Goal: Task Accomplishment & Management: Use online tool/utility

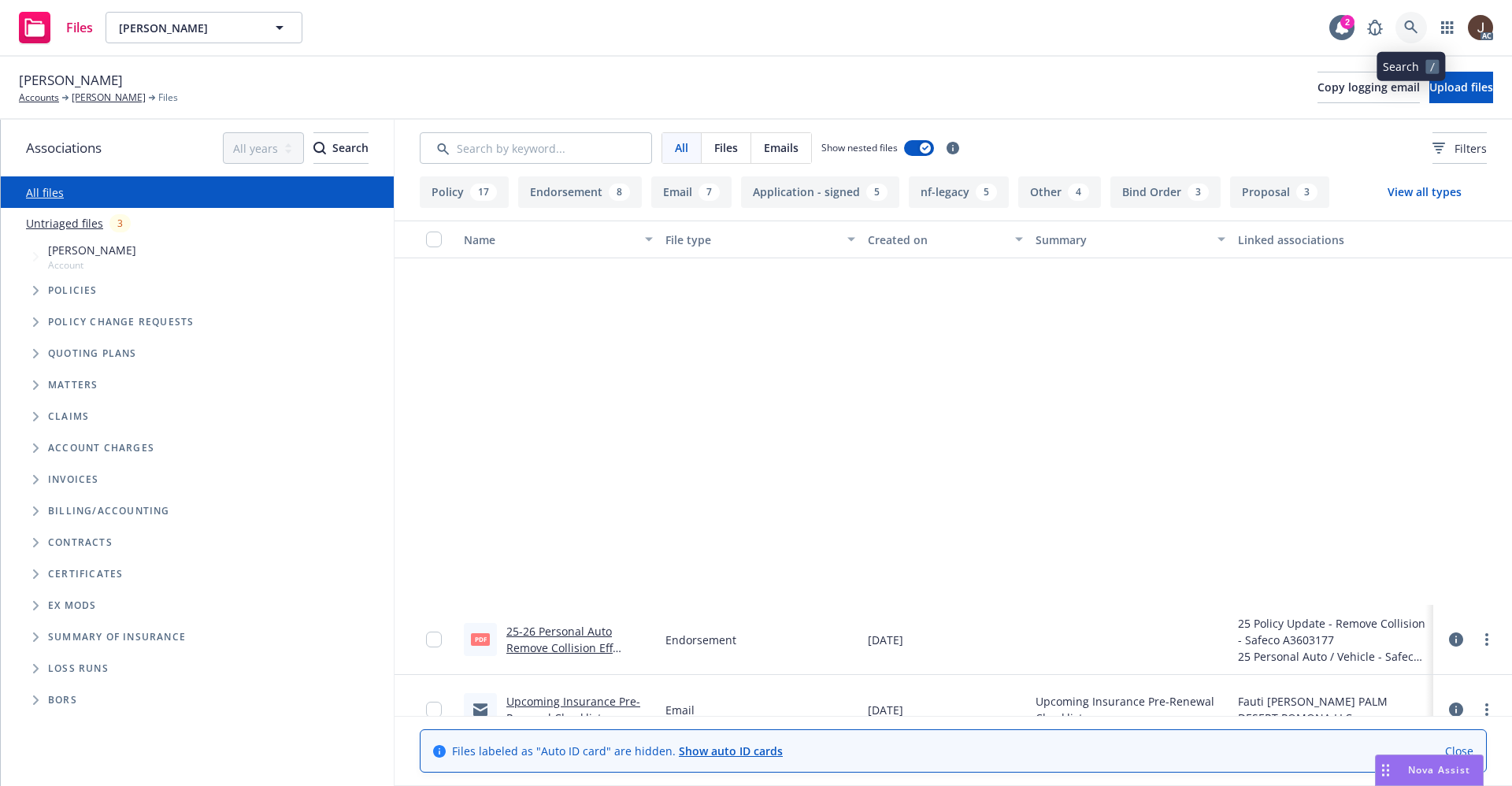
scroll to position [473, 0]
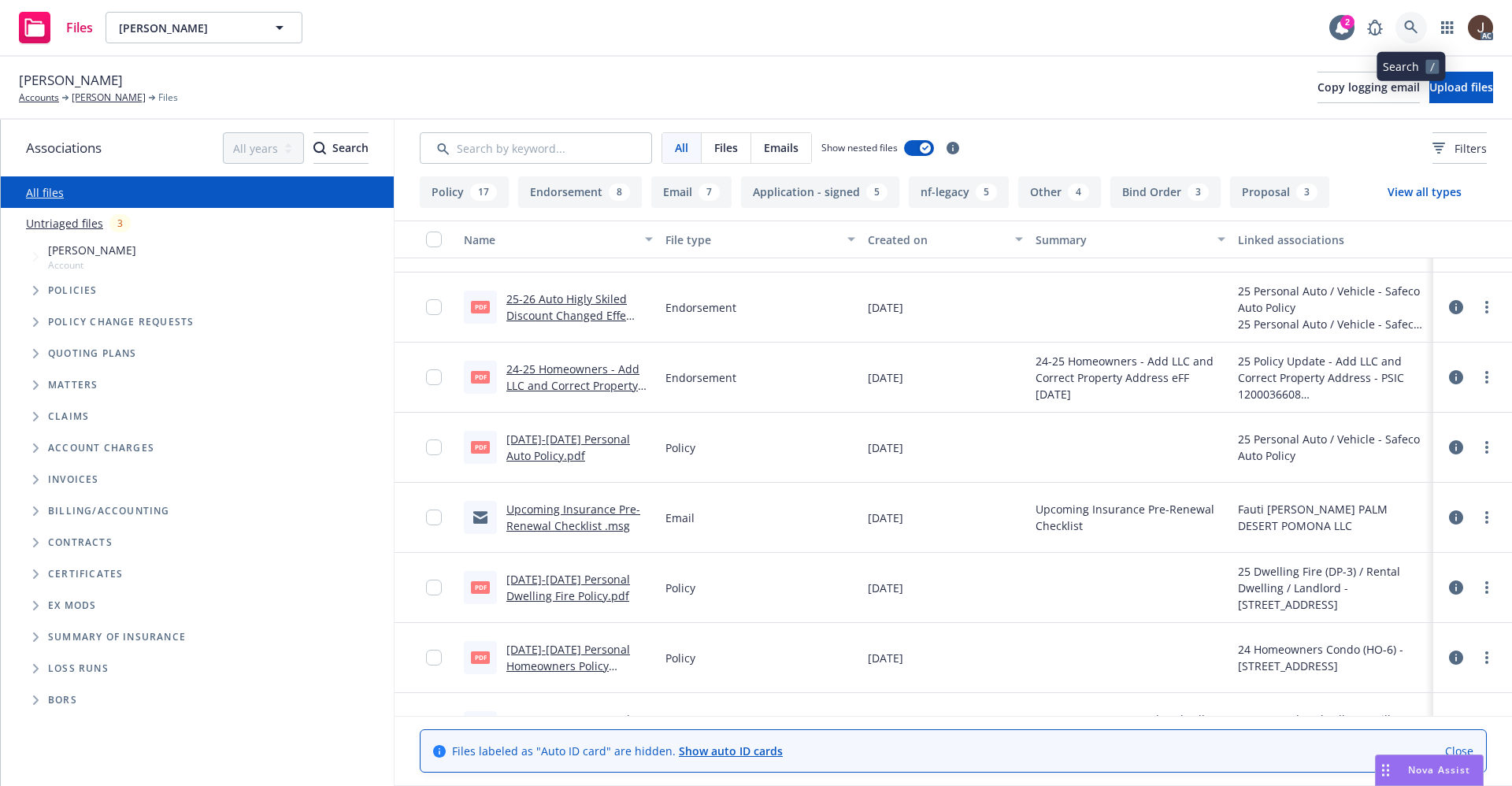
drag, startPoint x: 0, startPoint y: 0, endPoint x: 1406, endPoint y: 22, distance: 1406.2
click at [1406, 22] on icon at bounding box center [1411, 27] width 14 height 14
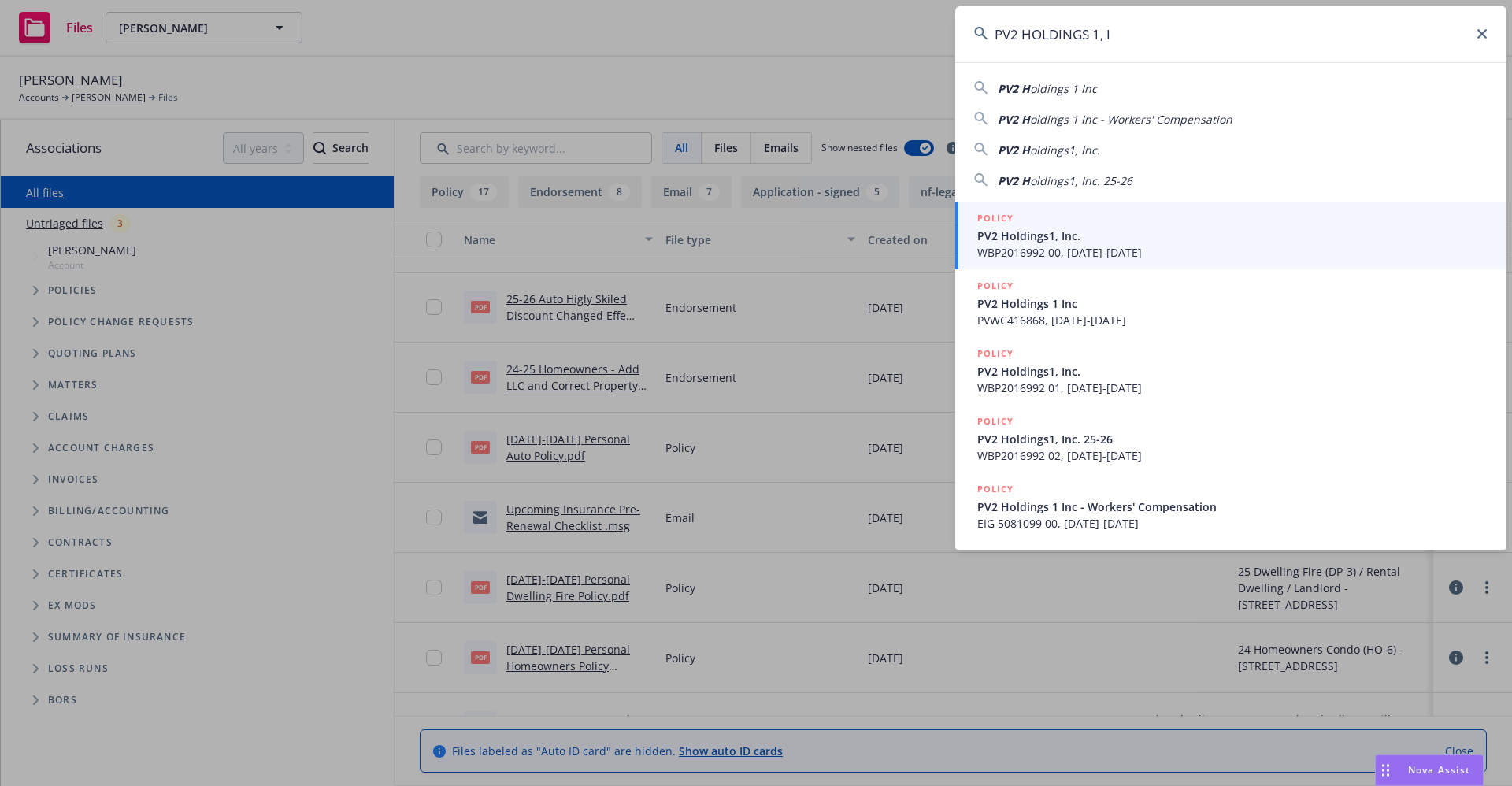
type input "PV2 HOLDINGS 1, I"
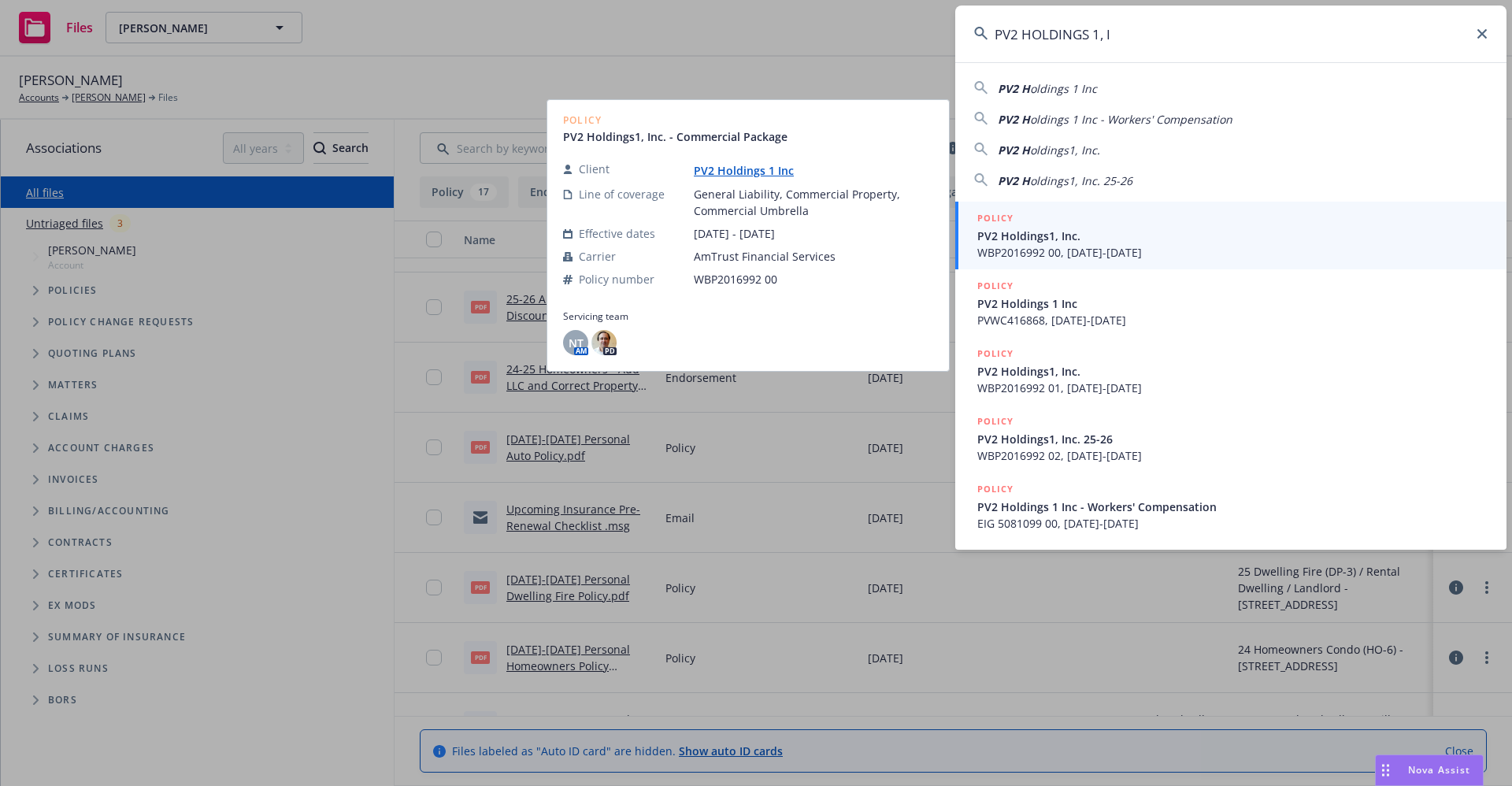
click at [1069, 242] on span "PV2 Holdings1, Inc." at bounding box center [1232, 236] width 511 height 16
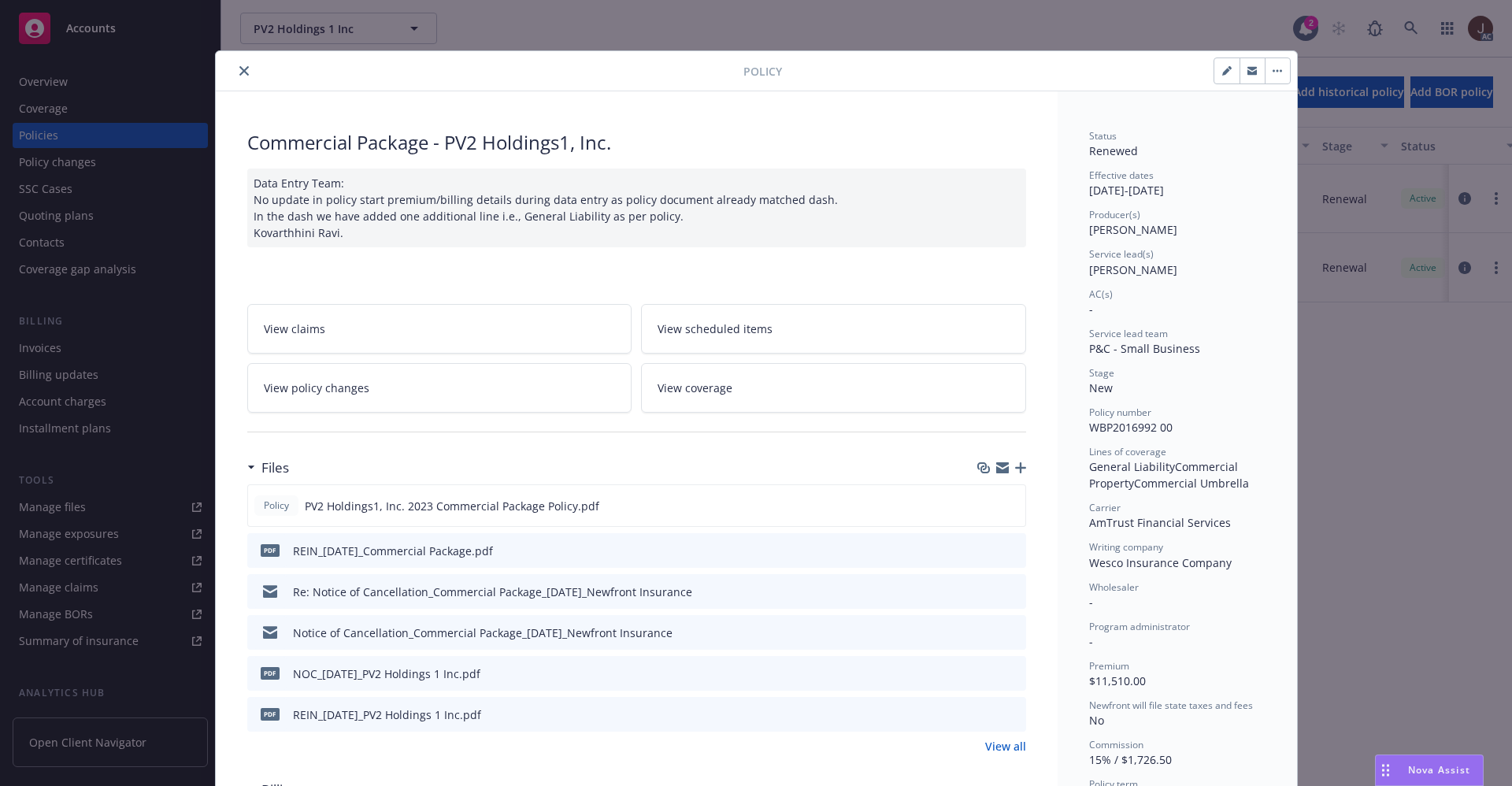
click at [239, 68] on icon "close" at bounding box center [243, 70] width 9 height 9
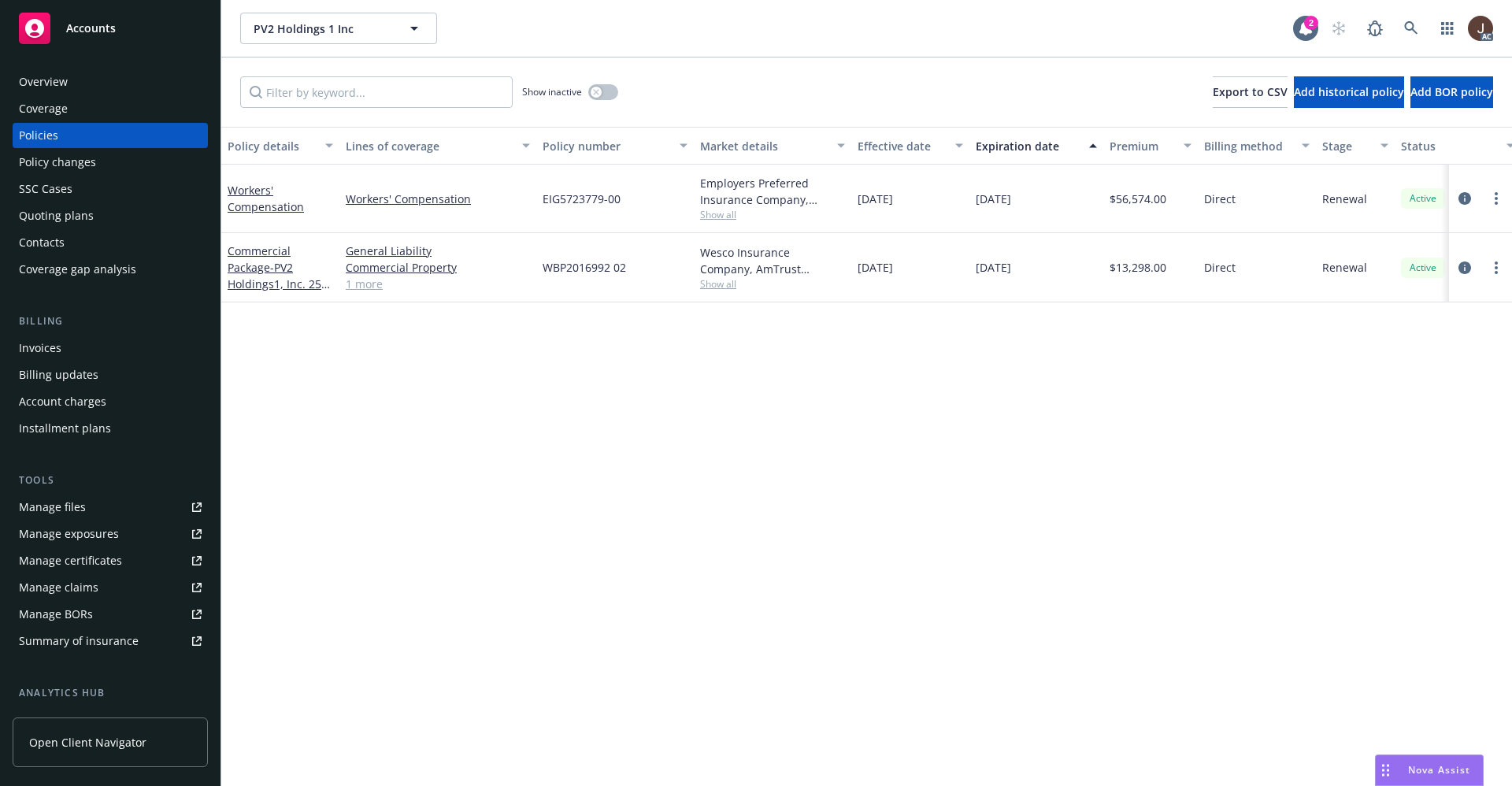
scroll to position [214, 0]
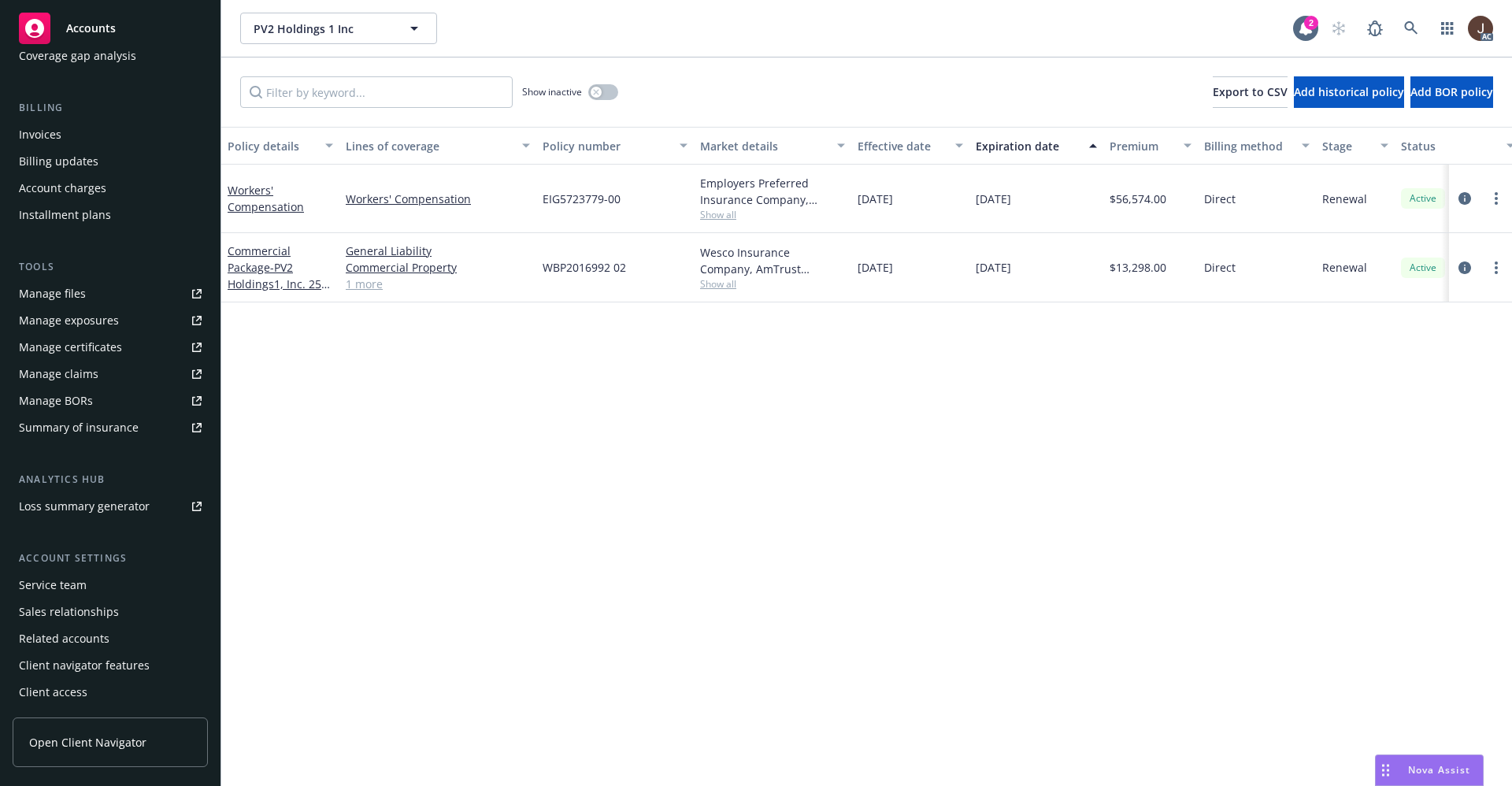
click at [78, 587] on div "Service team" at bounding box center [53, 585] width 68 height 26
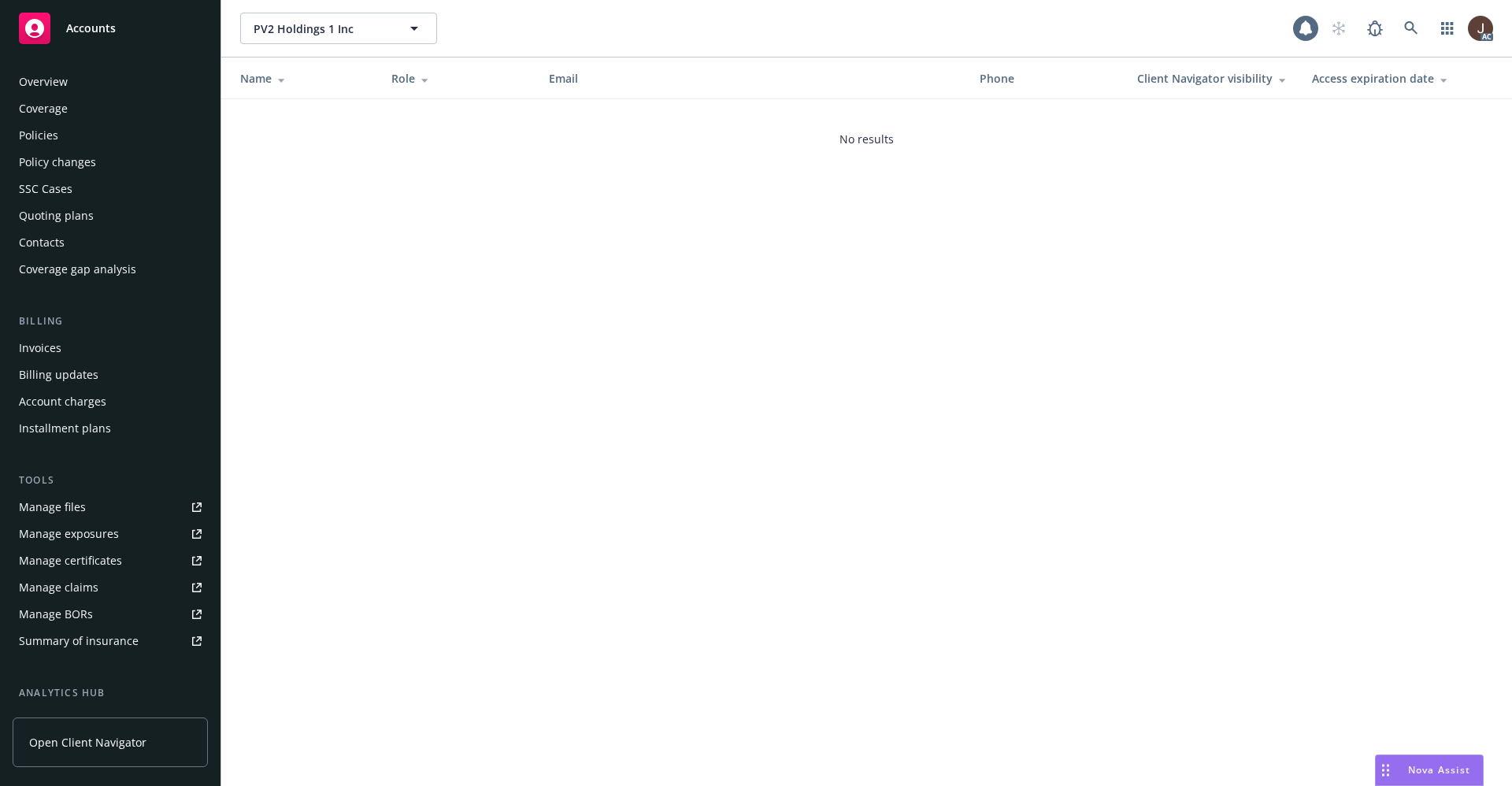
scroll to position [214, 0]
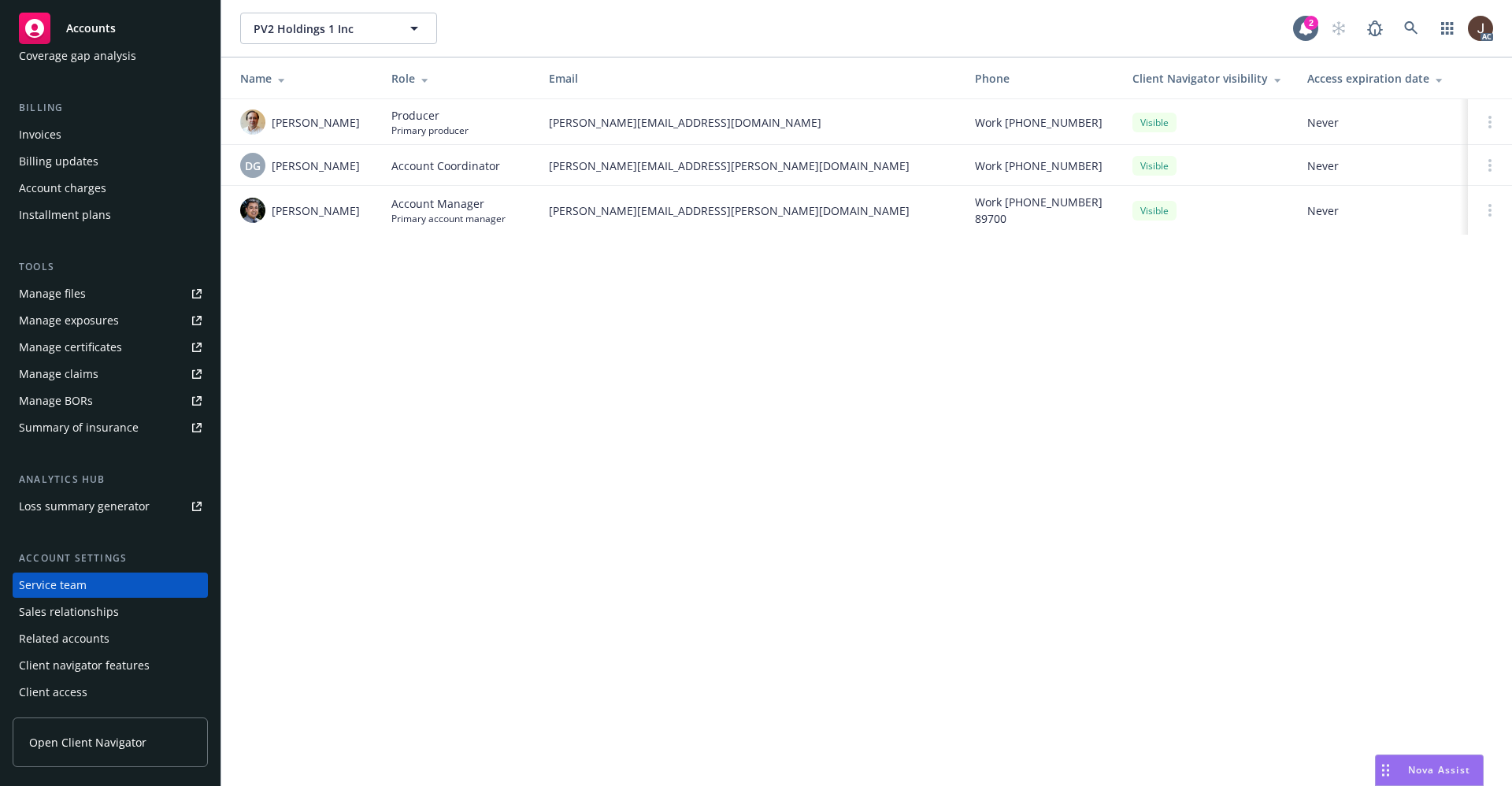
click at [436, 511] on div "PV2 Holdings 1 Inc PV2 Holdings 1 Inc 2 AC Name Role Email Phone Client Navigat…" at bounding box center [866, 393] width 1291 height 786
drag, startPoint x: 276, startPoint y: 169, endPoint x: 367, endPoint y: 165, distance: 91.1
click at [367, 165] on td "DG Denisse Gonzales" at bounding box center [299, 166] width 158 height 41
copy span "Denisse Gonzales"
click at [1414, 26] on icon at bounding box center [1411, 28] width 13 height 13
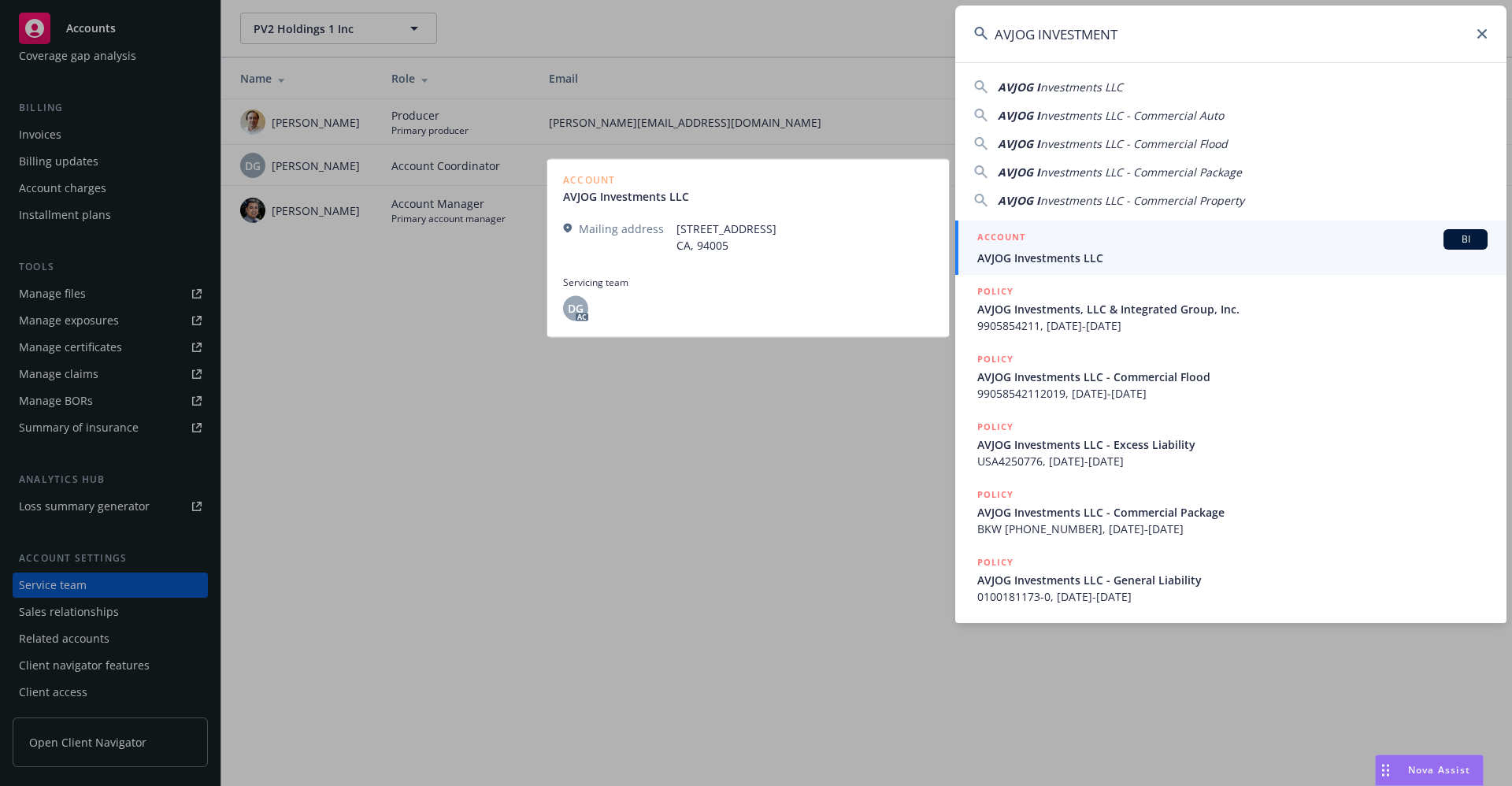
type input "AVJOG INVESTMENT"
click at [1085, 261] on span "AVJOG Investments LLC" at bounding box center [1232, 258] width 511 height 16
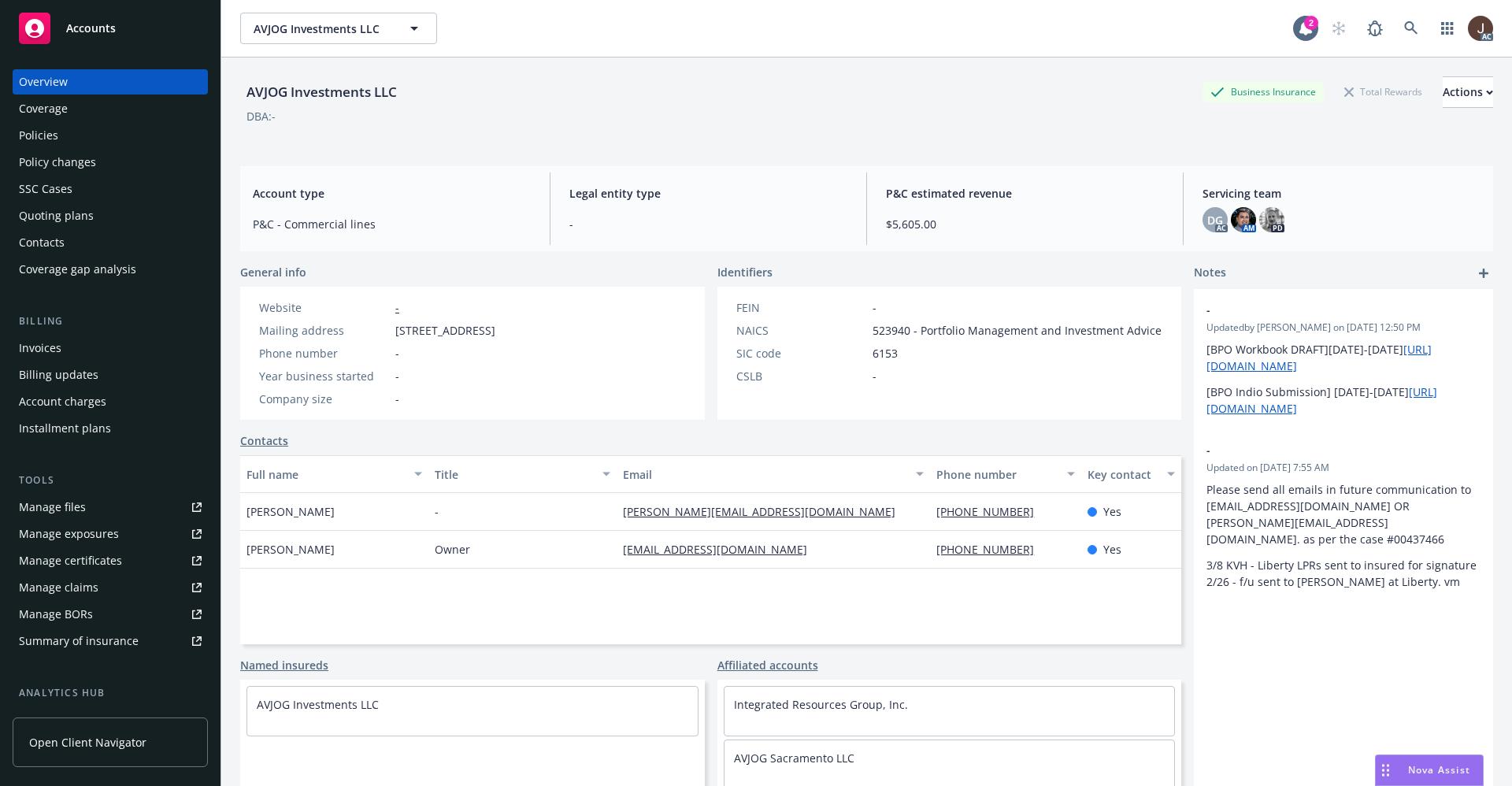
click at [44, 139] on div "Policies" at bounding box center [39, 135] width 40 height 26
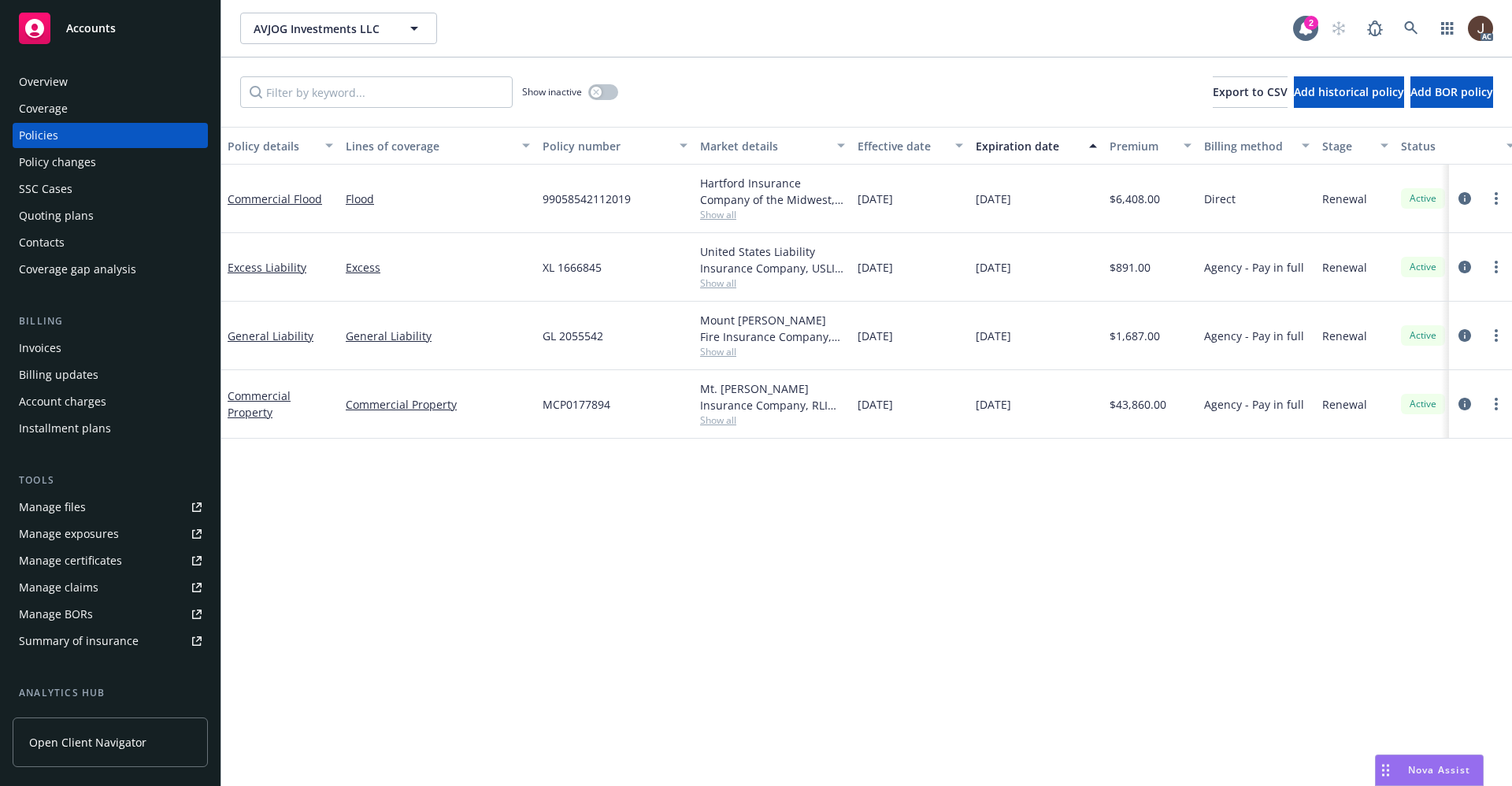
click at [550, 489] on div "Policy details Lines of coverage Policy number Market details Effective date Ex…" at bounding box center [866, 456] width 1291 height 659
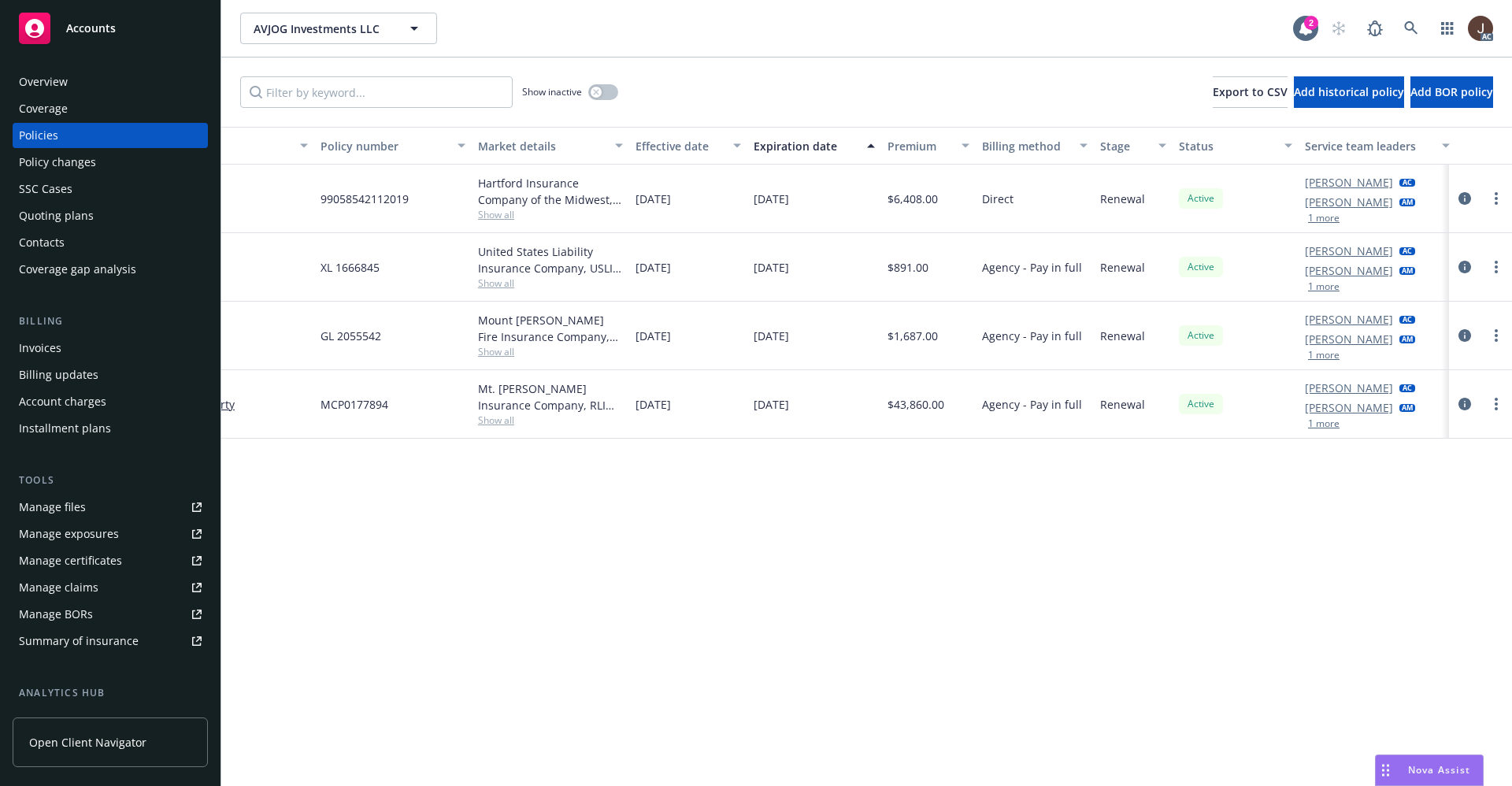
scroll to position [0, 229]
click at [1416, 30] on icon at bounding box center [1411, 28] width 14 height 14
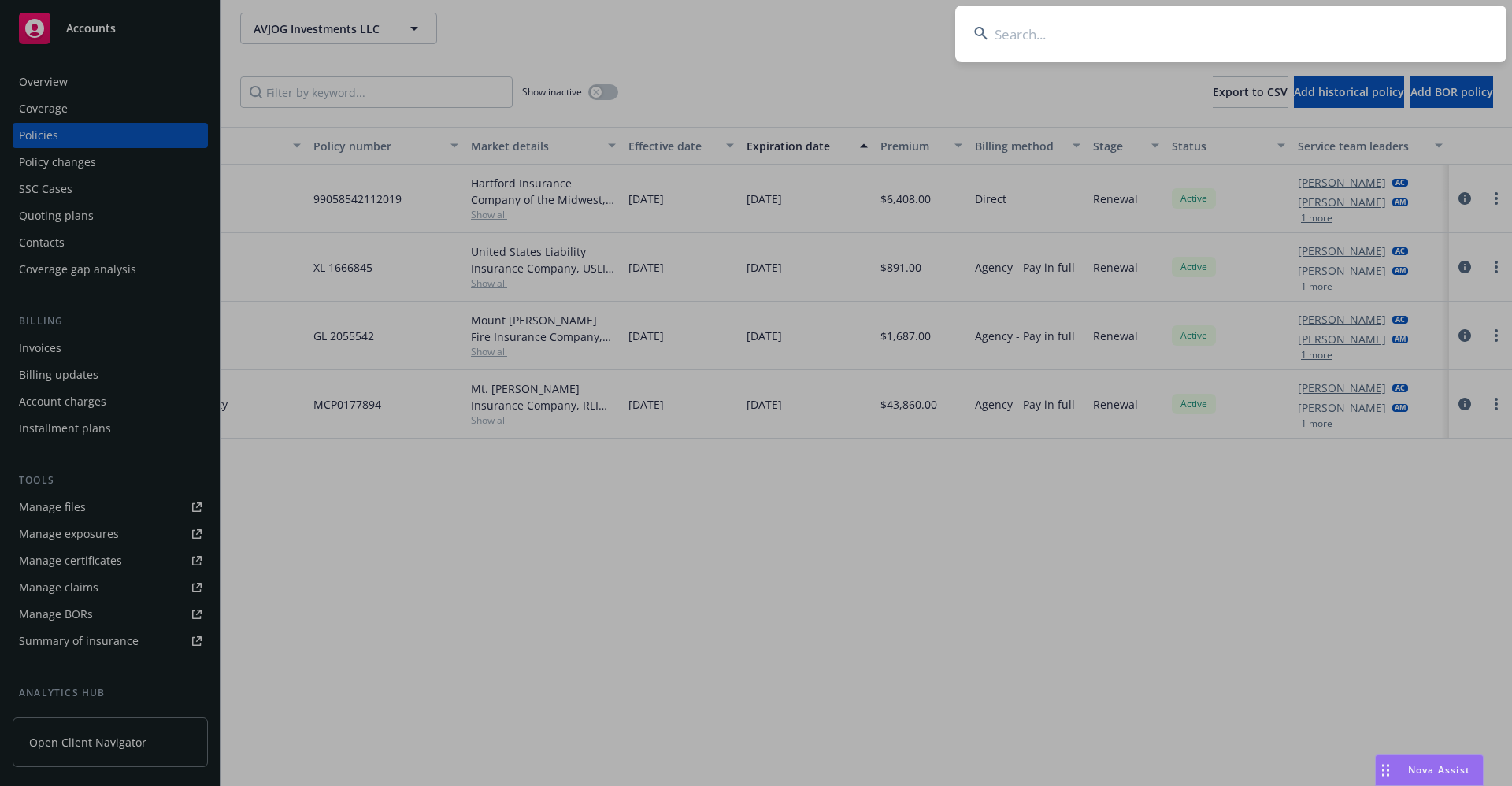
click at [1071, 40] on input at bounding box center [1231, 34] width 551 height 57
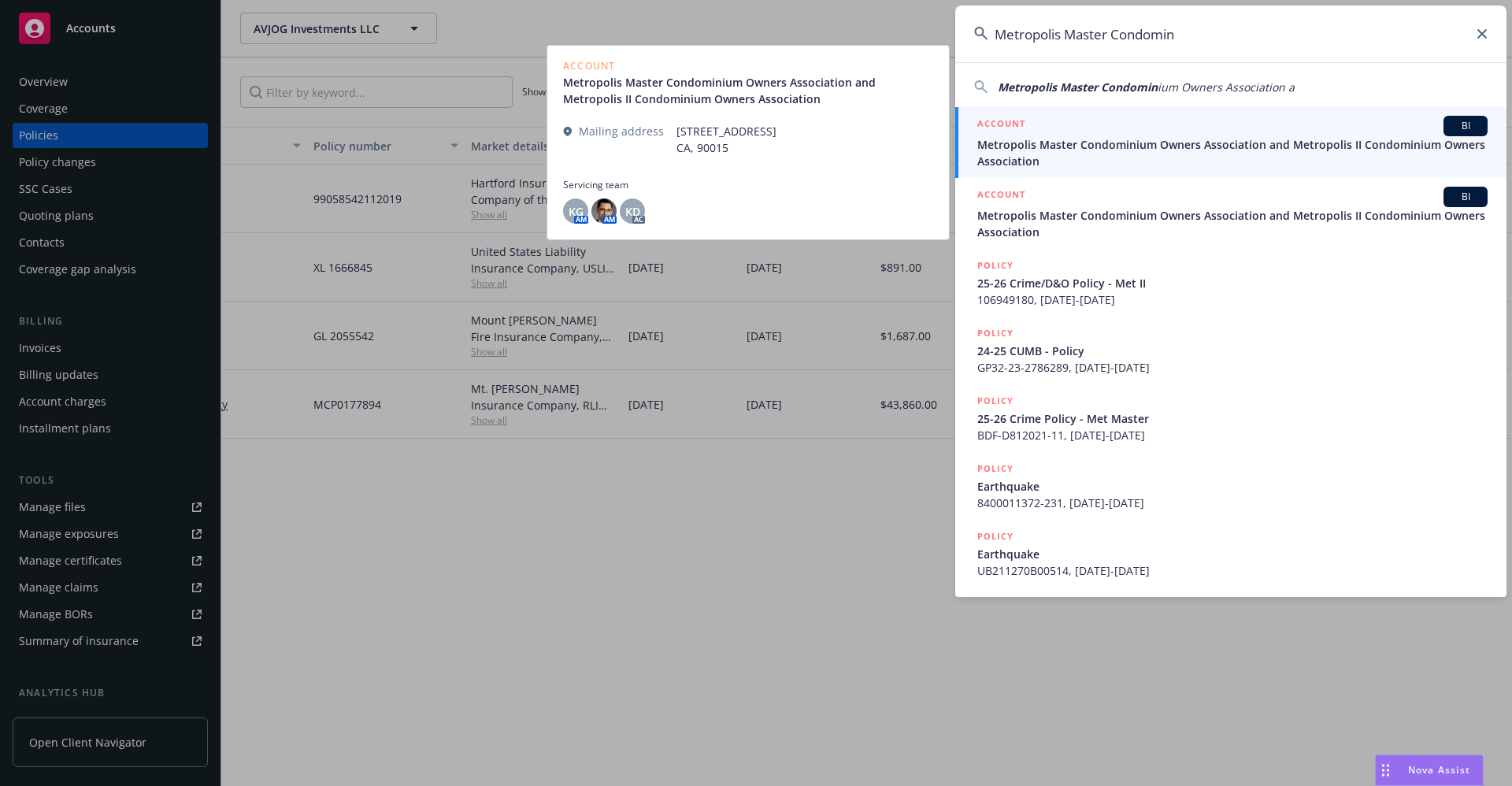
type input "Metropolis Master Condomin"
click at [1119, 158] on span "Metropolis Master Condominium Owners Association and Metropolis II Condominium …" at bounding box center [1232, 153] width 511 height 33
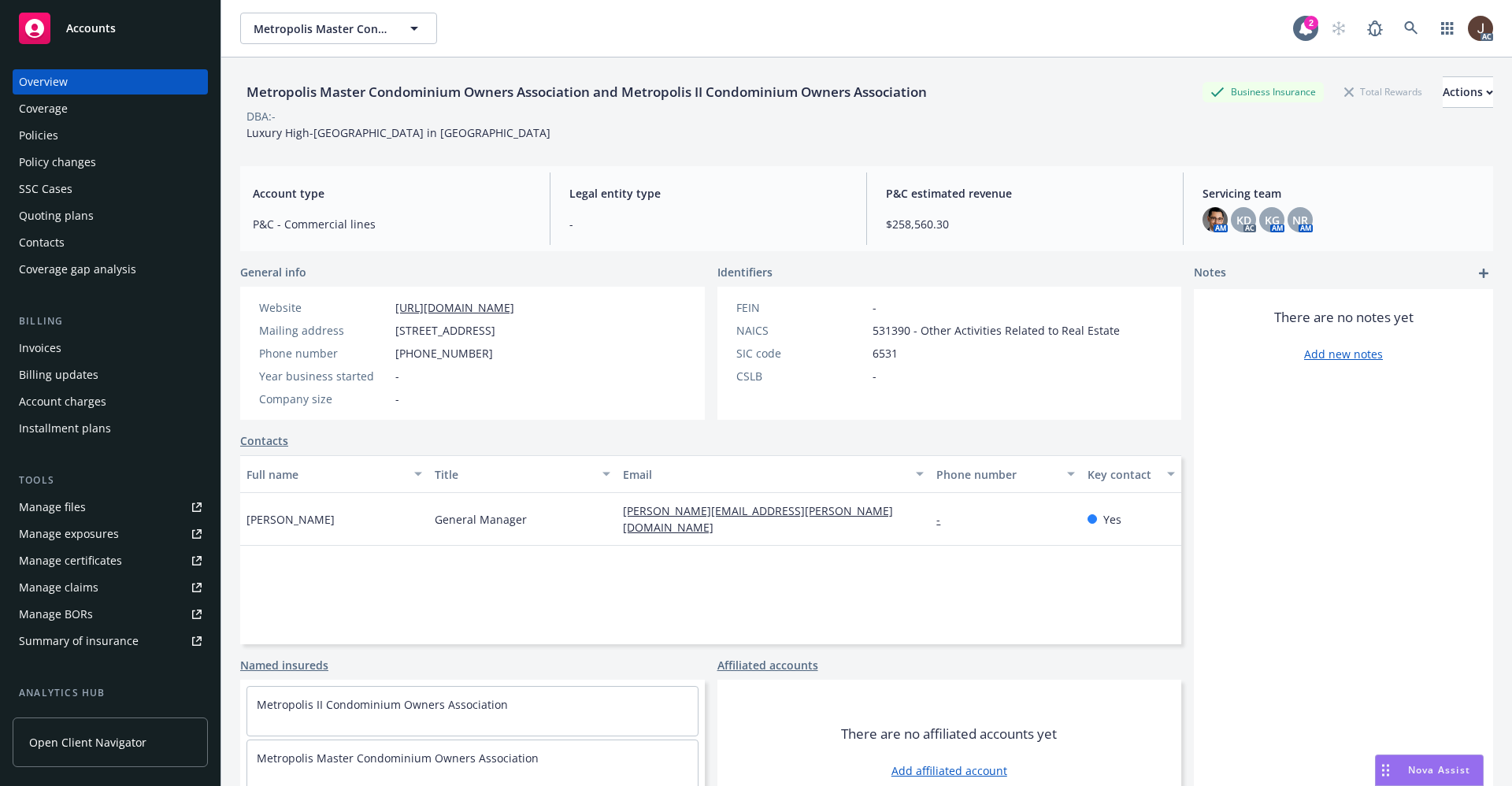
click at [26, 130] on div "Policies" at bounding box center [39, 135] width 40 height 26
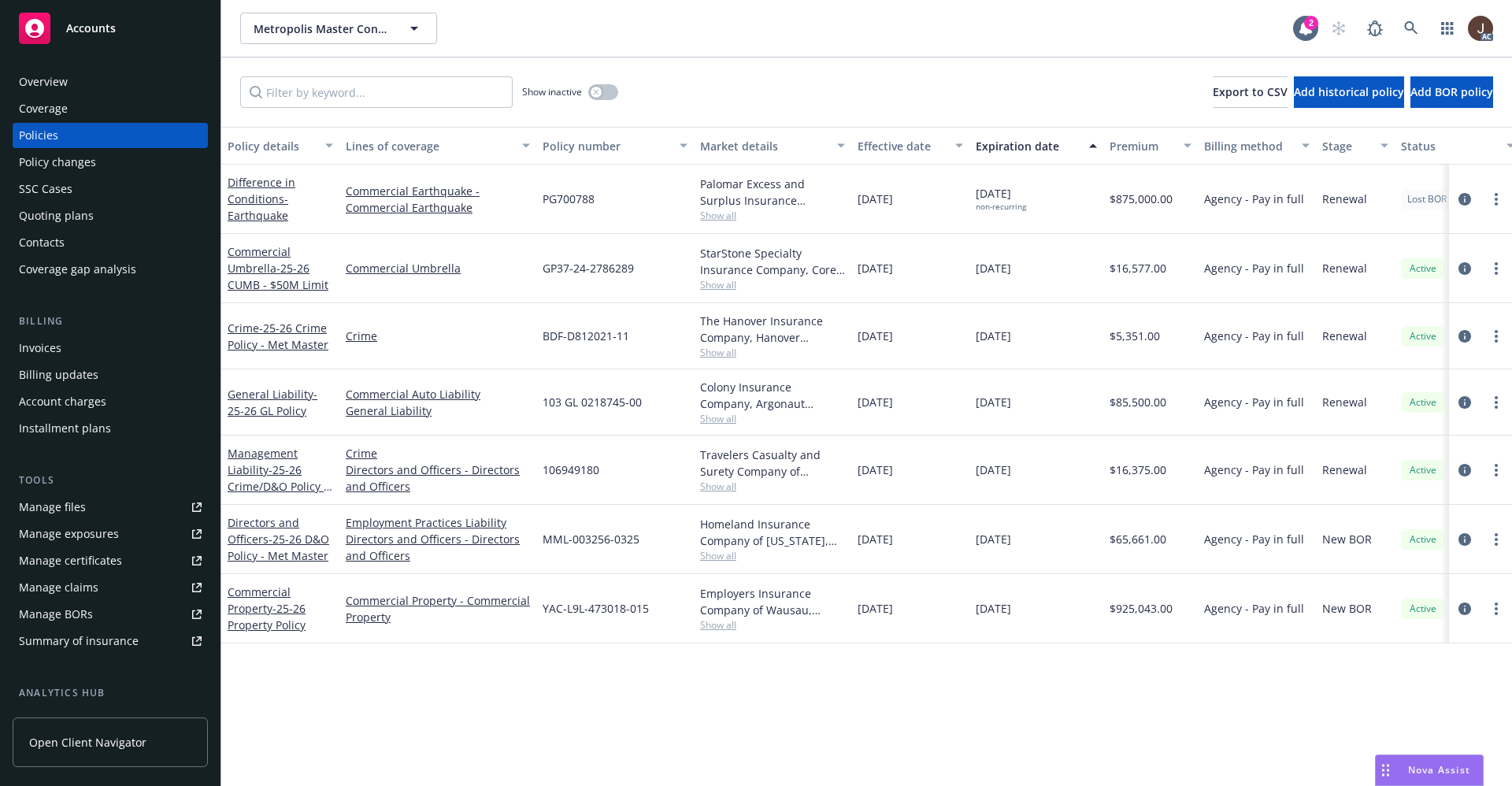
scroll to position [214, 0]
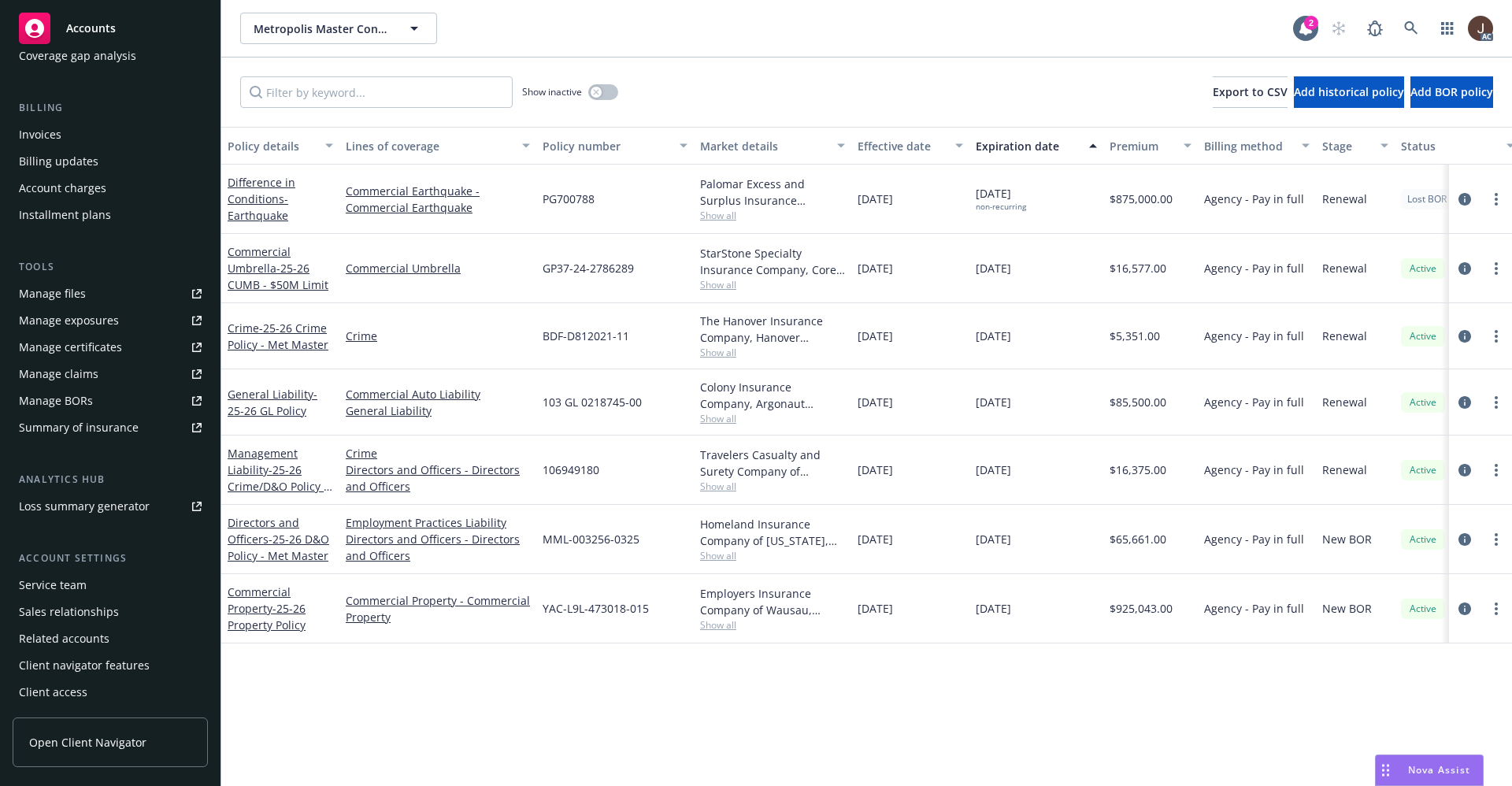
click at [63, 587] on div "Service team" at bounding box center [53, 585] width 68 height 26
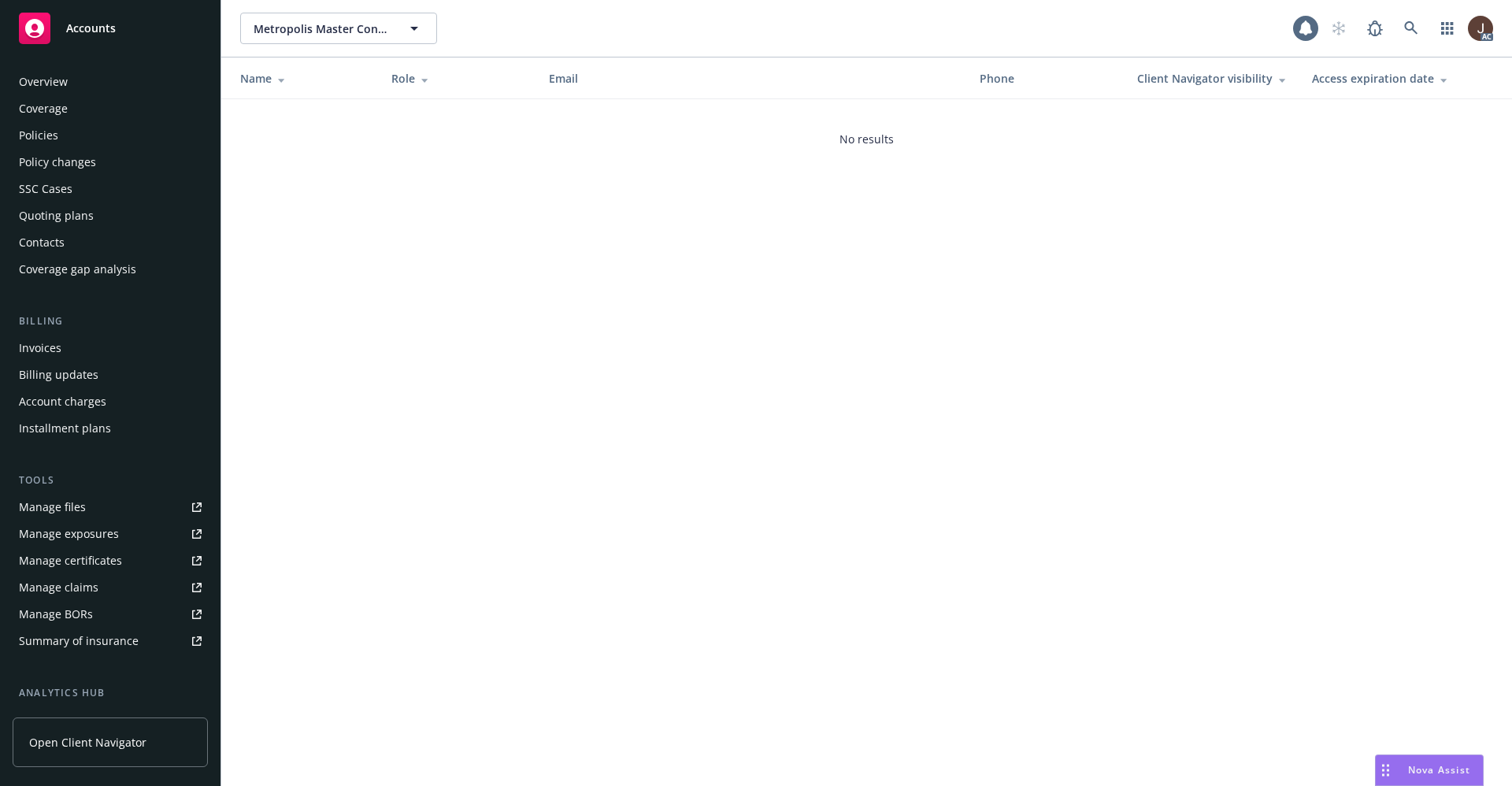
scroll to position [214, 0]
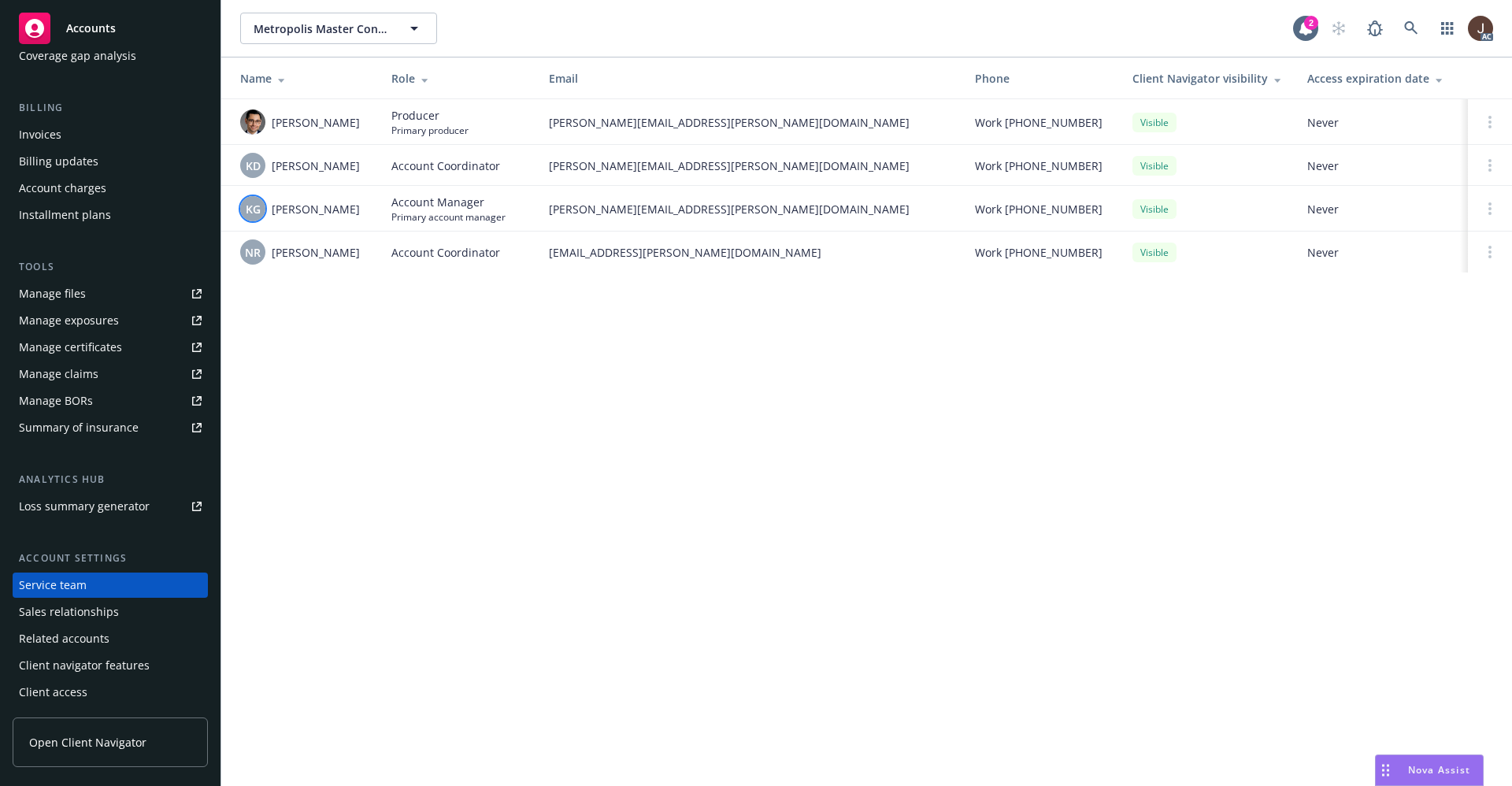
click at [249, 200] on span "KG" at bounding box center [253, 209] width 15 height 16
click at [417, 342] on div "Metropolis Master Condominium Owners Association and Metropolis II Condominium …" at bounding box center [866, 393] width 1291 height 786
click at [255, 242] on div "NR" at bounding box center [252, 252] width 26 height 26
click at [343, 349] on div "Metropolis Master Condominium Owners Association and Metropolis II Condominium …" at bounding box center [866, 393] width 1291 height 786
click at [252, 158] on span "KD" at bounding box center [253, 166] width 15 height 16
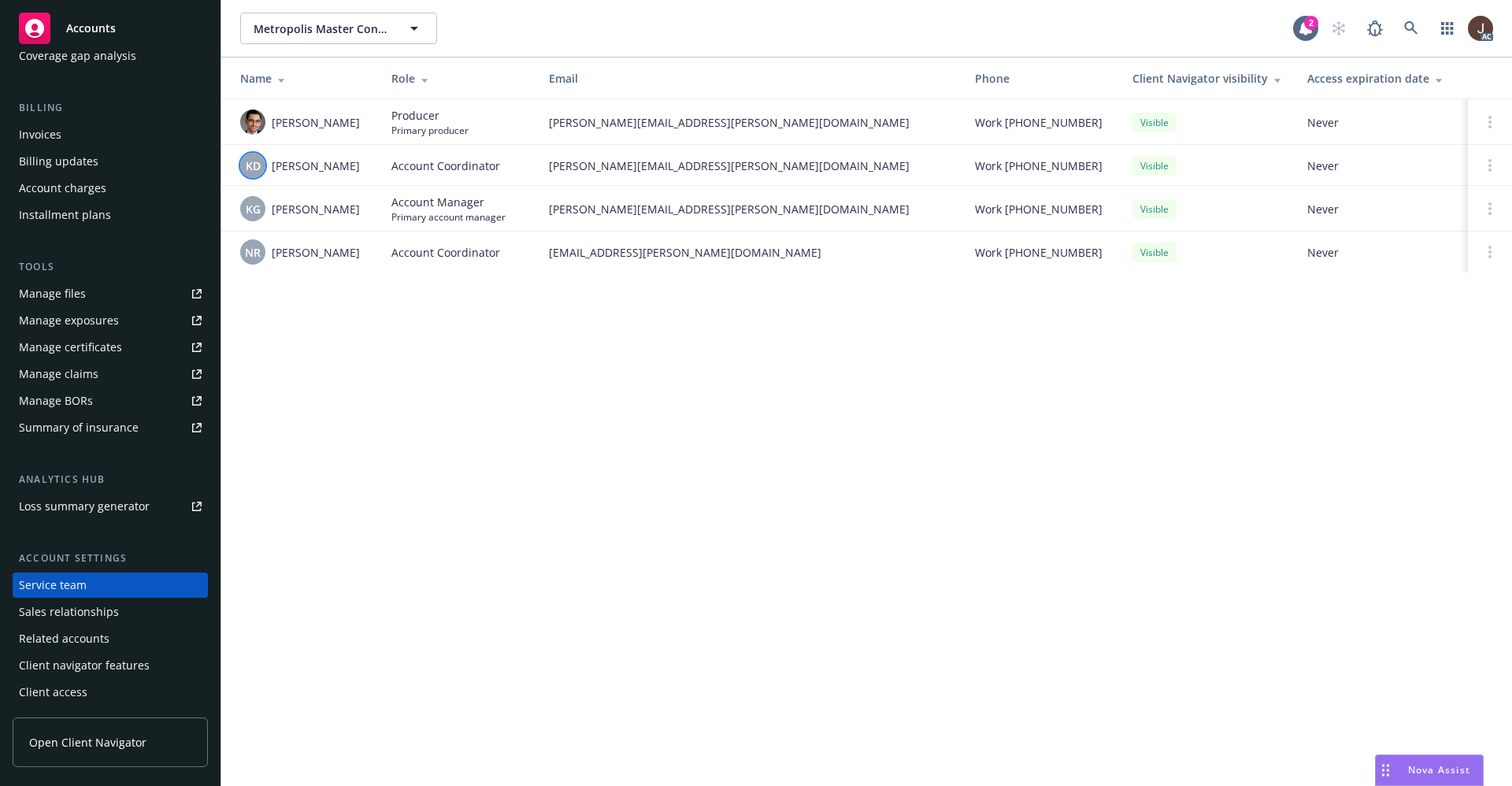
click at [370, 385] on div "Metropolis Master Condominium Owners Association and Metropolis II Condominium …" at bounding box center [866, 393] width 1291 height 786
drag, startPoint x: 363, startPoint y: 258, endPoint x: 271, endPoint y: 257, distance: 92.0
click at [271, 257] on div "NR Naima Richardson" at bounding box center [303, 252] width 126 height 26
copy span "Naima Richardson"
click at [1411, 26] on icon at bounding box center [1411, 28] width 14 height 14
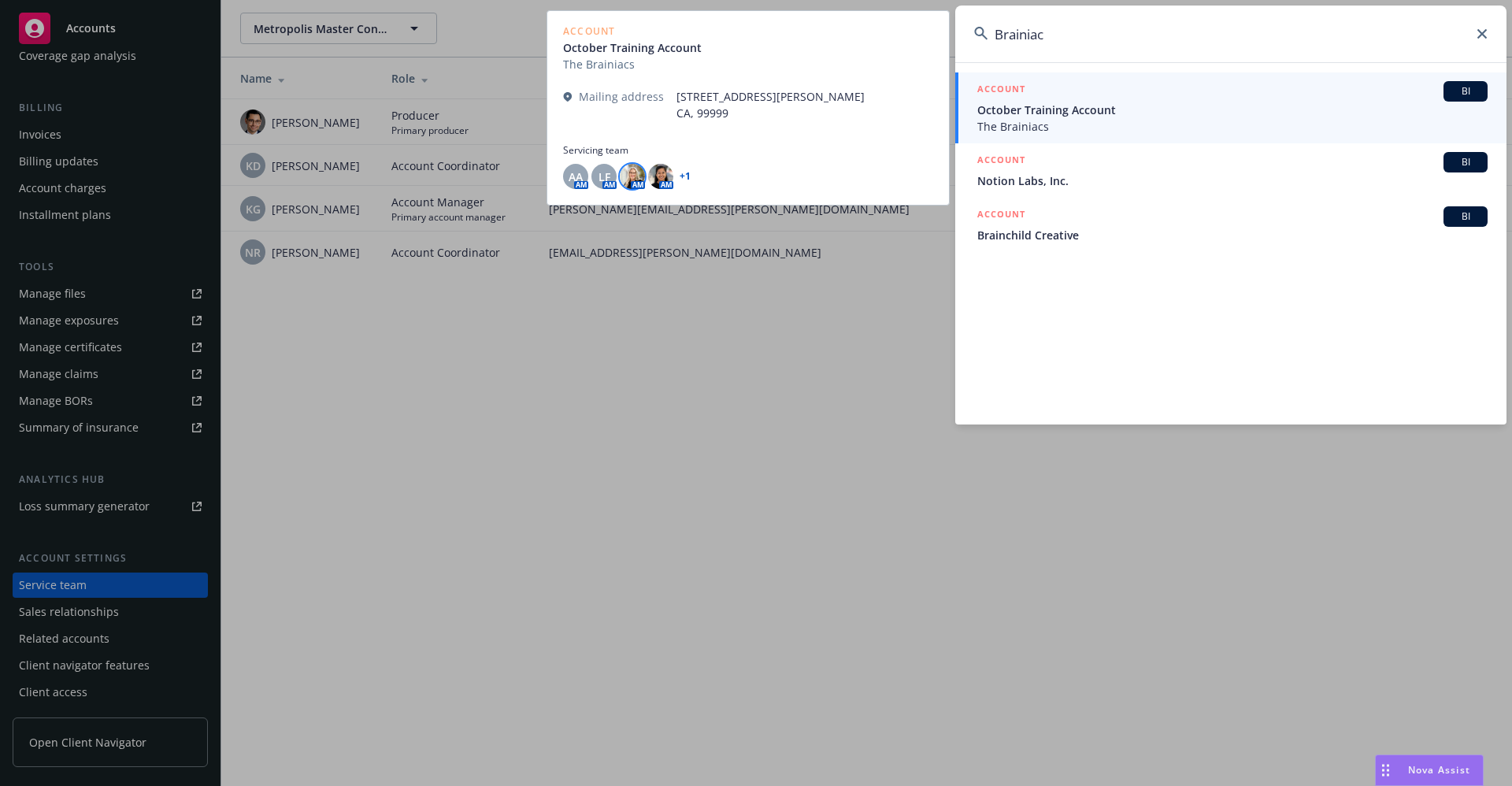
click at [634, 178] on img at bounding box center [632, 176] width 26 height 26
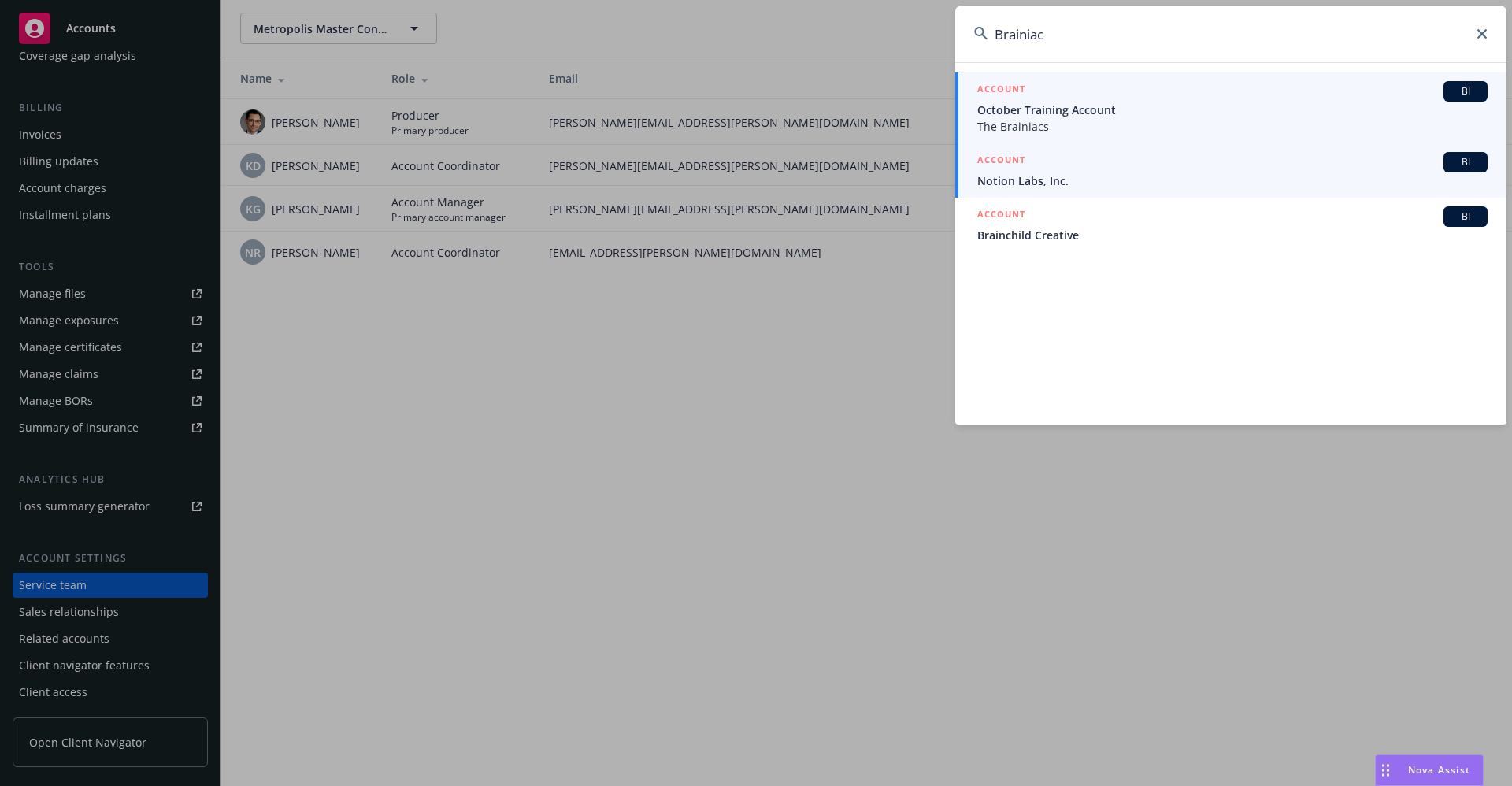
click at [1049, 31] on input "Brainiac" at bounding box center [1231, 34] width 551 height 57
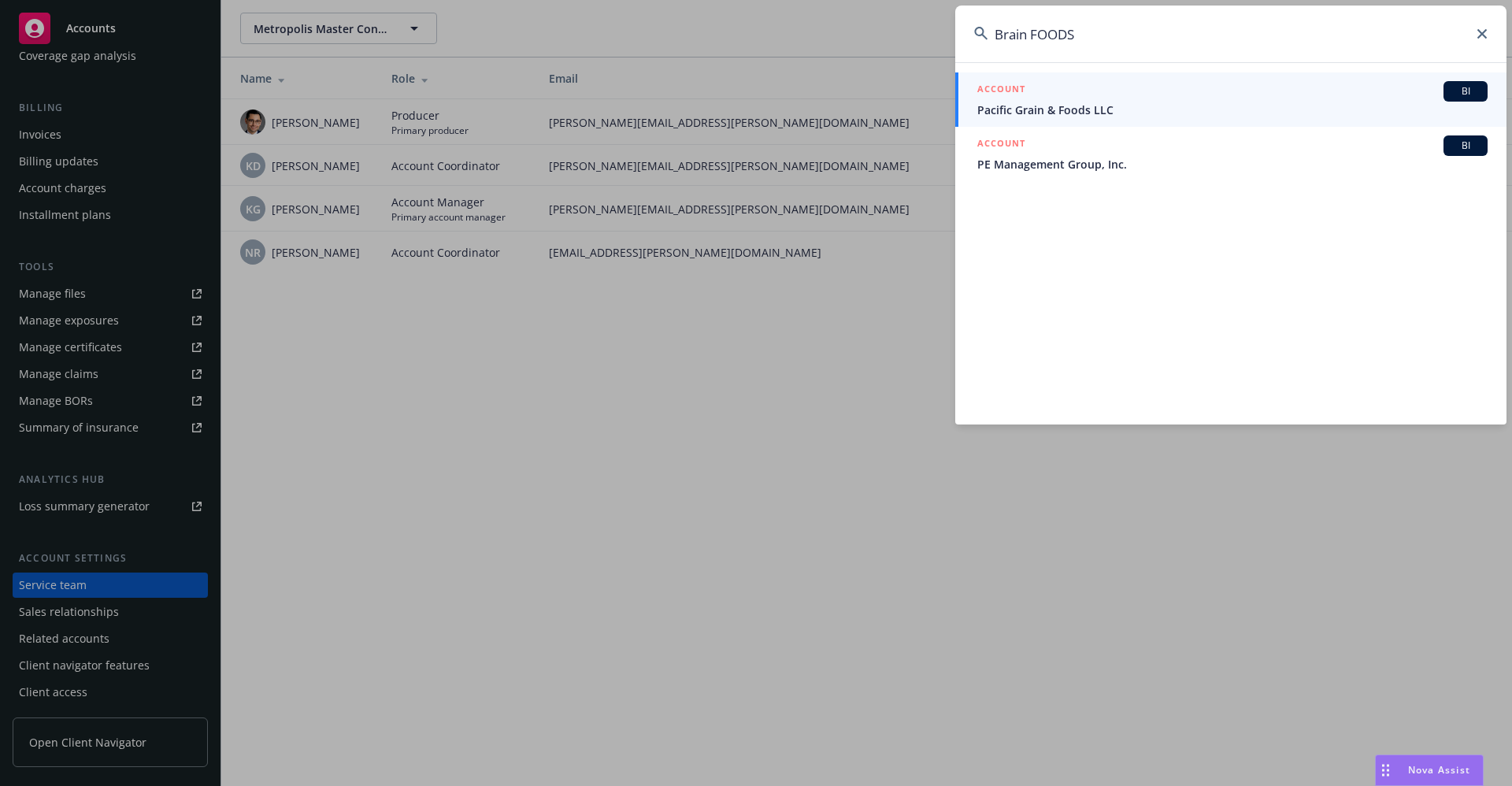
click at [1090, 24] on input "Brain FOODS" at bounding box center [1231, 34] width 551 height 57
drag, startPoint x: 1005, startPoint y: 35, endPoint x: 908, endPoint y: 39, distance: 97.1
click at [913, 31] on div "Brain FOODS ACCOUNT BI Pacific Grain & Foods LLC ACCOUNT BI PE Management Group…" at bounding box center [756, 393] width 1512 height 786
paste input "Windfall Data, Inc."
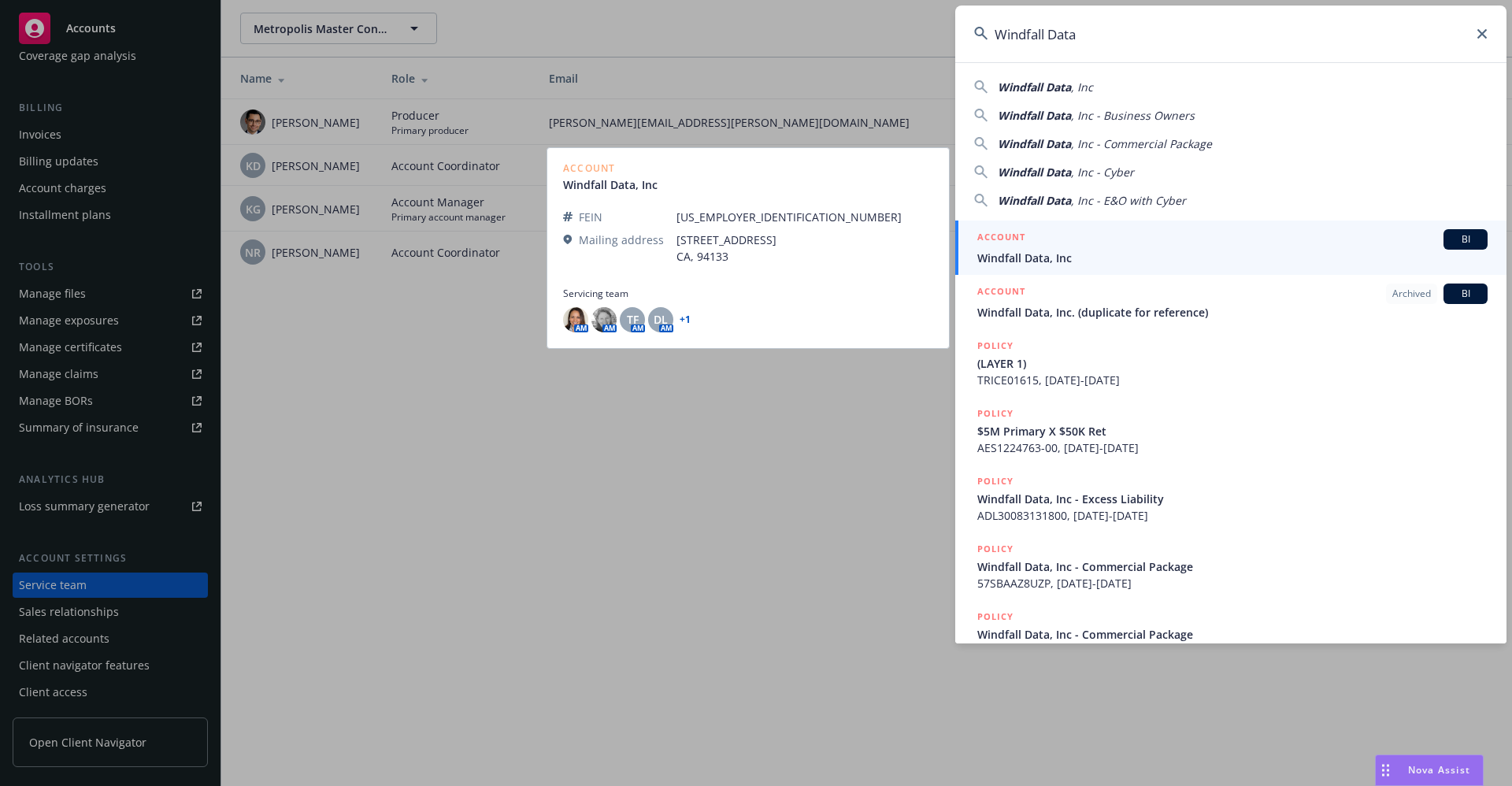
type input "Windfall Data"
click at [1052, 266] on span "Windfall Data, Inc" at bounding box center [1232, 258] width 511 height 16
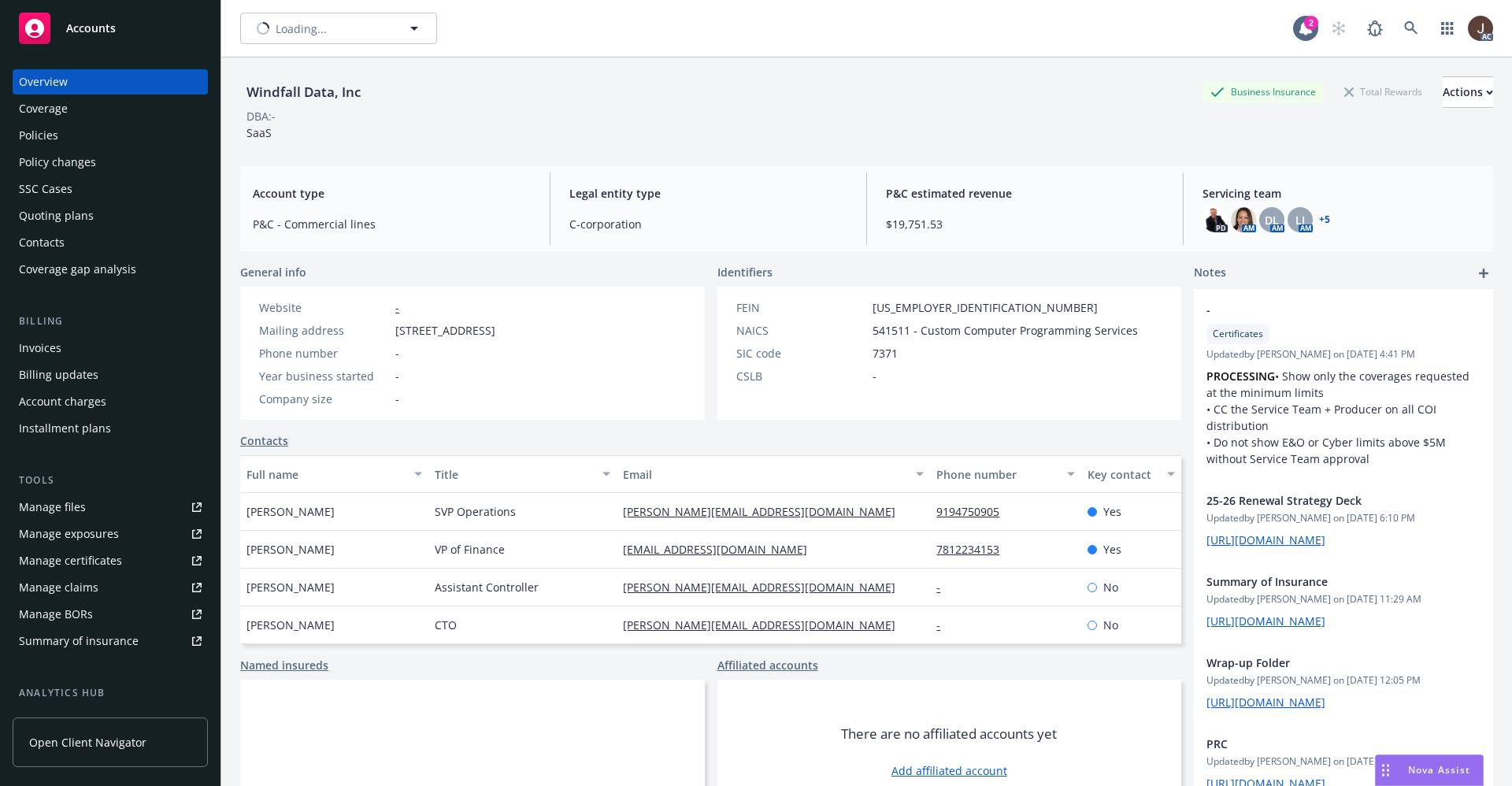
scroll to position [214, 0]
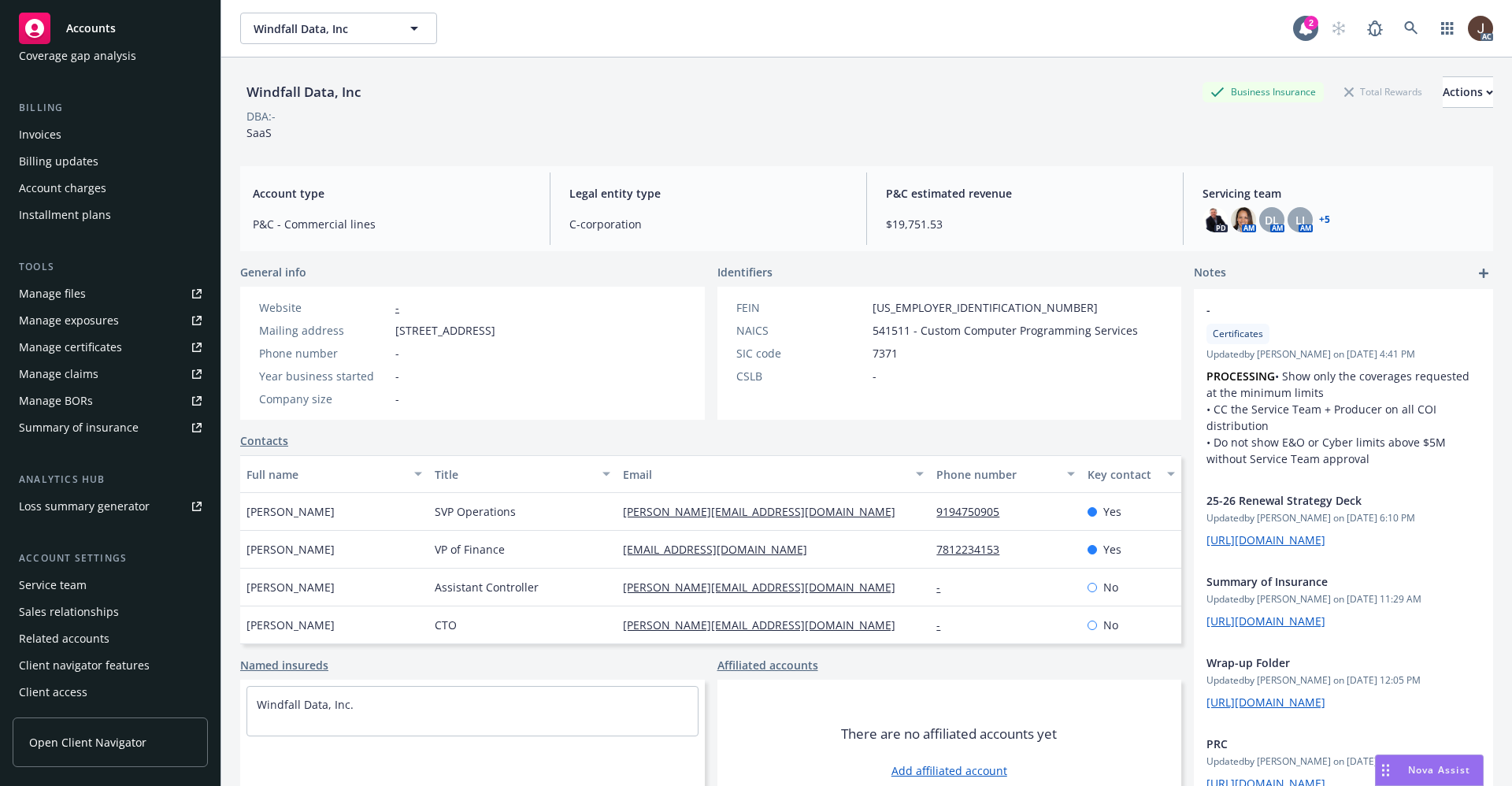
click at [60, 586] on div "Service team" at bounding box center [53, 585] width 68 height 26
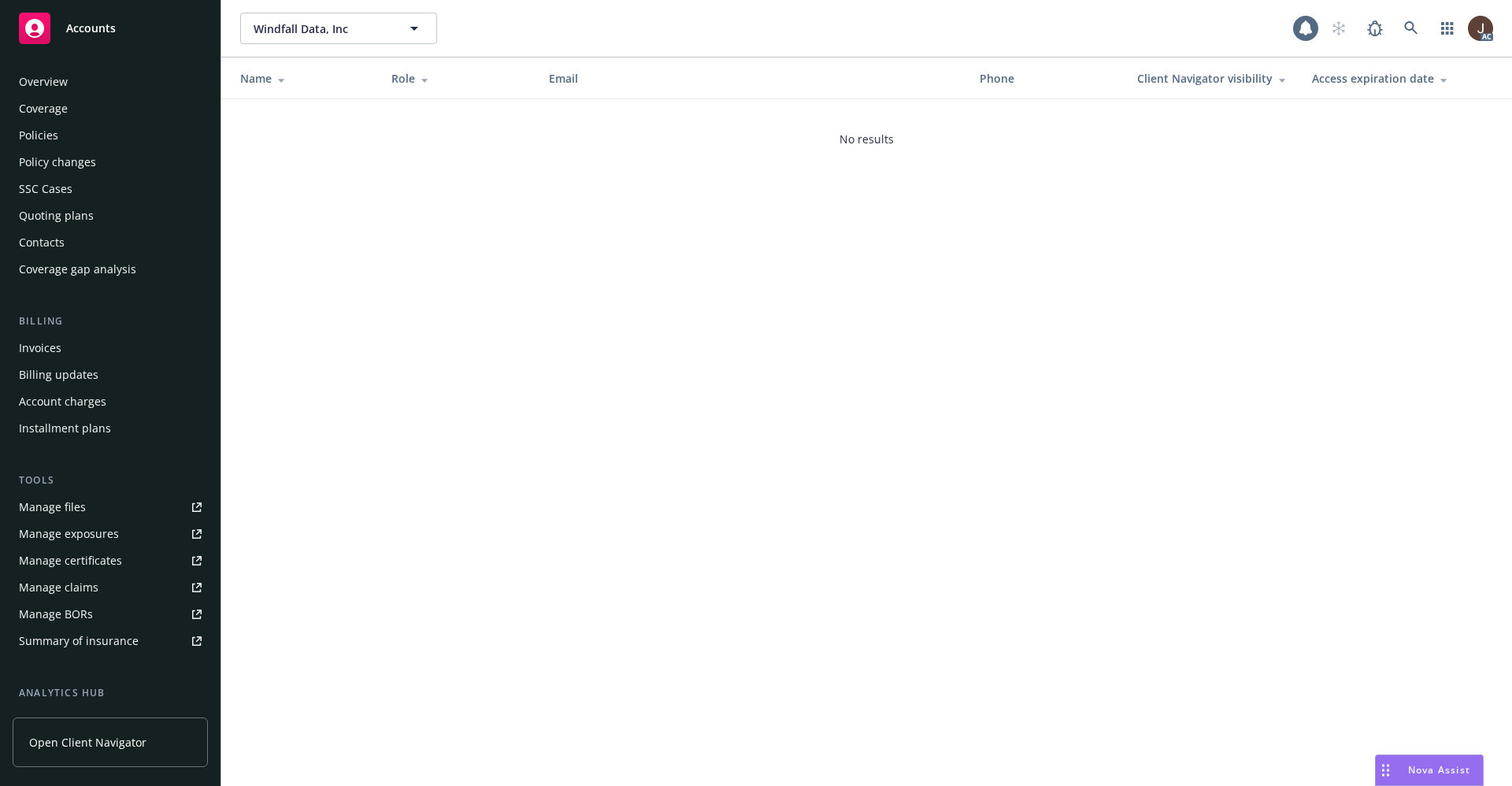
scroll to position [214, 0]
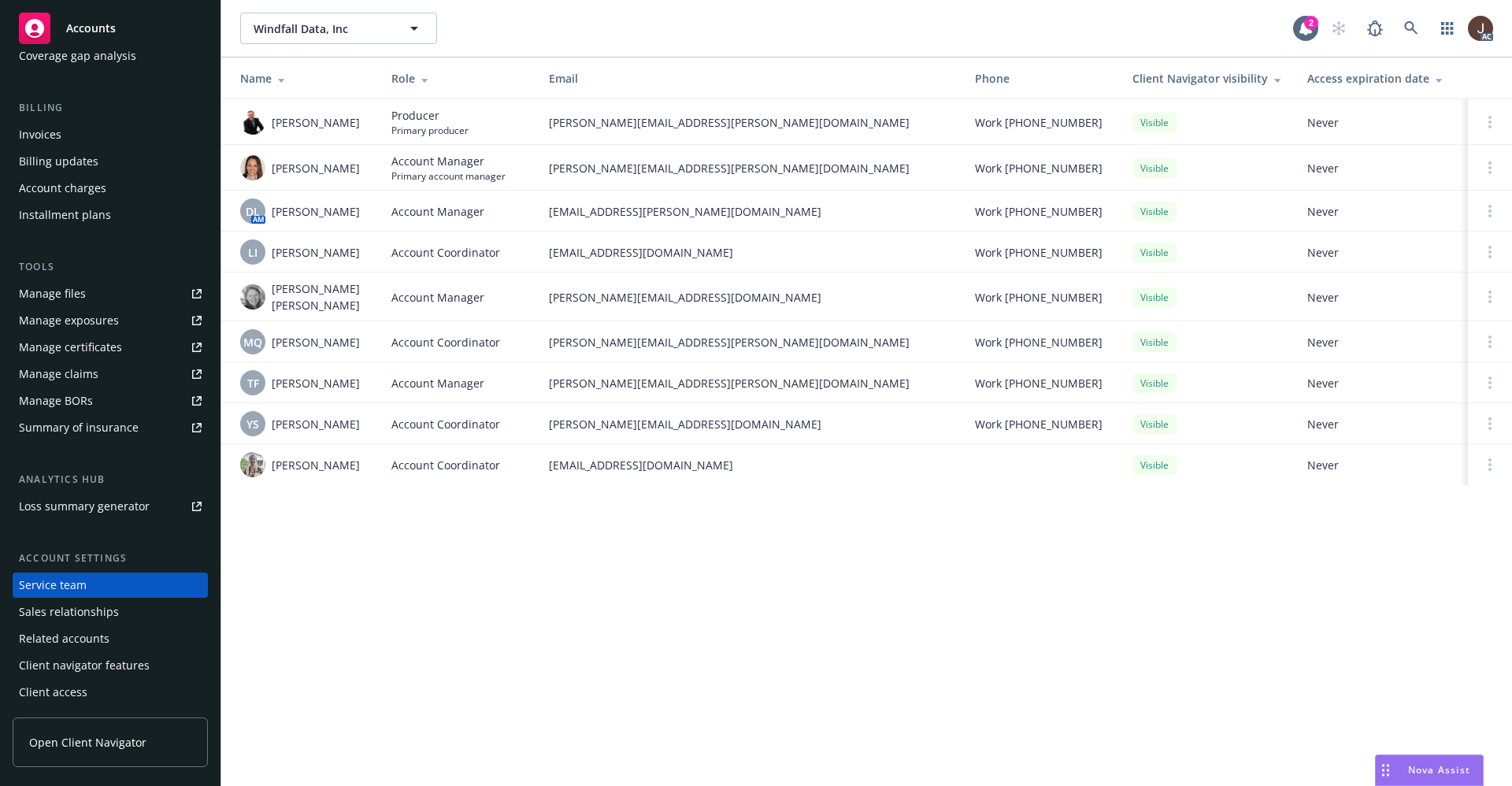
click at [367, 487] on div "Name Role Email Phone Client Navigator visibility Access expiration date Adam J…" at bounding box center [866, 280] width 1291 height 446
click at [255, 159] on img at bounding box center [252, 167] width 26 height 26
click at [332, 547] on div "Windfall Data, Inc Windfall Data, Inc 2 AC Name Role Email Phone Client Navigat…" at bounding box center [866, 393] width 1291 height 786
click at [252, 334] on span "MQ" at bounding box center [252, 342] width 19 height 16
click at [249, 288] on img at bounding box center [252, 297] width 26 height 26
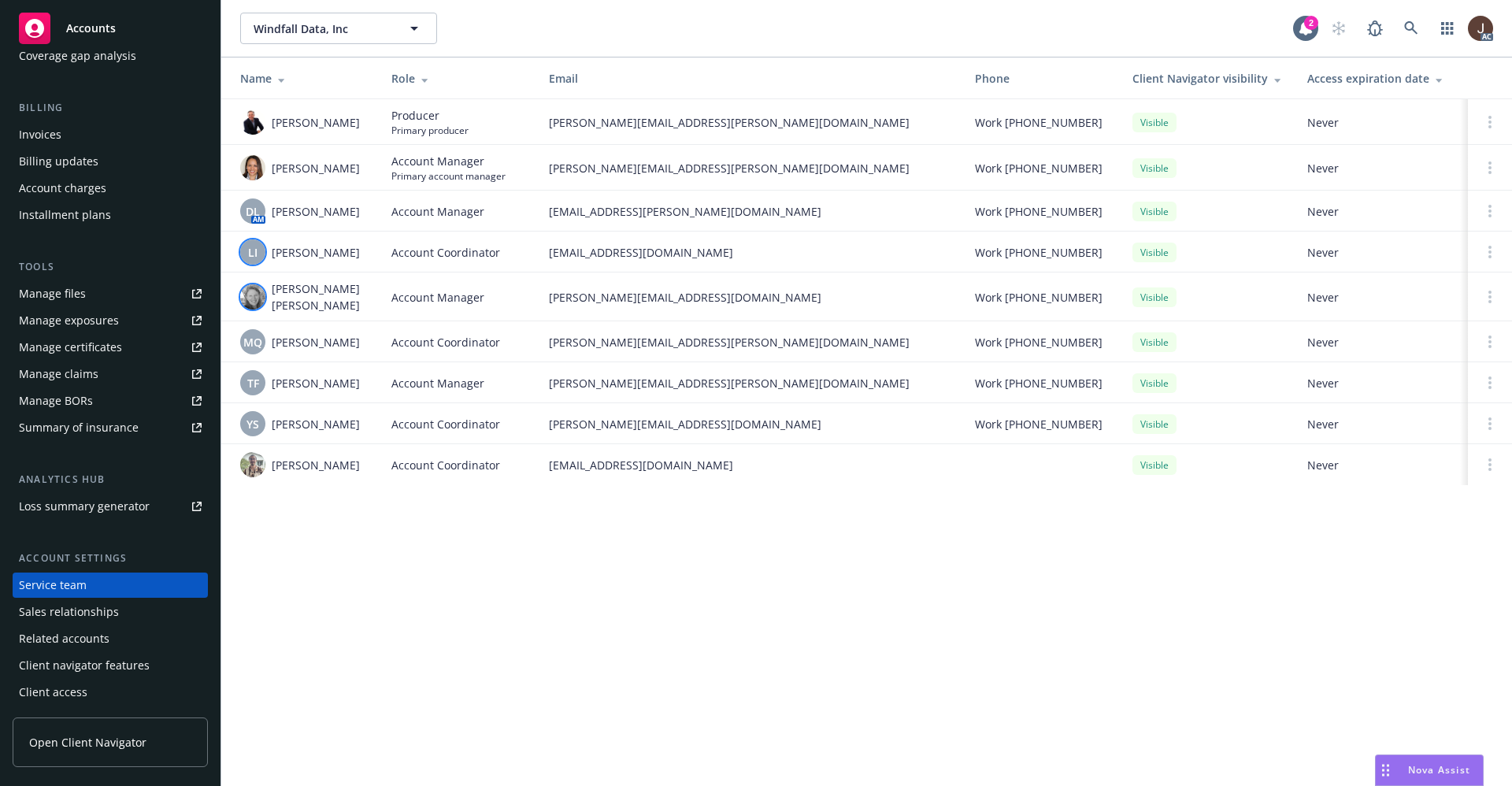
click at [253, 248] on span "LI" at bounding box center [252, 252] width 9 height 16
click at [252, 206] on span "DL" at bounding box center [252, 211] width 14 height 16
click at [313, 533] on div "Windfall Data, Inc Windfall Data, Inc 2 AC Name Role Email Phone Client Navigat…" at bounding box center [866, 393] width 1291 height 786
click at [252, 416] on span "YS" at bounding box center [252, 424] width 12 height 16
click at [311, 513] on div "Windfall Data, Inc Windfall Data, Inc 2 AC Name Role Email Phone Client Navigat…" at bounding box center [866, 393] width 1291 height 786
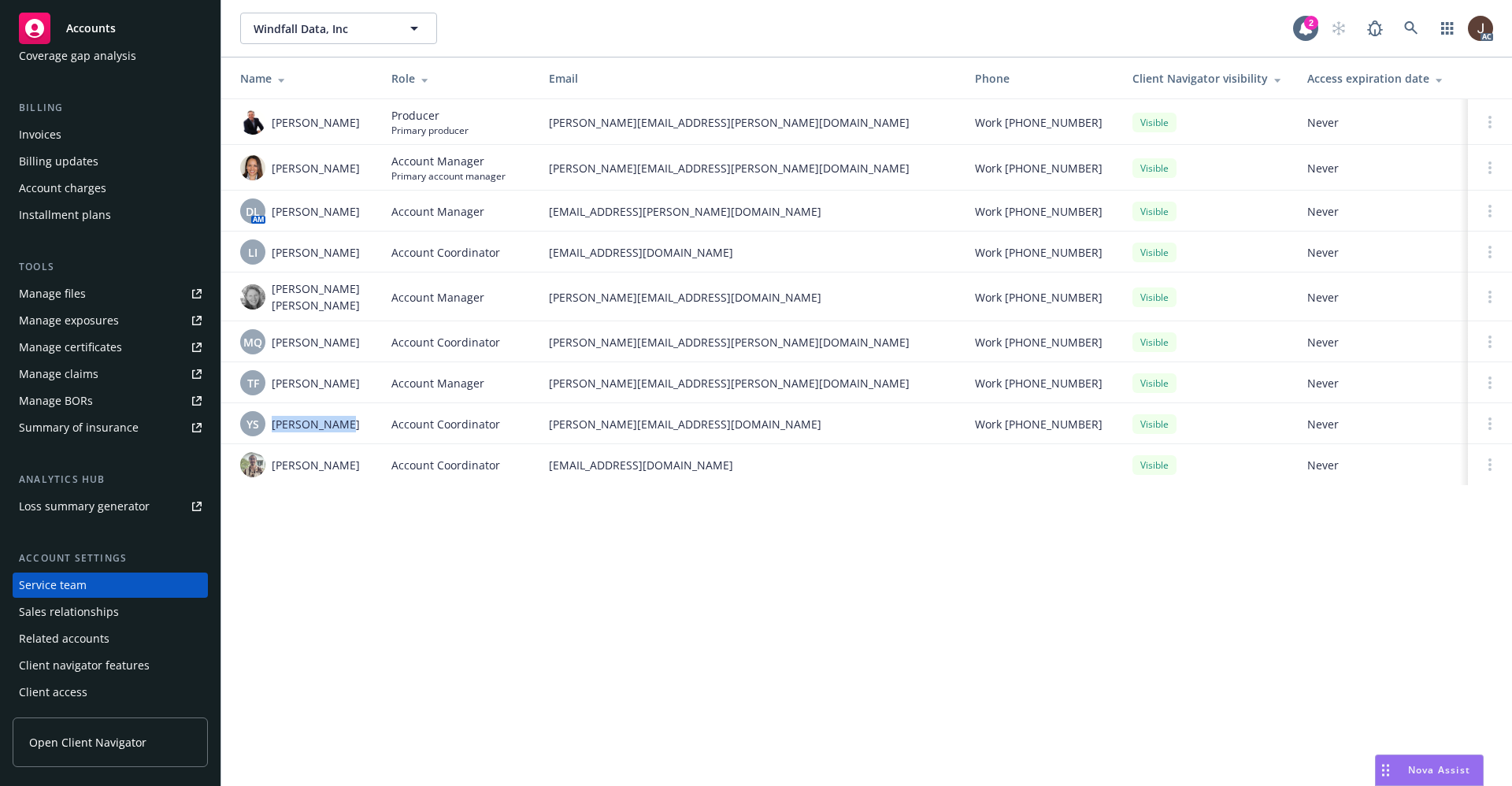
drag, startPoint x: 334, startPoint y: 423, endPoint x: 274, endPoint y: 419, distance: 60.1
click at [274, 419] on span "Yessica Shin" at bounding box center [315, 424] width 88 height 16
copy span "Yessica Shin"
click at [256, 455] on img at bounding box center [252, 464] width 26 height 26
click at [459, 540] on div "Windfall Data, Inc Windfall Data, Inc 2 AC Name Role Email Phone Client Navigat…" at bounding box center [866, 393] width 1291 height 786
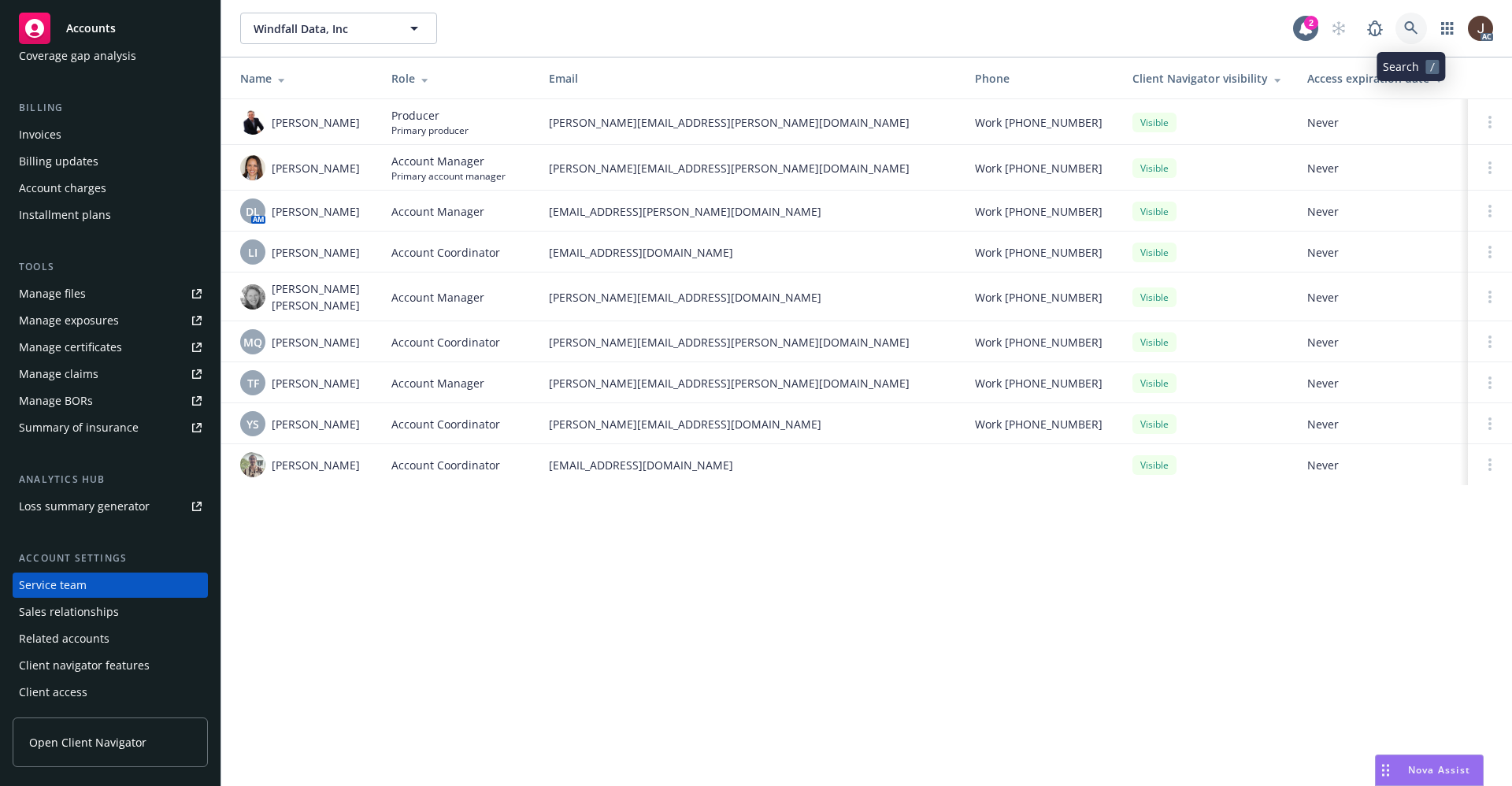
click at [1416, 24] on icon at bounding box center [1411, 28] width 14 height 14
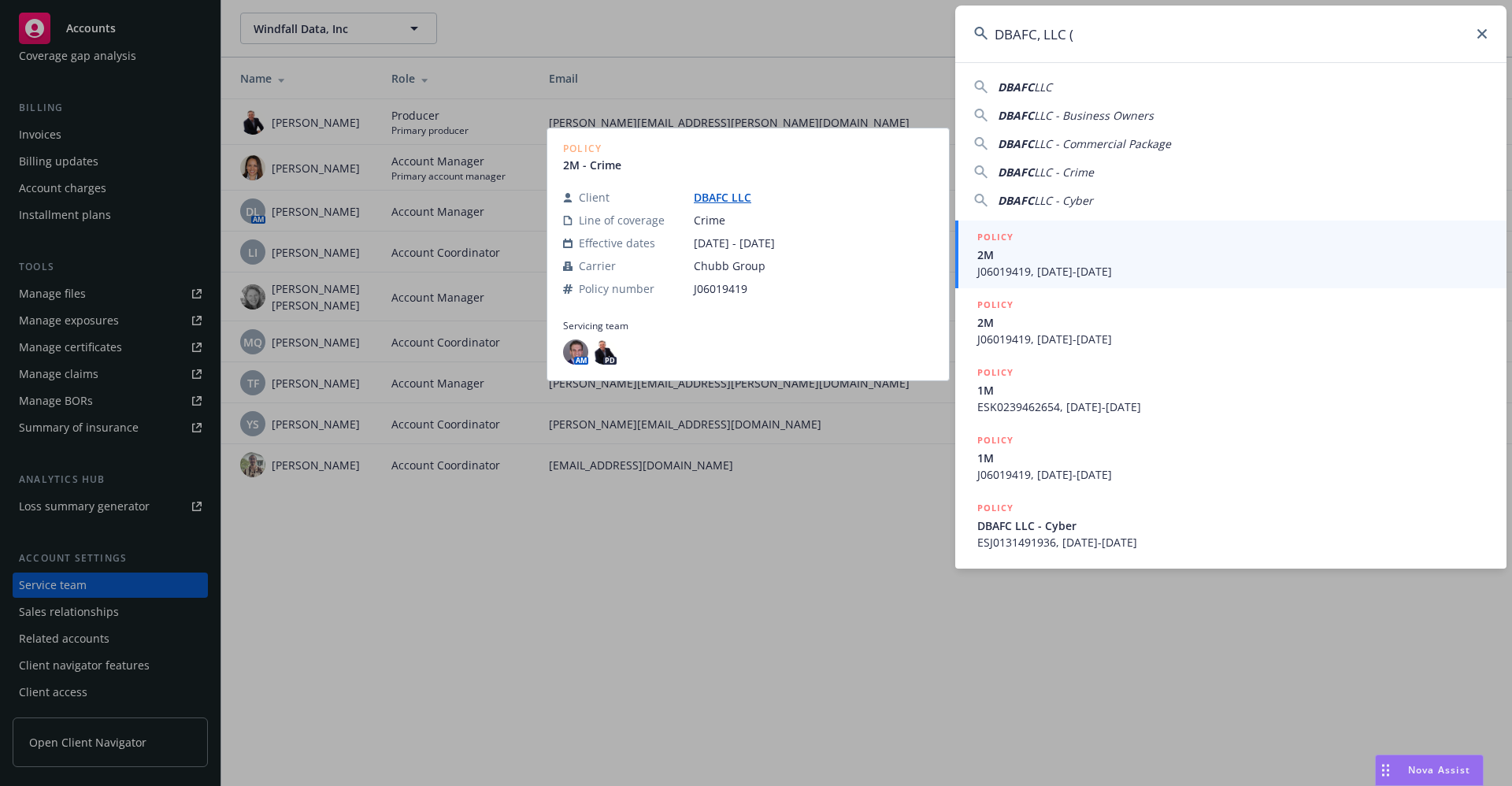
type input "DBAFC, LLC ("
click at [721, 199] on link "DBAFC LLC" at bounding box center [728, 197] width 70 height 15
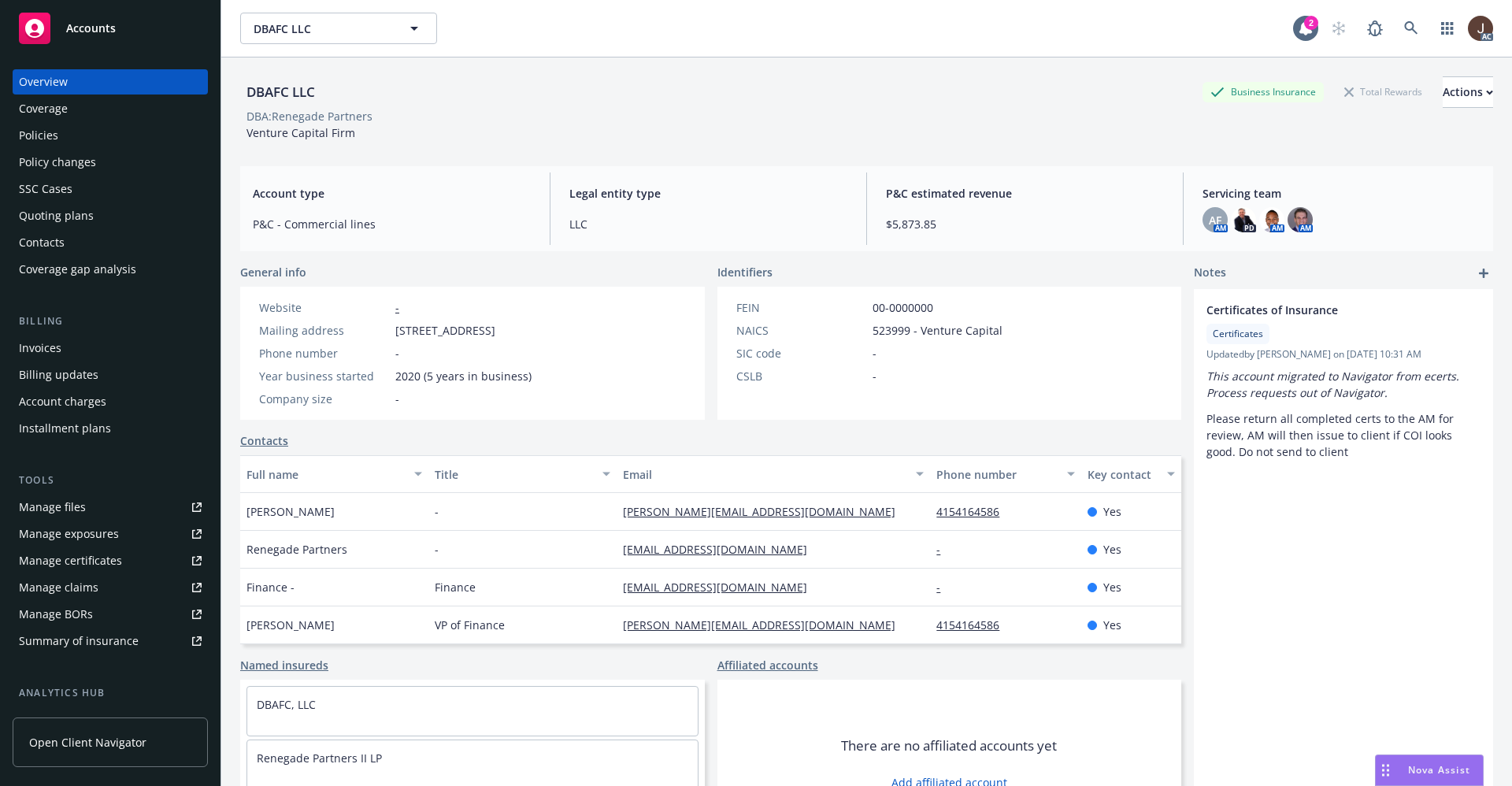
click at [25, 126] on div "Policies" at bounding box center [39, 135] width 40 height 26
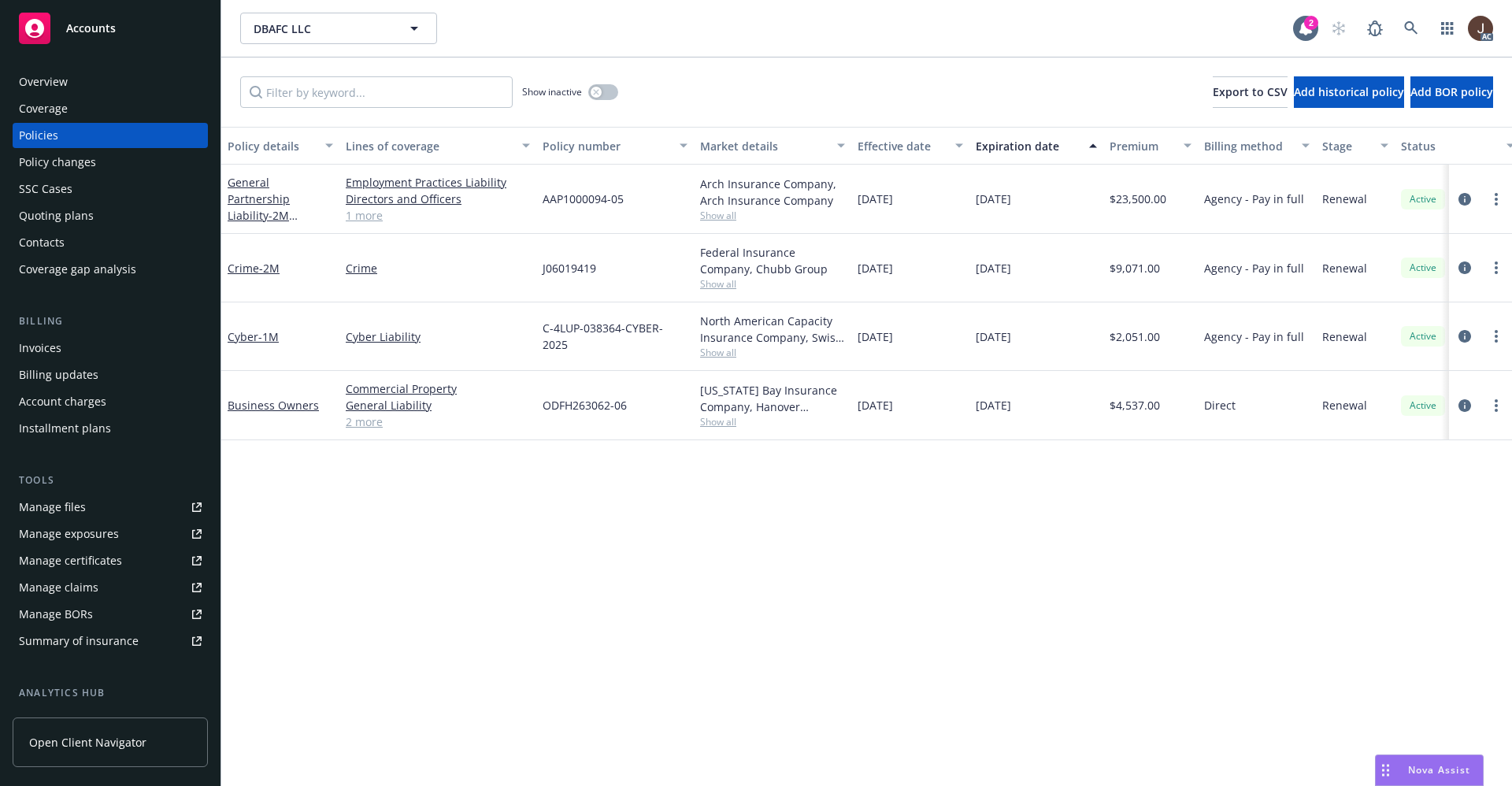
click at [582, 582] on div "Policy details Lines of coverage Policy number Market details Effective date Ex…" at bounding box center [866, 456] width 1291 height 659
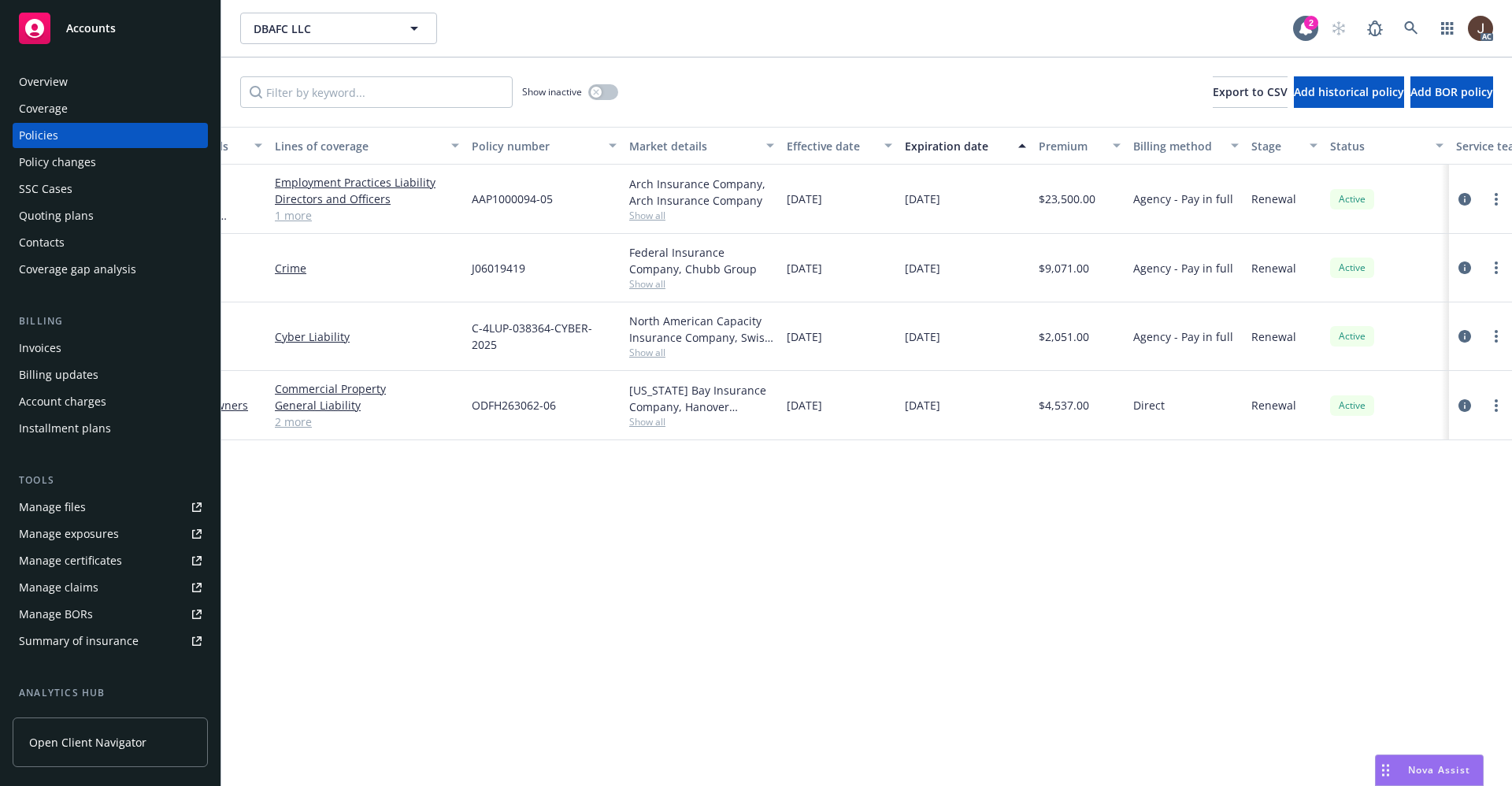
scroll to position [0, 229]
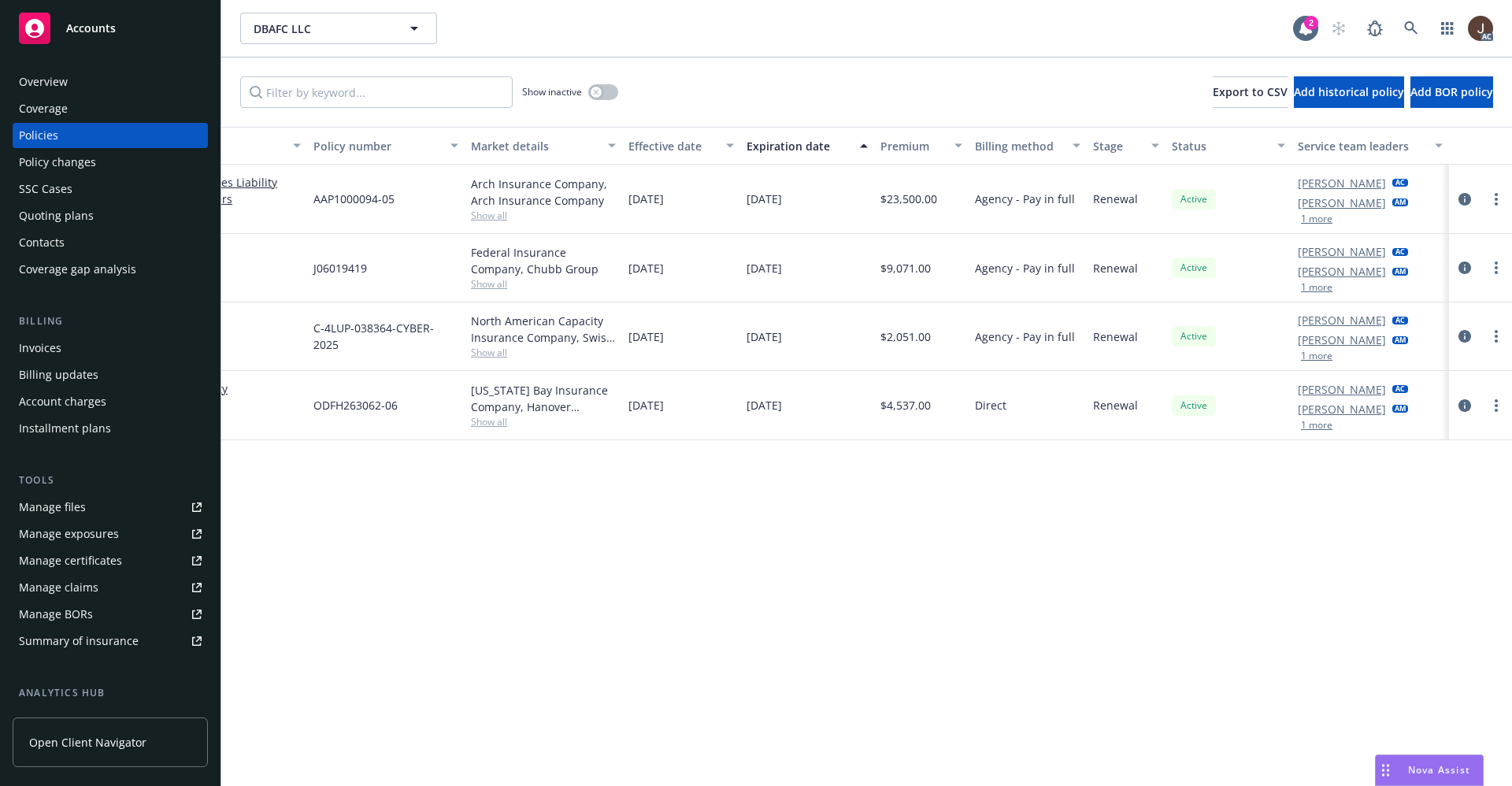
click at [39, 517] on div "Manage files" at bounding box center [52, 507] width 67 height 26
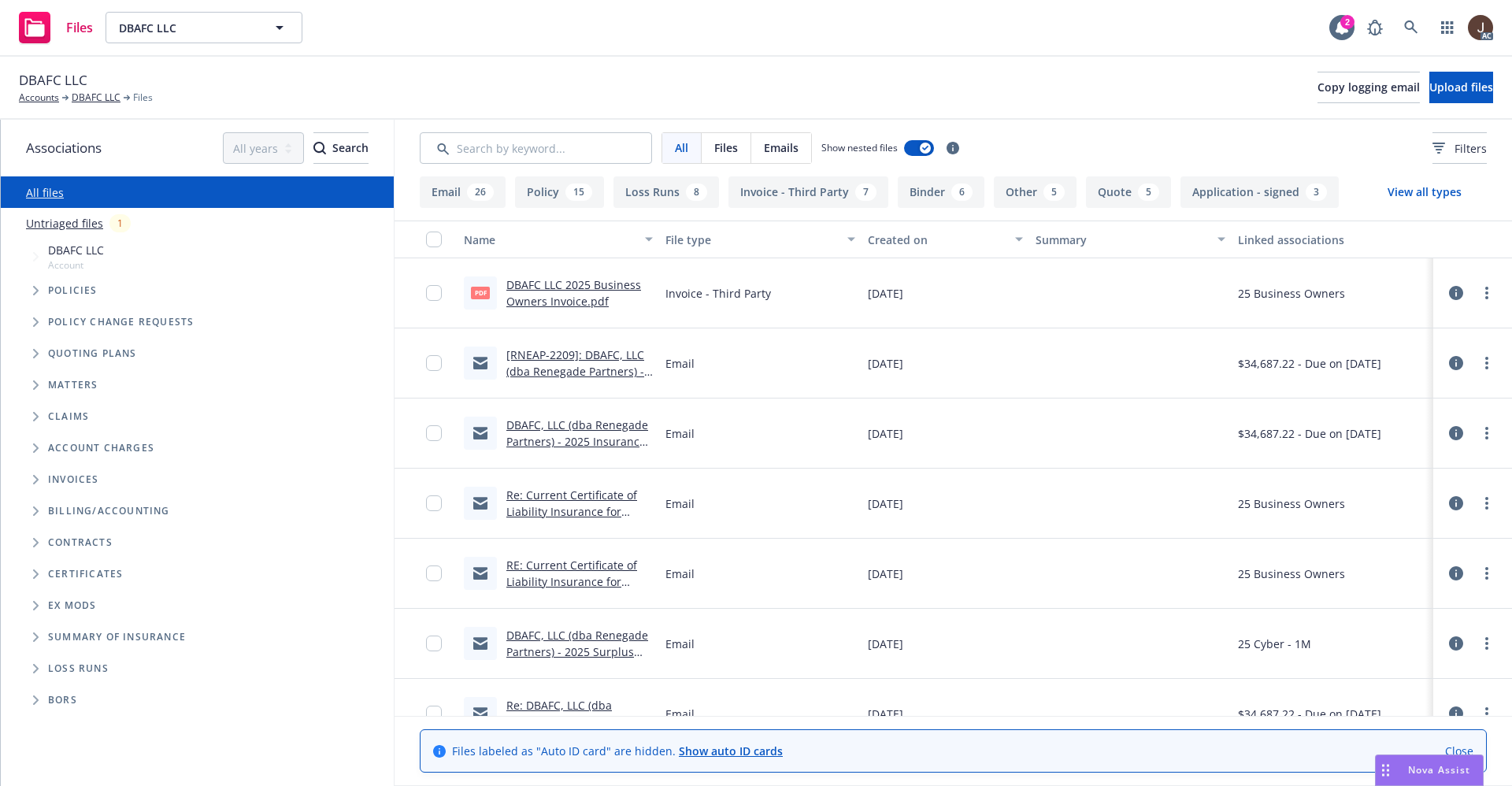
click at [64, 232] on div "Untriaged files 1" at bounding box center [207, 224] width 361 height 18
click at [64, 227] on link "Untriaged files" at bounding box center [65, 224] width 78 height 16
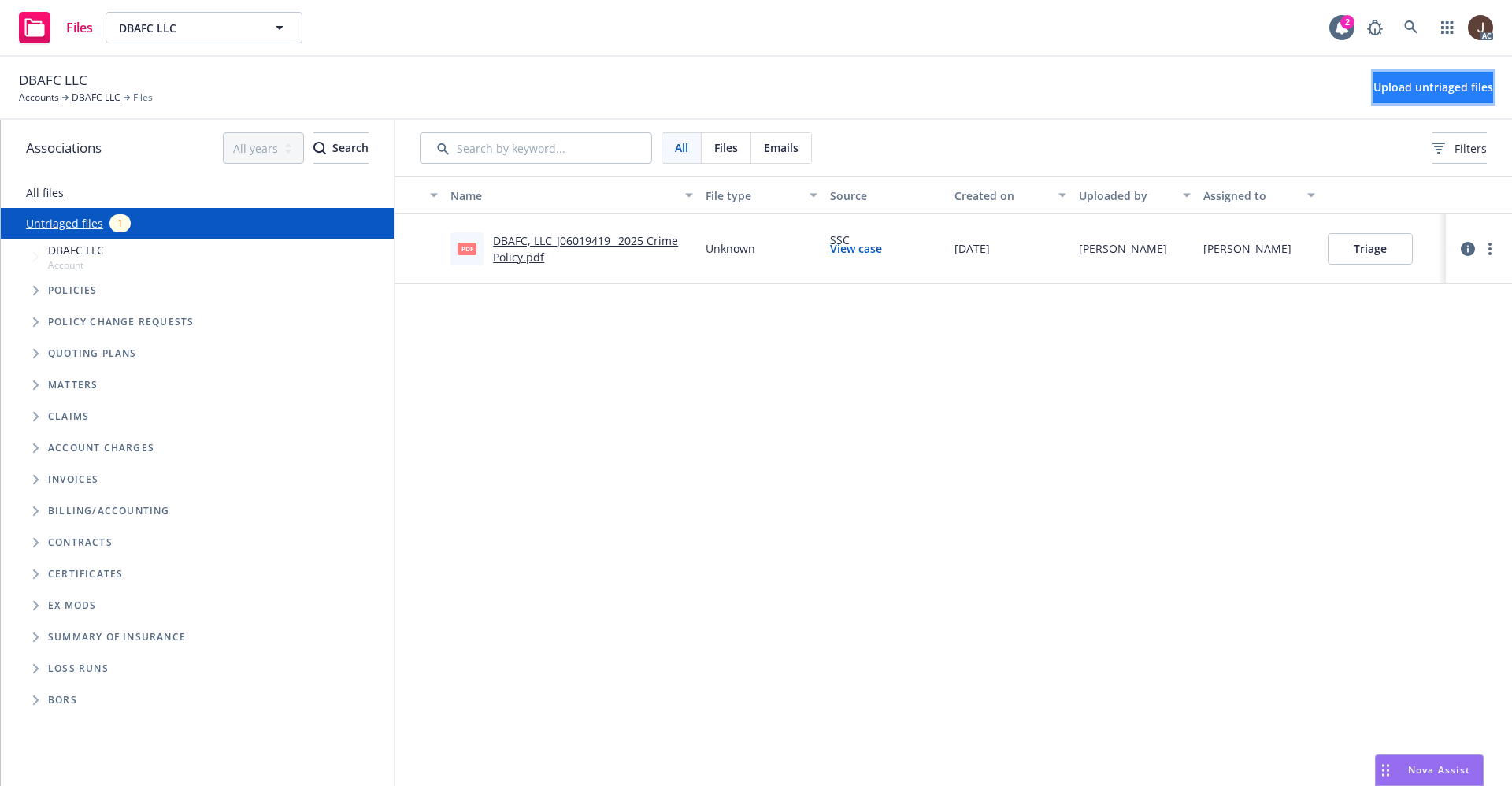
click at [1411, 84] on span "Upload untriaged files" at bounding box center [1433, 87] width 120 height 15
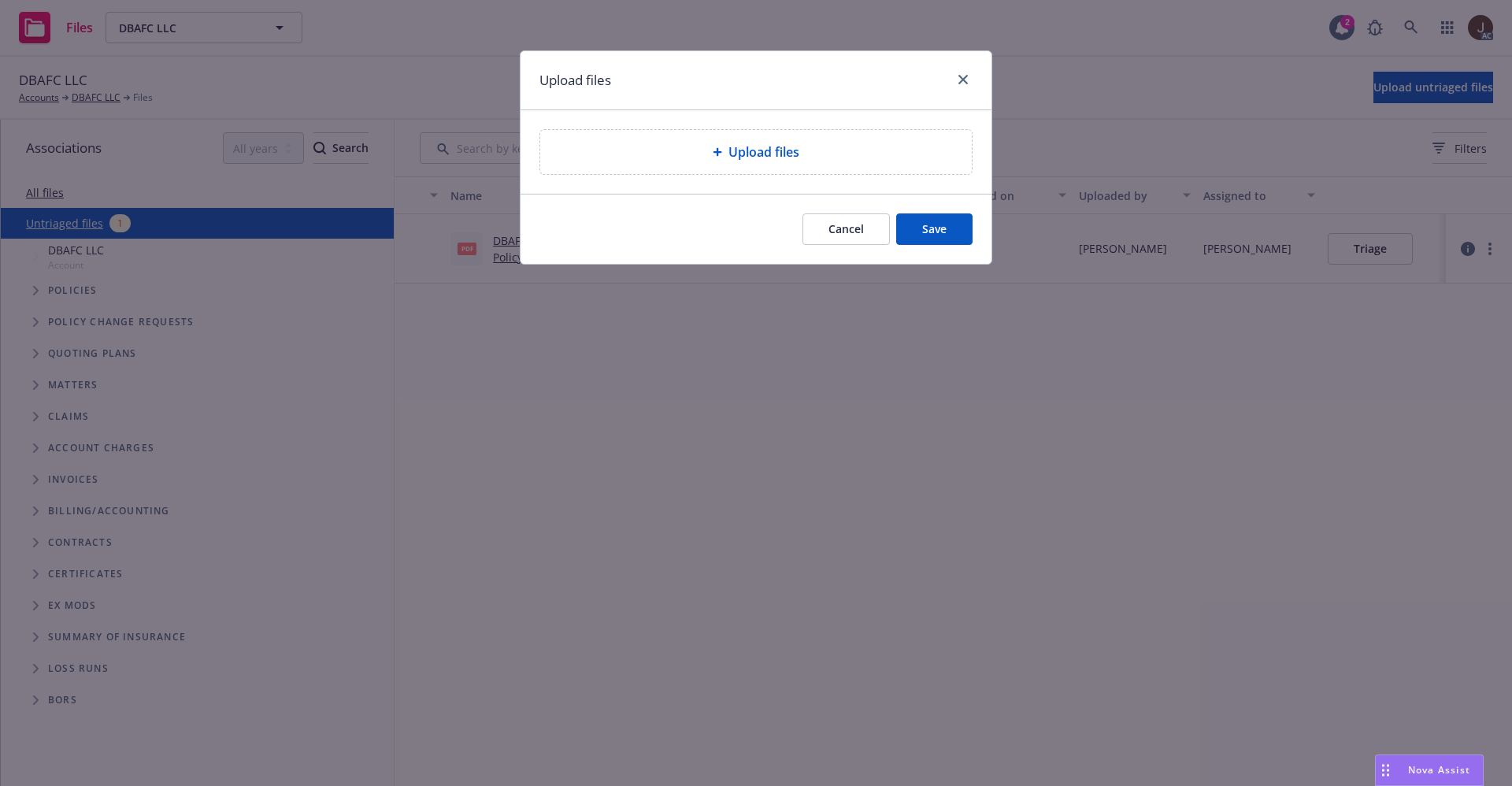
click at [751, 150] on span "Upload files" at bounding box center [764, 152] width 71 height 19
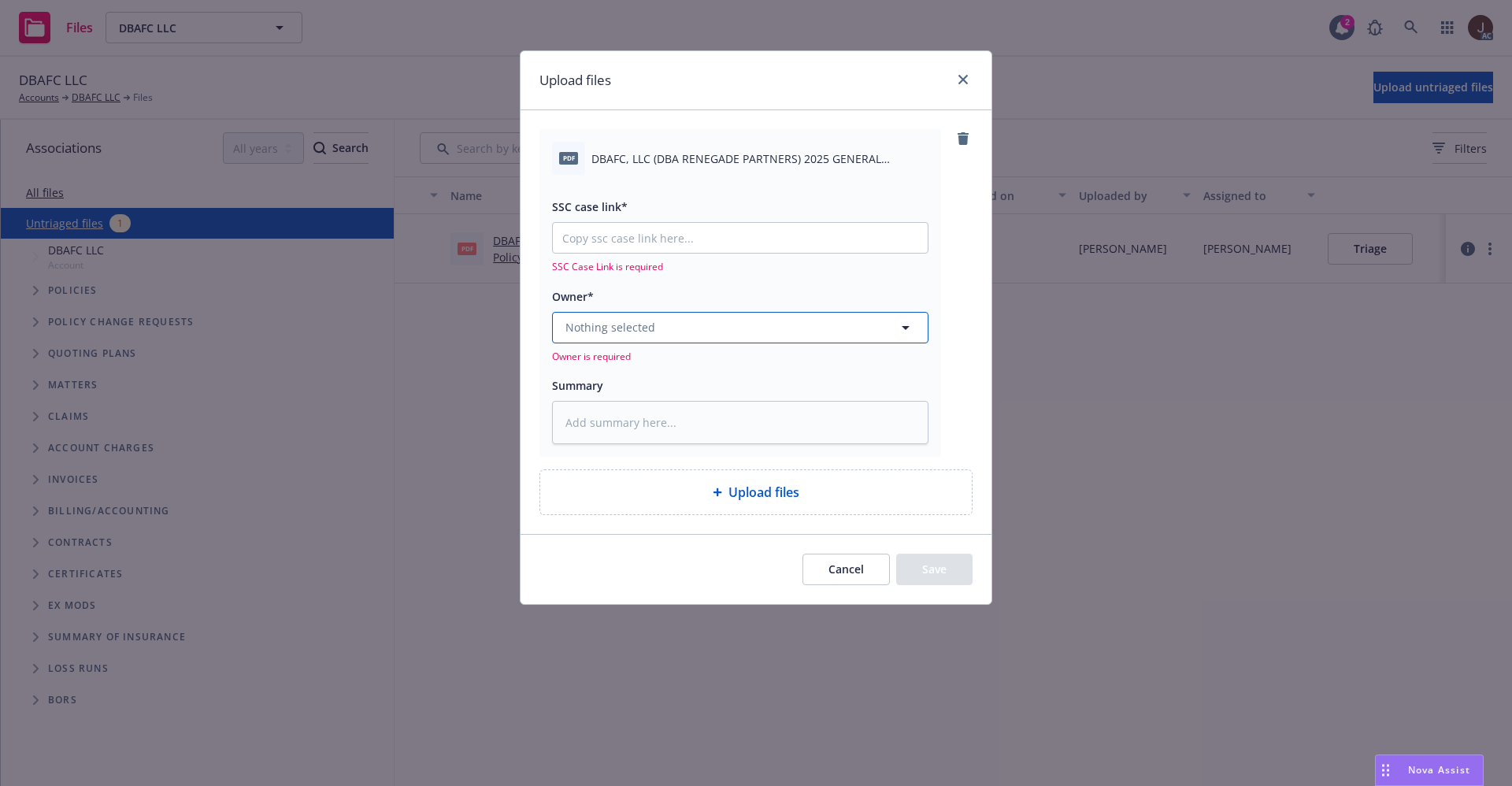
click at [679, 328] on button "Nothing selected" at bounding box center [740, 327] width 376 height 31
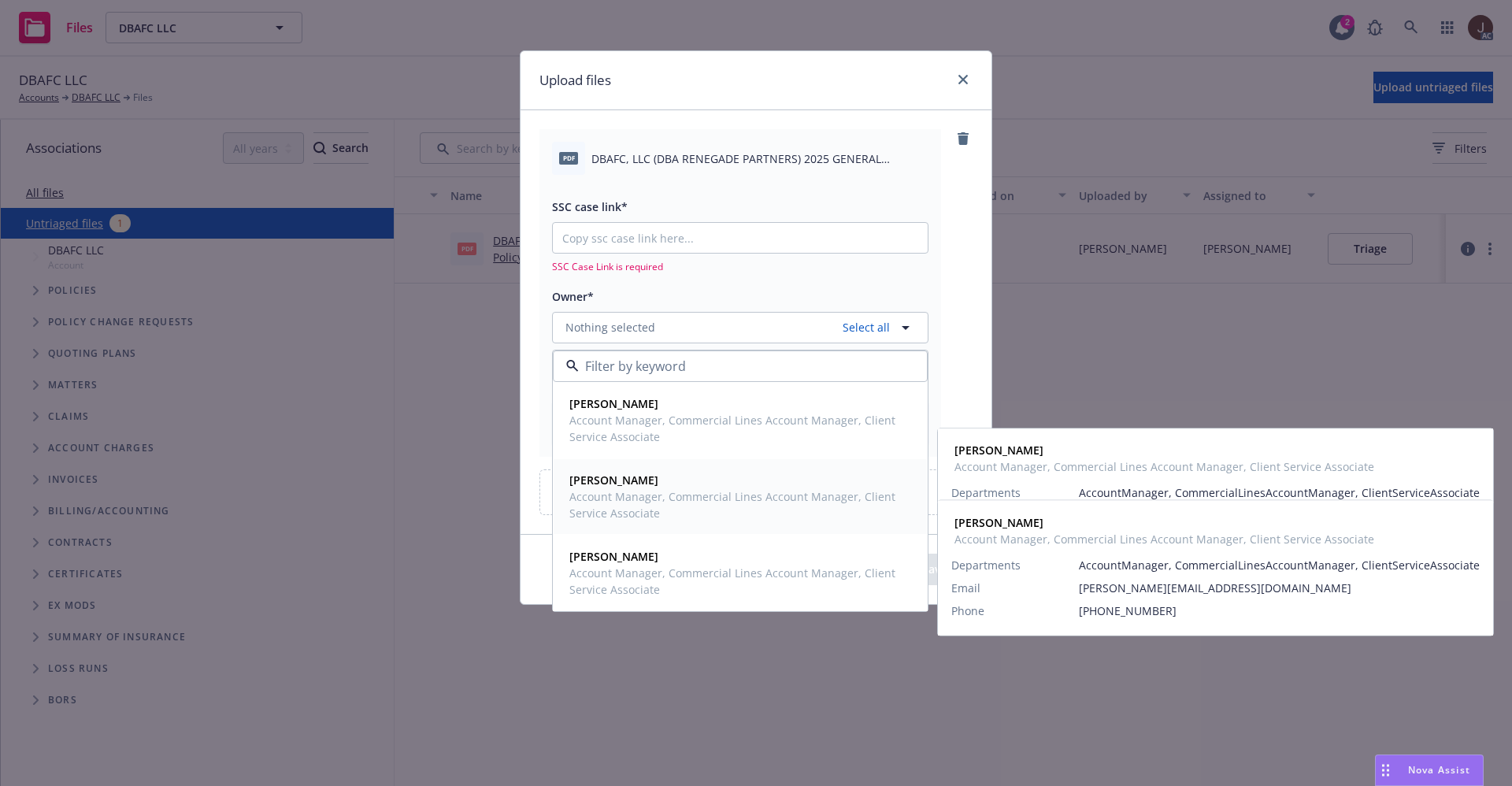
click at [650, 490] on span "Account Manager, Commercial Lines Account Manager, Client Service Associate" at bounding box center [738, 505] width 339 height 33
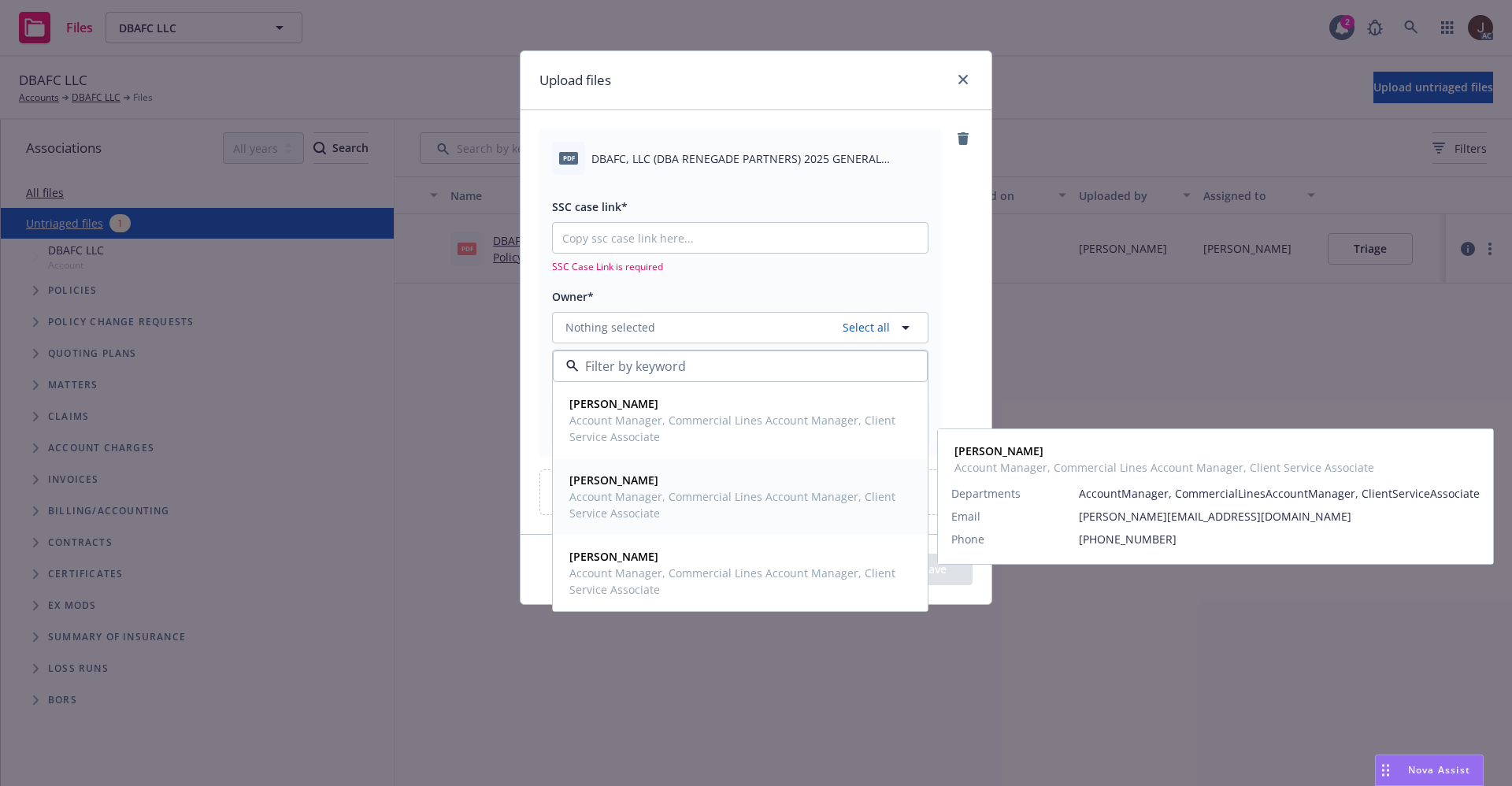
type textarea "x"
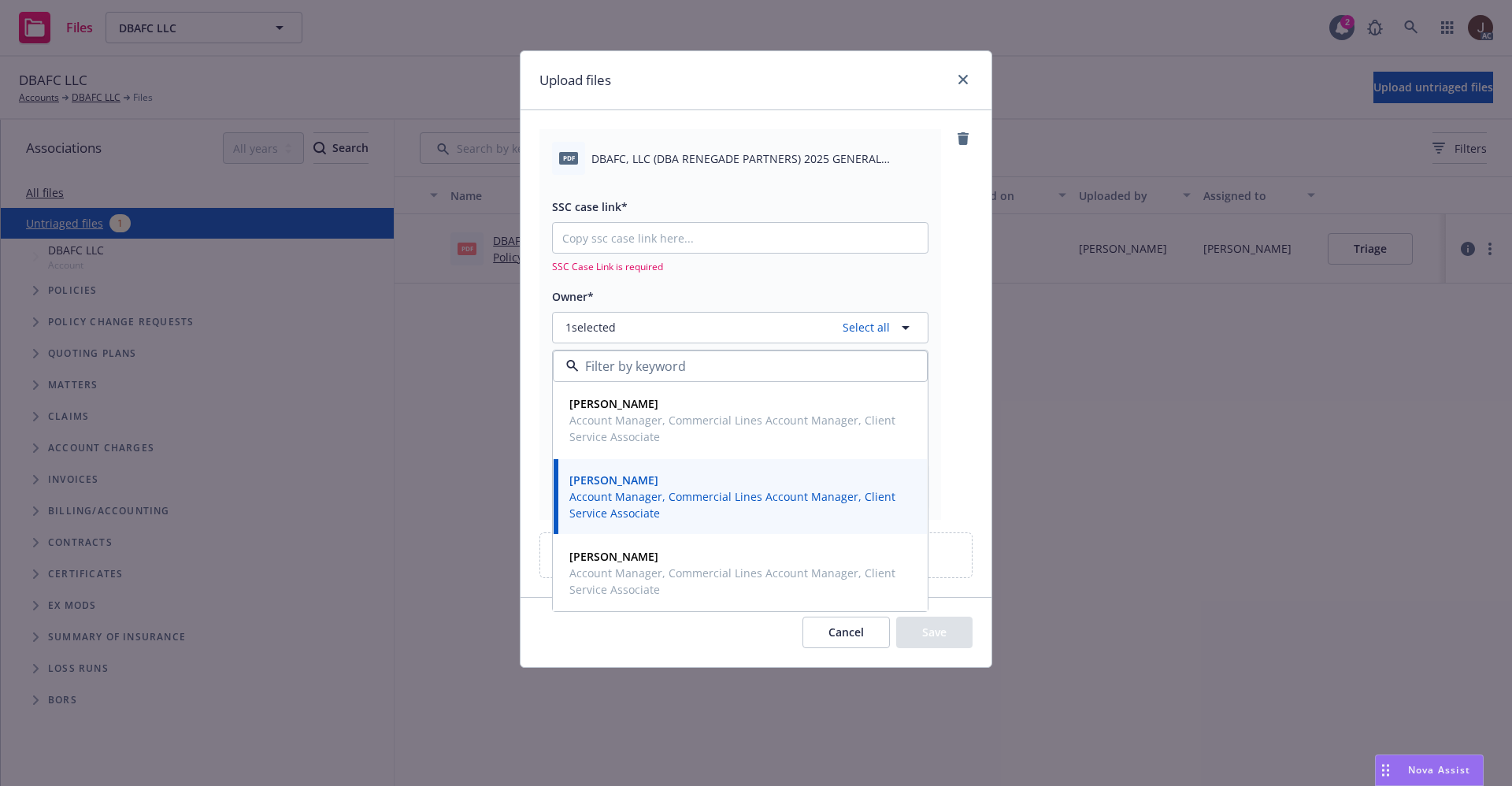
click at [977, 268] on div "pdf DBAFC, LLC (DBA RENEGADE PARTNERS) 2025 GENERAL PARTNERSHIP NOTICE OF CANCE…" at bounding box center [756, 353] width 471 height 486
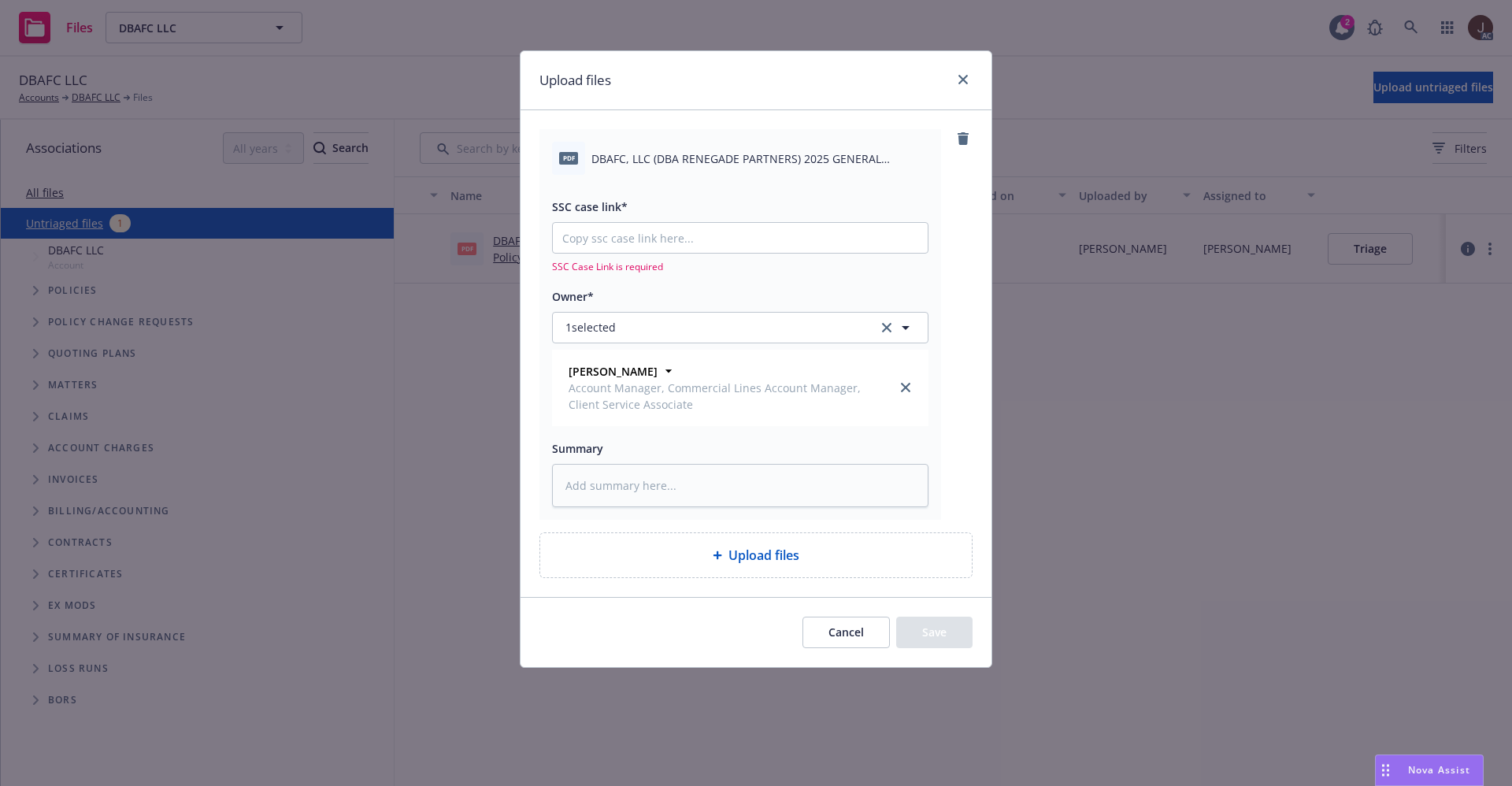
click at [698, 150] on span "DBAFC, LLC (DBA RENEGADE PARTNERS) 2025 GENERAL PARTNERSHIP NOTICE OF CANCELLAT…" at bounding box center [760, 158] width 337 height 16
copy div "DBAFC, LLC (DBA RENEGADE PARTNERS) 2025 GENERAL PARTNERSHIP NOTICE OF CANCELLAT…"
click at [615, 492] on textarea at bounding box center [740, 485] width 376 height 44
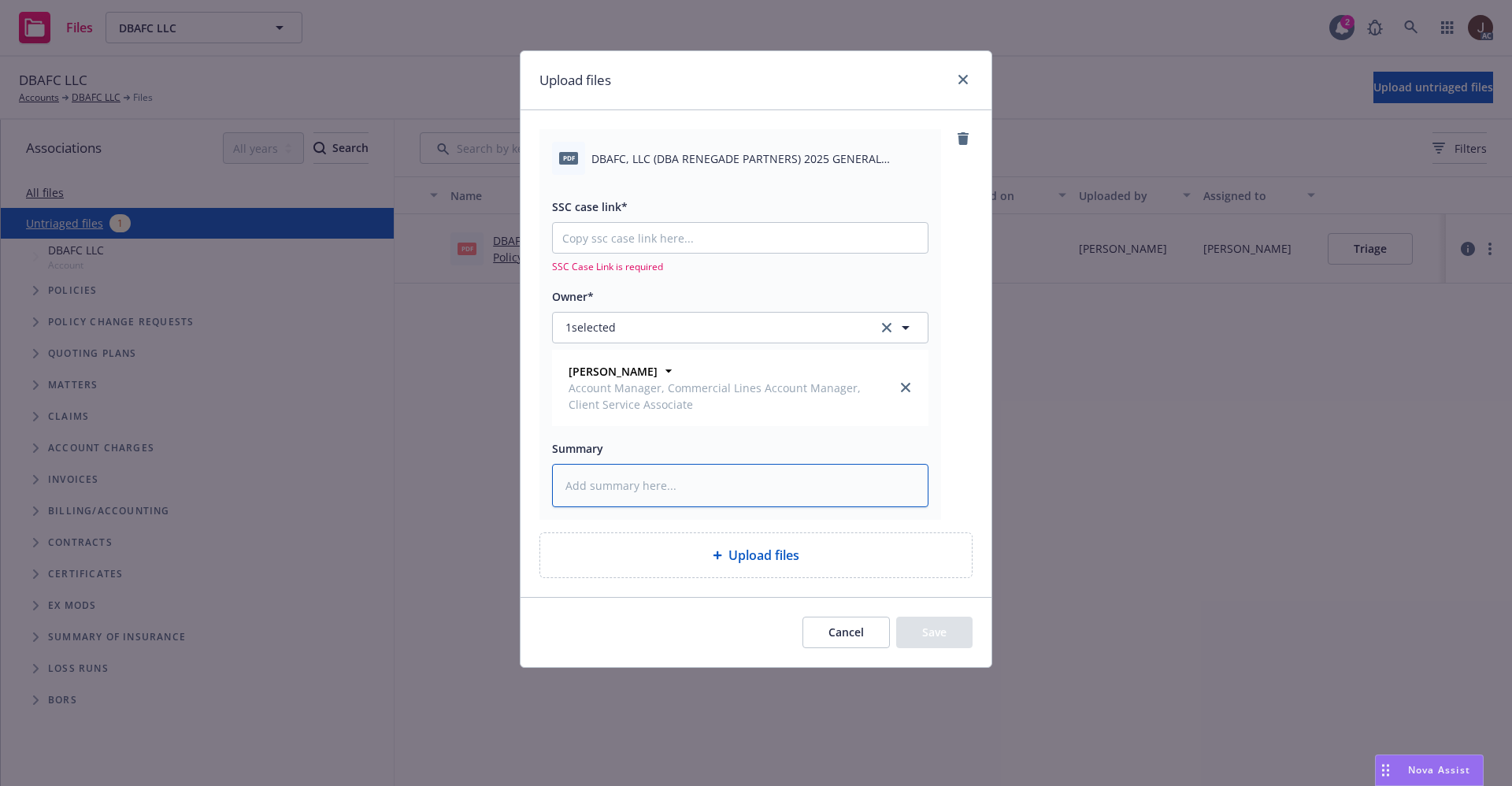
paste textarea "DBAFC, LLC (DBA RENEGADE PARTNERS) 2025 GENERAL PARTNERSHIP NOTICE OF CANCELLAT…"
type textarea "DBAFC, LLC (DBA RENEGADE PARTNERS) 2025 GENERAL PARTNERSHIP NOTICE OF CANCELLAT…"
type textarea "x"
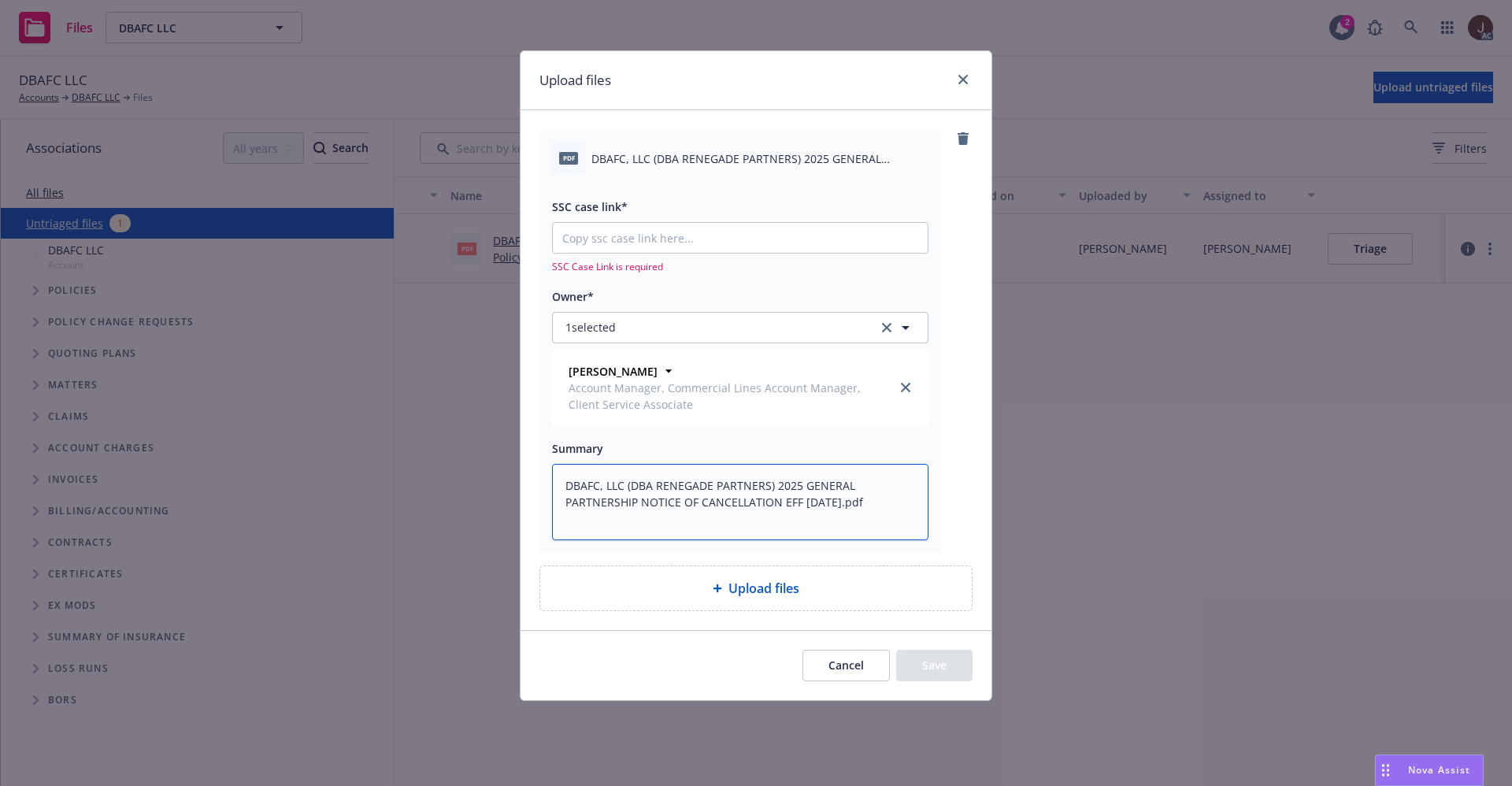
click at [1000, 472] on div "Upload files pdf DBAFC, LLC (DBA RENEGADE PARTNERS) 2025 GENERAL PARTNERSHIP NO…" at bounding box center [756, 393] width 1512 height 786
type textarea "DBAFC, LLC (DBA RENEGADE PARTNERS) 2025 GENERAL PARTNERSHIP NOTICE OF CANCELLAT…"
type textarea "x"
click at [645, 219] on div "SSC case link* SSC Case Link is required" at bounding box center [740, 235] width 376 height 77
click at [640, 236] on input "SSC case link*" at bounding box center [740, 238] width 374 height 30
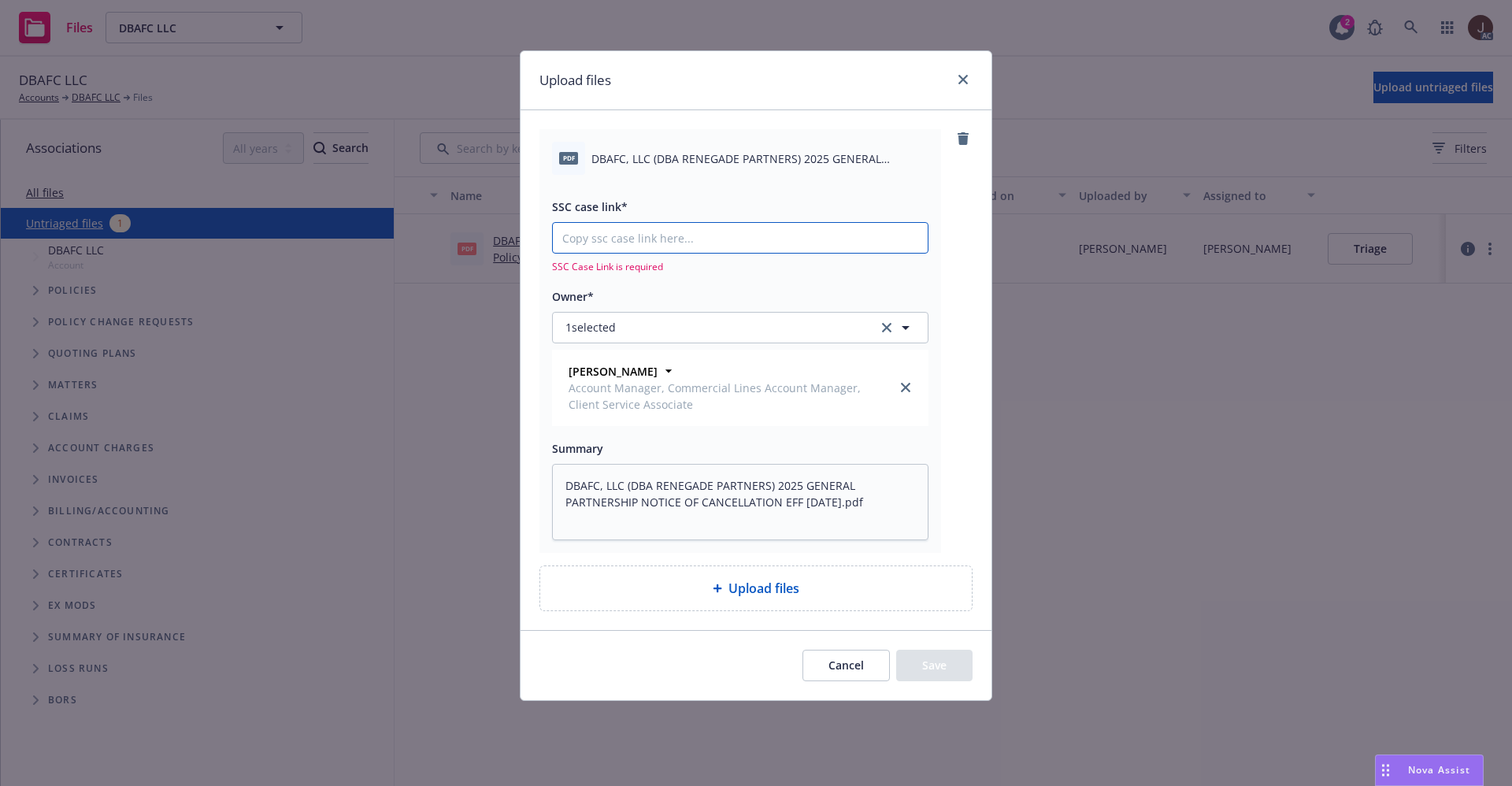
paste input "https://newfront-ssc.lightning.force.com/lightning/r/Case/500Vz00000QmcqSIAR/vi…"
type input "https://newfront-ssc.lightning.force.com/lightning/r/Case/500Vz00000QmcqSIAR/vi…"
type textarea "x"
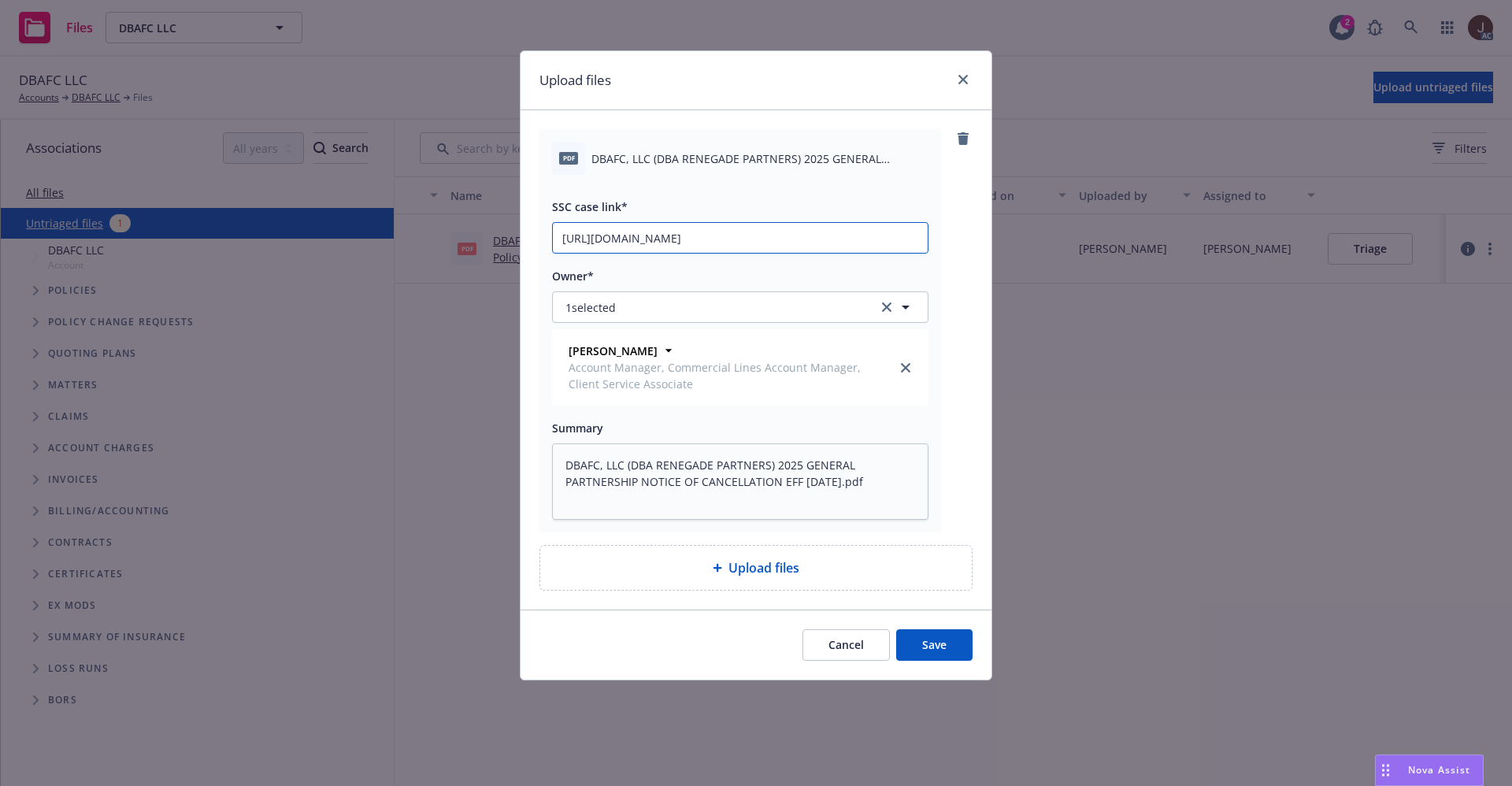
scroll to position [0, 82]
type input "https://newfront-ssc.lightning.force.com/lightning/r/Case/500Vz00000QmcqSIAR/vi…"
click at [987, 253] on div "pdf DBAFC, LLC (DBA RENEGADE PARTNERS) 2025 GENERAL PARTNERSHIP NOTICE OF CANCE…" at bounding box center [756, 360] width 471 height 499
click at [933, 653] on button "Save" at bounding box center [934, 645] width 77 height 31
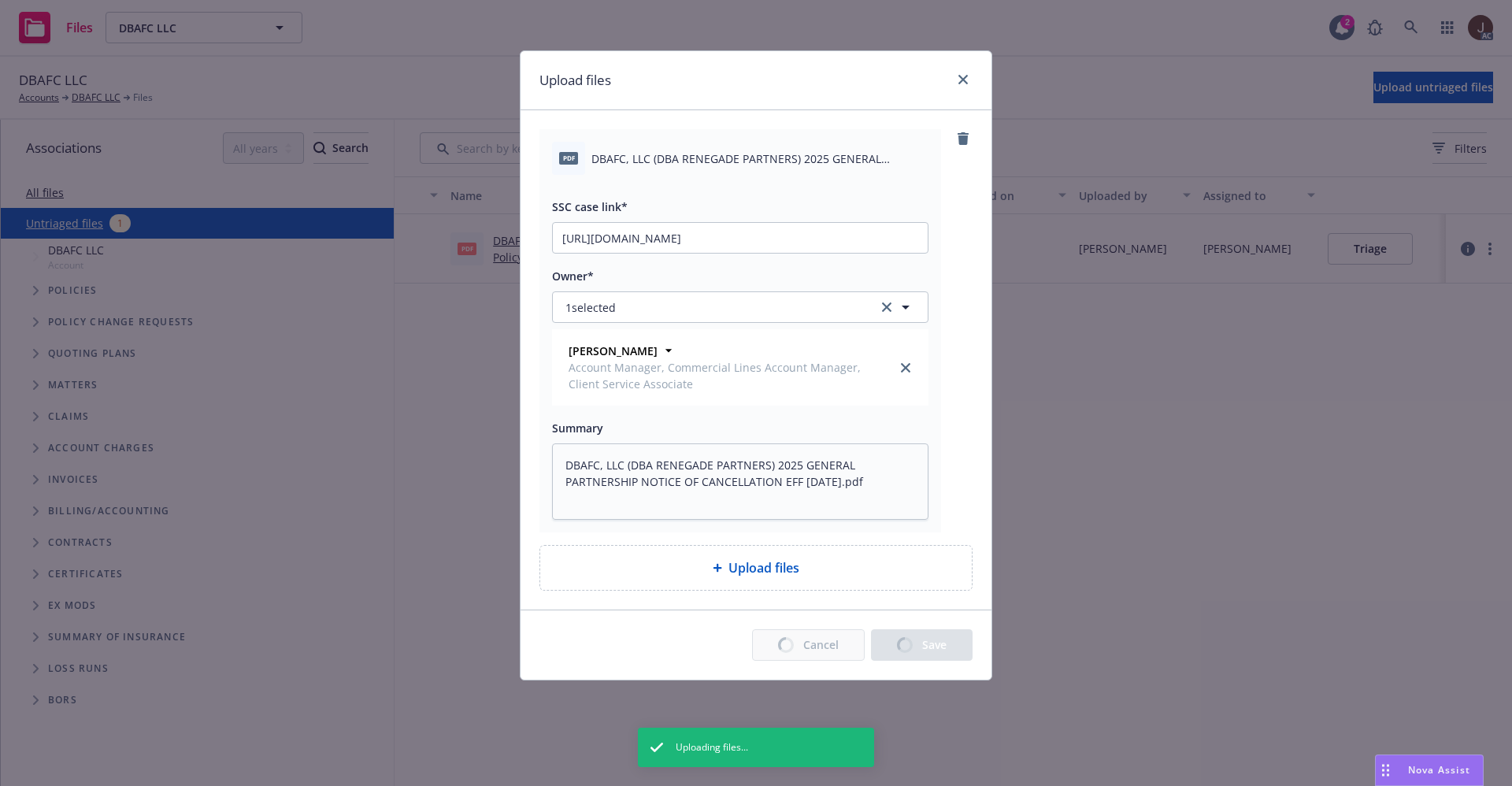
type textarea "x"
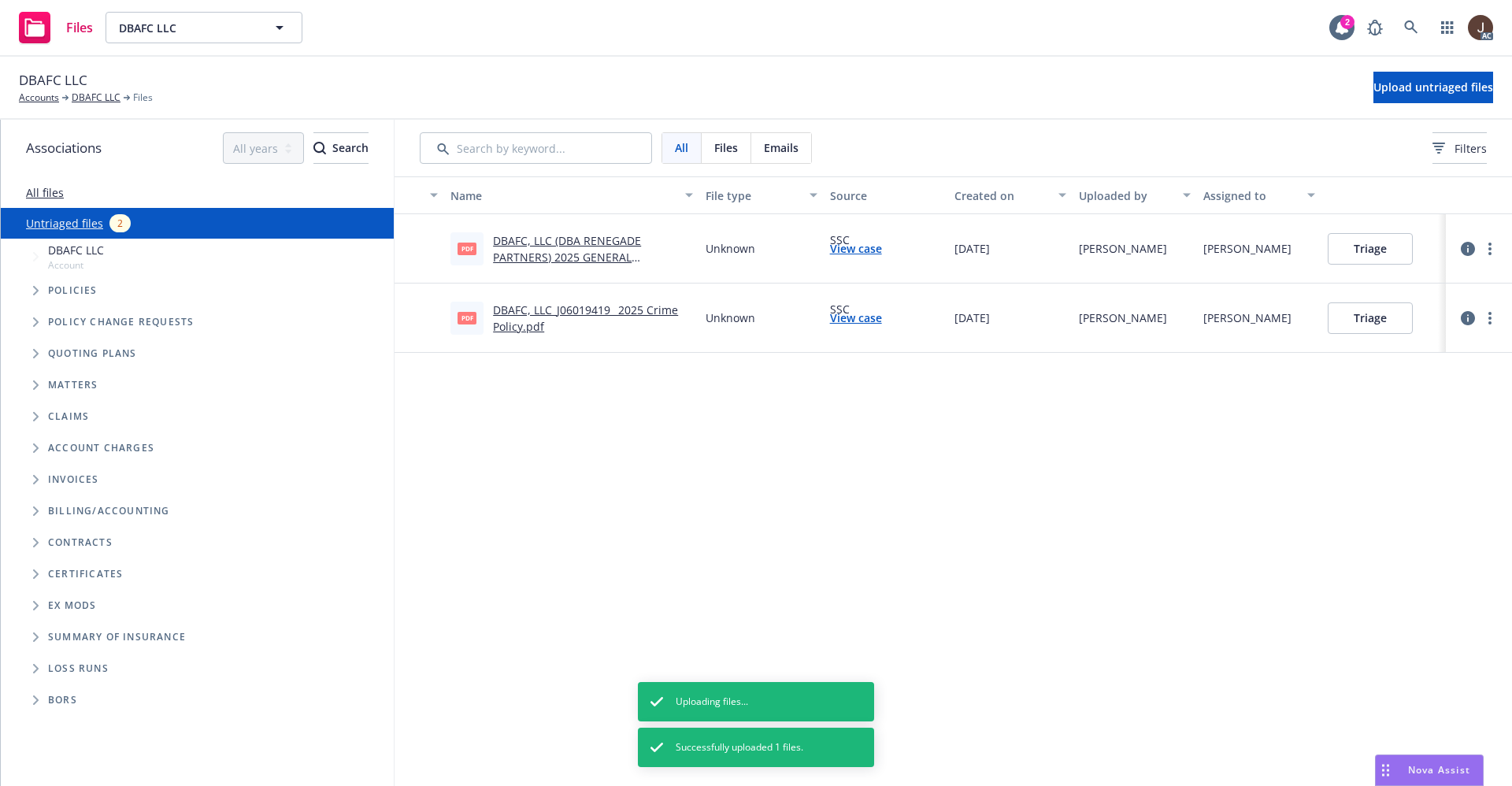
click at [843, 508] on div "Name File type Source Created on Uploaded by Assigned to pdf DBAFC, LLC (DBA RE…" at bounding box center [953, 481] width 1118 height 610
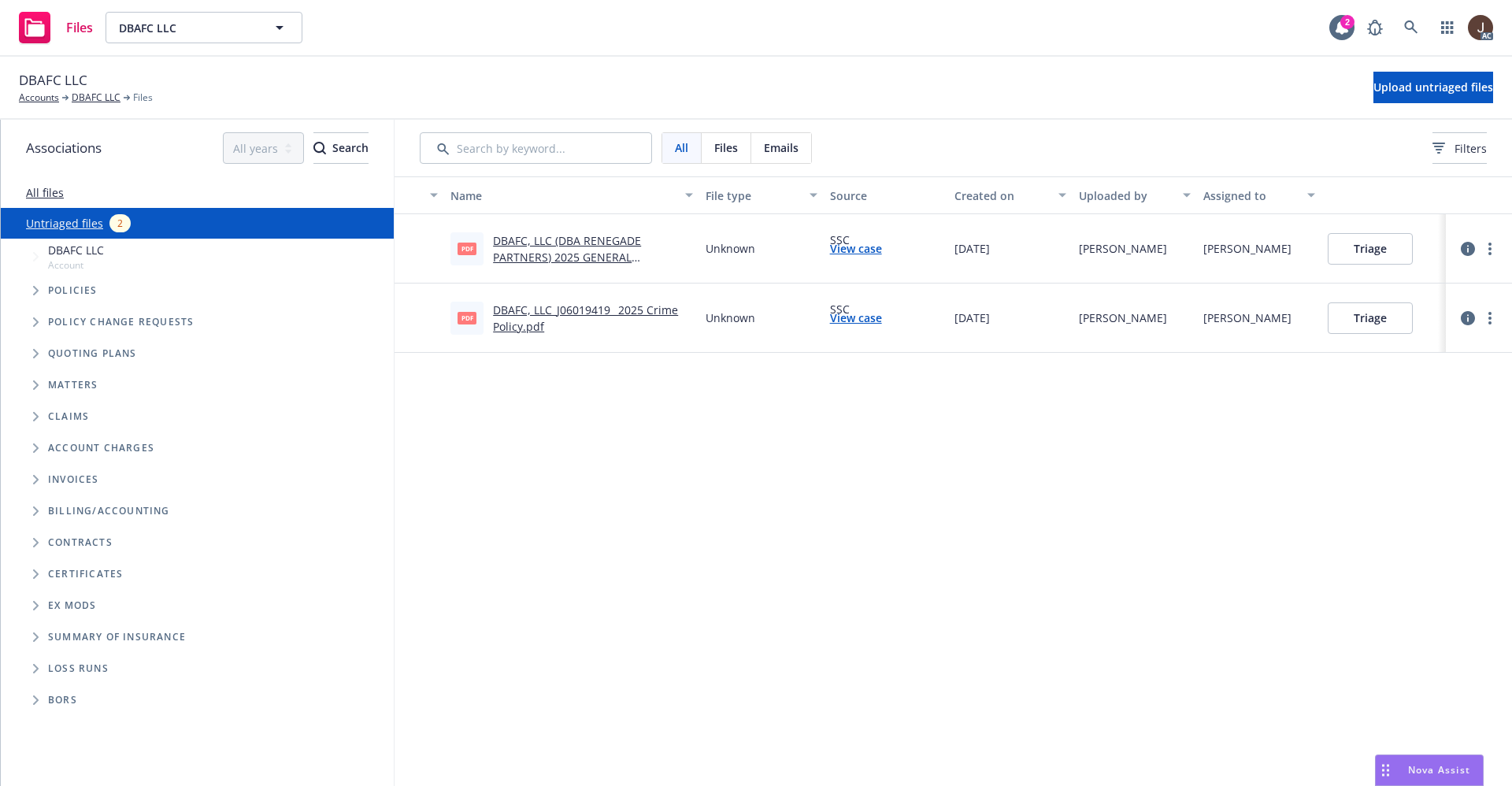
click at [800, 481] on div "Name File type Source Created on Uploaded by Assigned to pdf DBAFC, LLC (DBA RE…" at bounding box center [953, 481] width 1118 height 610
click at [1468, 247] on icon "button" at bounding box center [1467, 248] width 14 height 14
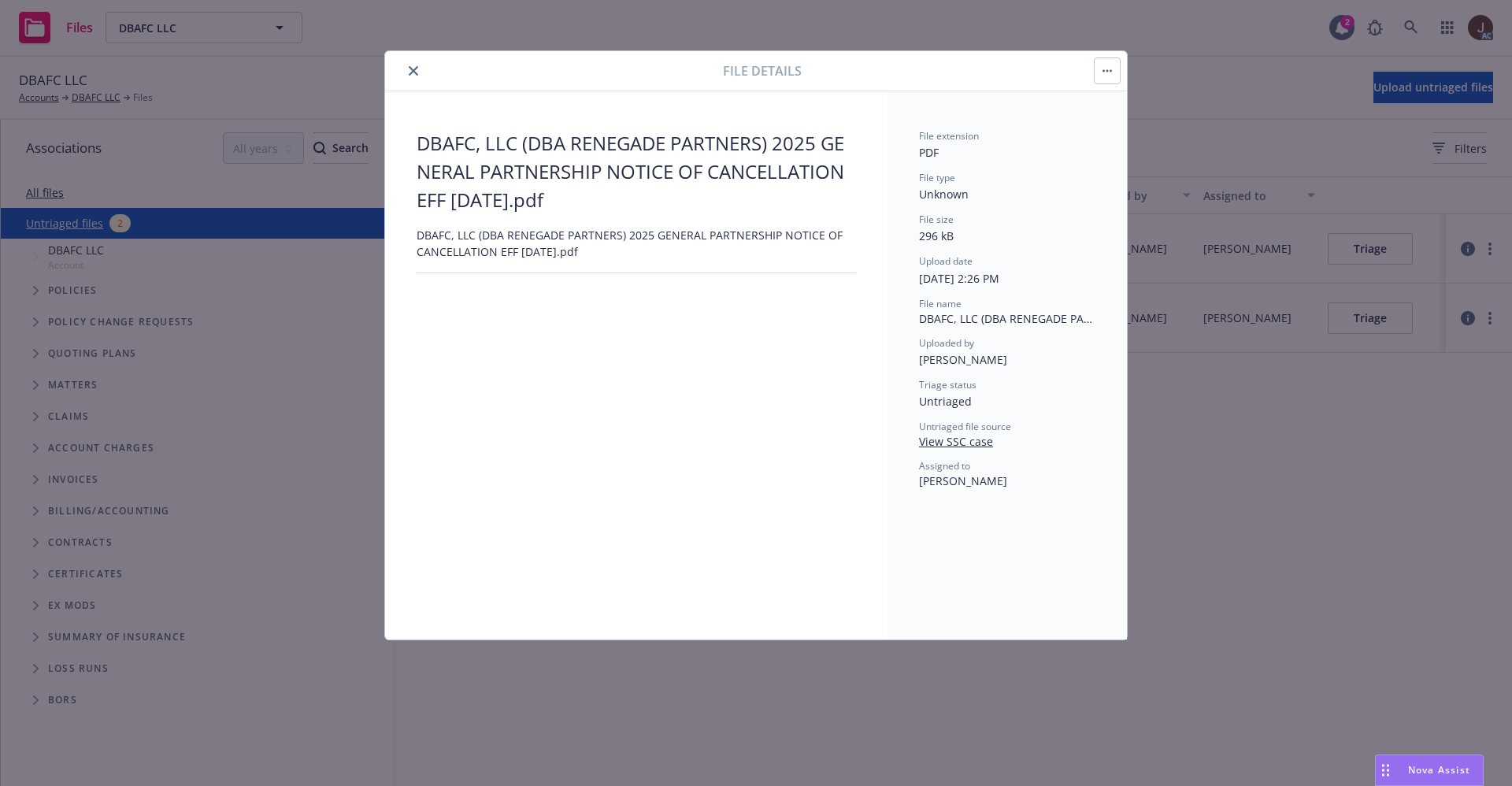
click at [1109, 69] on icon "button" at bounding box center [1107, 71] width 9 height 3
click at [751, 468] on div "DBAFC, LLC (DBA RENEGADE PARTNERS) 2025 GENERAL PARTNERSHIP NOTICE OF CANCELLAT…" at bounding box center [636, 365] width 440 height 473
click at [1103, 68] on button "button" at bounding box center [1107, 71] width 26 height 26
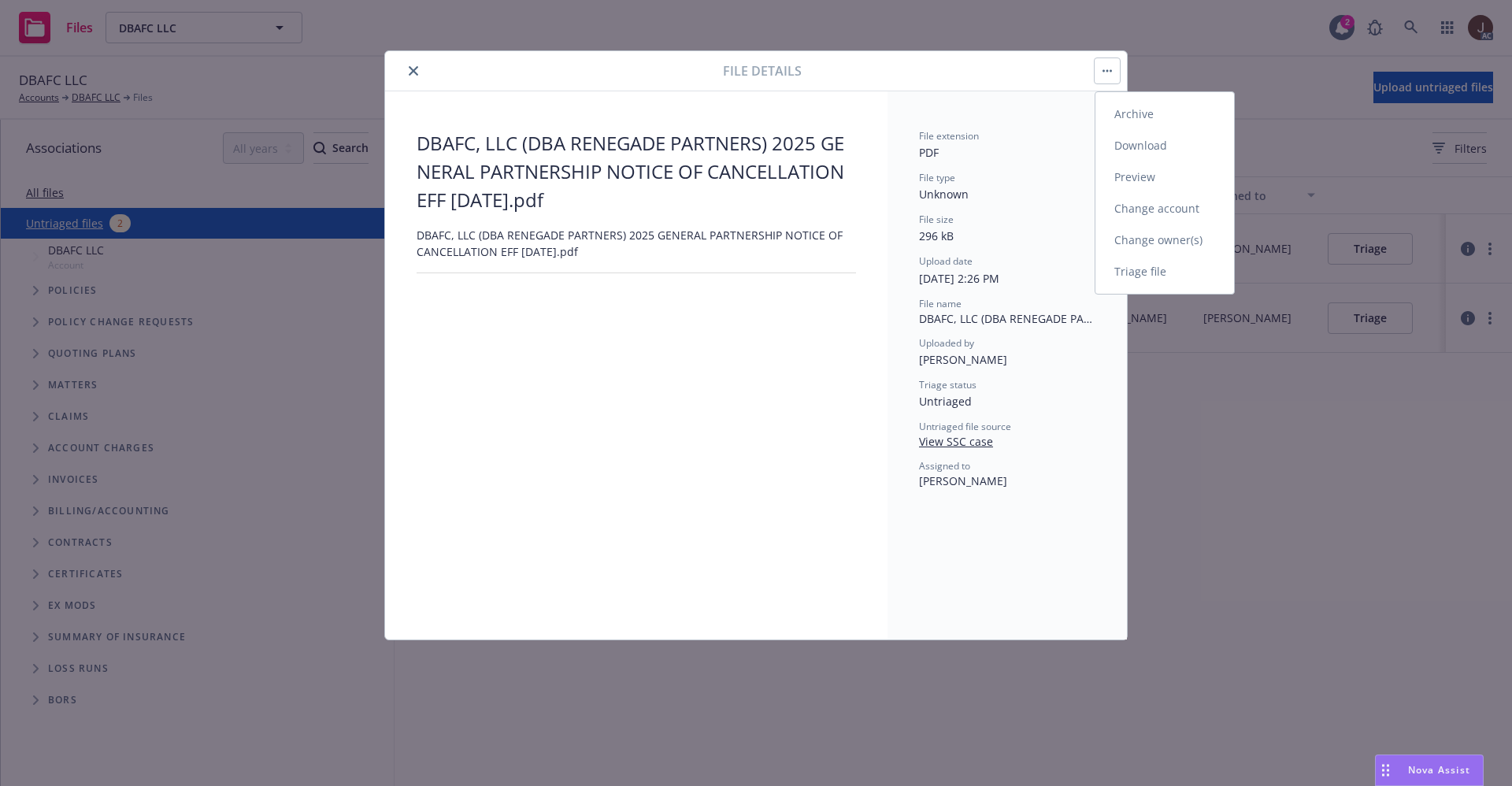
click at [1178, 238] on link "Change owner(s)" at bounding box center [1165, 240] width 139 height 31
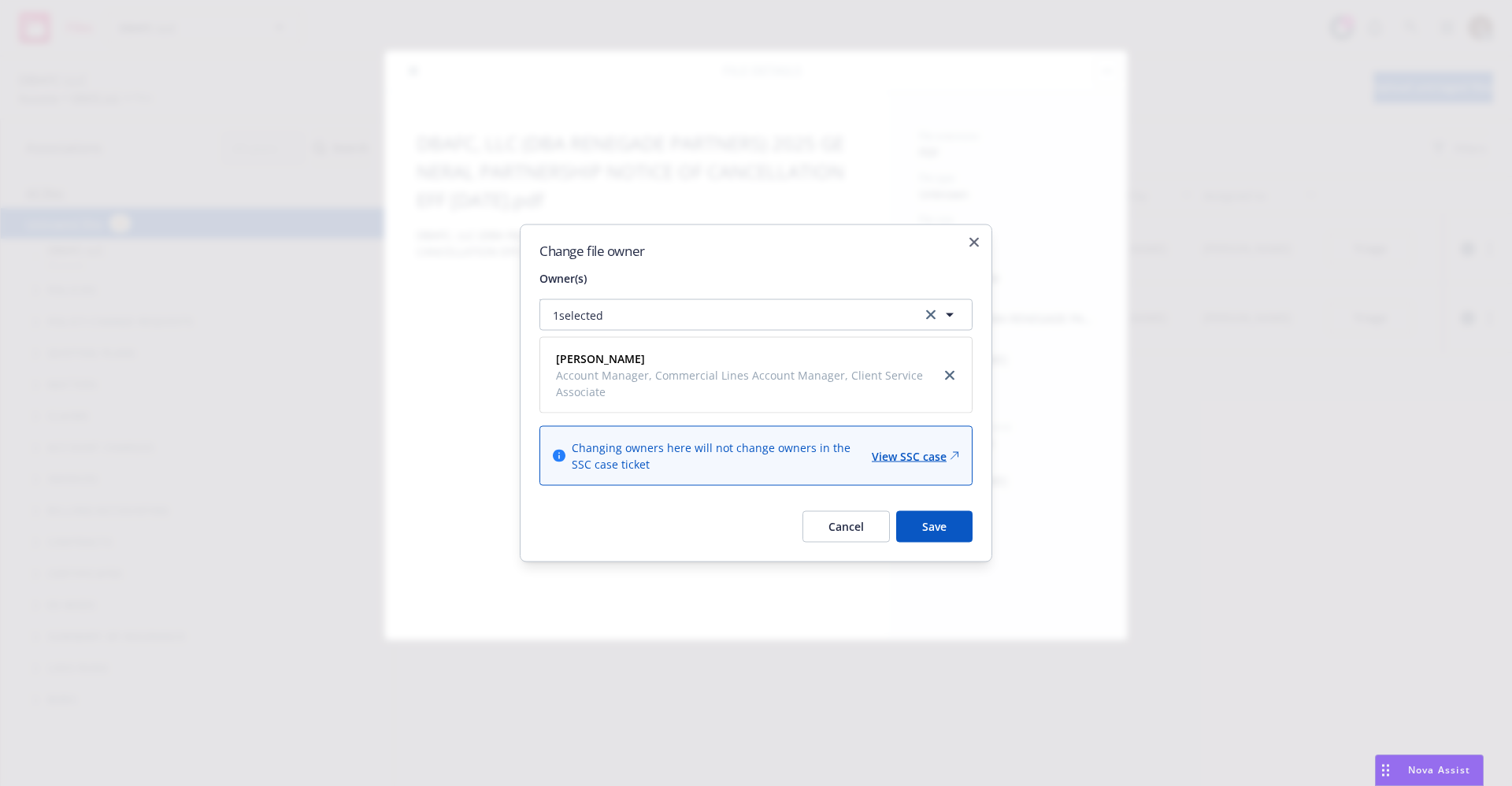
click at [952, 310] on icon "button" at bounding box center [949, 314] width 19 height 19
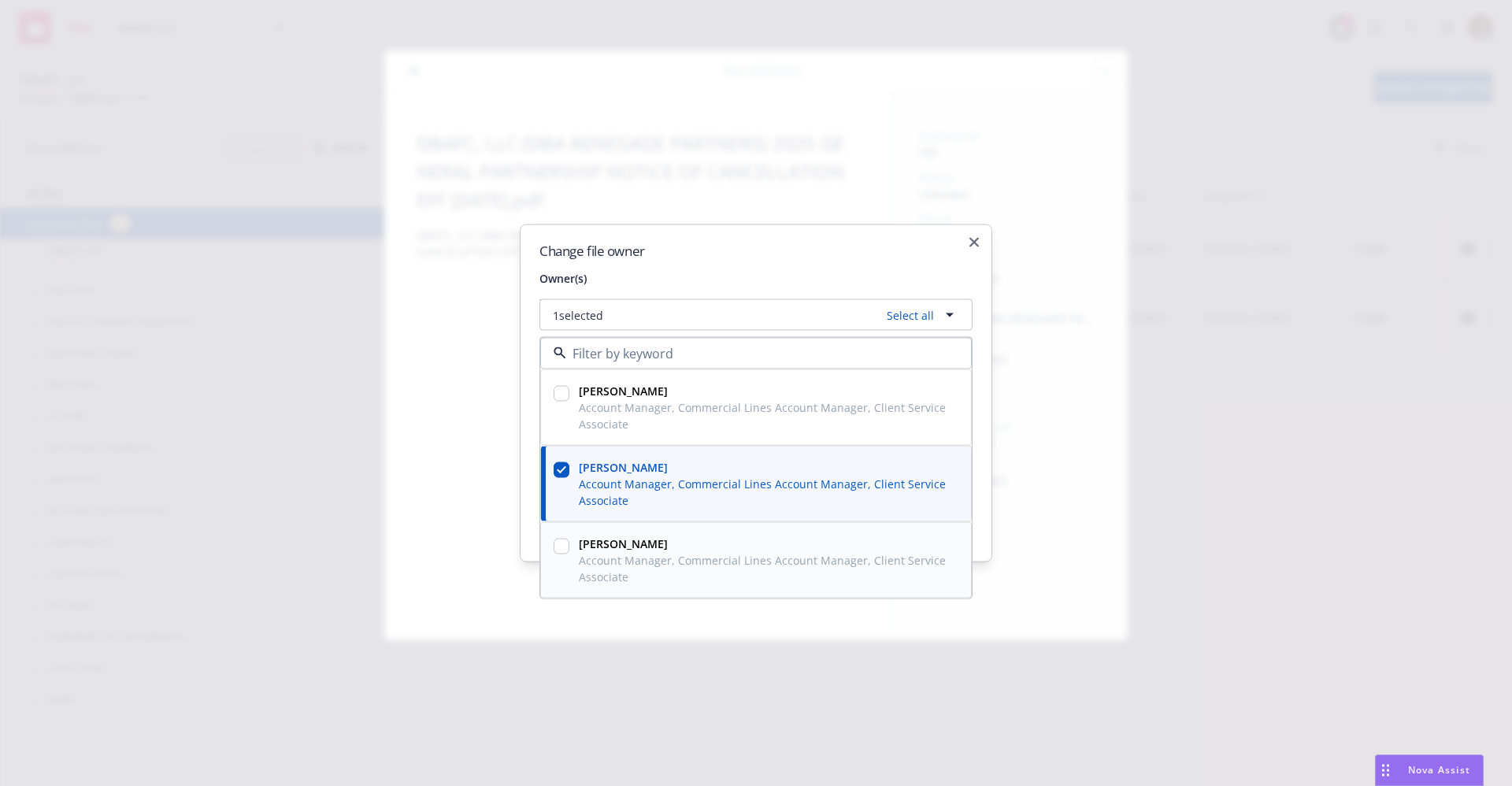
click at [613, 550] on span "Sasha Specht" at bounding box center [765, 544] width 374 height 16
checkbox input "true"
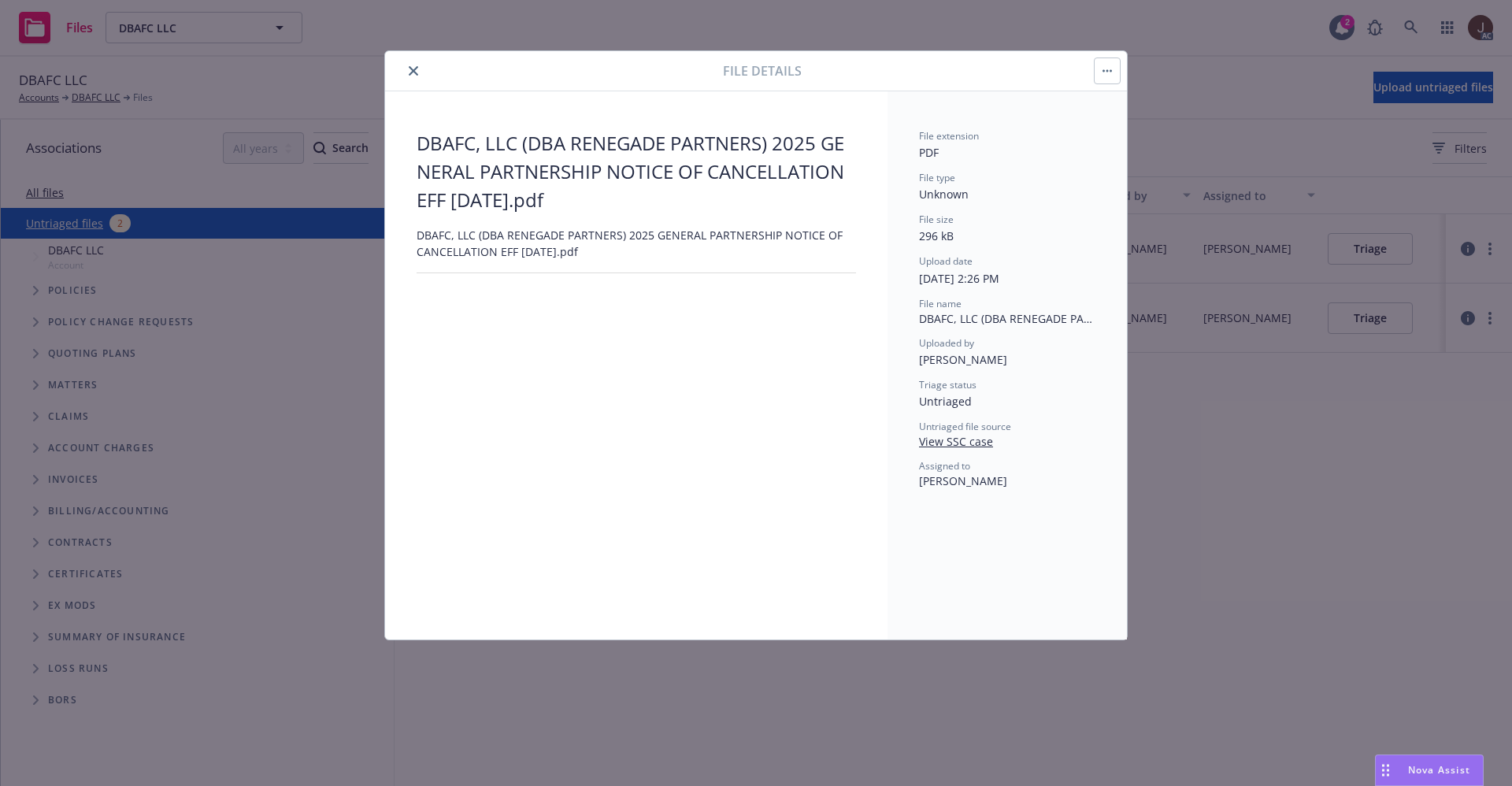
click at [742, 494] on div "DBAFC, LLC (DBA RENEGADE PARTNERS) 2025 GENERAL PARTNERSHIP NOTICE OF CANCELLAT…" at bounding box center [636, 365] width 440 height 473
click at [741, 494] on div "DBAFC, LLC (DBA RENEGADE PARTNERS) 2025 GENERAL PARTNERSHIP NOTICE OF CANCELLAT…" at bounding box center [636, 365] width 440 height 473
click at [412, 66] on icon "close" at bounding box center [413, 70] width 9 height 9
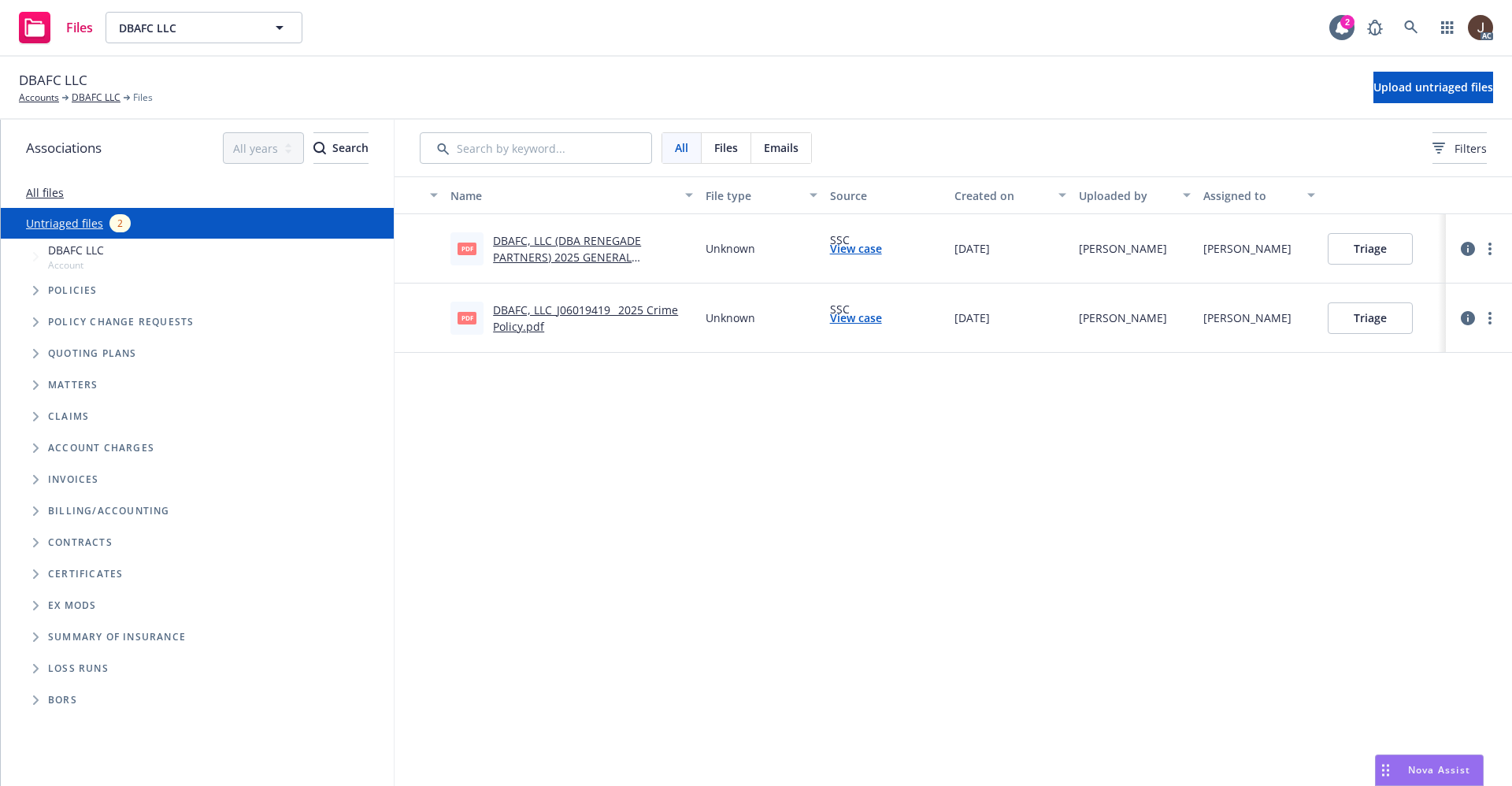
click at [1147, 504] on div "Name File type Source Created on Uploaded by Assigned to pdf DBAFC, LLC (DBA RE…" at bounding box center [953, 481] width 1118 height 610
click at [1489, 243] on circle "more" at bounding box center [1490, 244] width 3 height 3
click at [1433, 374] on link "Change owner(s)" at bounding box center [1430, 375] width 139 height 31
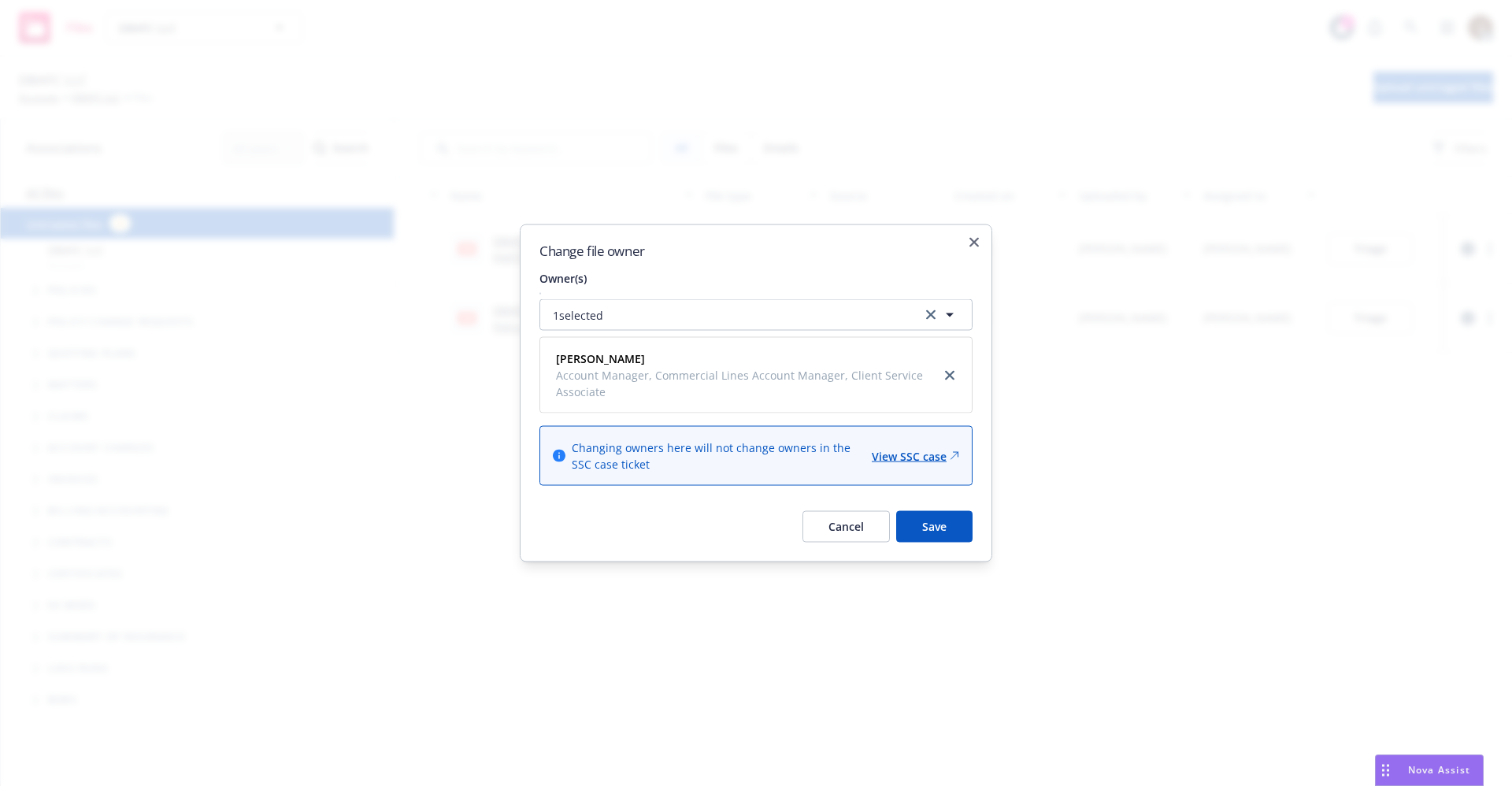
click at [951, 308] on icon "button" at bounding box center [949, 314] width 19 height 19
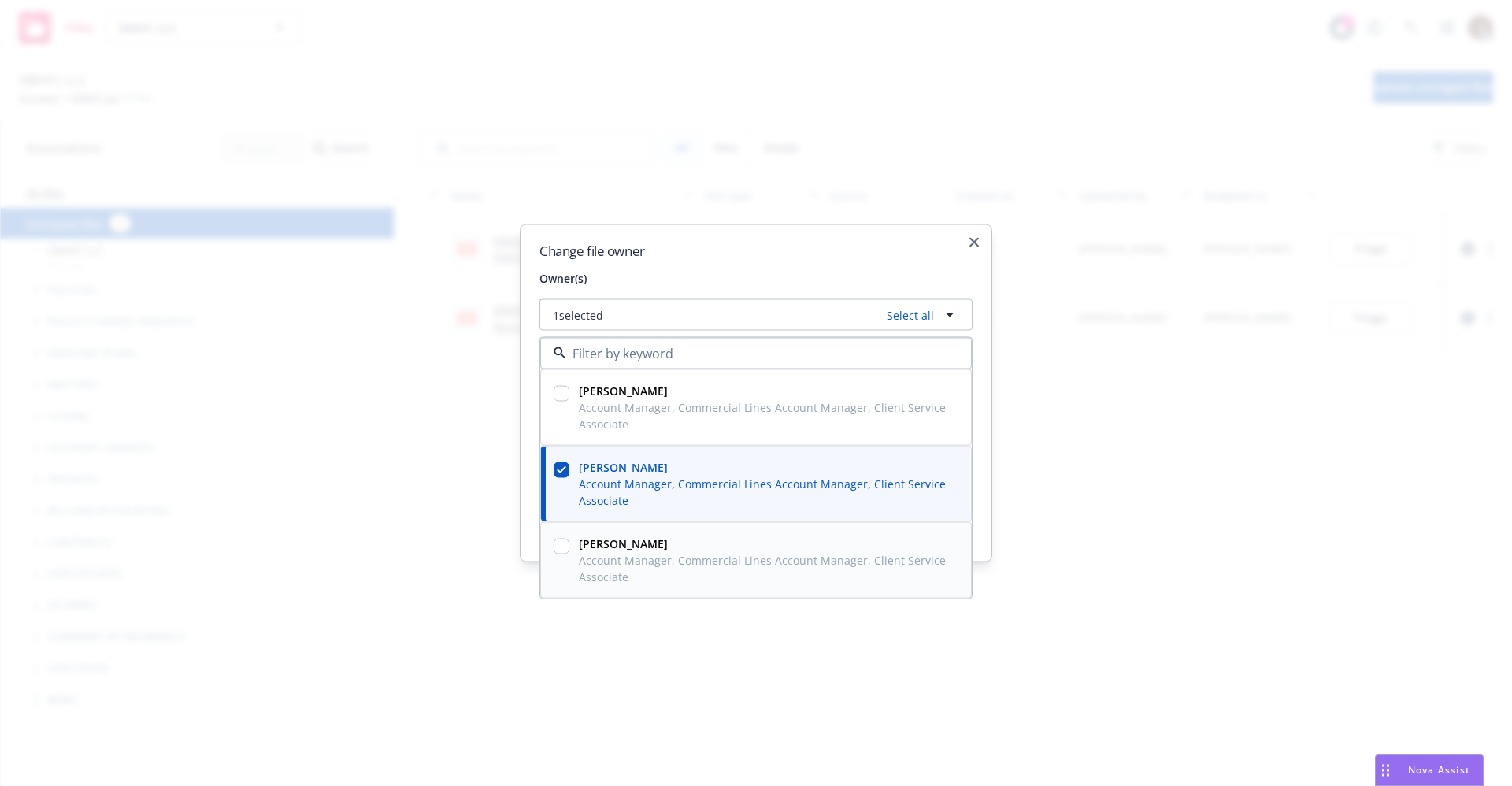
click at [558, 548] on input "checkbox" at bounding box center [561, 546] width 16 height 16
checkbox input "true"
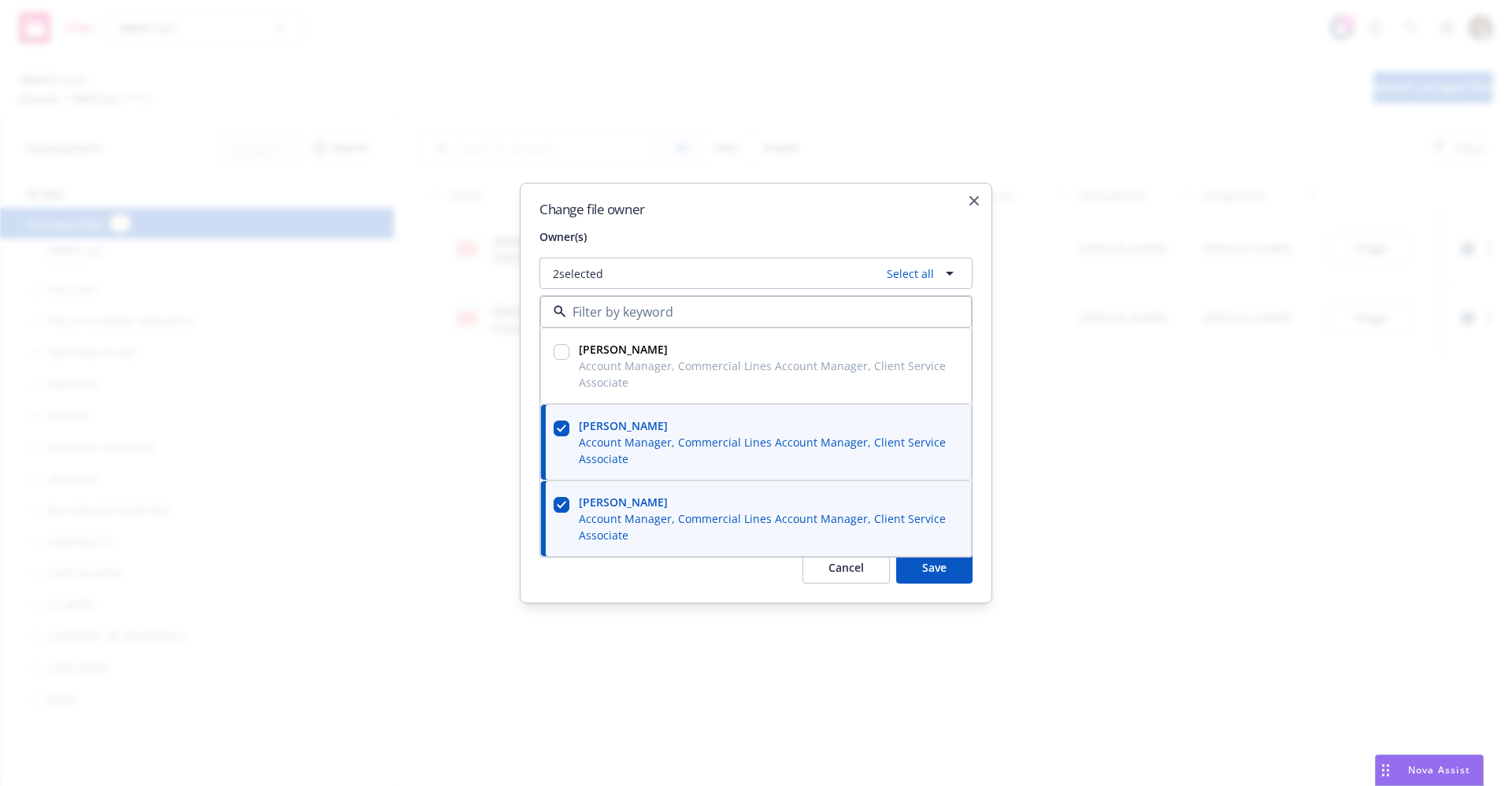
click at [927, 569] on button "Save" at bounding box center [934, 567] width 77 height 31
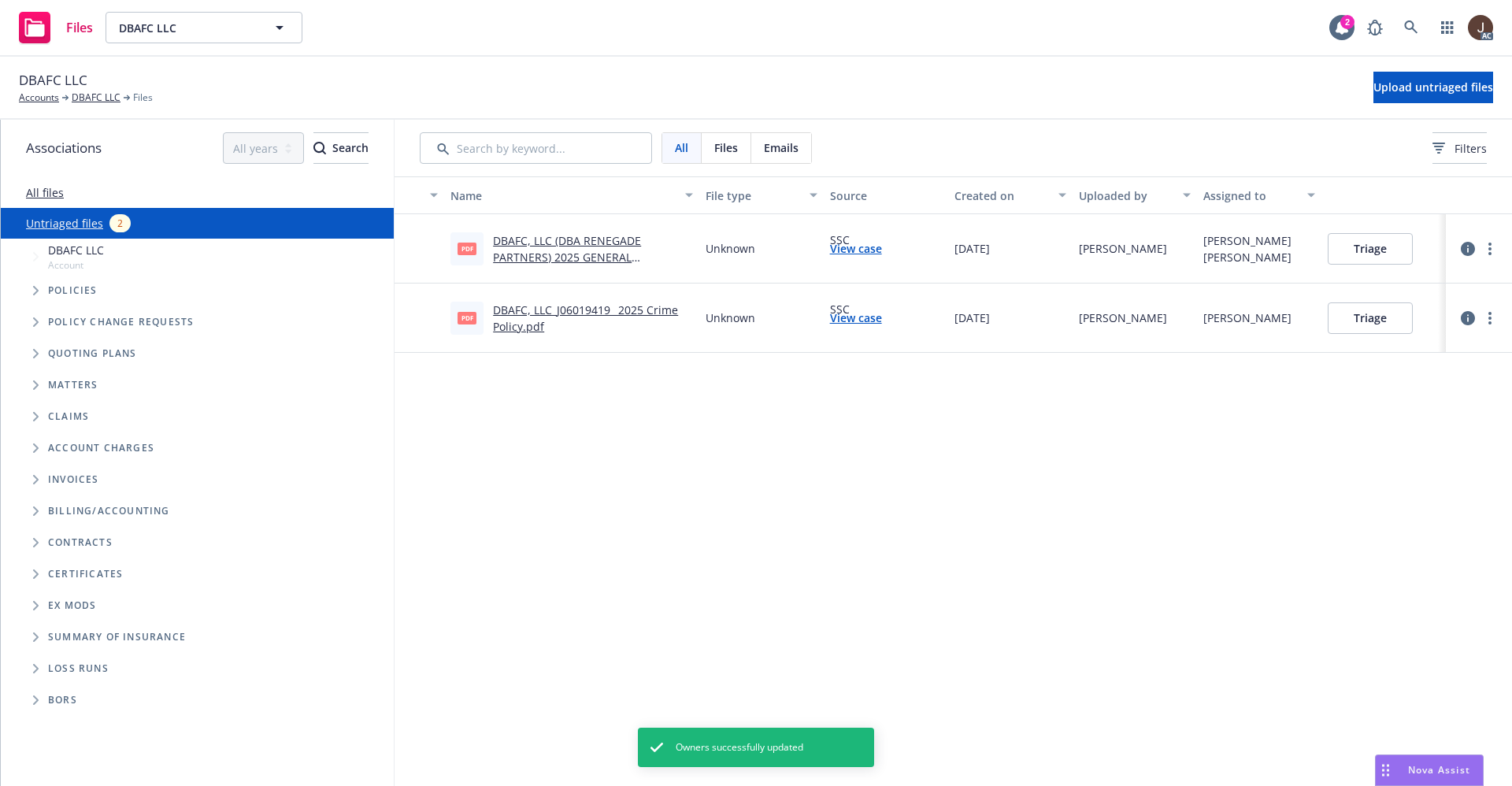
click at [1192, 503] on div "Name File type Source Created on Uploaded by Assigned to pdf DBAFC, LLC (DBA RE…" at bounding box center [953, 481] width 1118 height 610
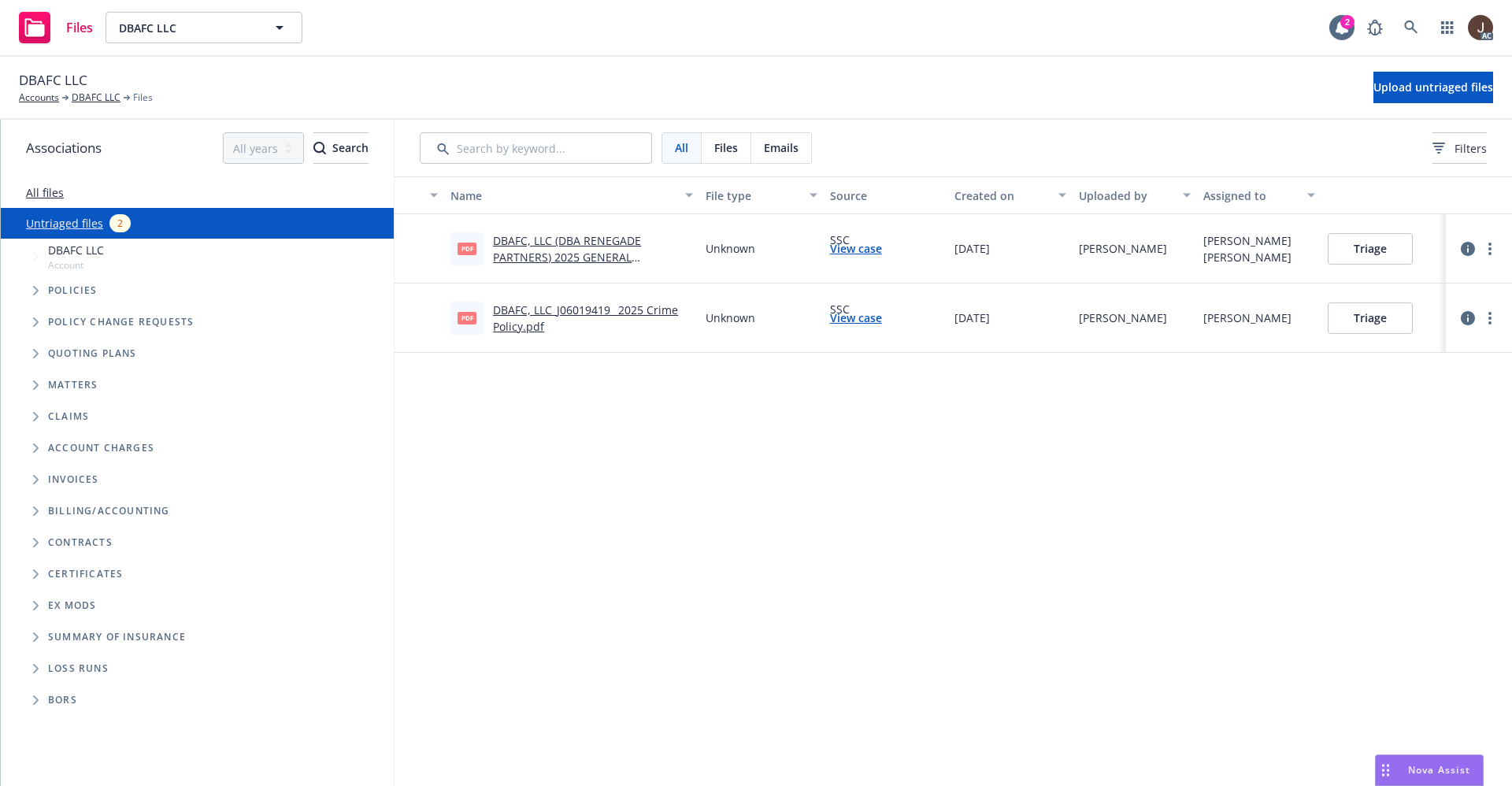
click at [813, 100] on div "DBAFC LLC Accounts DBAFC LLC Files Upload untriaged files" at bounding box center [756, 87] width 1474 height 35
click at [1411, 26] on icon at bounding box center [1411, 27] width 14 height 14
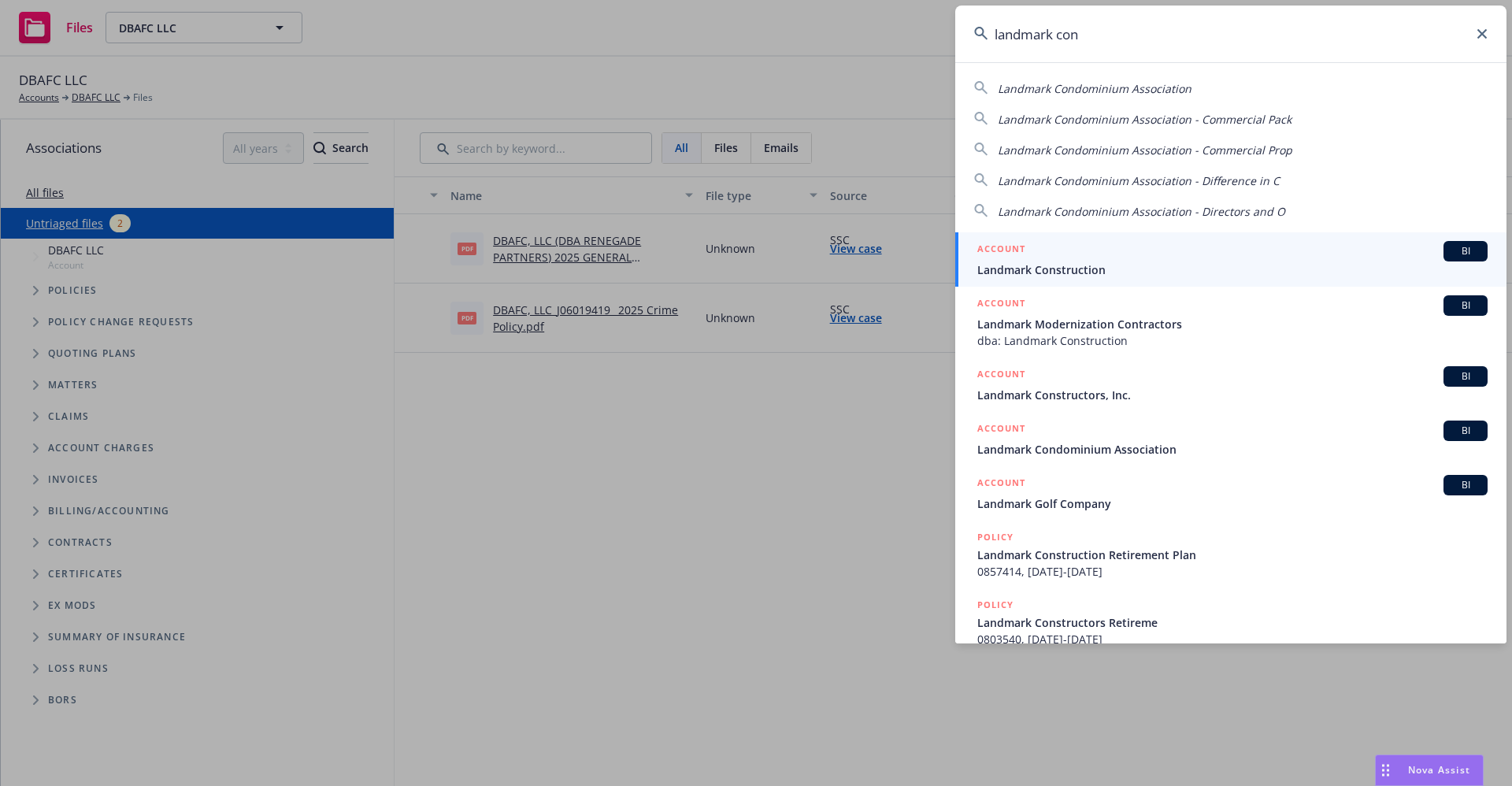
type input "landmark con"
click at [1090, 278] on link "ACCOUNT BI Landmark Construction" at bounding box center [1231, 260] width 551 height 54
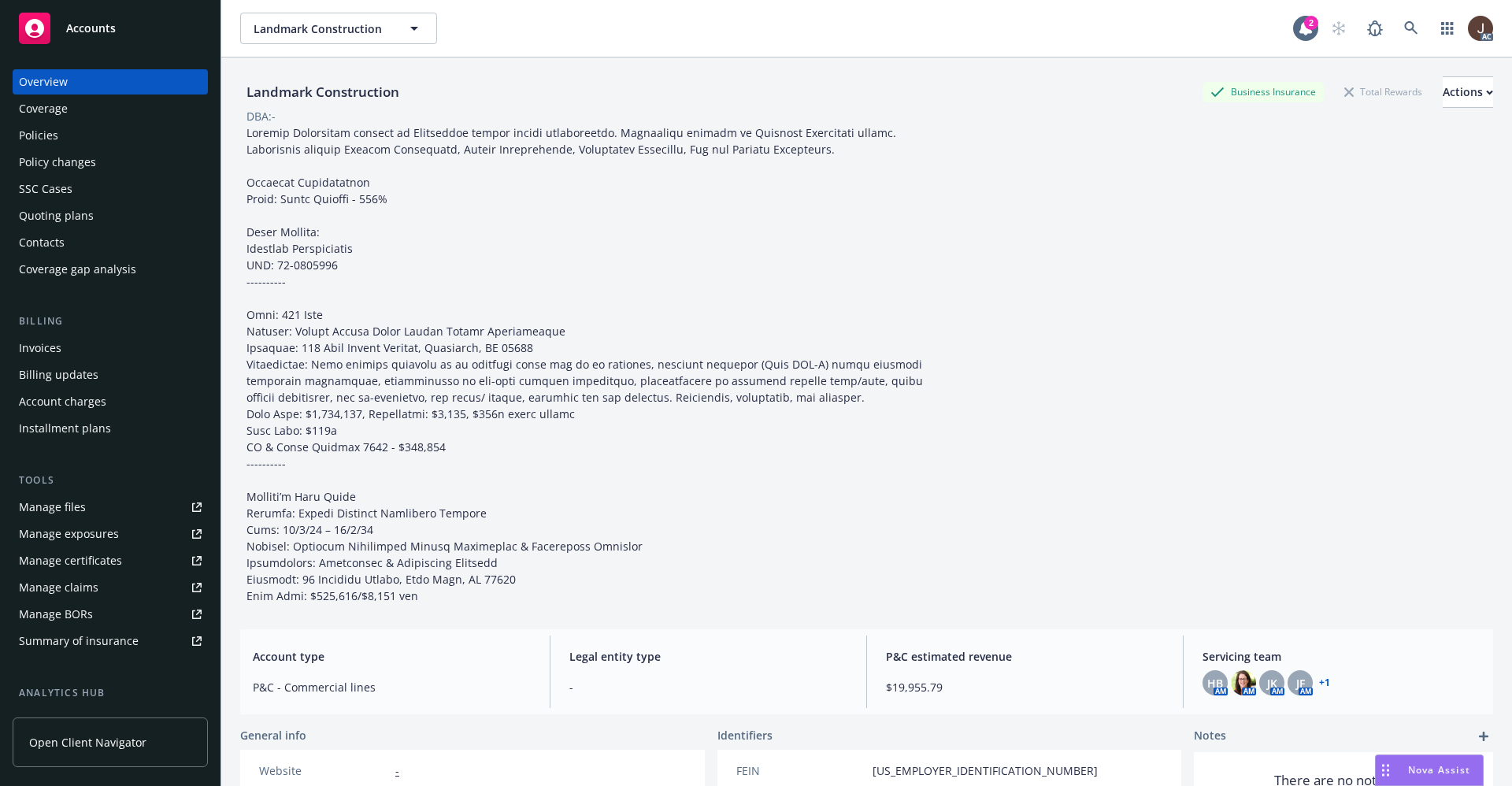
click at [55, 515] on div "Manage files" at bounding box center [52, 507] width 67 height 26
click at [1396, 30] on link at bounding box center [1411, 28] width 31 height 31
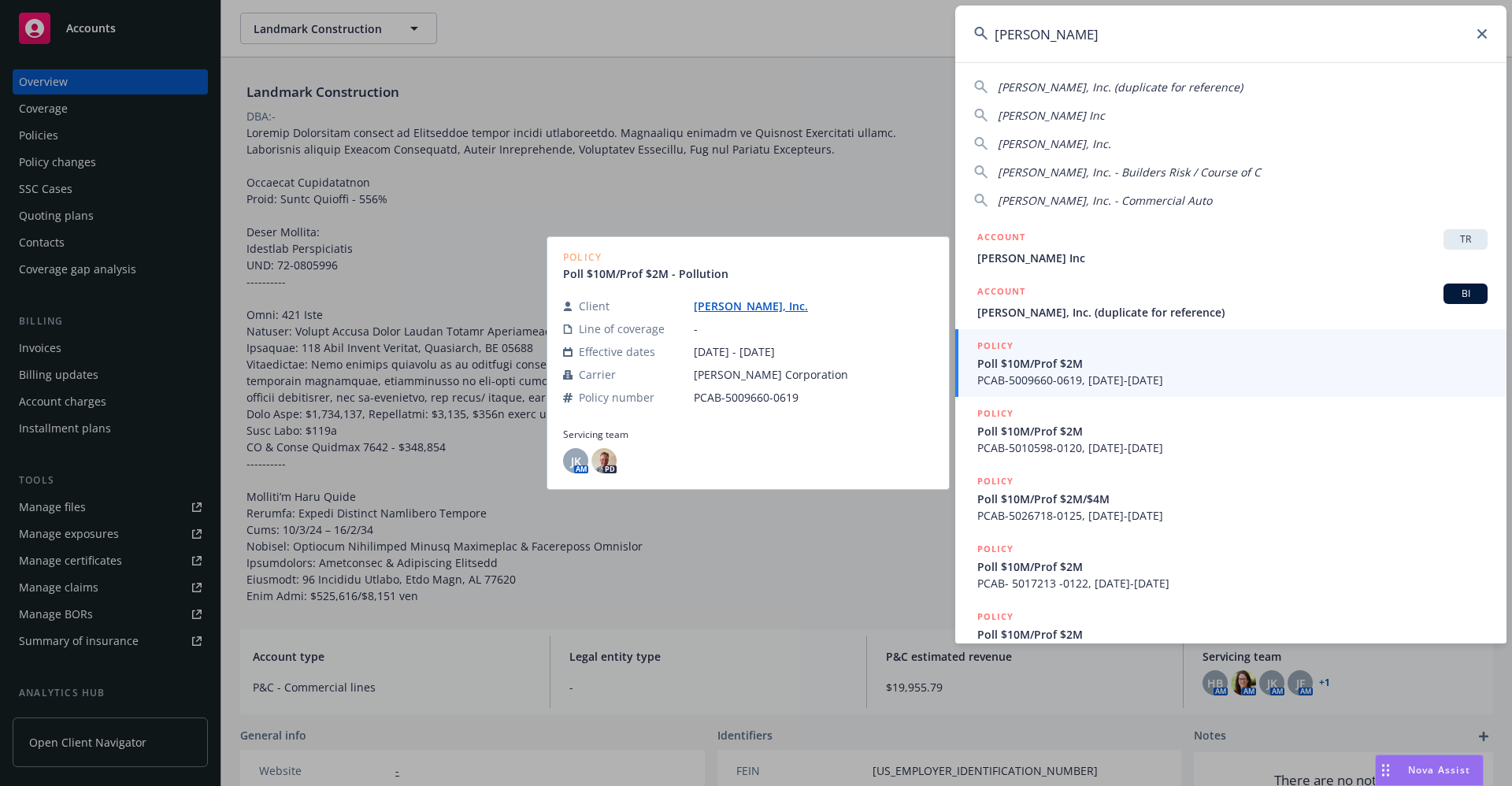
type input "gordon n ball"
click at [747, 312] on link "Gordon N. Ball, Inc." at bounding box center [757, 306] width 127 height 15
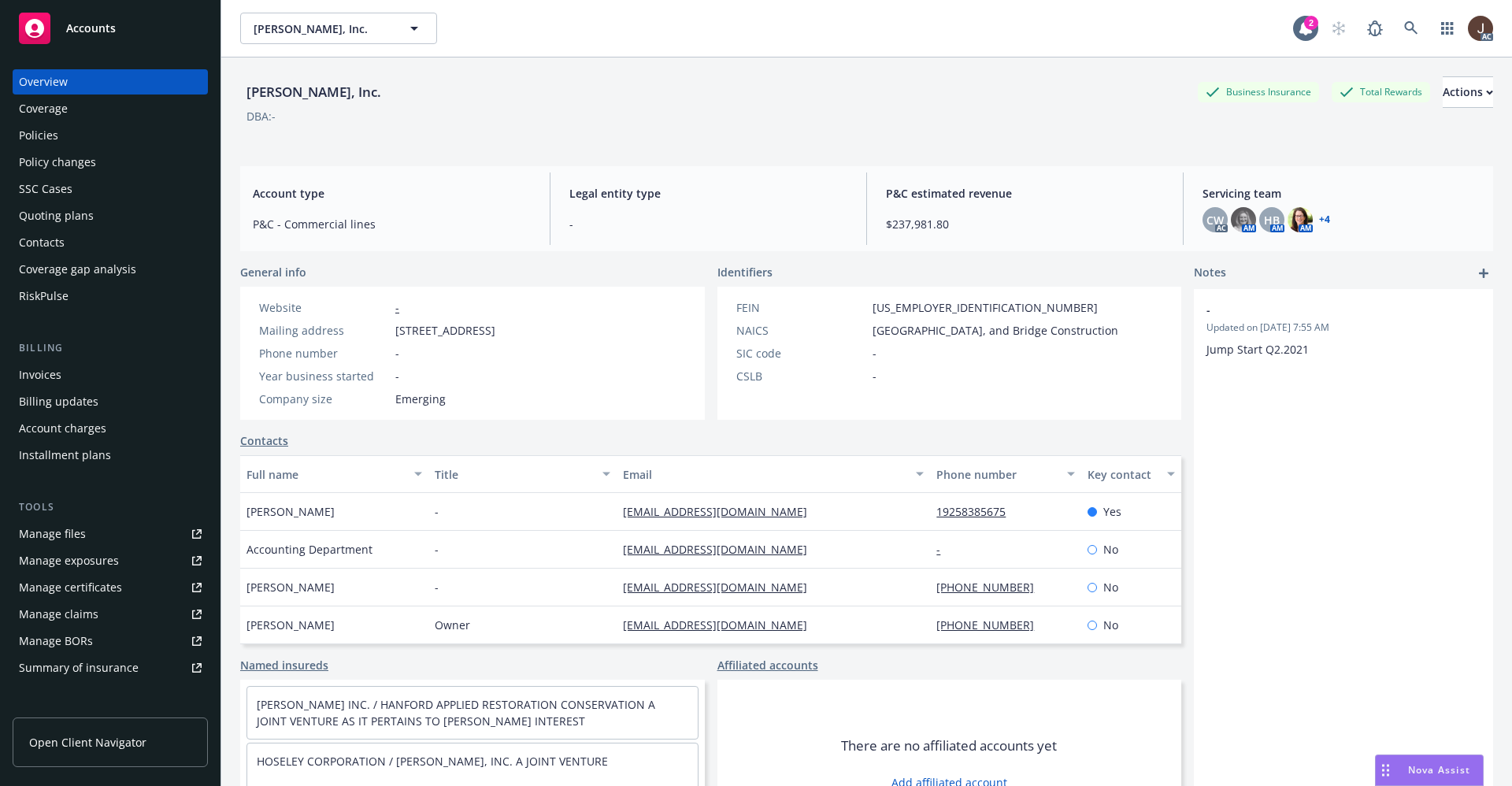
click at [43, 129] on div "Policies" at bounding box center [39, 135] width 40 height 26
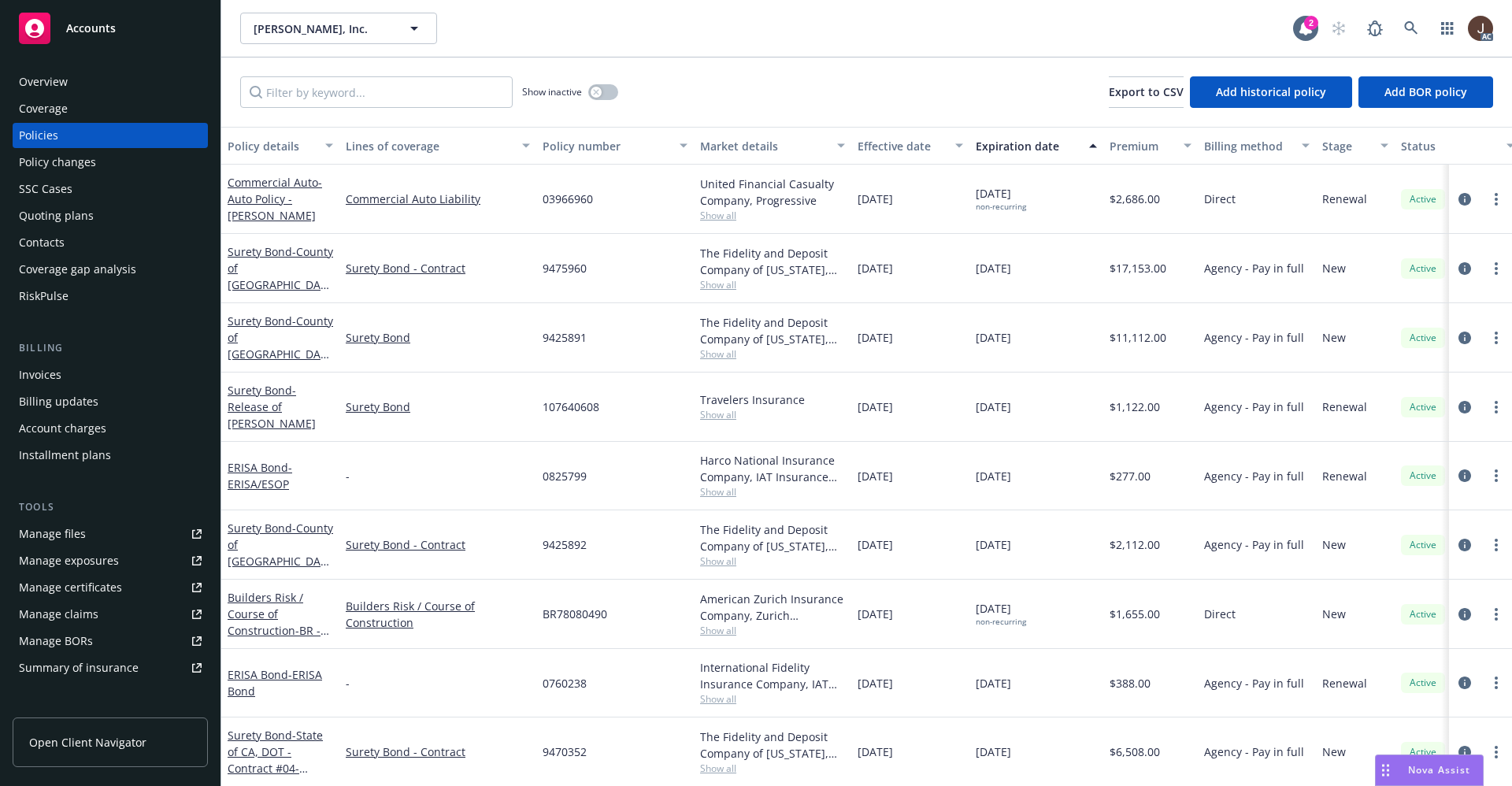
click at [56, 537] on div "Manage files" at bounding box center [52, 534] width 67 height 26
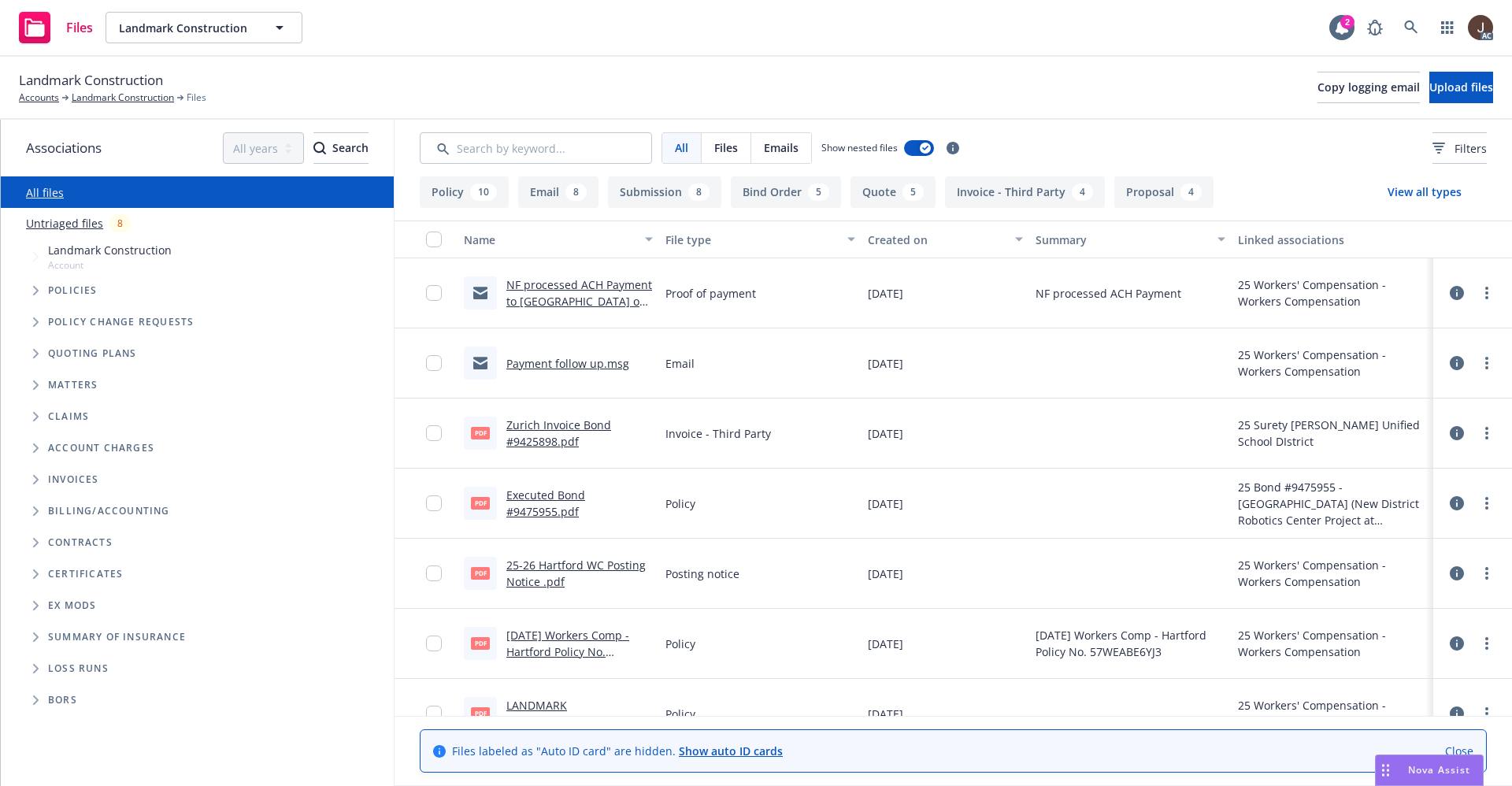
click at [68, 230] on link "Untriaged files" at bounding box center [65, 224] width 78 height 16
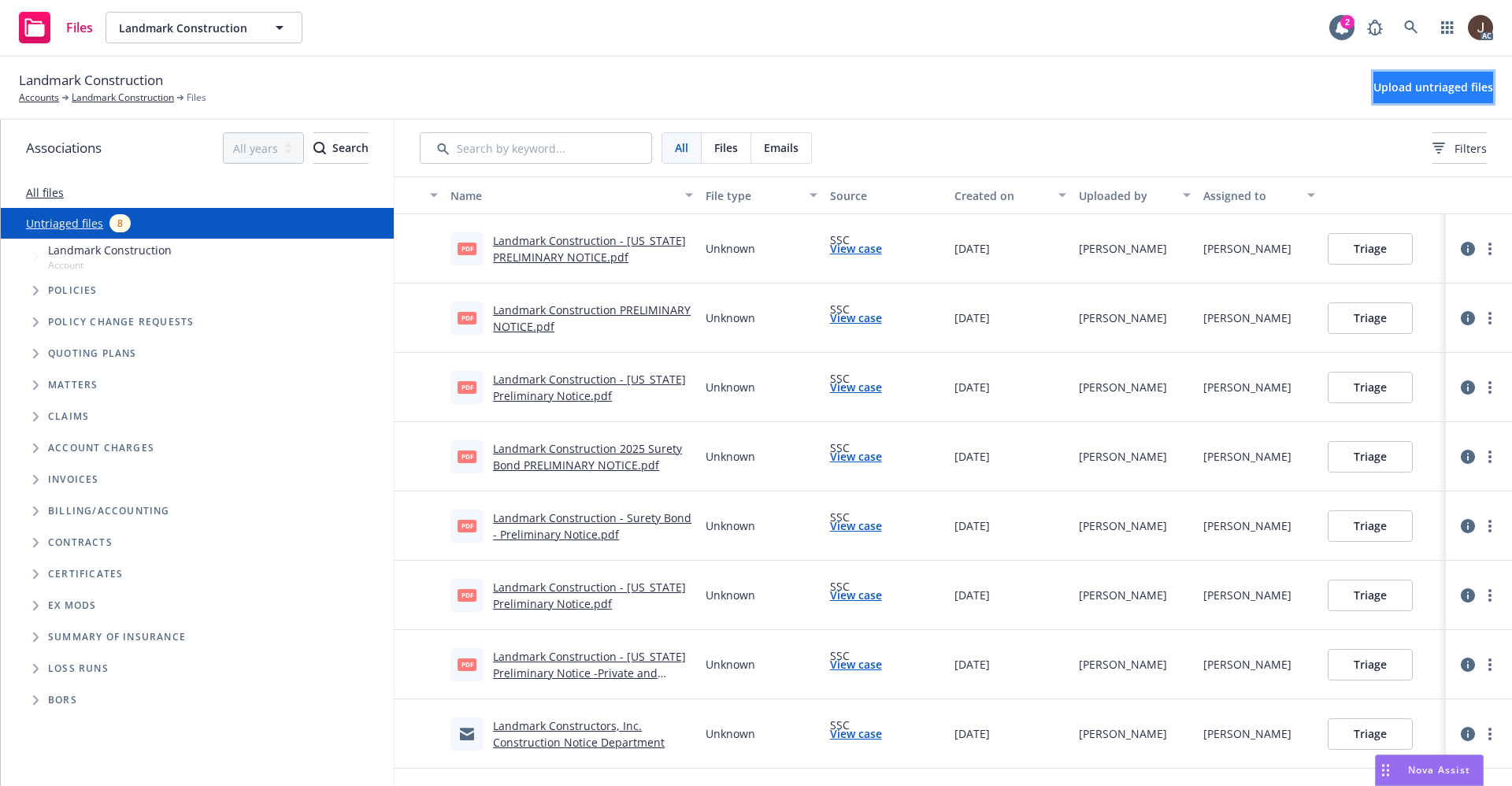
click at [1410, 86] on span "Upload untriaged files" at bounding box center [1433, 87] width 120 height 15
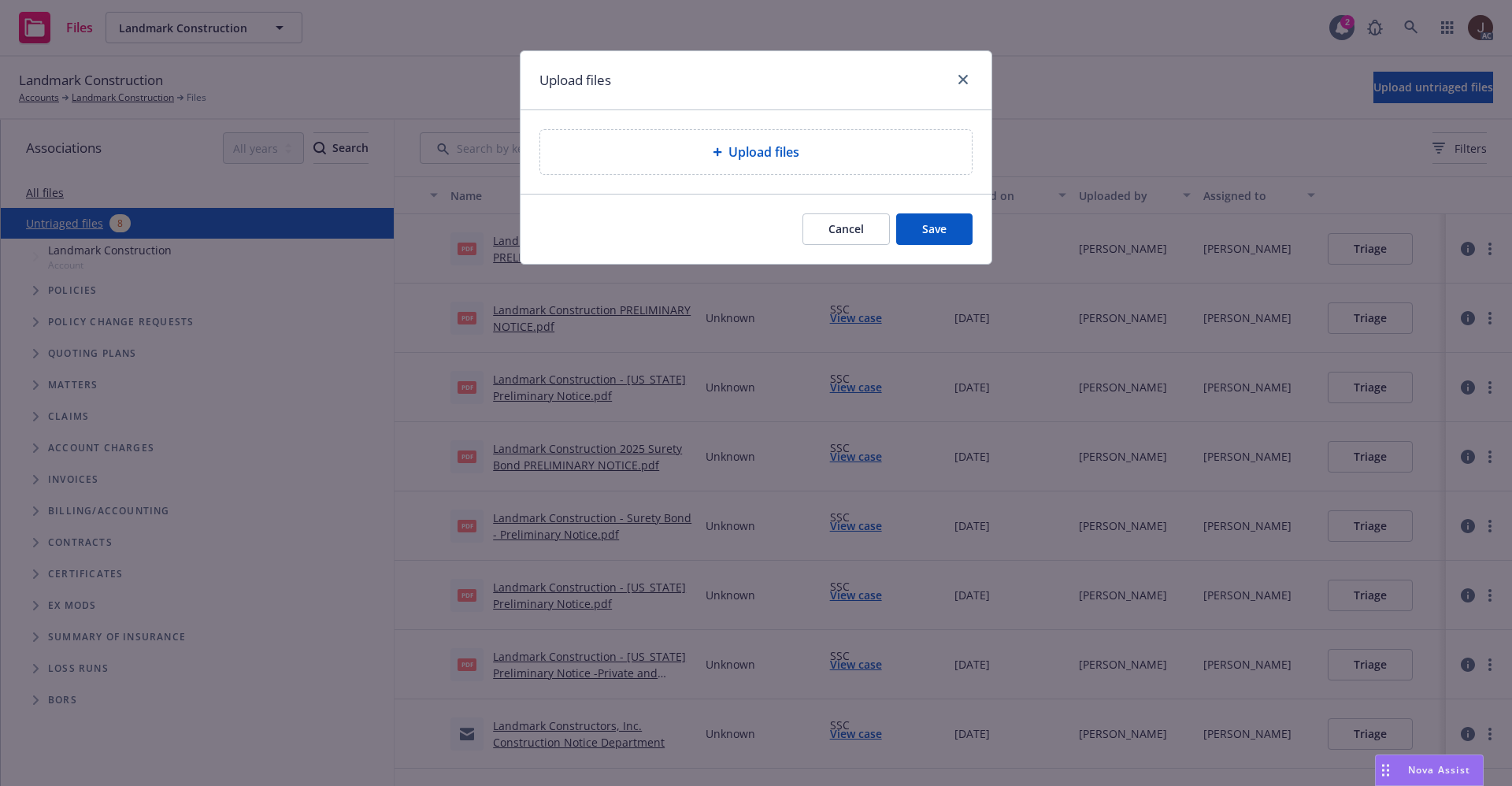
click at [760, 148] on span "Upload files" at bounding box center [764, 152] width 71 height 19
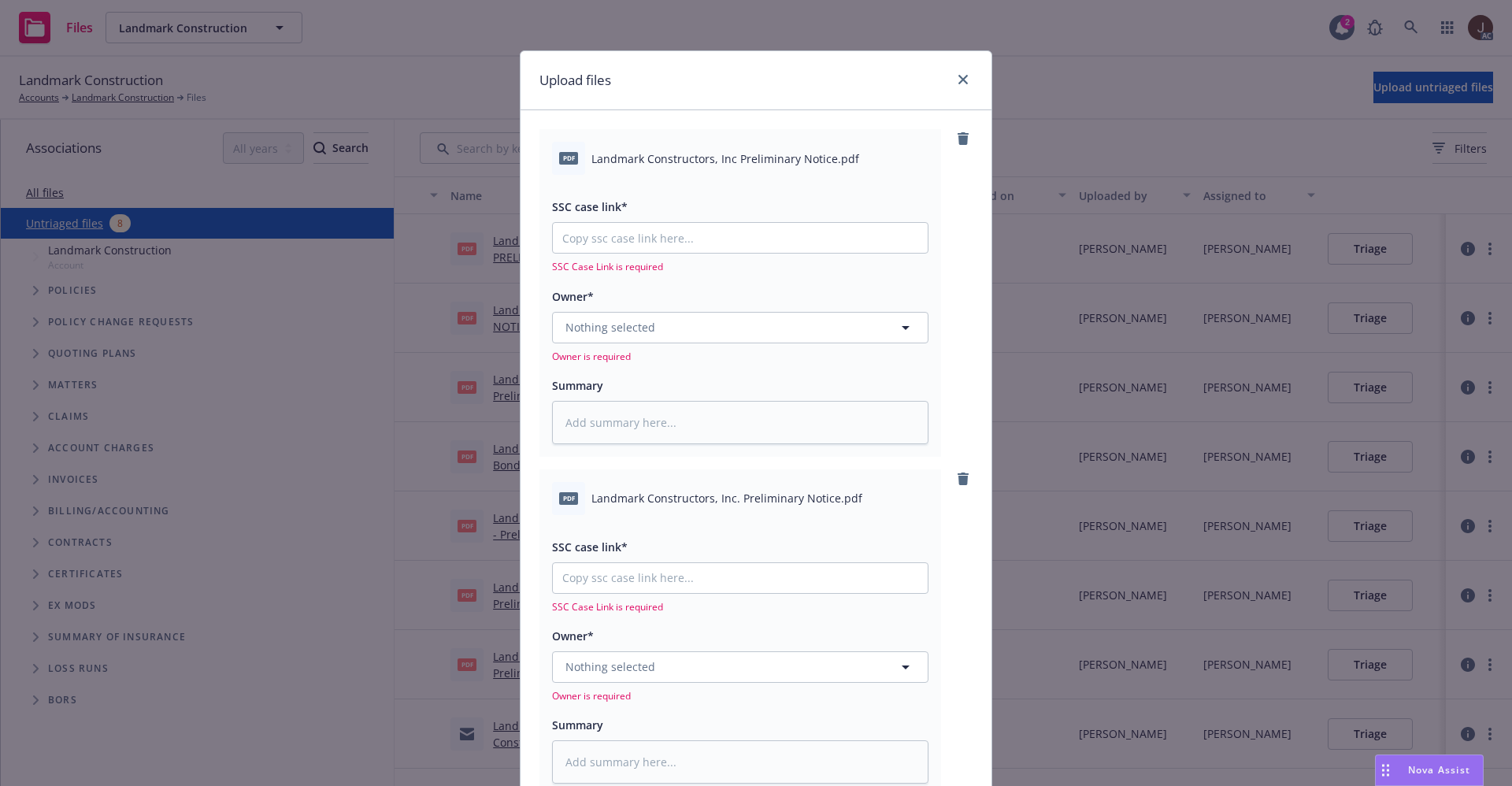
click at [652, 155] on span "Landmark Constructors, Inc Preliminary Notice.pdf" at bounding box center [725, 158] width 268 height 16
copy div "Landmark Constructors, Inc Preliminary Notice.pdf"
click at [618, 404] on textarea at bounding box center [740, 422] width 376 height 44
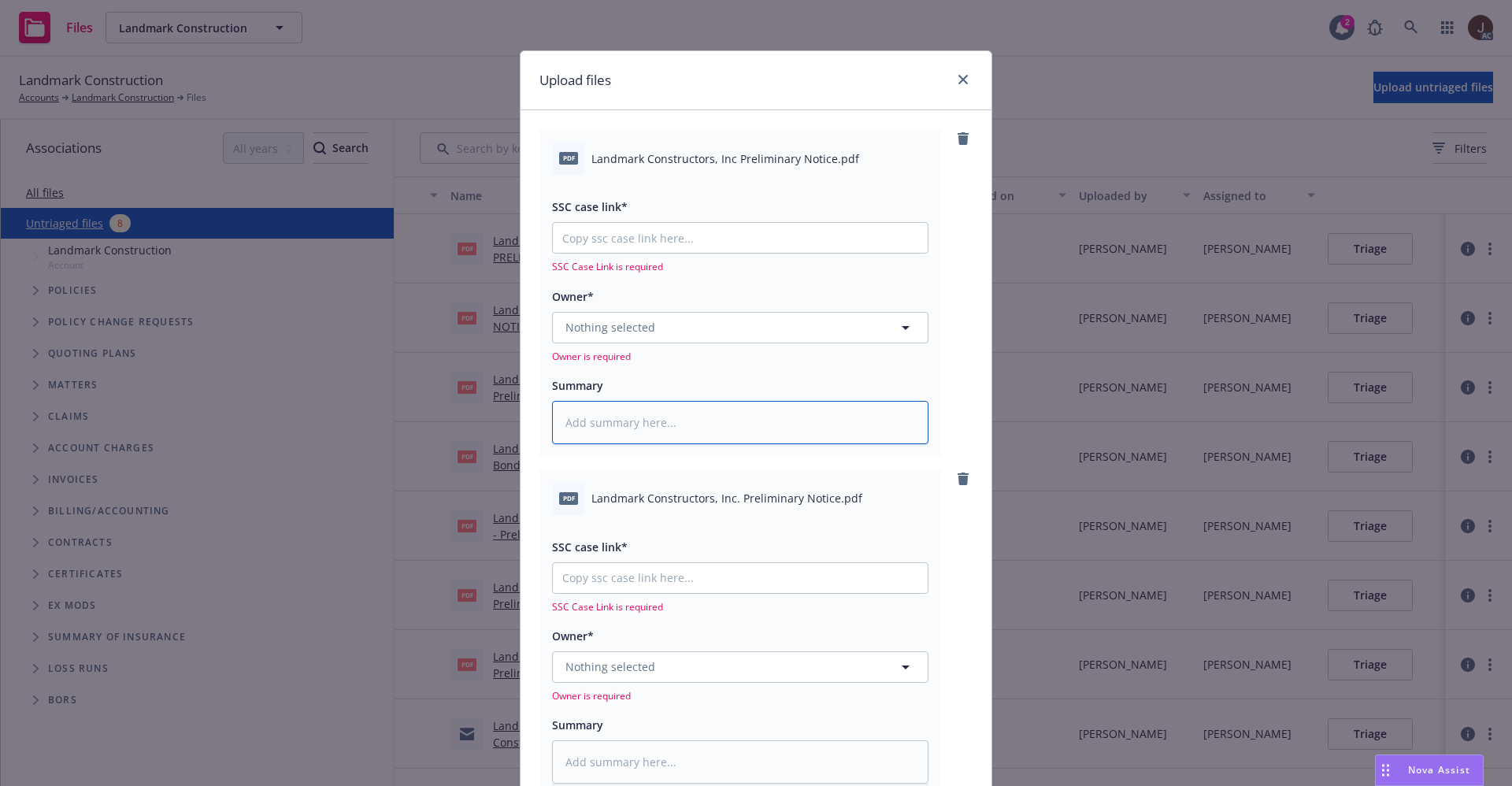
paste textarea "Landmark Constructors, Inc Preliminary Notice.pdf"
type textarea "Landmark Constructors, Inc Preliminary Notice.pdf"
type textarea "x"
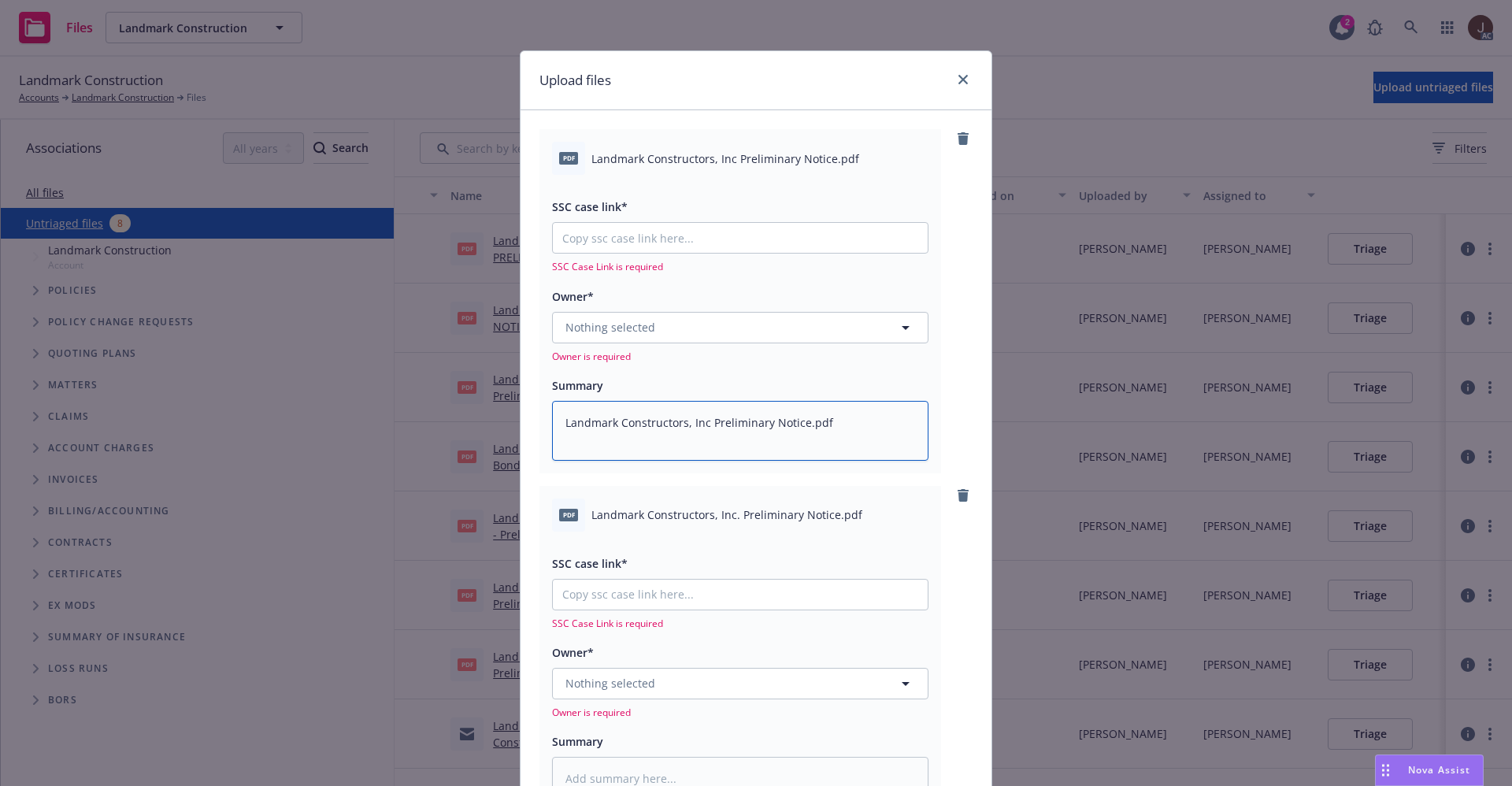
type textarea "Landmark Constructors, Inc Preliminary Notice.pdf"
click at [684, 520] on span "Landmark Constructors, Inc. Preliminary Notice.pdf" at bounding box center [727, 515] width 271 height 16
click at [684, 519] on span "Landmark Constructors, Inc. Preliminary Notice.pdf" at bounding box center [727, 515] width 271 height 16
copy div "Landmark Constructors, Inc. Preliminary Notice.pdf"
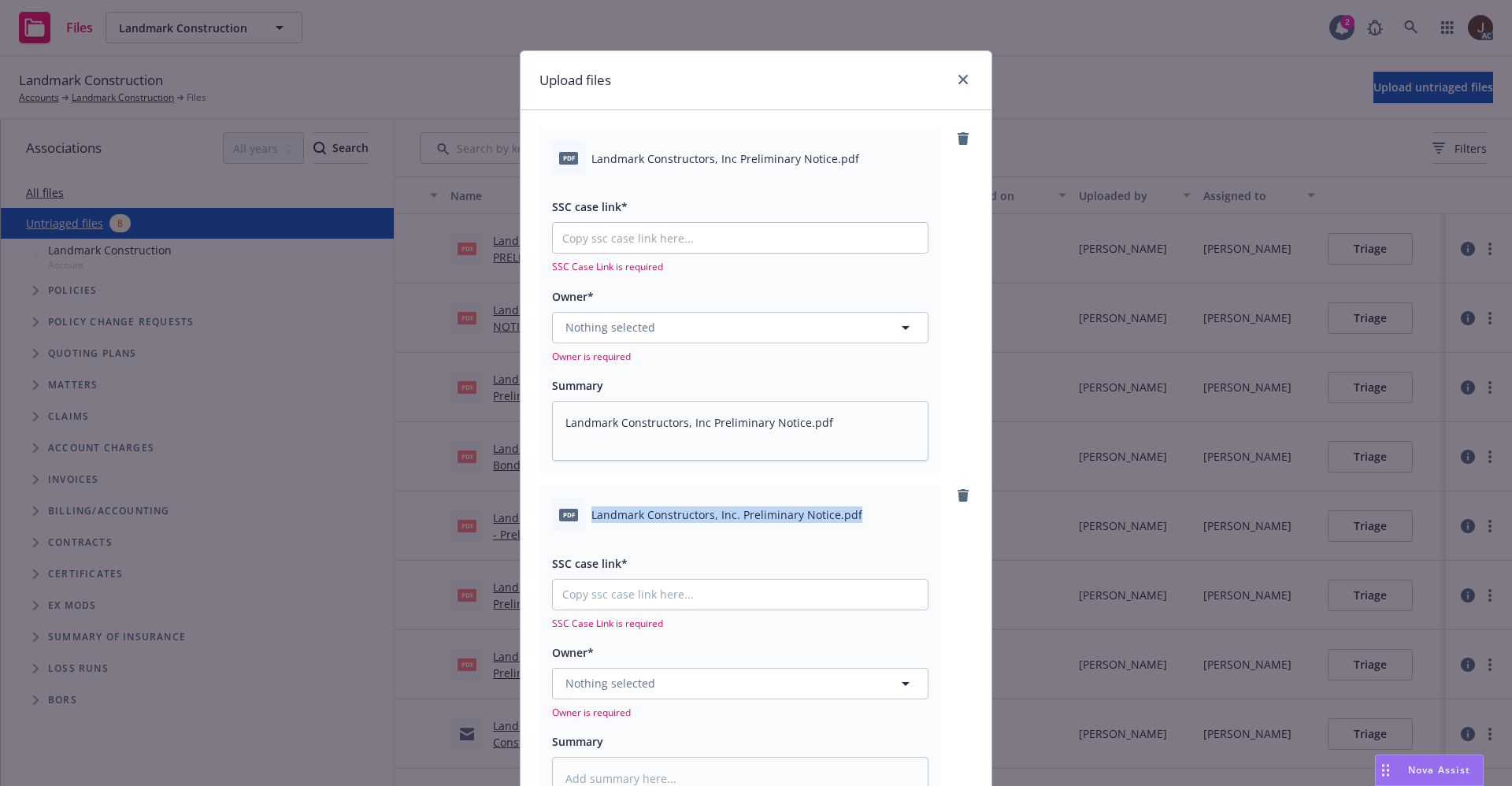
scroll to position [225, 0]
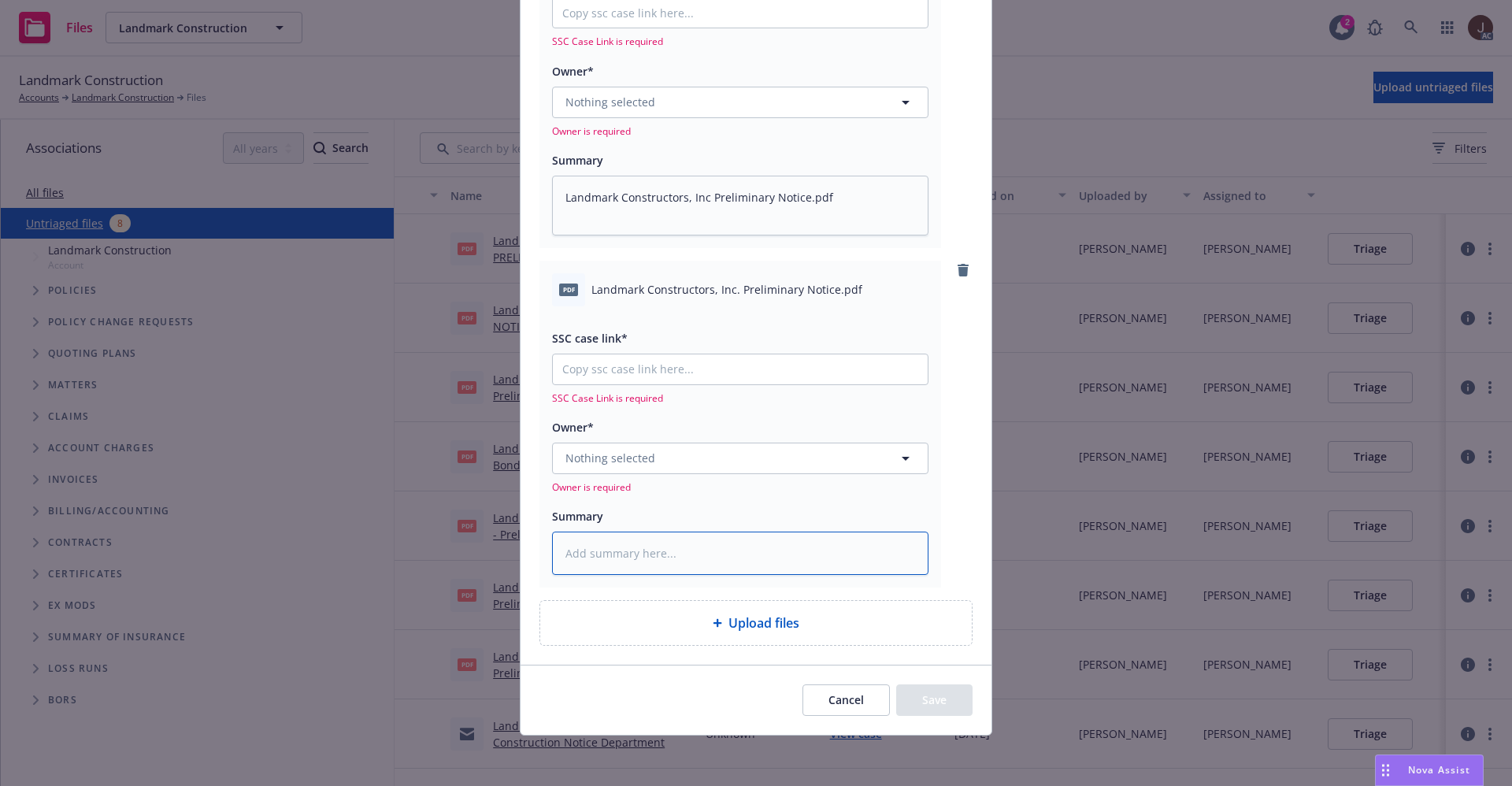
click at [597, 555] on textarea at bounding box center [740, 553] width 376 height 44
paste textarea "Landmark Constructors, Inc. Preliminary Notice.pdf"
type textarea "x"
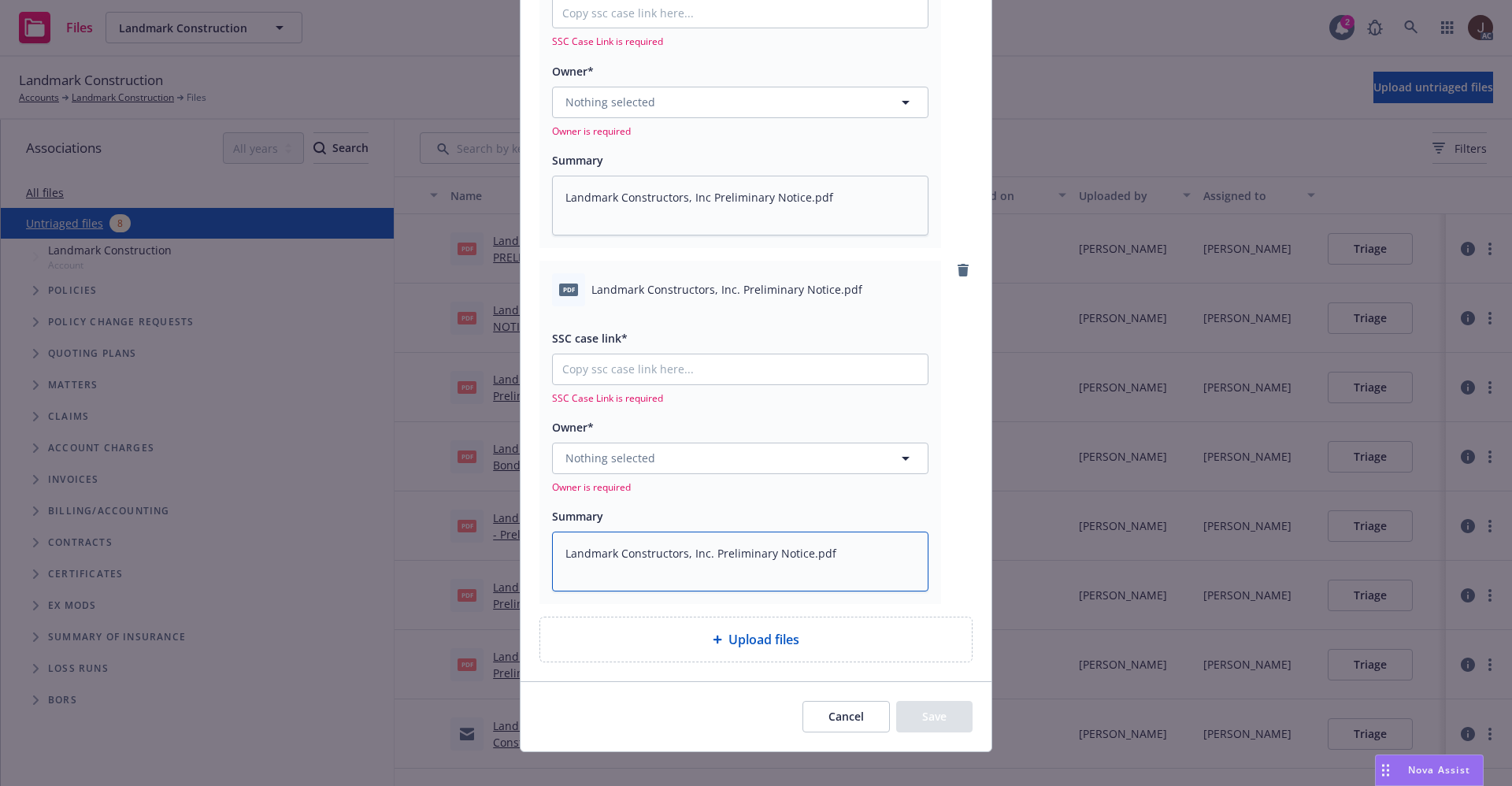
type textarea "Landmark Constructors, Inc. Preliminary Notice.pdf"
click at [672, 465] on button "Nothing selected" at bounding box center [740, 459] width 376 height 31
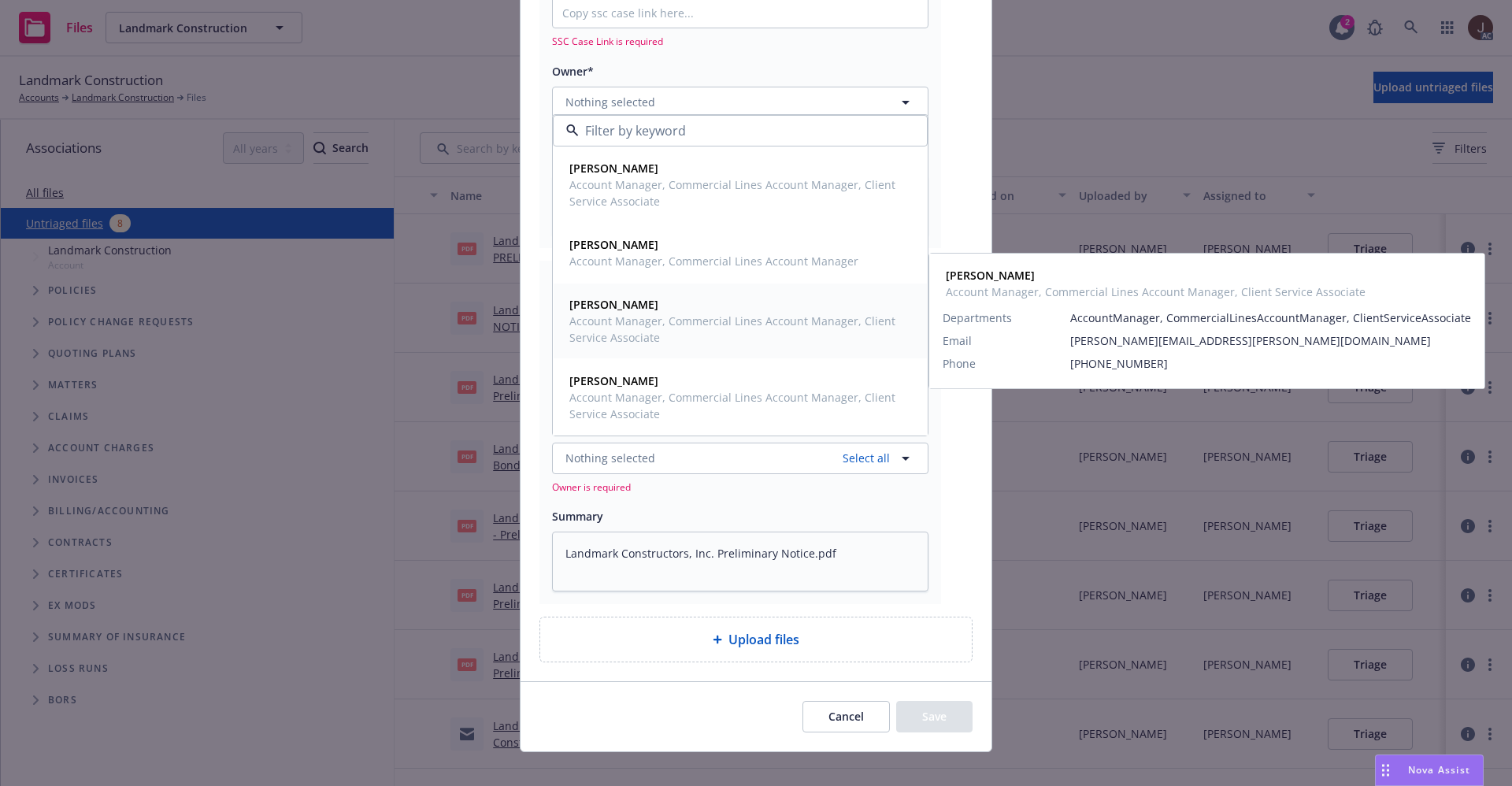
click at [631, 320] on span "Account Manager, Commercial Lines Account Manager, Client Service Associate" at bounding box center [738, 329] width 339 height 33
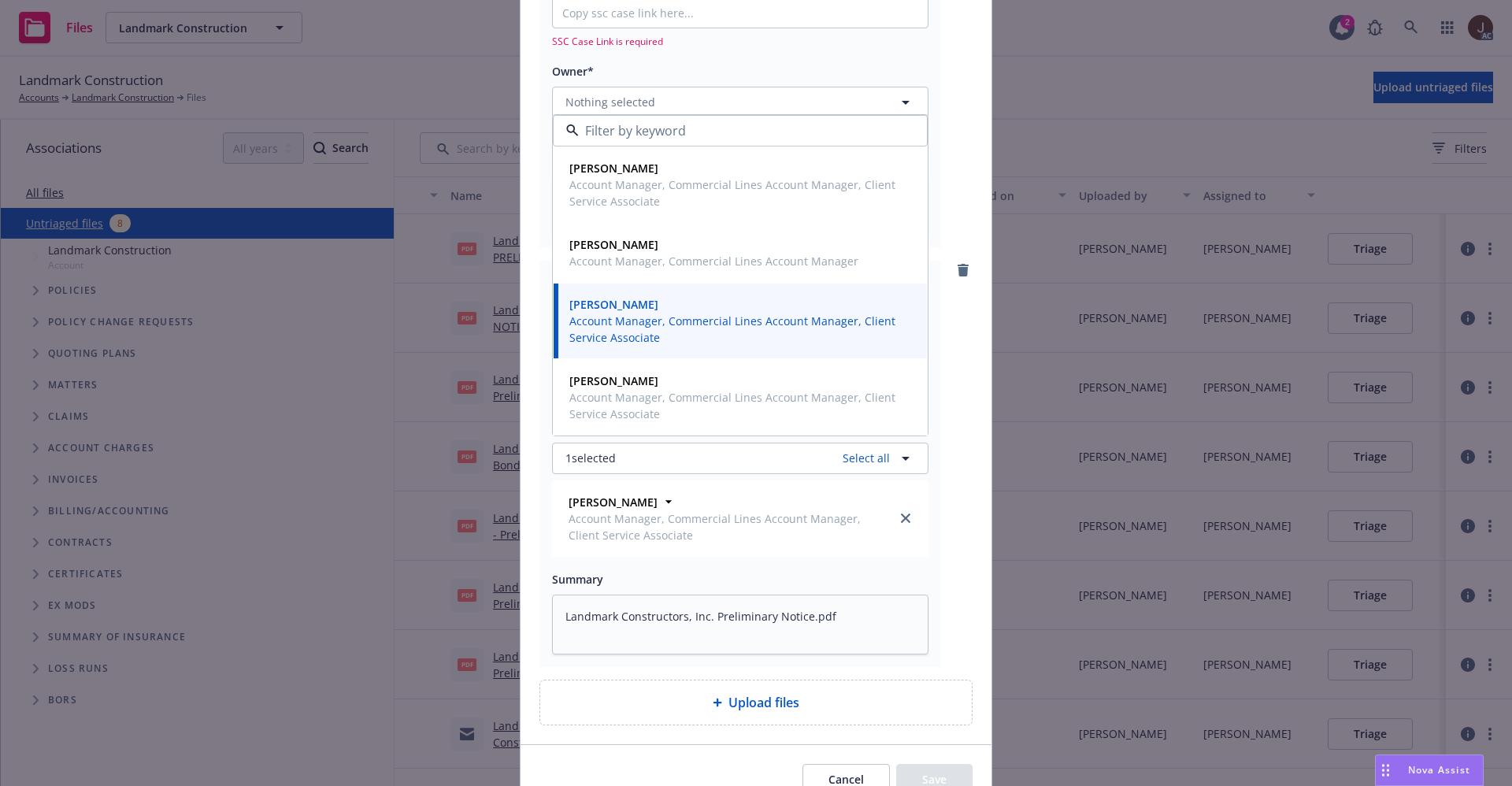
click at [938, 181] on div "pdf Landmark Constructors, Inc Preliminary Notice.pdf SSC case link* SSC Case L…" at bounding box center [756, 76] width 433 height 343
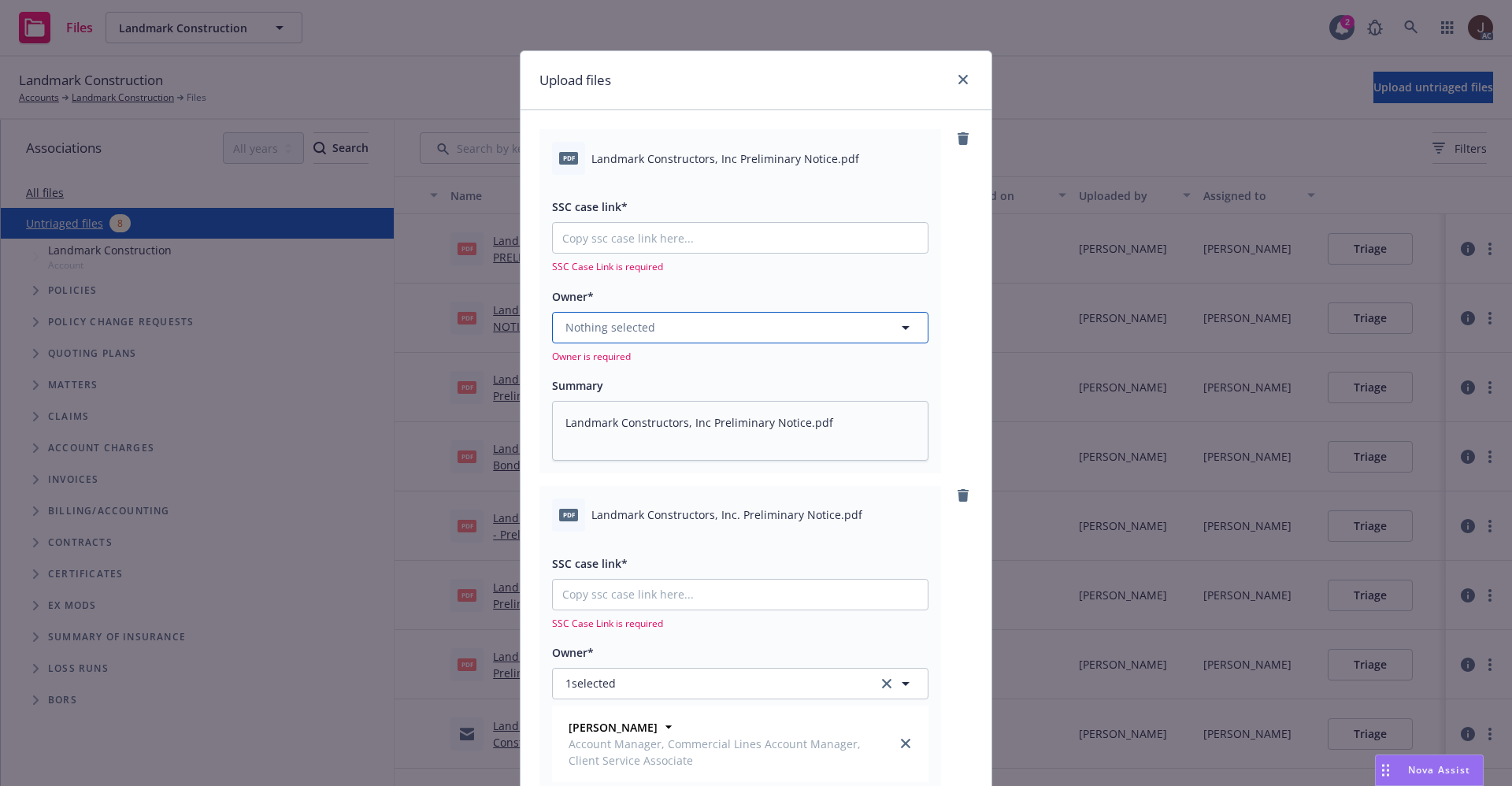
click at [653, 322] on button "Nothing selected" at bounding box center [740, 327] width 376 height 31
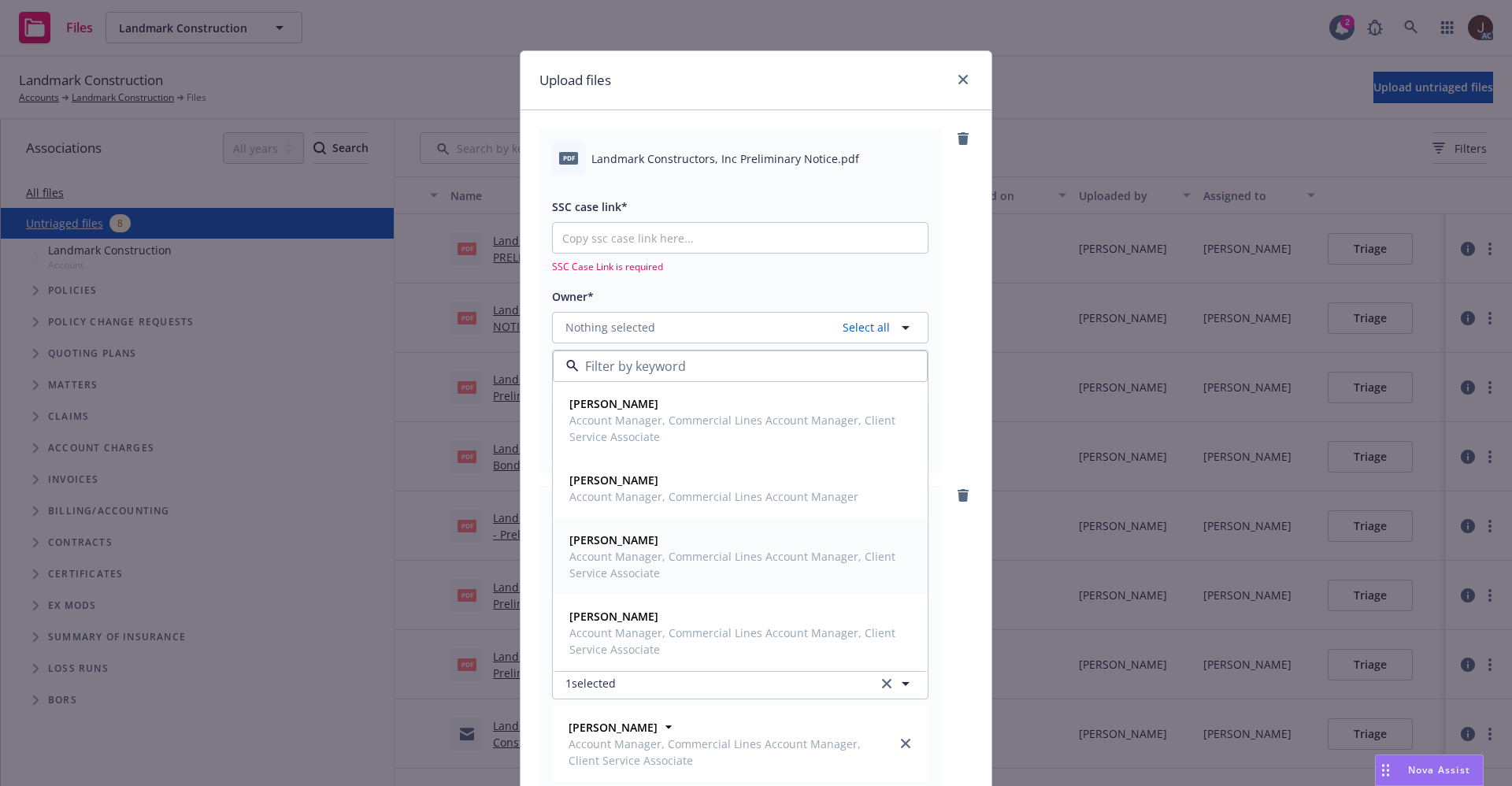
click at [634, 541] on strong "[PERSON_NAME]" at bounding box center [614, 539] width 89 height 15
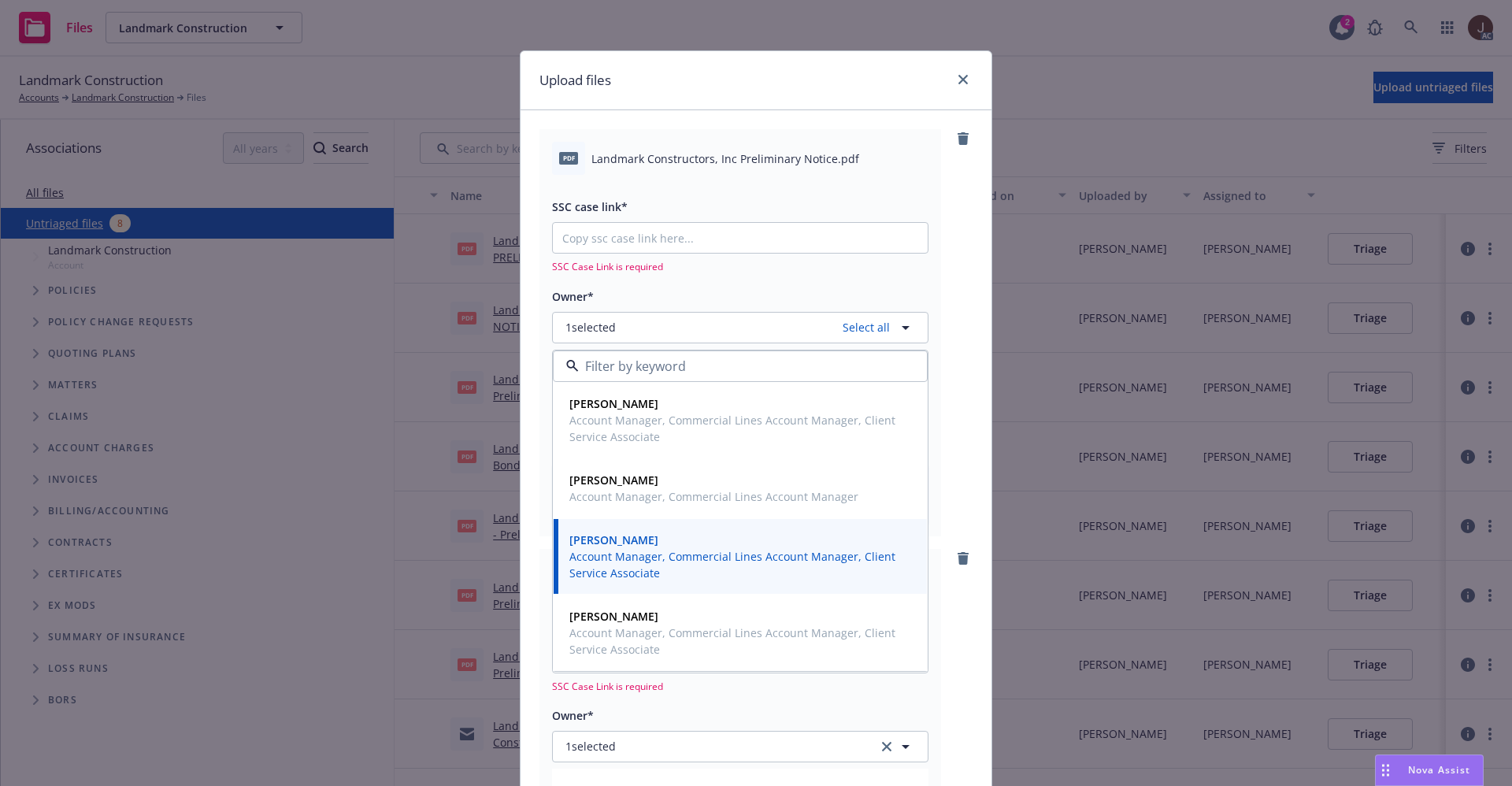
click at [957, 303] on div "pdf Landmark Constructors, Inc Preliminary Notice.pdf SSC case link* SSC Case L…" at bounding box center [756, 332] width 433 height 407
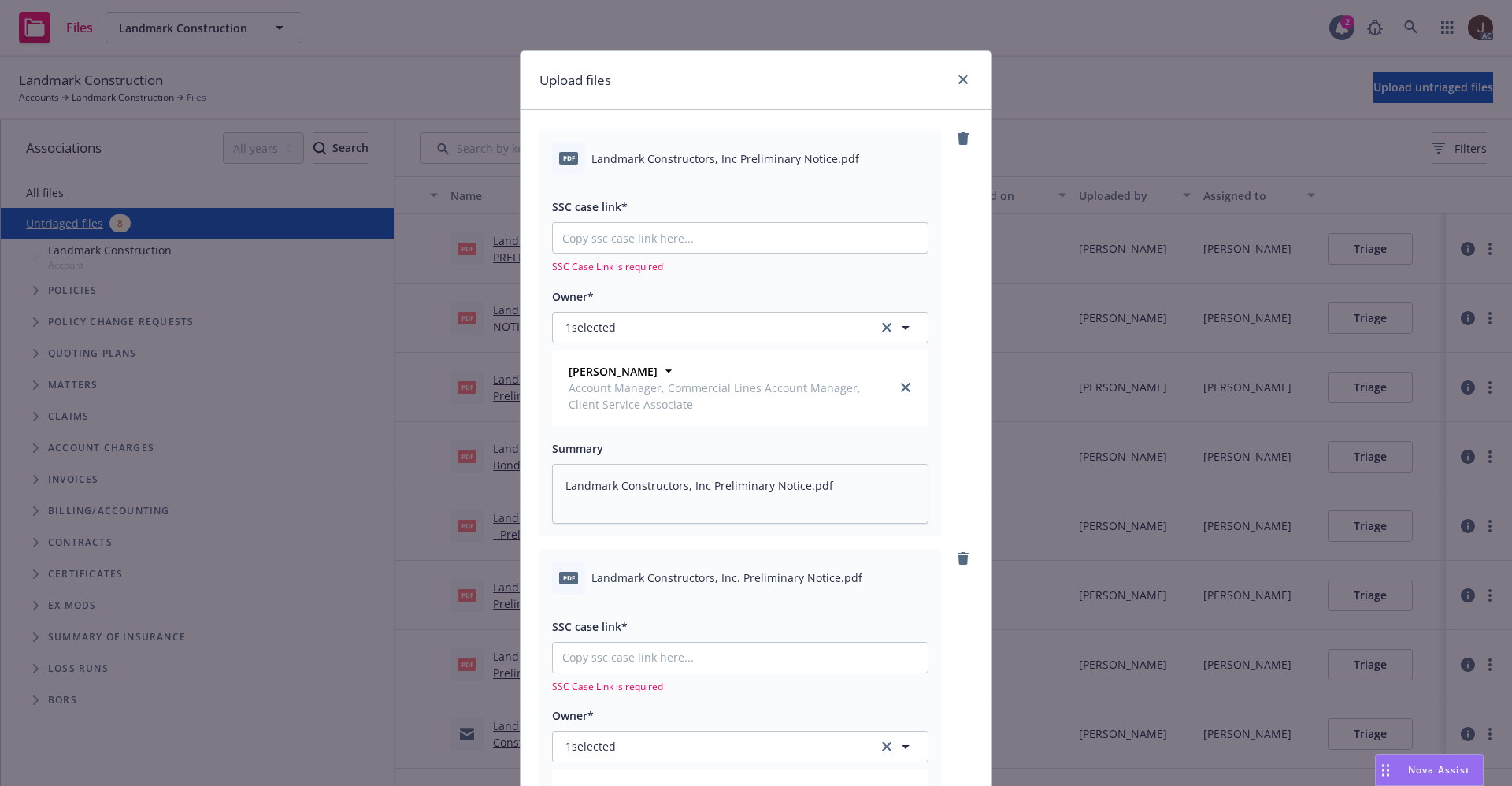
type textarea "x"
click at [597, 250] on input "SSC case link*" at bounding box center [740, 238] width 374 height 30
paste input "[URL][DOMAIN_NAME]"
type input "[URL][DOMAIN_NAME]"
type textarea "x"
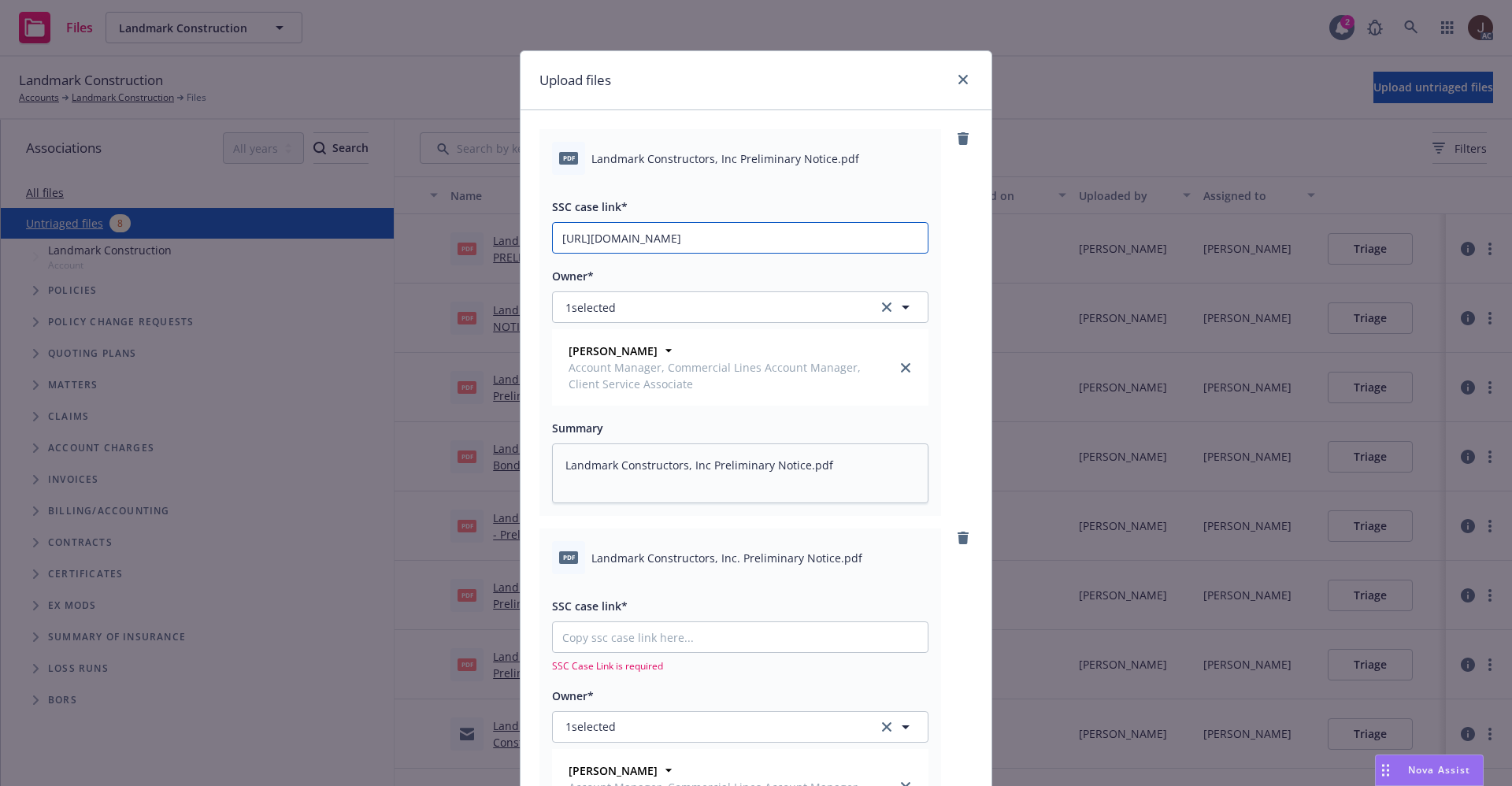
scroll to position [0, 87]
type input "[URL][DOMAIN_NAME]"
type textarea "x"
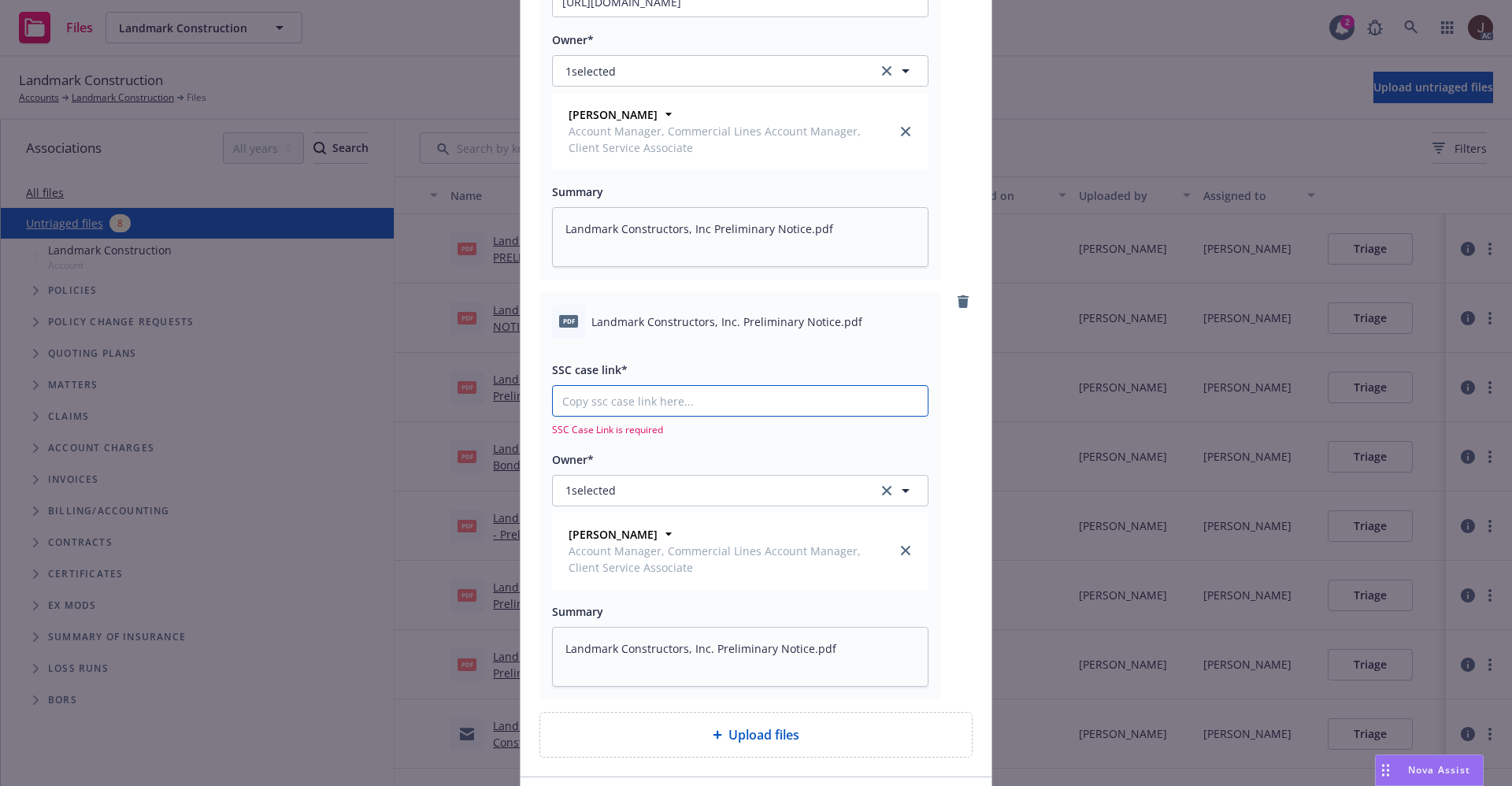
click at [610, 16] on input "SSC case link*" at bounding box center [740, 2] width 374 height 30
paste input "[URL][DOMAIN_NAME]"
type input "[URL][DOMAIN_NAME]"
type textarea "x"
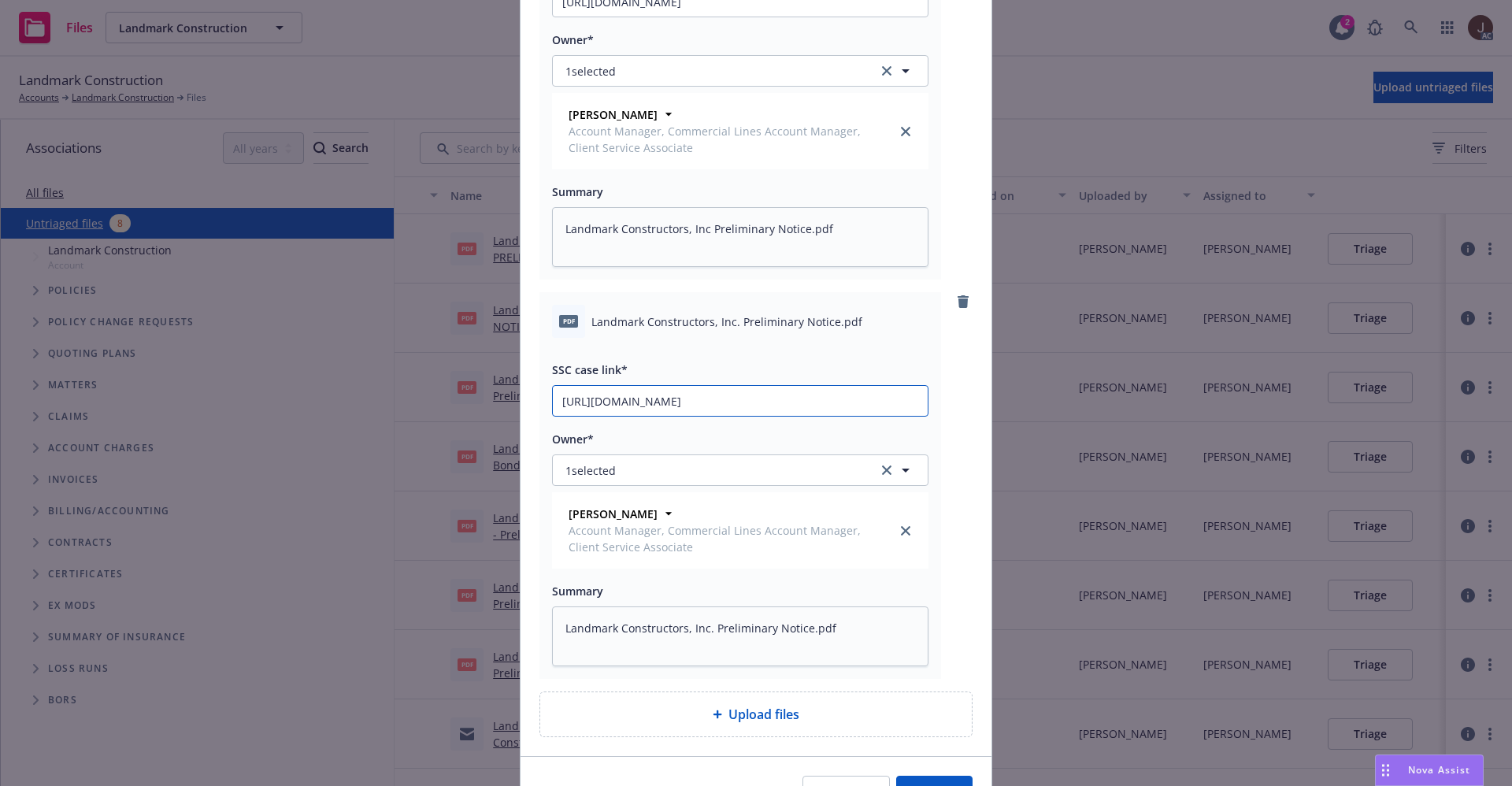
scroll to position [0, 80]
type input "[URL][DOMAIN_NAME]"
click at [966, 423] on div "pdf Landmark Constructors, Inc Preliminary Notice.pdf SSC case link* [URL][DOMA…" at bounding box center [756, 314] width 471 height 882
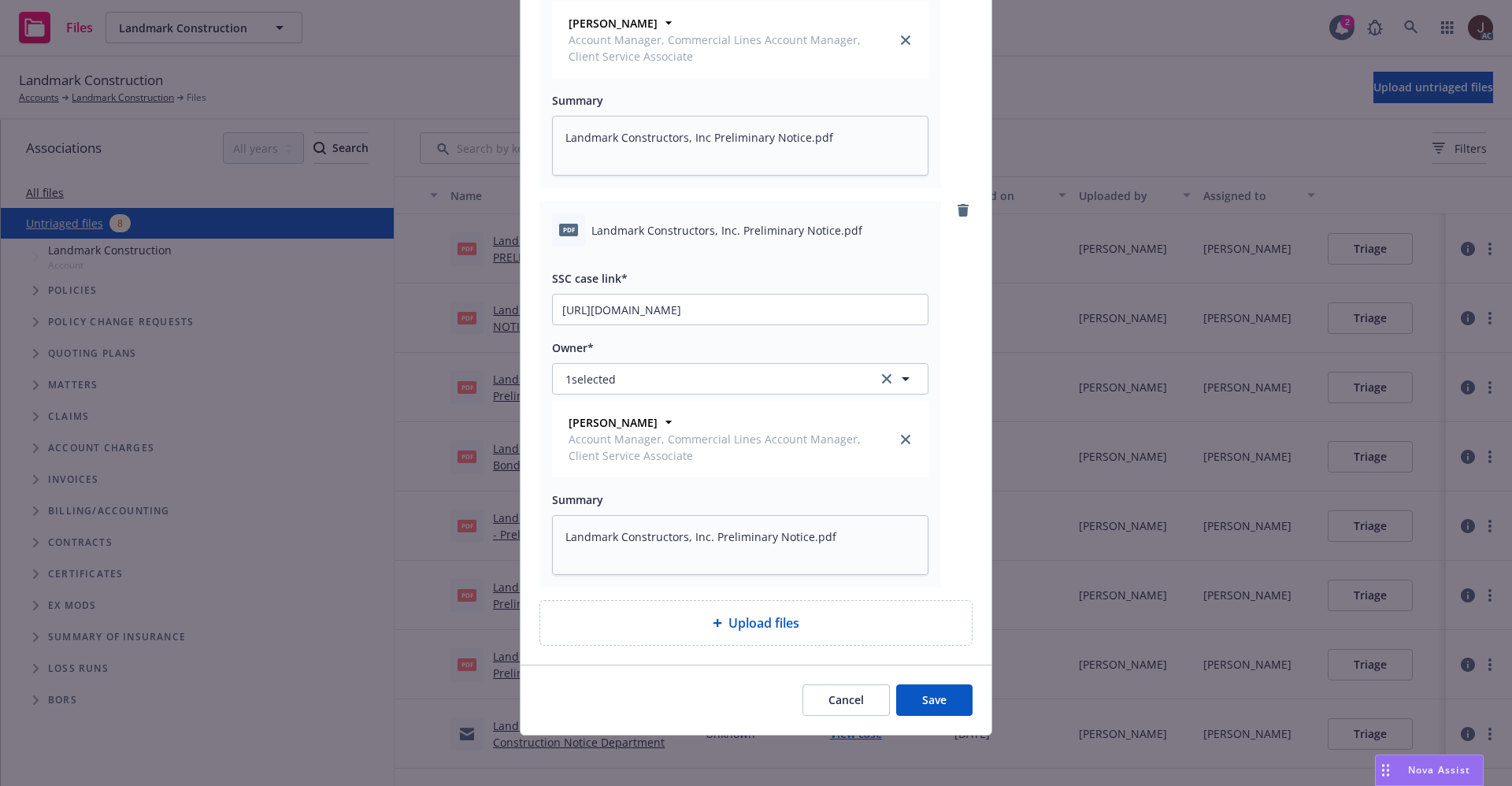
click at [941, 693] on button "Save" at bounding box center [934, 700] width 77 height 31
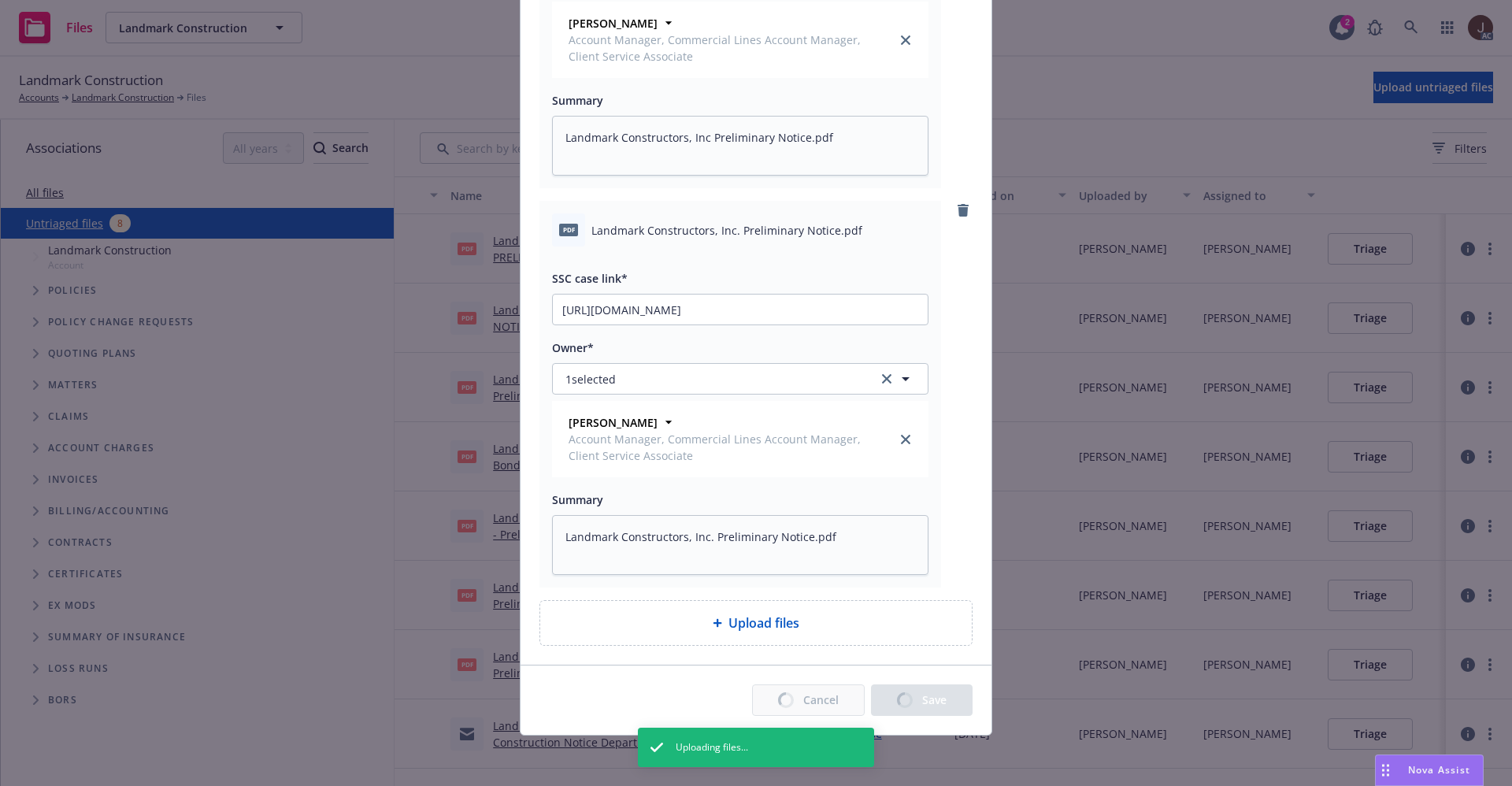
type textarea "x"
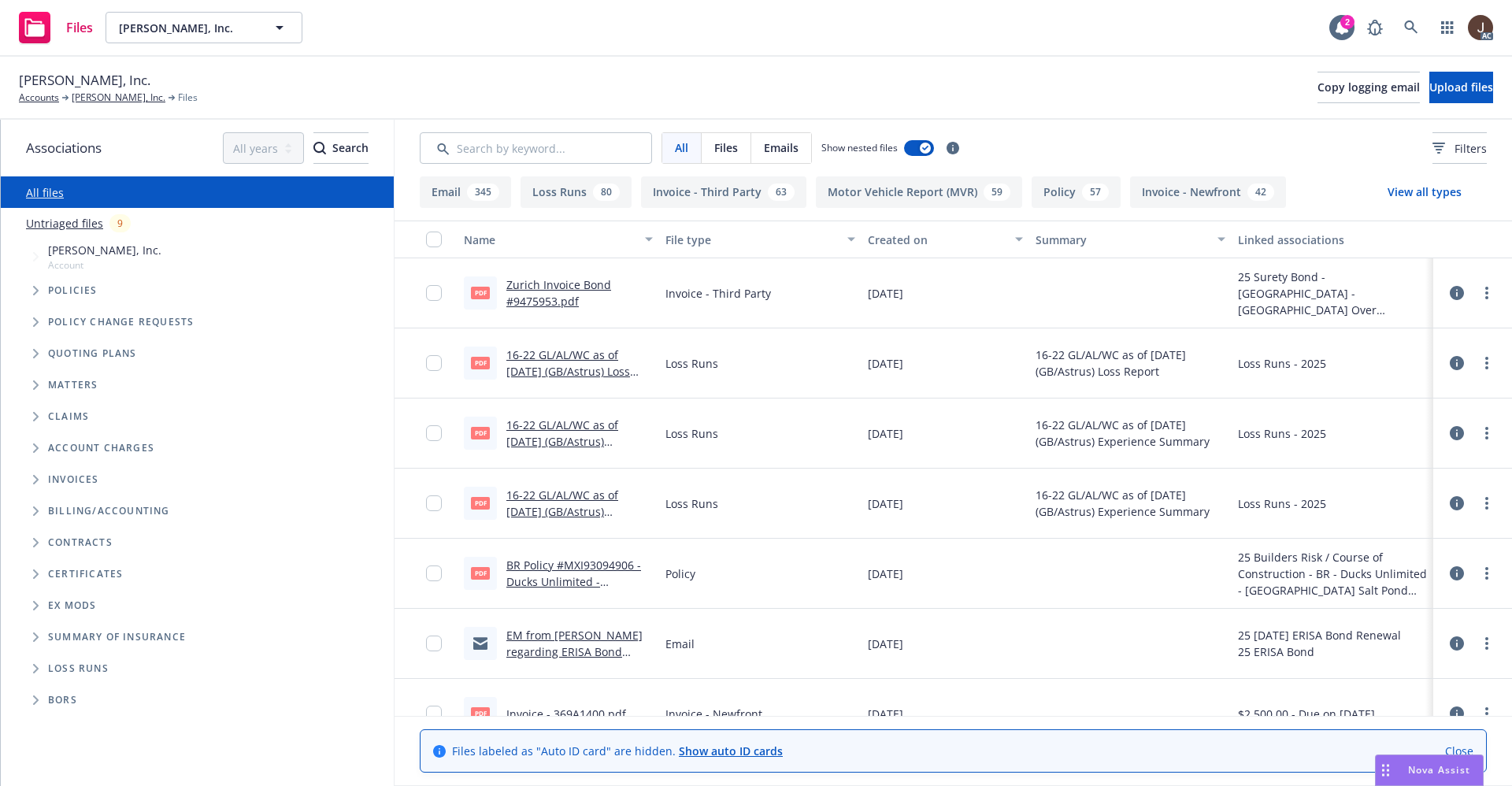
click at [65, 228] on link "Untriaged files" at bounding box center [65, 224] width 78 height 16
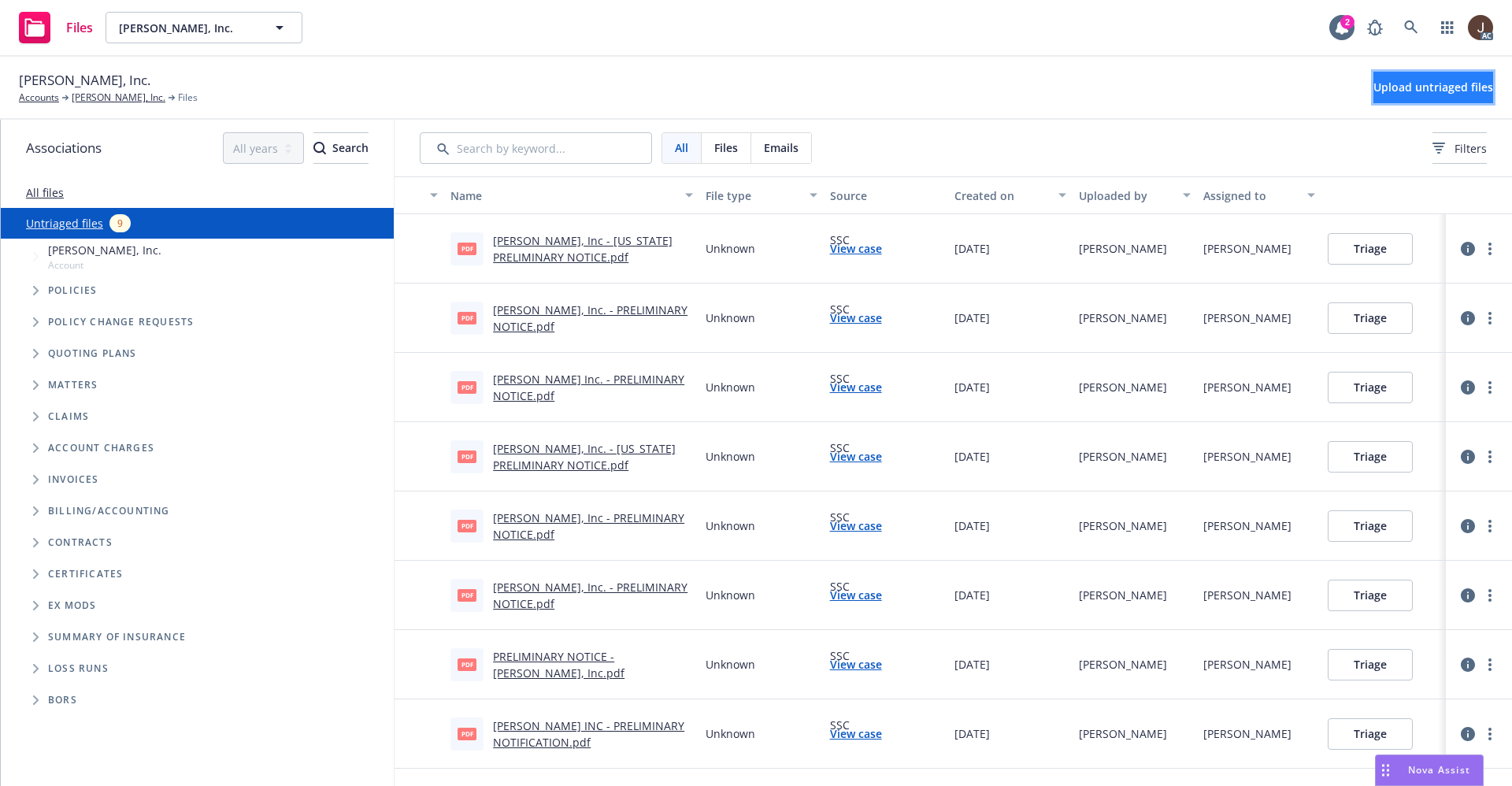
click at [1387, 80] on span "Upload untriaged files" at bounding box center [1433, 87] width 120 height 15
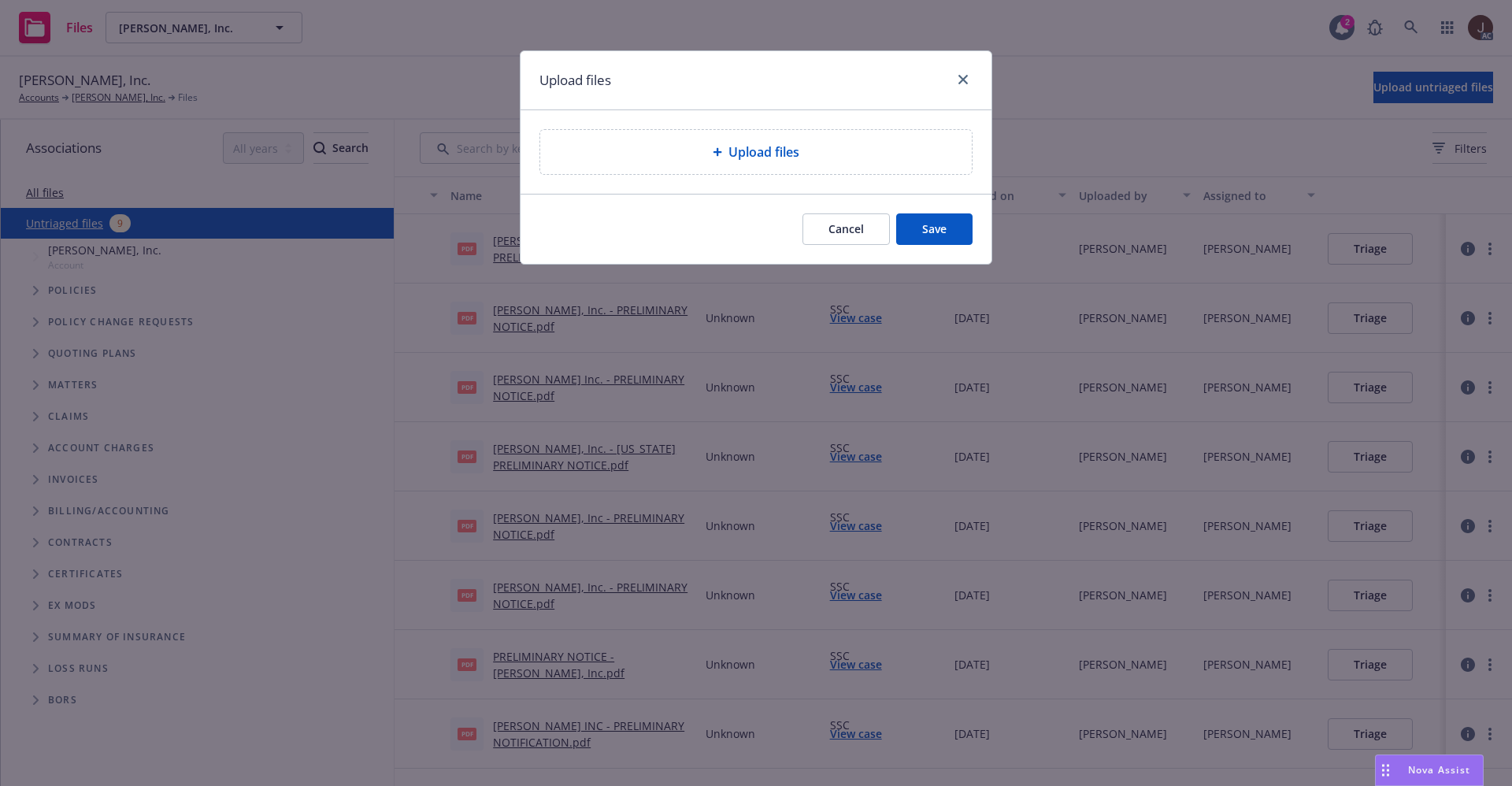
click at [754, 159] on span "Upload files" at bounding box center [764, 152] width 71 height 19
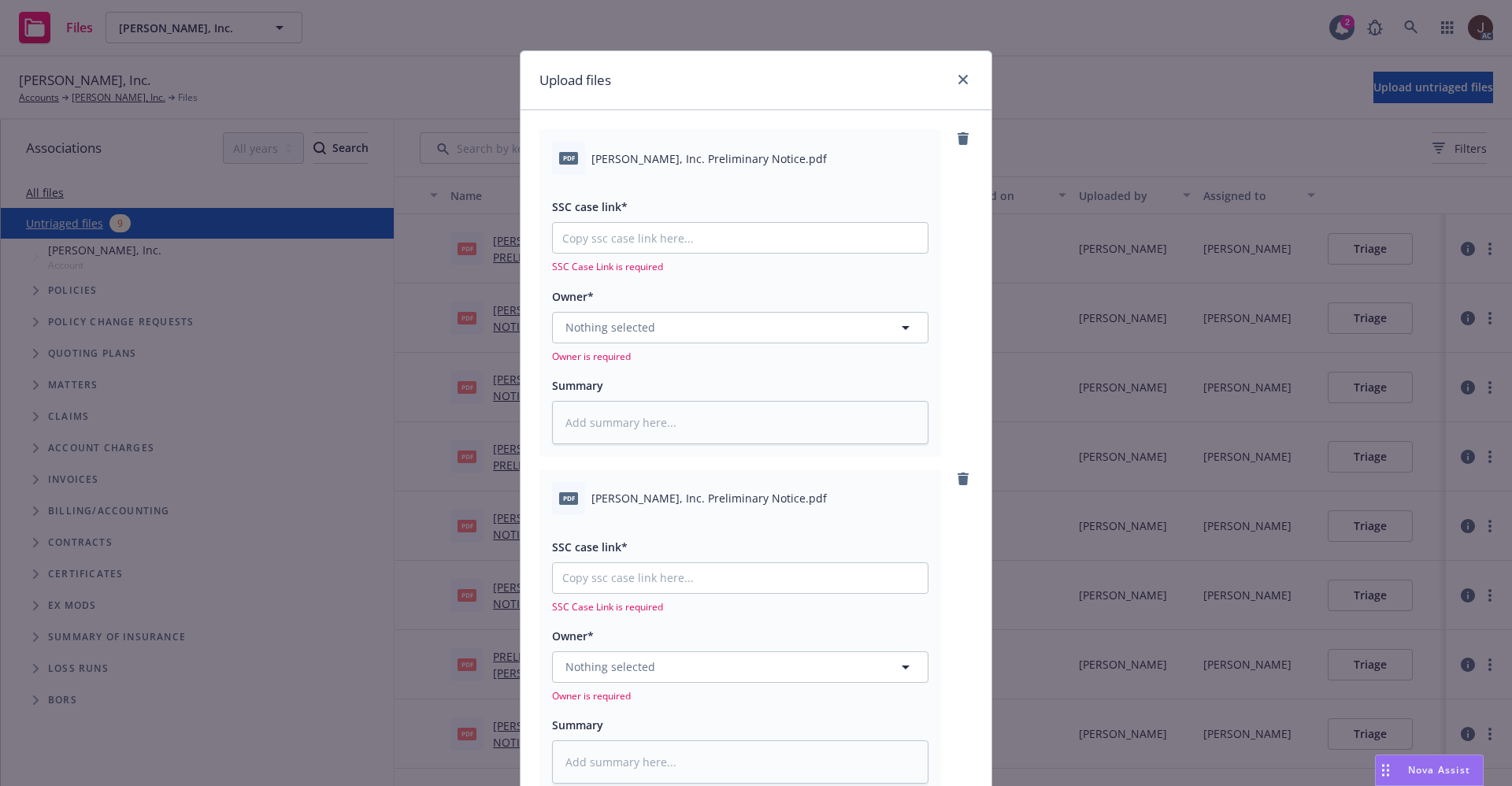
click at [698, 148] on div "pdf [PERSON_NAME], Inc. Preliminary Notice.pdf" at bounding box center [740, 158] width 376 height 33
click at [692, 164] on span "[PERSON_NAME], Inc. Preliminary Notice.pdf" at bounding box center [709, 158] width 235 height 16
copy div "[PERSON_NAME], Inc. Preliminary Notice.pdf"
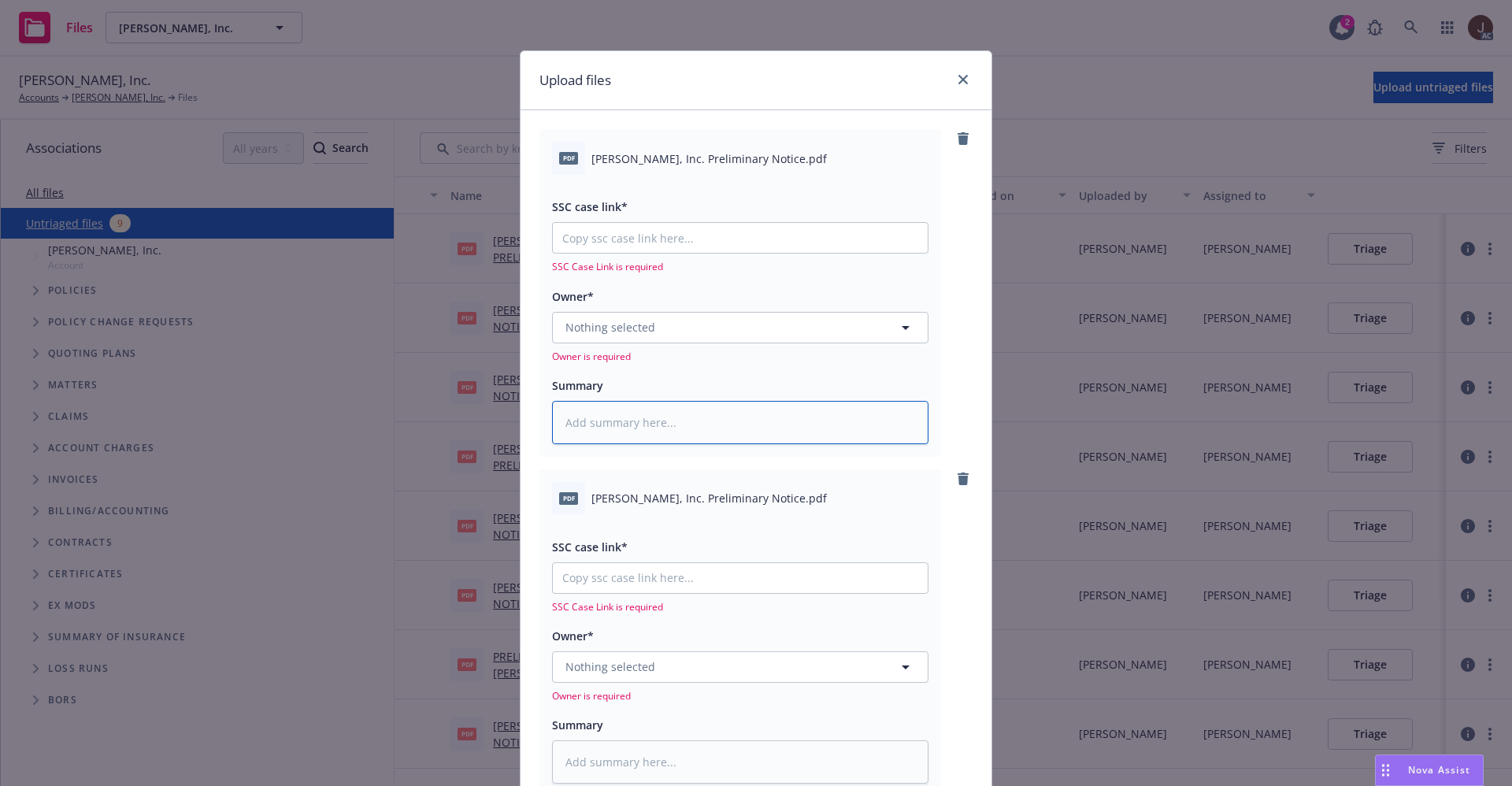
click at [601, 430] on textarea at bounding box center [740, 422] width 376 height 44
paste textarea "[PERSON_NAME], Inc. Preliminary Notice.pdf"
type textarea "[PERSON_NAME], Inc. Preliminary Notice.pdf"
type textarea "x"
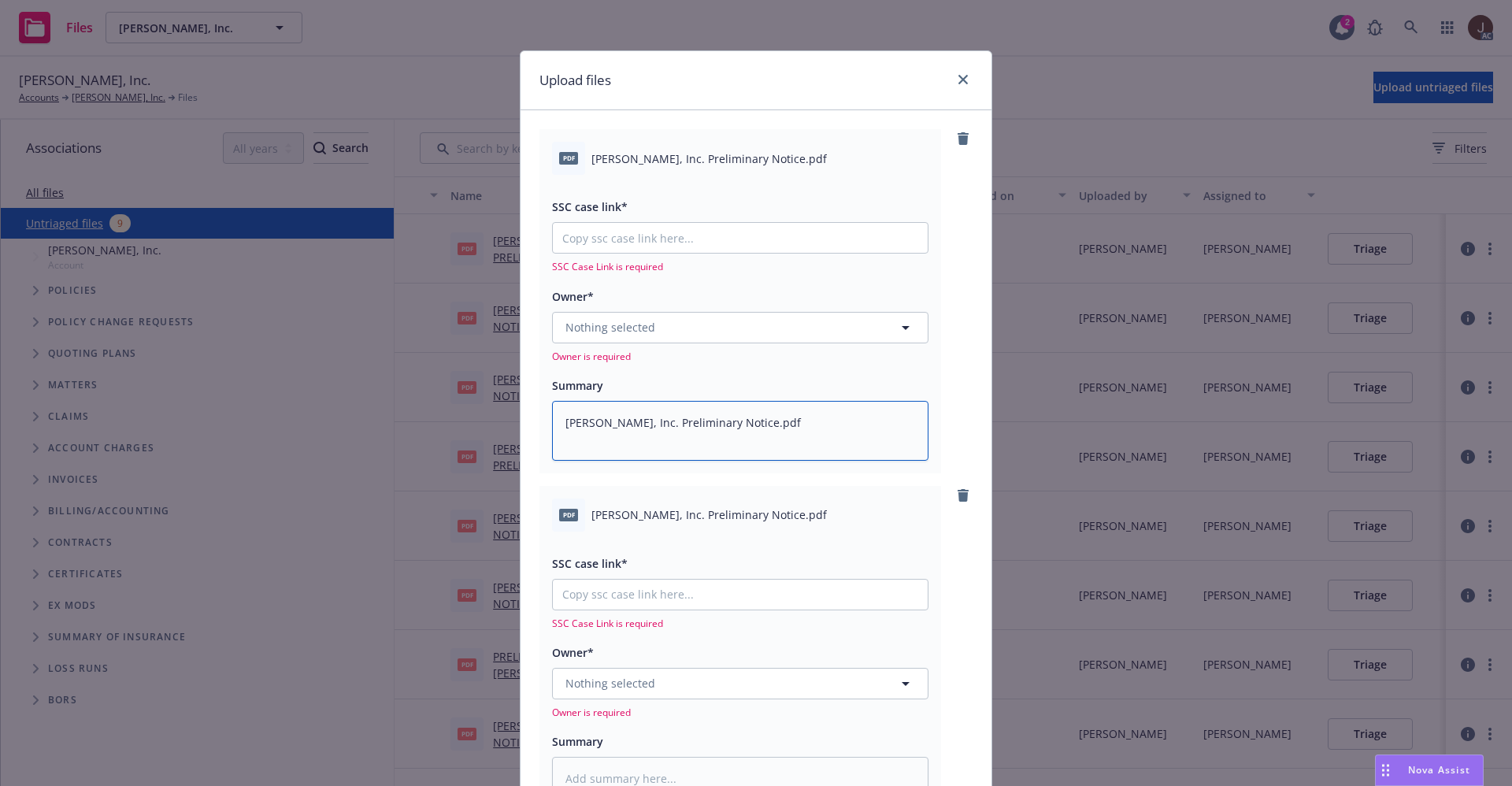
type textarea "[PERSON_NAME], Inc. Preliminary Notice.pdf"
click at [700, 520] on span "[PERSON_NAME], Inc. Preliminary Notice.pdf" at bounding box center [709, 515] width 235 height 16
copy div "Gordon N. Ball, Inc. Preliminary Notice.pdf"
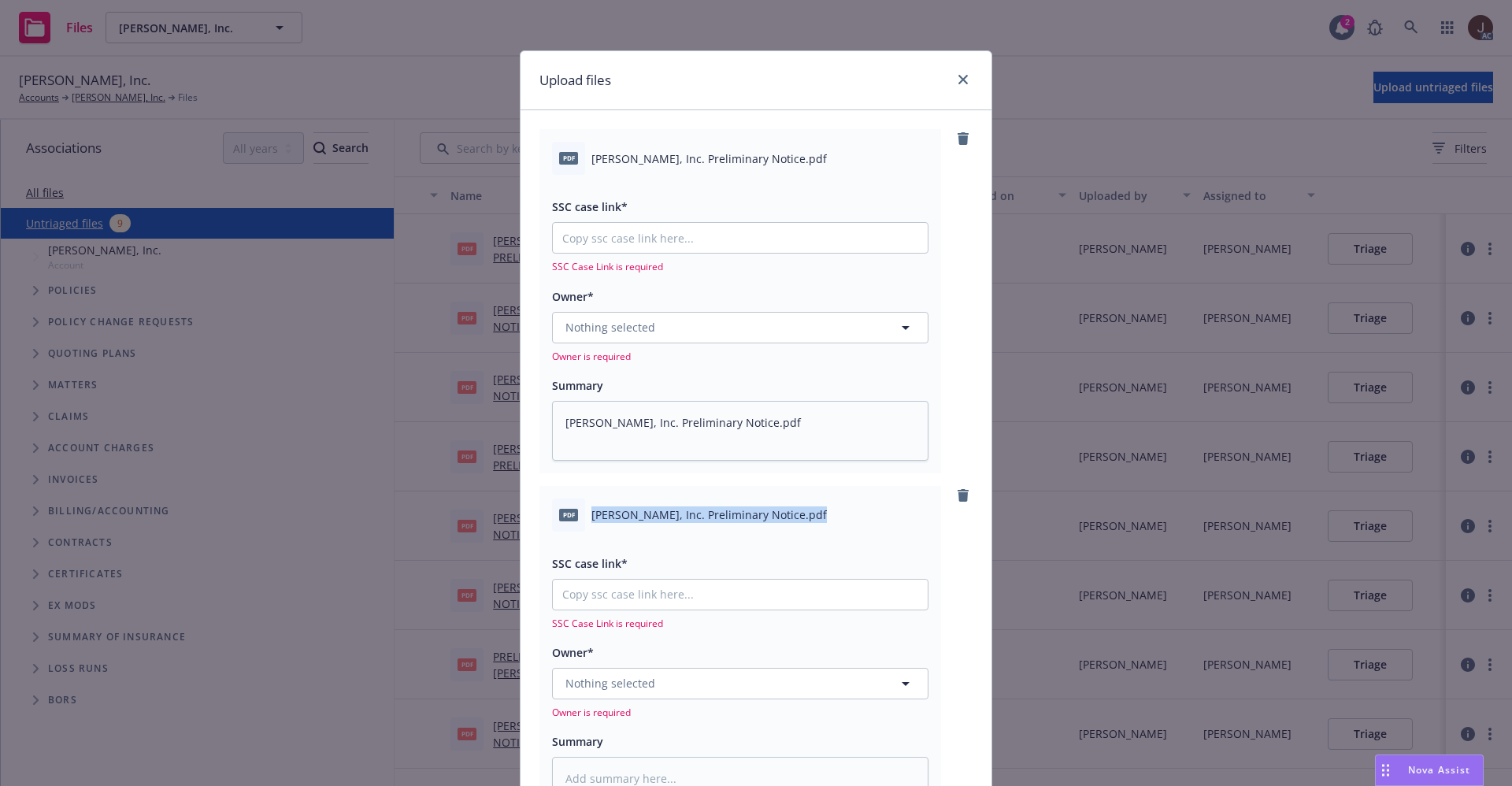
scroll to position [225, 0]
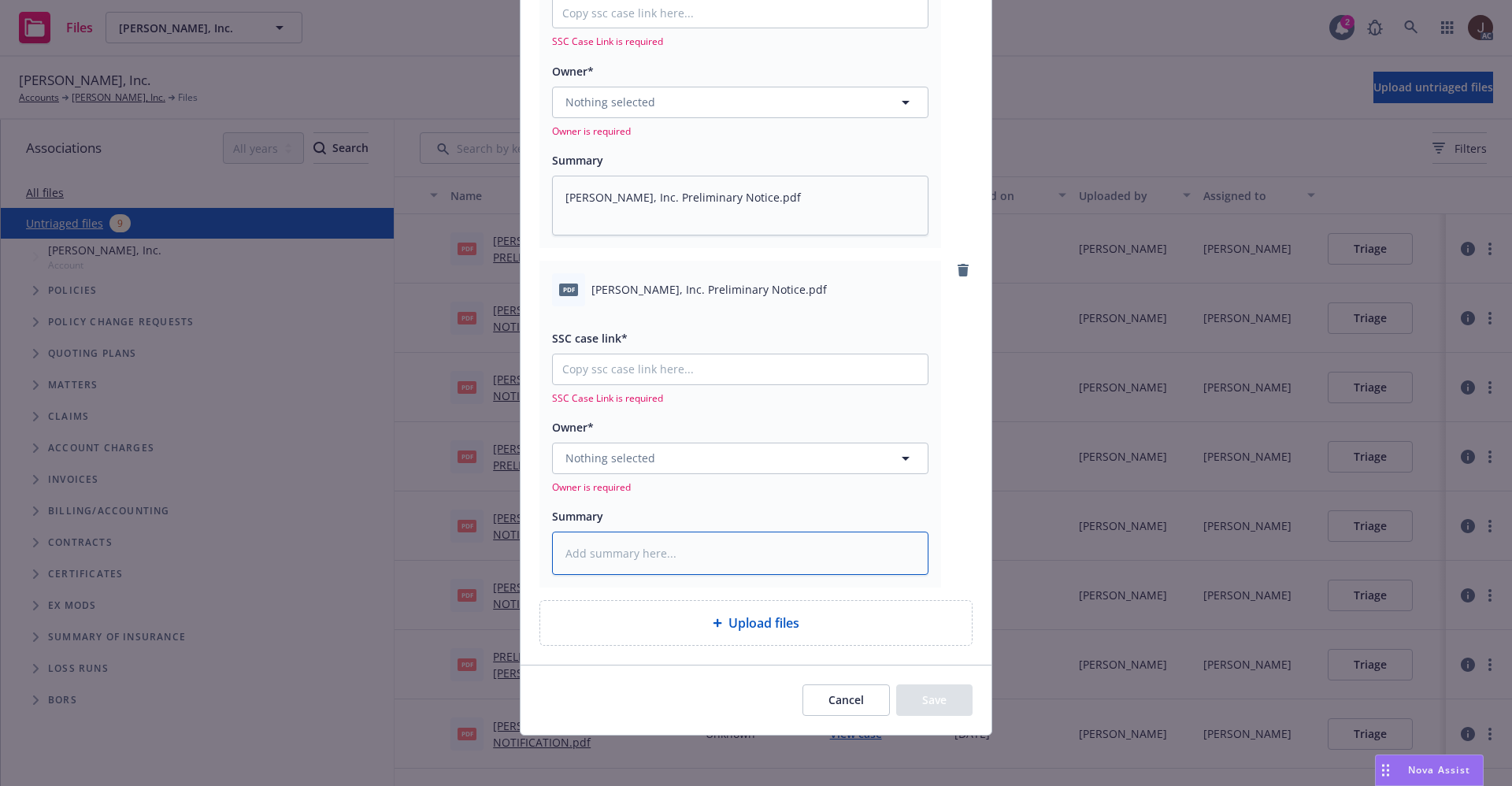
click at [619, 561] on textarea at bounding box center [740, 553] width 376 height 44
paste textarea "Gordon N. Ball, Inc. Preliminary Notice.pdf"
type textarea "Gordon N. Ball, Inc. Preliminary Notice.pdf"
type textarea "x"
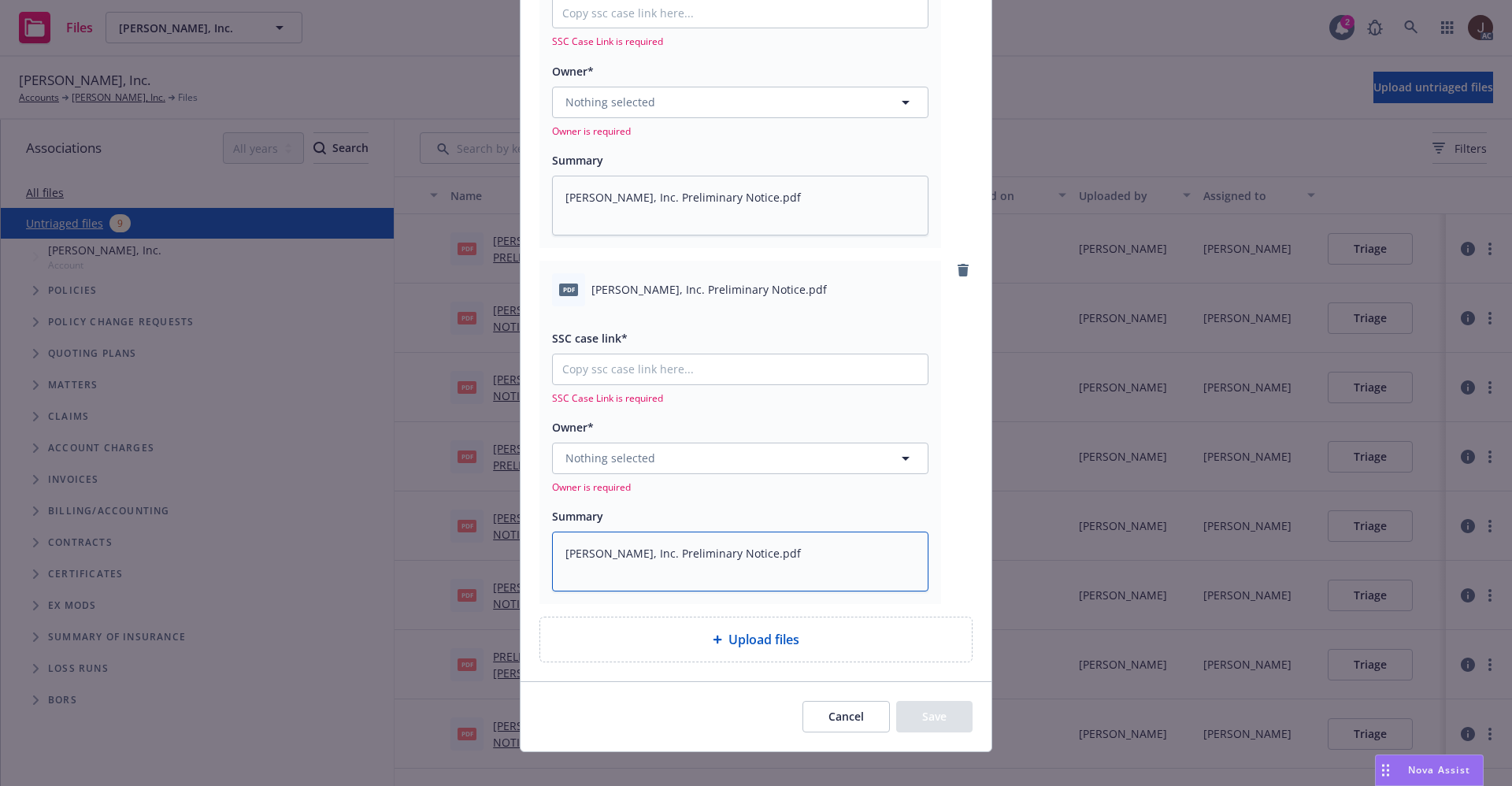
type textarea "Gordon N. Ball, Inc. Preliminary Notice.pdf"
click at [629, 458] on span "Nothing selected" at bounding box center [610, 458] width 90 height 16
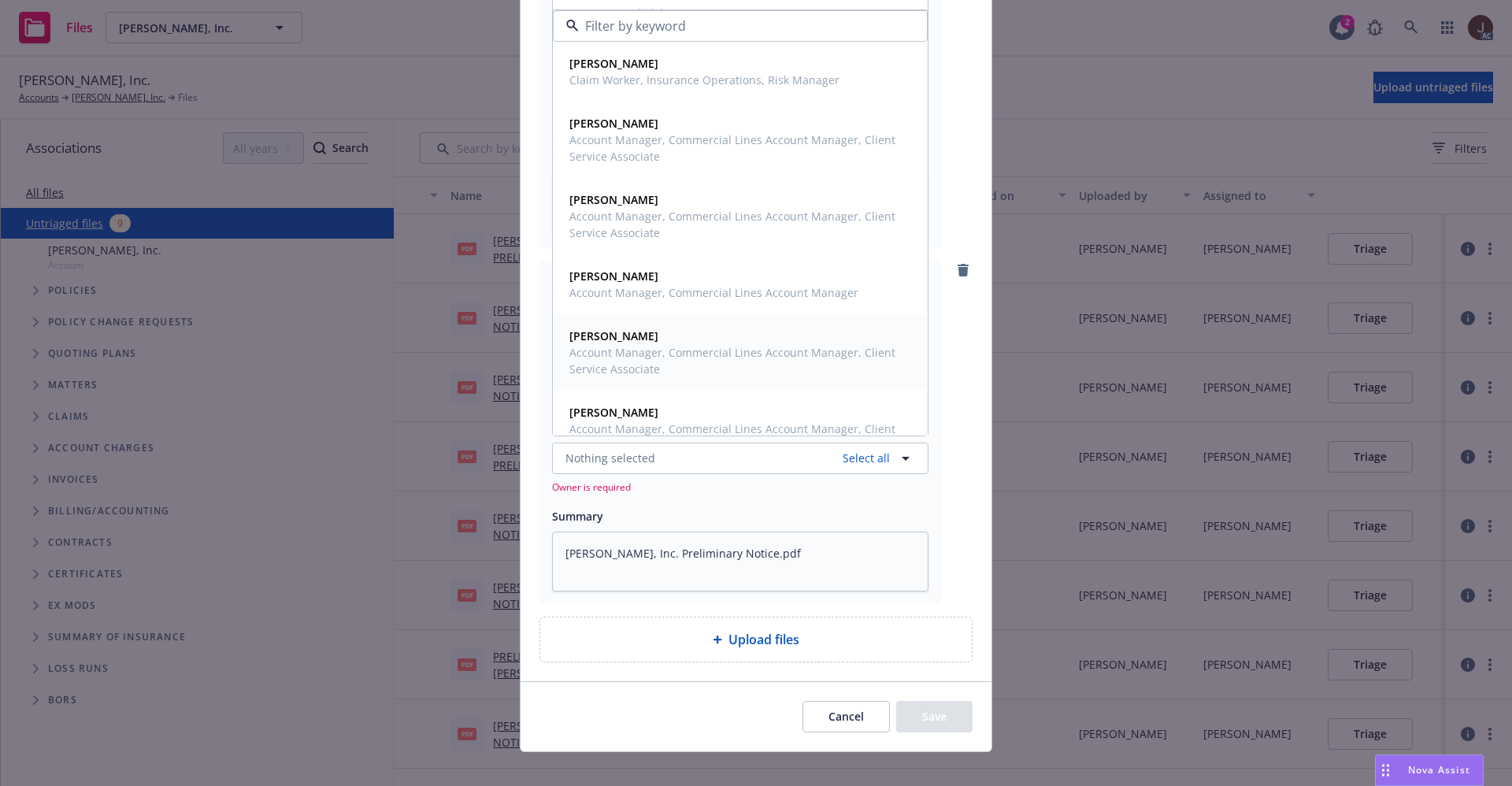
click at [671, 337] on span "Jennifer Knight" at bounding box center [738, 336] width 339 height 16
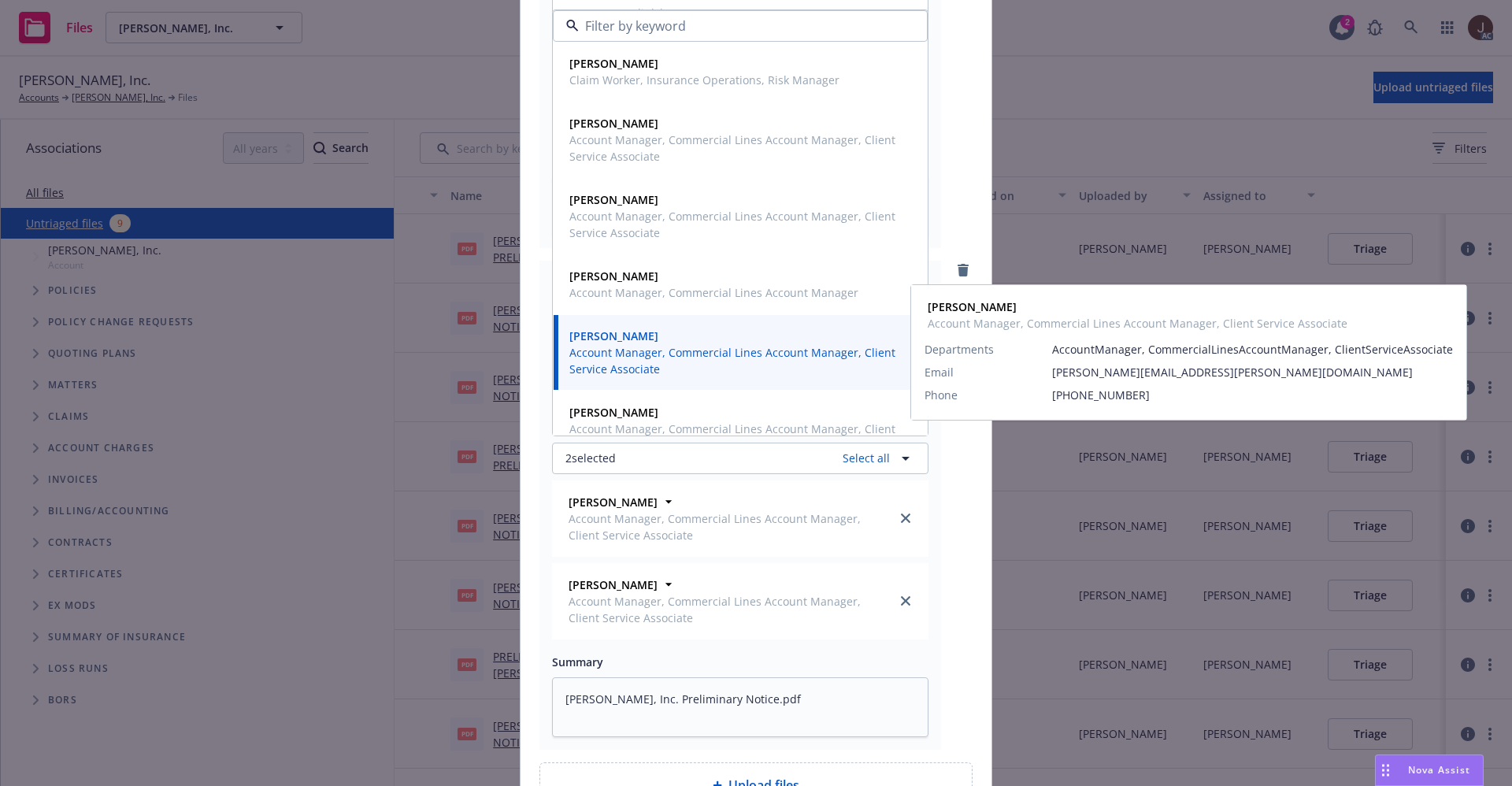
scroll to position [0, 0]
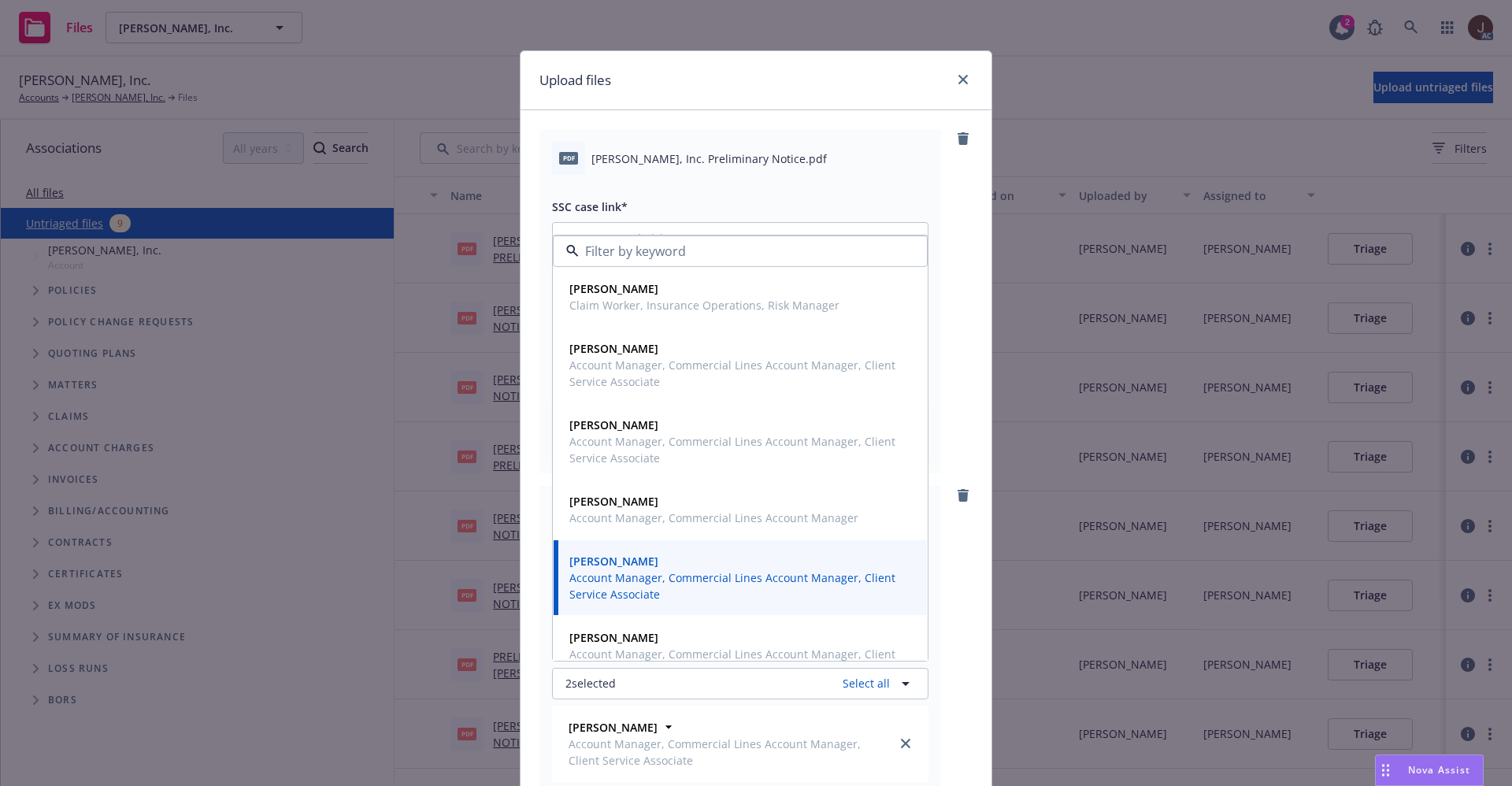
click at [956, 231] on div "pdf Gordon N. Ball, Inc. Preliminary Notice.pdf SSC case link* SSC Case Link is…" at bounding box center [756, 301] width 433 height 343
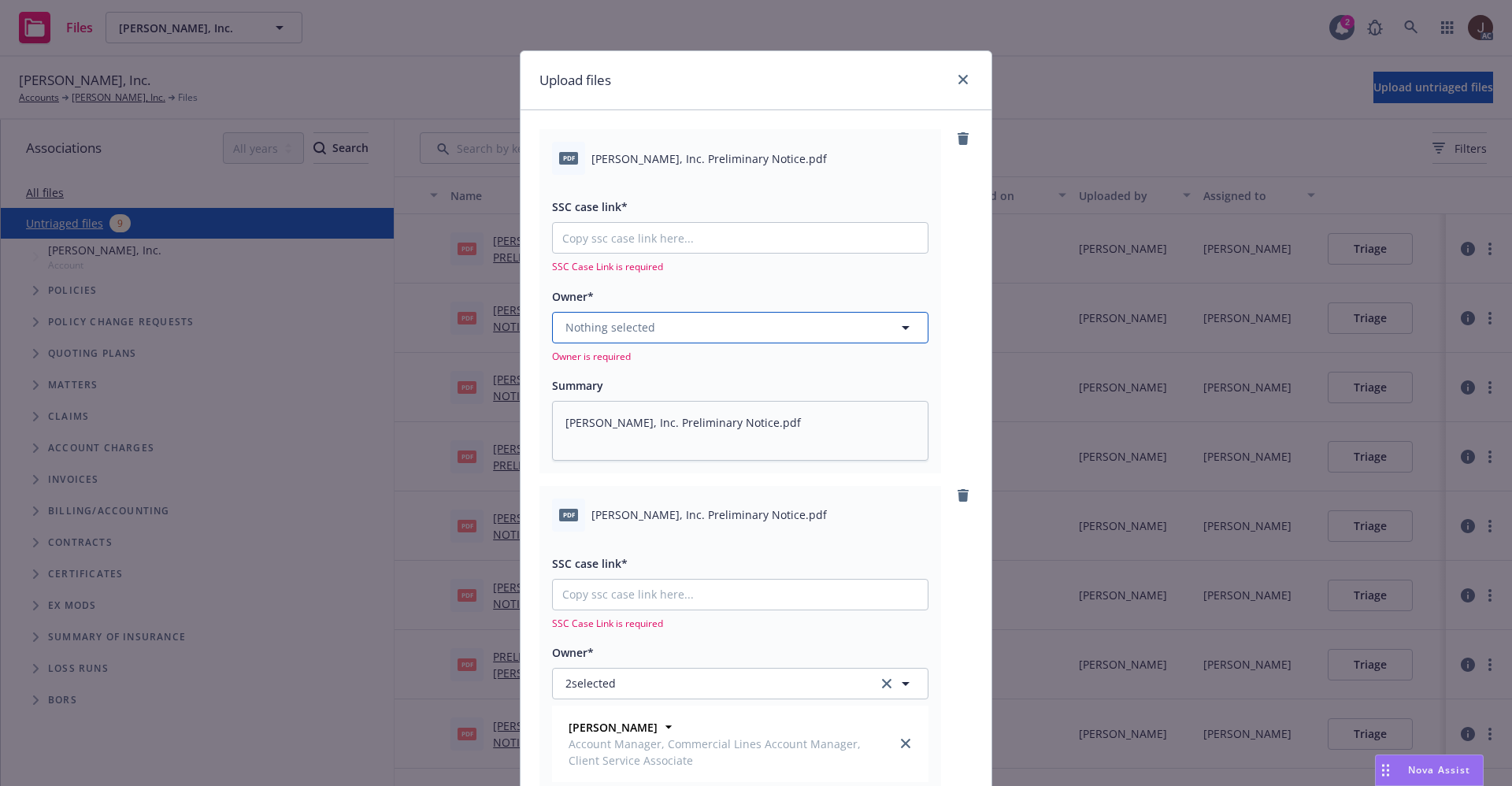
click at [645, 319] on button "Nothing selected" at bounding box center [740, 327] width 376 height 31
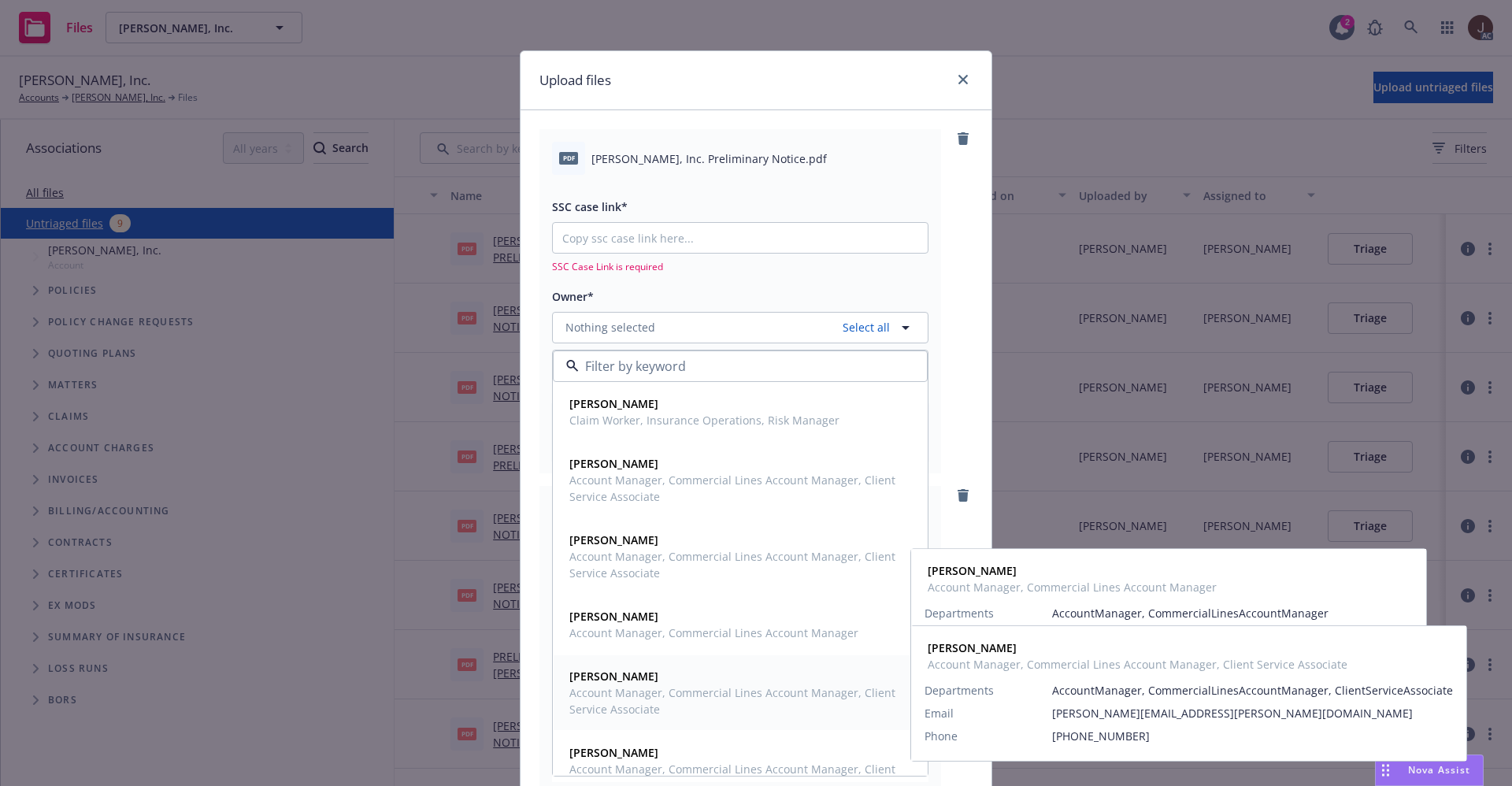
click at [633, 675] on strong "Jennifer Knight" at bounding box center [614, 676] width 89 height 15
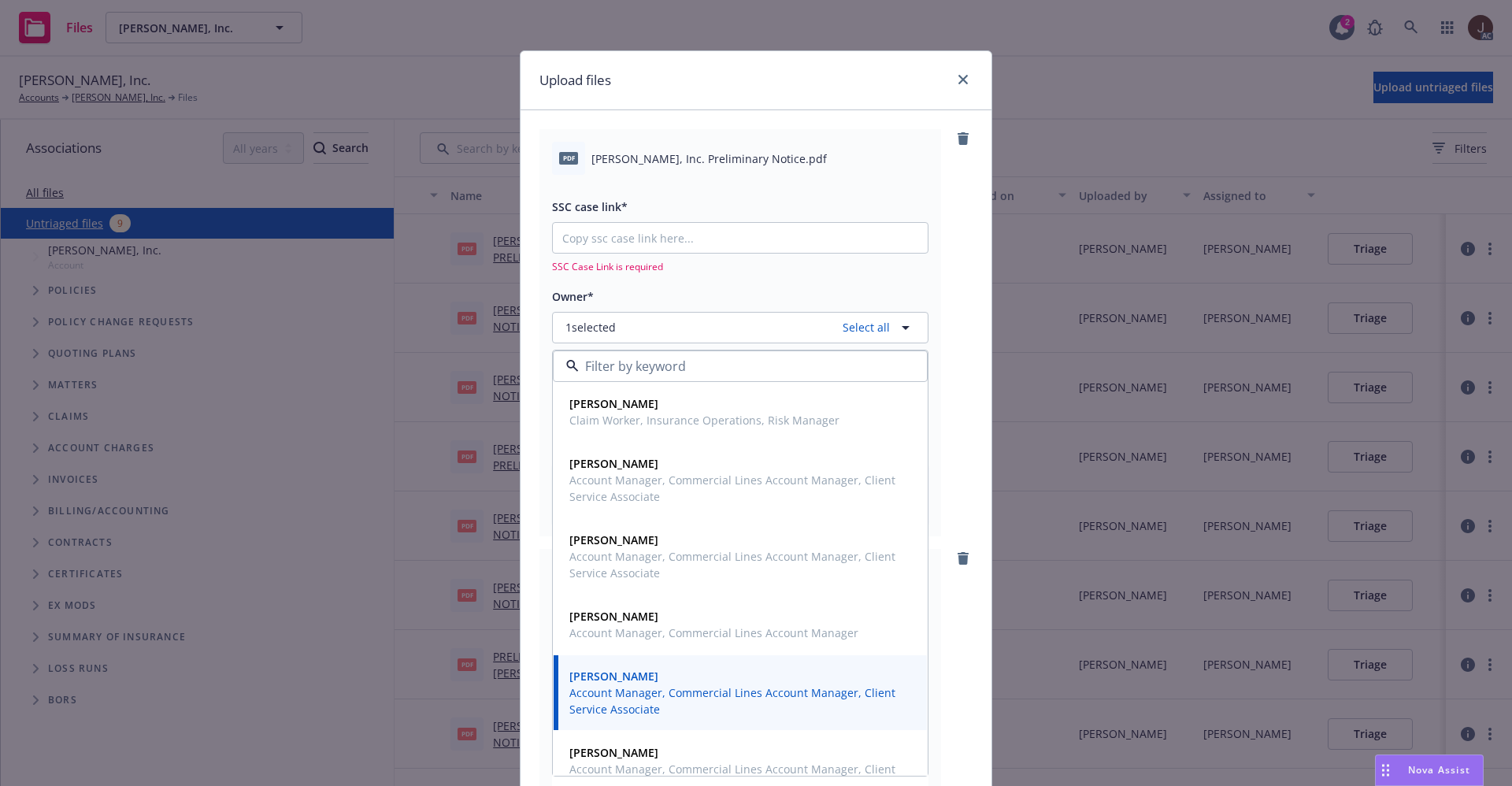
click at [938, 301] on div "pdf Gordon N. Ball, Inc. Preliminary Notice.pdf SSC case link* SSC Case Link is…" at bounding box center [756, 332] width 433 height 407
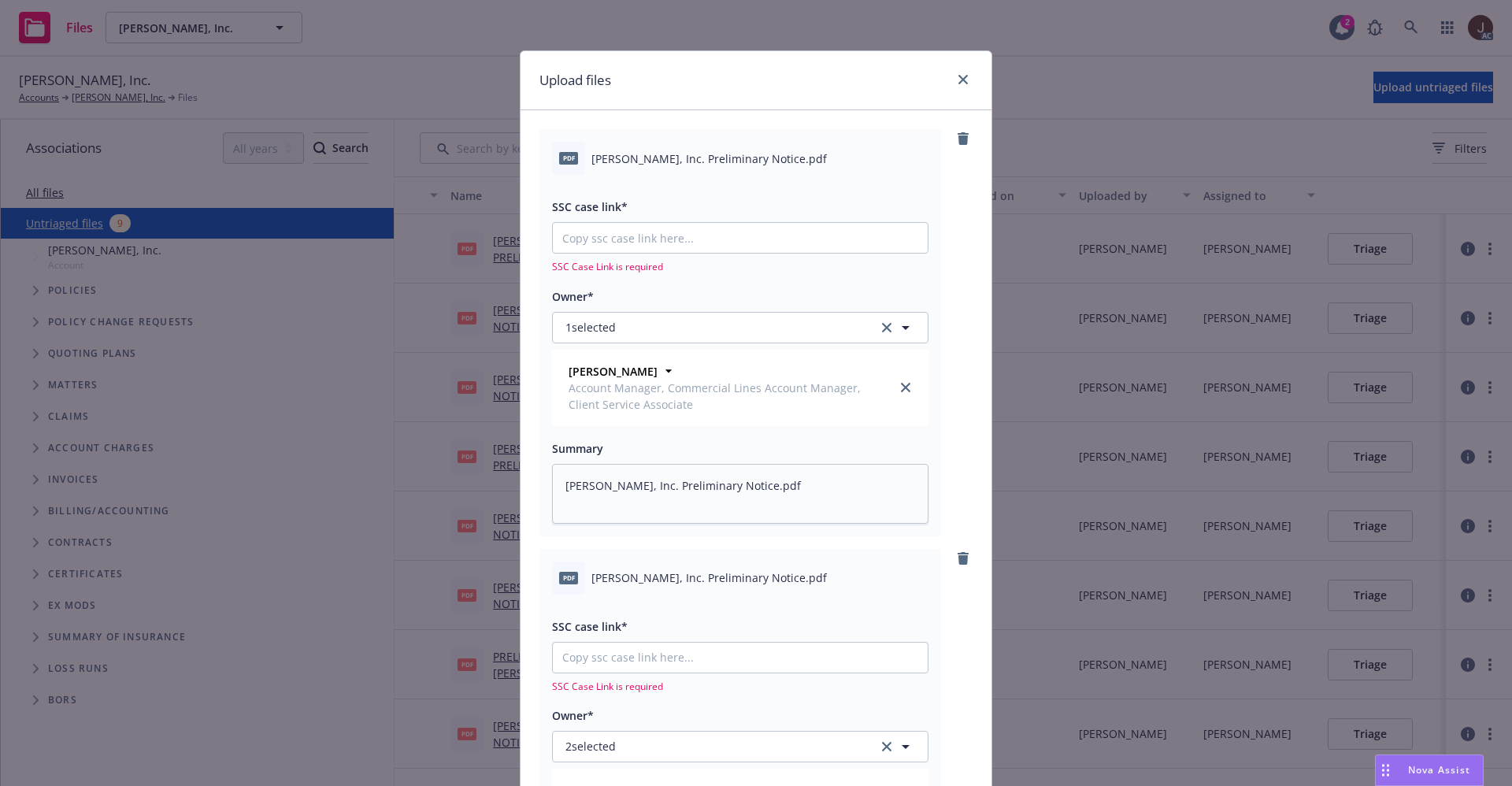
type textarea "x"
click at [593, 242] on input "SSC case link*" at bounding box center [740, 238] width 374 height 30
paste input "https://newfront-ssc.lightning.force.com/lightning/r/Case/500Vz00000QmWoNIAV/vi…"
type input "https://newfront-ssc.lightning.force.com/lightning/r/Case/500Vz00000QmWoNIAV/vi…"
type textarea "x"
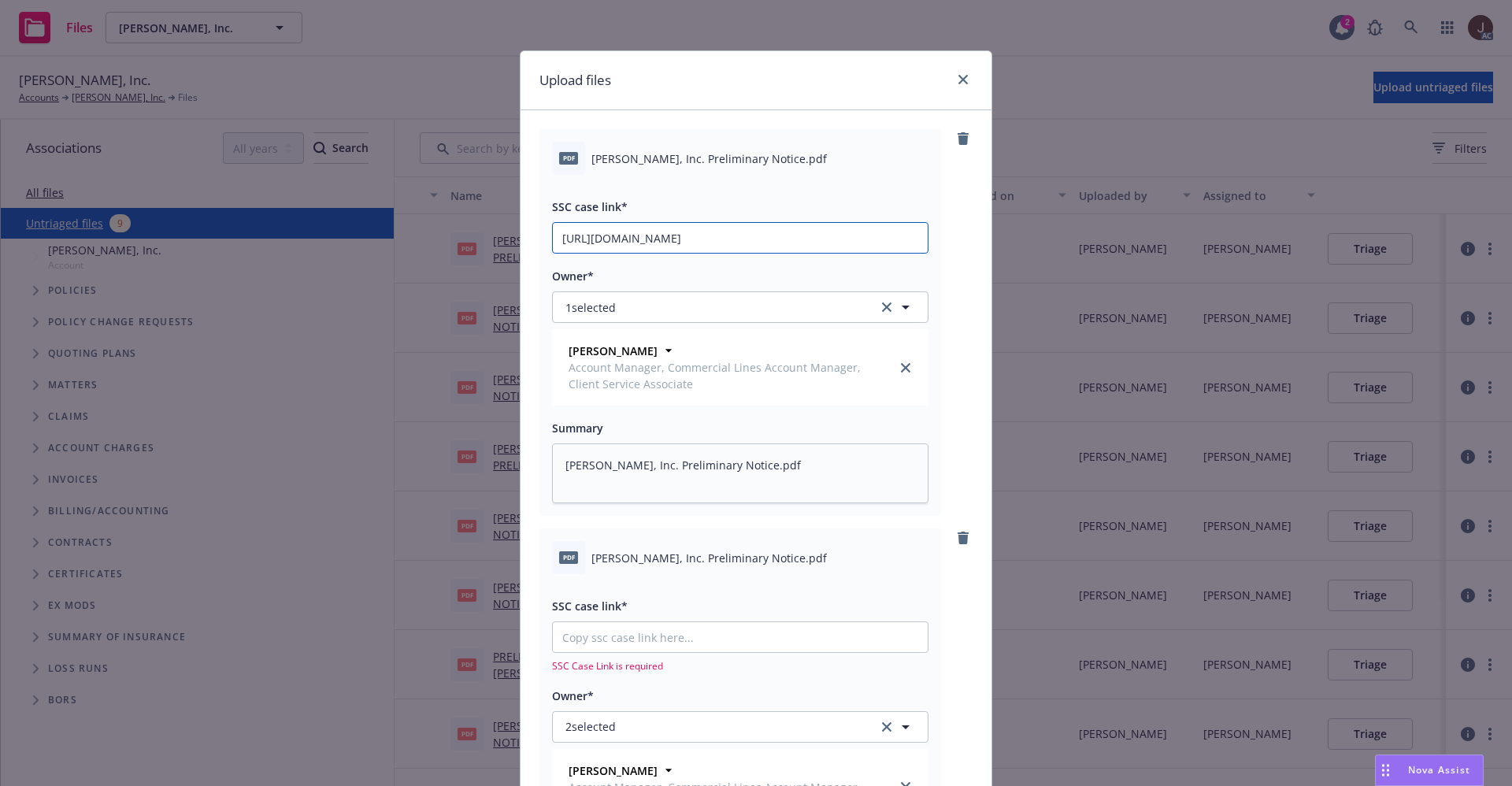
scroll to position [0, 89]
type input "https://newfront-ssc.lightning.force.com/lightning/r/Case/500Vz00000QmWoNIAV/vi…"
click at [940, 255] on div "pdf Gordon N. Ball, Inc. Preliminary Notice.pdf SSC case link* https://newfront…" at bounding box center [756, 322] width 433 height 387
type textarea "x"
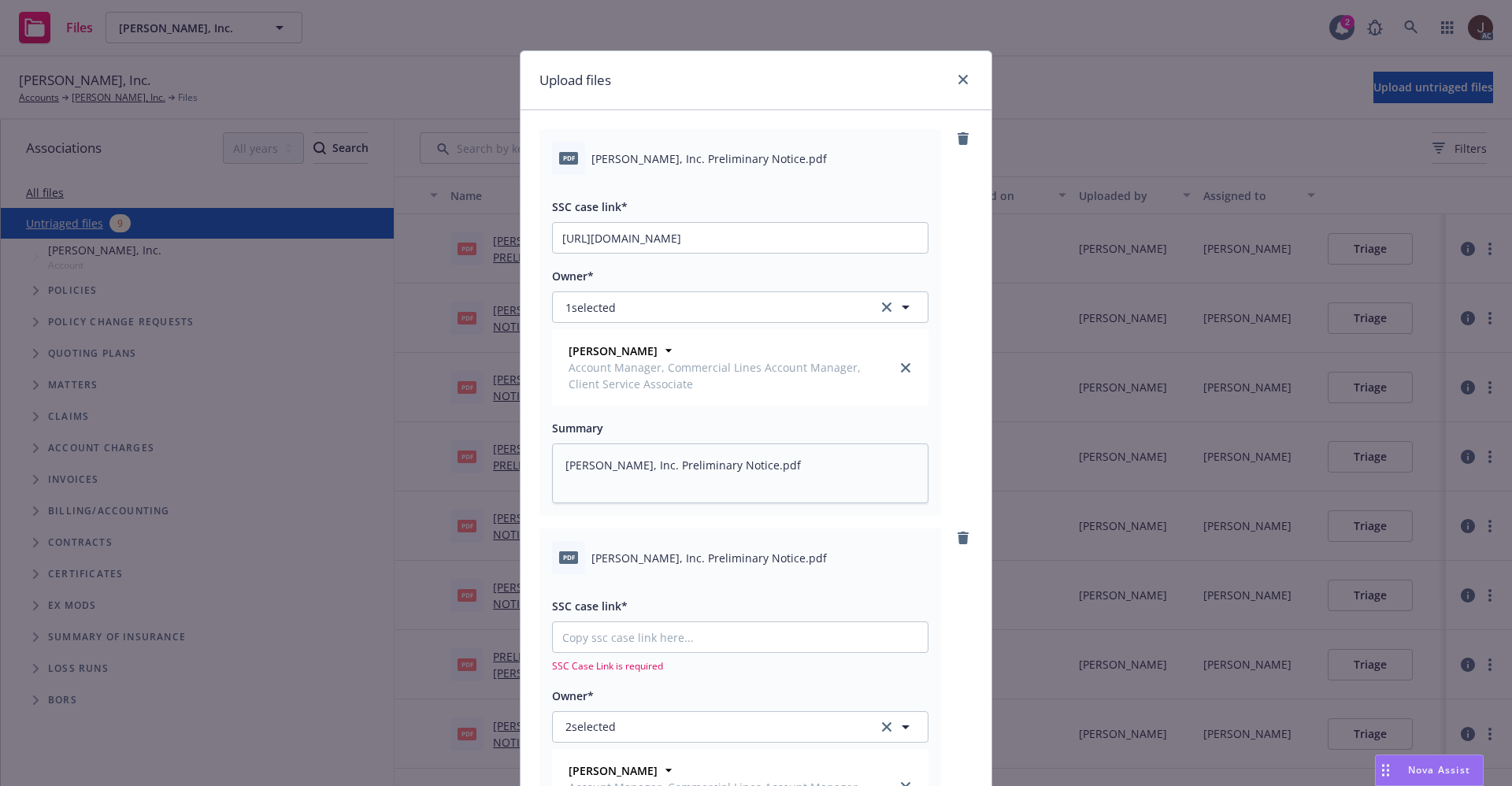
scroll to position [236, 0]
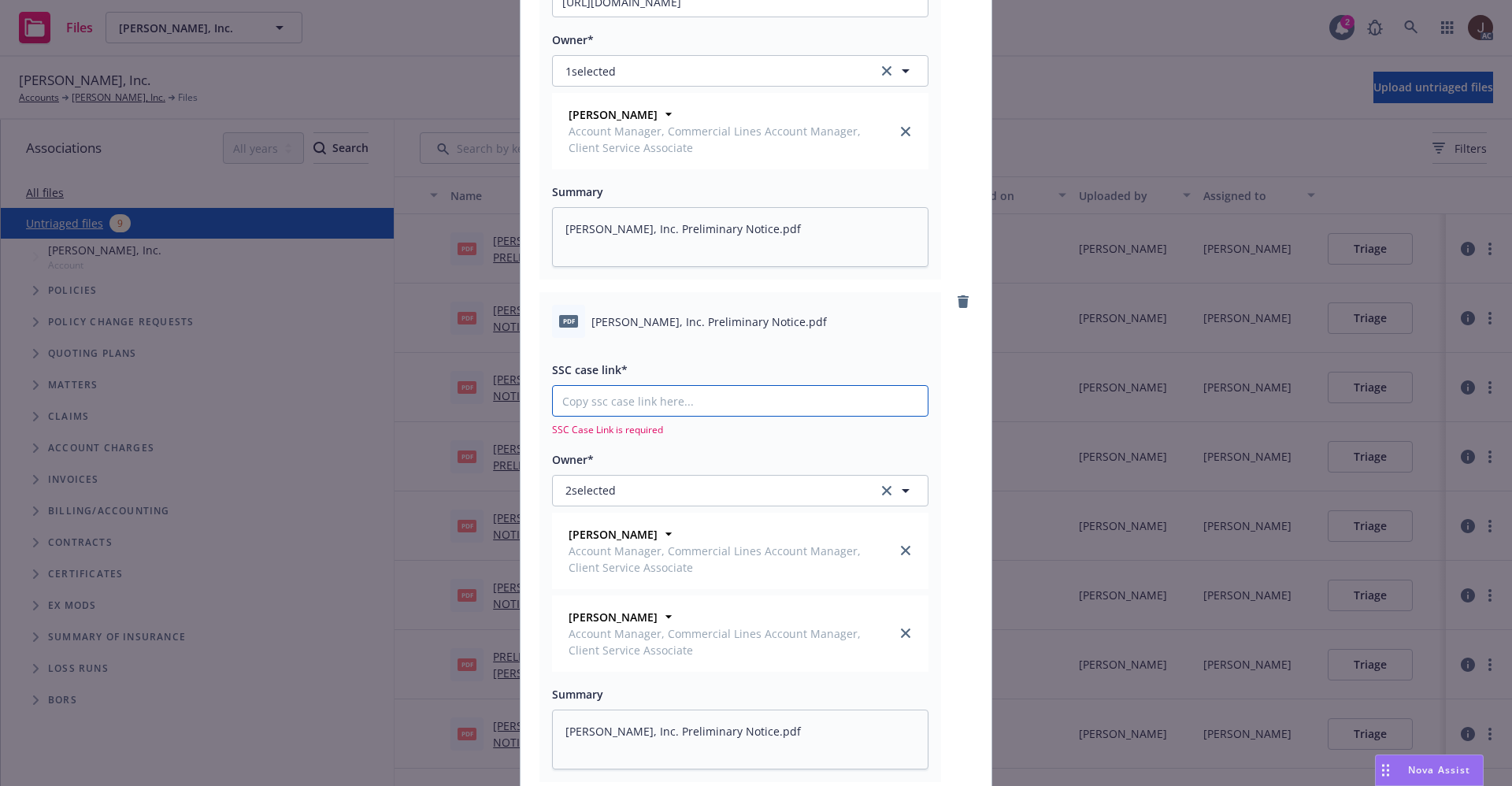
click at [601, 16] on input "SSC case link*" at bounding box center [740, 2] width 374 height 30
paste input "https://newfront-ssc.lightning.force.com/lightning/r/Case/500Vz00000QmfZlIAJ/vi…"
type input "https://newfront-ssc.lightning.force.com/lightning/r/Case/500Vz00000QmfZlIAJ/vi…"
type textarea "x"
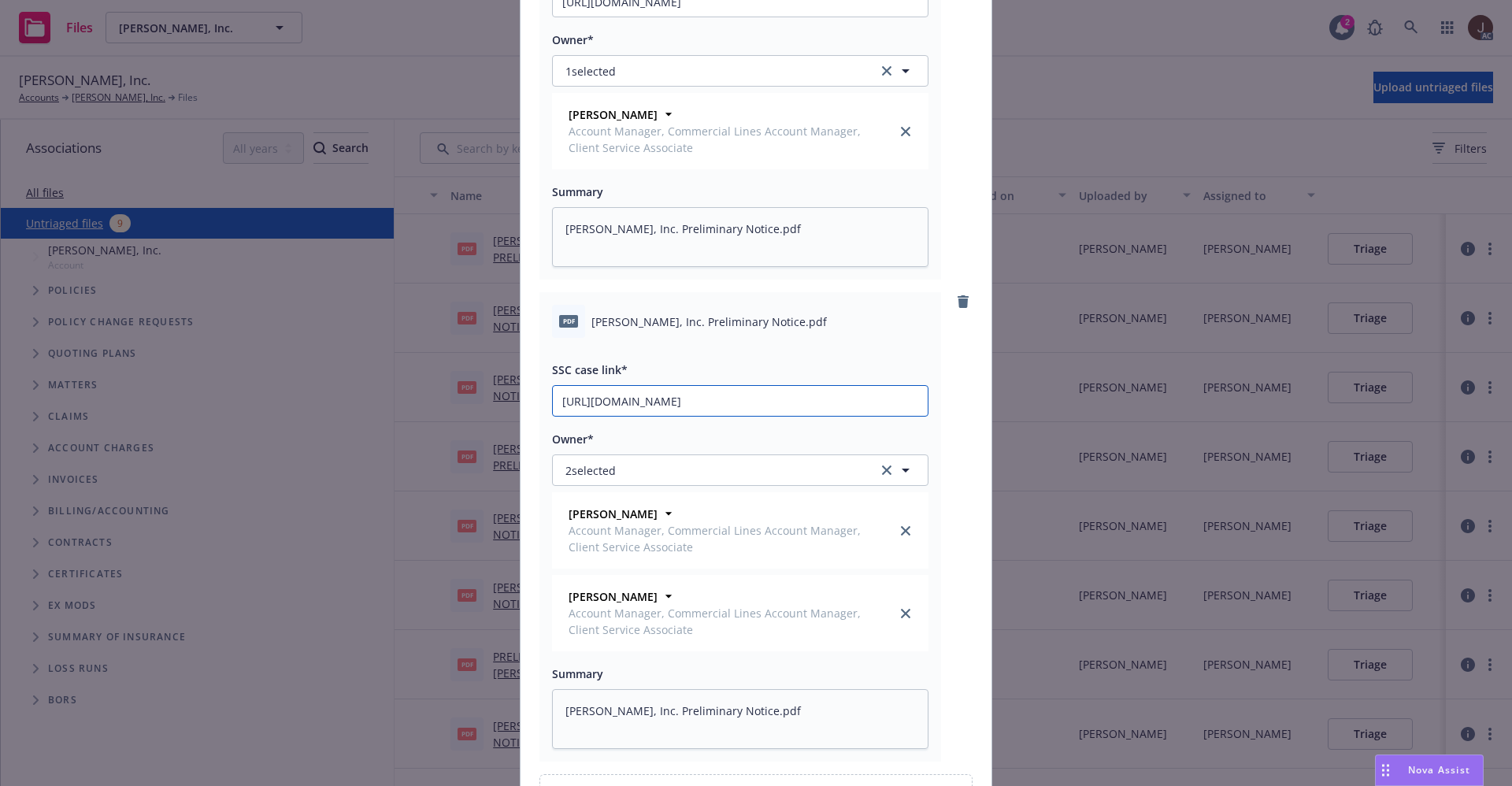
scroll to position [0, 73]
type input "https://newfront-ssc.lightning.force.com/lightning/r/Case/500Vz00000QmfZlIAJ/vi…"
click at [958, 404] on div "pdf Gordon N. Ball, Inc. Preliminary Notice.pdf SSC case link* https://newfront…" at bounding box center [756, 526] width 433 height 469
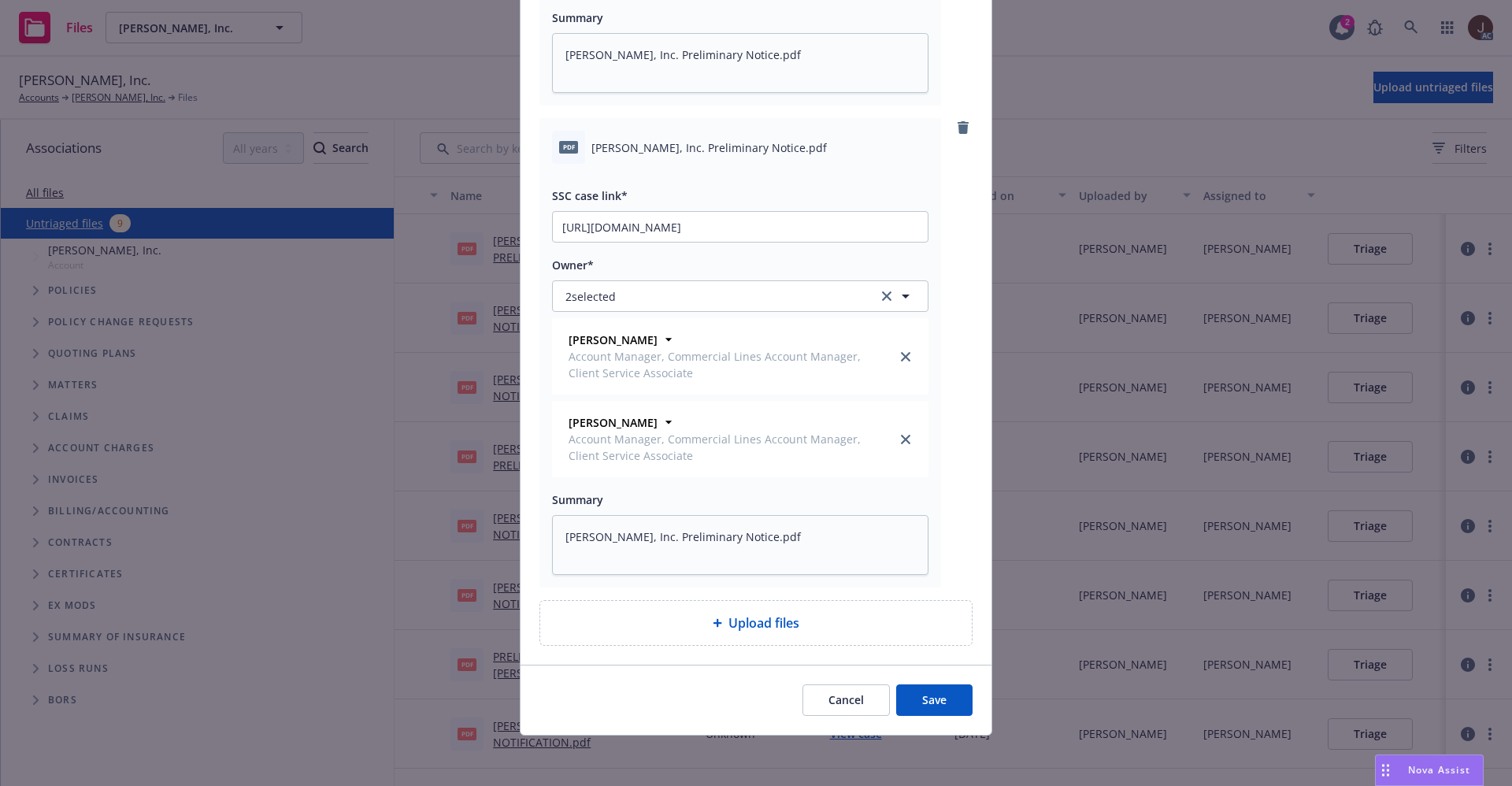
click at [929, 686] on button "Save" at bounding box center [934, 700] width 77 height 31
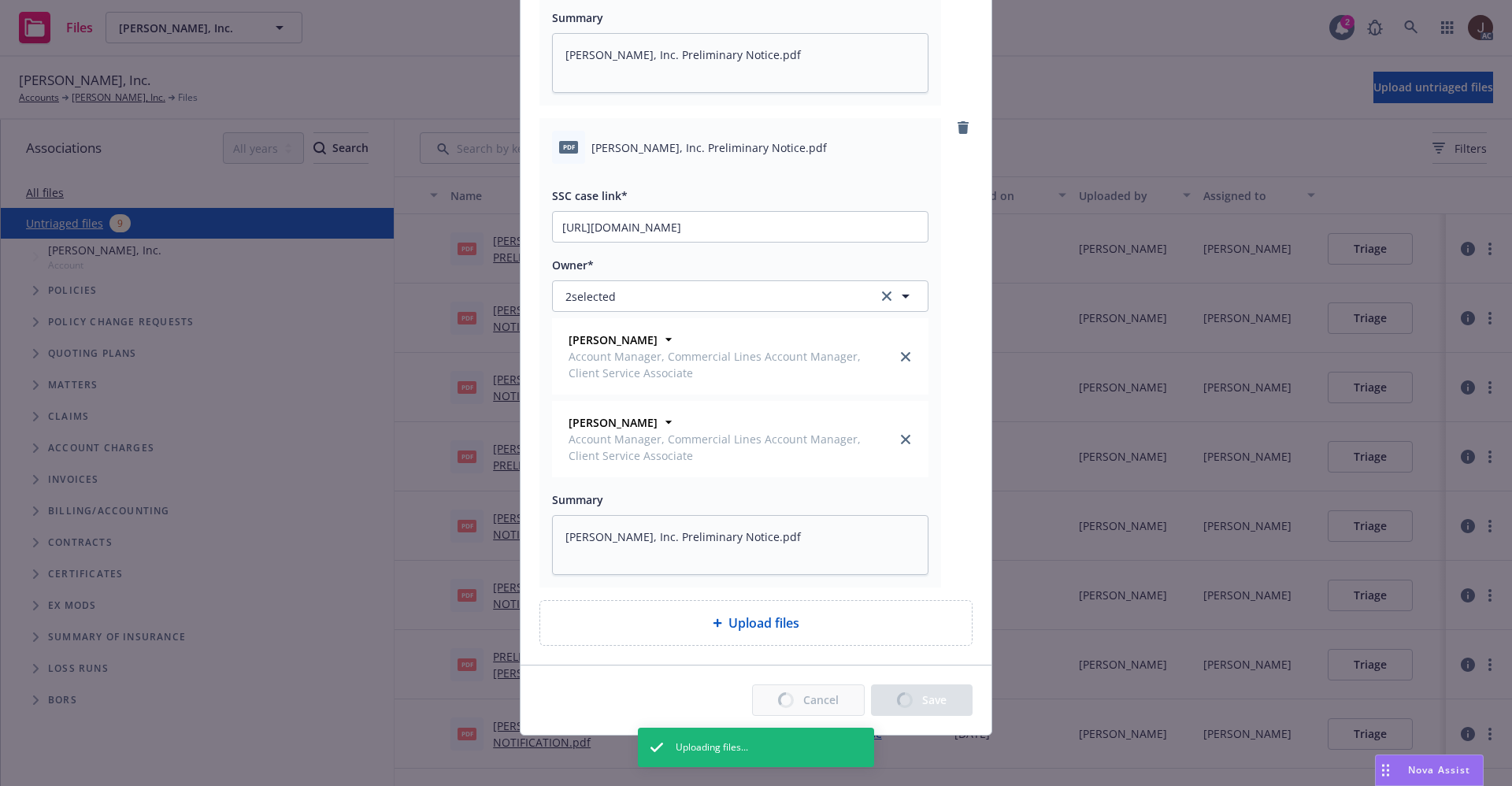
type textarea "x"
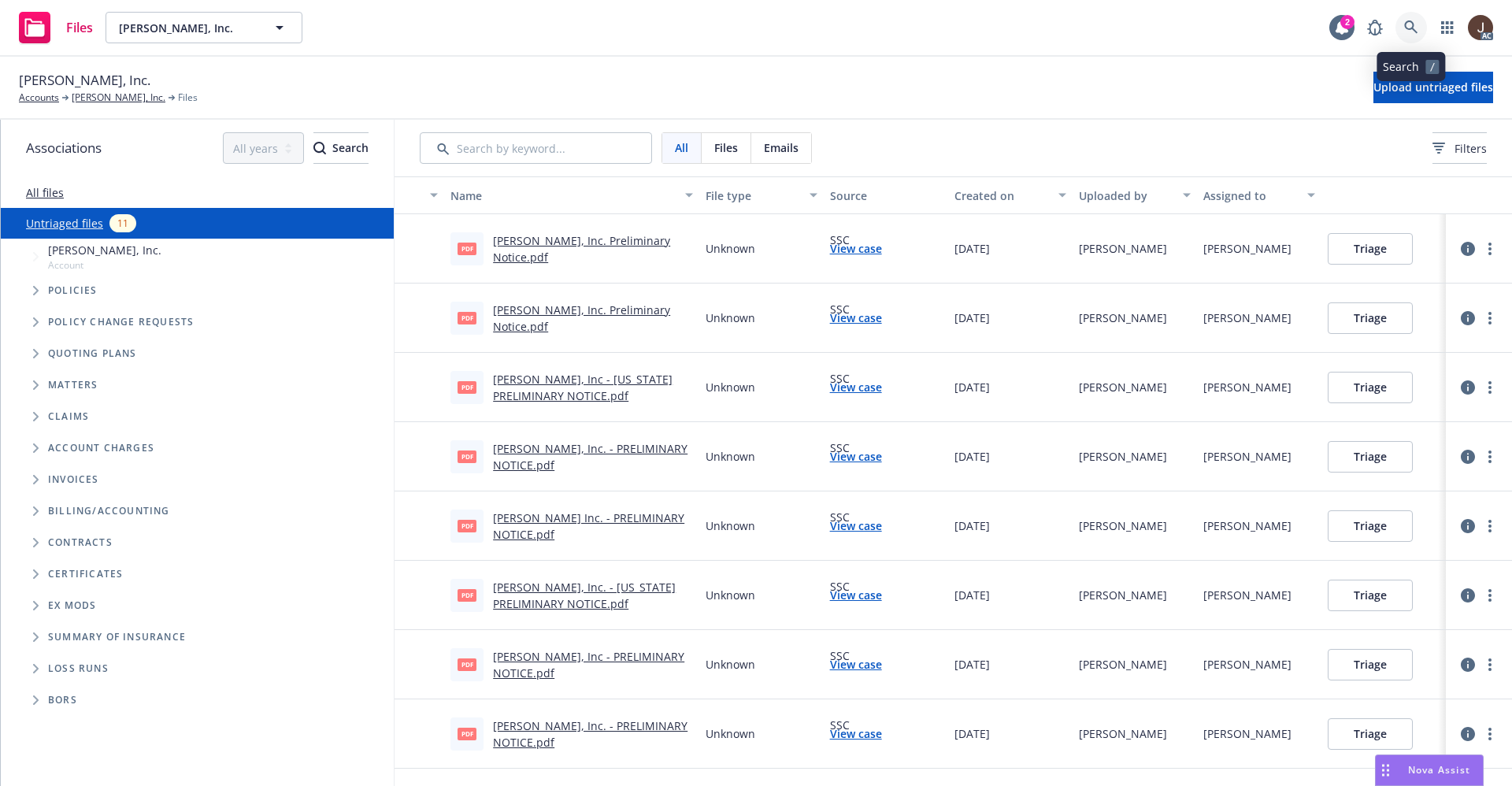
click at [1409, 33] on icon at bounding box center [1411, 27] width 14 height 14
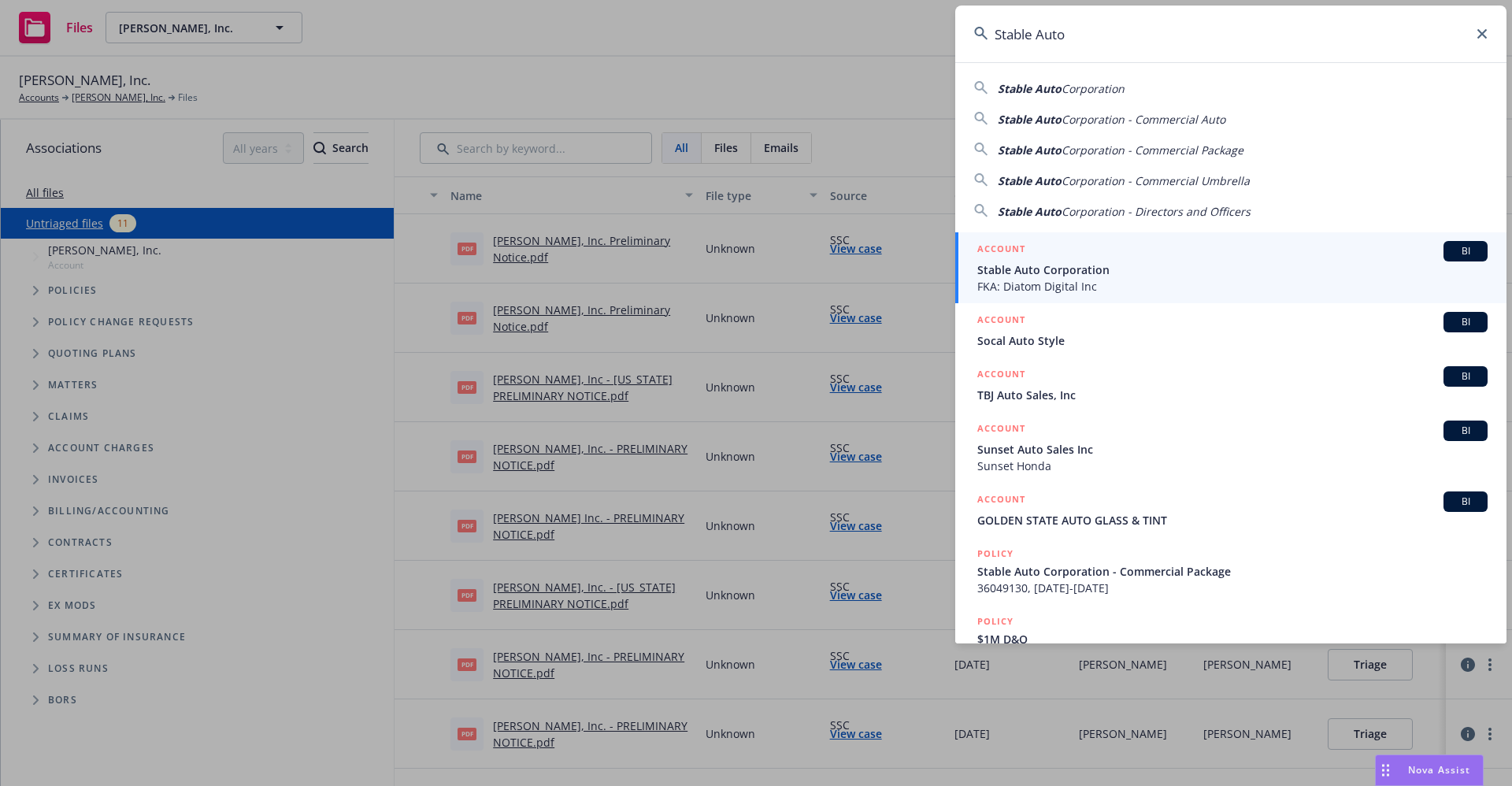
type input "Stable Auto"
click at [1078, 271] on span "Stable Auto Corporation" at bounding box center [1232, 270] width 511 height 16
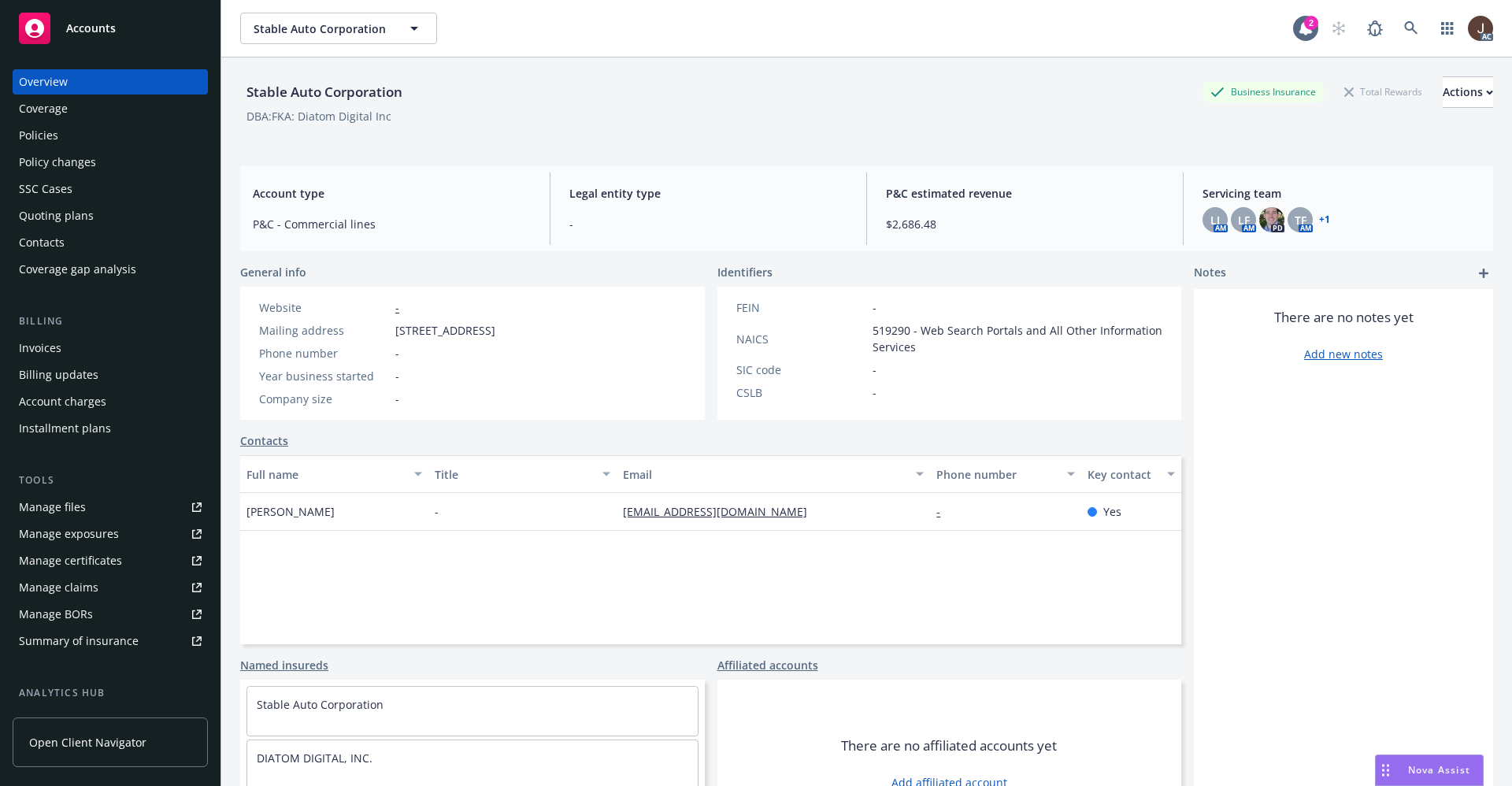
scroll to position [214, 0]
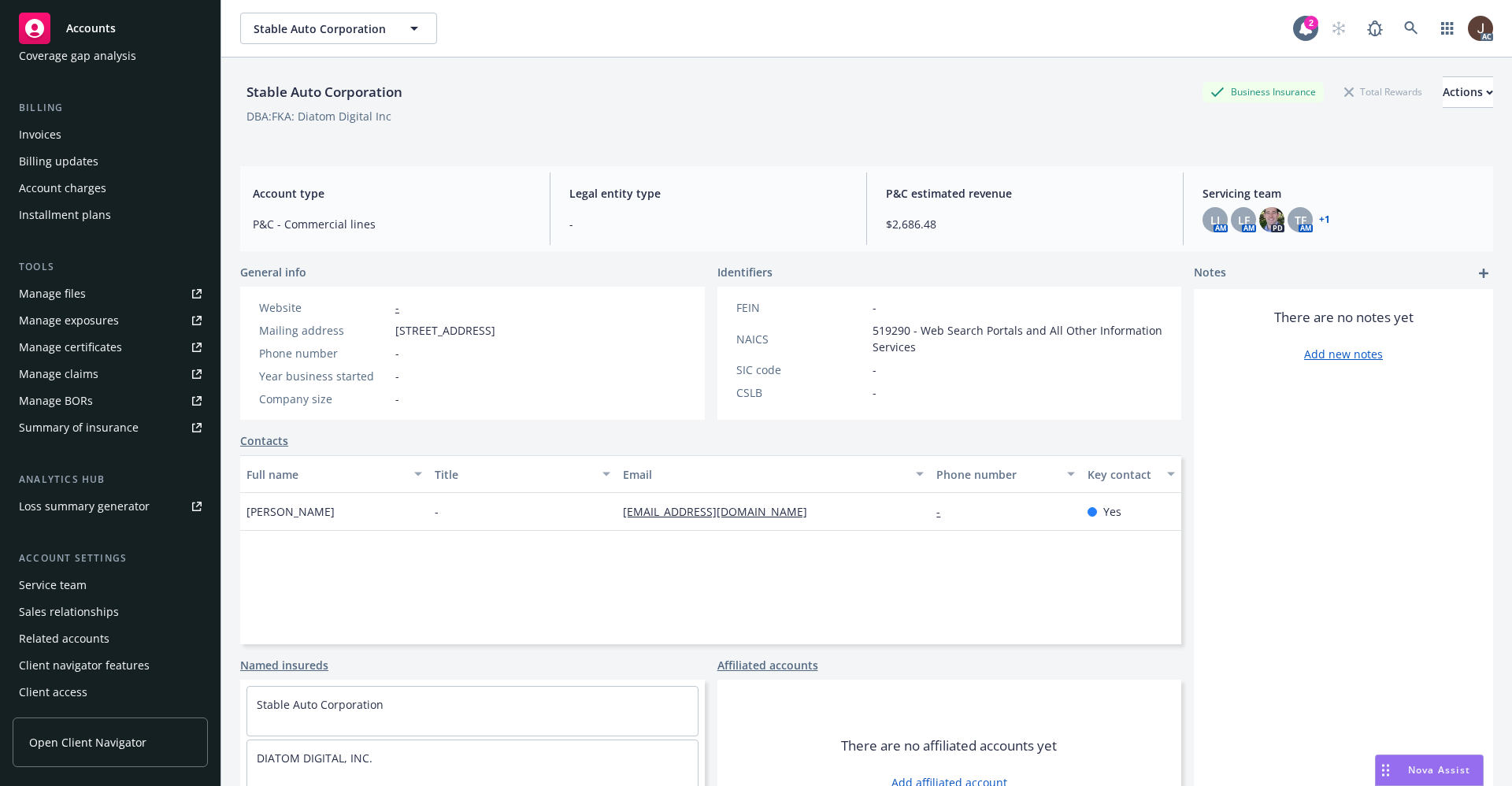
click at [61, 581] on div "Service team" at bounding box center [53, 585] width 68 height 26
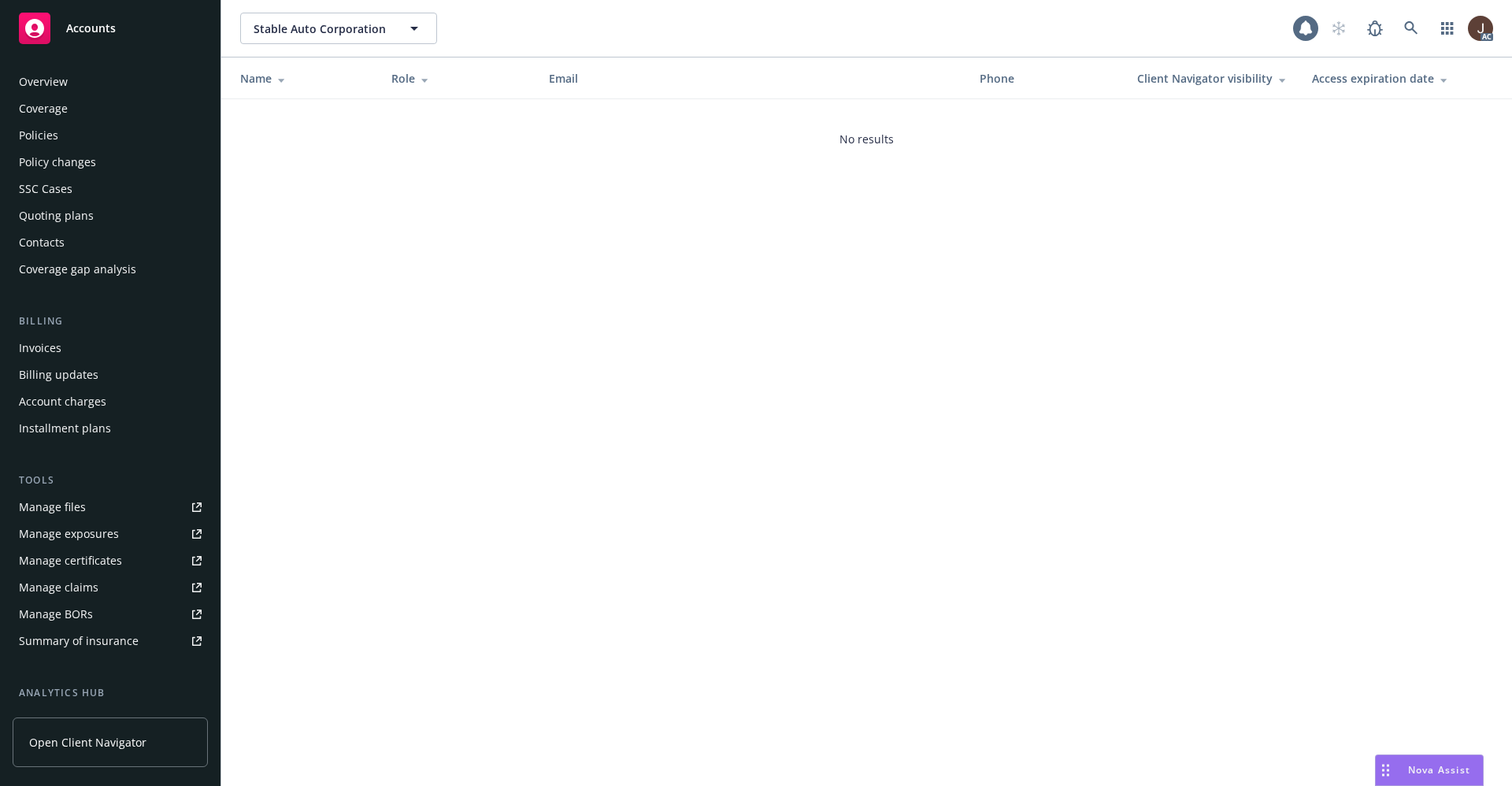
scroll to position [214, 0]
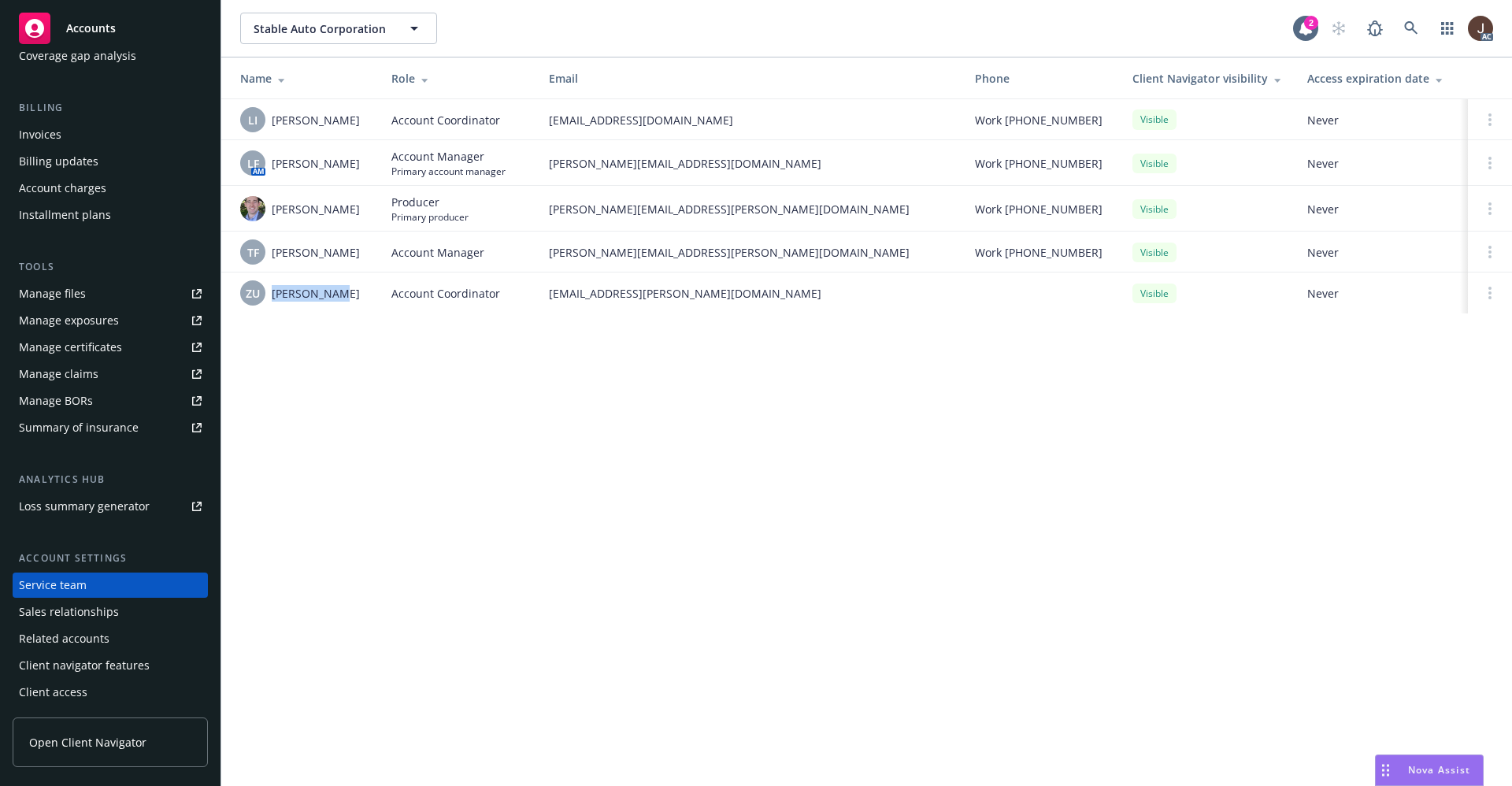
drag, startPoint x: 274, startPoint y: 294, endPoint x: 370, endPoint y: 294, distance: 96.0
click at [370, 294] on td "ZU [PERSON_NAME]" at bounding box center [299, 293] width 158 height 41
copy span "[PERSON_NAME]"
click at [1408, 26] on icon at bounding box center [1411, 28] width 14 height 14
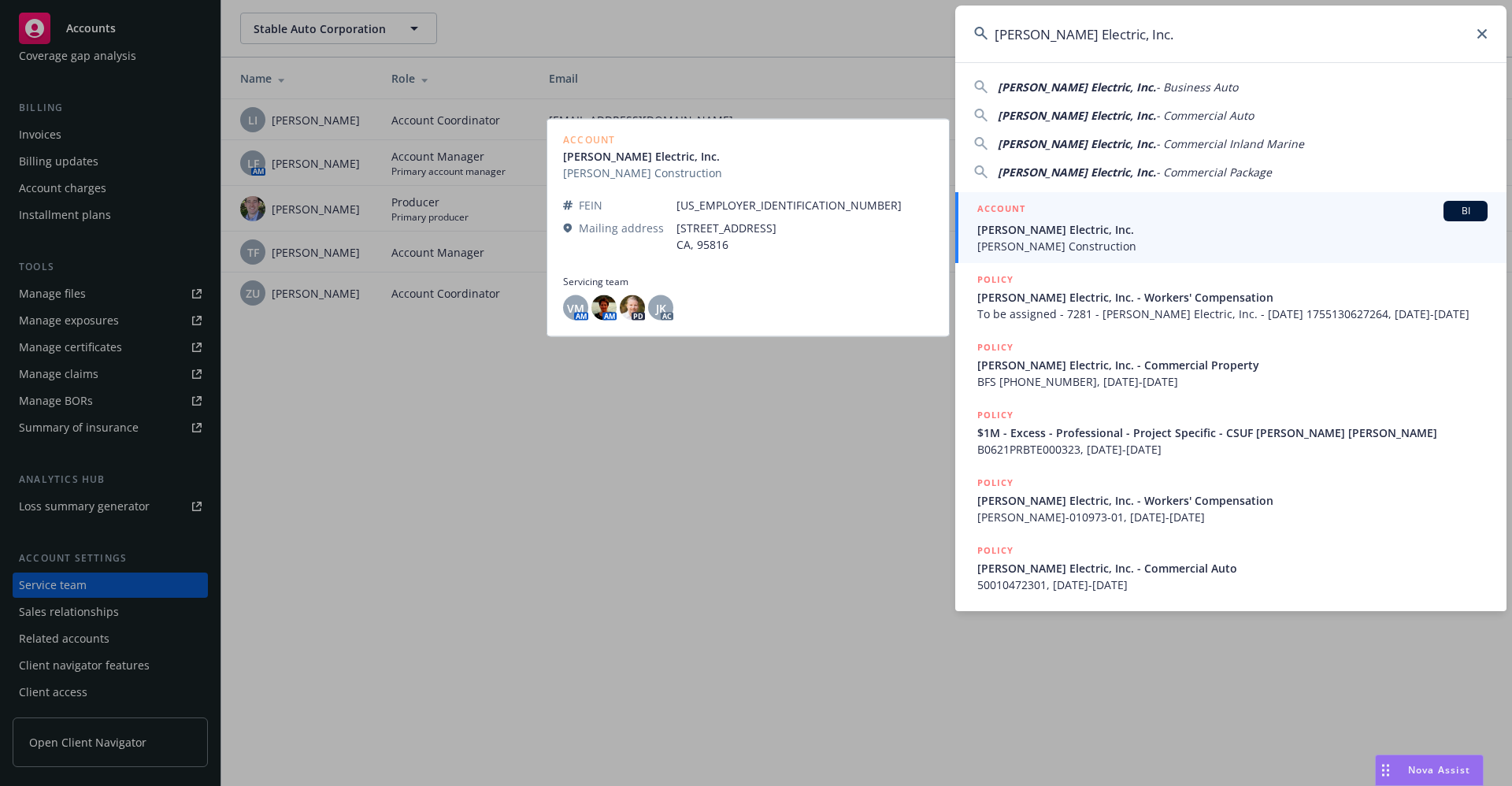
type input "[PERSON_NAME] Electric, Inc."
click at [1029, 247] on span "[PERSON_NAME] Construction" at bounding box center [1232, 246] width 511 height 16
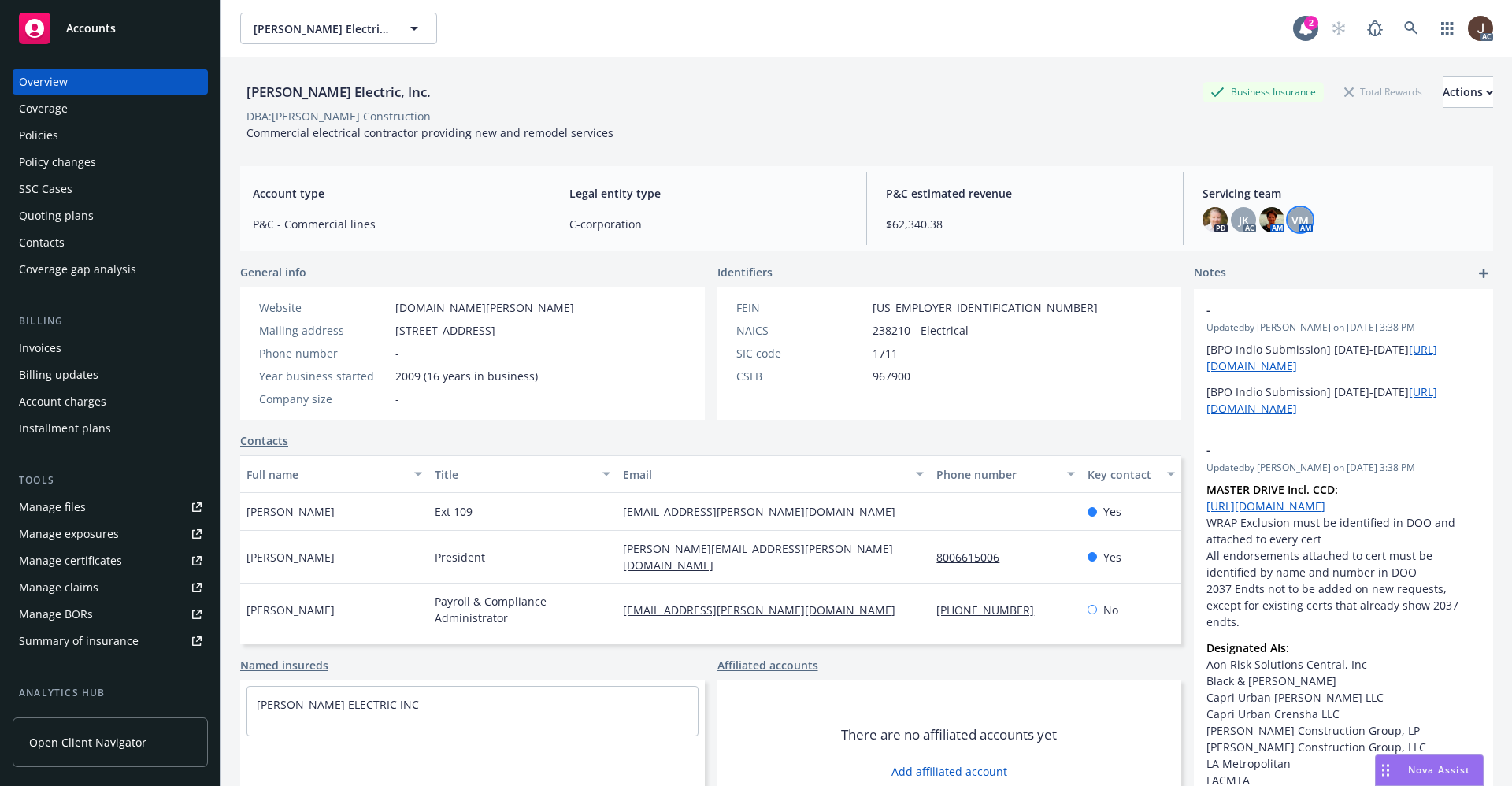
click at [1292, 212] on span "VM" at bounding box center [1300, 220] width 17 height 16
click at [732, 126] on div "RBT Electric, Inc. Business Insurance Total Rewards Actions DBA: RBT Constructi…" at bounding box center [866, 109] width 1253 height 64
click at [39, 142] on div "Policies" at bounding box center [39, 135] width 40 height 26
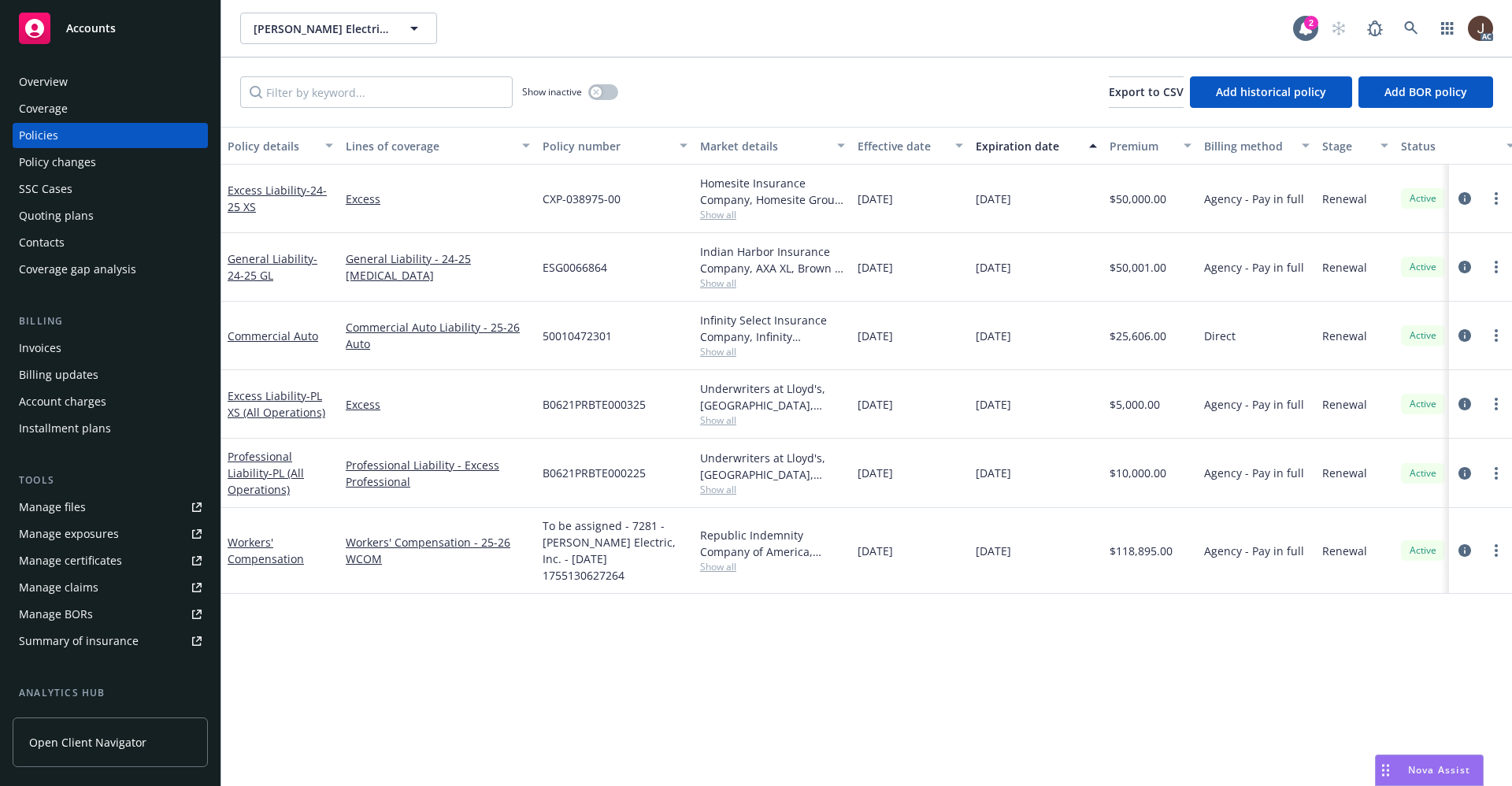
scroll to position [0, 229]
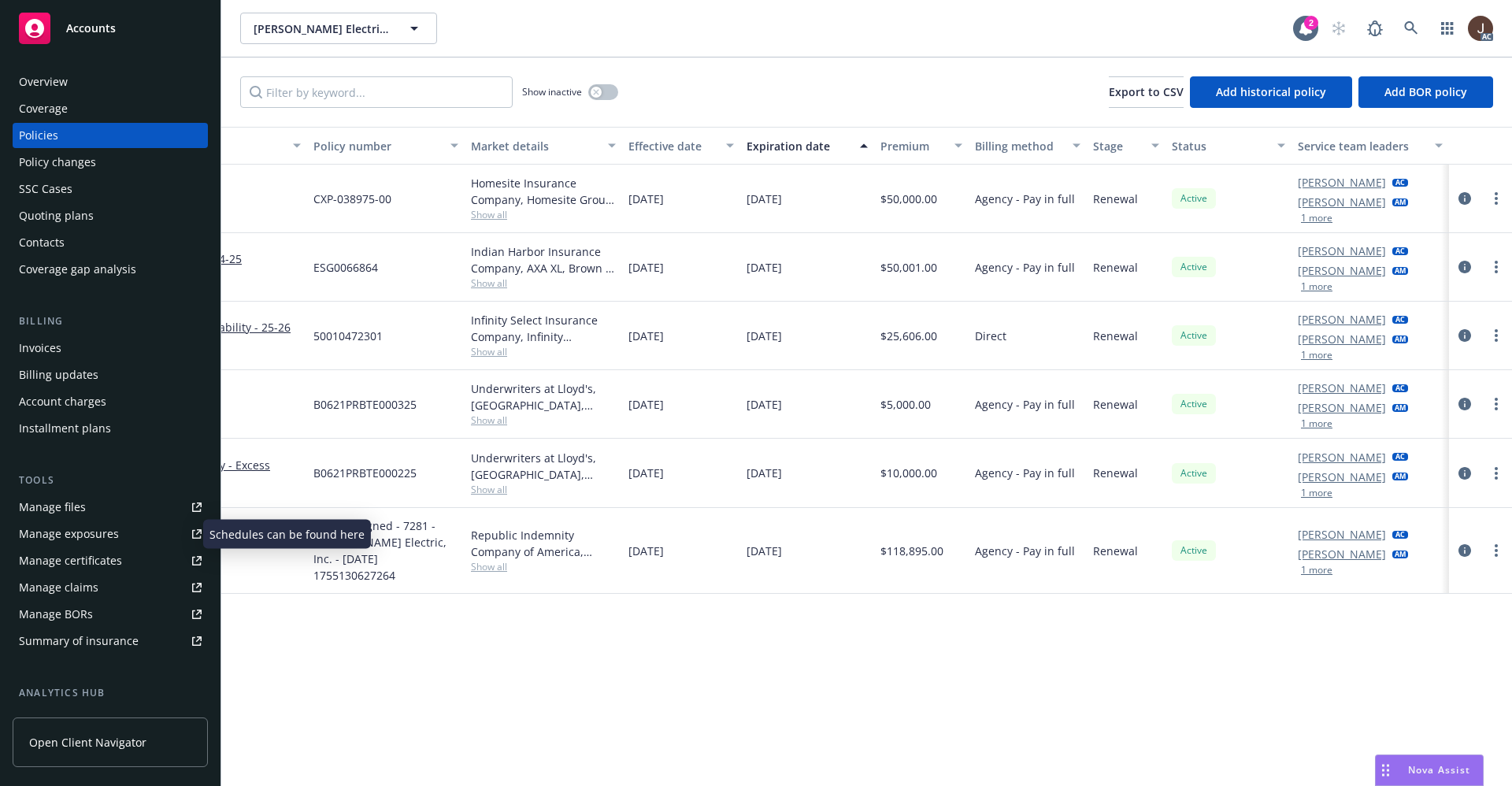
click at [35, 509] on div "Manage files" at bounding box center [52, 507] width 67 height 26
click at [1413, 17] on link at bounding box center [1411, 28] width 31 height 31
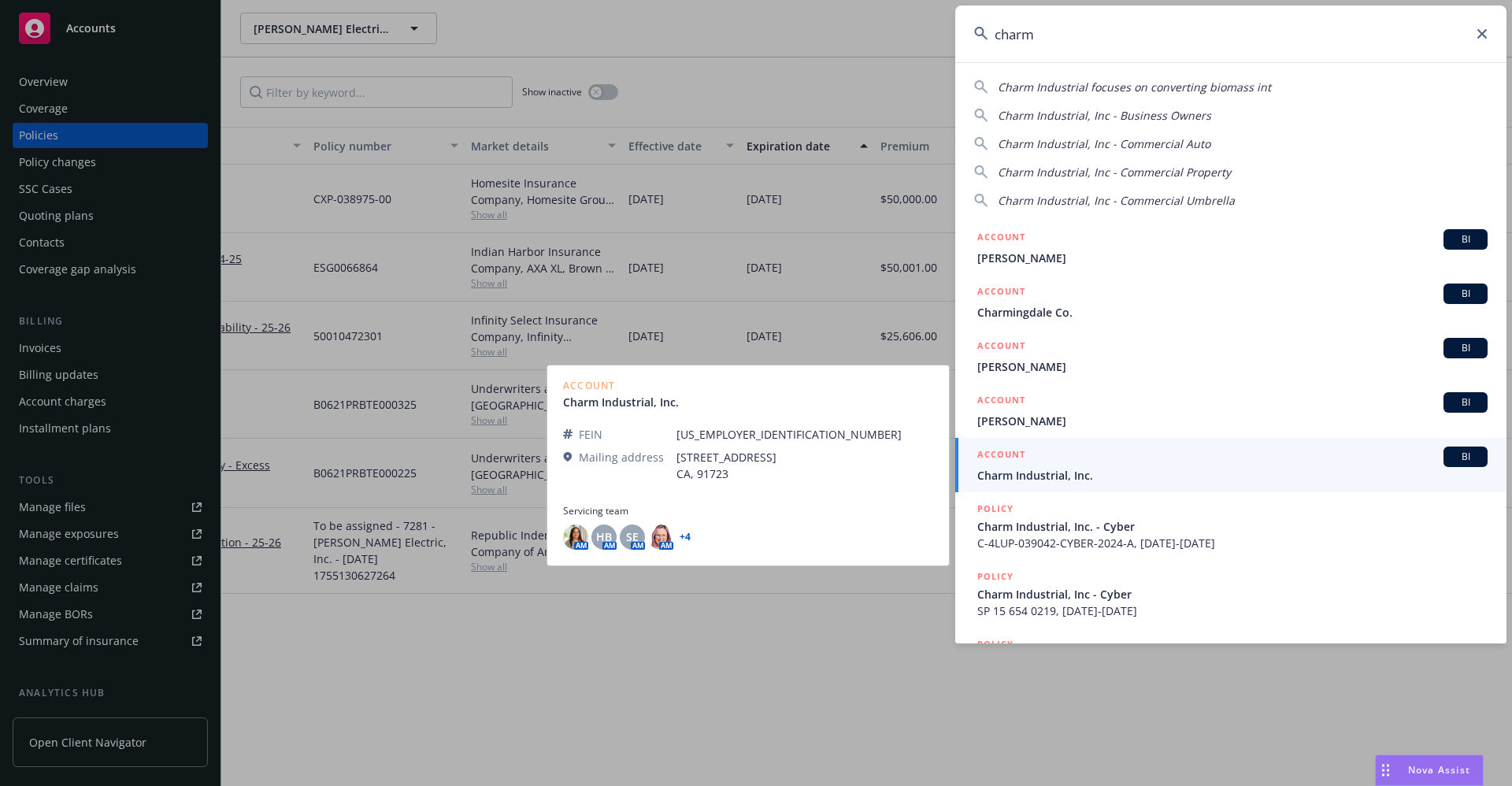
type input "charm"
click at [1055, 477] on span "Charm Industrial, Inc." at bounding box center [1232, 475] width 511 height 16
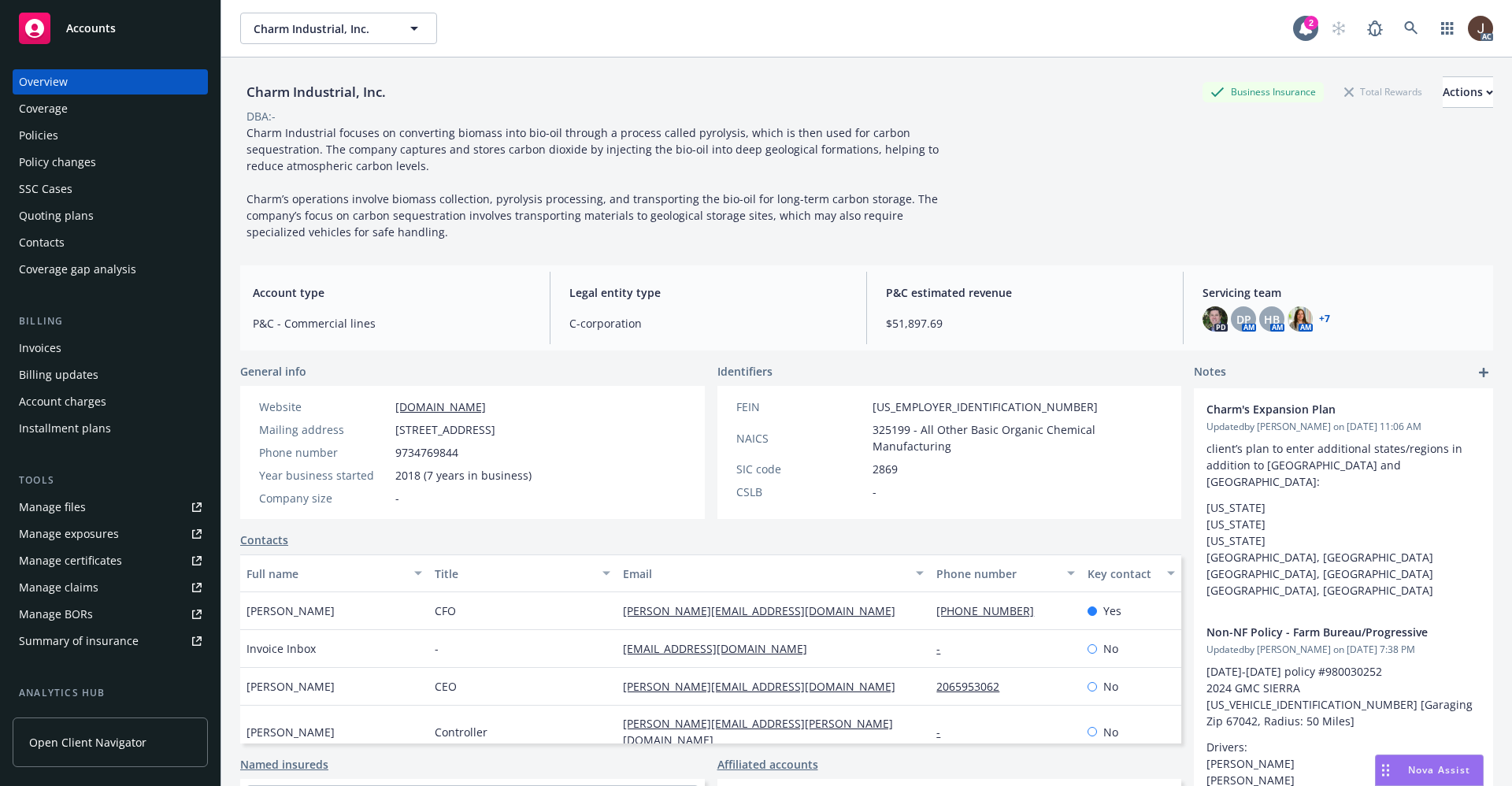
click at [35, 130] on div "Policies" at bounding box center [39, 135] width 40 height 26
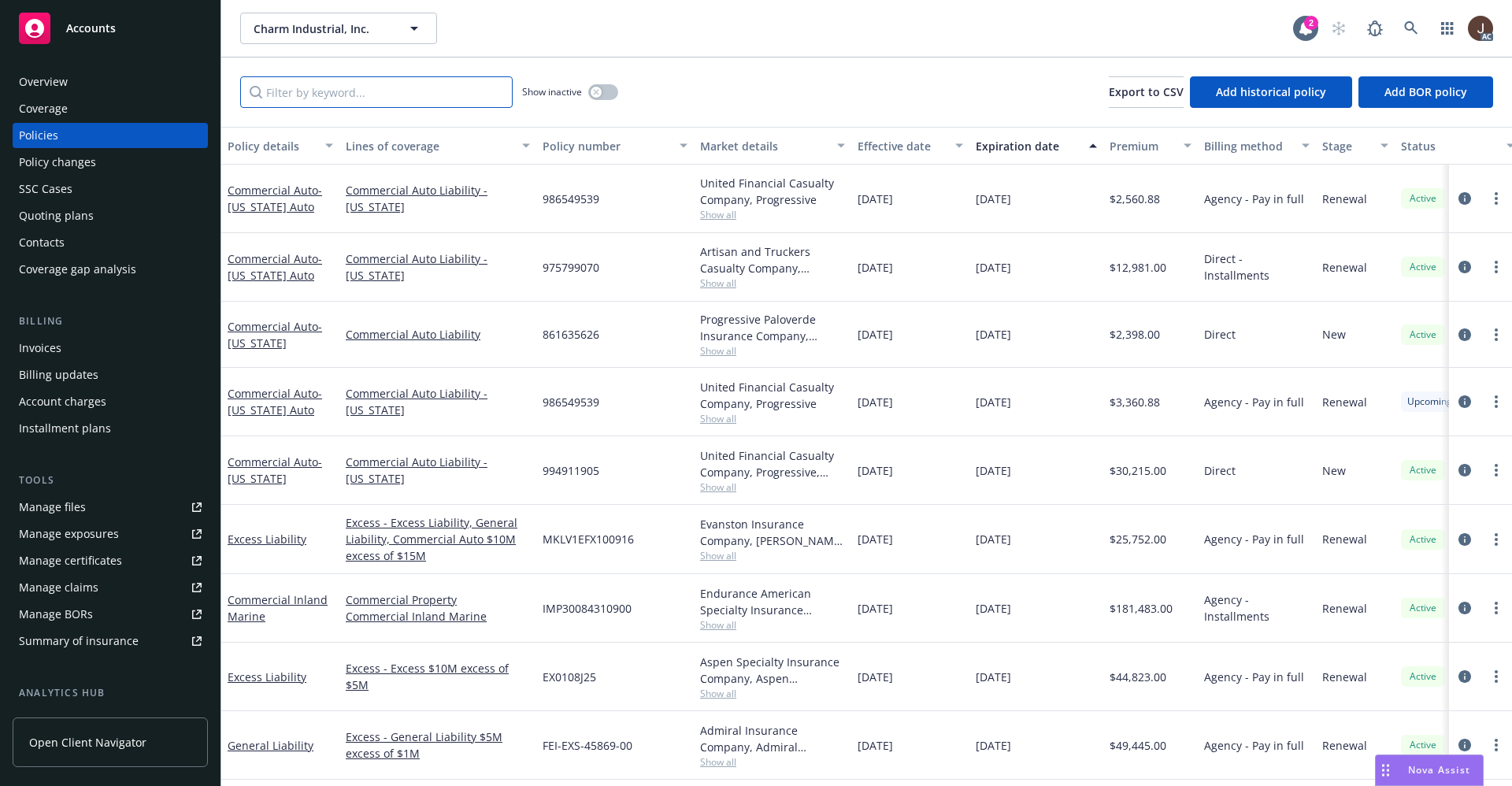
click at [296, 92] on input "Filter by keyword..." at bounding box center [376, 92] width 272 height 31
click at [41, 85] on div "Overview" at bounding box center [43, 82] width 49 height 26
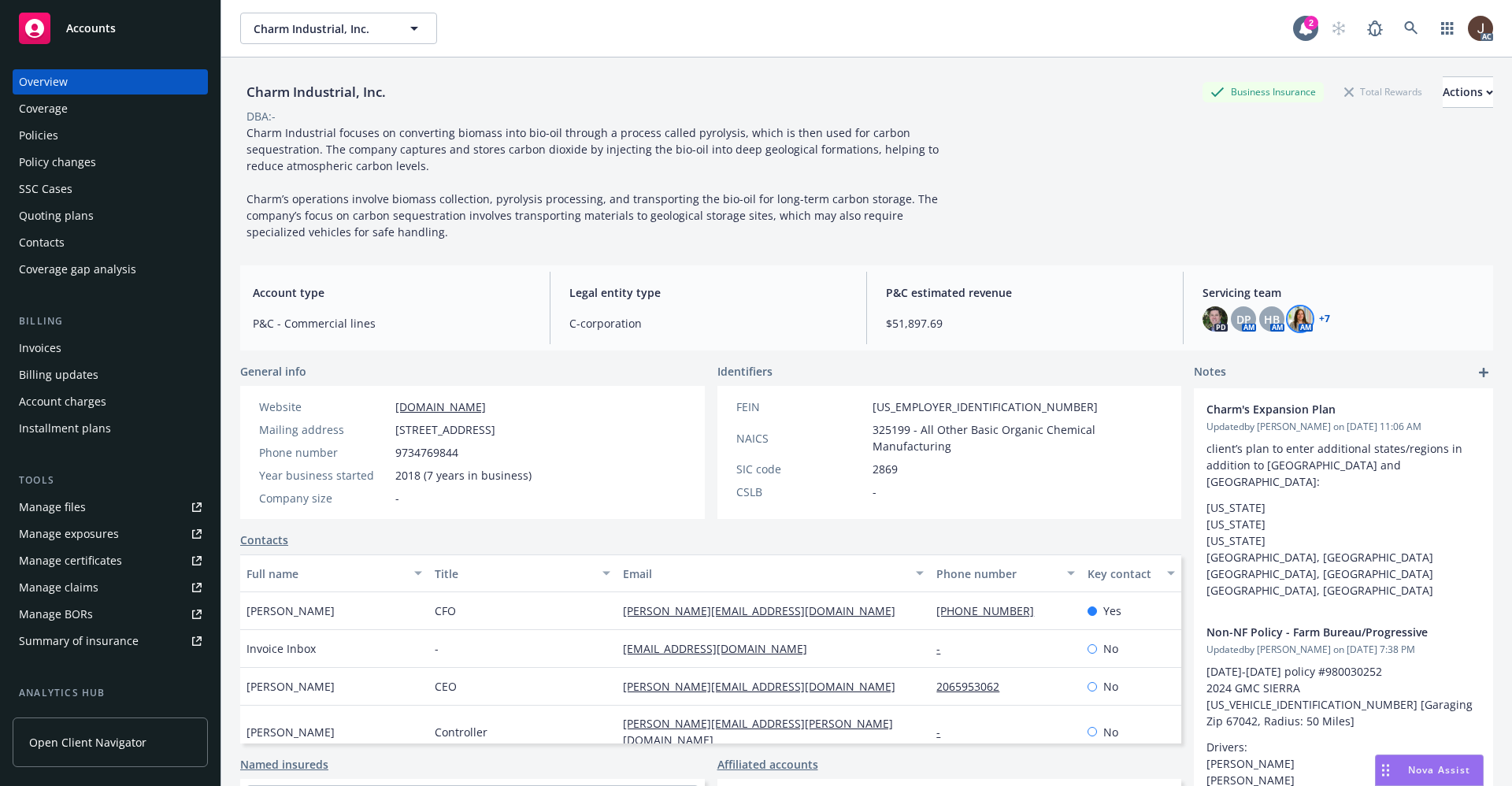
click at [1293, 322] on img at bounding box center [1300, 318] width 26 height 26
click at [1075, 195] on div "Charm Industrial, Inc. Business Insurance Total Rewards Actions DBA: - Charm In…" at bounding box center [866, 158] width 1253 height 164
click at [52, 515] on div "Manage files" at bounding box center [52, 507] width 67 height 26
click at [37, 138] on div "Policies" at bounding box center [39, 135] width 40 height 26
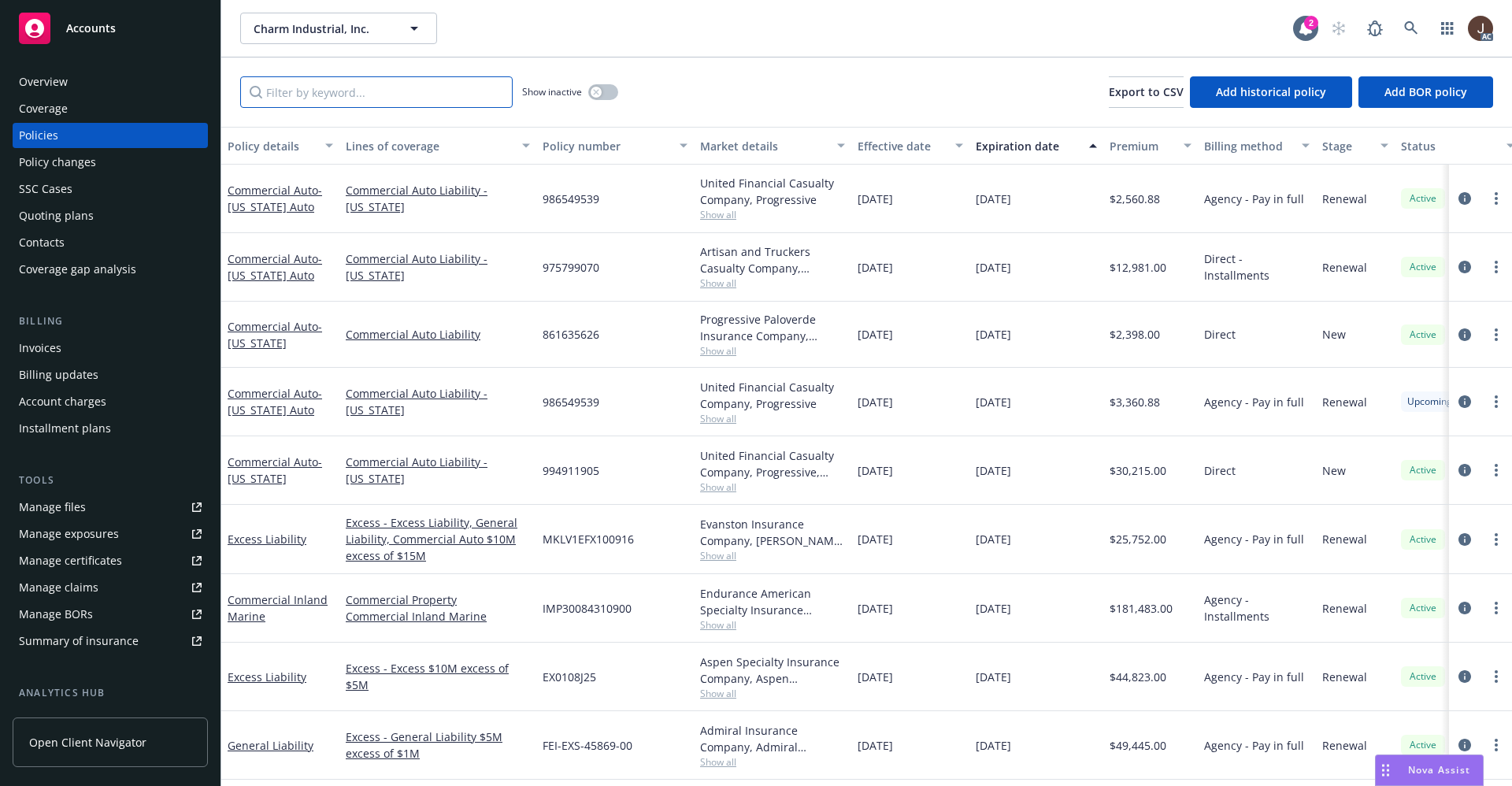
click at [349, 93] on input "Filter by keyword..." at bounding box center [376, 92] width 272 height 31
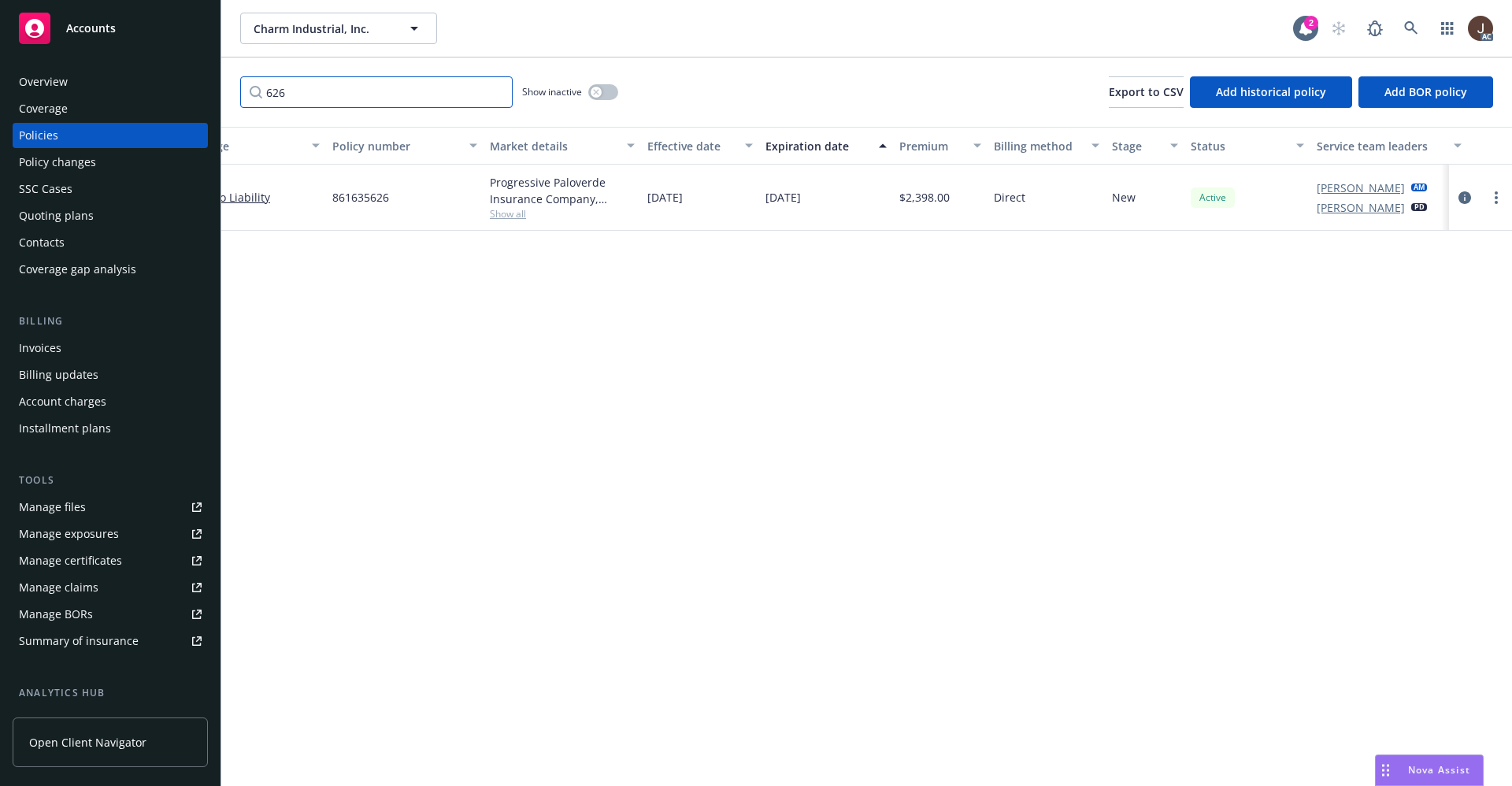
scroll to position [0, 224]
type input "626"
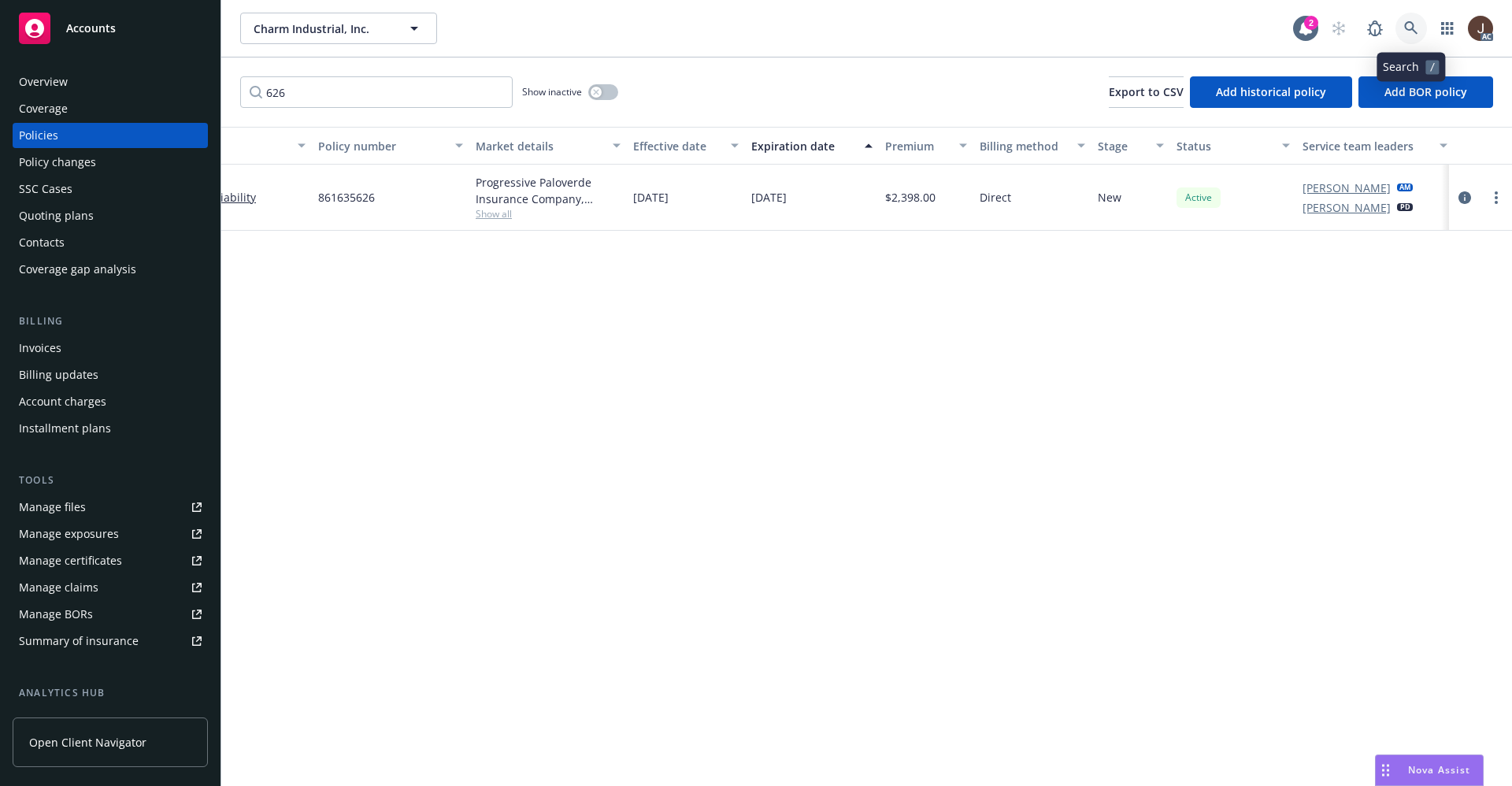
click at [1407, 26] on icon at bounding box center [1411, 28] width 14 height 14
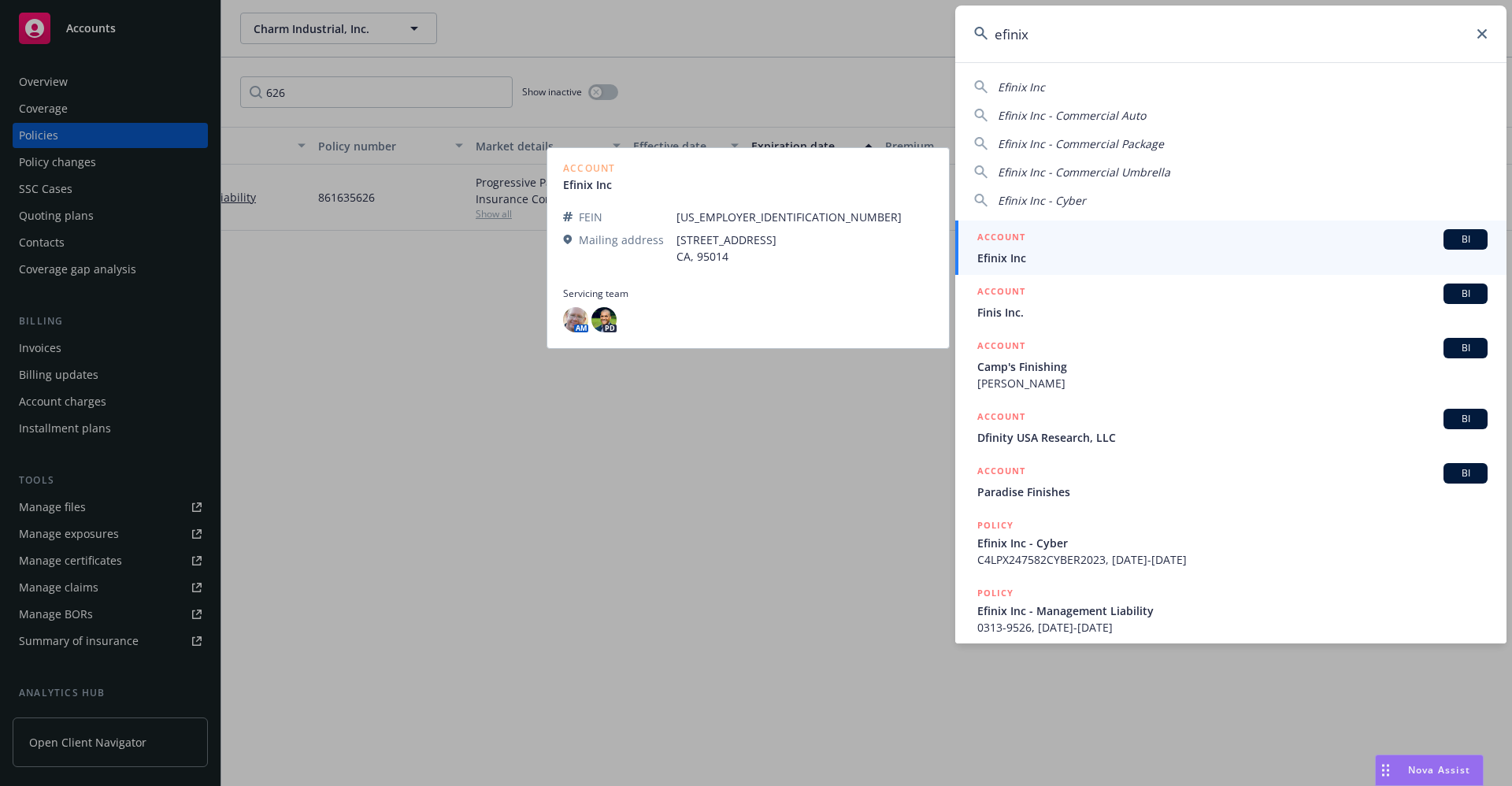
type input "efinix"
click at [1023, 260] on span "Efinix Inc" at bounding box center [1232, 258] width 511 height 16
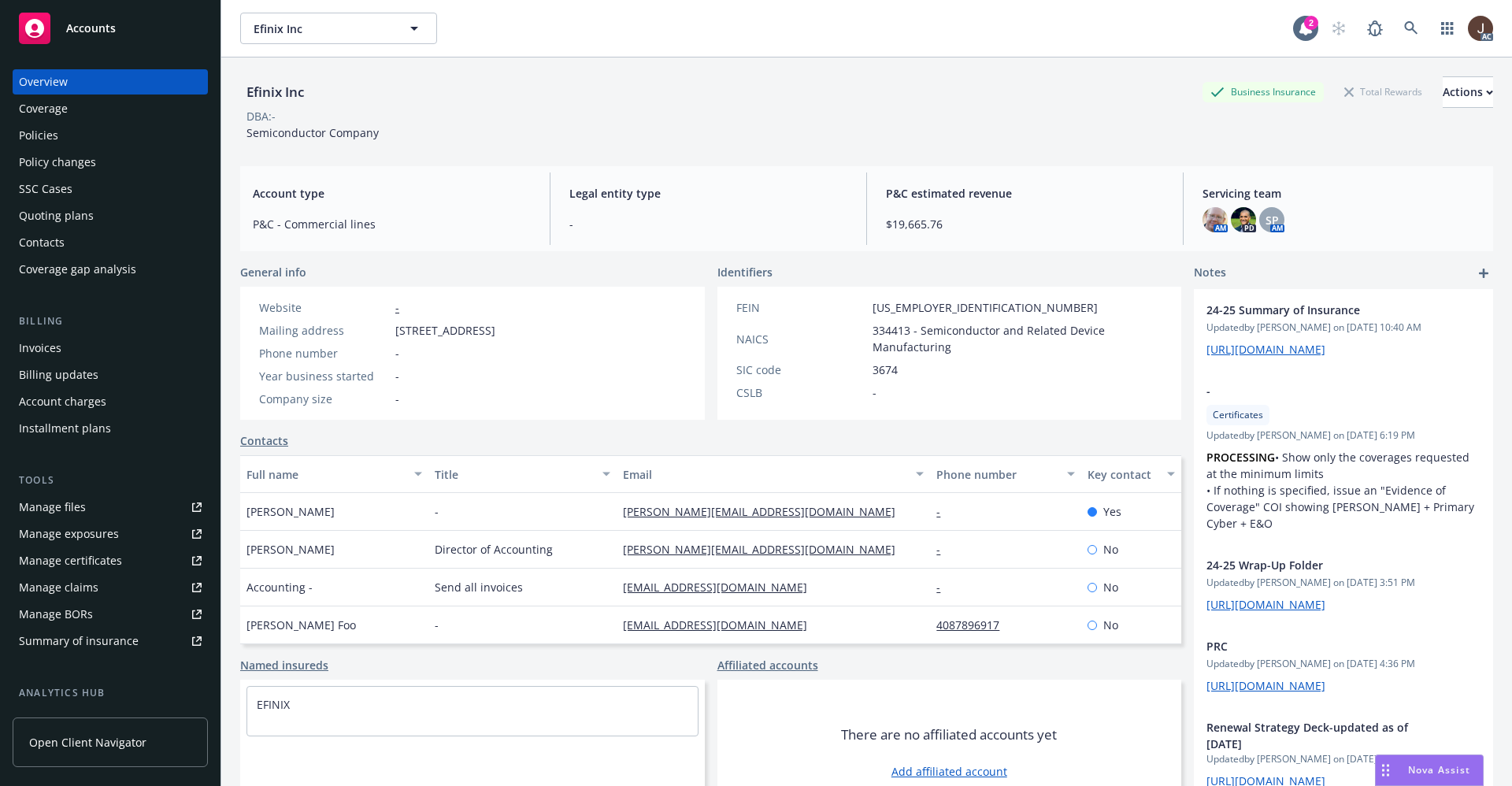
click at [61, 224] on div "Quoting plans" at bounding box center [56, 215] width 75 height 26
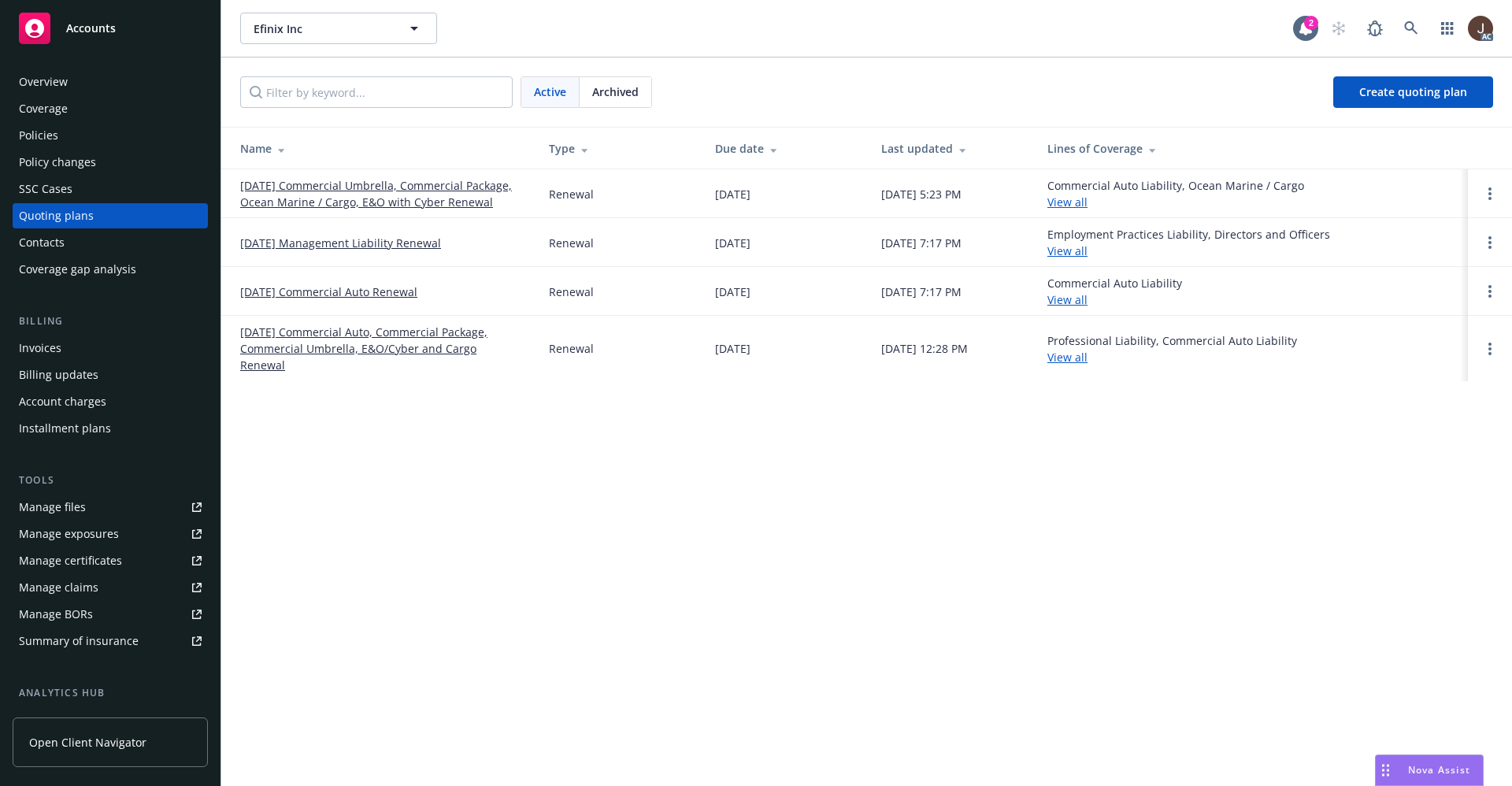
click at [478, 470] on div "Efinix Inc Efinix Inc 2 AC Active Archived Create quoting plan Name Type Due da…" at bounding box center [866, 393] width 1291 height 786
click at [478, 471] on div "Efinix Inc Efinix Inc 2 AC Active Archived Create quoting plan Name Type Due da…" at bounding box center [866, 393] width 1291 height 786
click at [36, 78] on div "Overview" at bounding box center [43, 82] width 49 height 26
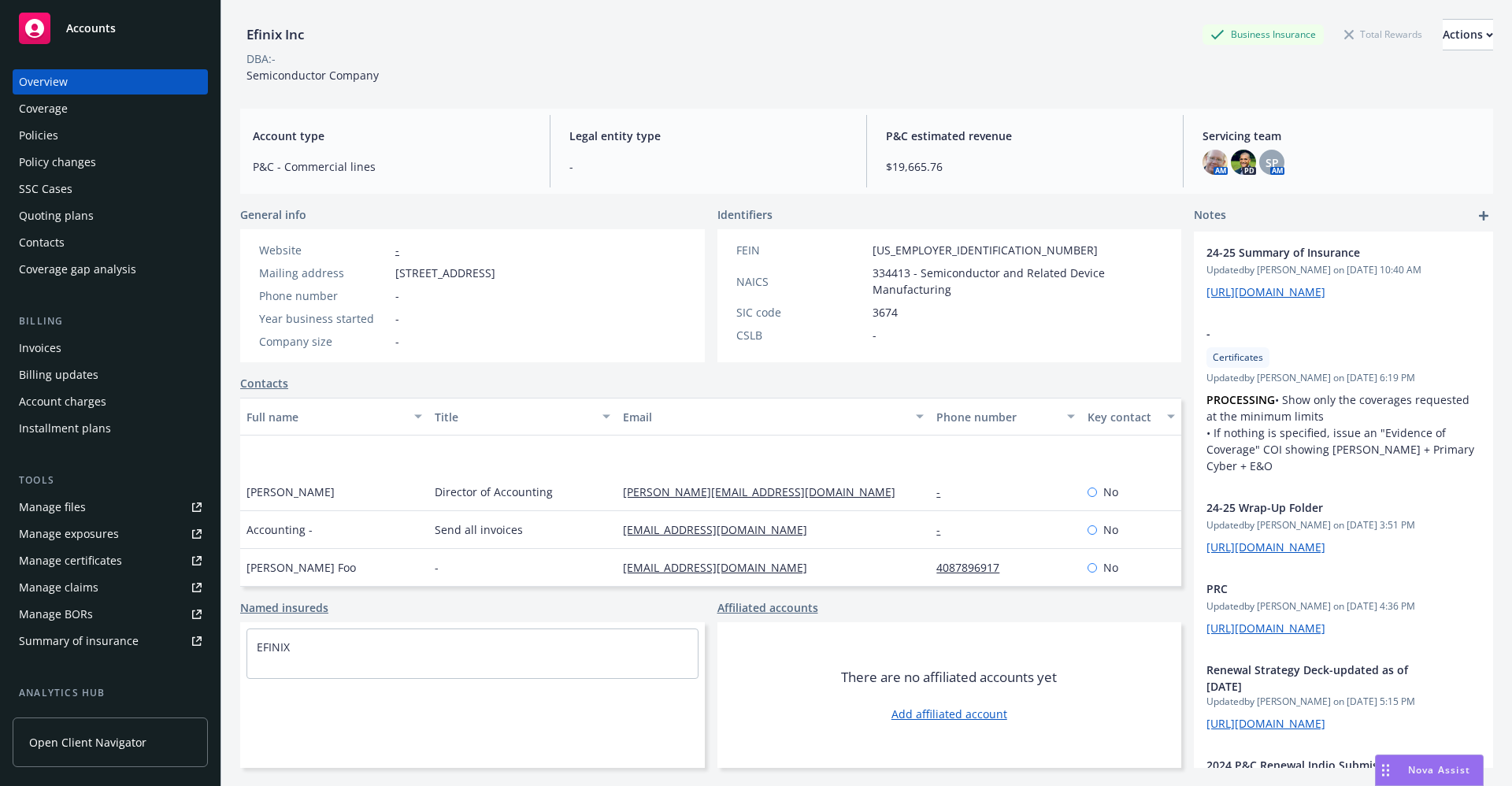
scroll to position [76, 0]
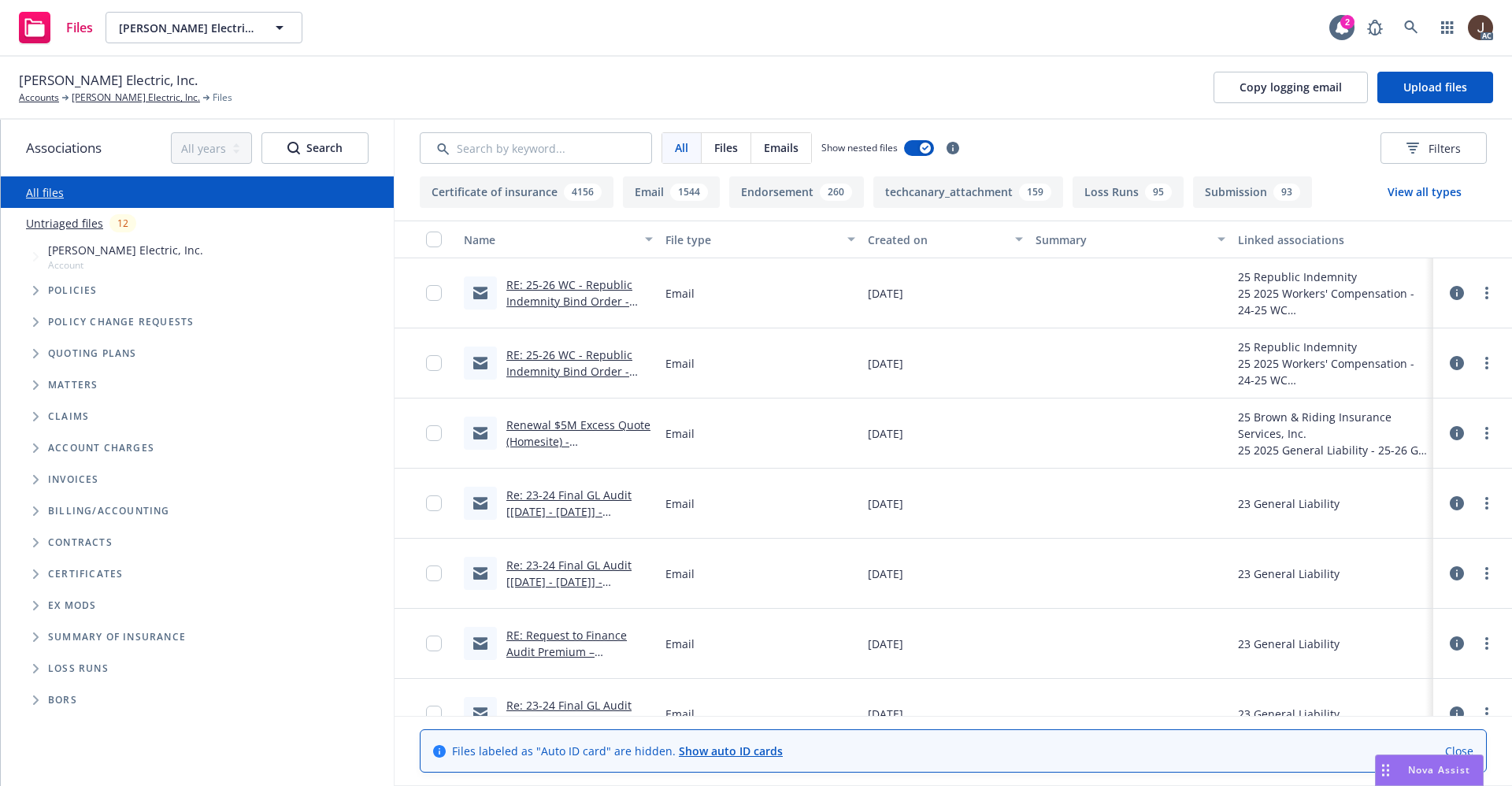
click at [60, 224] on link "Untriaged files" at bounding box center [65, 224] width 78 height 16
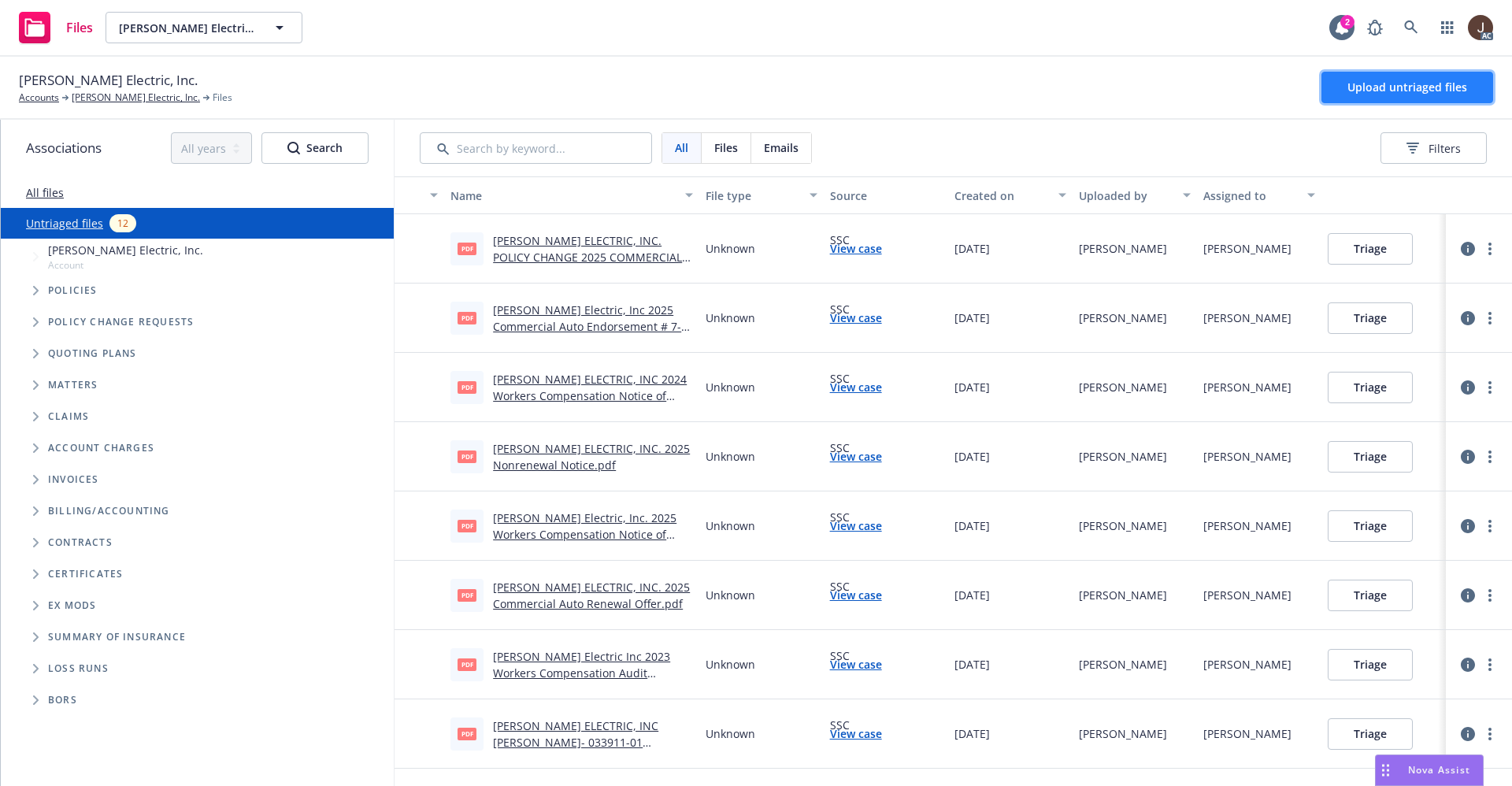
click at [1434, 88] on span "Upload untriaged files" at bounding box center [1407, 87] width 120 height 15
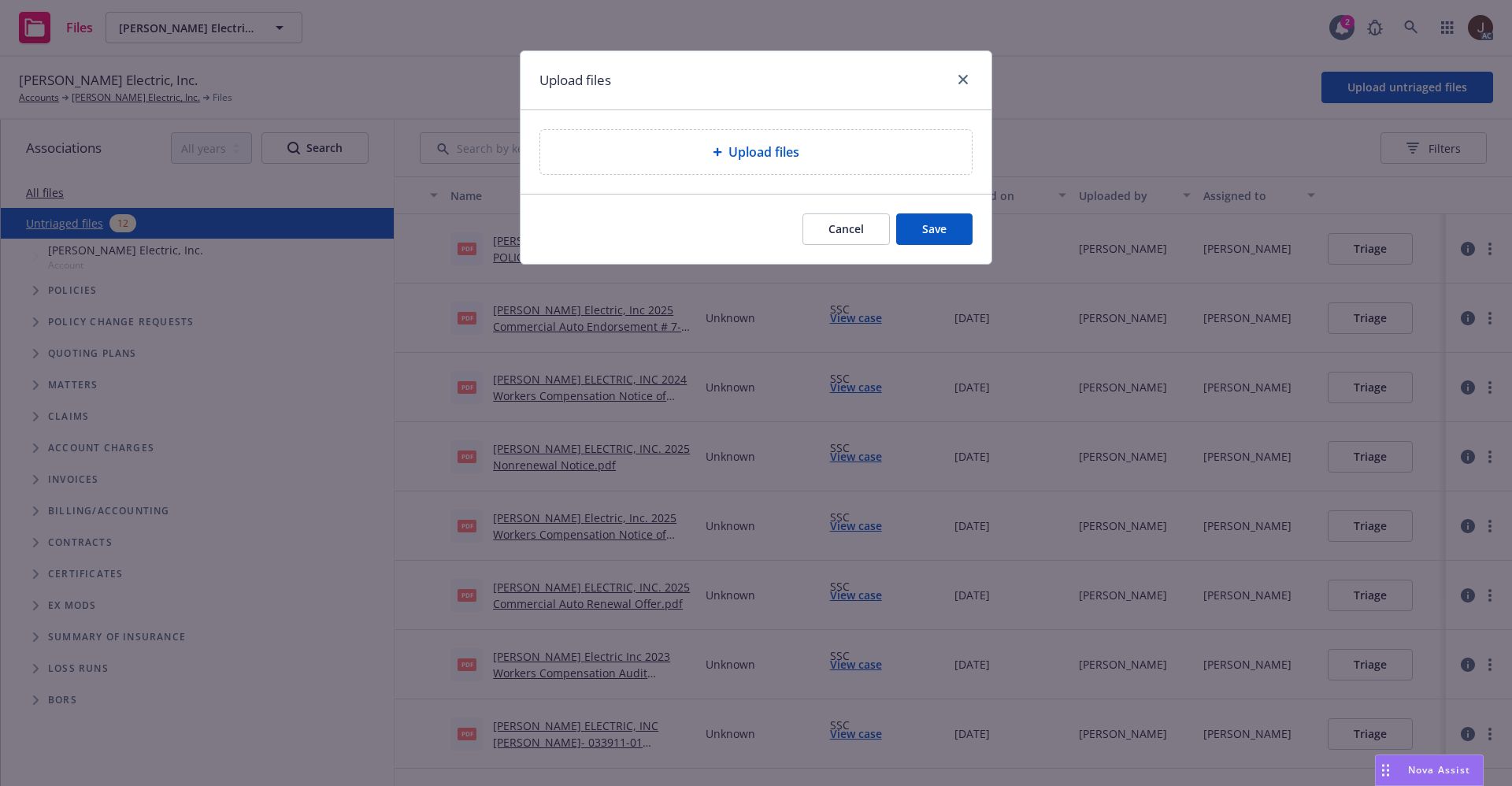
click at [809, 164] on div "Upload files" at bounding box center [756, 152] width 431 height 44
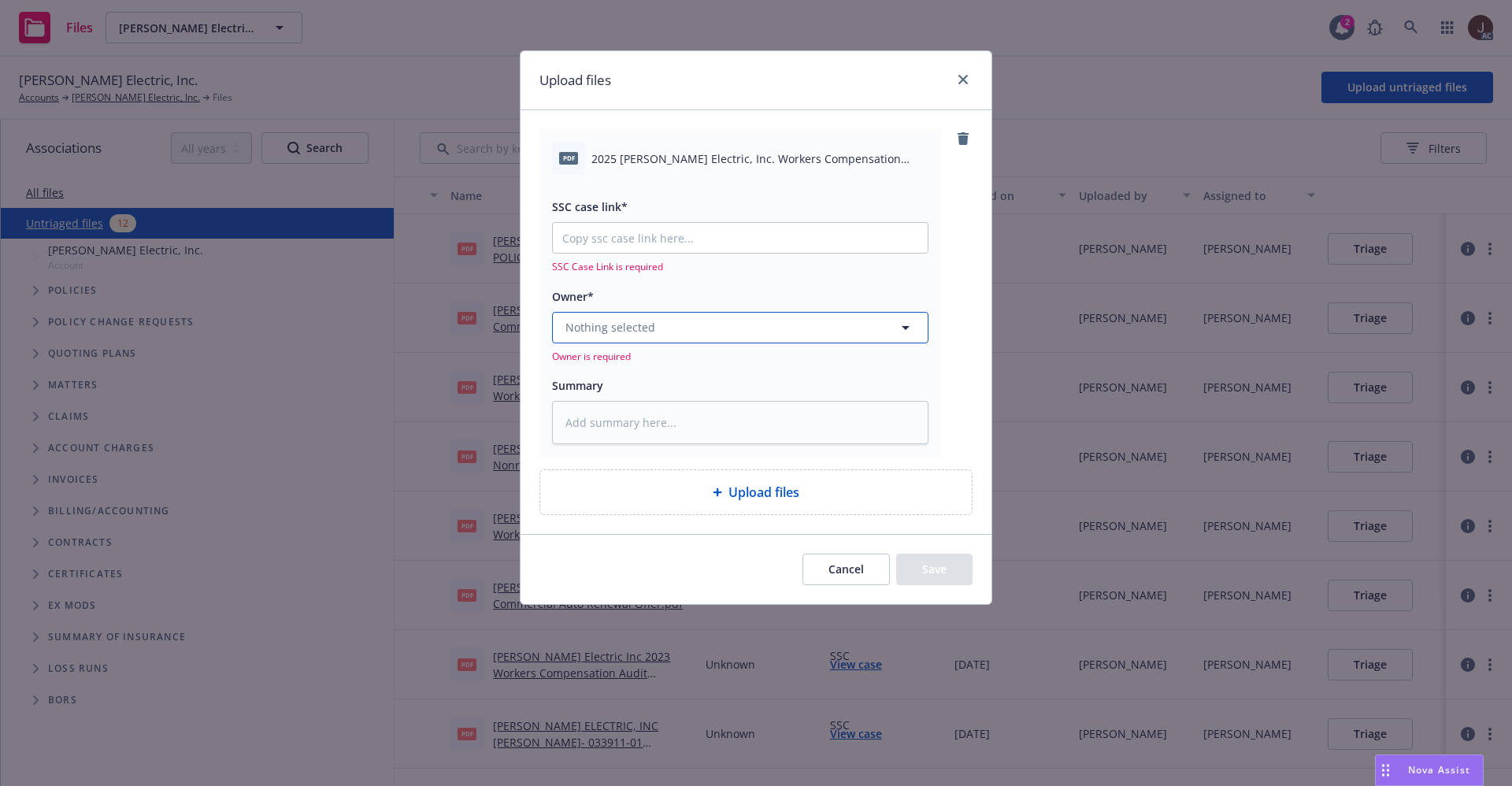
click at [670, 315] on button "Nothing selected" at bounding box center [740, 327] width 376 height 31
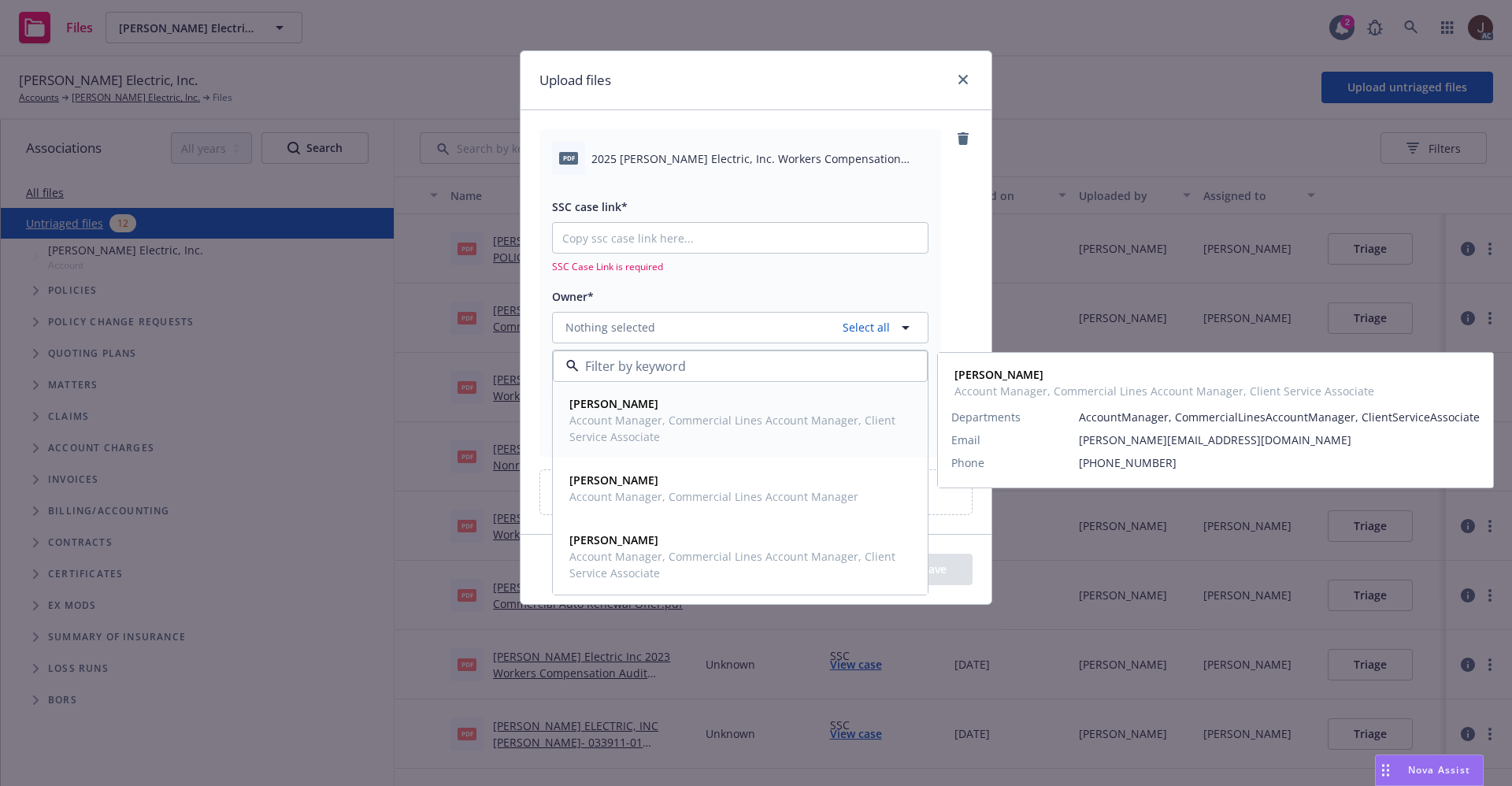
click at [655, 409] on span "[PERSON_NAME]" at bounding box center [738, 403] width 339 height 16
type textarea "x"
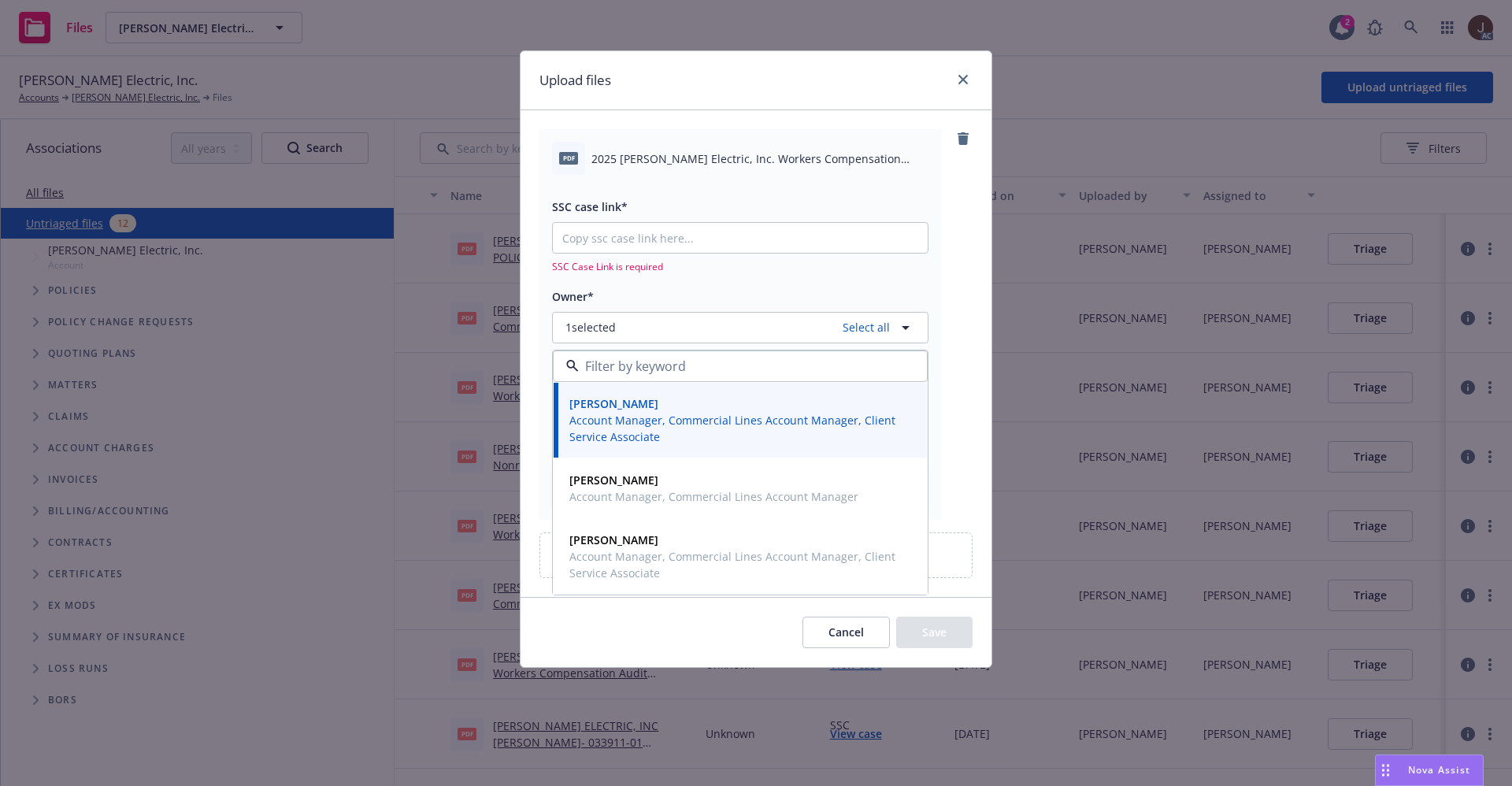
click at [988, 221] on div "pdf 2025 [PERSON_NAME] Electric, Inc. Workers Compensation Policy.pdf SSC case …" at bounding box center [756, 353] width 471 height 486
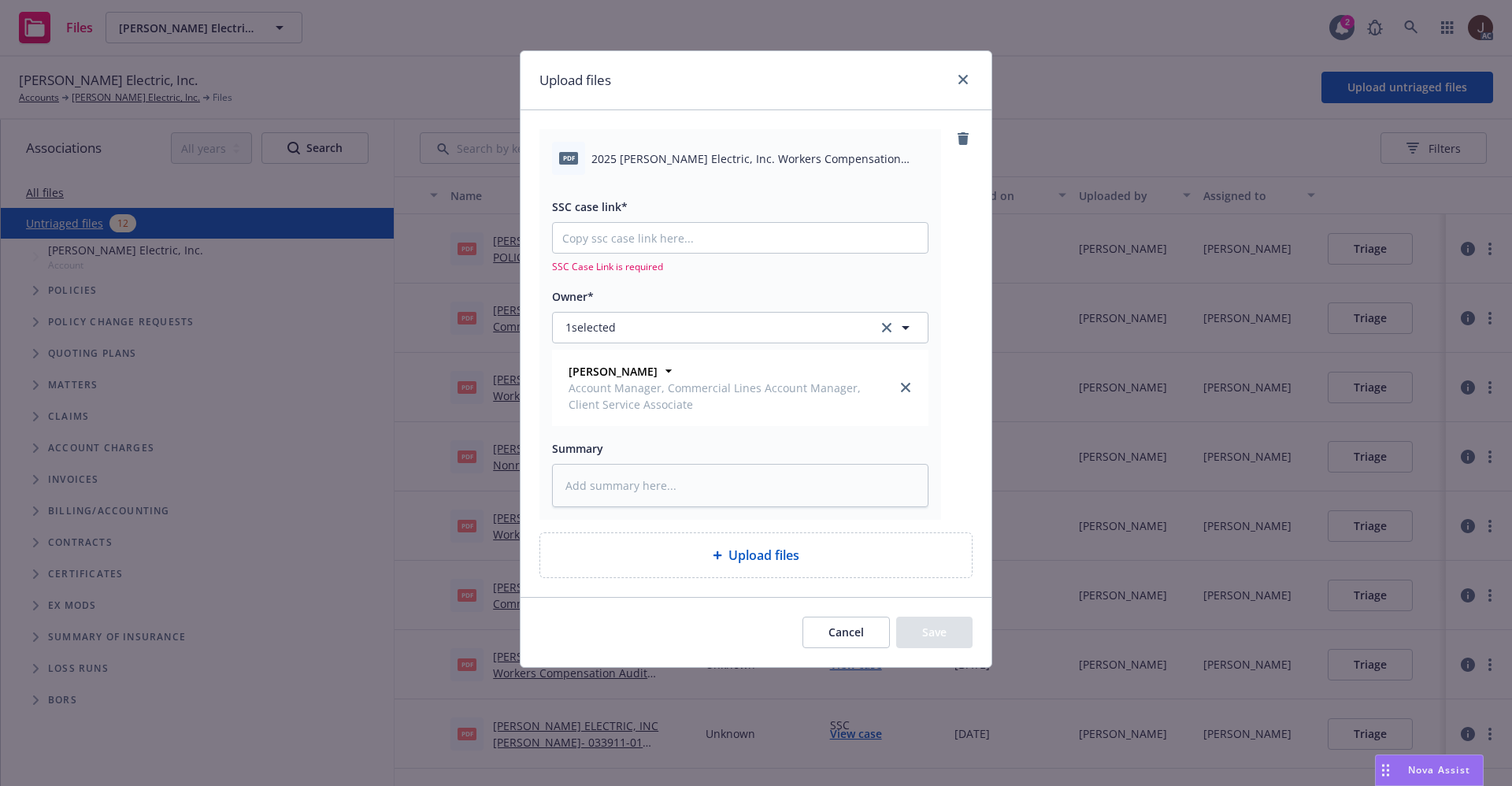
click at [697, 160] on span "2025 [PERSON_NAME] Electric, Inc. Workers Compensation Policy.pdf" at bounding box center [760, 158] width 337 height 16
copy div "2025 [PERSON_NAME] Electric, Inc. Workers Compensation Policy.pdf"
click at [622, 485] on textarea at bounding box center [740, 485] width 376 height 44
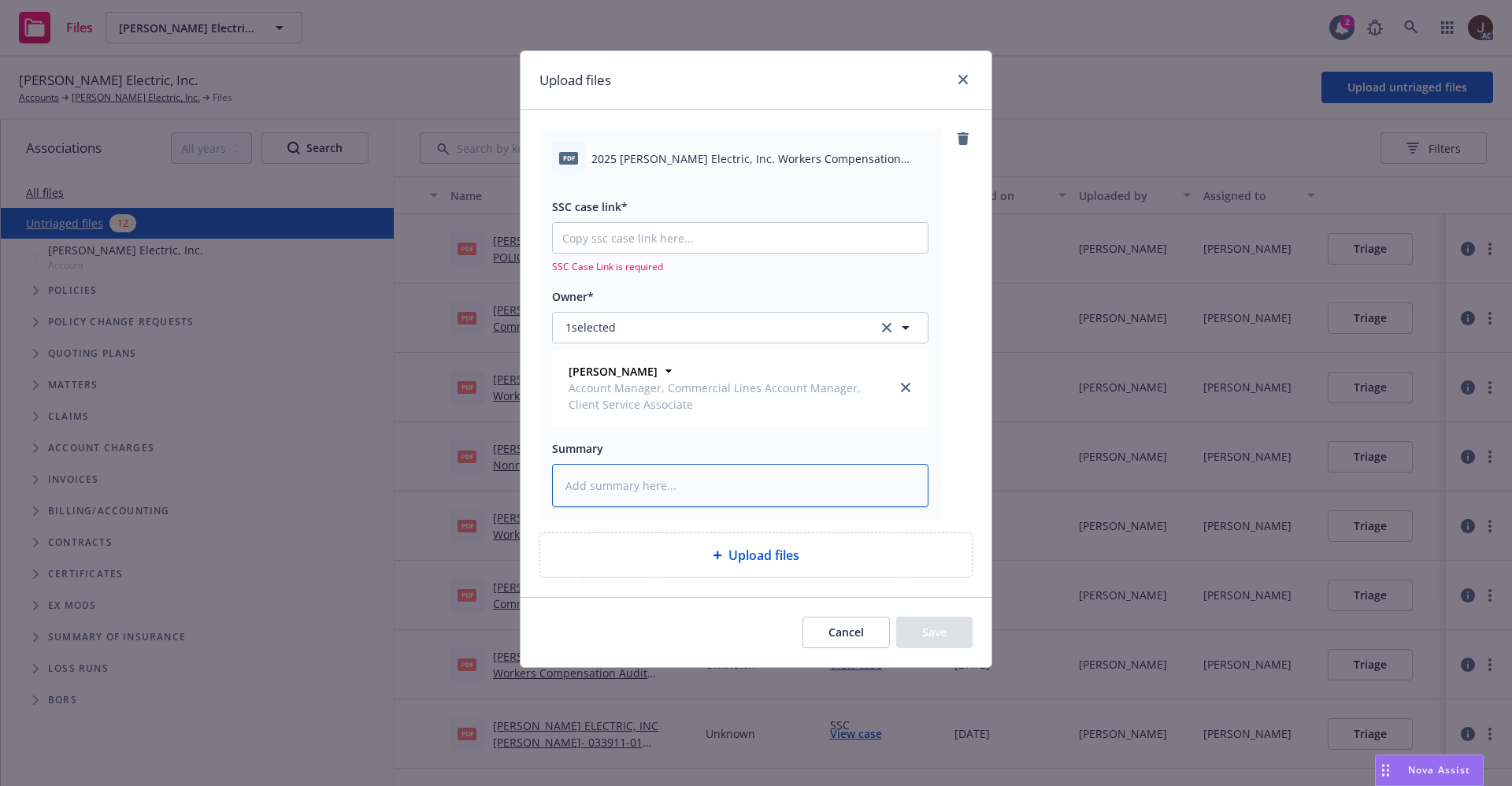
paste textarea "2025 [PERSON_NAME] Electric, Inc. Workers Compensation Policy.pdf"
type textarea "2025 [PERSON_NAME] Electric, Inc. Workers Compensation Policy.pdf"
type textarea "x"
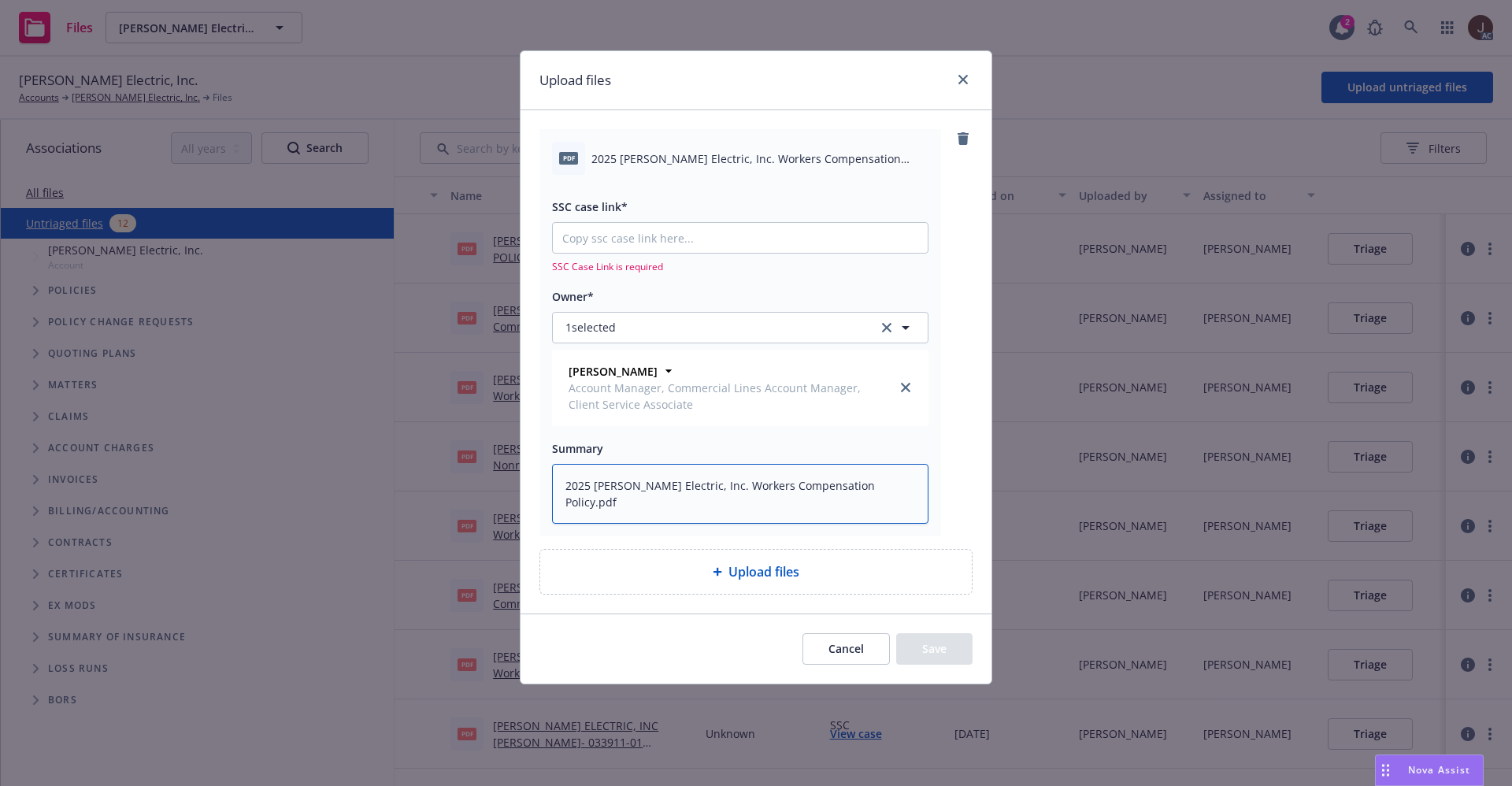
type textarea "2025 [PERSON_NAME] Electric, Inc. Workers Compensation Policy.pdf"
type textarea "x"
click at [656, 233] on input "SSC case link*" at bounding box center [740, 238] width 374 height 30
paste input "[URL][DOMAIN_NAME]"
type input "[URL][DOMAIN_NAME]"
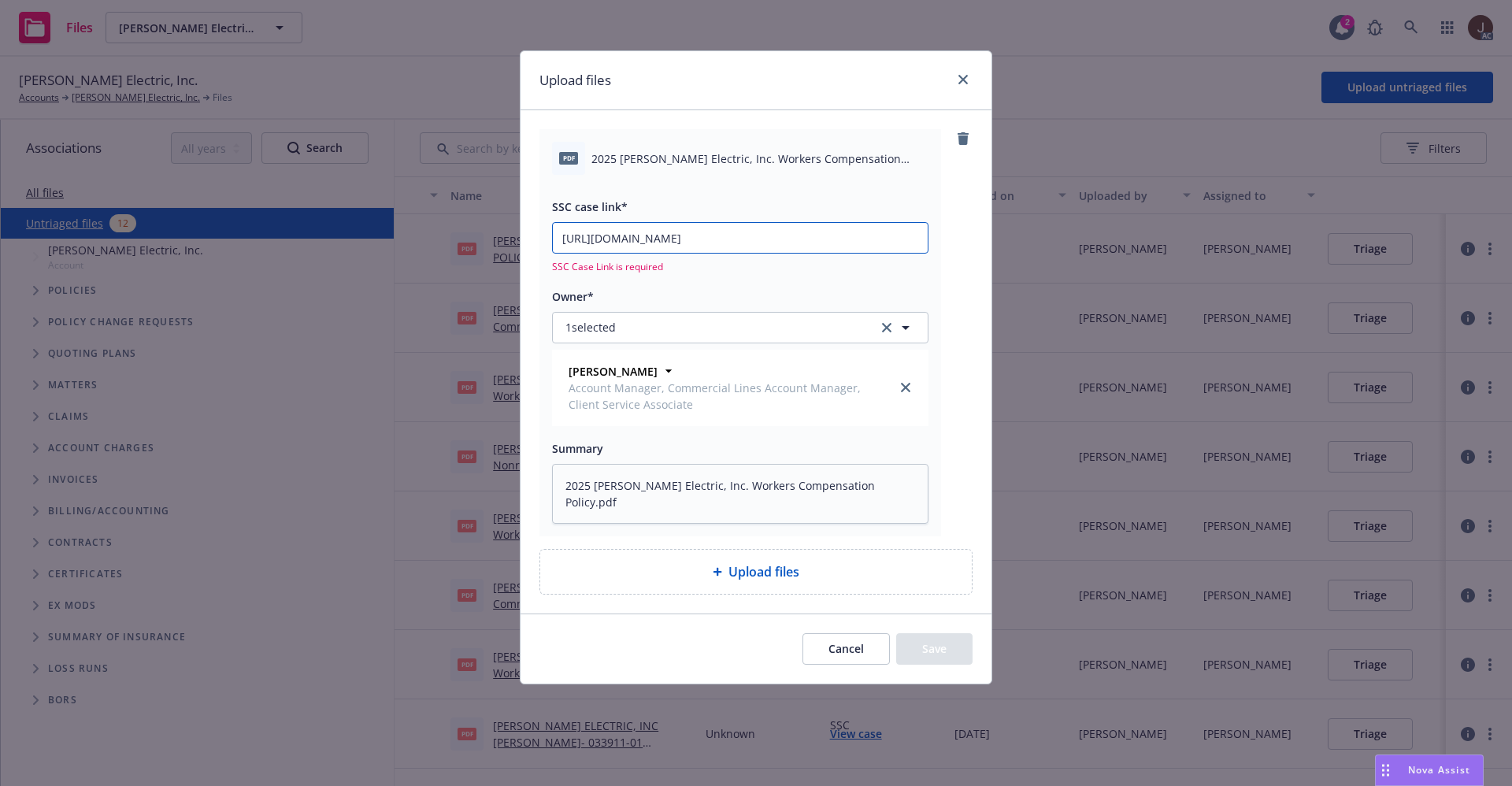
type textarea "x"
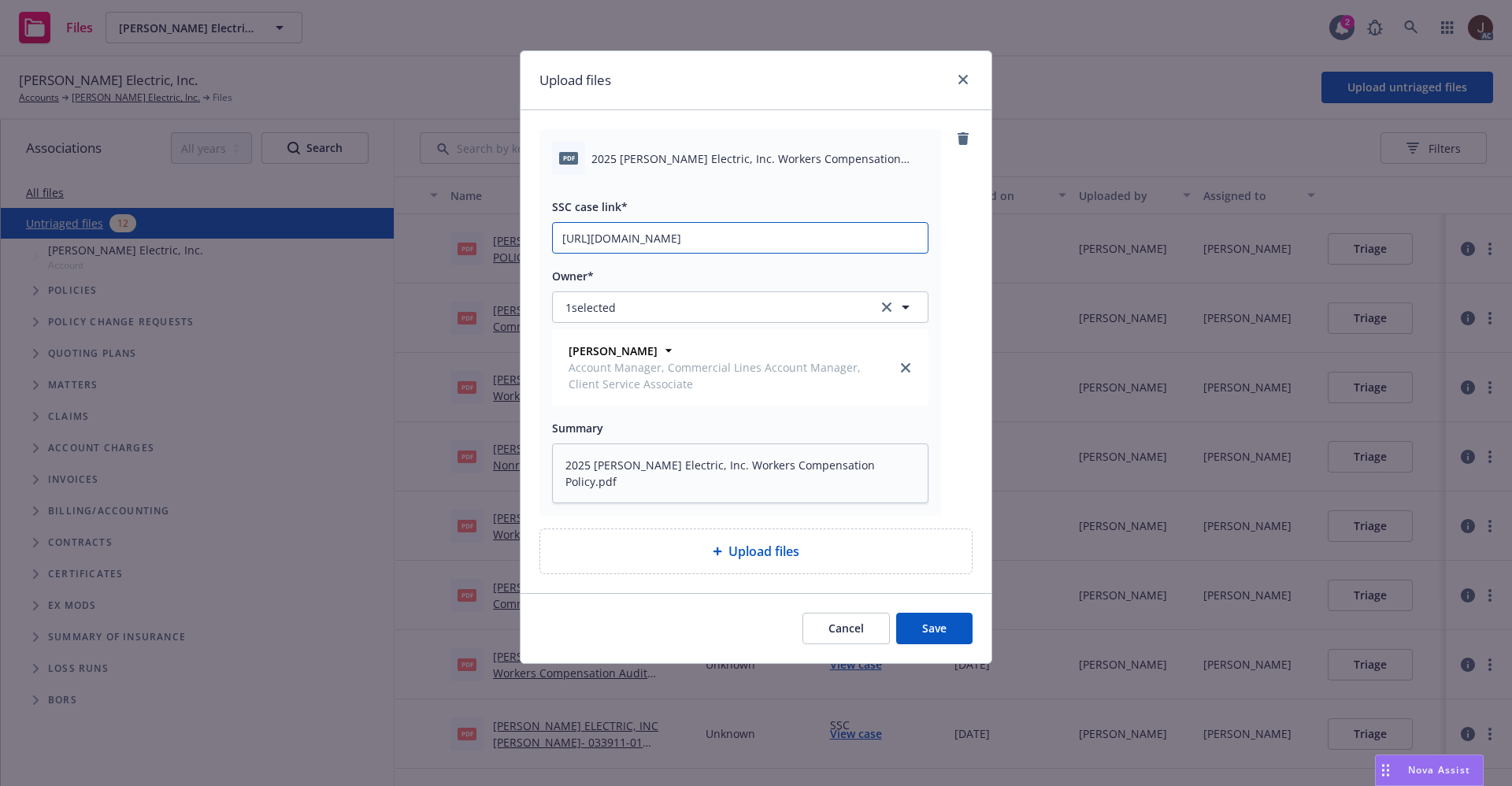
scroll to position [0, 219]
type input "[URL][DOMAIN_NAME]"
click at [959, 219] on div "pdf 2025 [PERSON_NAME] Electric, Inc. Workers Compensation Policy.pdf SSC case …" at bounding box center [756, 322] width 433 height 387
click at [939, 632] on button "Save" at bounding box center [934, 628] width 77 height 31
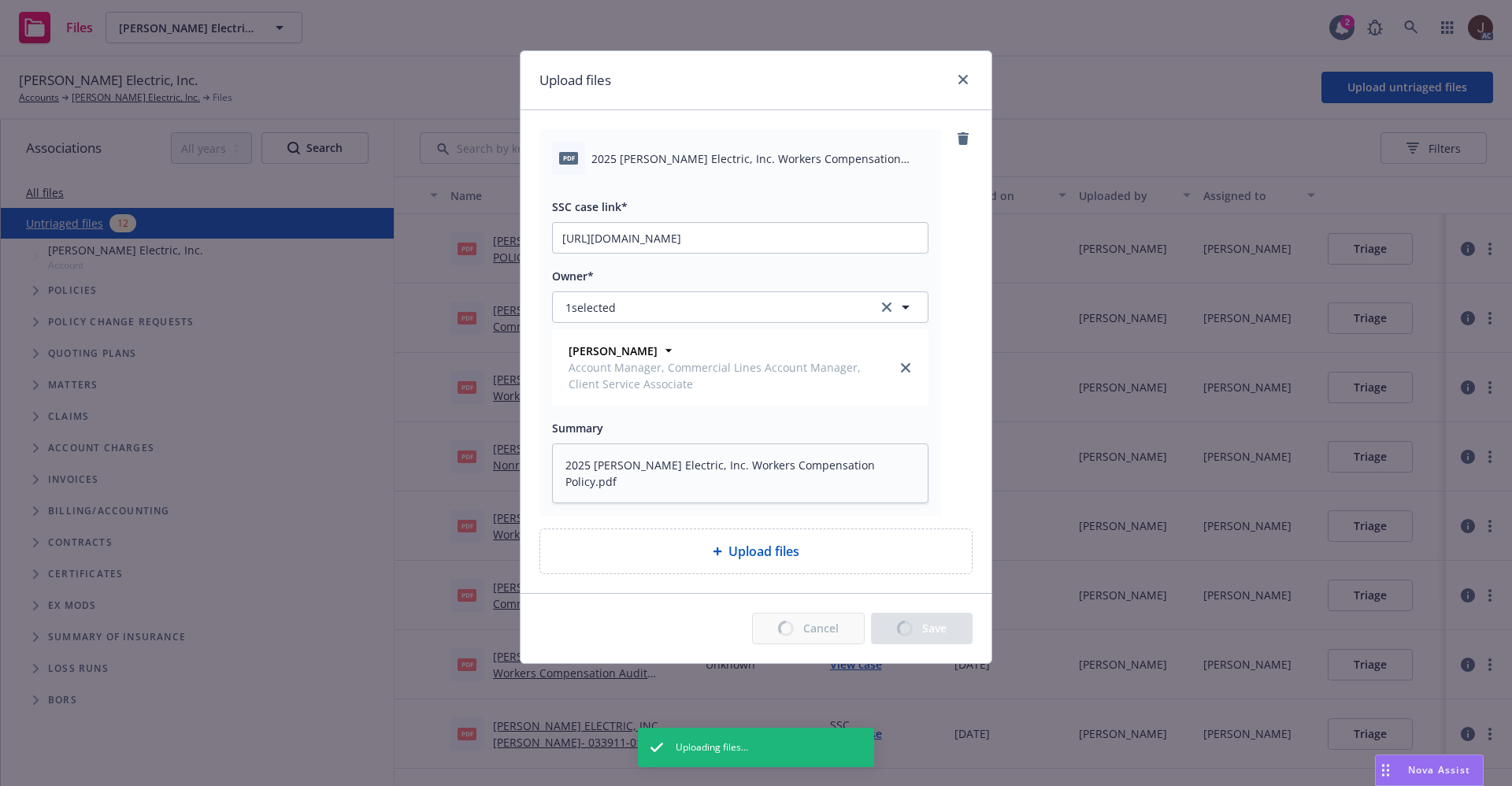
type textarea "x"
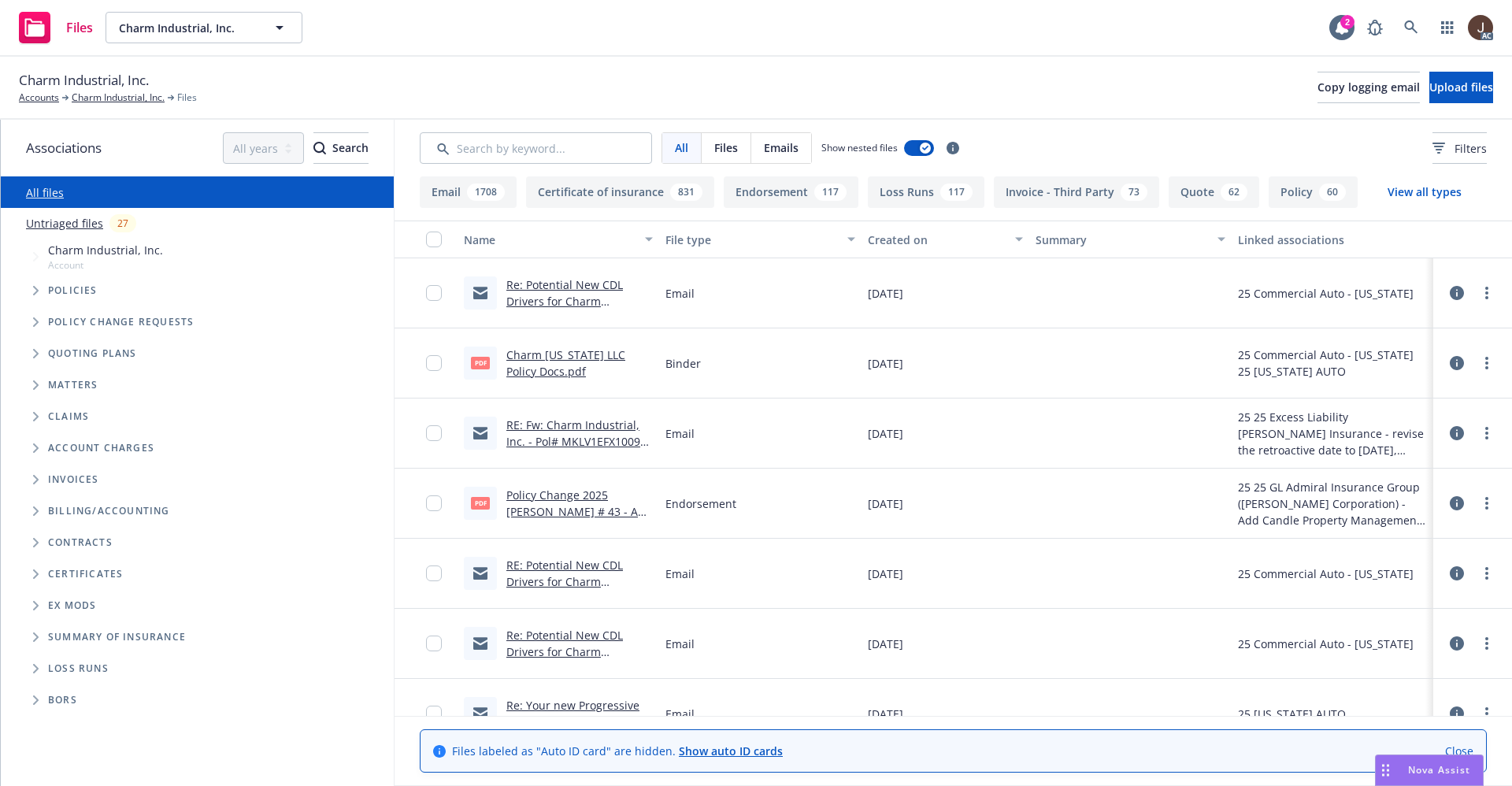
click at [74, 224] on link "Untriaged files" at bounding box center [65, 224] width 78 height 16
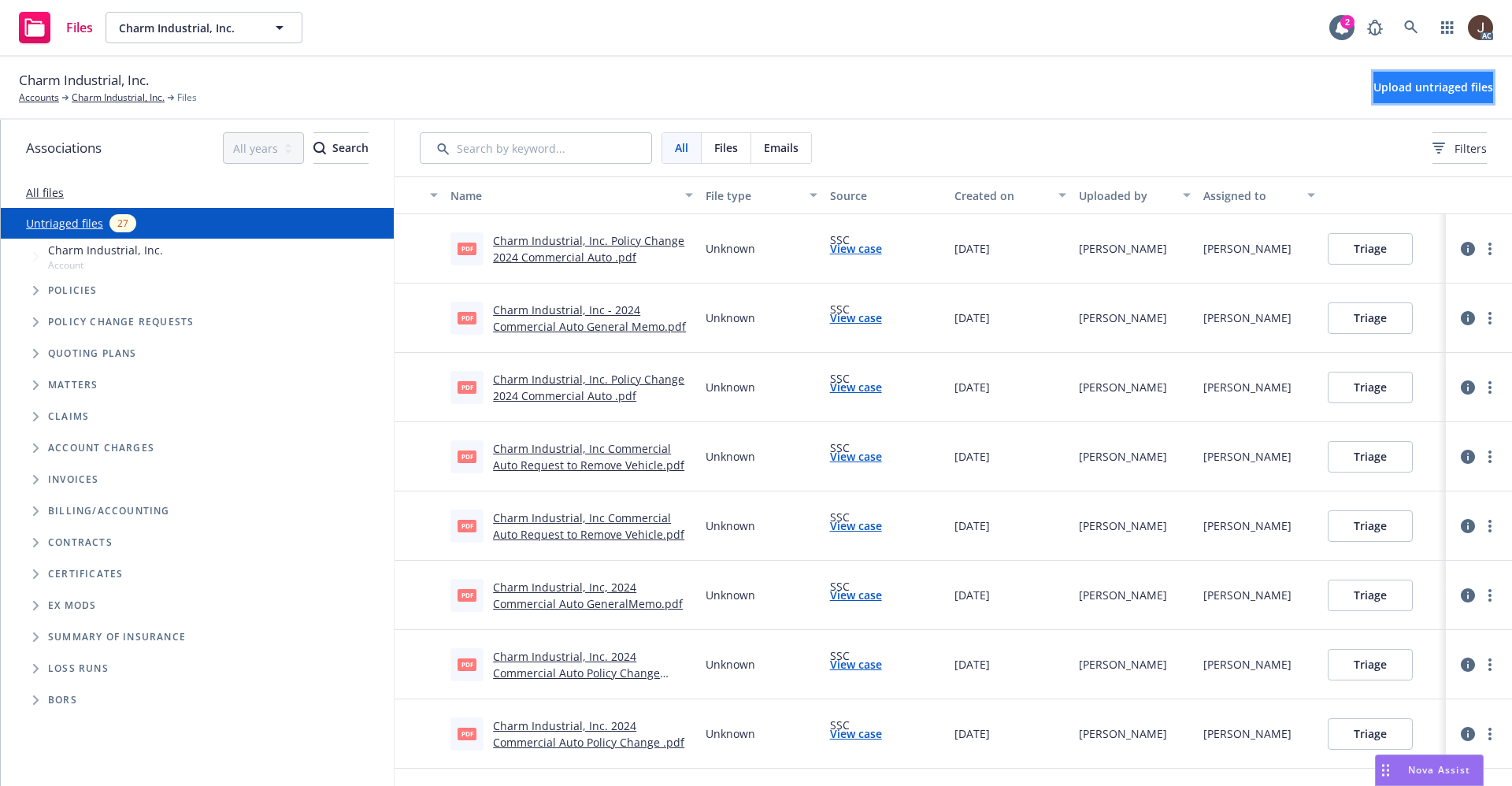
click at [1411, 87] on span "Upload untriaged files" at bounding box center [1433, 87] width 120 height 15
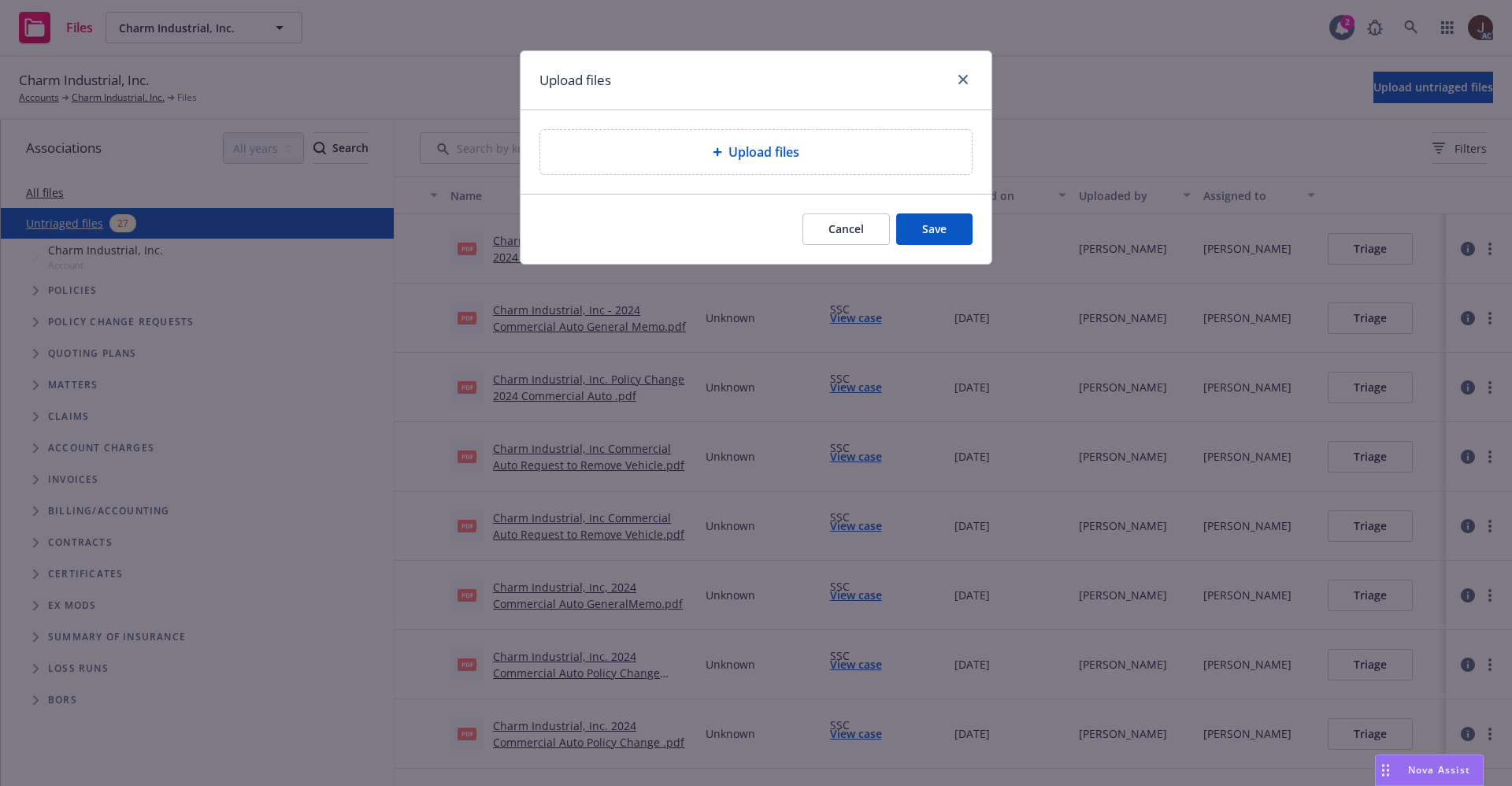
click at [783, 165] on div "Upload files" at bounding box center [756, 152] width 431 height 44
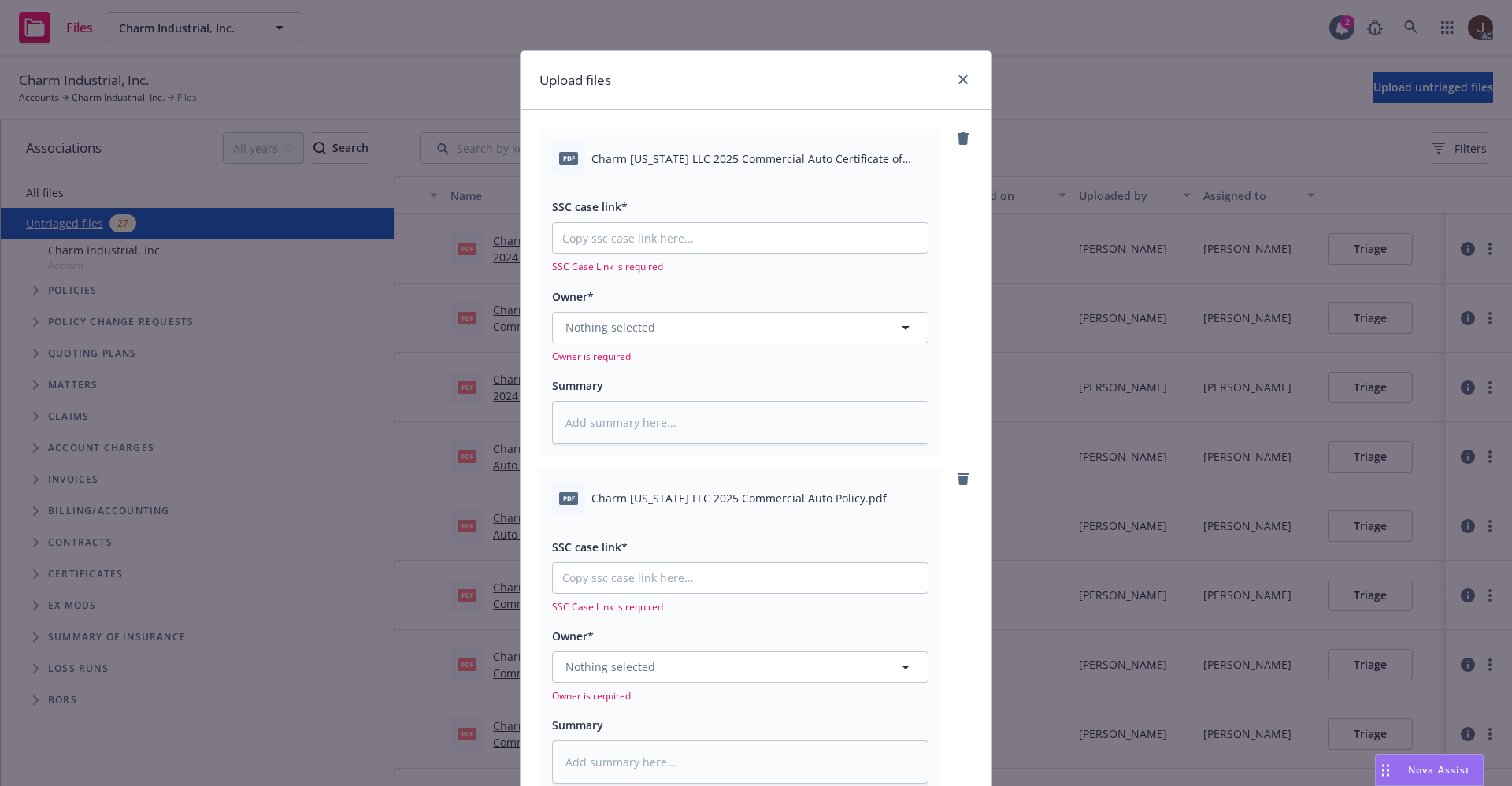
type textarea "x"
click at [684, 169] on div "pdf Charm [US_STATE] LLC 2025 Commercial Auto Certificate of Insurance.pdf" at bounding box center [740, 158] width 376 height 33
click at [684, 163] on span "Charm [US_STATE] LLC 2025 Commercial Auto Certificate of Insurance.pdf" at bounding box center [760, 158] width 337 height 16
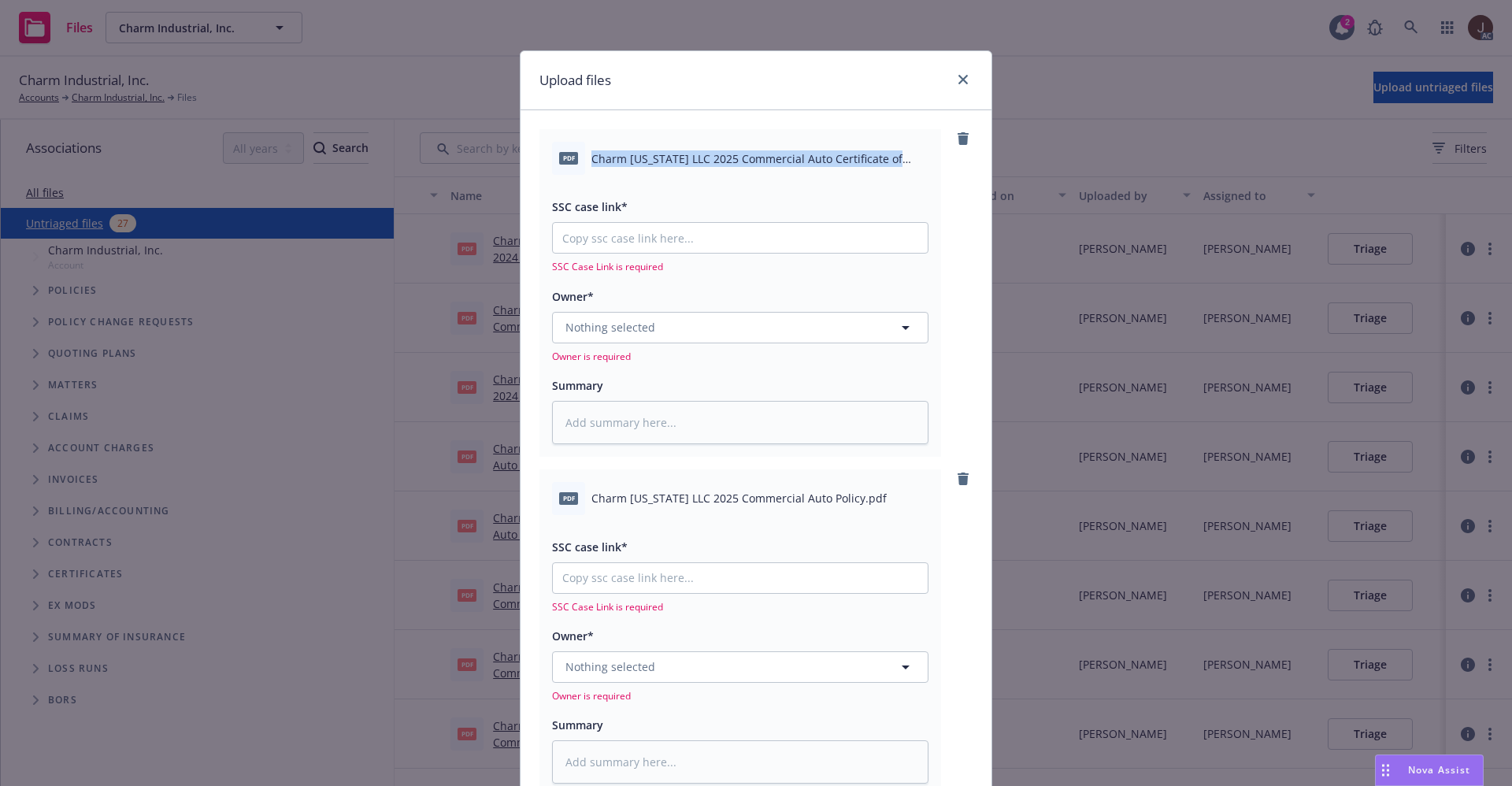
click at [684, 163] on span "Charm [US_STATE] LLC 2025 Commercial Auto Certificate of Insurance.pdf" at bounding box center [760, 158] width 337 height 16
copy div "Charm [US_STATE] LLC 2025 Commercial Auto Certificate of Insurance.pdf"
click at [624, 429] on textarea at bounding box center [740, 422] width 376 height 44
paste textarea "Charm Louisiana LLC 2025 Commercial Auto Certificate of Insurance.pdf"
type textarea "Charm Louisiana LLC 2025 Commercial Auto Certificate of Insurance.pdf"
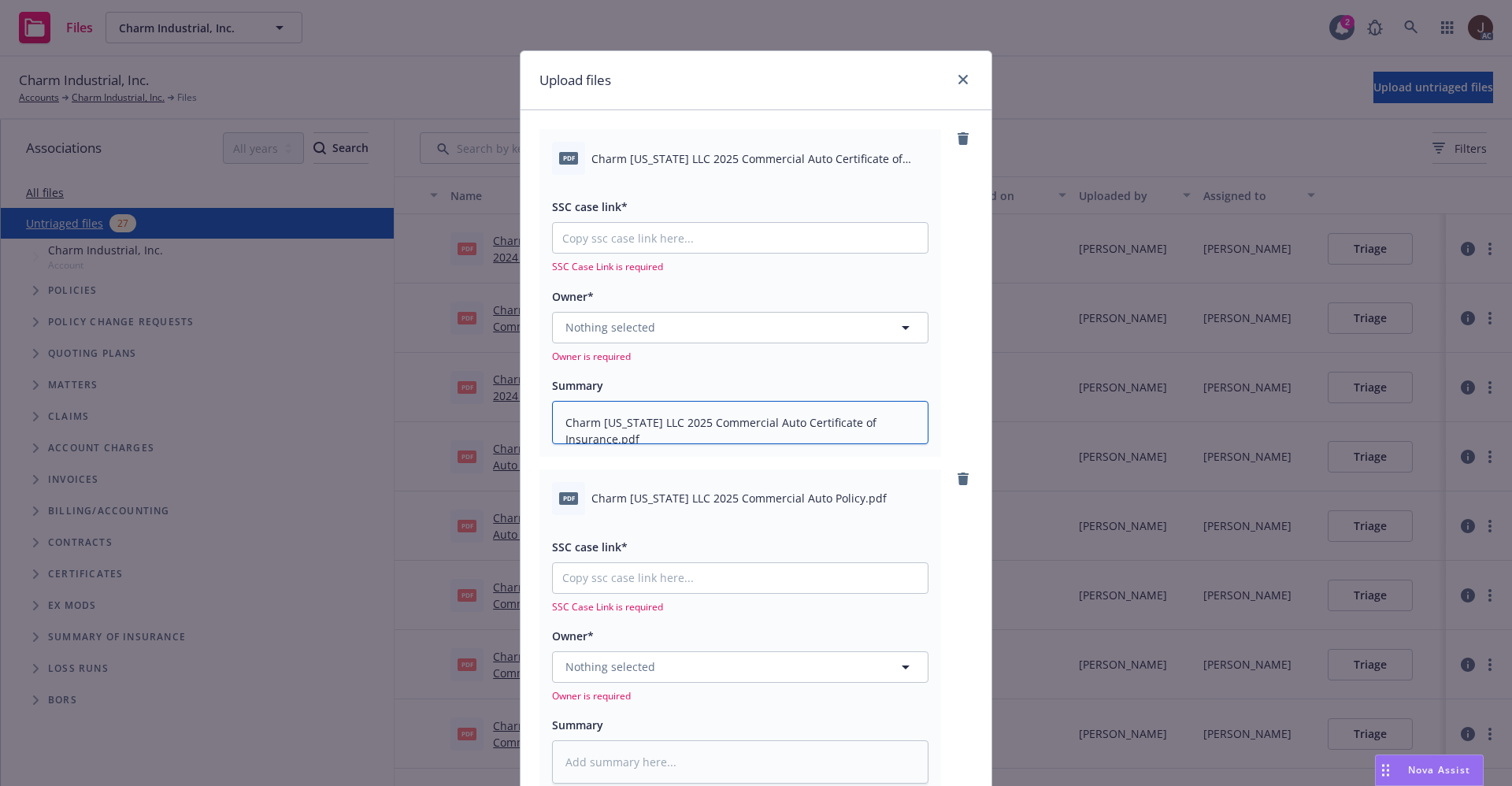
type textarea "x"
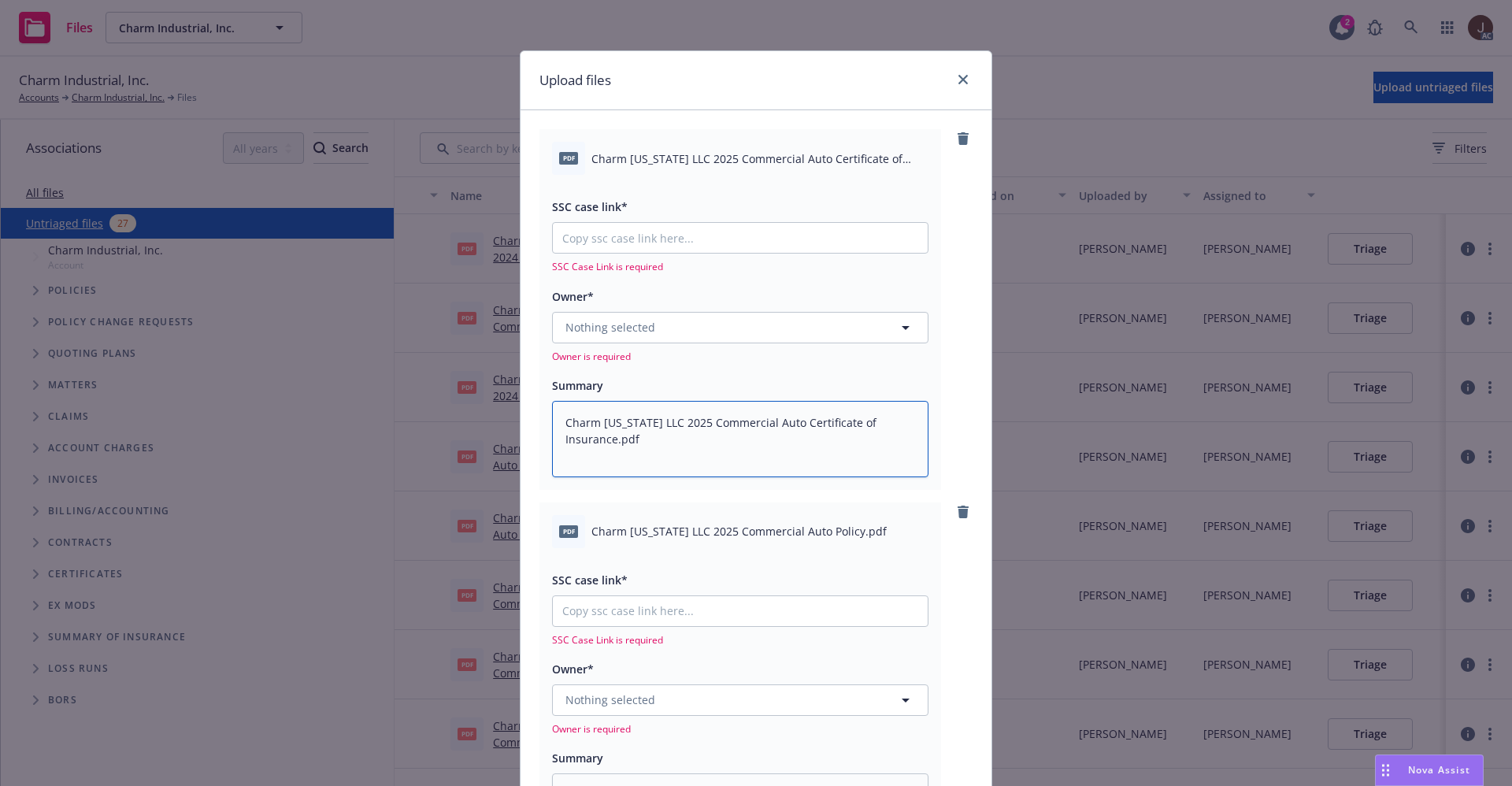
type textarea "Charm Louisiana LLC 2025 Commercial Auto Certificate of Insurance.pdf"
click at [744, 523] on span "Charm Louisiana LLC 2025 Commercial Auto Policy.pdf" at bounding box center [739, 531] width 295 height 16
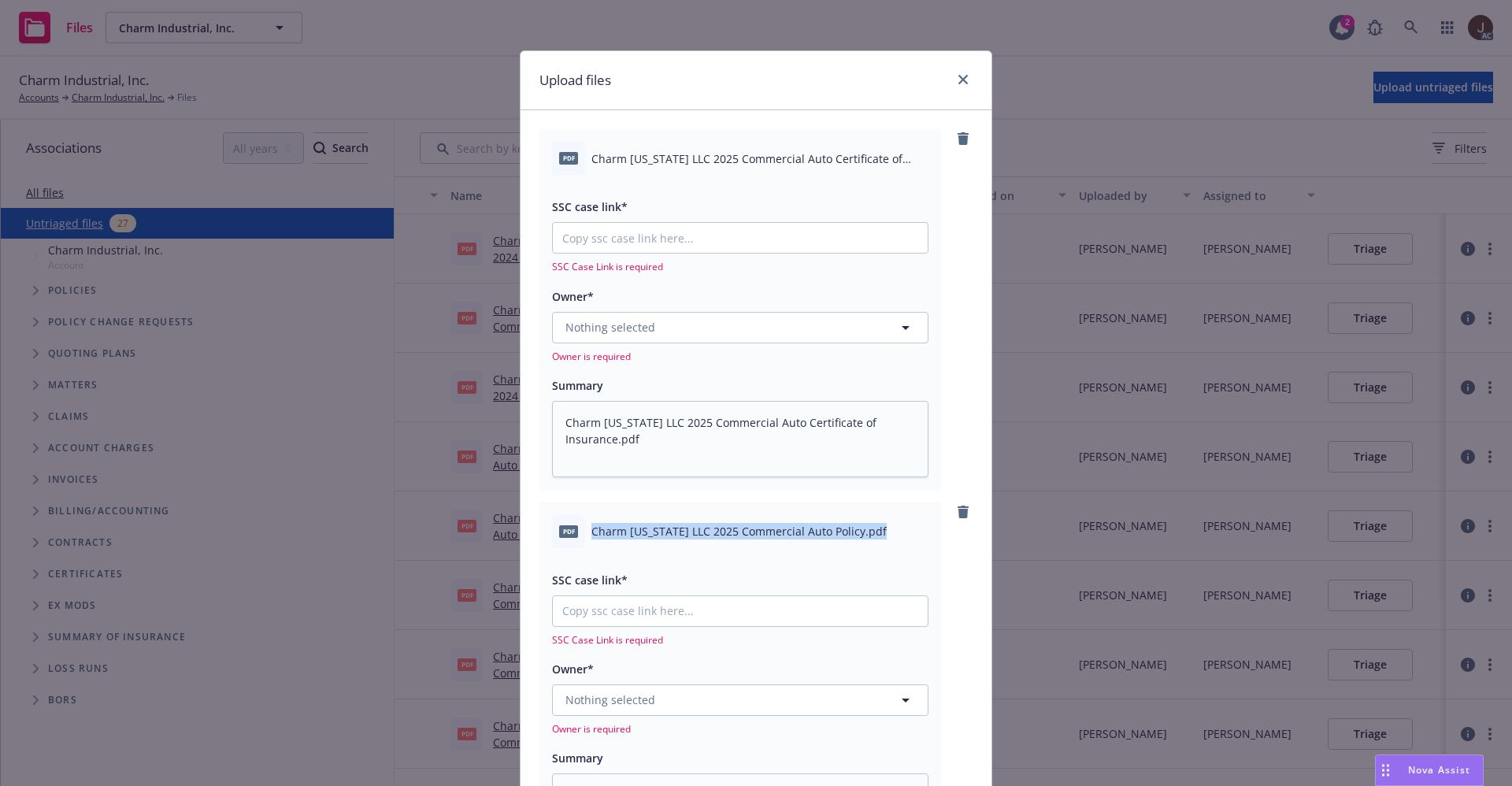
click at [744, 525] on span "Charm Louisiana LLC 2025 Commercial Auto Policy.pdf" at bounding box center [739, 531] width 295 height 16
copy div "Charm Louisiana LLC 2025 Commercial Auto Policy.pdf"
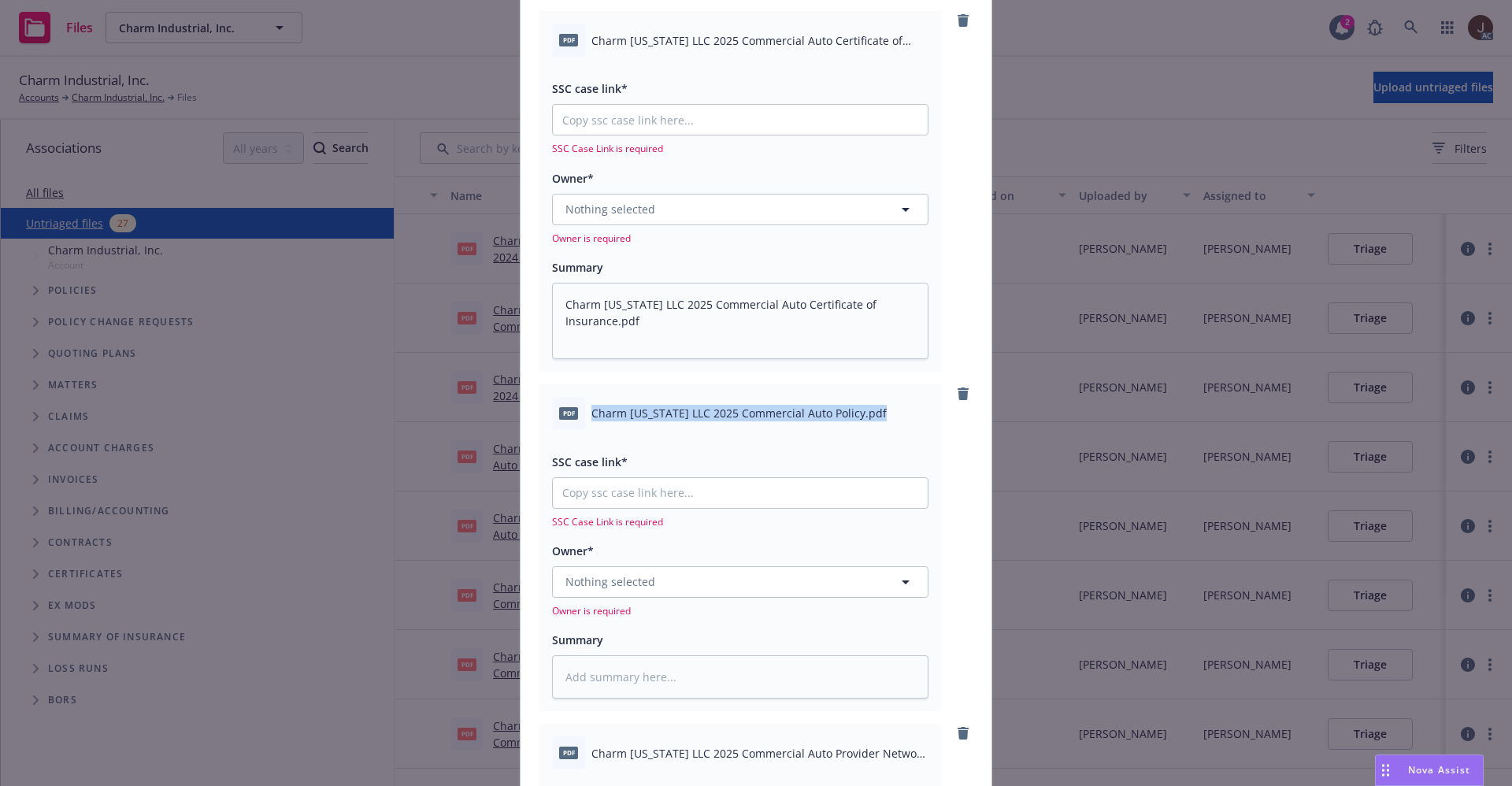
scroll to position [355, 0]
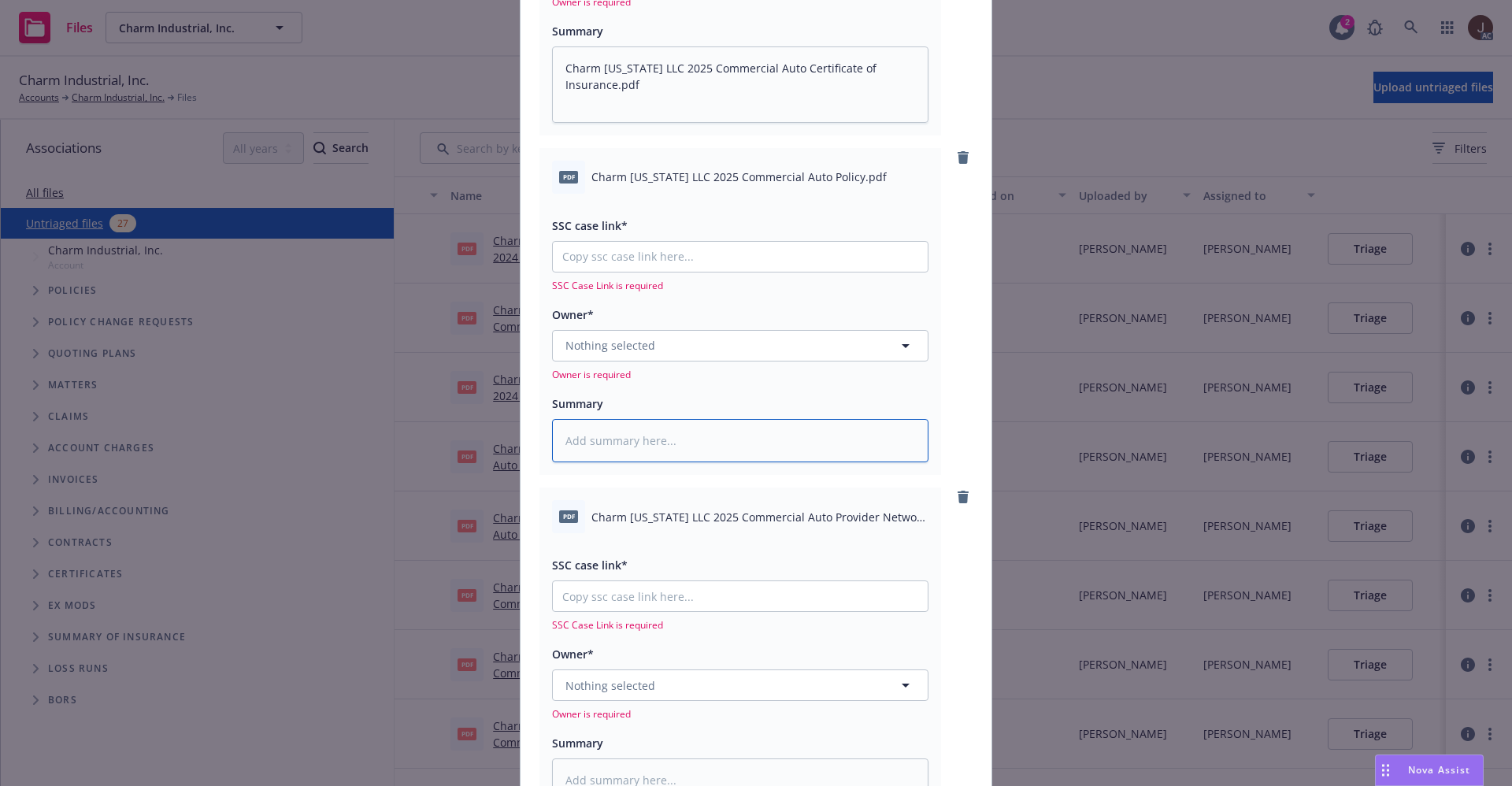
click at [597, 436] on textarea at bounding box center [740, 440] width 376 height 44
paste textarea "Charm Louisiana LLC 2025 Commercial Auto Policy.pdf"
type textarea "Charm Louisiana LLC 2025 Commercial Auto Policy.pdf"
type textarea "x"
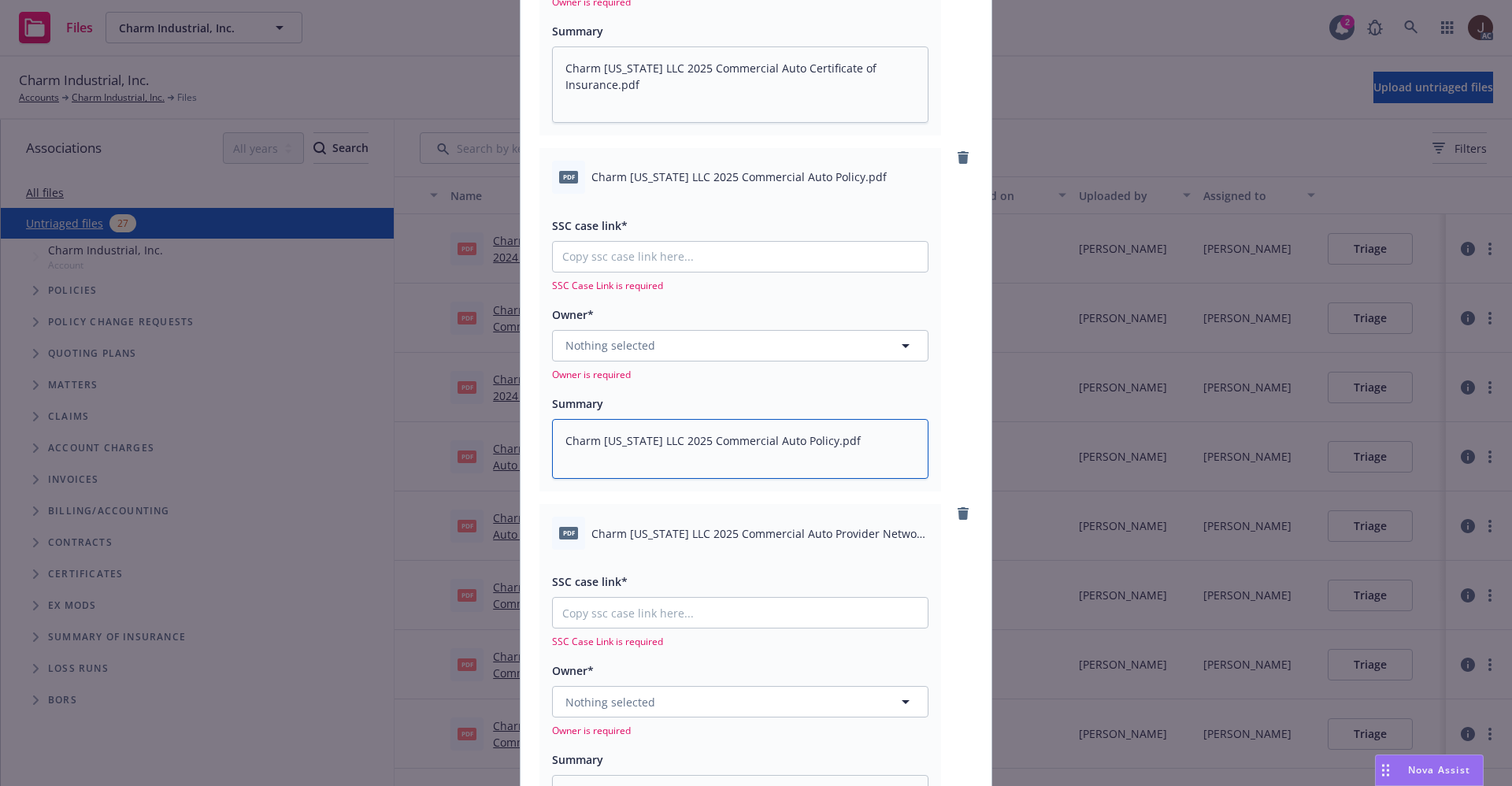
scroll to position [473, 0]
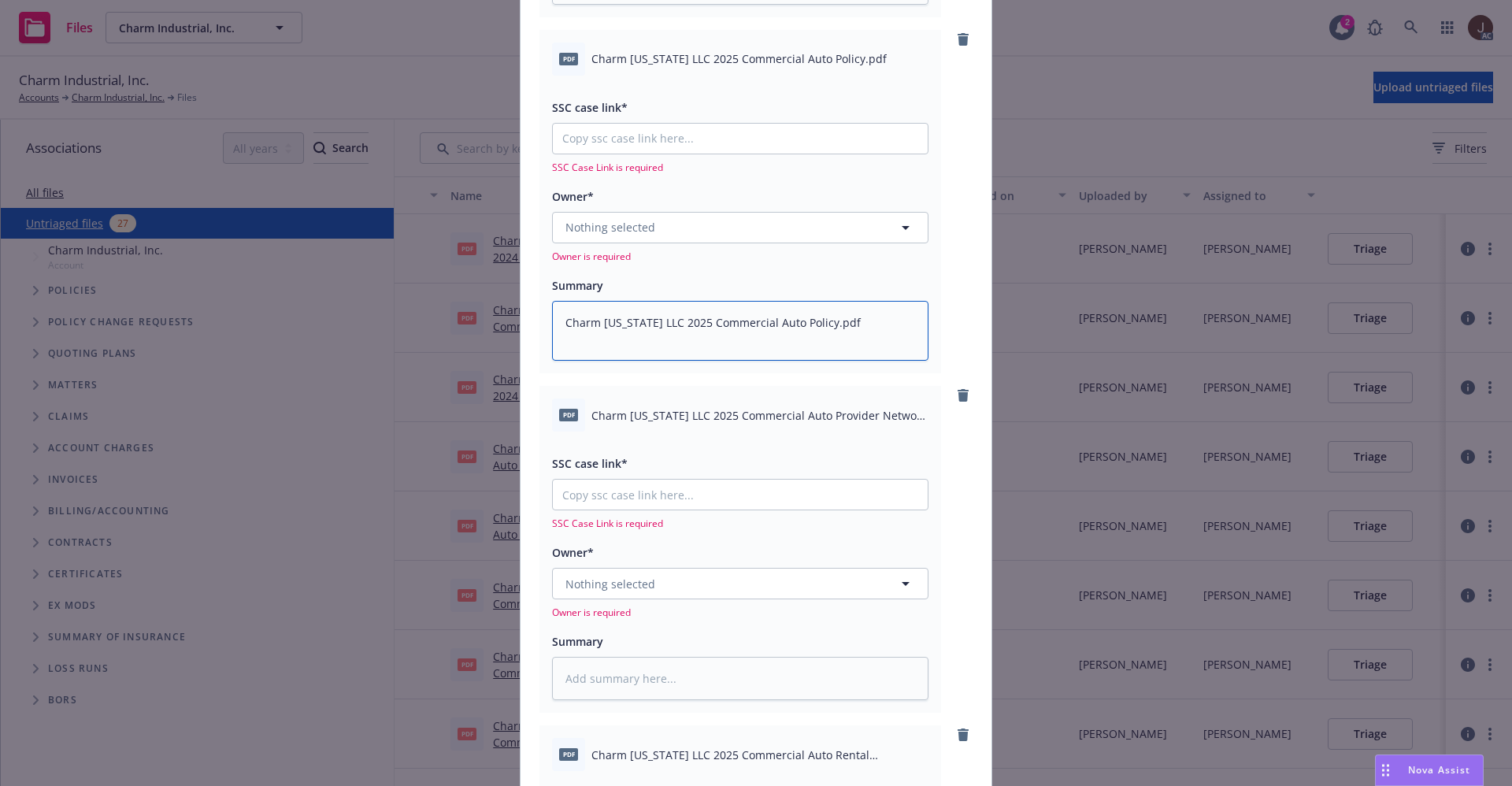
type textarea "Charm Louisiana LLC 2025 Commercial Auto Policy.pdf"
click at [761, 424] on div "pdf Charm Louisiana LLC 2025 Commercial Auto Provider Network Program.pdf" at bounding box center [740, 415] width 376 height 33
copy div "Charm Louisiana LLC 2025 Commercial Auto Provider Network Program.pdf"
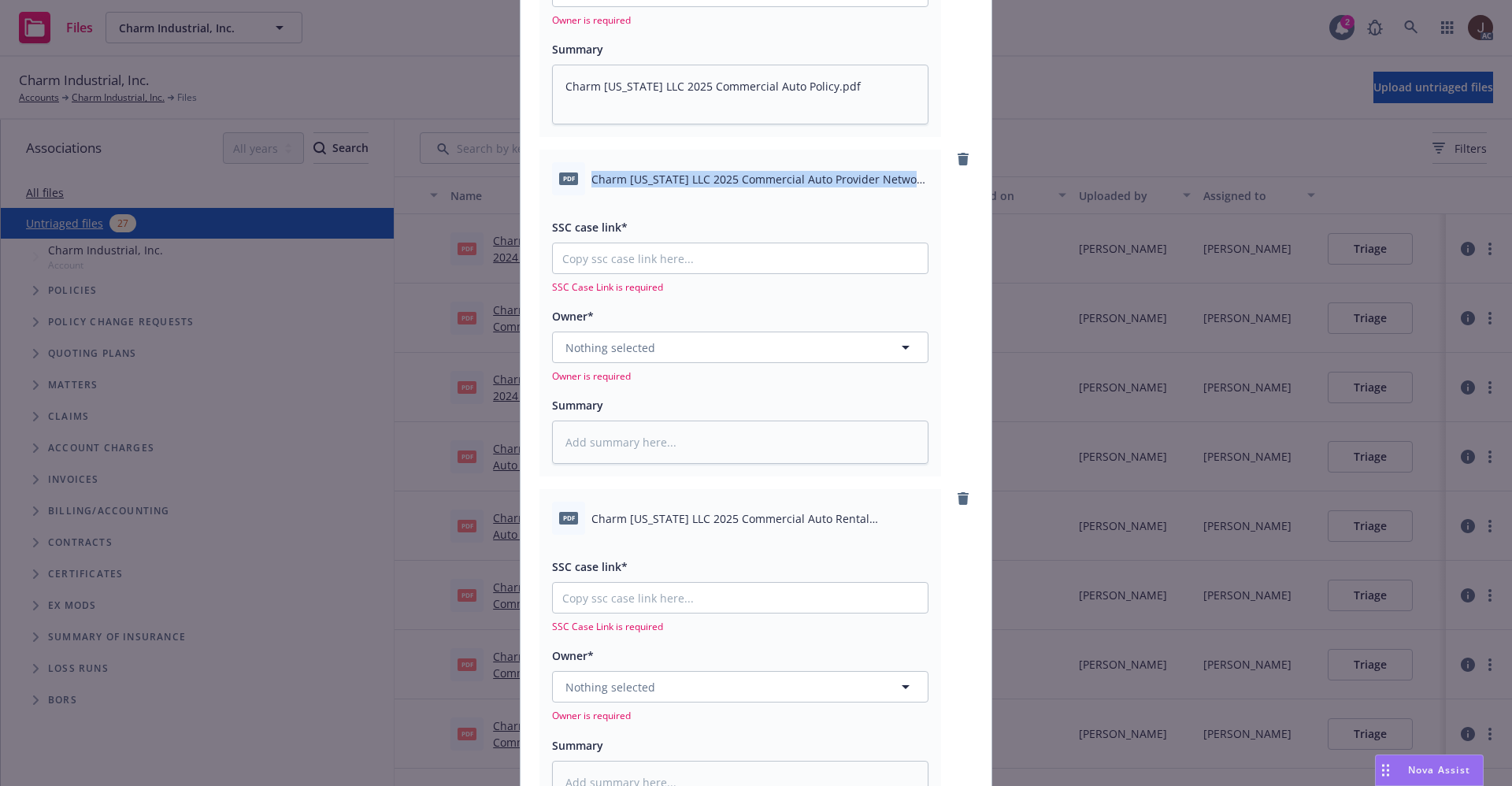
scroll to position [826, 0]
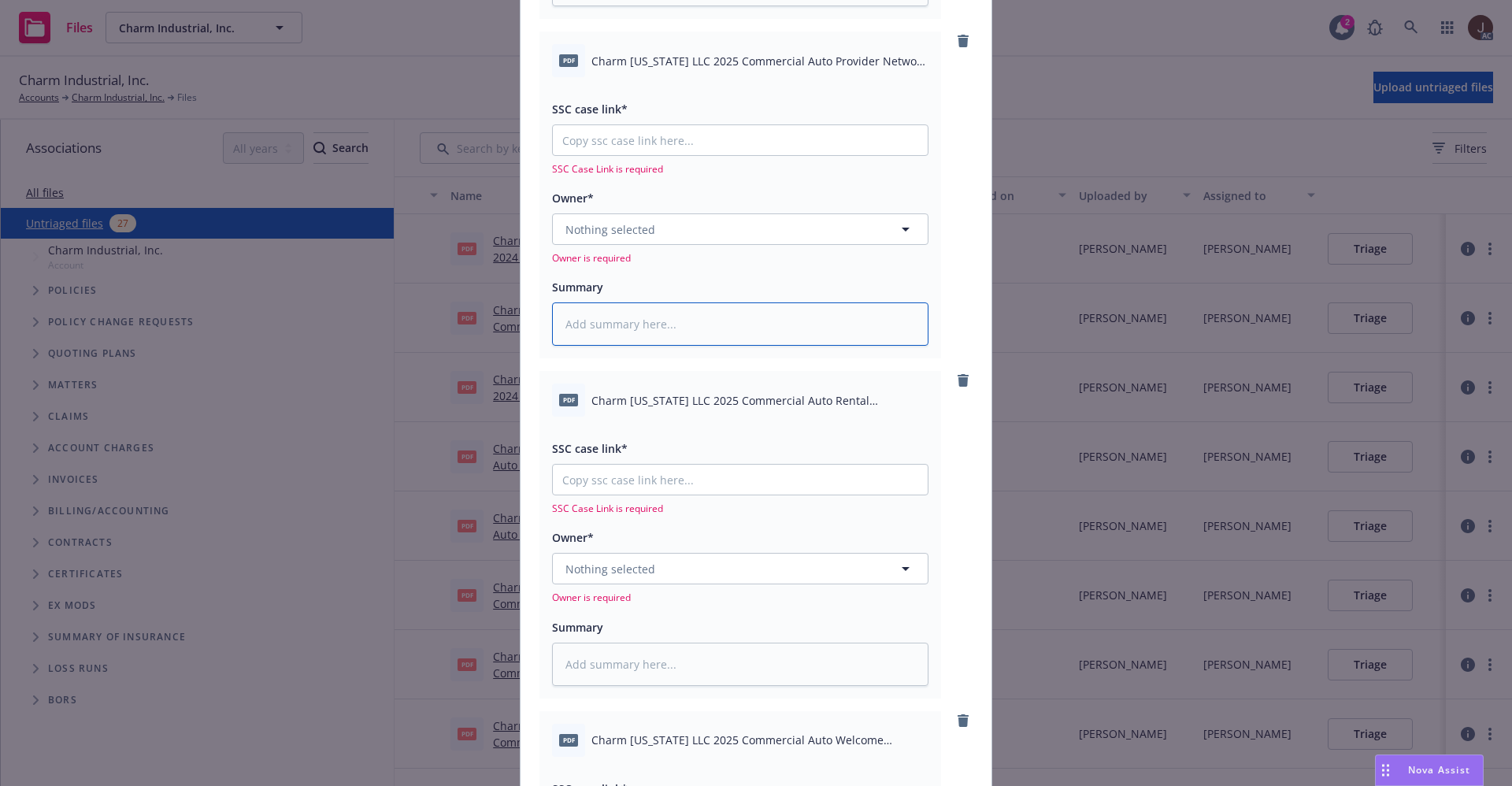
click at [572, 332] on textarea at bounding box center [740, 324] width 376 height 44
paste textarea "Charm Louisiana LLC 2025 Commercial Auto Provider Network Program.pdf"
type textarea "Charm Louisiana LLC 2025 Commercial Auto Provider Network Program.pdf"
type textarea "x"
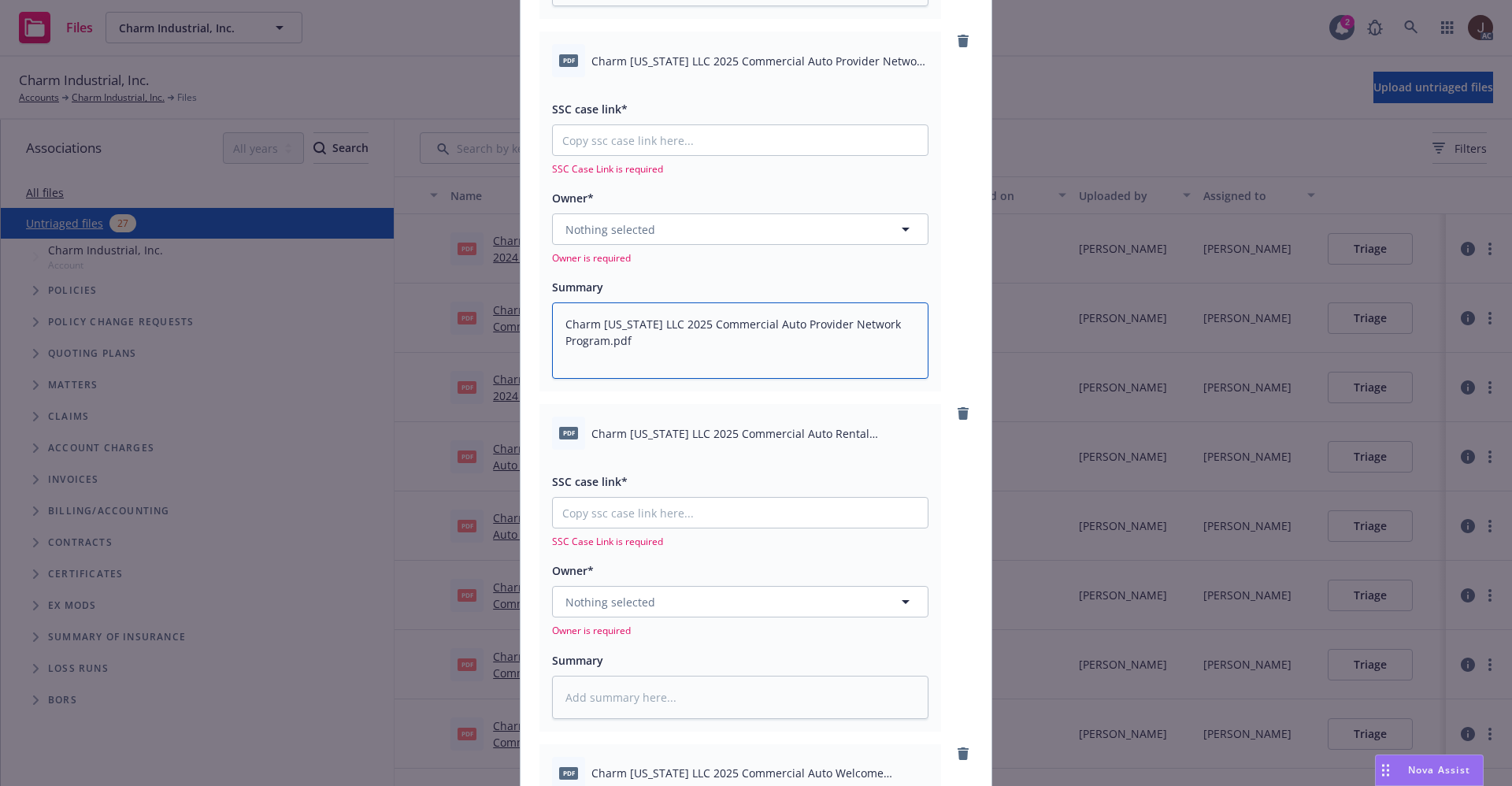
type textarea "Charm Louisiana LLC 2025 Commercial Auto Provider Network Program.pdf"
click at [669, 440] on span "Charm Louisiana LLC 2025 Commercial Auto Rental Reimbursement Coverage.pdf" at bounding box center [760, 434] width 337 height 16
copy div "Charm Louisiana LLC 2025 Commercial Auto Rental Reimbursement Coverage.pdf"
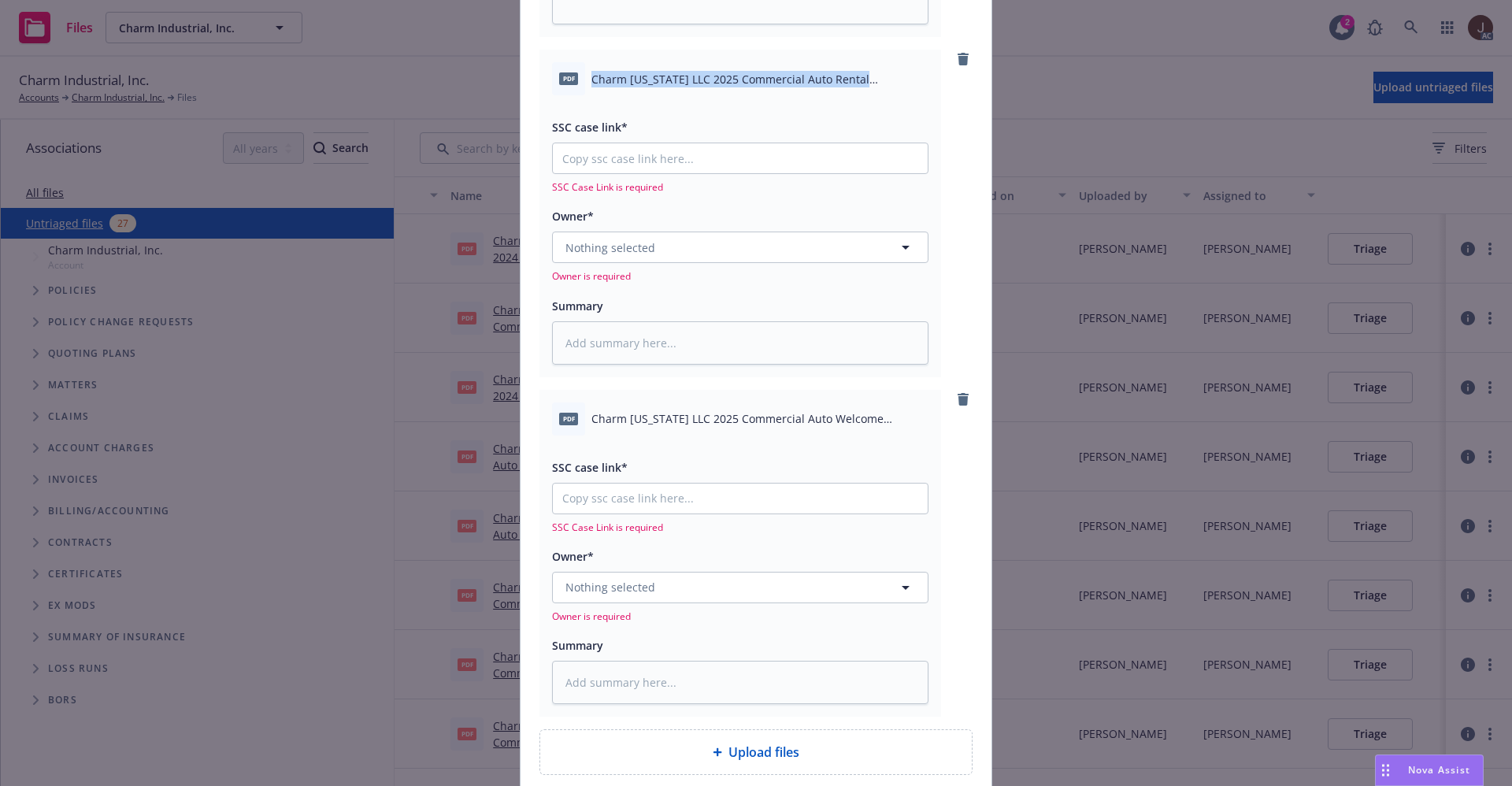
scroll to position [1299, 0]
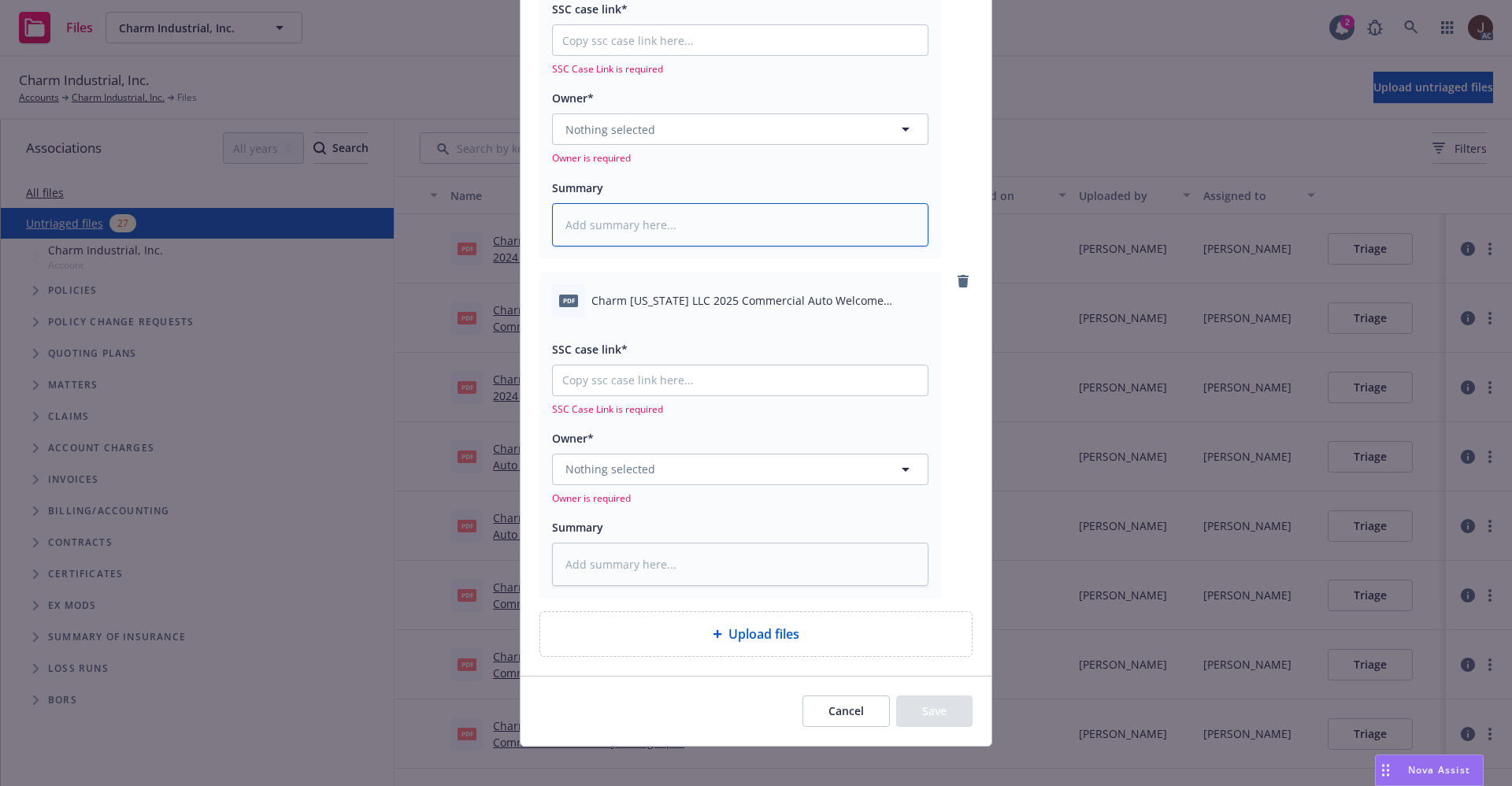
click at [589, 228] on textarea at bounding box center [740, 224] width 376 height 44
paste textarea "Charm Louisiana LLC 2025 Commercial Auto Rental Reimbursement Coverage.pdf"
type textarea "Charm Louisiana LLC 2025 Commercial Auto Rental Reimbursement Coverage.pdf"
type textarea "x"
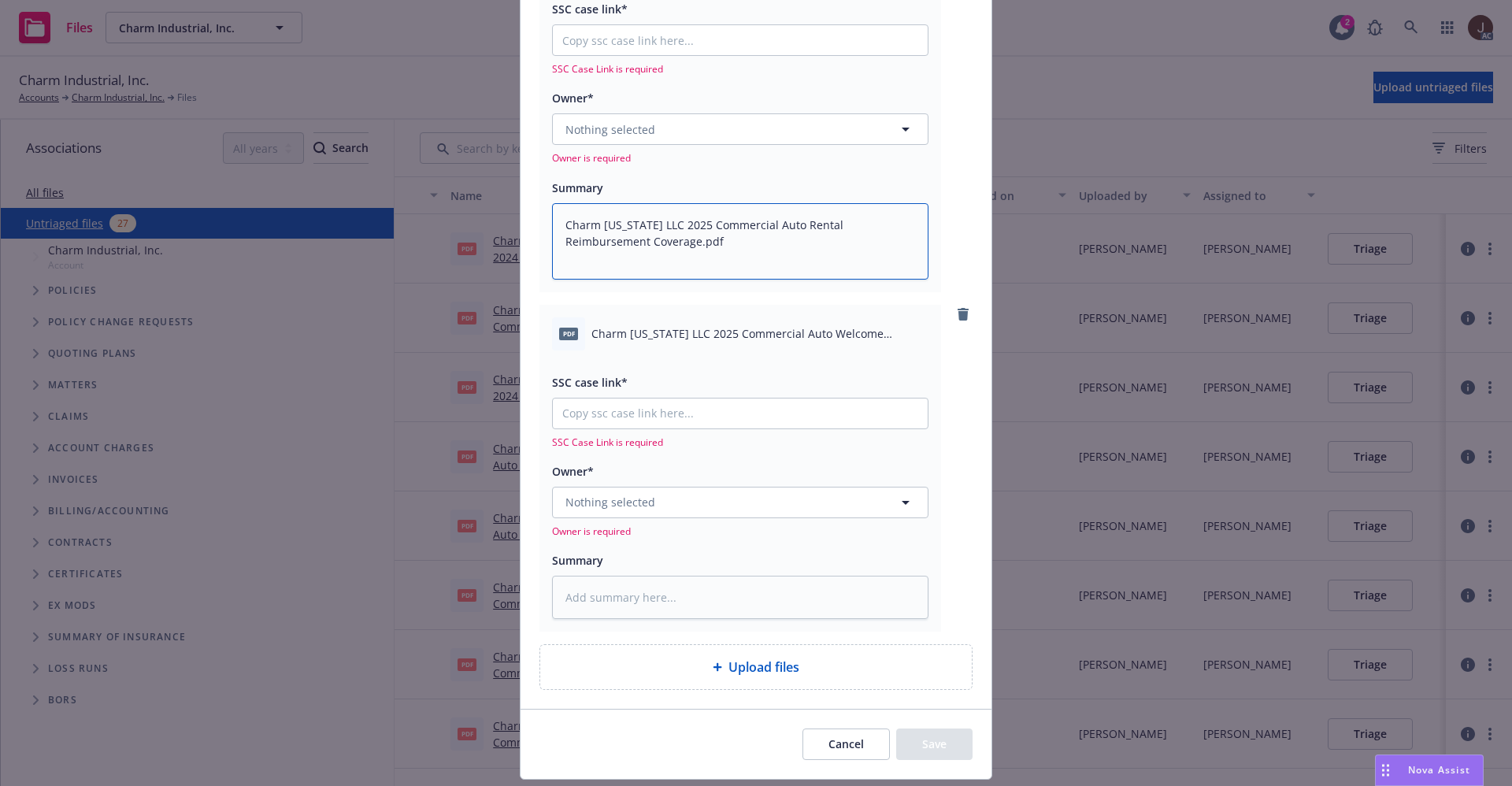
type textarea "Charm Louisiana LLC 2025 Commercial Auto Rental Reimbursement Coverage.pdf"
click at [683, 344] on div "pdf Charm Louisiana LLC 2025 Commercial Auto Welcome Letter.pdf" at bounding box center [740, 334] width 376 height 33
click at [684, 344] on div "pdf Charm Louisiana LLC 2025 Commercial Auto Welcome Letter.pdf" at bounding box center [740, 334] width 376 height 33
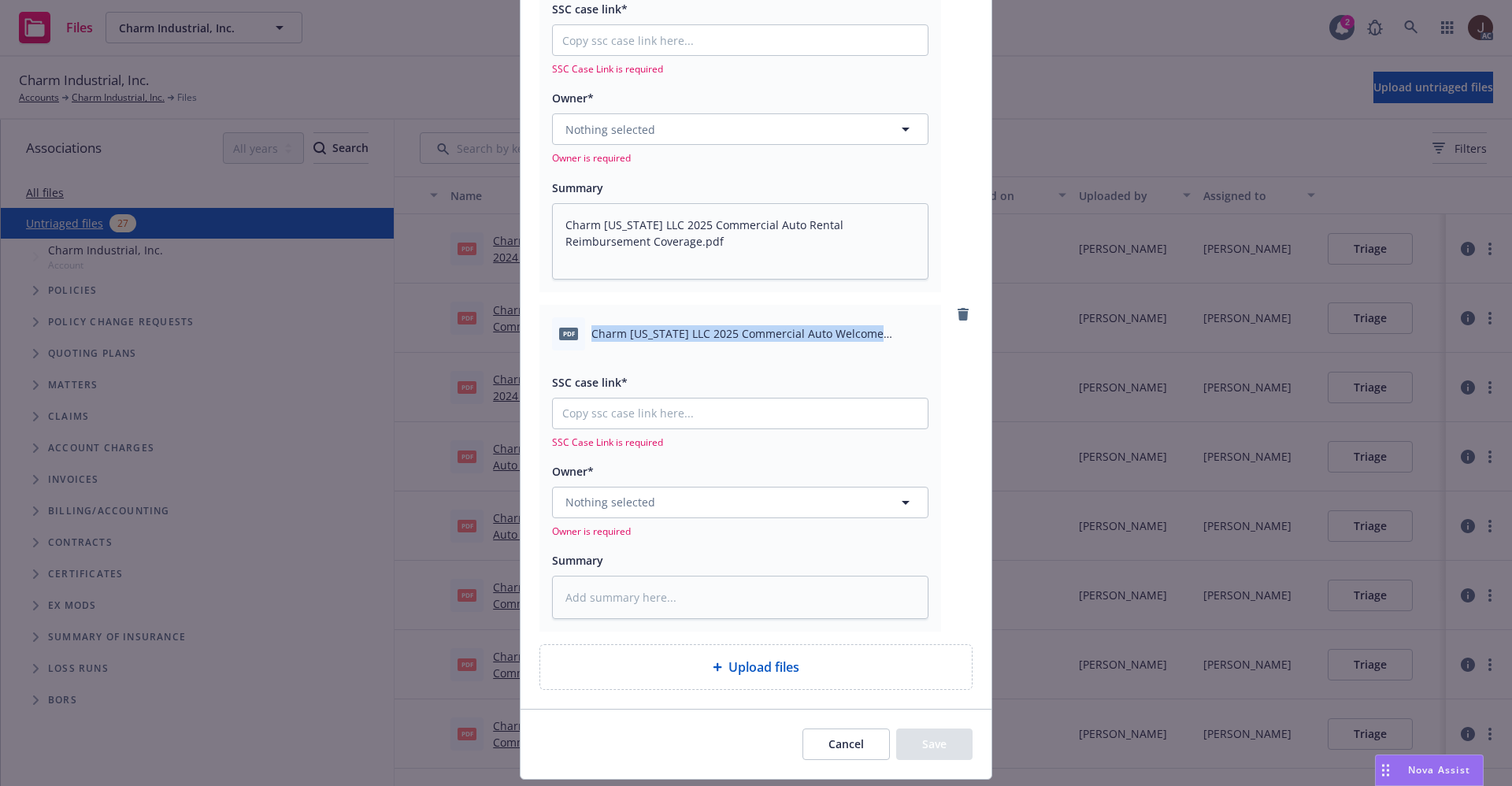
copy div "Charm Louisiana LLC 2025 Commercial Auto Welcome Letter.pdf"
click at [619, 596] on textarea at bounding box center [740, 597] width 376 height 44
paste textarea "Charm Louisiana LLC 2025 Commercial Auto Welcome Letter.pdf"
type textarea "Charm Louisiana LLC 2025 Commercial Auto Welcome Letter.pdf"
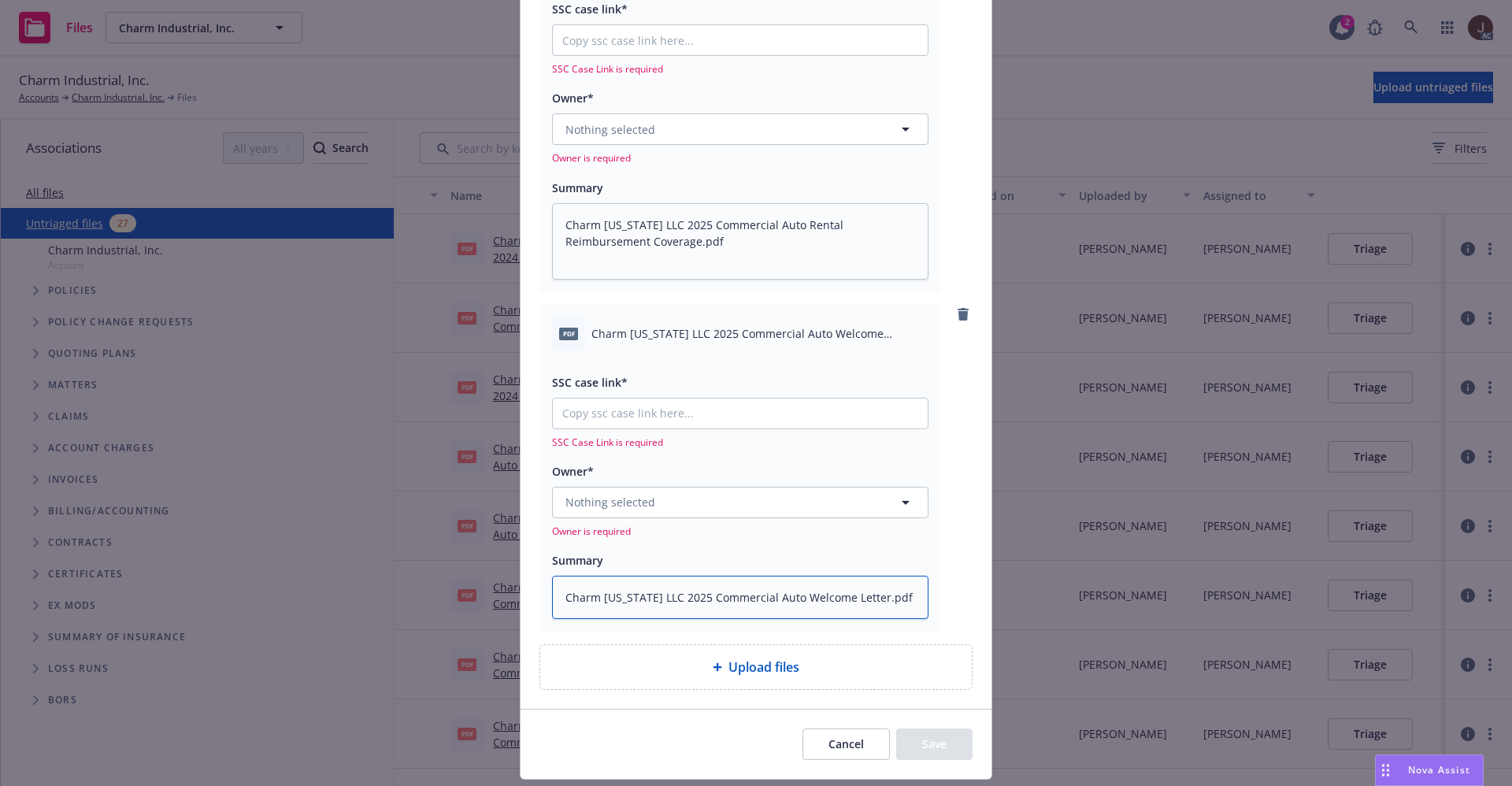
type textarea "x"
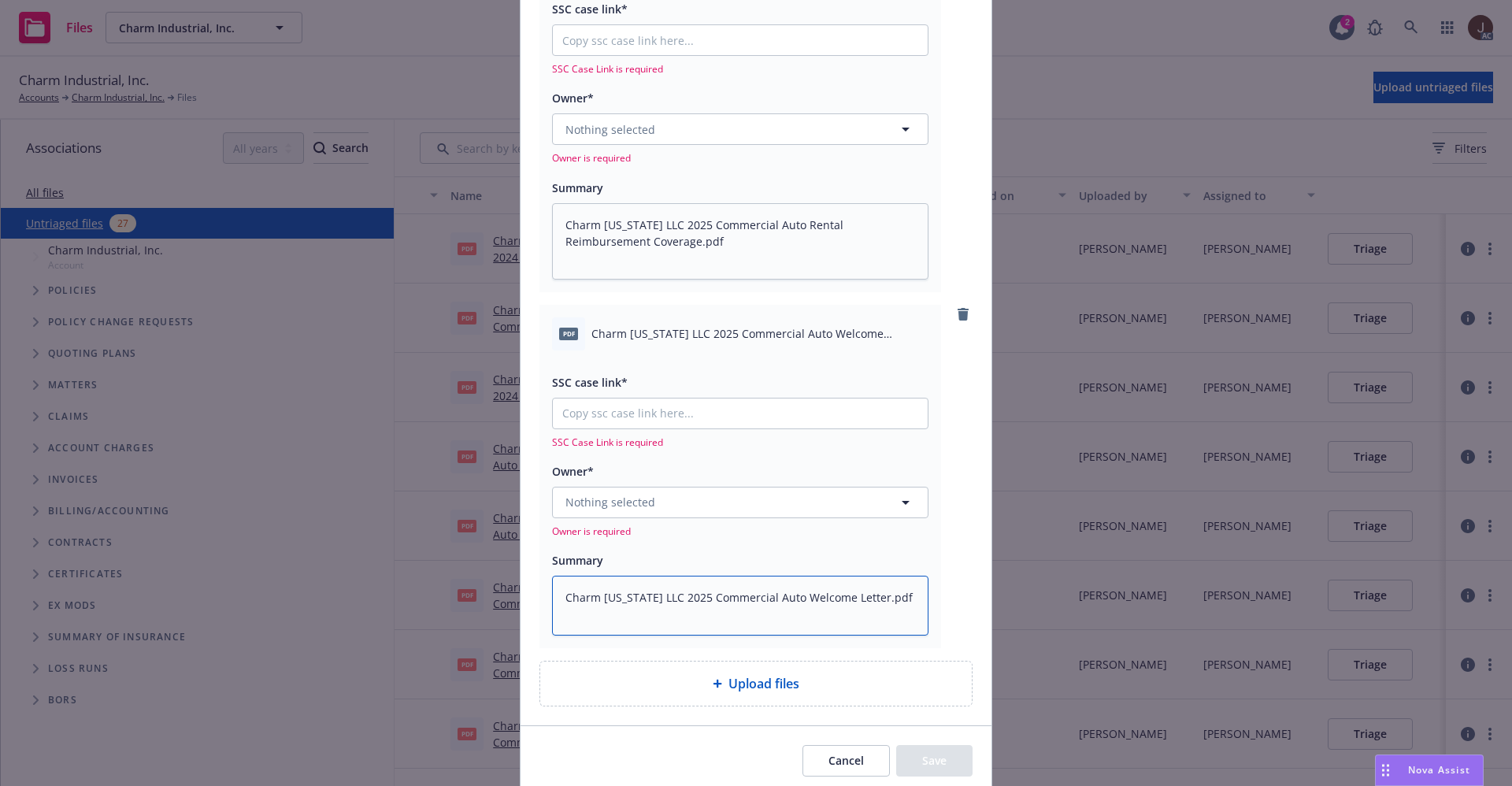
type textarea "Charm Louisiana LLC 2025 Commercial Auto Welcome Letter.pdf"
click at [941, 527] on div "pdf Charm Louisiana LLC 2025 Commercial Auto Welcome Letter.pdf SSC case link* …" at bounding box center [756, 476] width 433 height 343
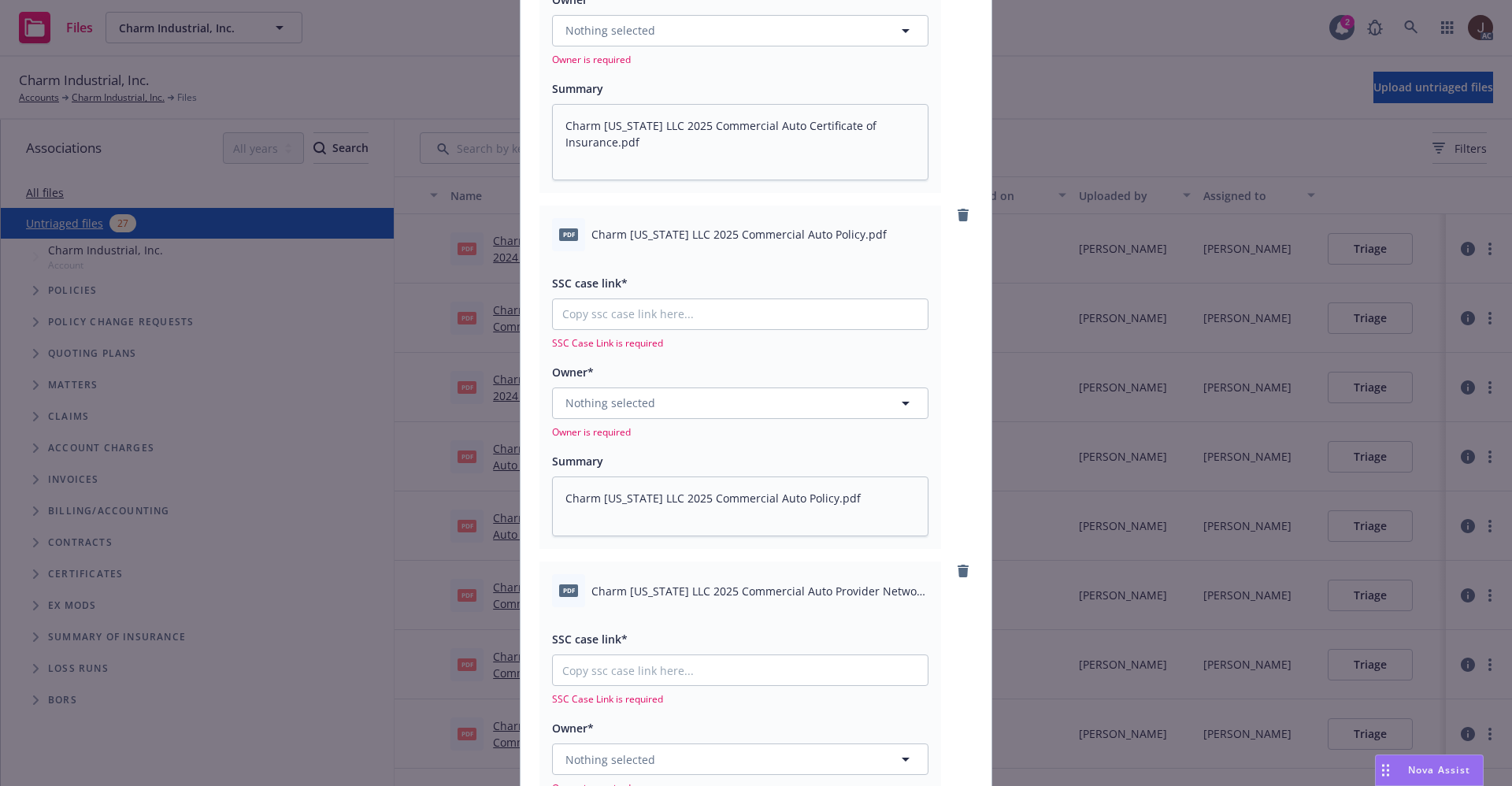
scroll to position [0, 0]
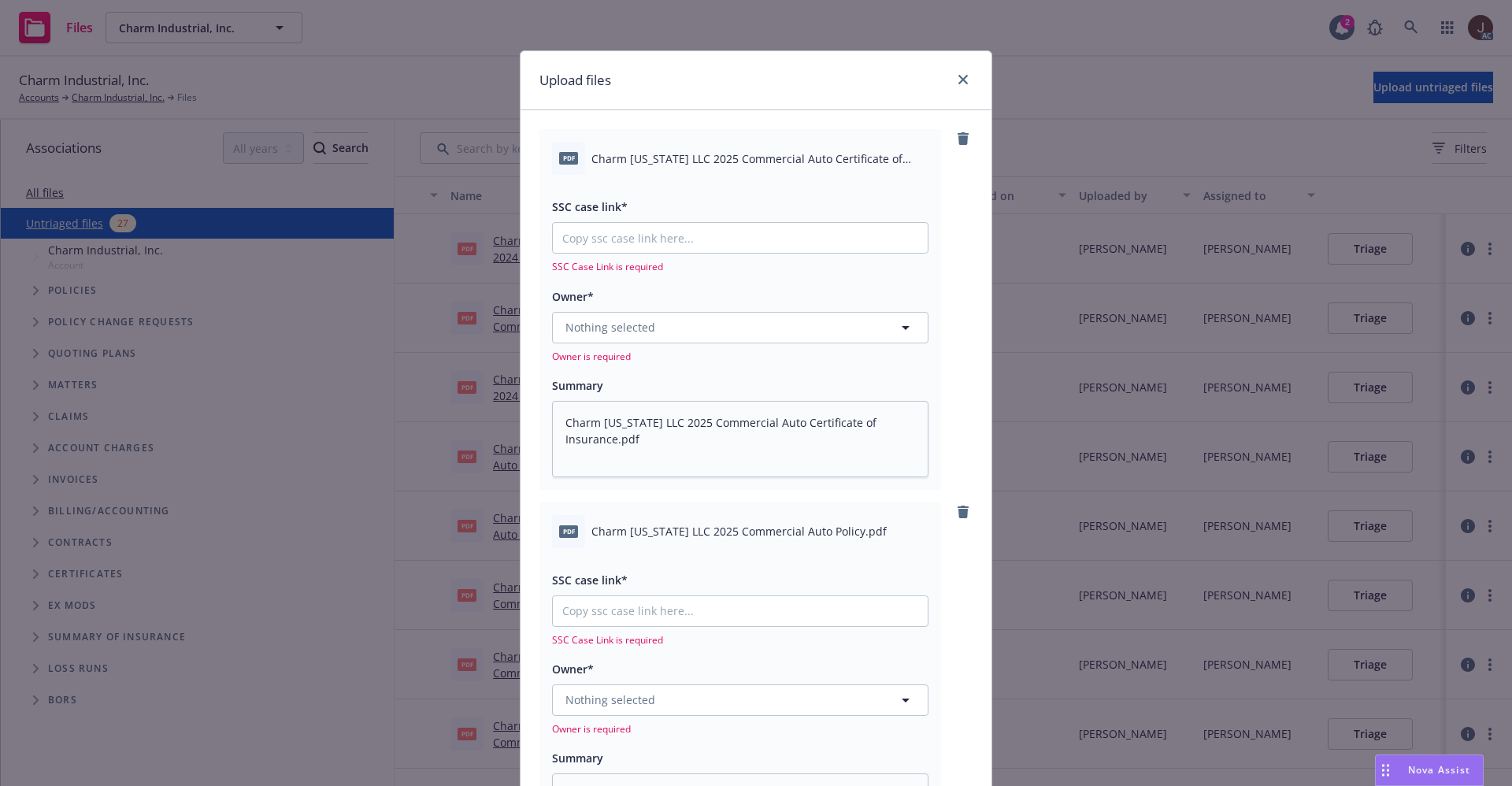
type textarea "x"
click at [637, 321] on span "Nothing selected" at bounding box center [610, 327] width 90 height 16
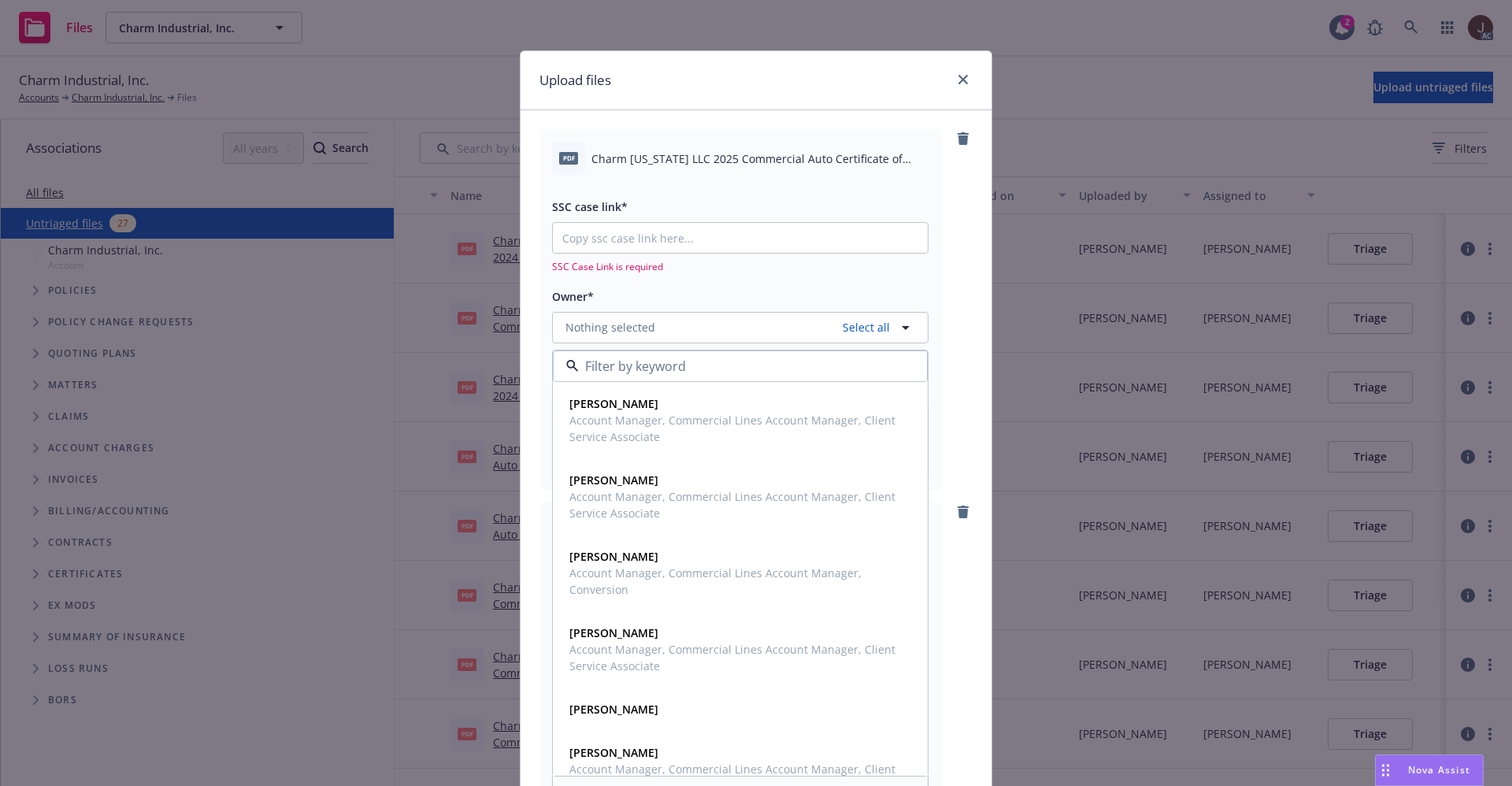
type input "h"
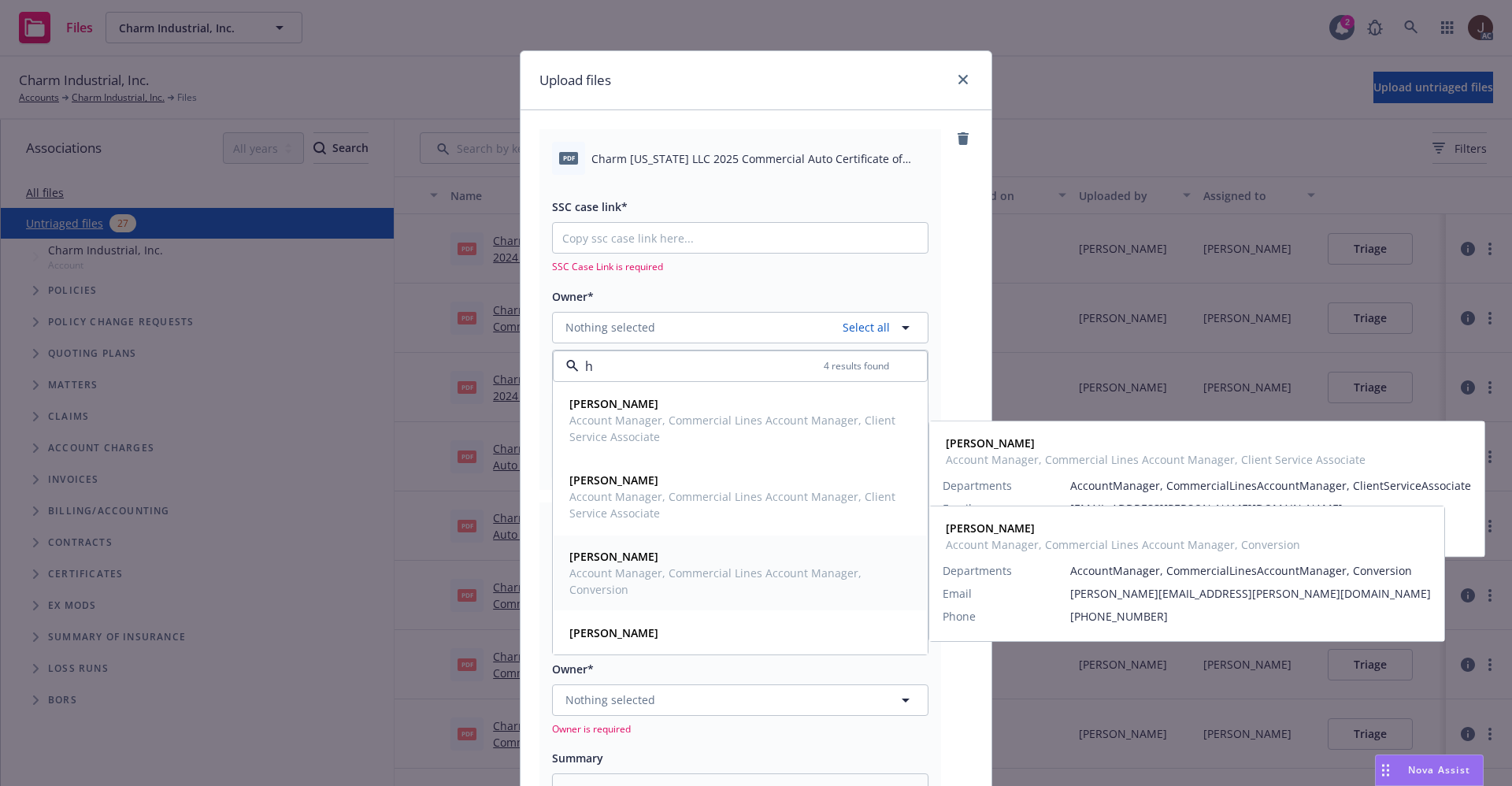
click at [619, 556] on strong "Holly Alessi" at bounding box center [614, 556] width 89 height 15
type textarea "x"
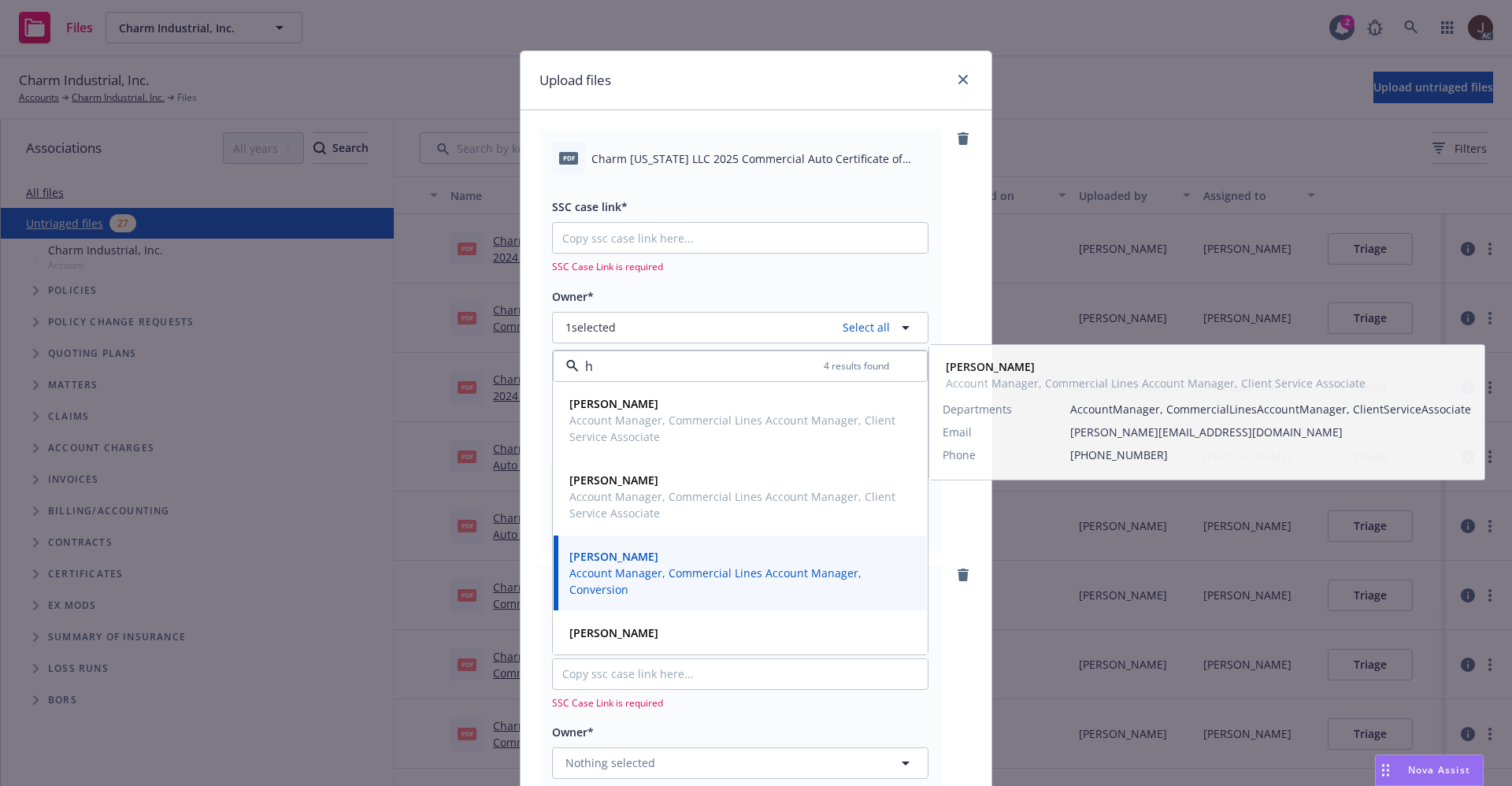
type input "h"
click at [952, 278] on div "pdf Charm Louisiana LLC 2025 Commercial Auto Certificate of Insurance.pdf SSC c…" at bounding box center [756, 341] width 433 height 423
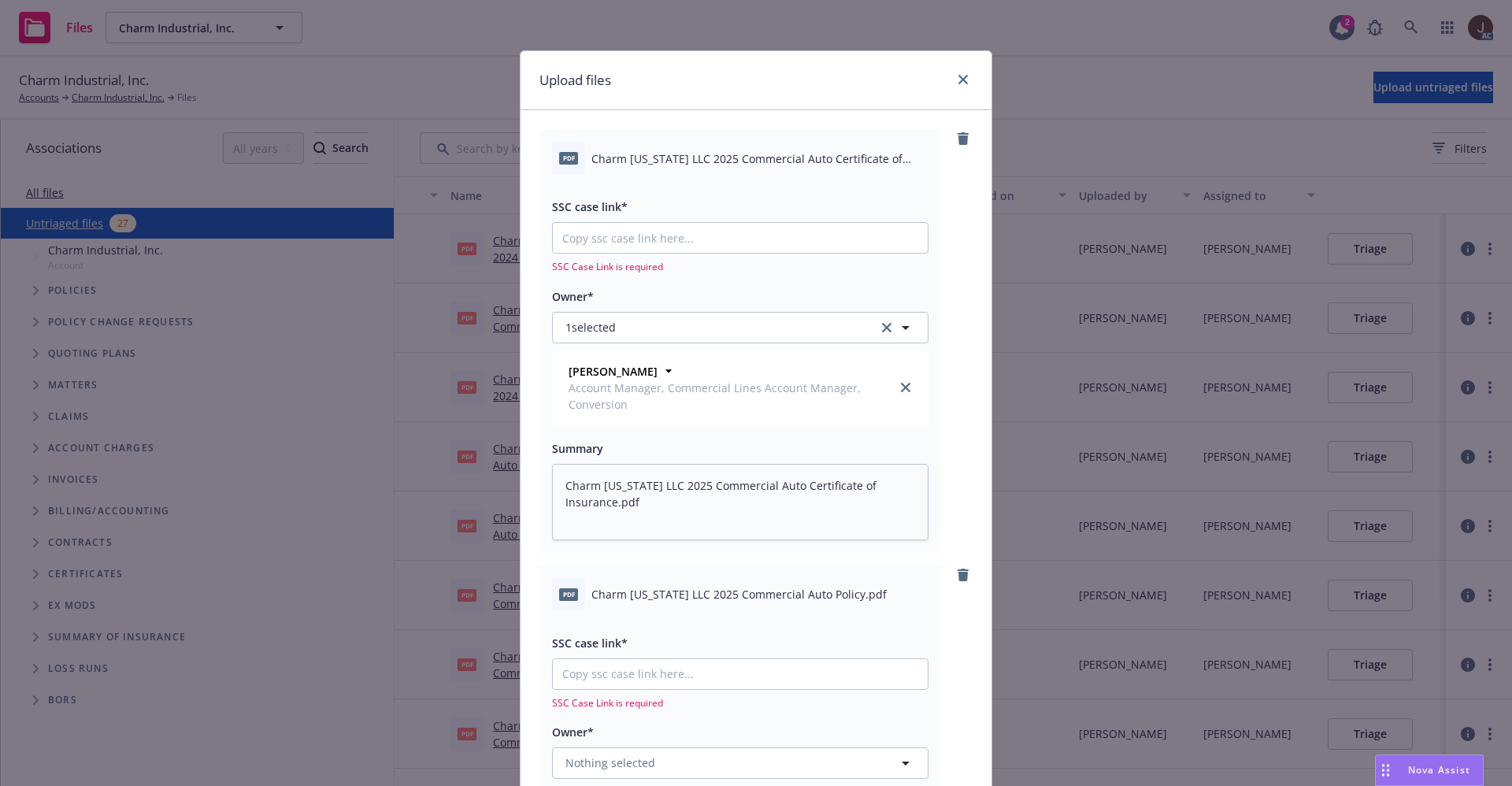
scroll to position [118, 0]
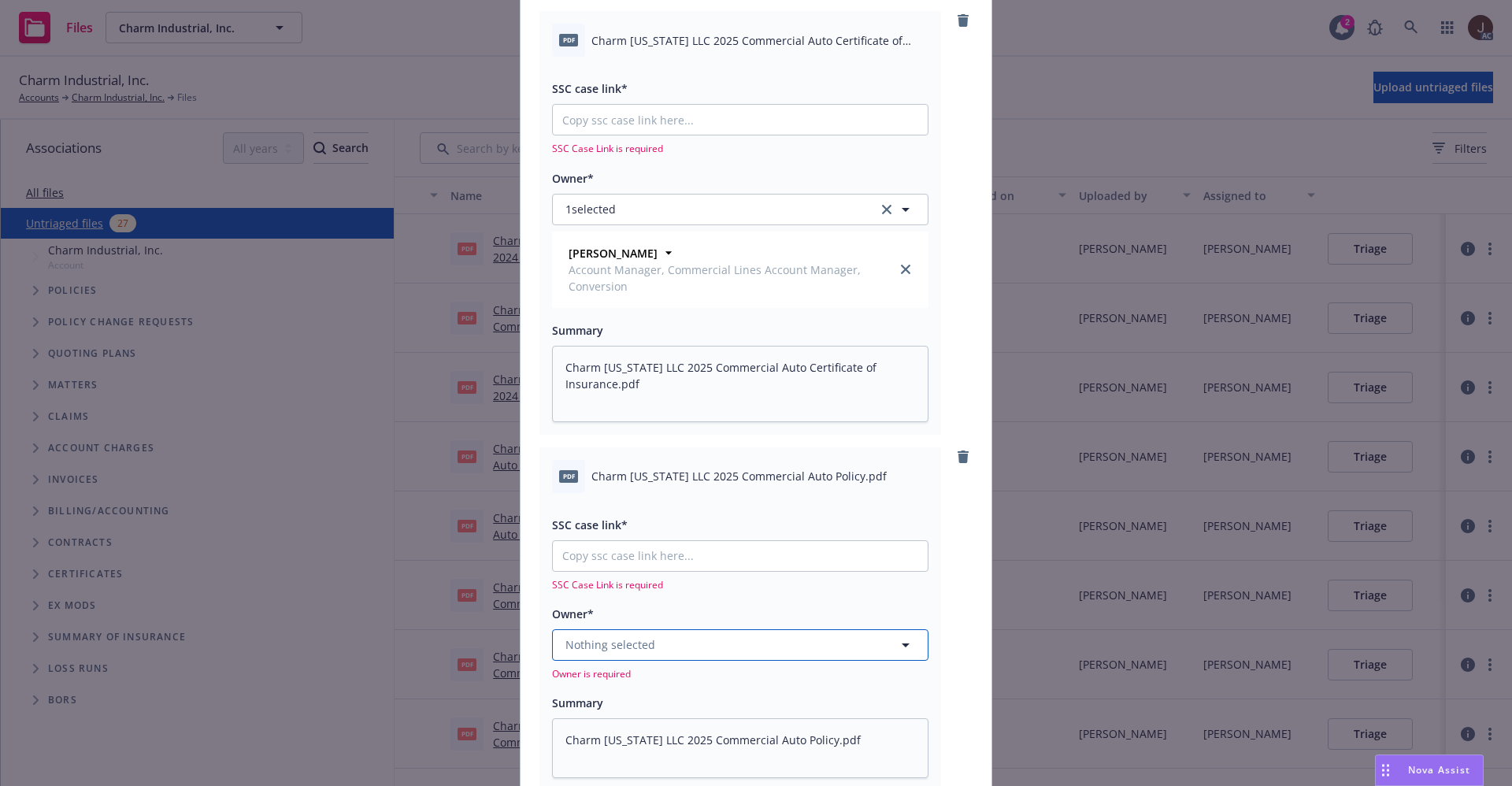
click at [604, 639] on span "Nothing selected" at bounding box center [610, 644] width 90 height 16
type input "h"
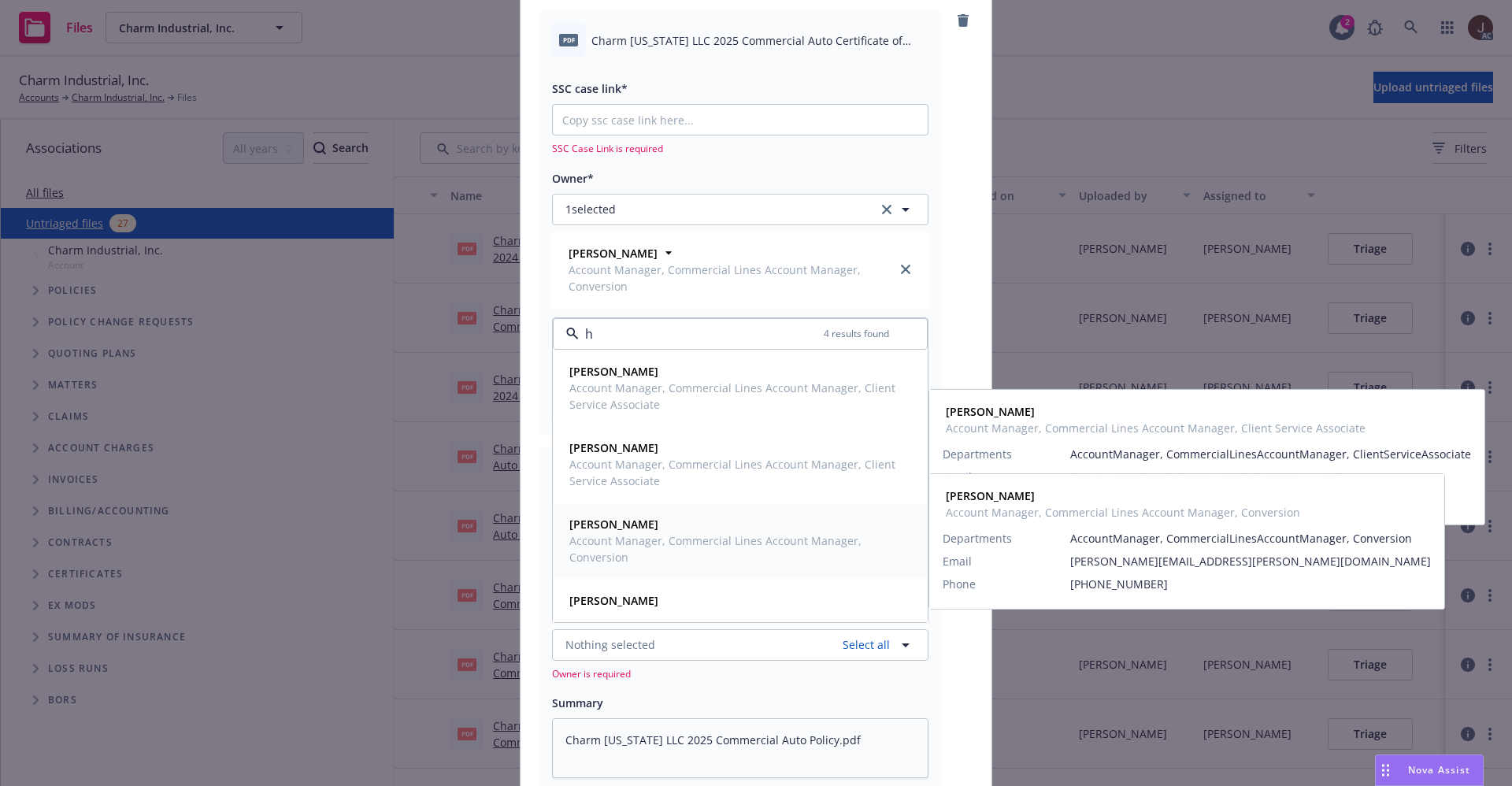
click at [607, 522] on strong "Holly Alessi" at bounding box center [614, 524] width 89 height 15
type textarea "x"
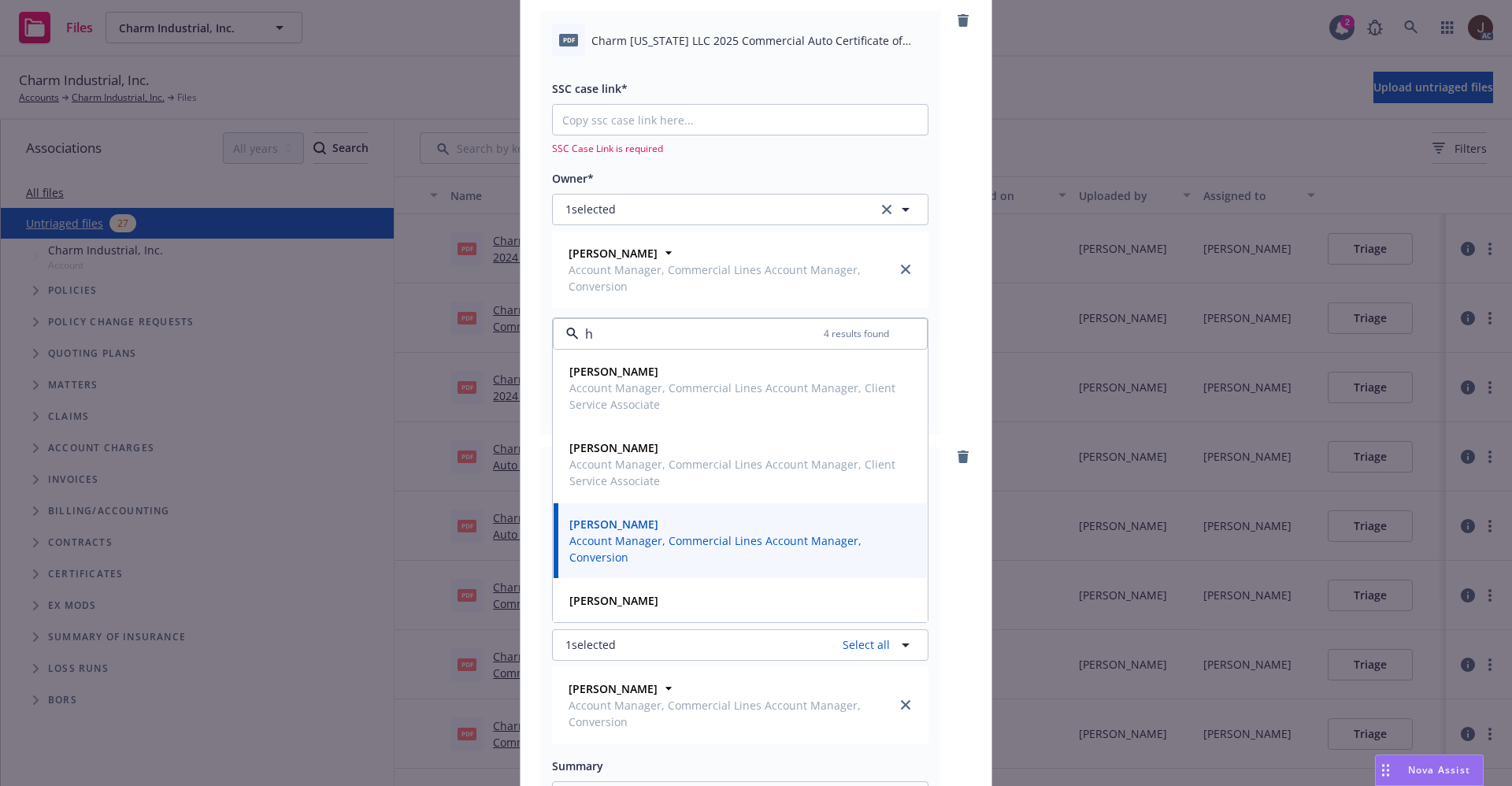
type input "h"
click at [949, 335] on div "pdf Charm Louisiana LLC 2025 Commercial Auto Certificate of Insurance.pdf SSC c…" at bounding box center [756, 222] width 433 height 423
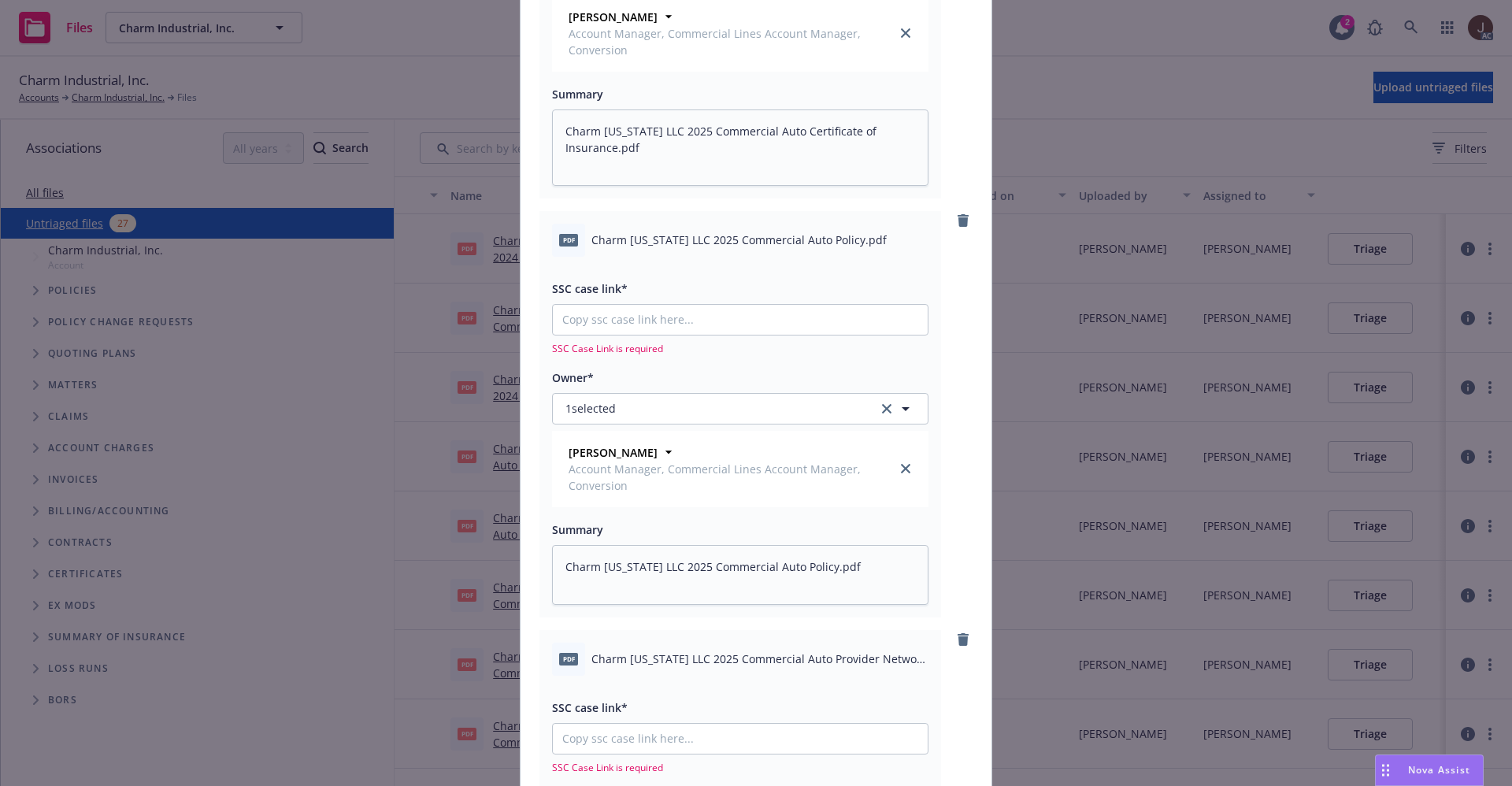
scroll to position [591, 0]
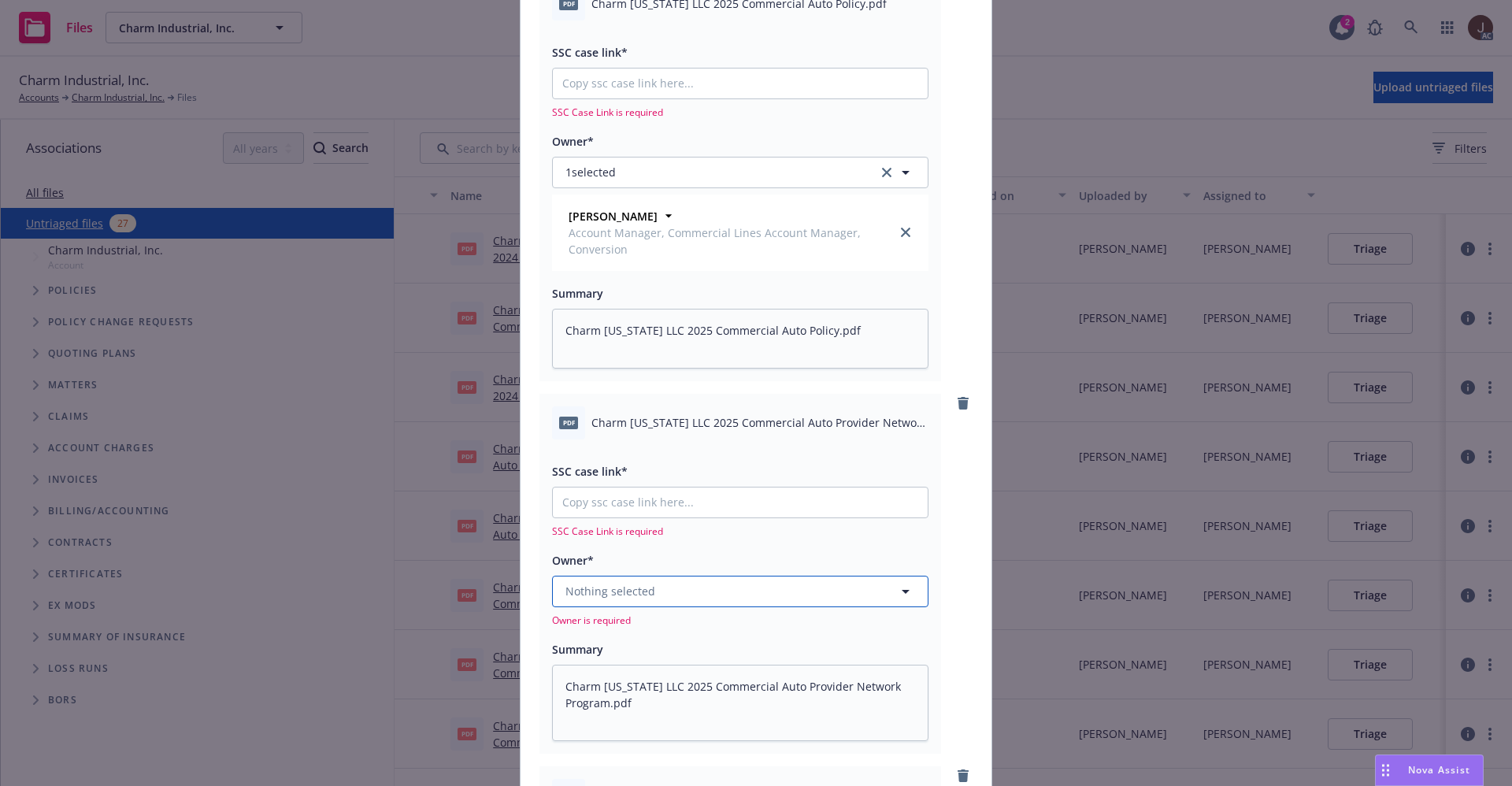
click at [587, 596] on span "Nothing selected" at bounding box center [610, 591] width 90 height 16
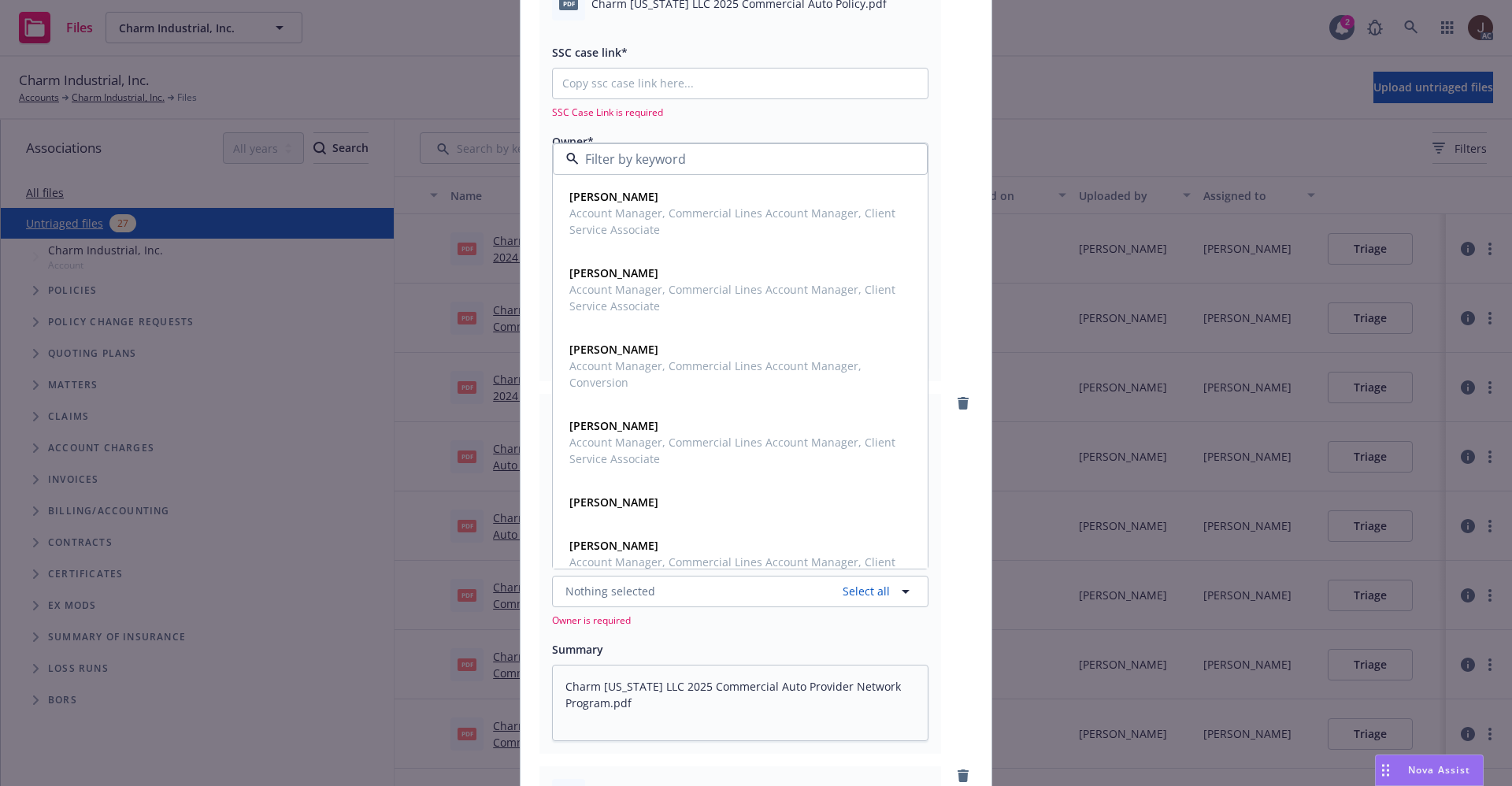
type input "h"
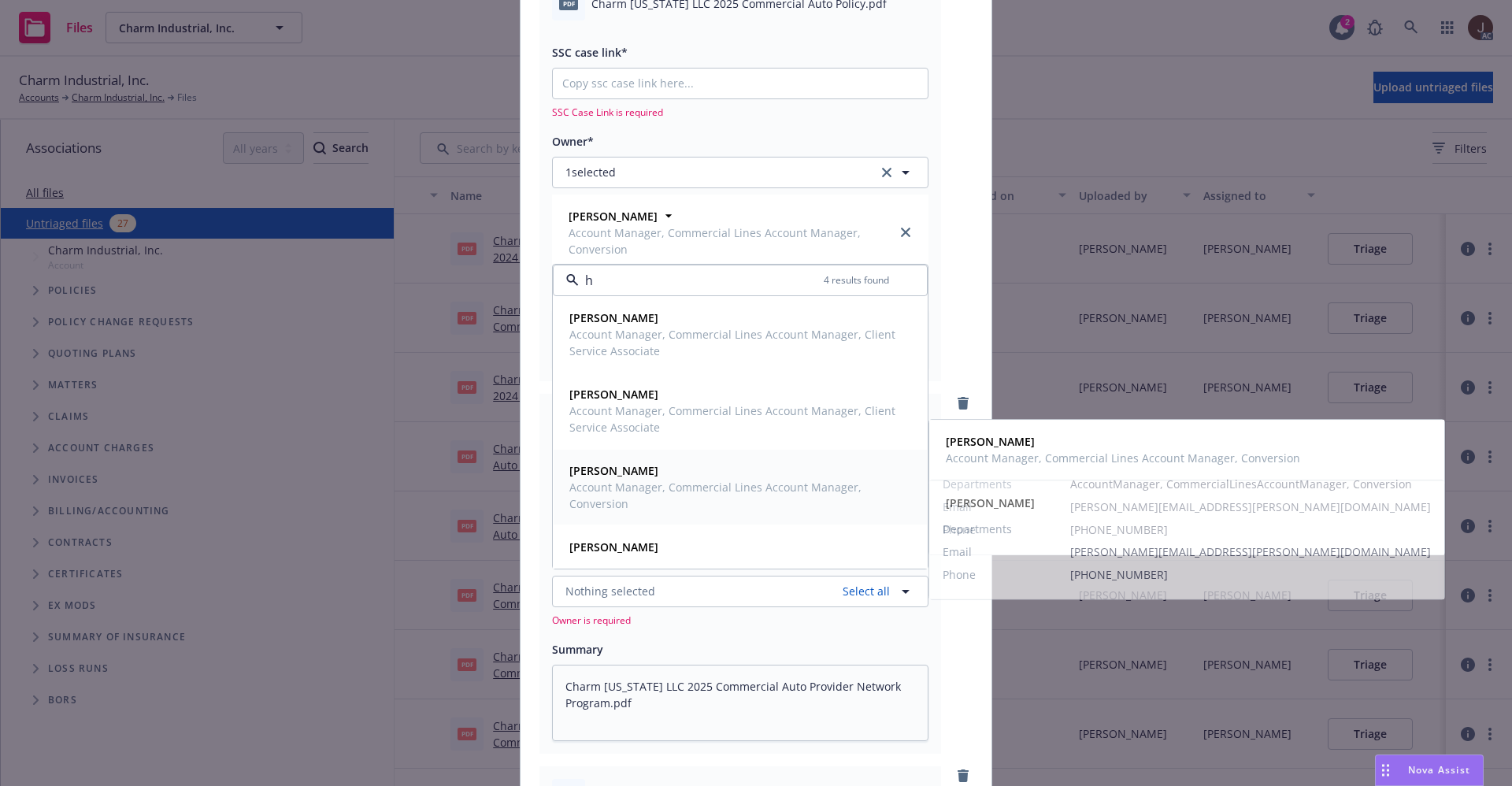
click at [604, 469] on strong "Holly Alessi" at bounding box center [614, 470] width 89 height 15
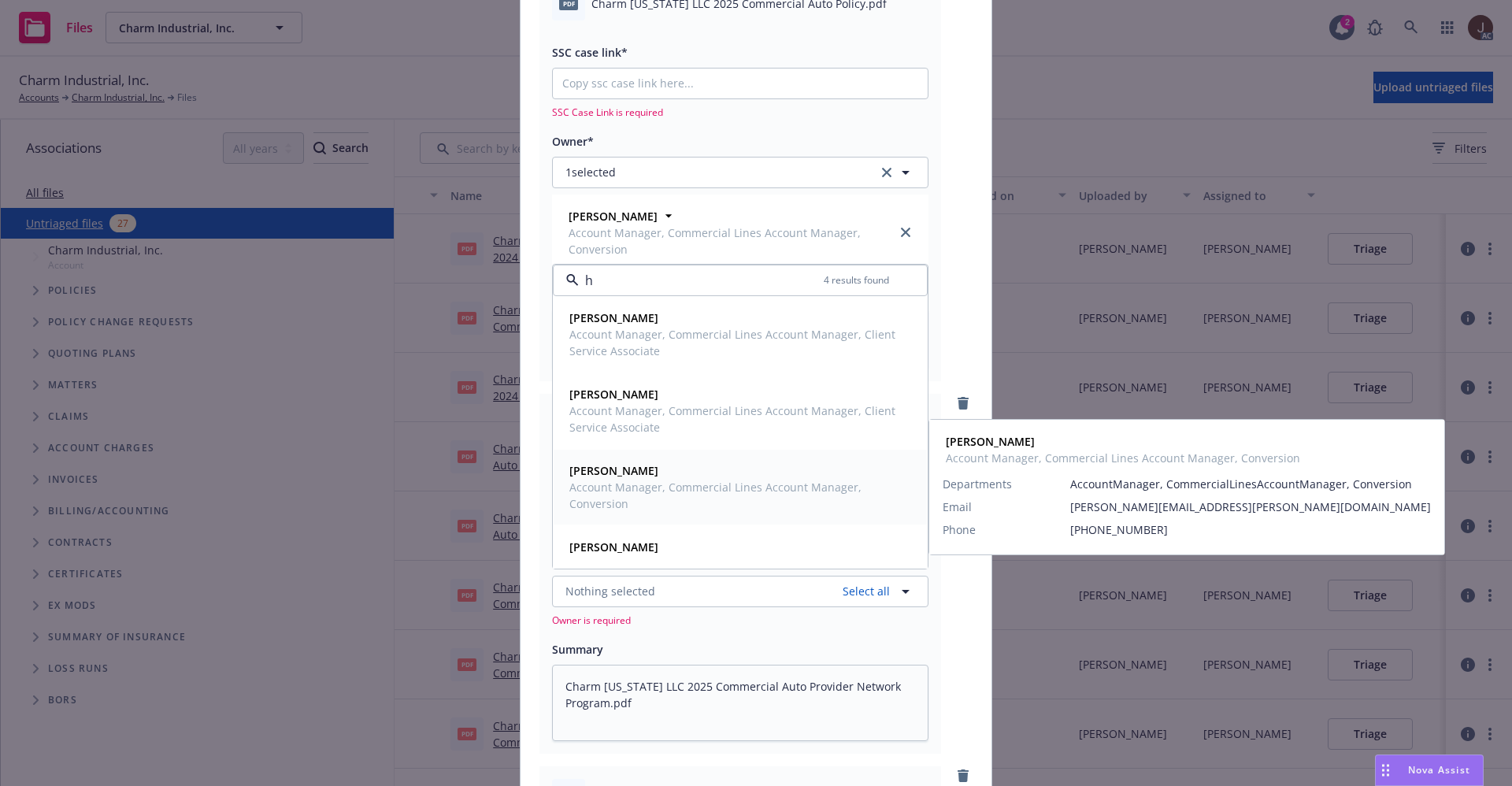
type textarea "x"
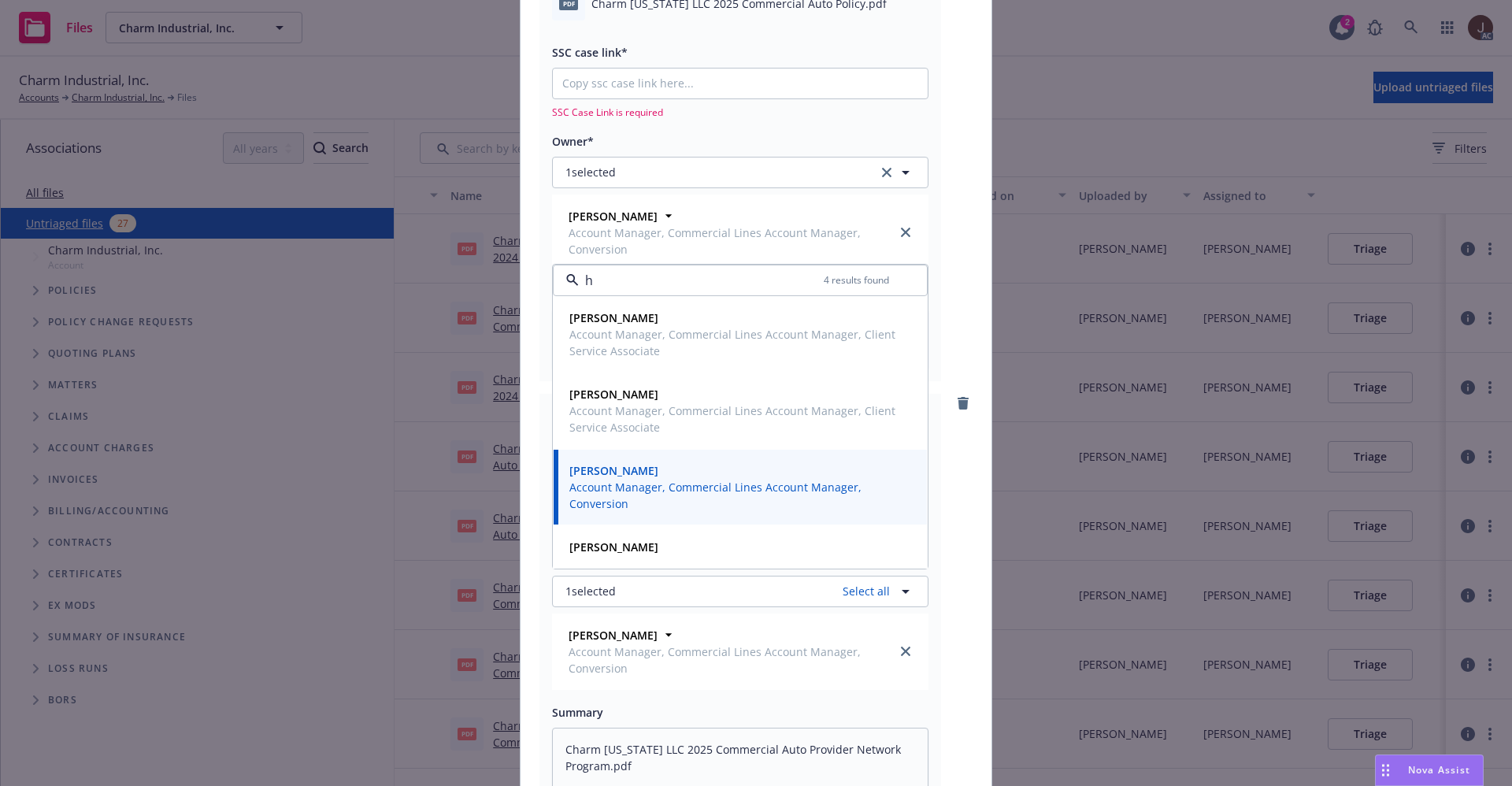
type input "h"
click at [964, 270] on div "pdf Charm Louisiana LLC 2025 Commercial Auto Certificate of Insurance.pdf SSC c…" at bounding box center [756, 571] width 471 height 2102
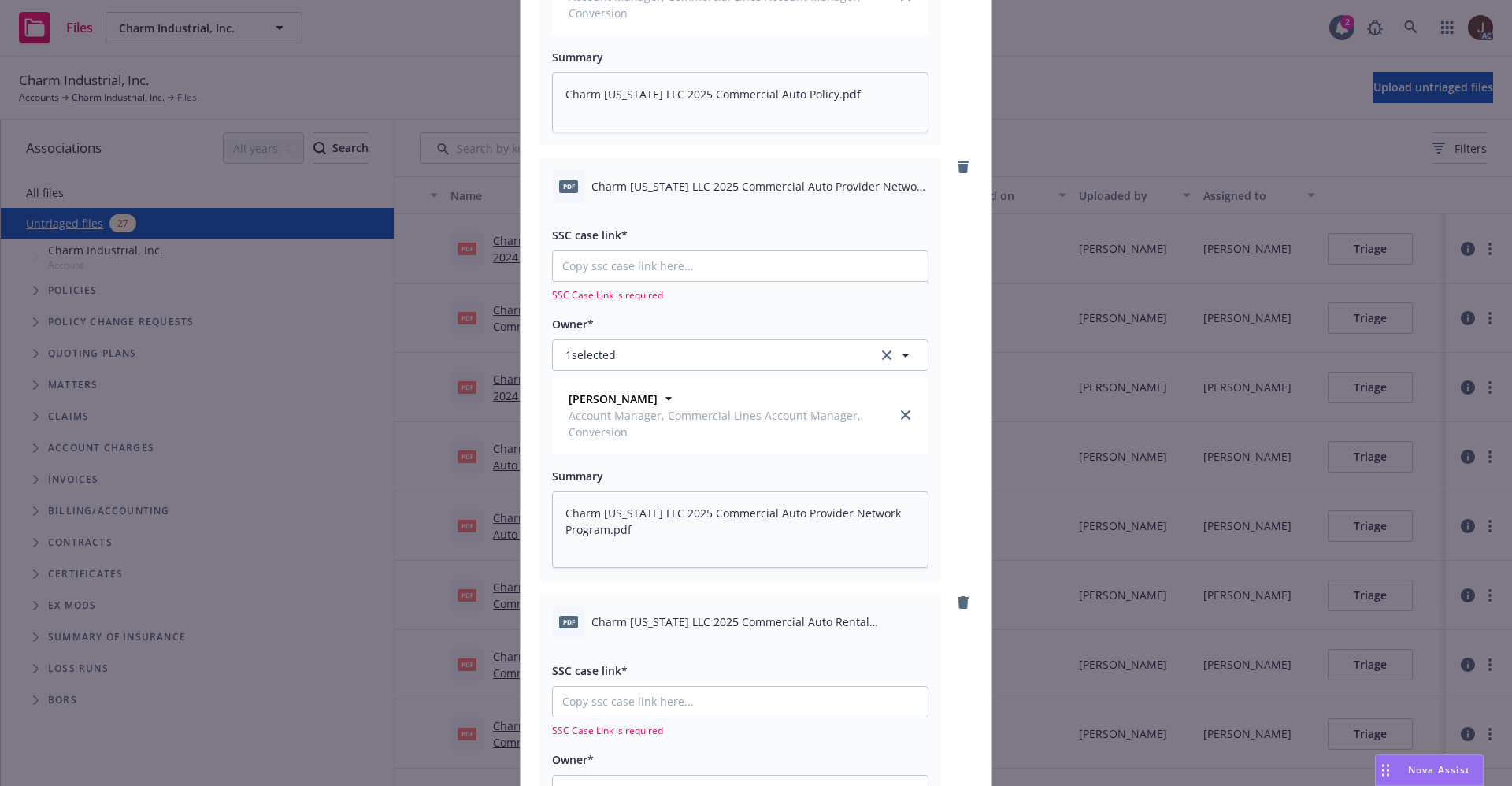
scroll to position [1063, 0]
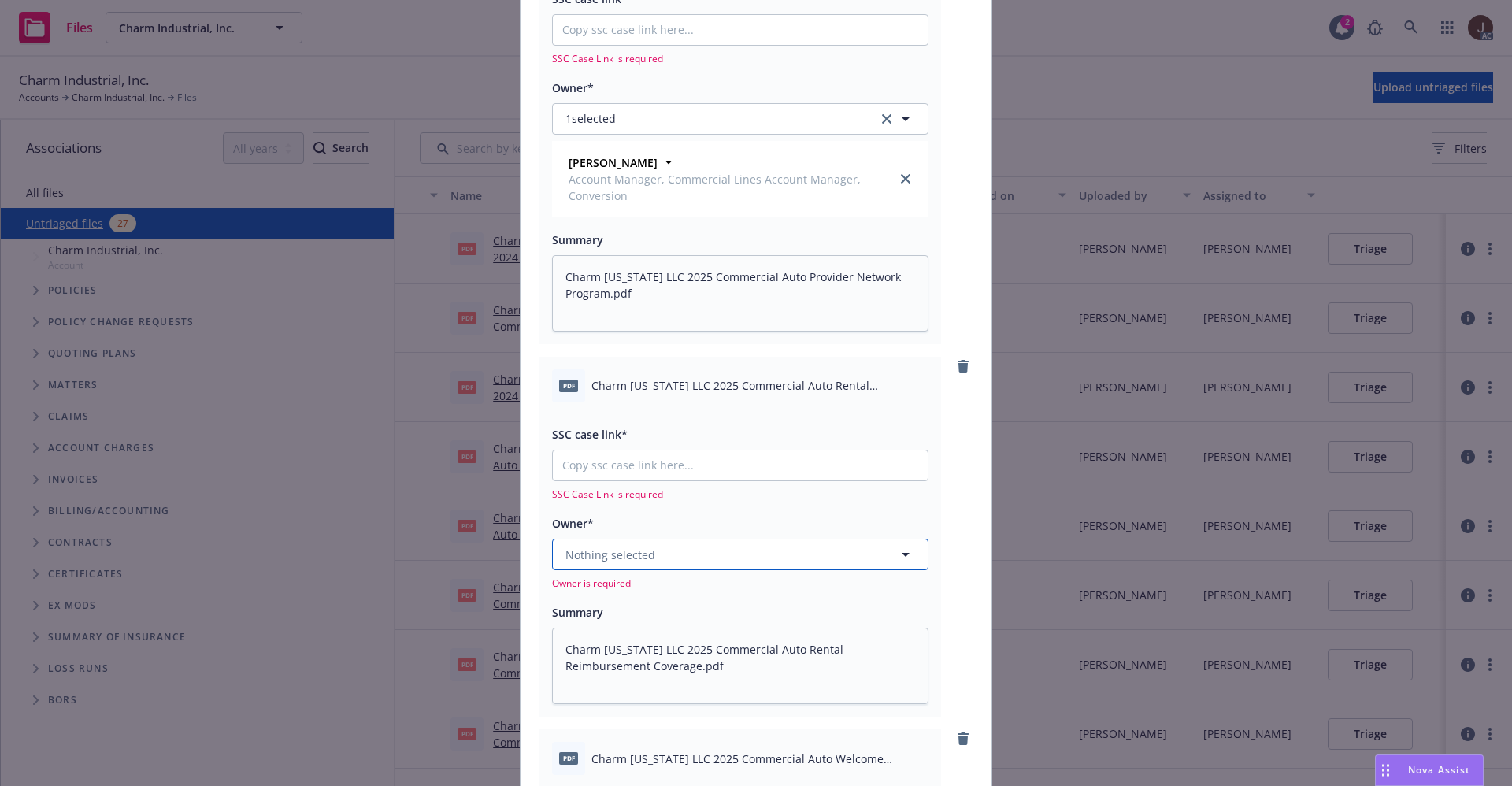
click at [601, 558] on span "Nothing selected" at bounding box center [610, 555] width 90 height 16
type input "h"
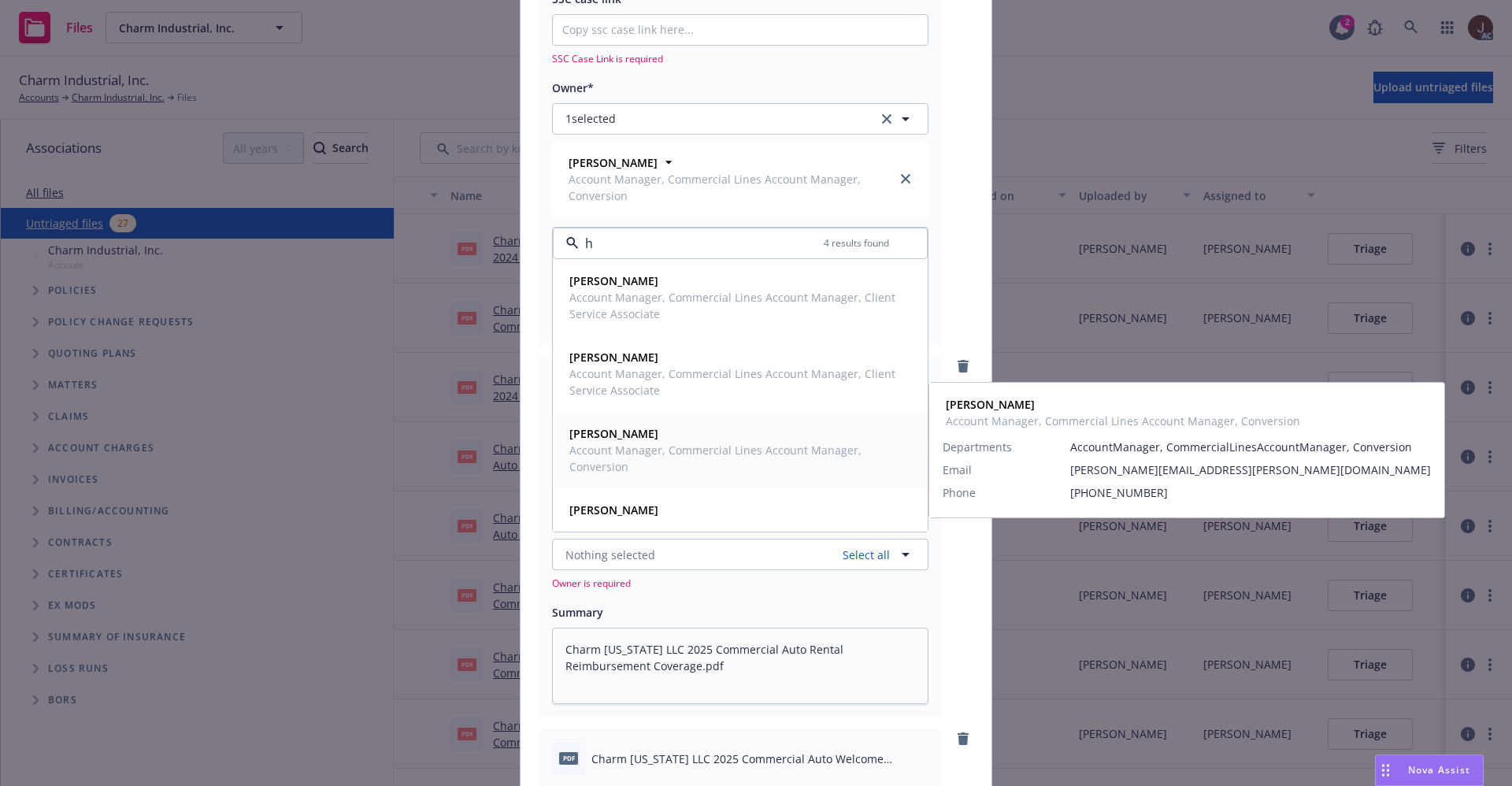
click at [613, 443] on span "Account Manager, Commercial Lines Account Manager, Conversion" at bounding box center [738, 459] width 339 height 33
type textarea "x"
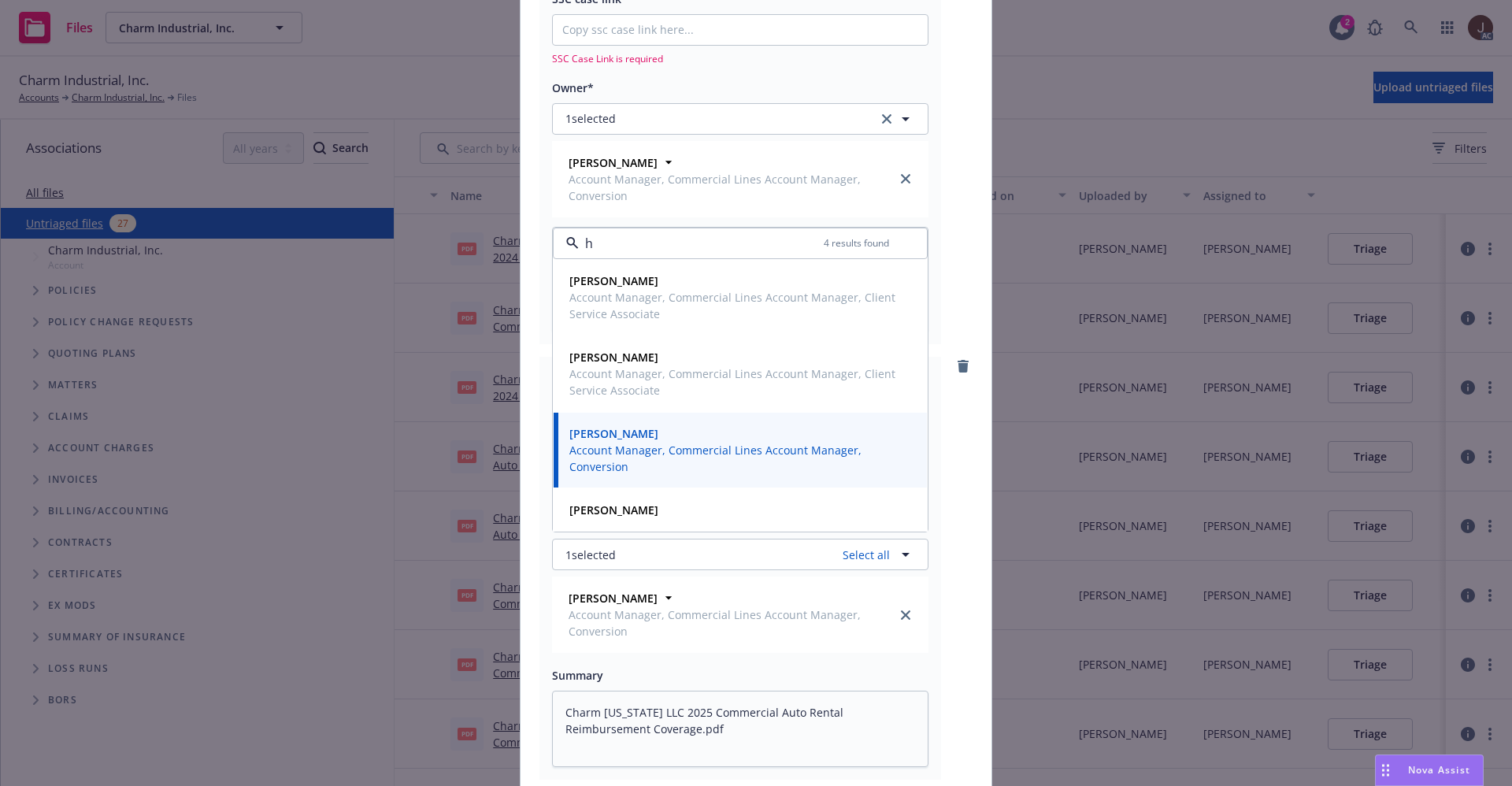
type input "h"
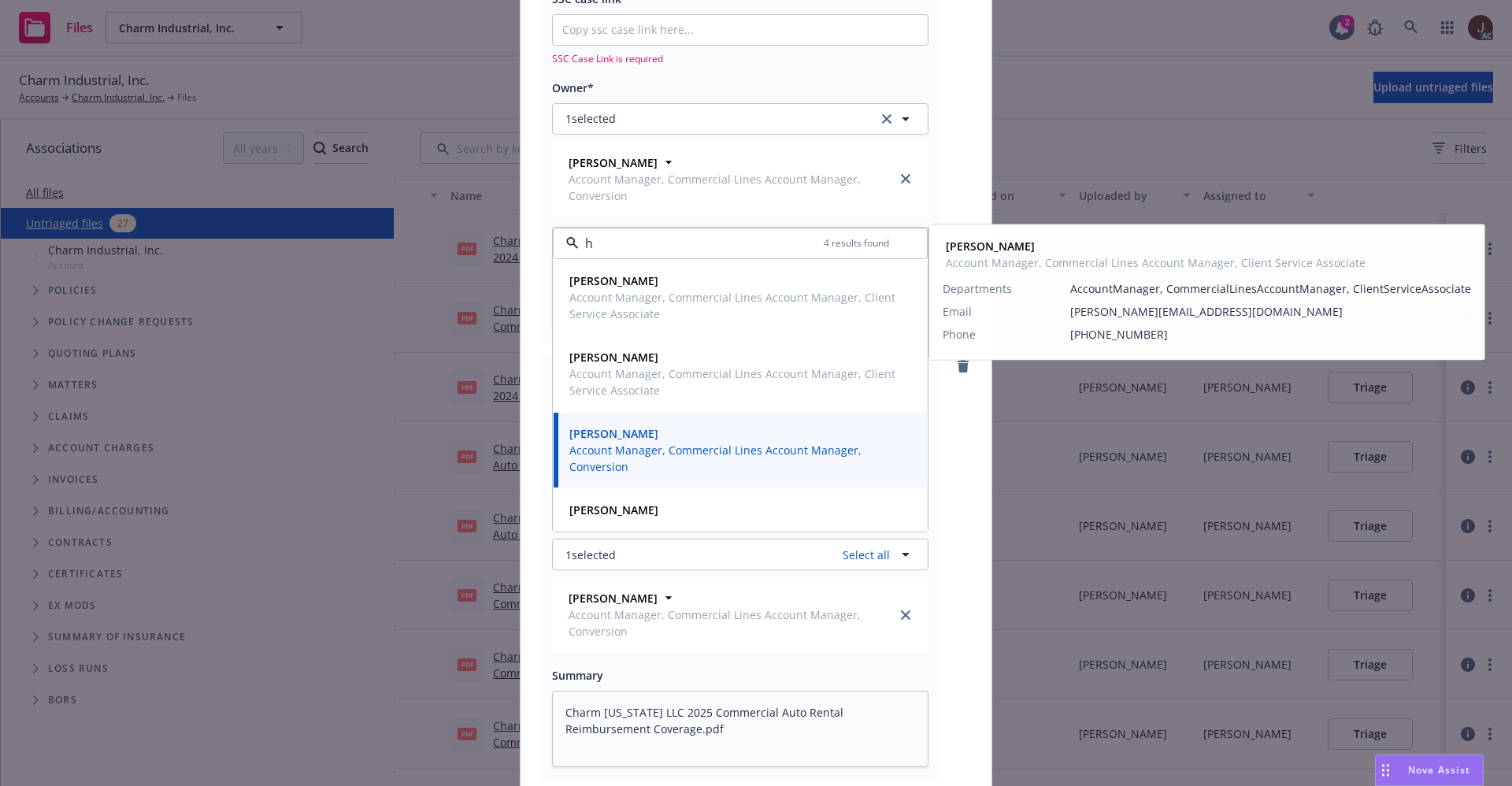
click at [939, 181] on div "pdf Charm Louisiana LLC 2025 Commercial Auto Provider Network Program.pdf SSC c…" at bounding box center [756, 133] width 433 height 423
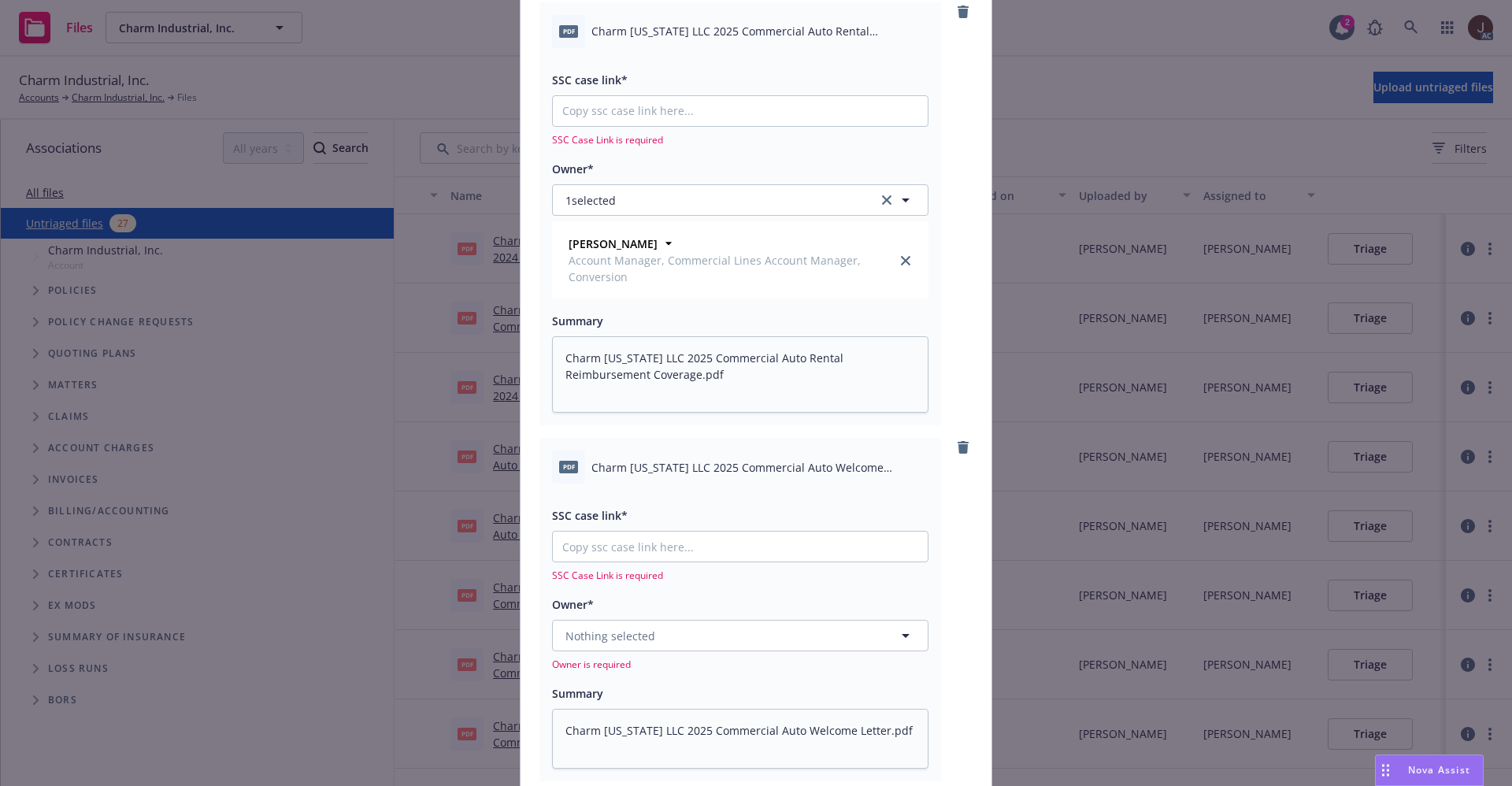
scroll to position [1611, 0]
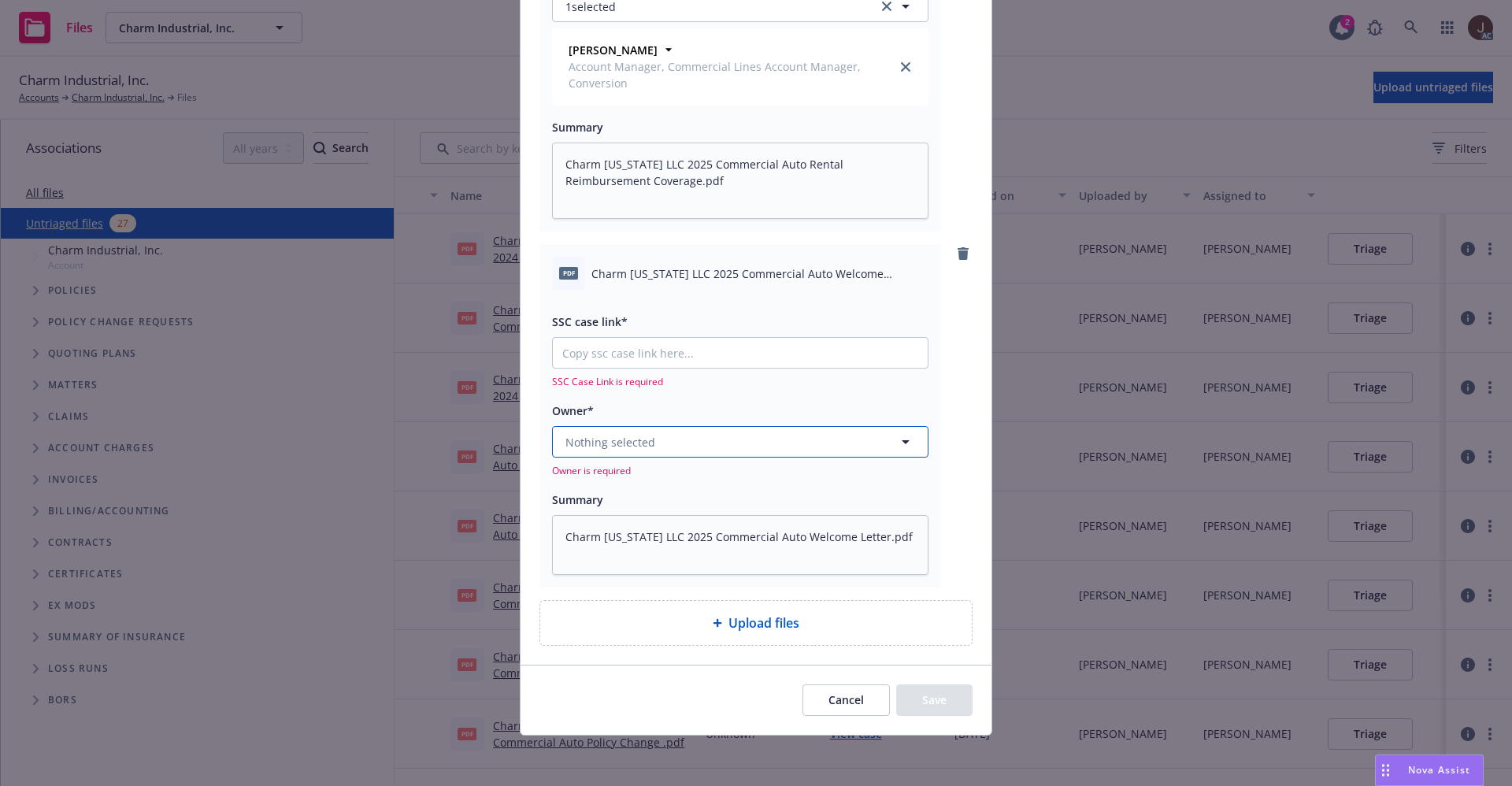
click at [574, 440] on span "Nothing selected" at bounding box center [610, 442] width 90 height 16
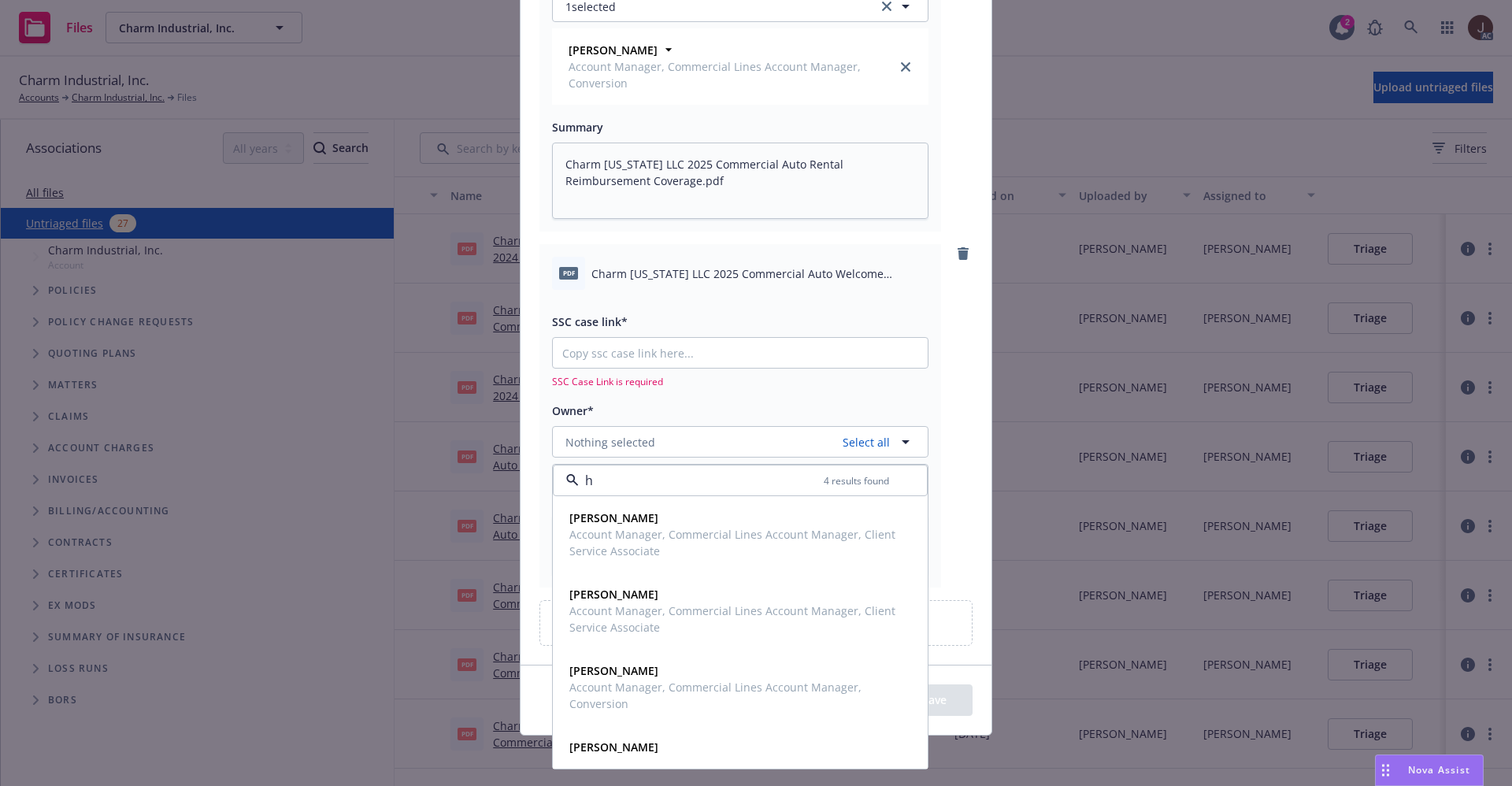
type input "ho"
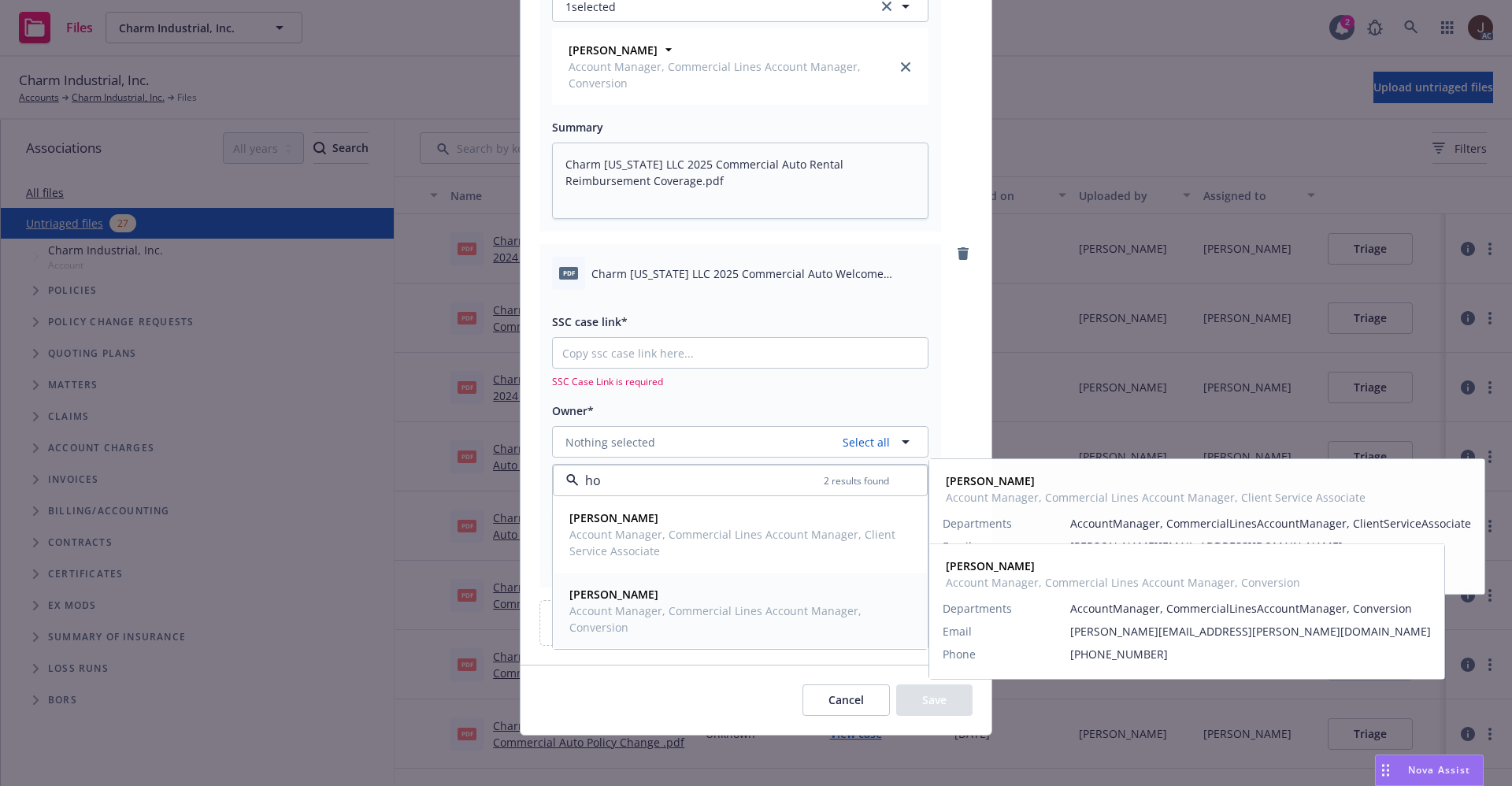
click at [615, 601] on span "Holly Alessi" at bounding box center [738, 594] width 339 height 16
type textarea "x"
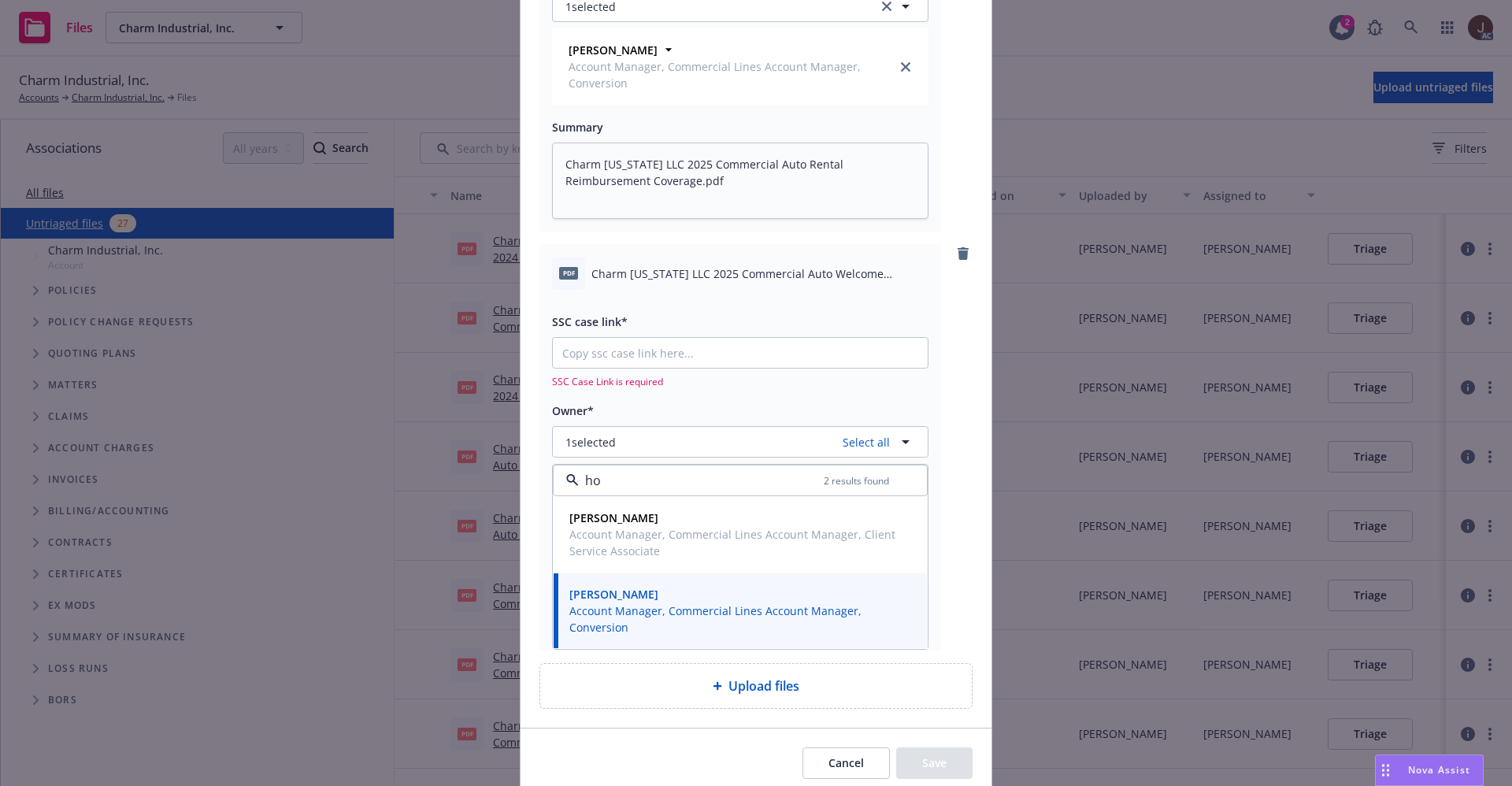
type input "ho"
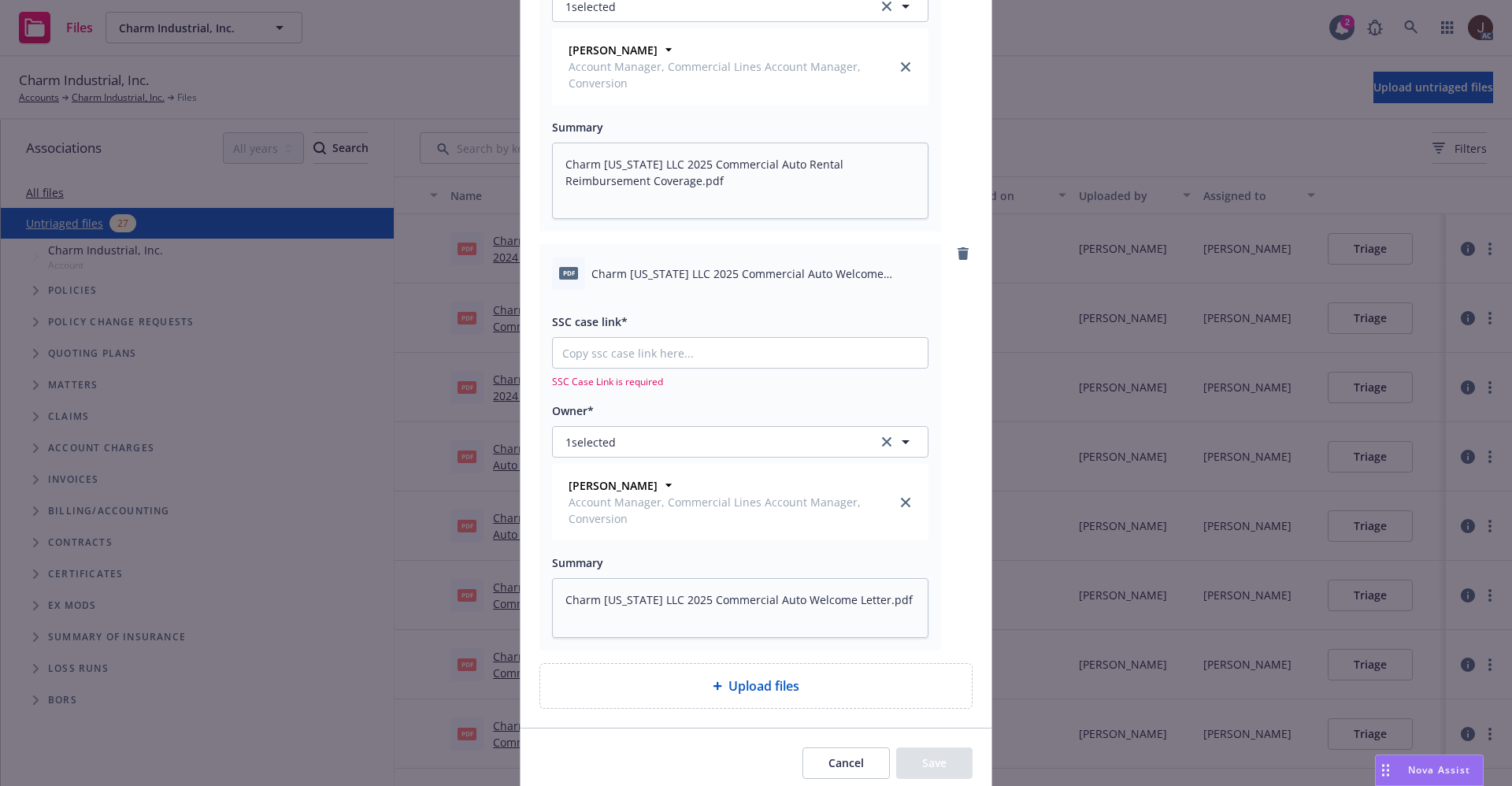
click at [368, 91] on div "Upload files pdf Charm Louisiana LLC 2025 Commercial Auto Certificate of Insura…" at bounding box center [756, 393] width 1512 height 786
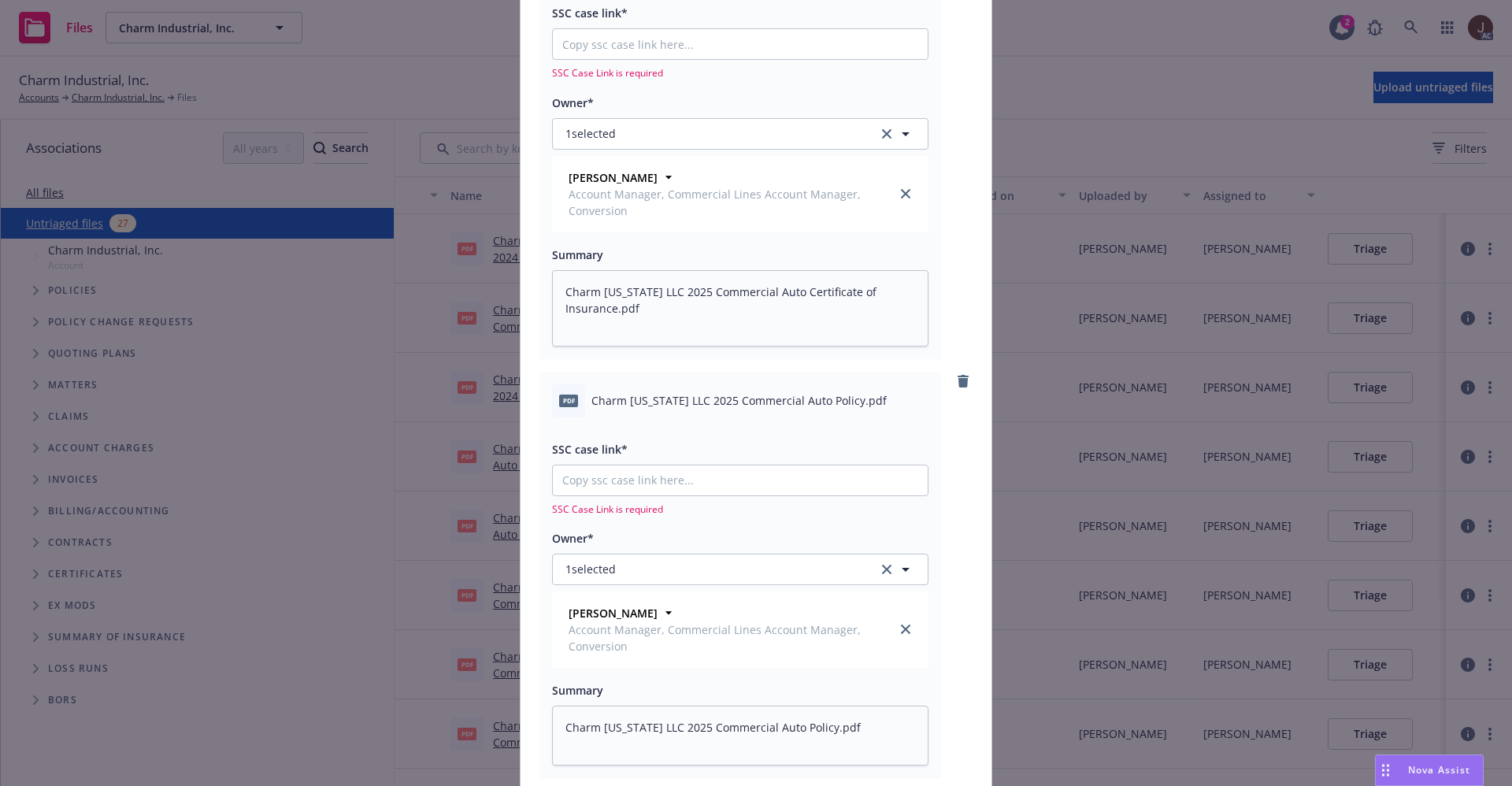
scroll to position [0, 0]
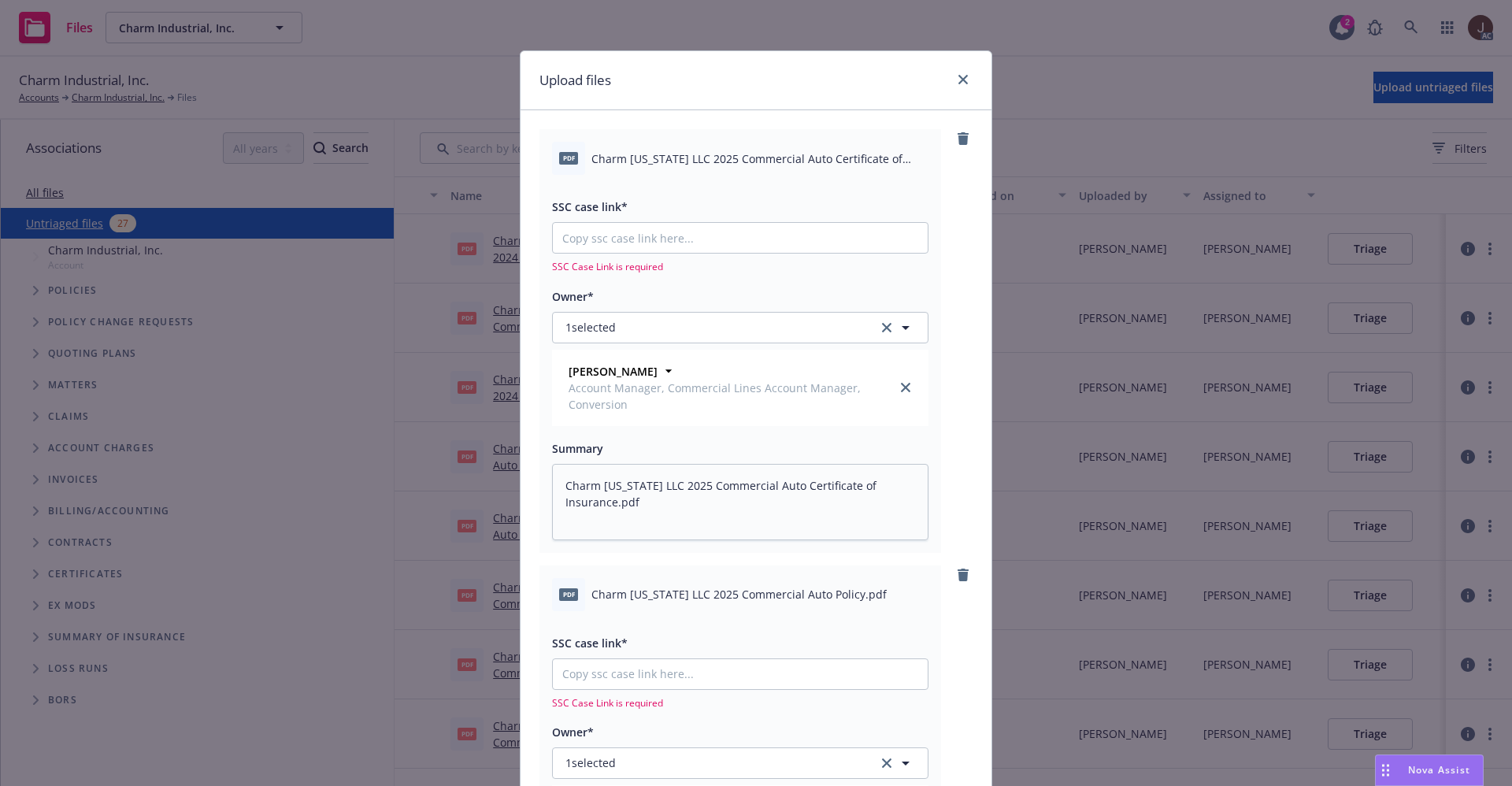
type textarea "x"
click at [591, 241] on input "SSC case link*" at bounding box center [740, 238] width 374 height 30
paste input "https://newfront-ssc.lightning.force.com/lightning/r/Case/500Vz00000QmYgMIAV/vi…"
type input "https://newfront-ssc.lightning.force.com/lightning/r/Case/500Vz00000QmYgMIAV/vi…"
type textarea "x"
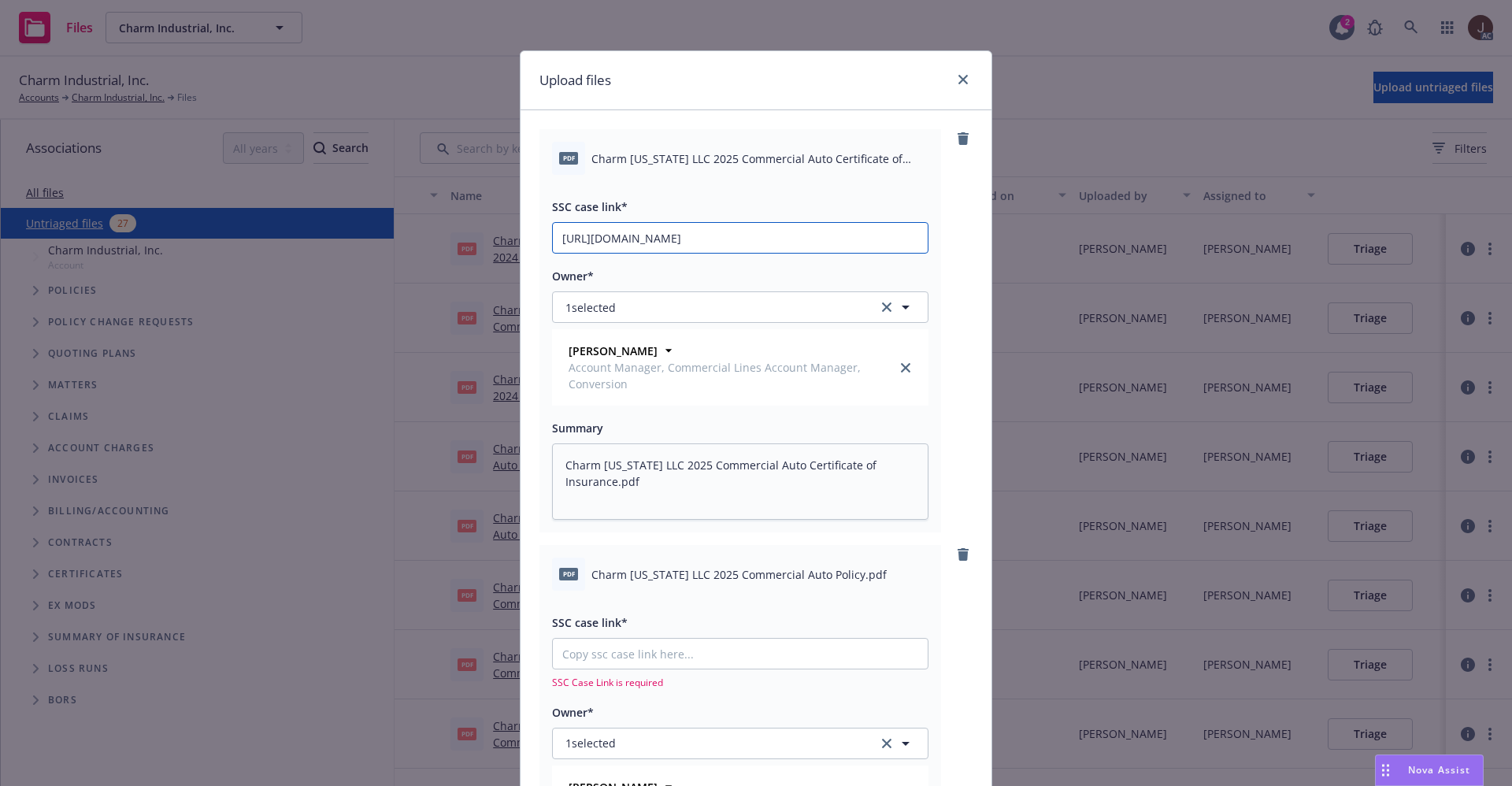
scroll to position [0, 86]
type input "https://newfront-ssc.lightning.force.com/lightning/r/Case/500Vz00000QmYgMIAV/vi…"
click at [935, 277] on div "pdf Charm Louisiana LLC 2025 Commercial Auto Certificate of Insurance.pdf SSC c…" at bounding box center [756, 331] width 433 height 403
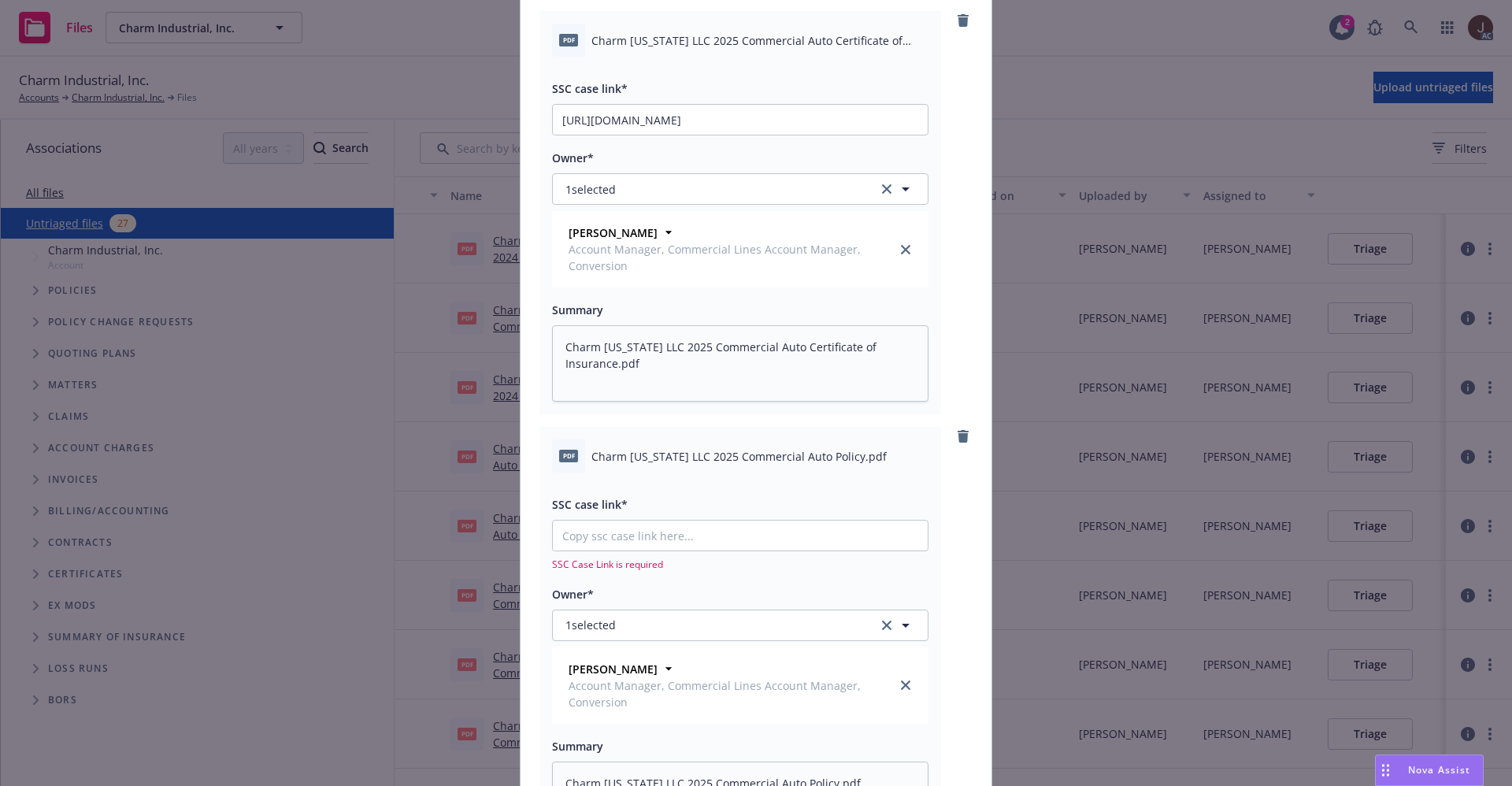
type textarea "x"
click at [618, 134] on input "SSC case link*" at bounding box center [740, 120] width 374 height 30
paste input "https://newfront-ssc.lightning.force.com/lightning/r/Case/500Vz00000QmZEGIA3/vi…"
type input "https://newfront-ssc.lightning.force.com/lightning/r/Case/500Vz00000QmZEGIA3/vi…"
type textarea "x"
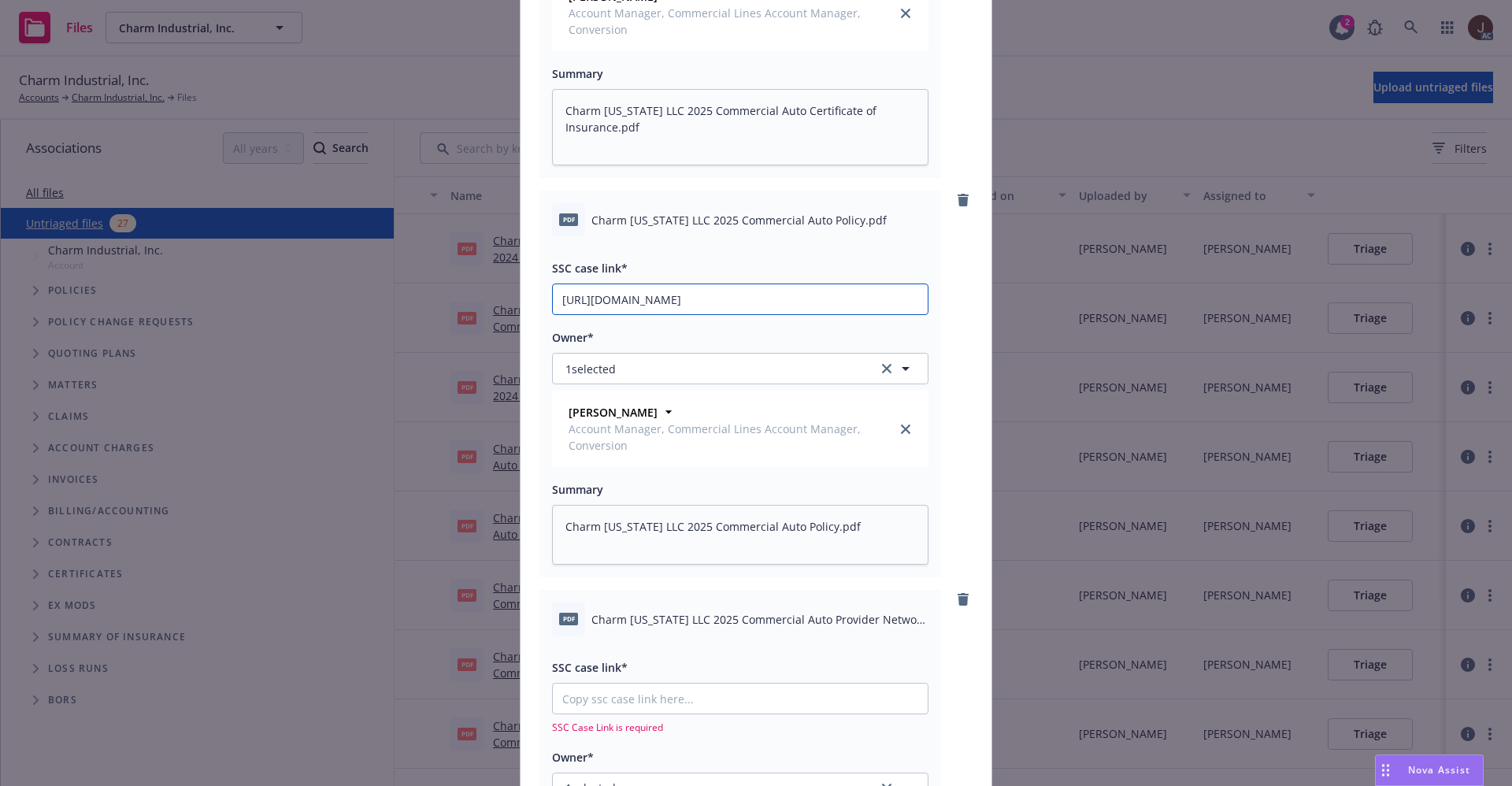
scroll to position [591, 0]
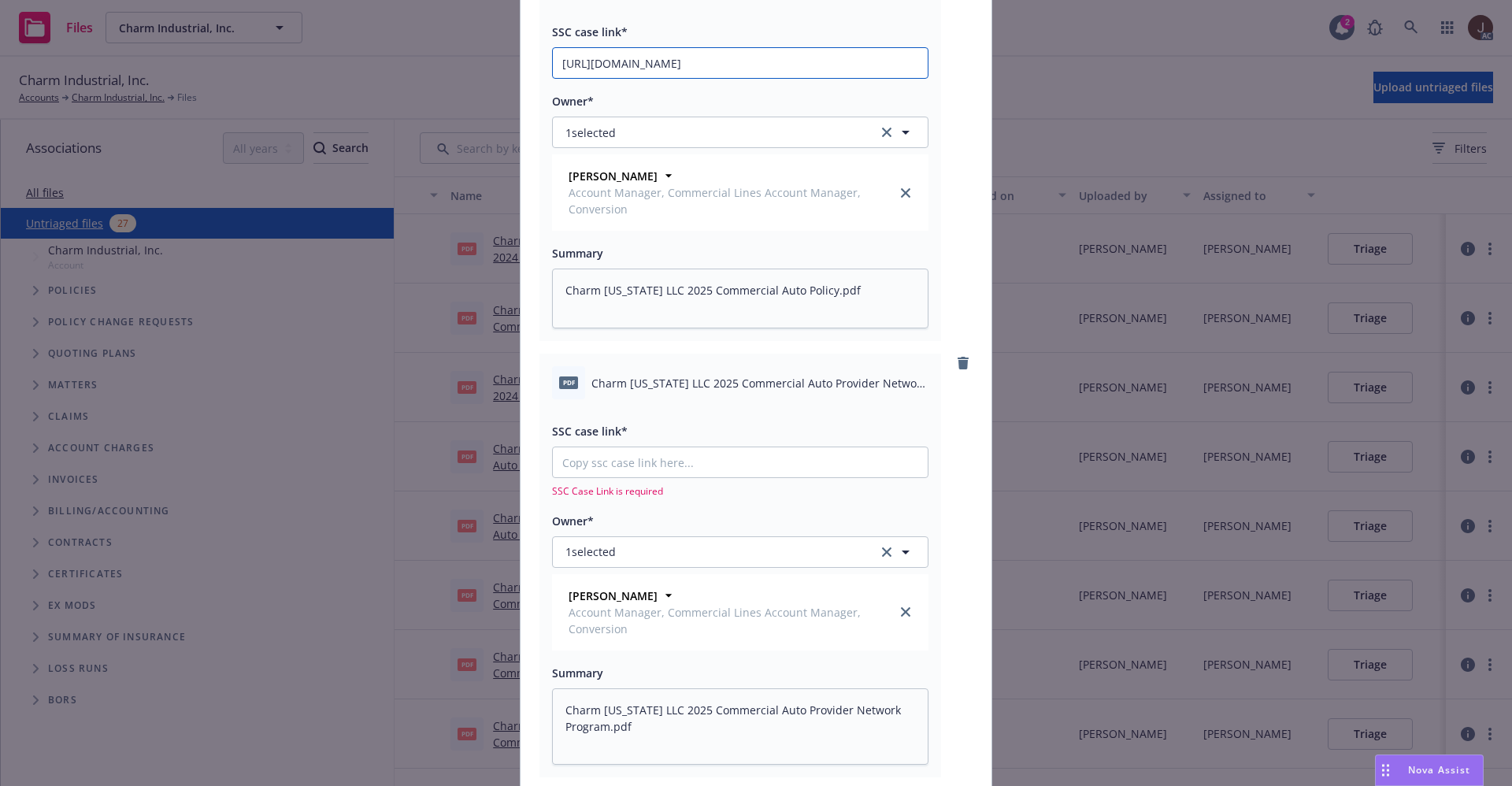
type input "https://newfront-ssc.lightning.force.com/lightning/r/Case/500Vz00000QmZEGIA3/vi…"
type textarea "x"
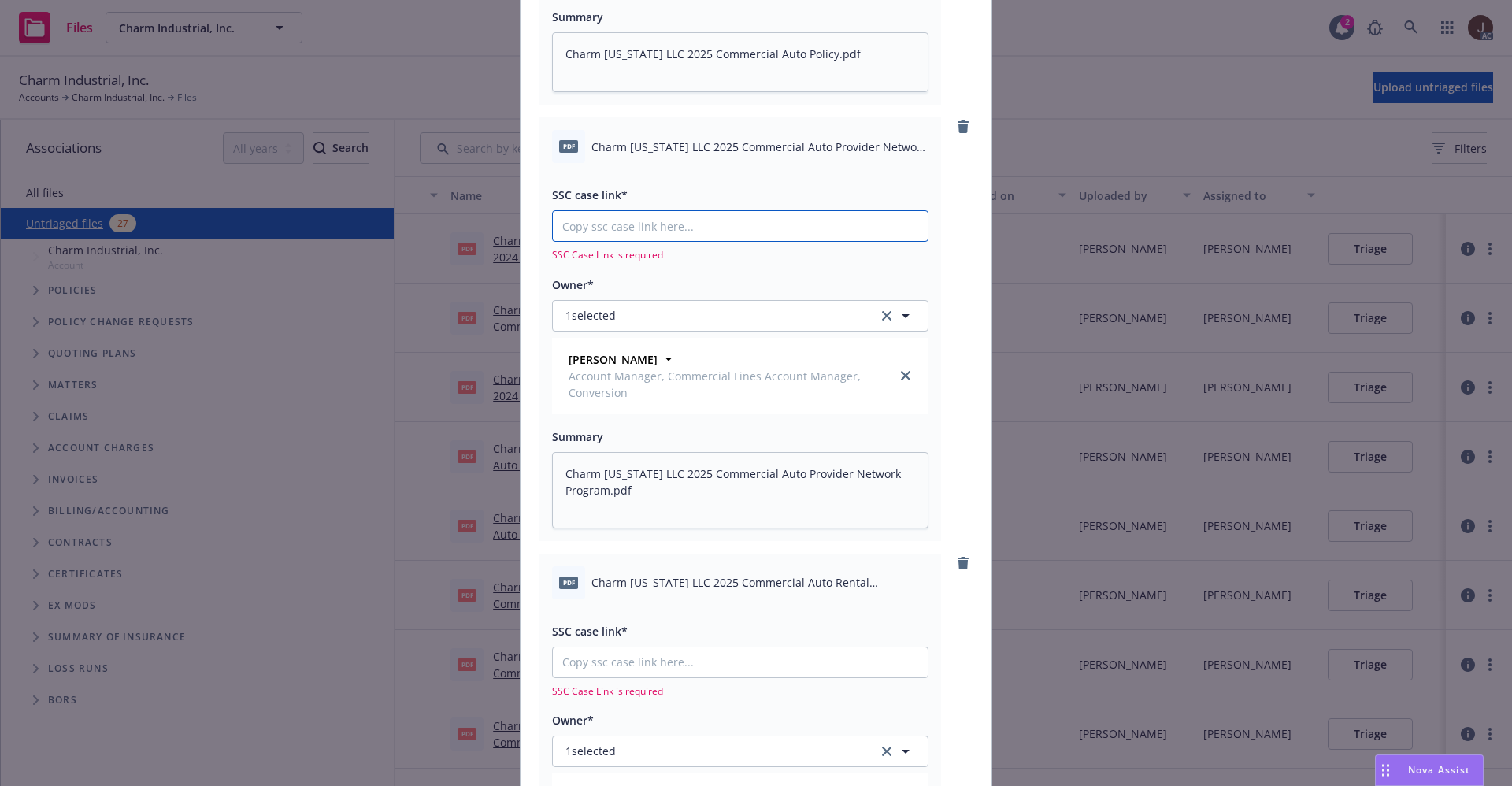
paste input "https://newfront-ssc.lightning.force.com/lightning/r/Case/500Vz00000QmPtEIAV/vi…"
type input "https://newfront-ssc.lightning.force.com/lightning/r/Case/500Vz00000QmPtEIAV/vi…"
type textarea "x"
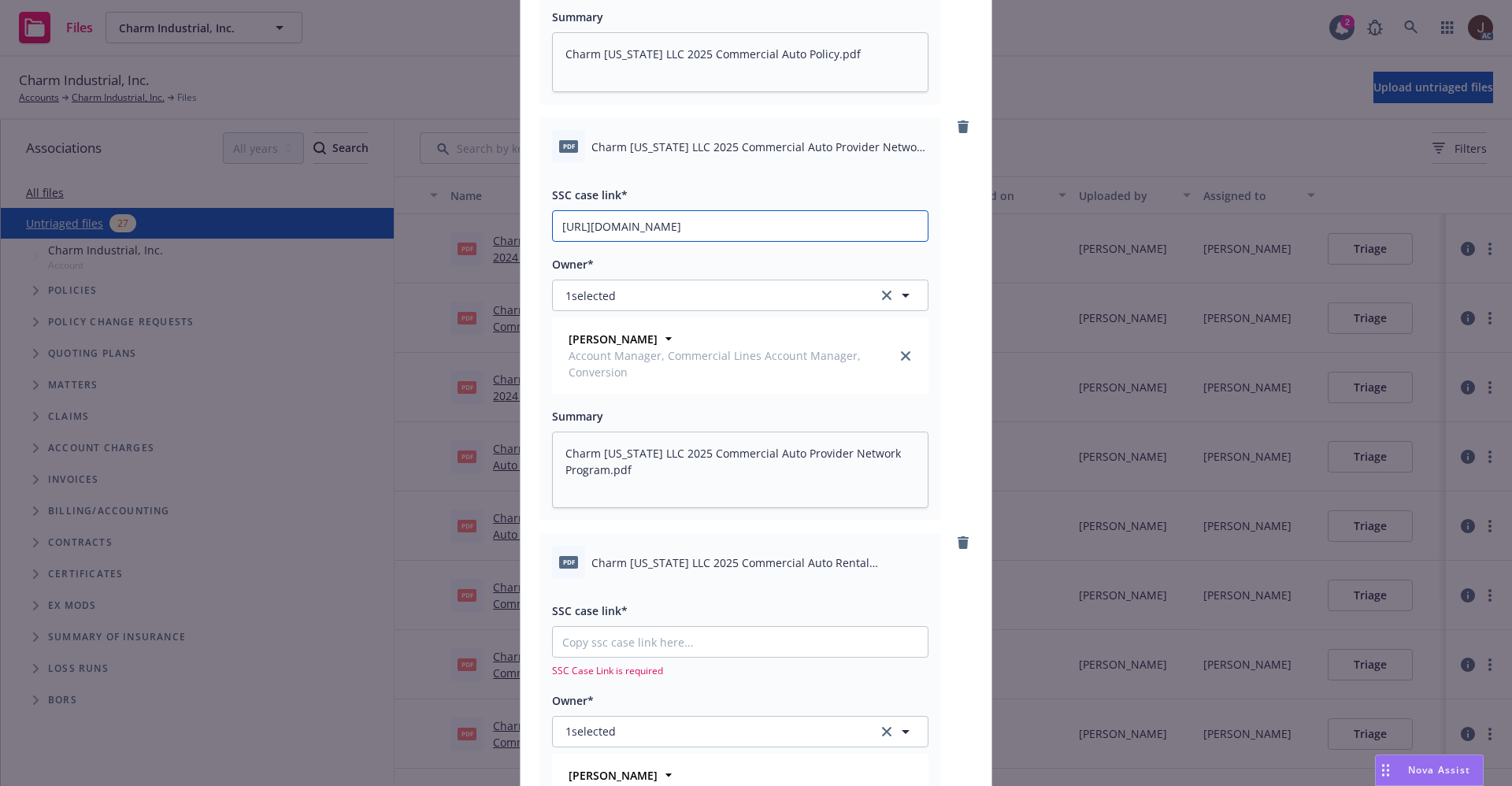
scroll to position [0, 81]
type input "https://newfront-ssc.lightning.force.com/lightning/r/Case/500Vz00000QmPtEIAV/vi…"
click at [956, 262] on div "pdf Charm Louisiana LLC 2025 Commercial Auto Provider Network Program.pdf SSC c…" at bounding box center [756, 318] width 433 height 403
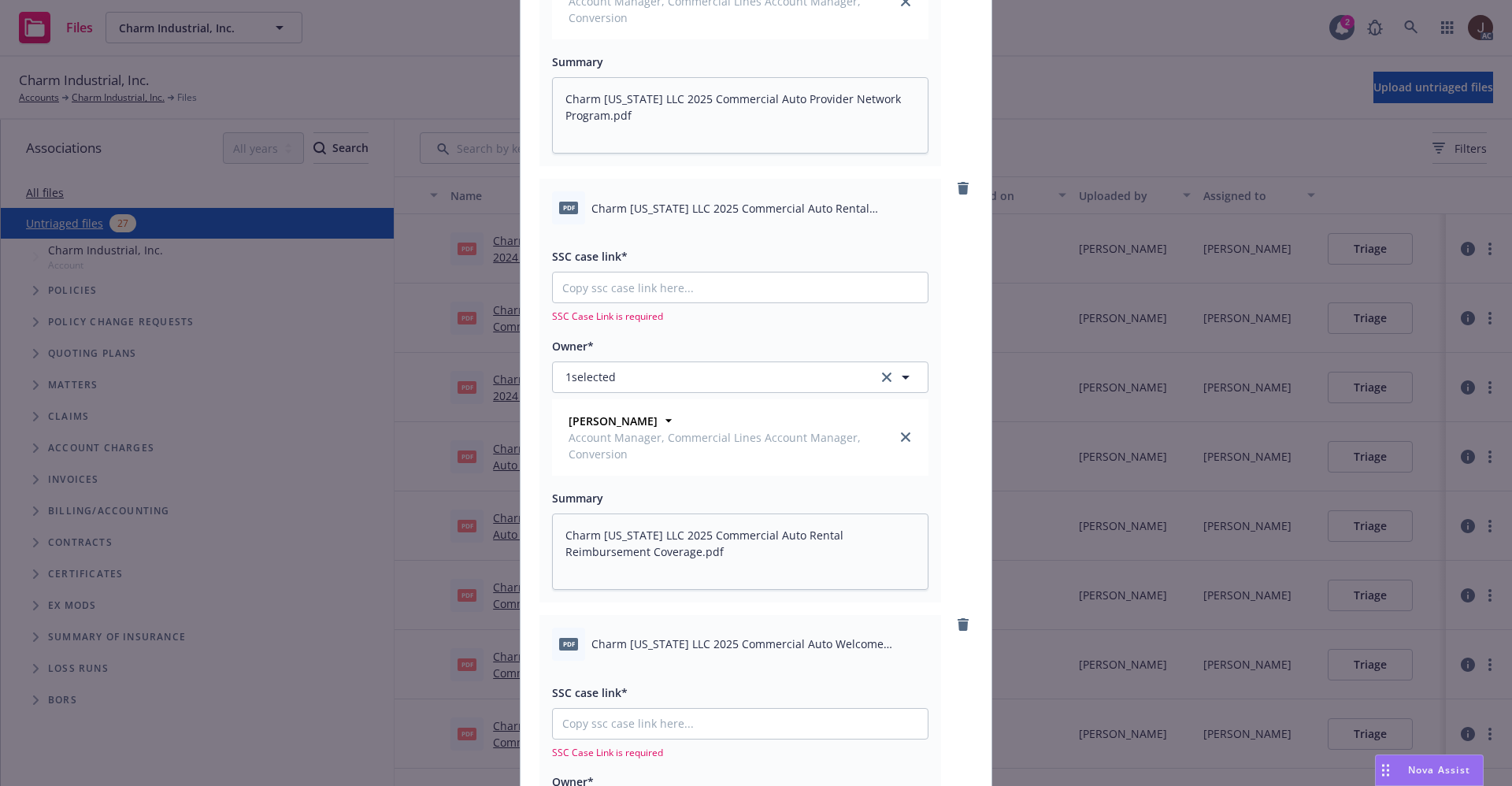
scroll to position [1299, 0]
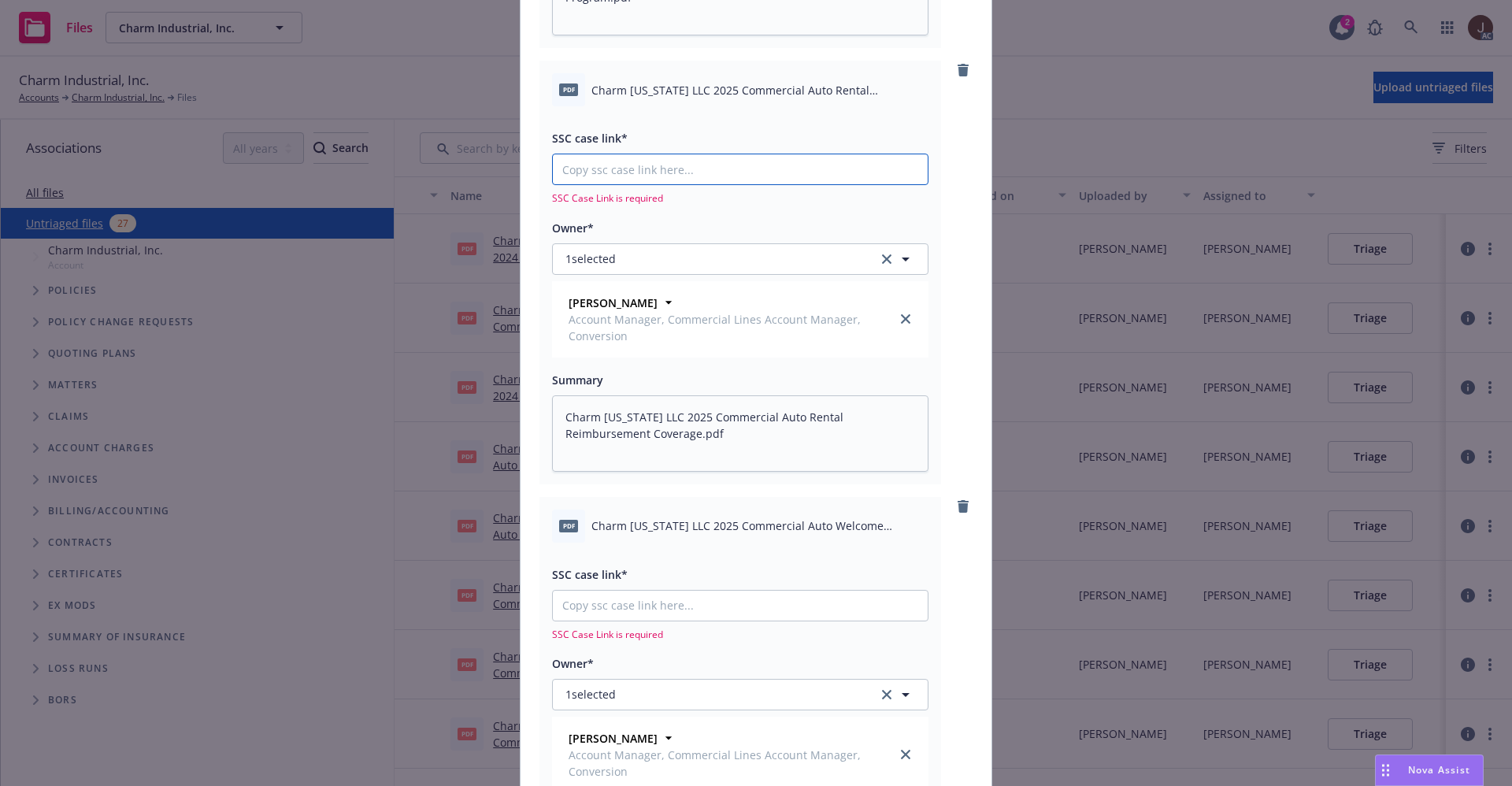
paste input "https://newfront-ssc.lightning.force.com/lightning/r/Case/500Vz00000QmSMXIA3/vi…"
type textarea "x"
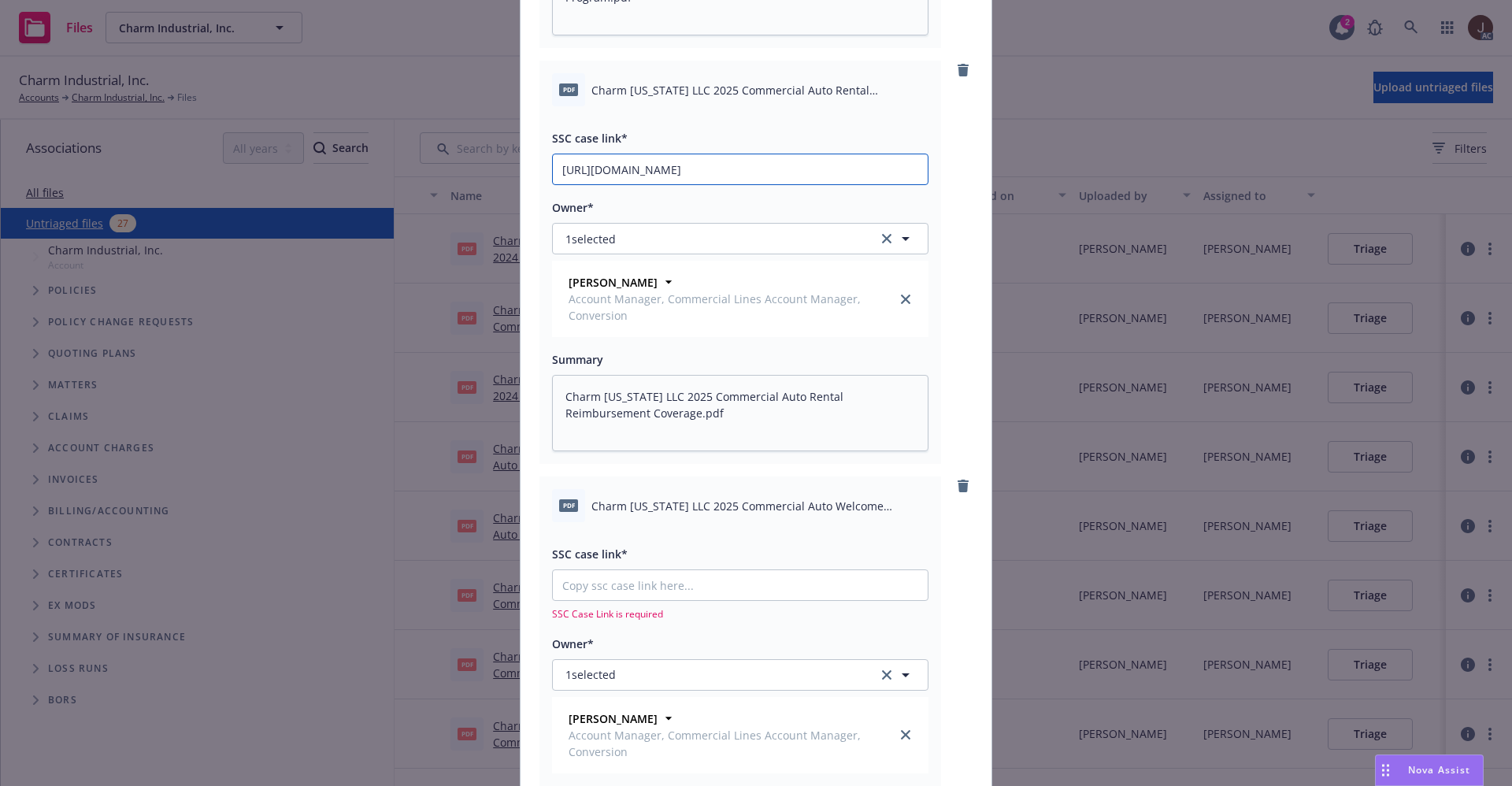
scroll to position [0, 86]
type input "https://newfront-ssc.lightning.force.com/lightning/r/Case/500Vz00000QmSMXIA3/vi…"
click at [954, 205] on div "pdf Charm Louisiana LLC 2025 Commercial Auto Rental Reimbursement Coverage.pdf …" at bounding box center [756, 262] width 433 height 403
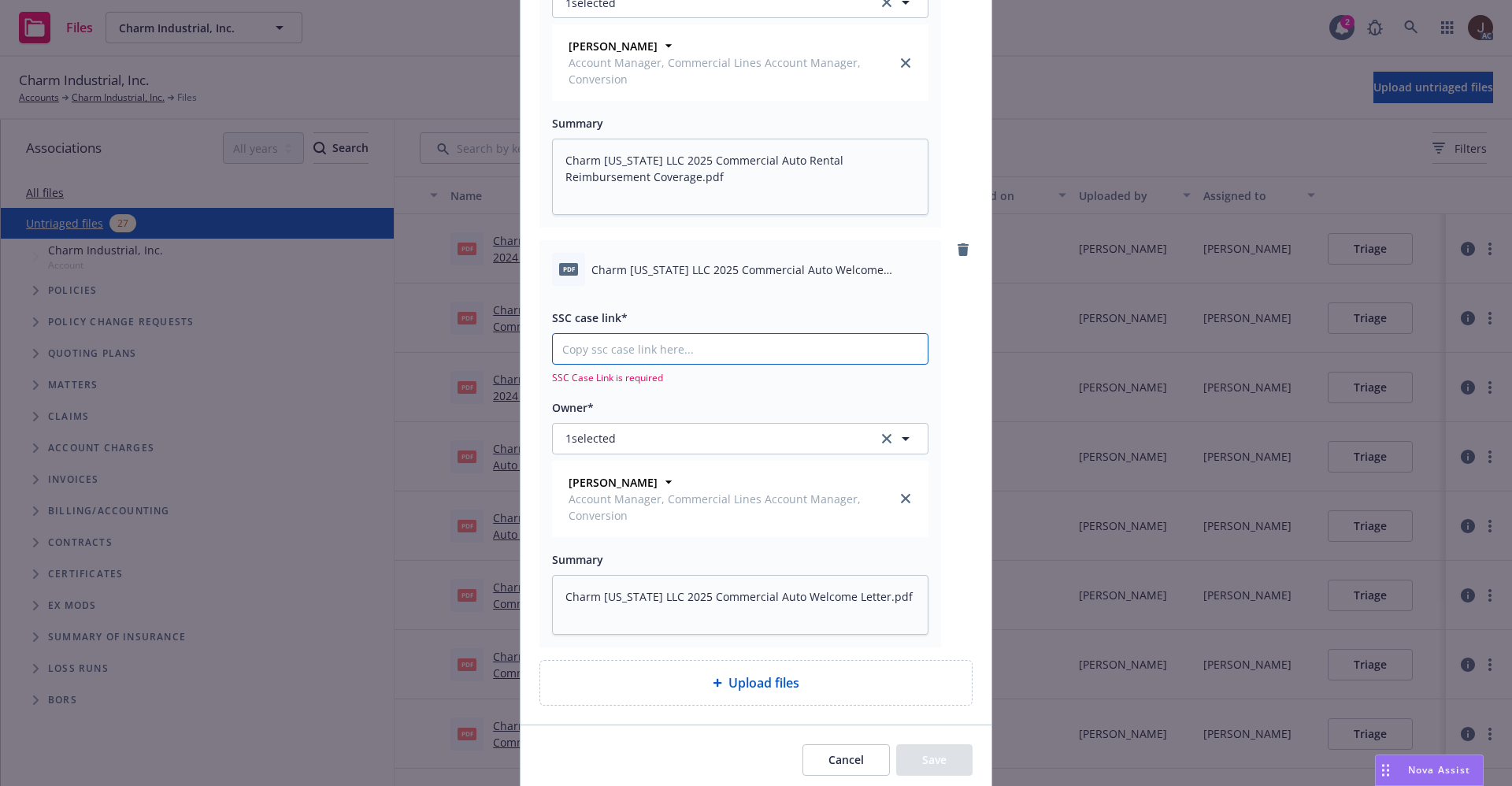
type textarea "x"
paste input "https://newfront-ssc.lightning.force.com/lightning/r/Case/500Vz00000QmVFWIA3/vi…"
type input "https://newfront-ssc.lightning.force.com/lightning/r/Case/500Vz00000QmVFWIA3/vi…"
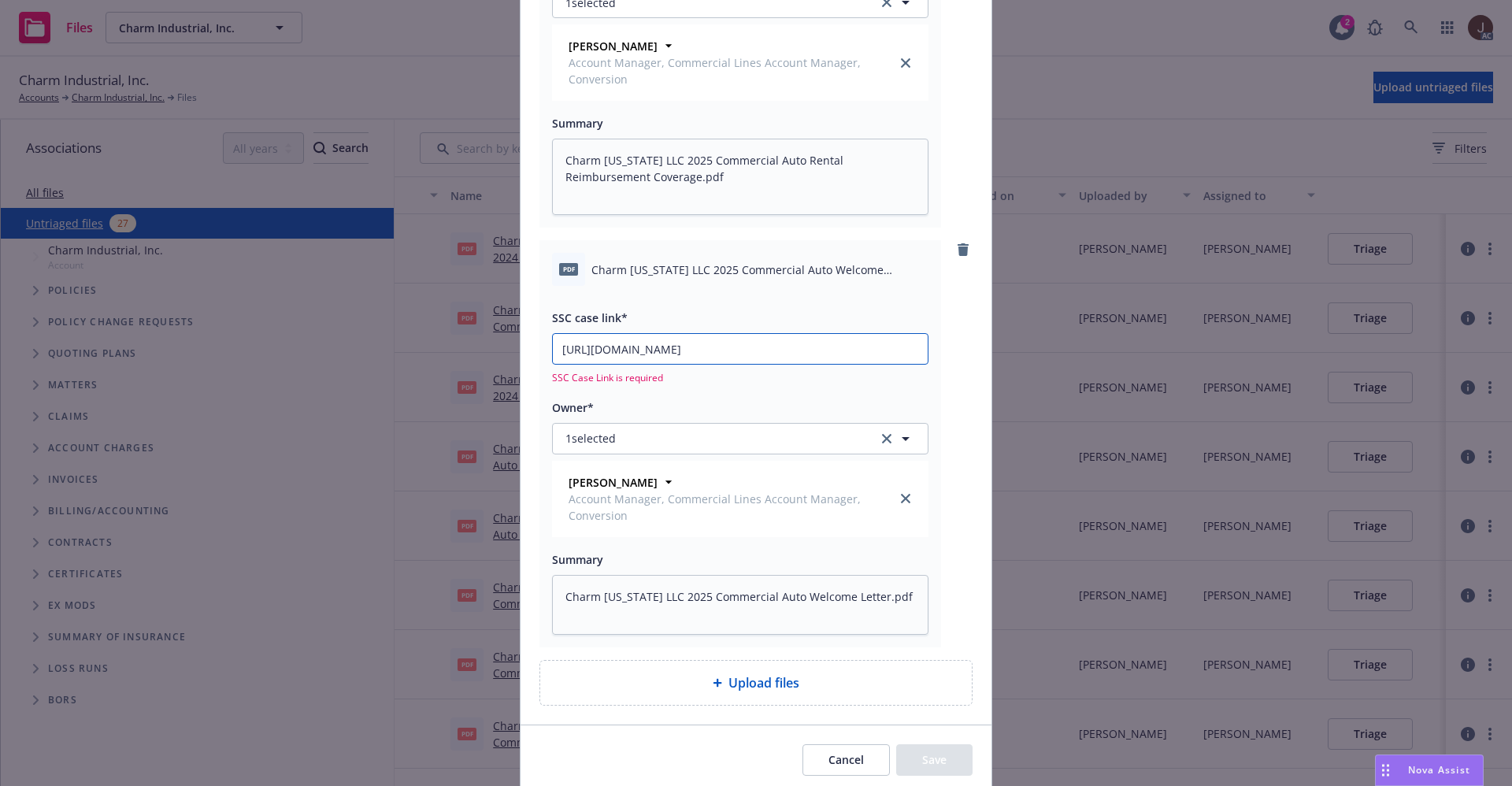
type textarea "x"
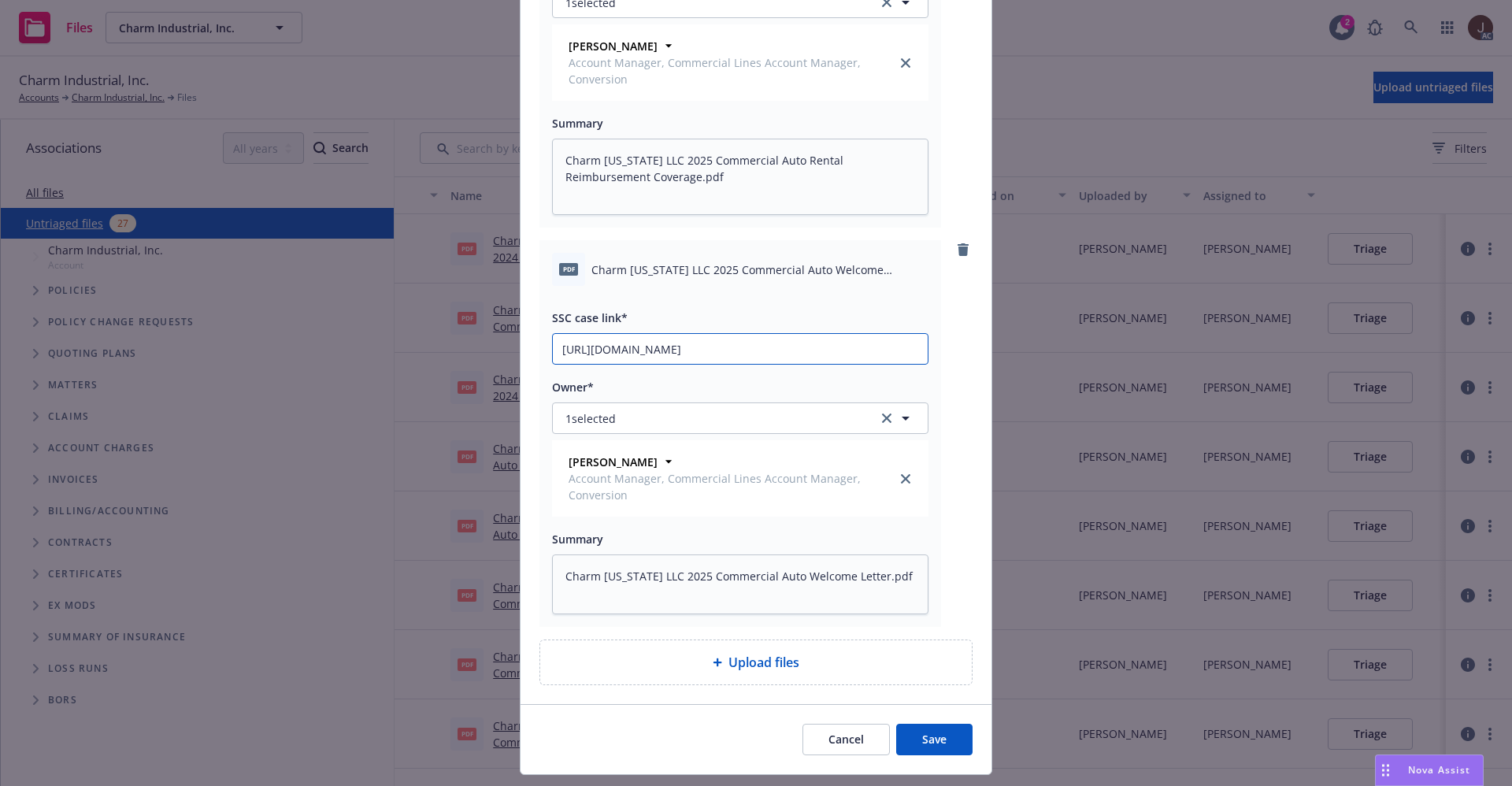
scroll to position [0, 87]
type input "https://newfront-ssc.lightning.force.com/lightning/r/Case/500Vz00000QmVFWIA3/vi…"
click at [949, 354] on div "pdf Charm Louisiana LLC 2025 Commercial Auto Welcome Letter.pdf SSC case link* …" at bounding box center [756, 433] width 433 height 387
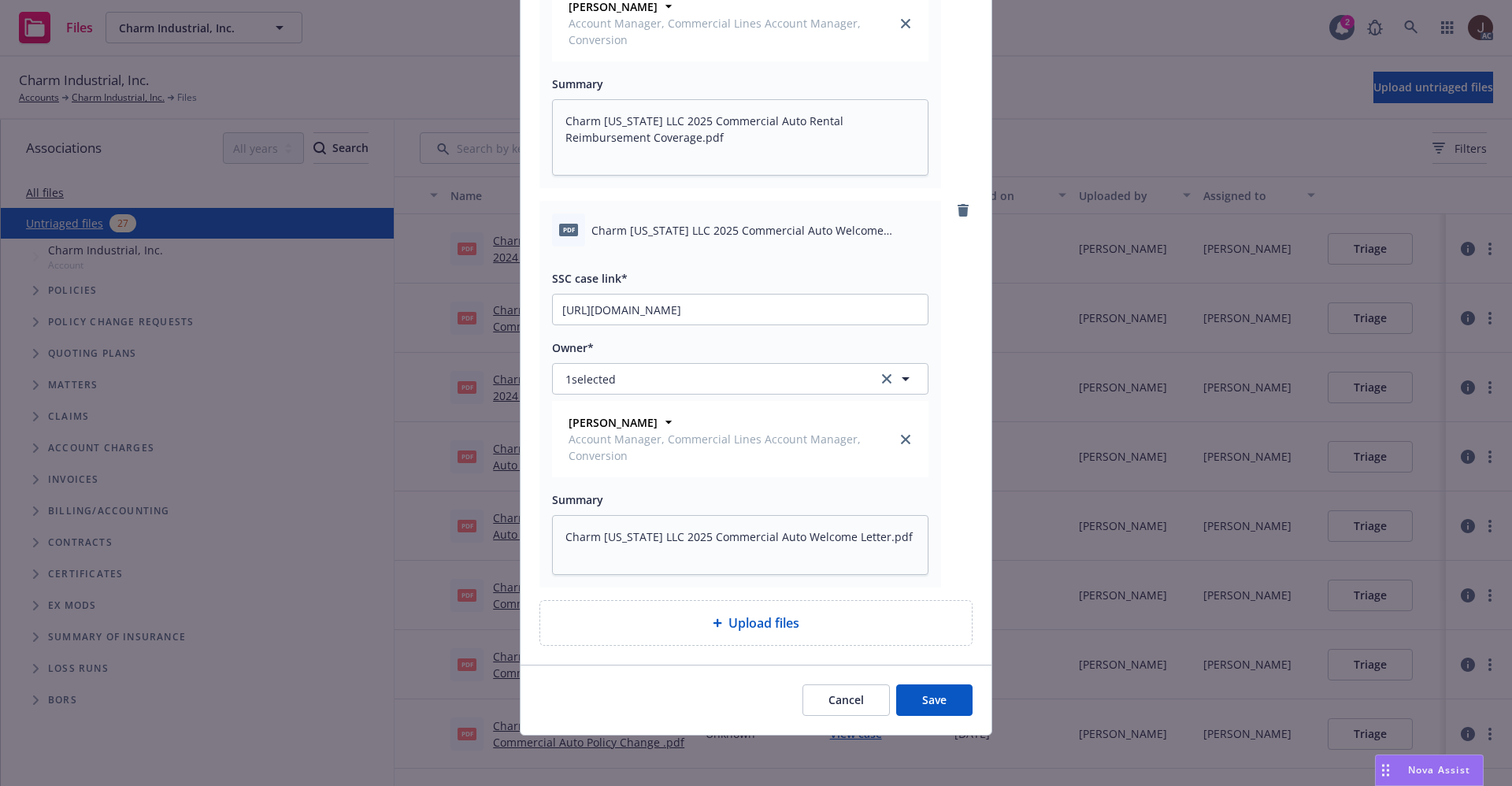
click at [916, 697] on button "Save" at bounding box center [934, 700] width 77 height 31
type textarea "x"
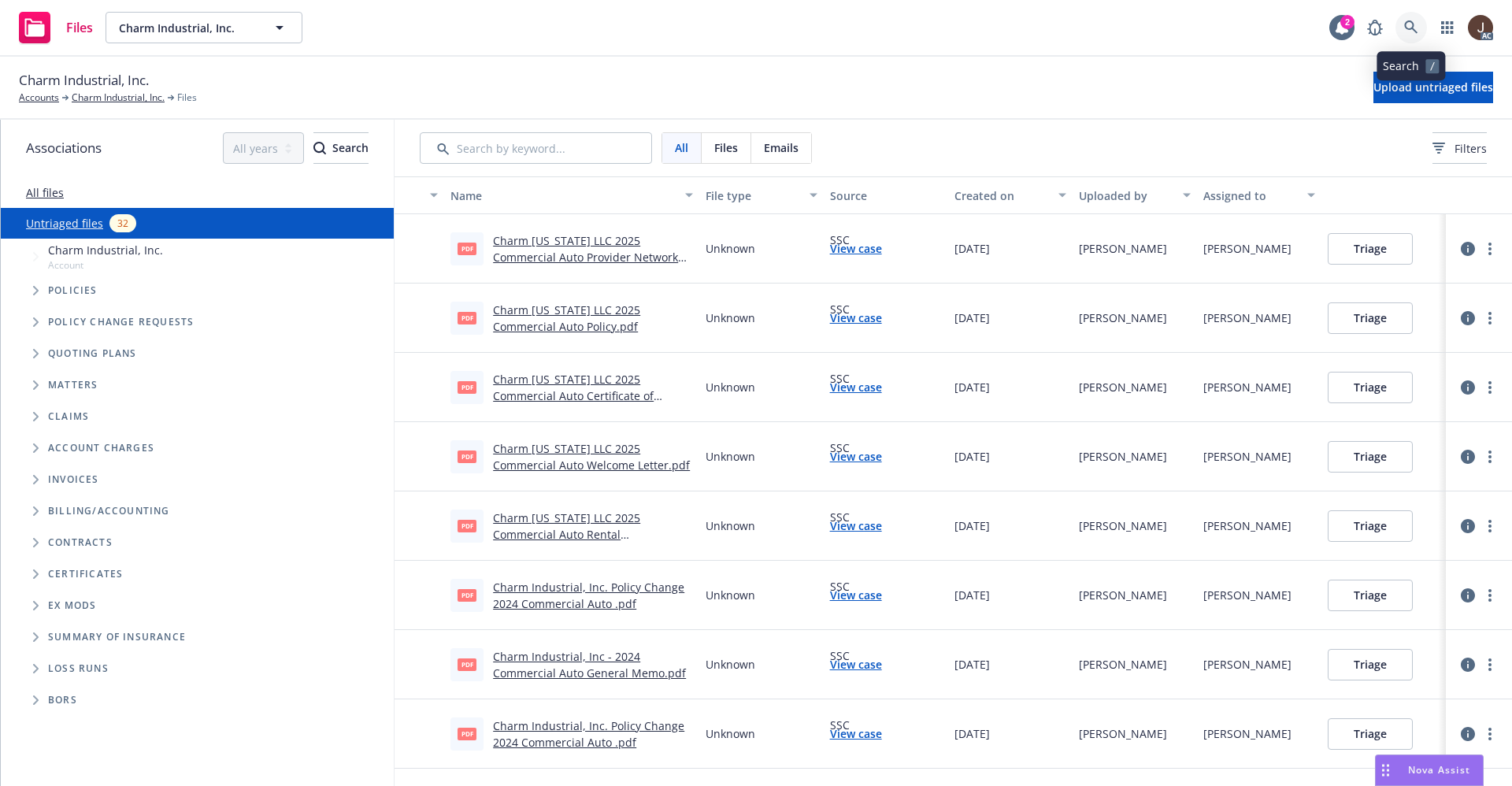
click at [1404, 27] on icon at bounding box center [1411, 27] width 14 height 14
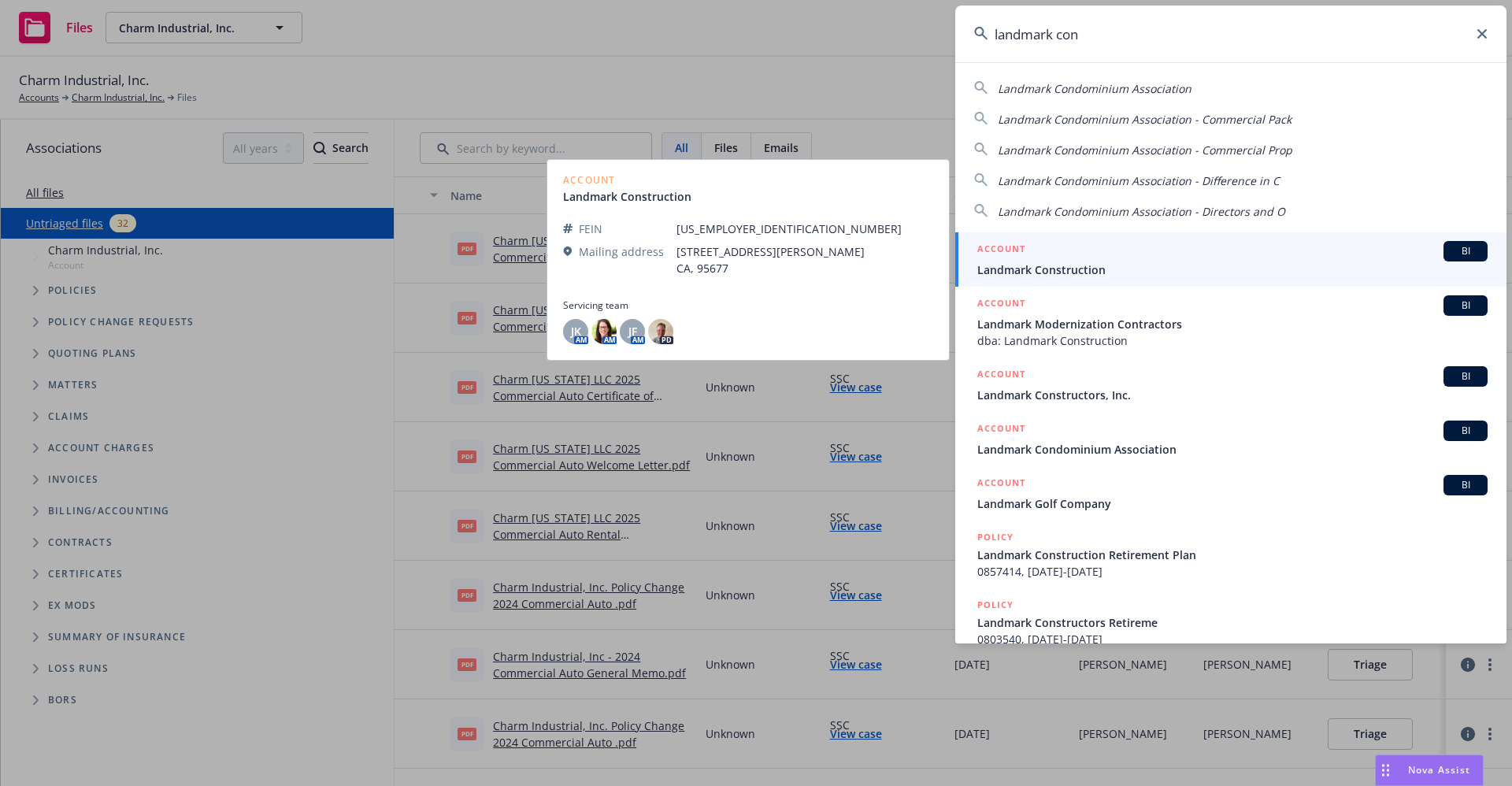
type input "landmark con"
click at [1071, 272] on span "Landmark Construction" at bounding box center [1232, 270] width 511 height 16
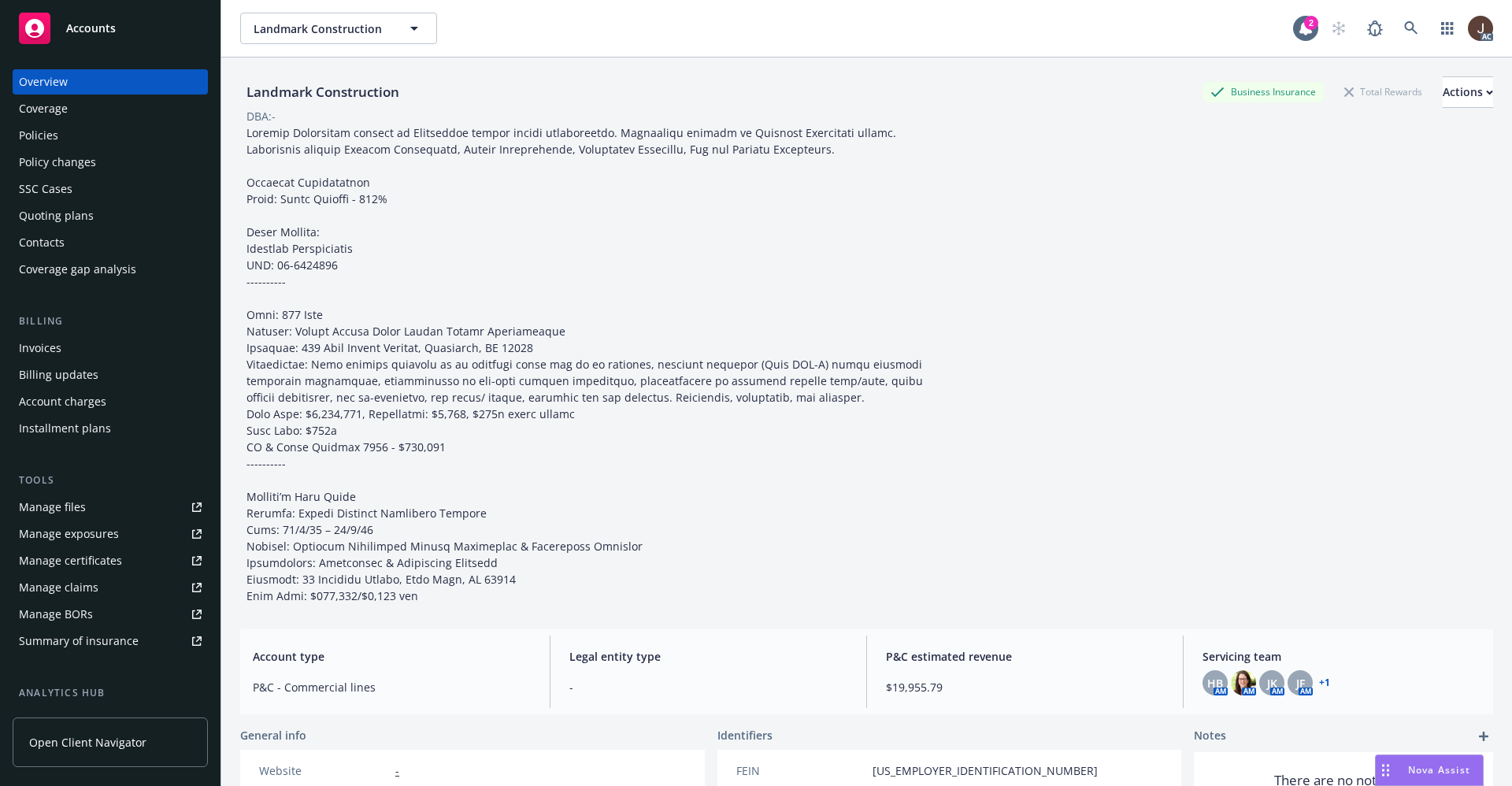
scroll to position [214, 0]
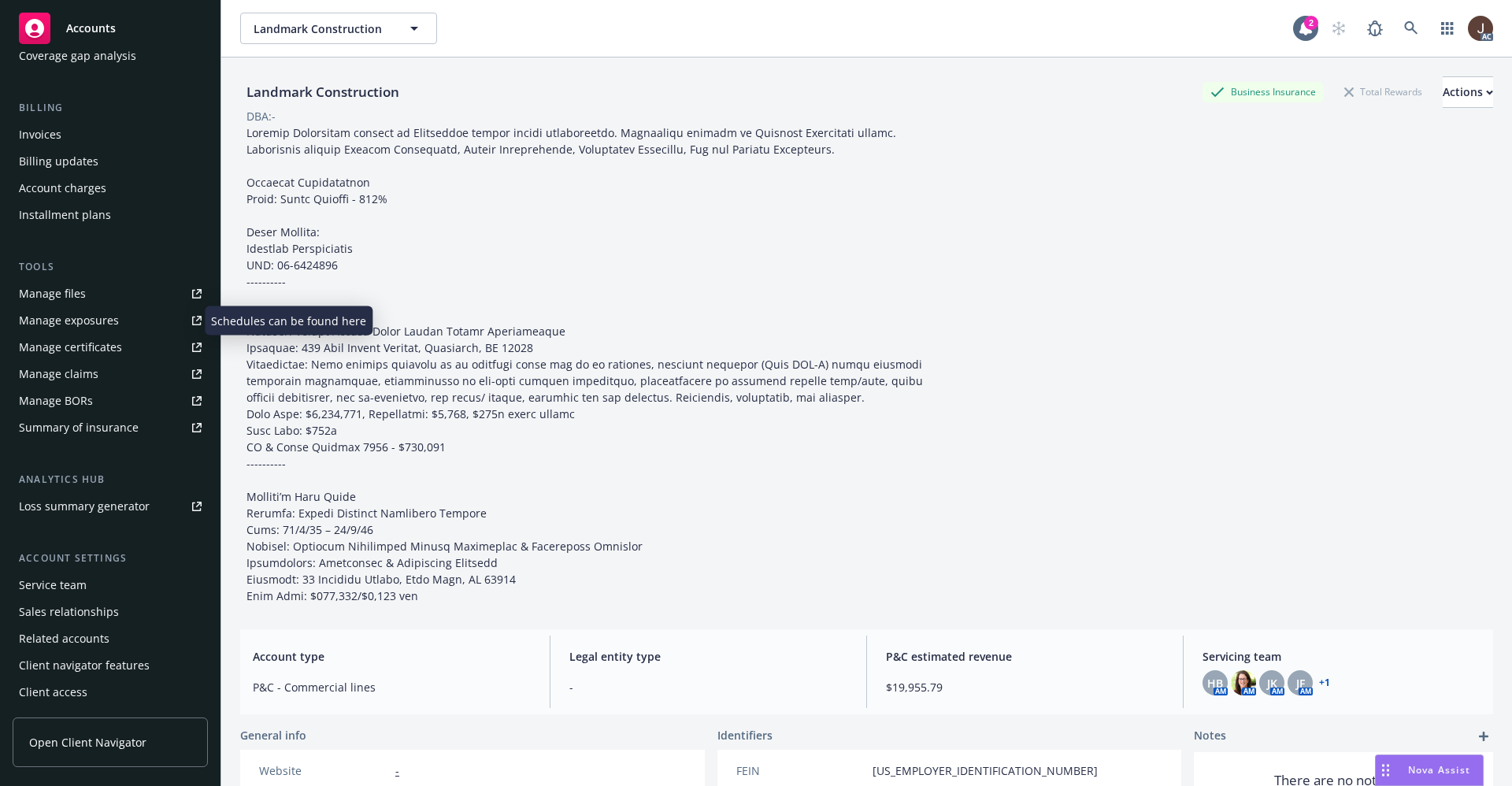
click at [53, 294] on div "Manage files" at bounding box center [52, 294] width 67 height 26
click at [1404, 25] on icon at bounding box center [1411, 28] width 13 height 13
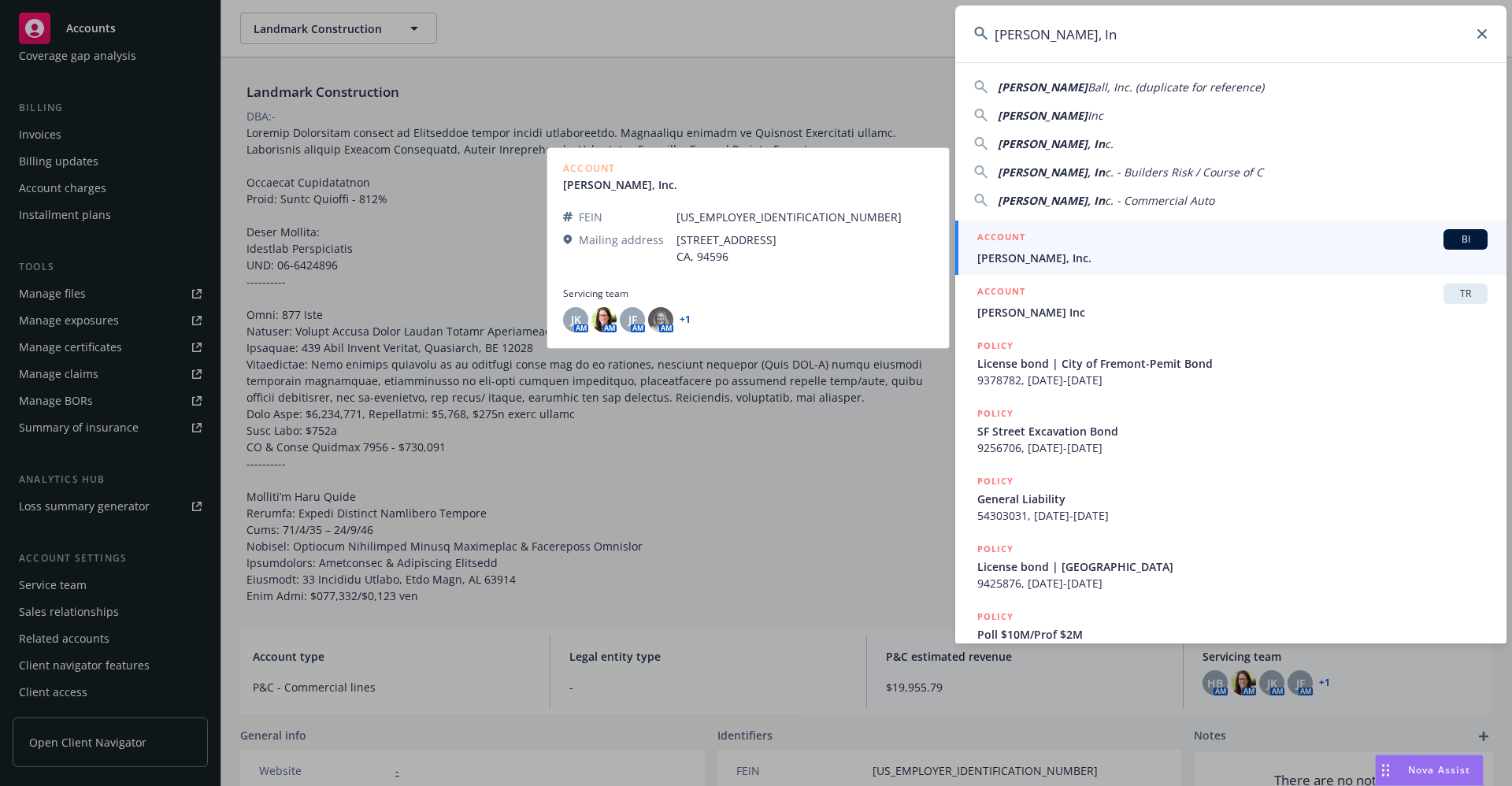
type input "[PERSON_NAME], In"
click at [1062, 258] on span "[PERSON_NAME], Inc." at bounding box center [1232, 258] width 511 height 16
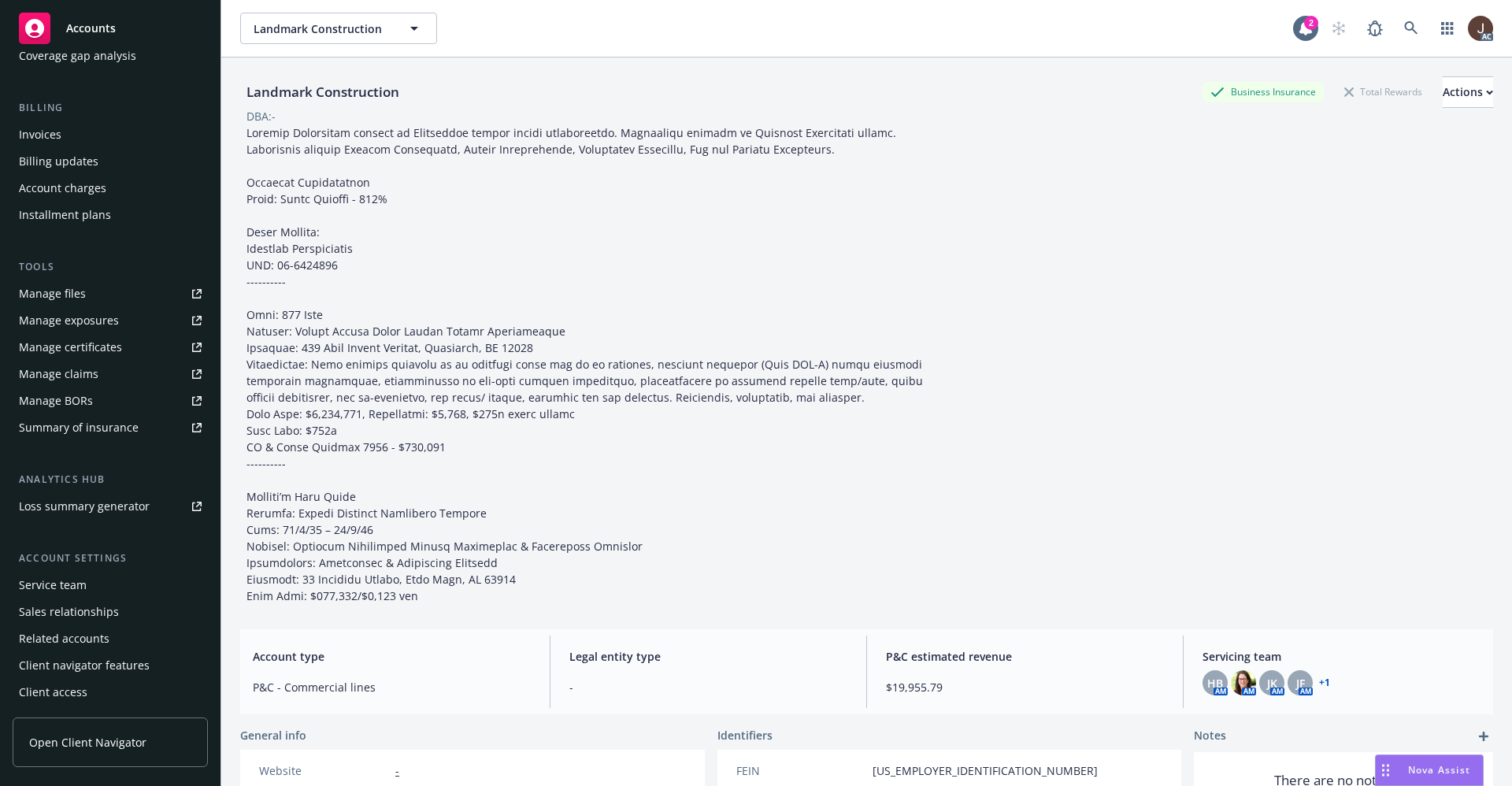
scroll to position [240, 0]
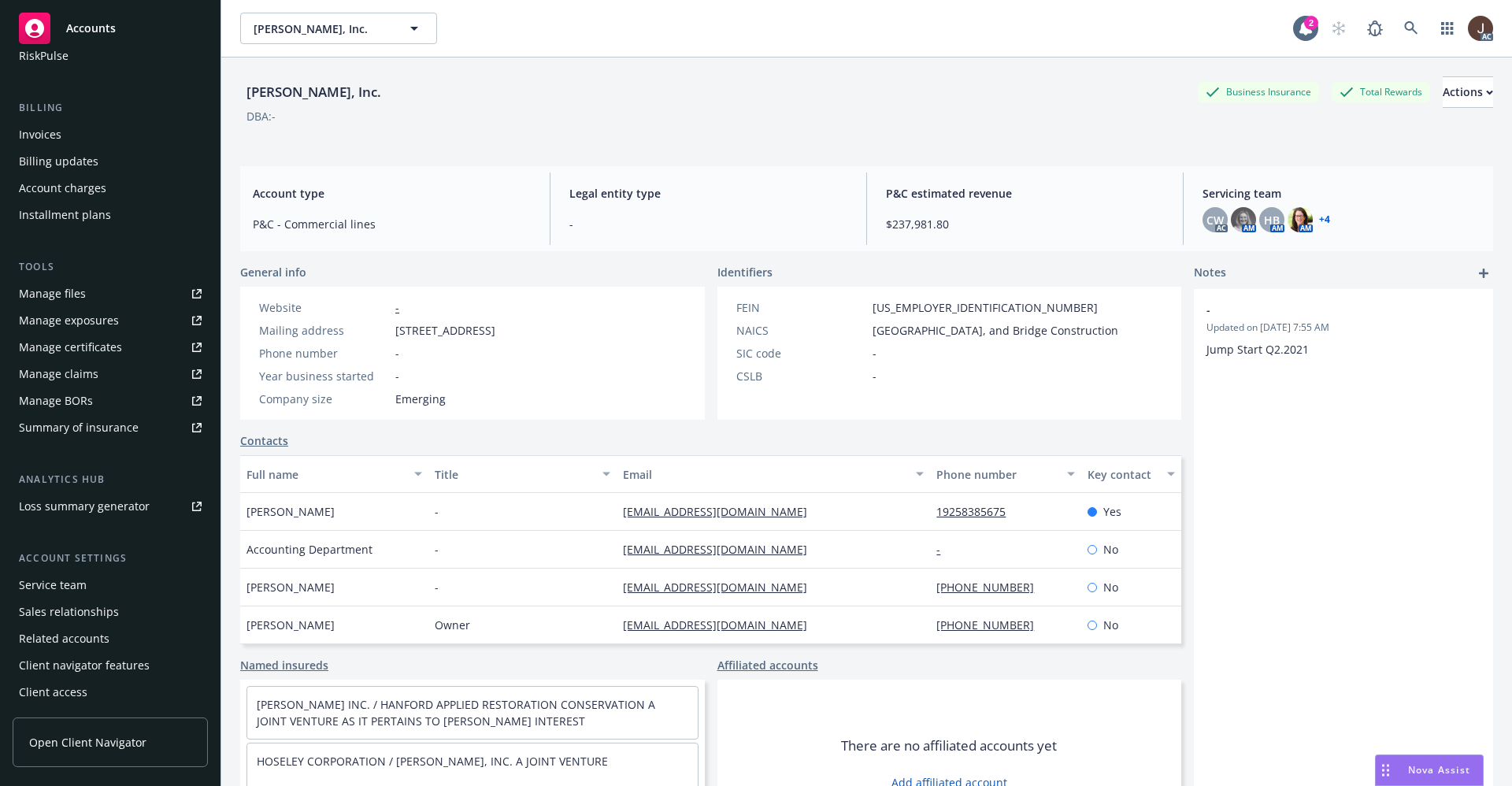
click at [66, 594] on div "Service team" at bounding box center [53, 585] width 68 height 26
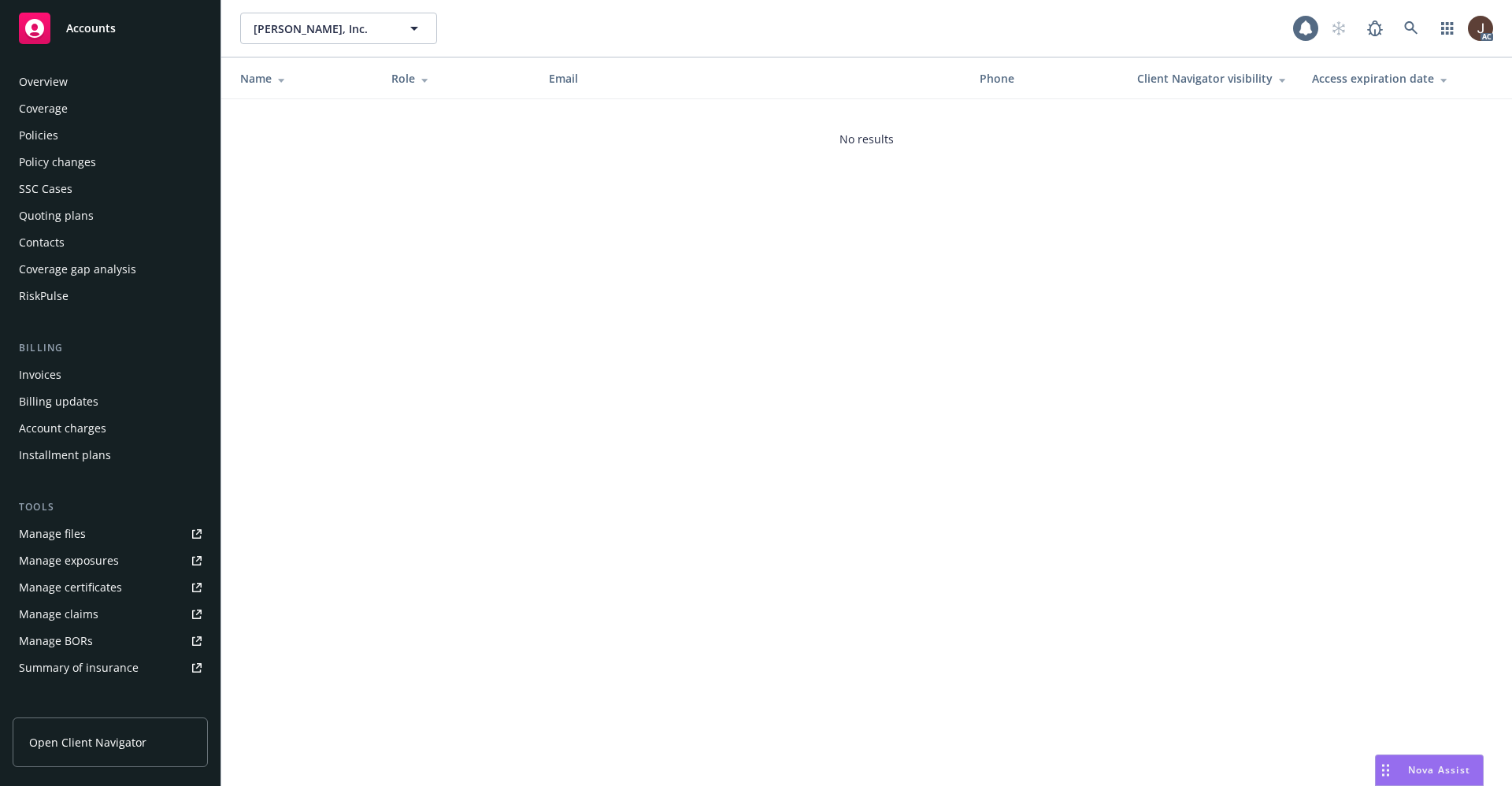
scroll to position [240, 0]
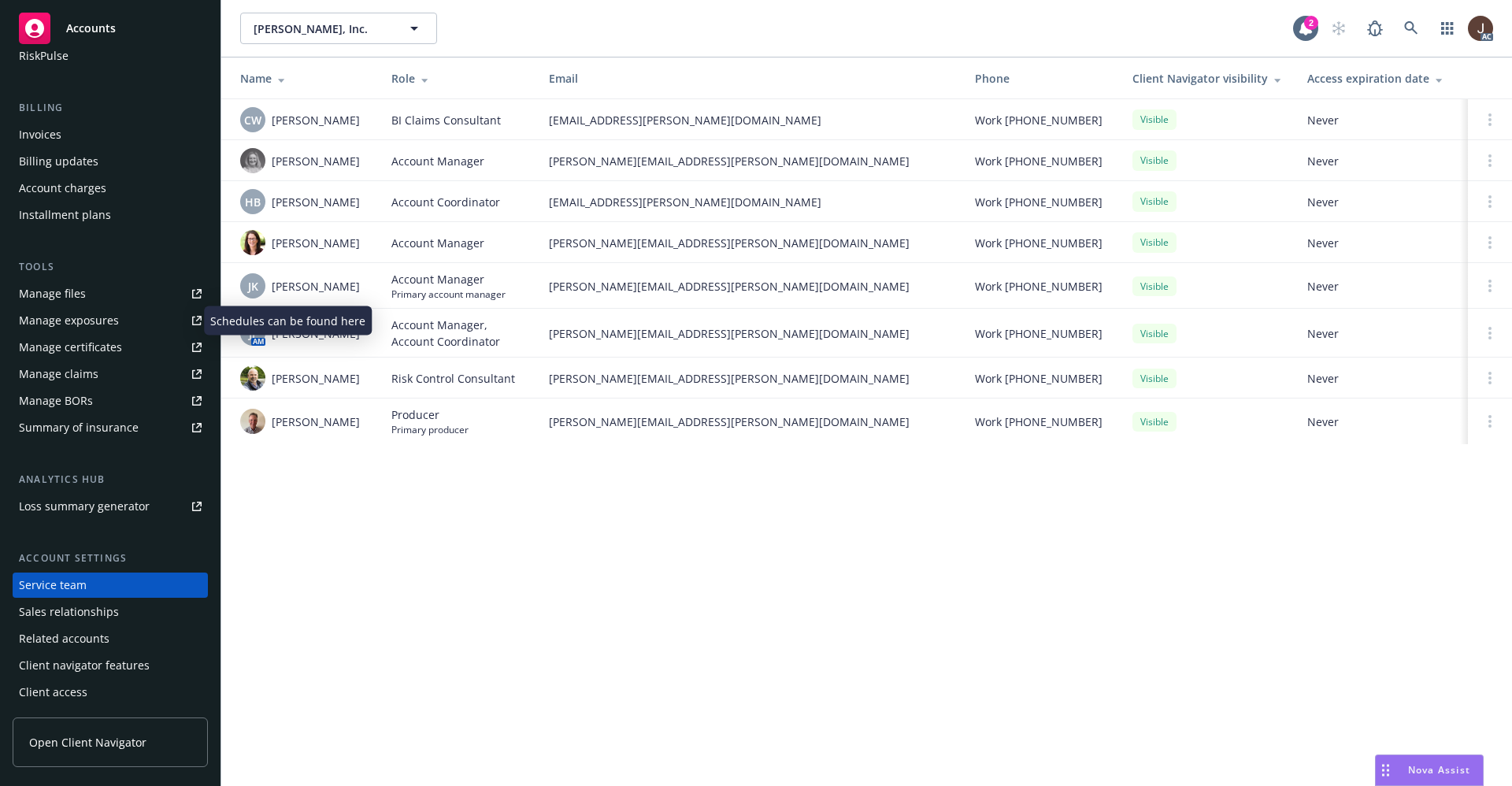
click at [59, 301] on div "Manage files" at bounding box center [52, 294] width 67 height 26
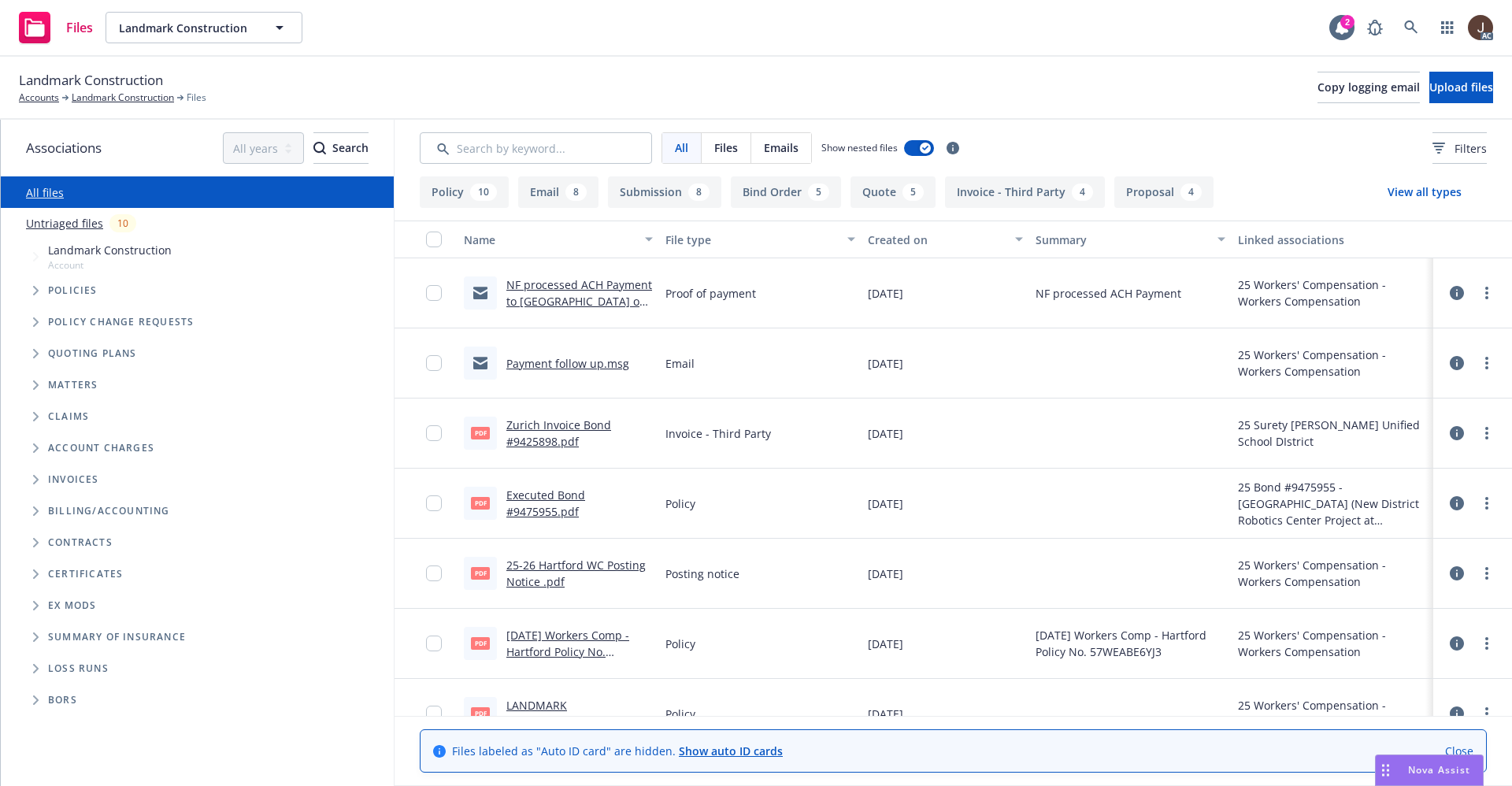
click at [63, 226] on link "Untriaged files" at bounding box center [65, 224] width 78 height 16
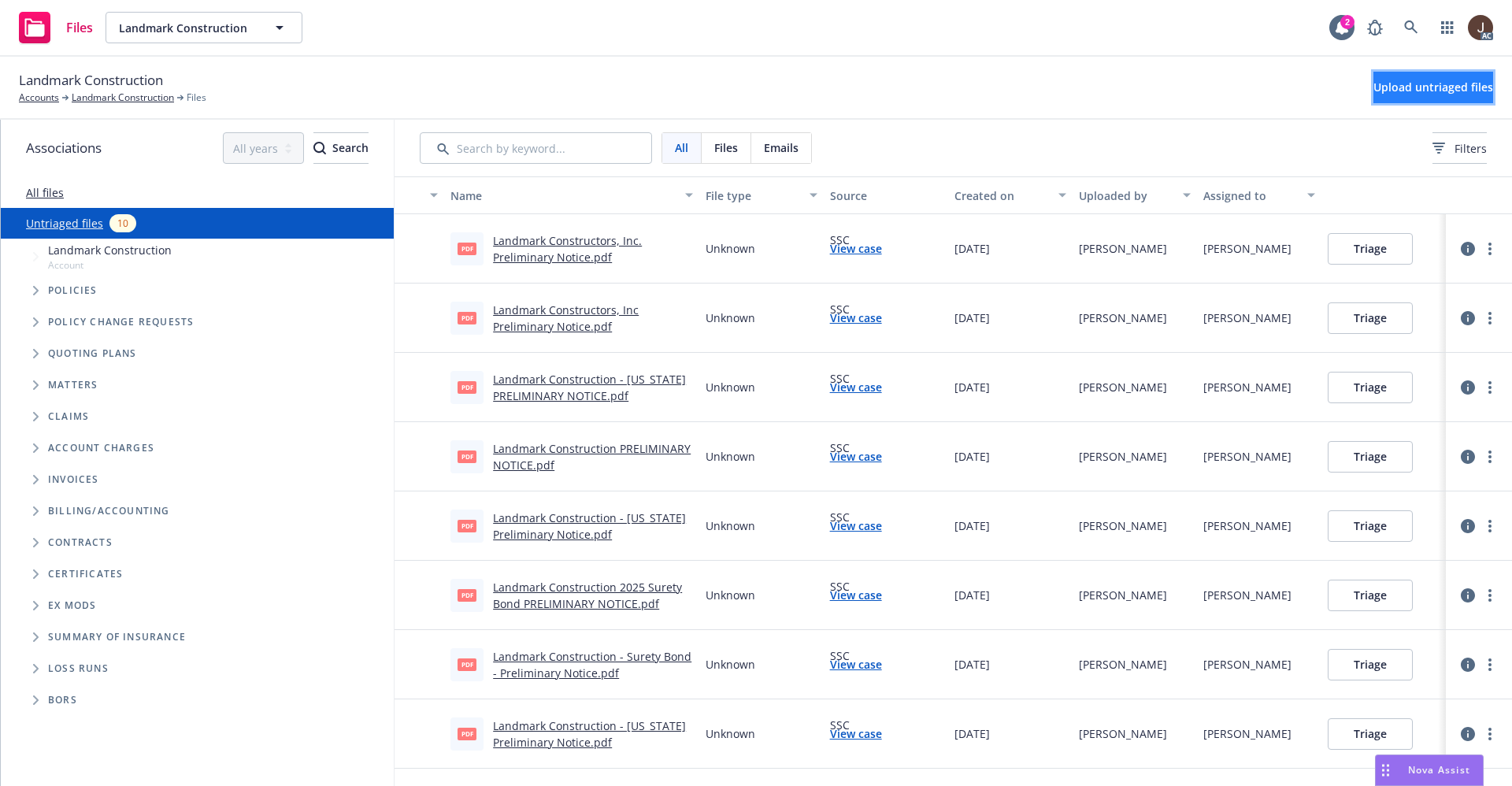
click at [1428, 94] on span "Upload untriaged files" at bounding box center [1433, 87] width 120 height 15
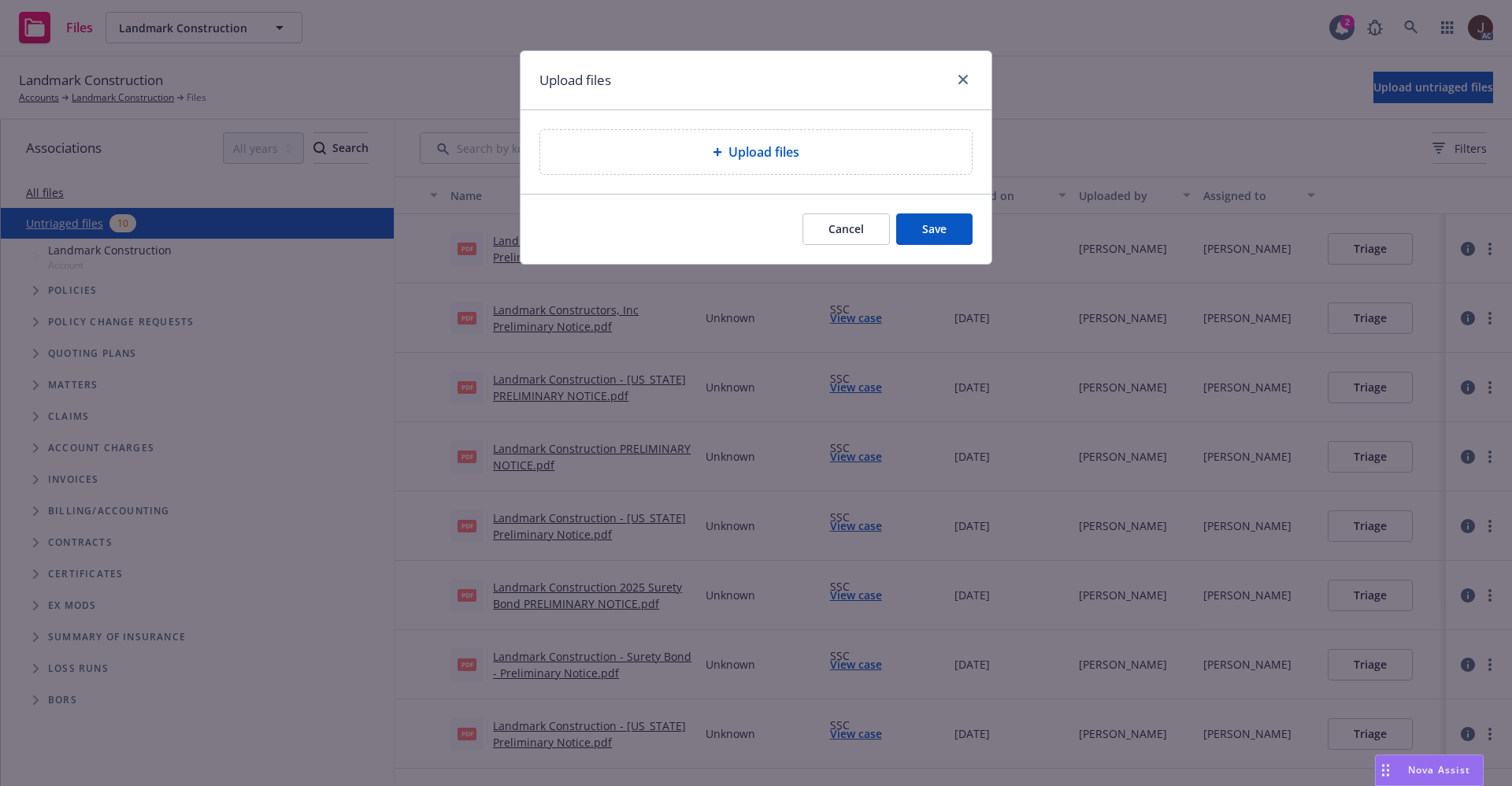
click at [757, 161] on div "Upload files" at bounding box center [756, 152] width 431 height 44
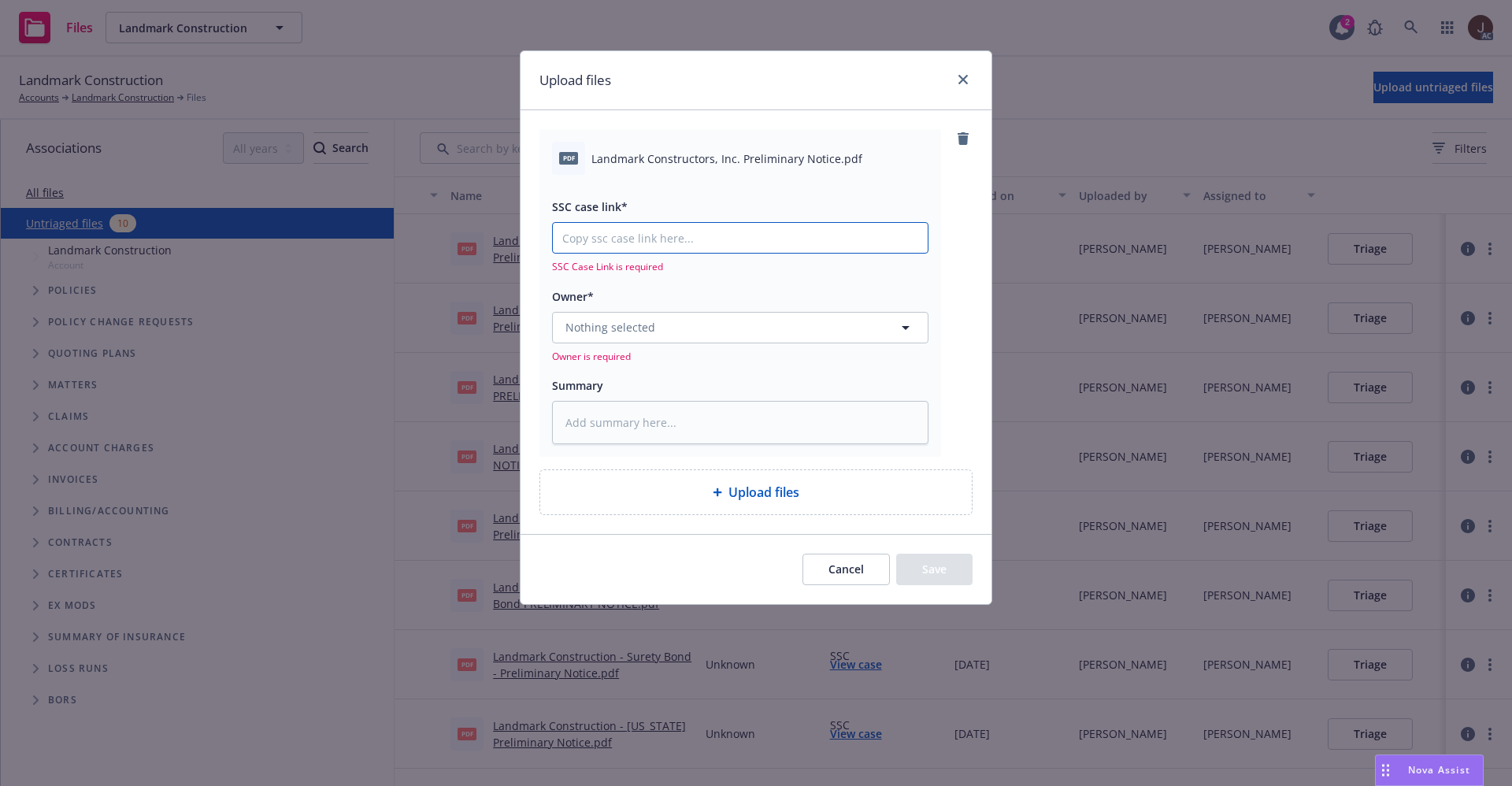
click at [636, 245] on input "SSC case link*" at bounding box center [740, 238] width 374 height 30
paste input "[URL][DOMAIN_NAME]"
type input "[URL][DOMAIN_NAME]"
type textarea "x"
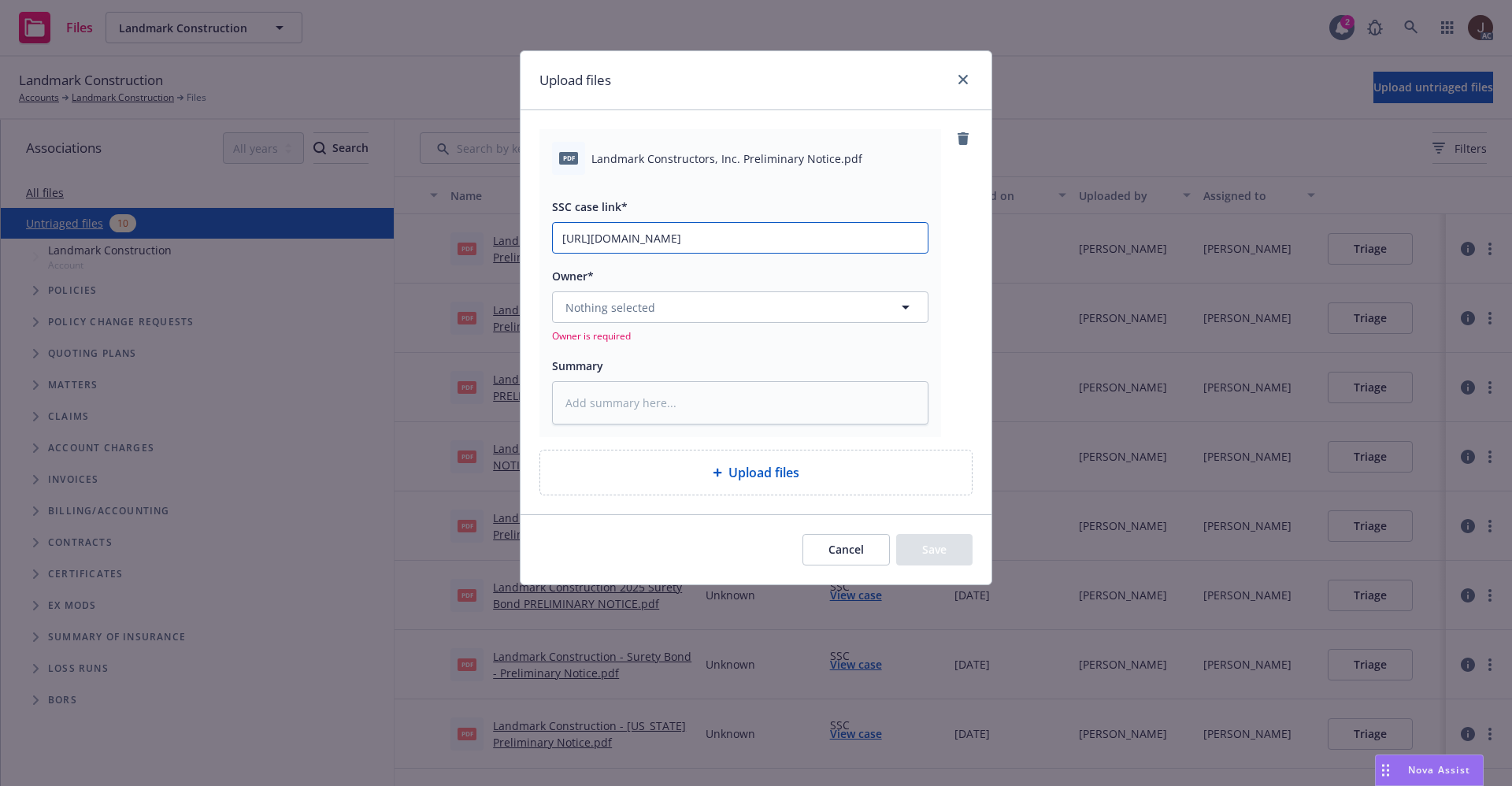
scroll to position [0, 81]
type input "[URL][DOMAIN_NAME]"
click at [694, 148] on div "pdf Landmark Constructors, Inc. Preliminary Notice.pdf" at bounding box center [740, 158] width 376 height 33
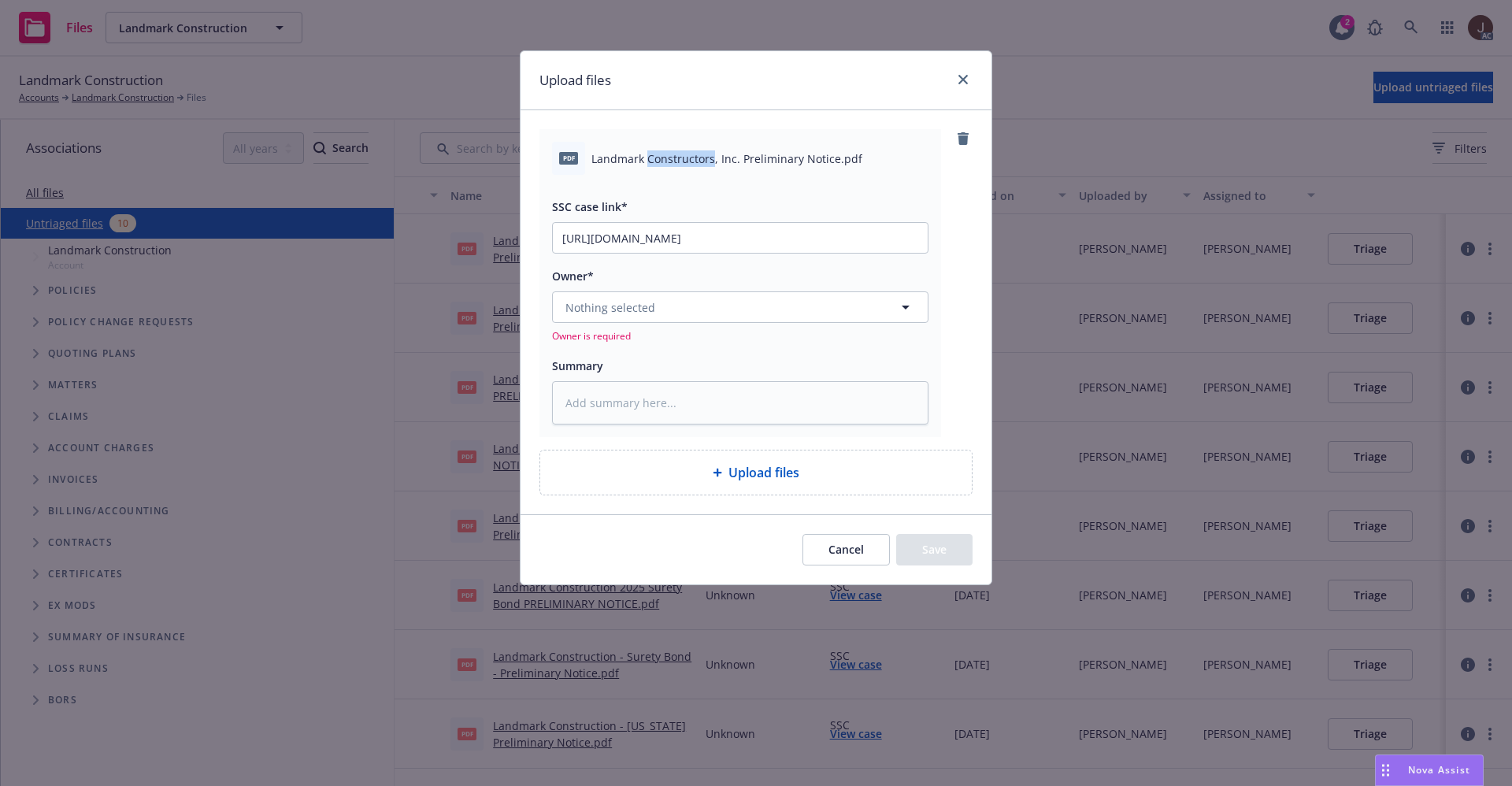
click at [694, 153] on span "Landmark Constructors, Inc. Preliminary Notice.pdf" at bounding box center [727, 158] width 271 height 16
click at [696, 150] on span "Landmark Constructors, Inc. Preliminary Notice.pdf" at bounding box center [727, 158] width 271 height 16
click at [700, 158] on span "Landmark Constructors, Inc. Preliminary Notice.pdf" at bounding box center [727, 158] width 271 height 16
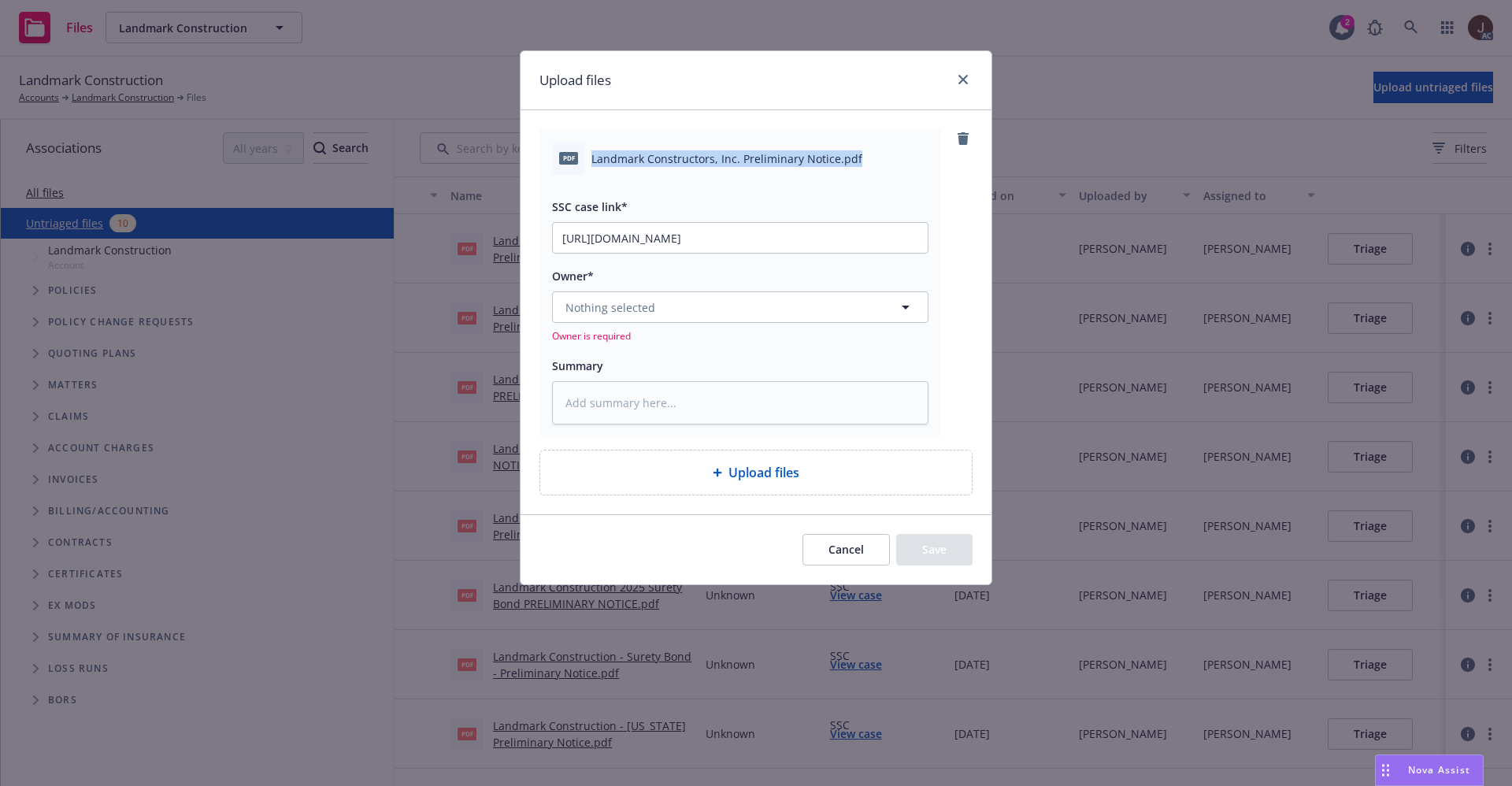
click at [700, 158] on span "Landmark Constructors, Inc. Preliminary Notice.pdf" at bounding box center [727, 158] width 271 height 16
copy div "Landmark Constructors, Inc. Preliminary Notice.pdf"
click at [618, 404] on textarea at bounding box center [740, 402] width 376 height 44
paste textarea "Landmark Constructors, Inc. Preliminary Notice.pdf"
type textarea "Landmark Constructors, Inc. Preliminary Notice.pdf"
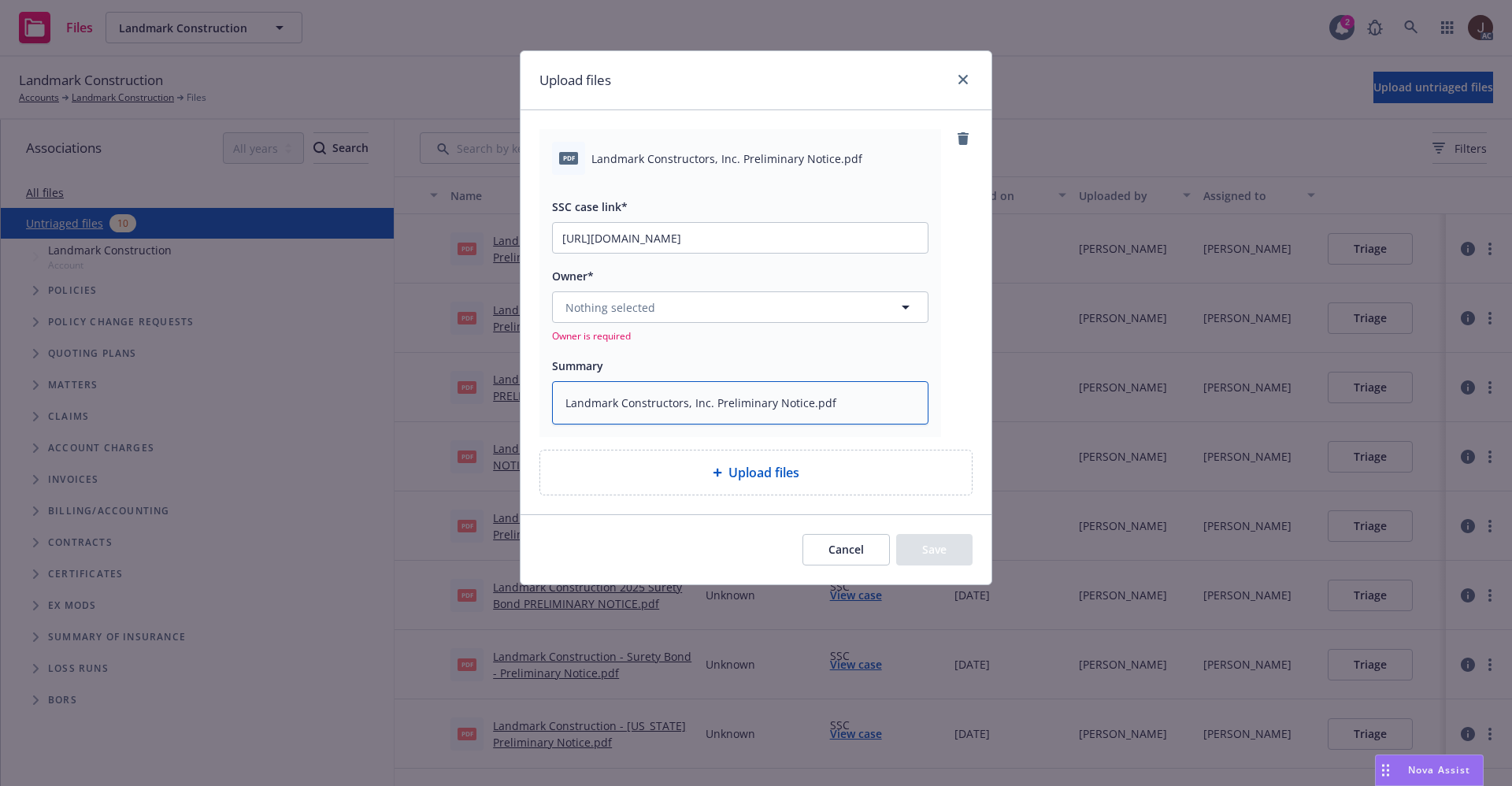
type textarea "x"
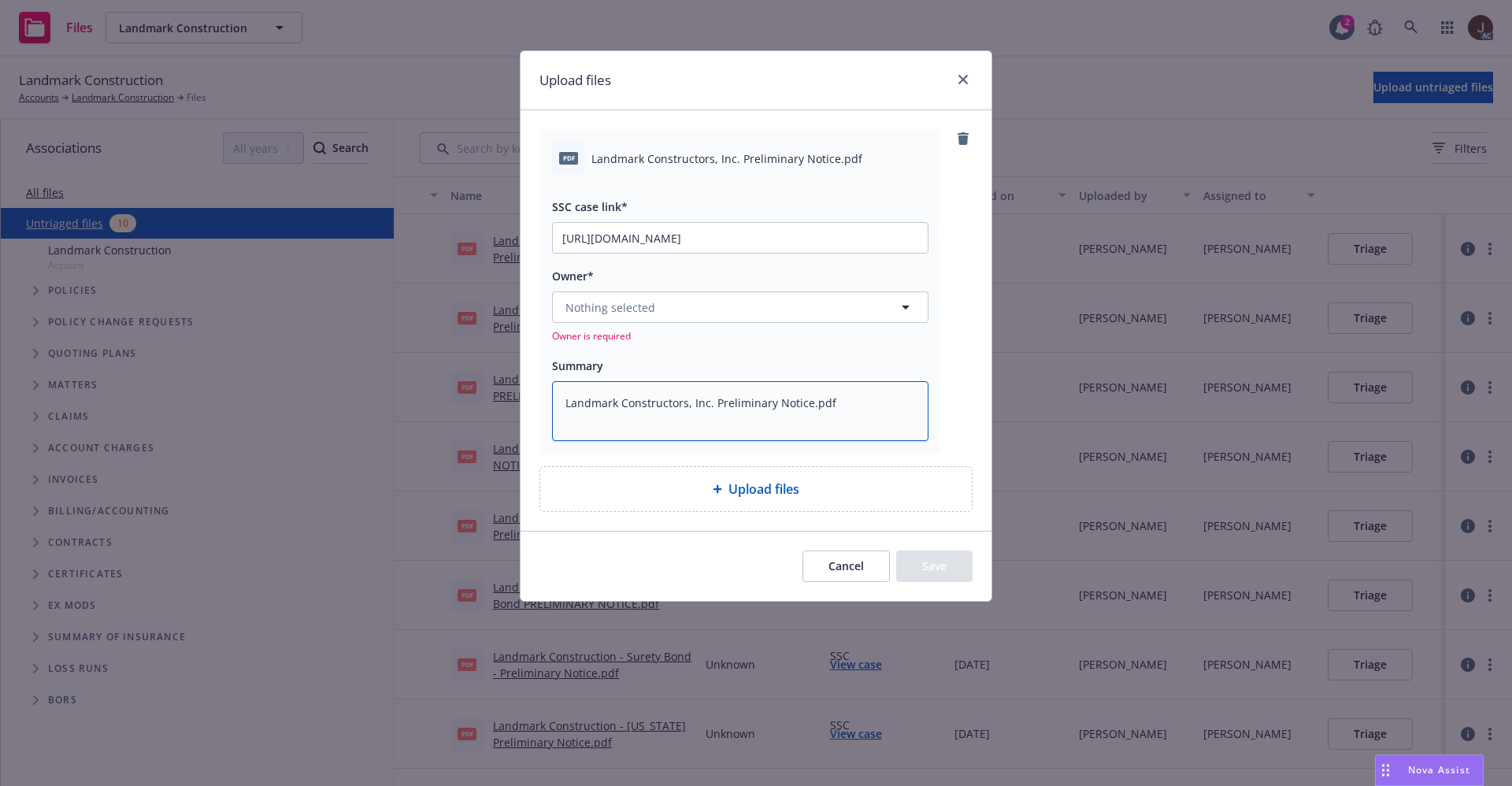
type textarea "Landmark Constructors, Inc. Preliminary Notice.pdf"
click at [690, 310] on button "Nothing selected" at bounding box center [740, 307] width 376 height 31
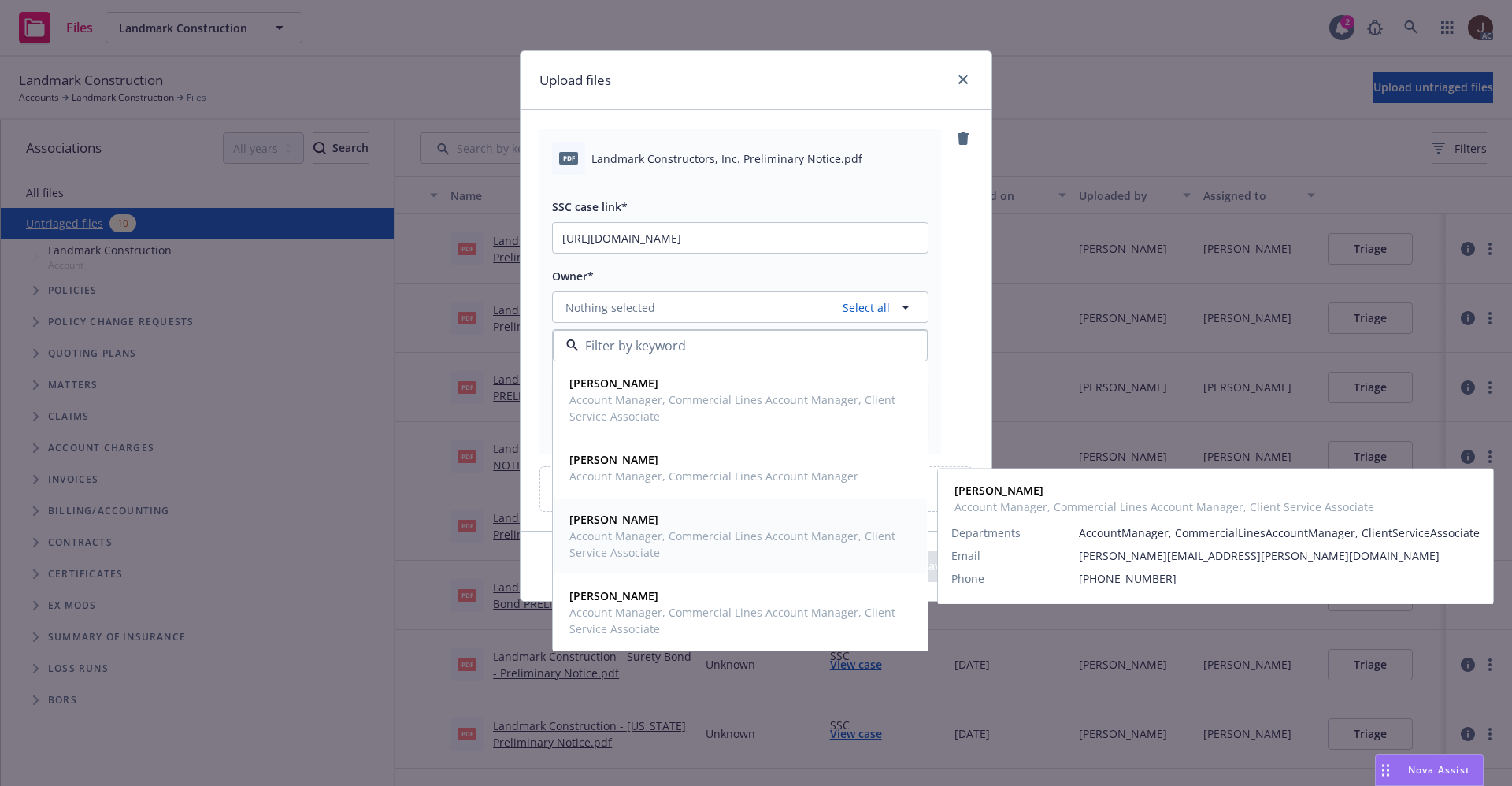
click at [629, 534] on span "Account Manager, Commercial Lines Account Manager, Client Service Associate" at bounding box center [738, 544] width 339 height 33
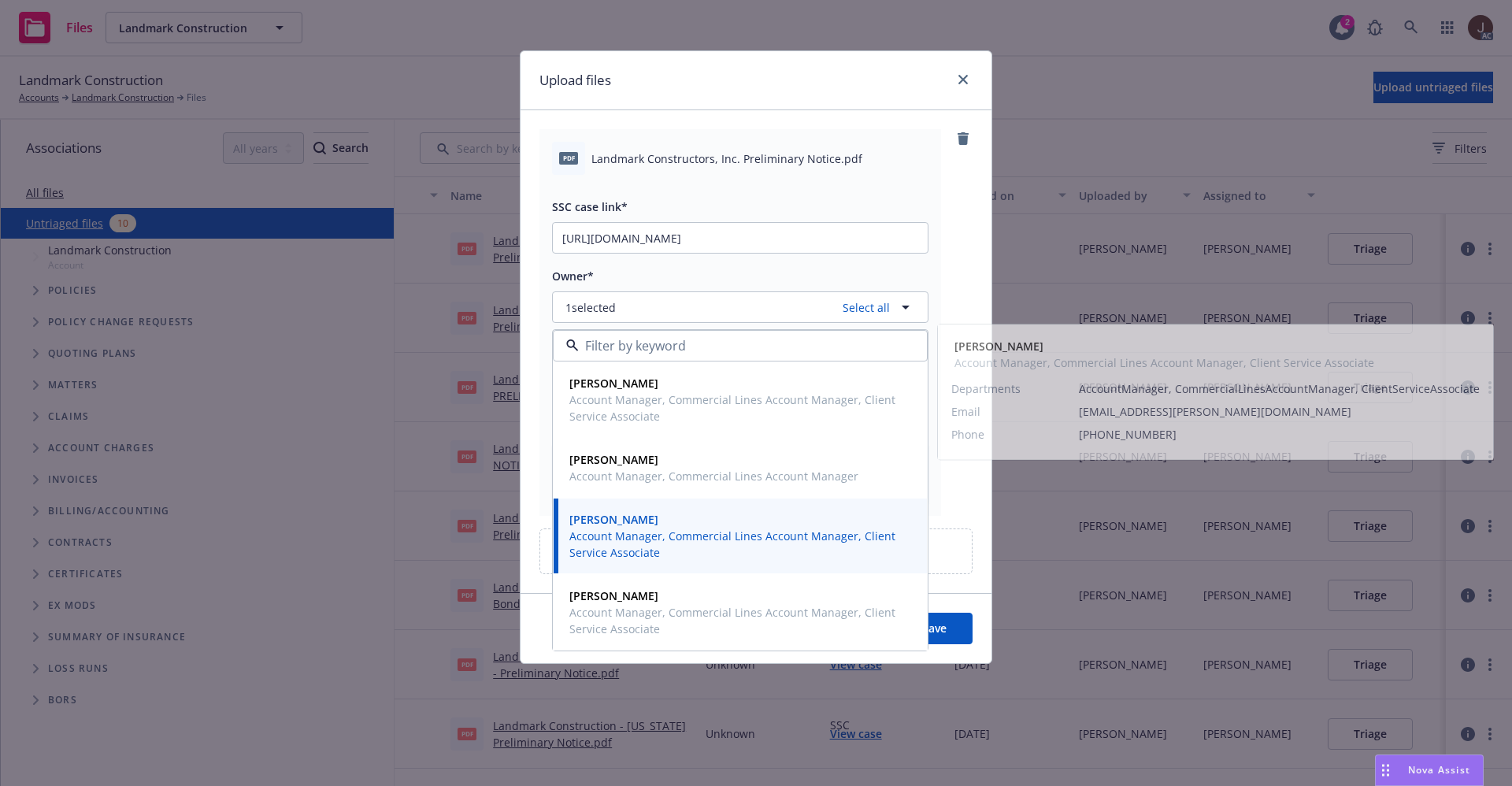
click at [955, 264] on div "pdf Landmark Constructors, Inc. Preliminary Notice.pdf SSC case link* https://n…" at bounding box center [756, 322] width 433 height 387
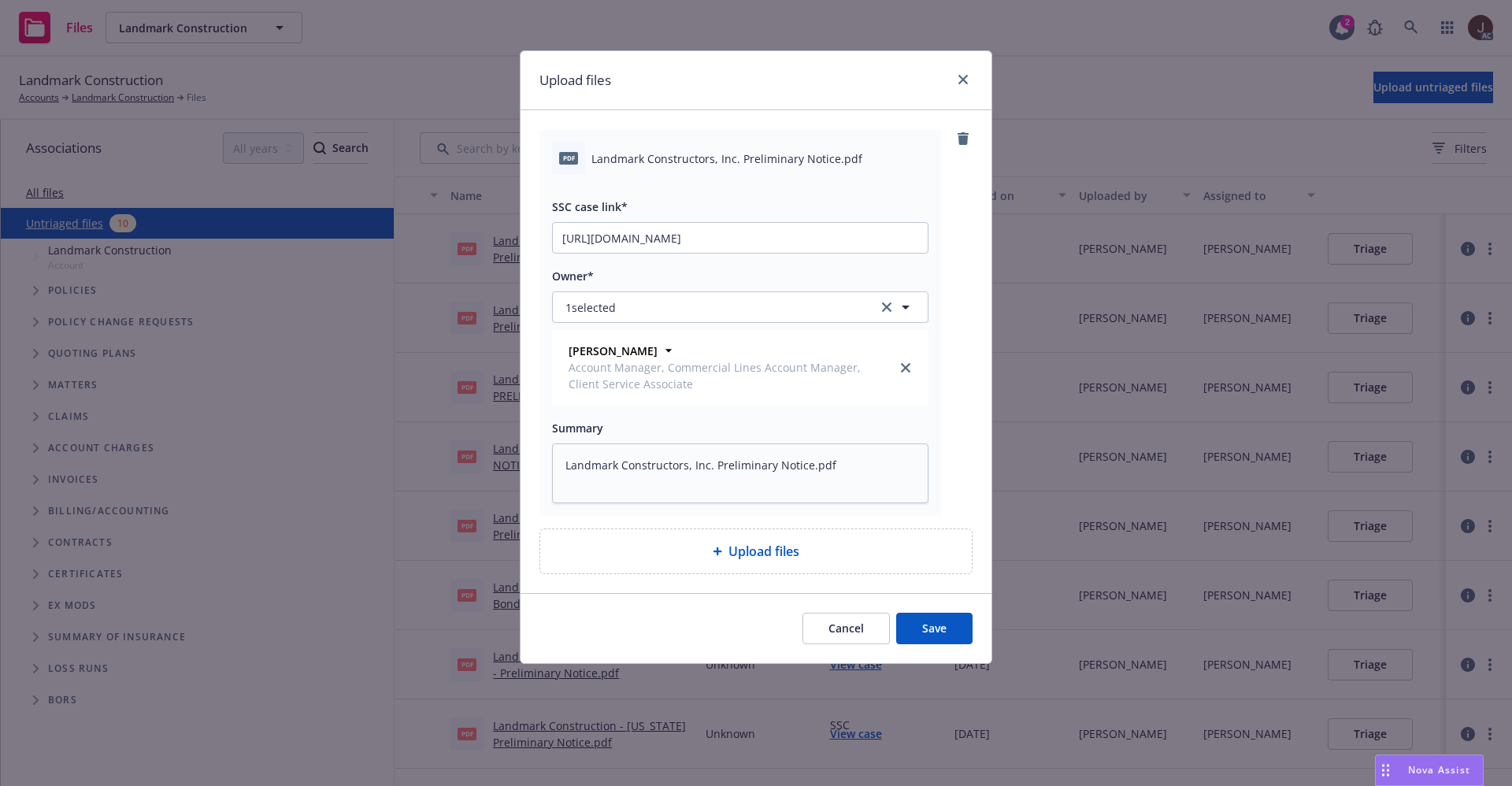
click at [938, 626] on button "Save" at bounding box center [934, 628] width 77 height 31
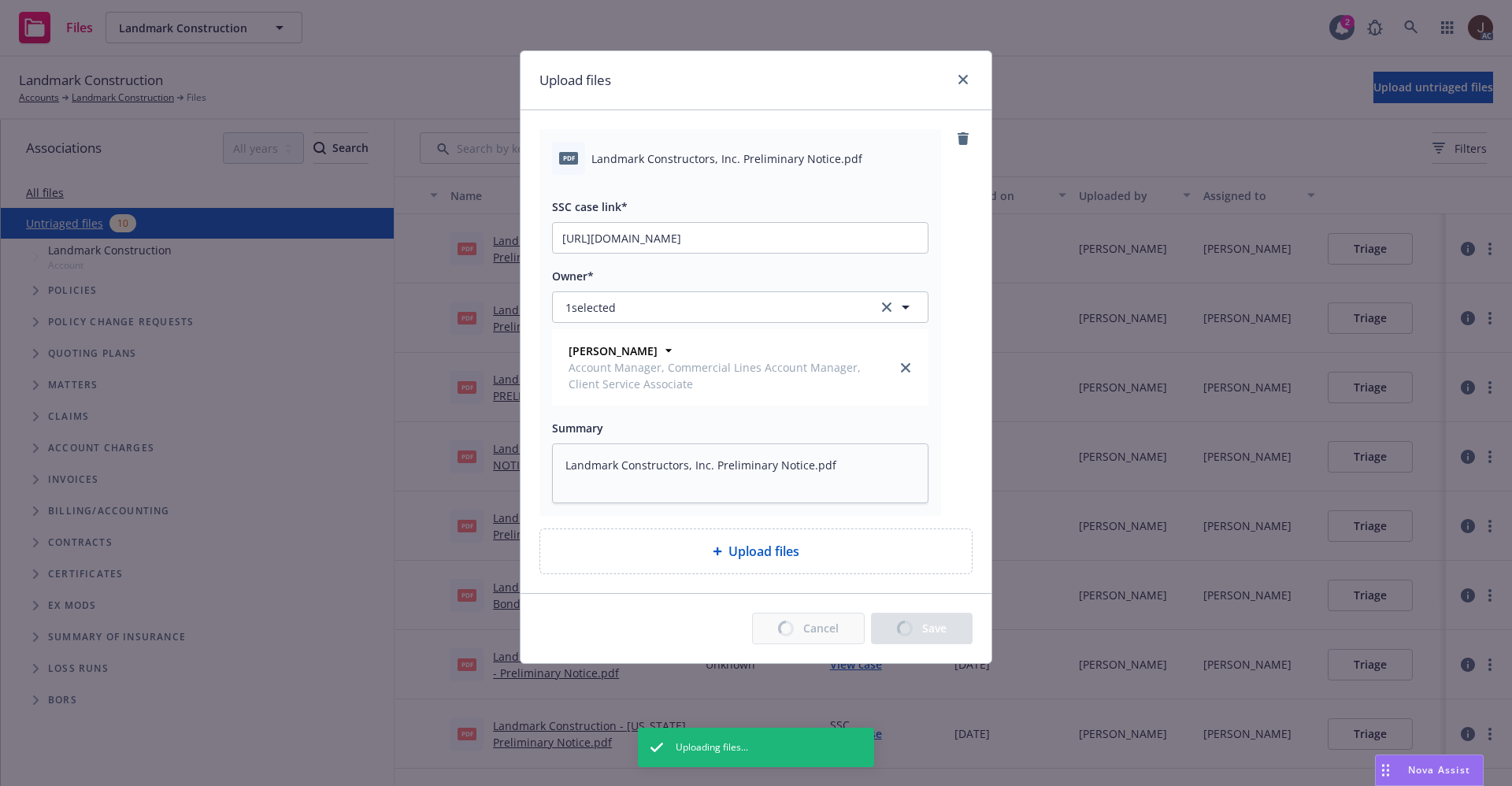
type textarea "x"
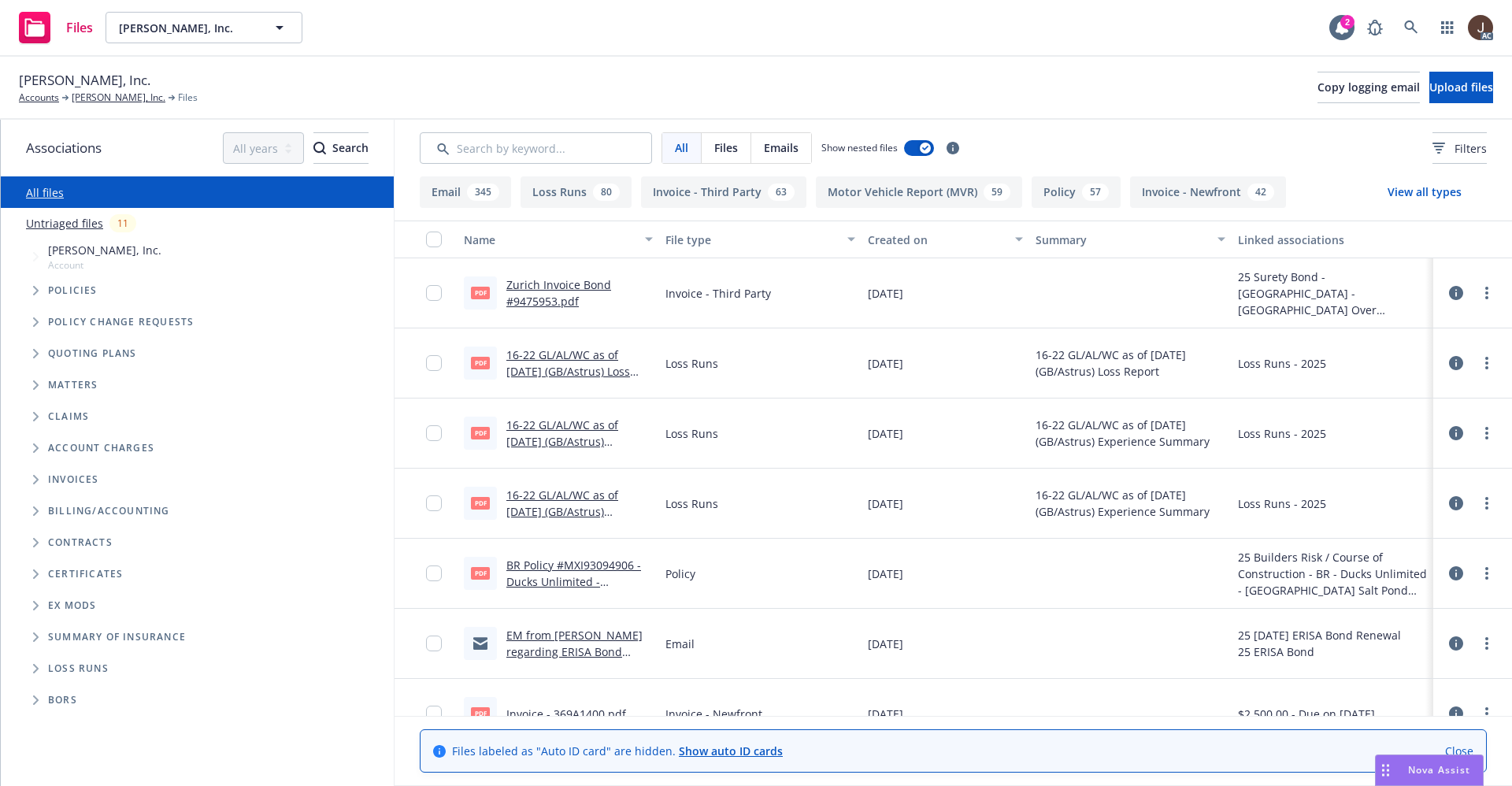
click at [70, 219] on link "Untriaged files" at bounding box center [65, 224] width 78 height 16
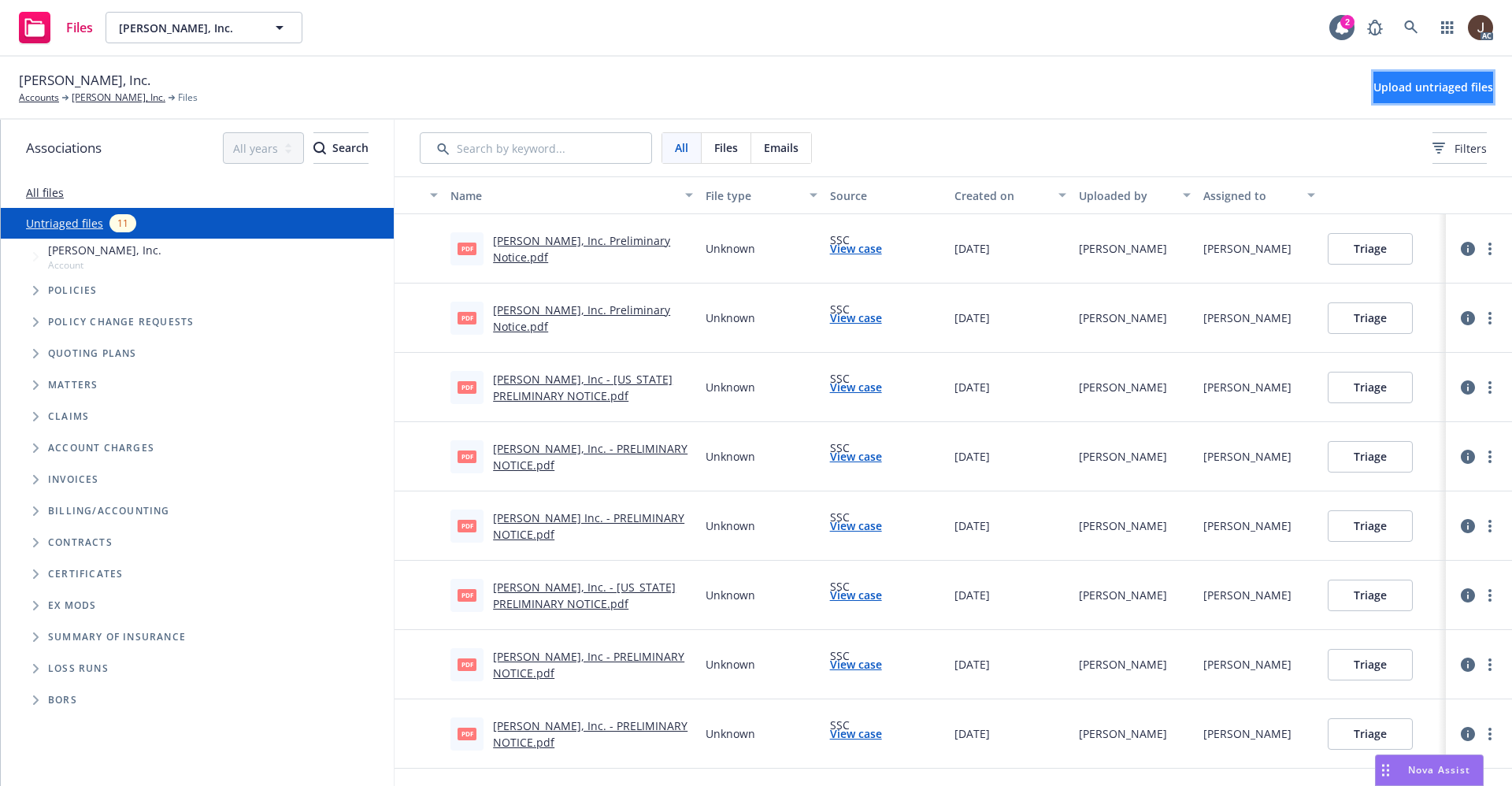
click at [1373, 83] on span "Upload untriaged files" at bounding box center [1433, 87] width 120 height 15
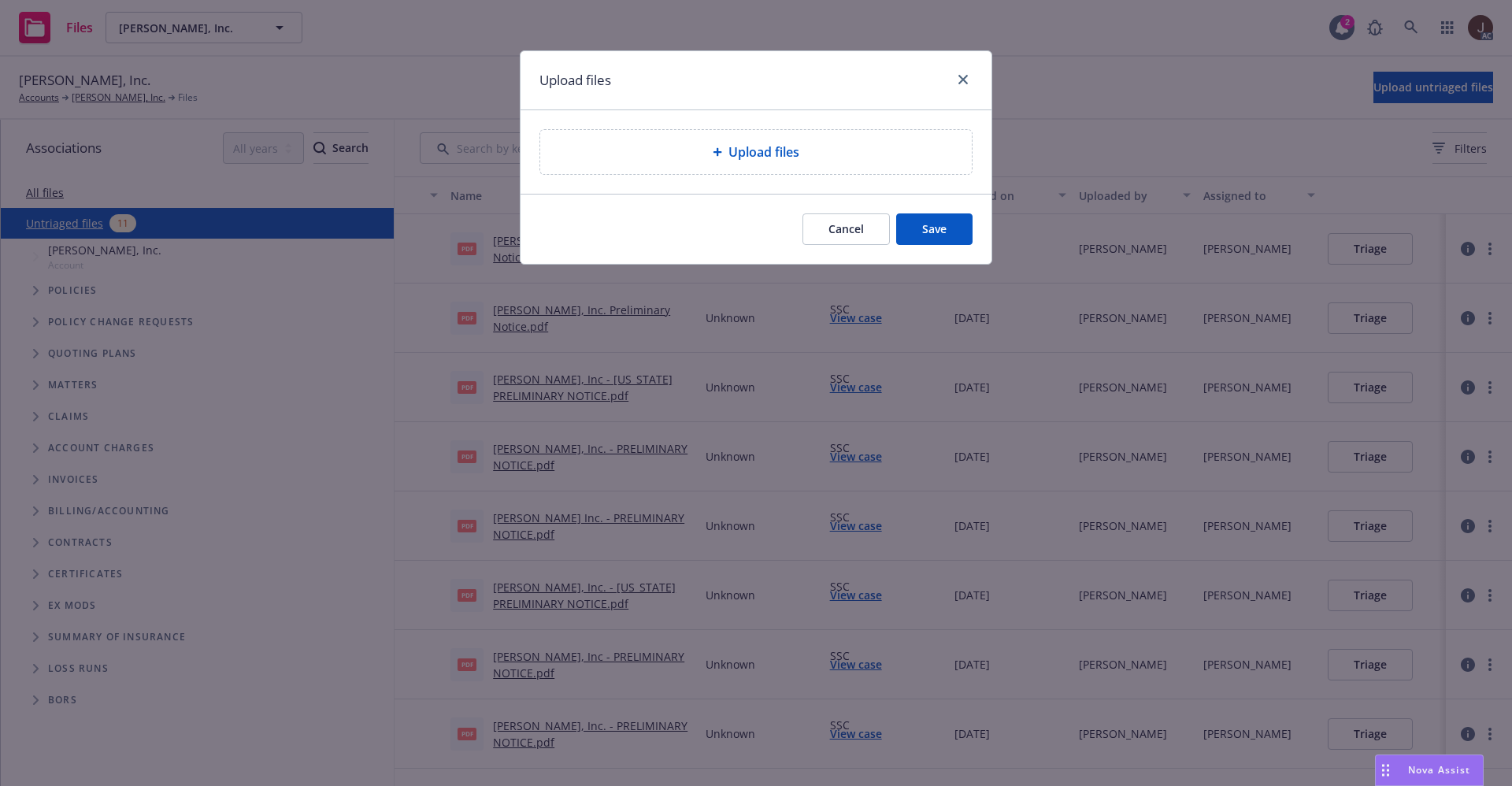
click at [737, 152] on span "Upload files" at bounding box center [764, 152] width 71 height 19
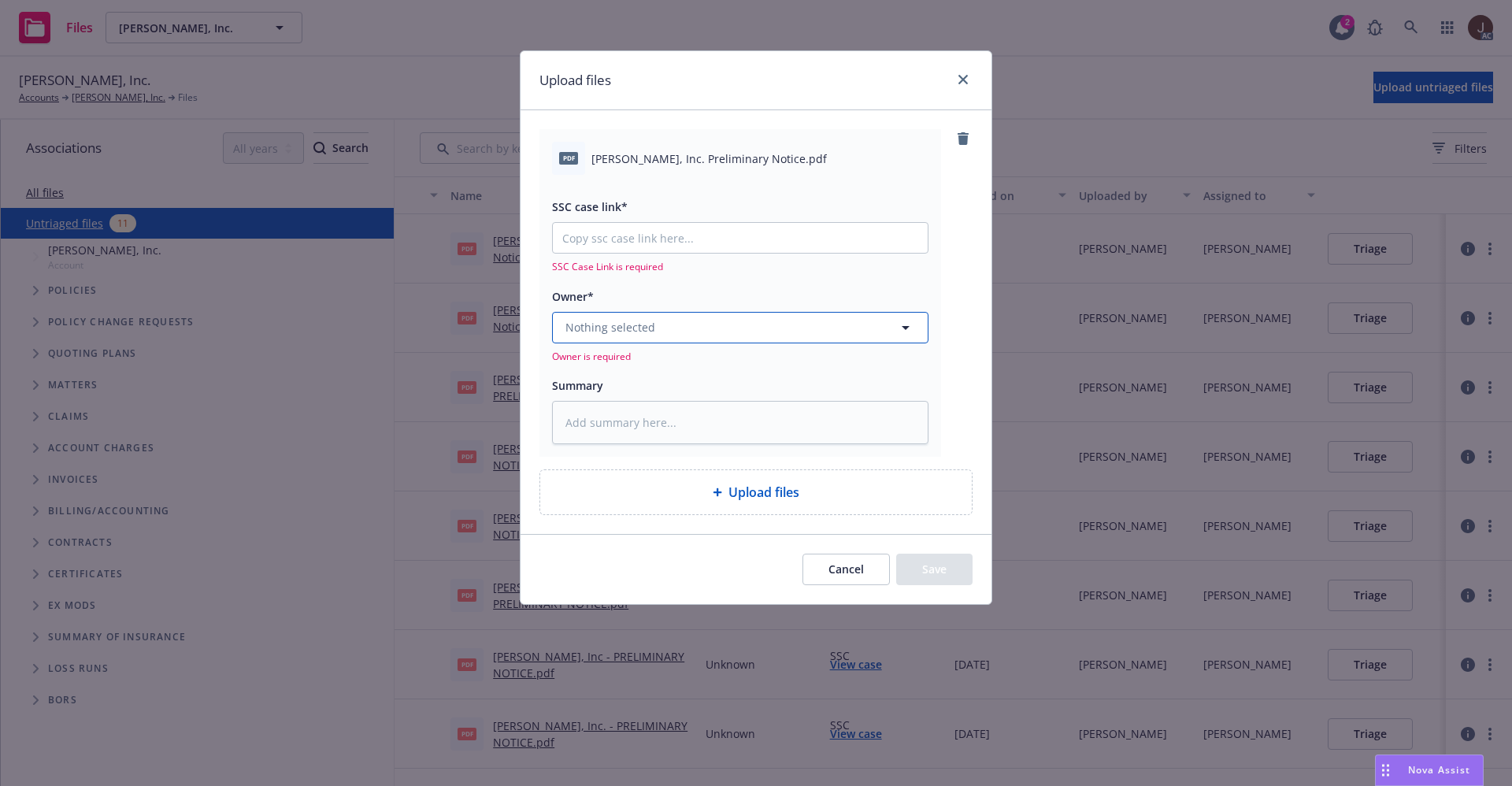
click at [682, 331] on button "Nothing selected" at bounding box center [740, 327] width 376 height 31
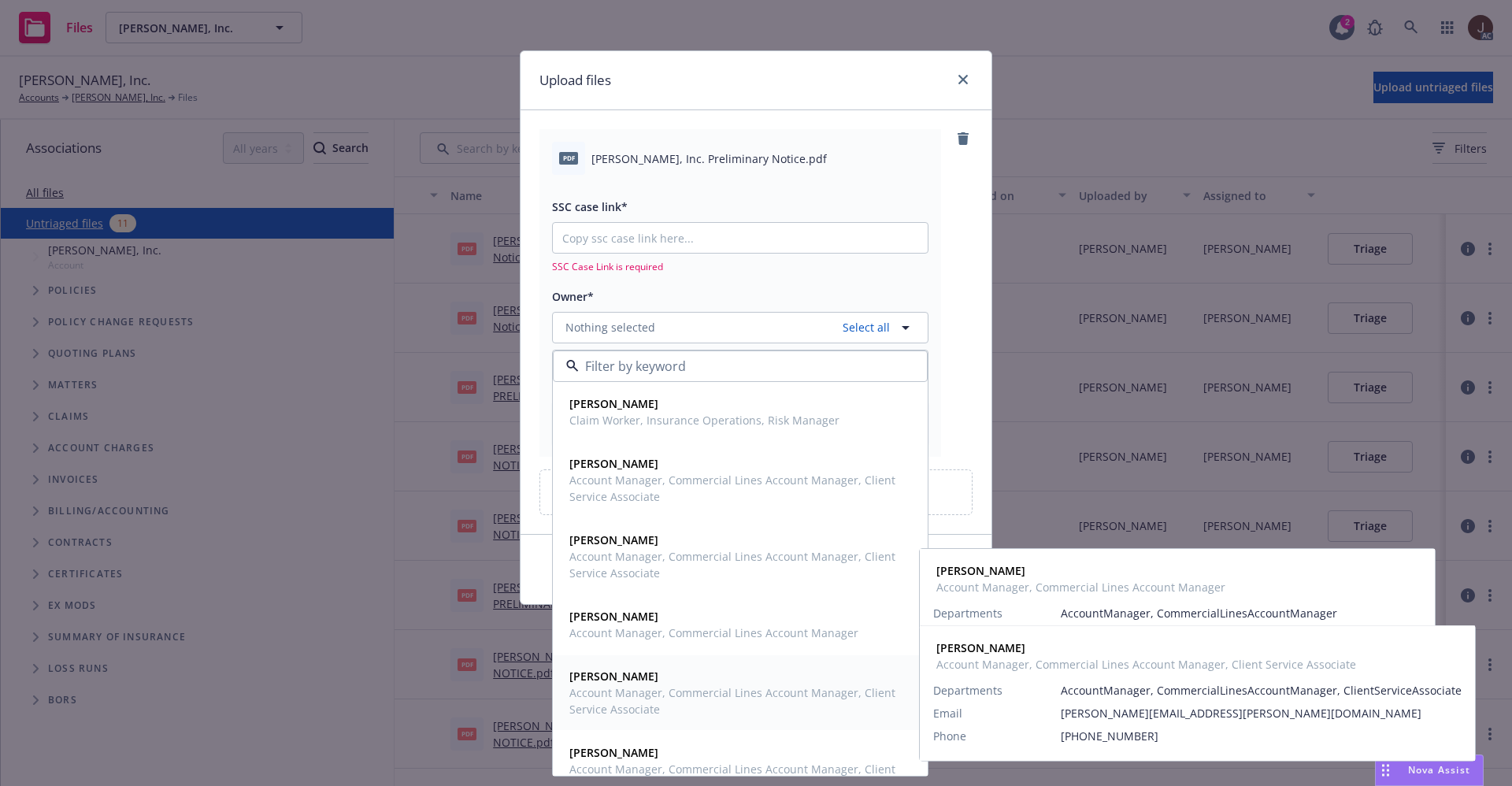
click at [628, 683] on strong "[PERSON_NAME]" at bounding box center [614, 676] width 89 height 15
type textarea "x"
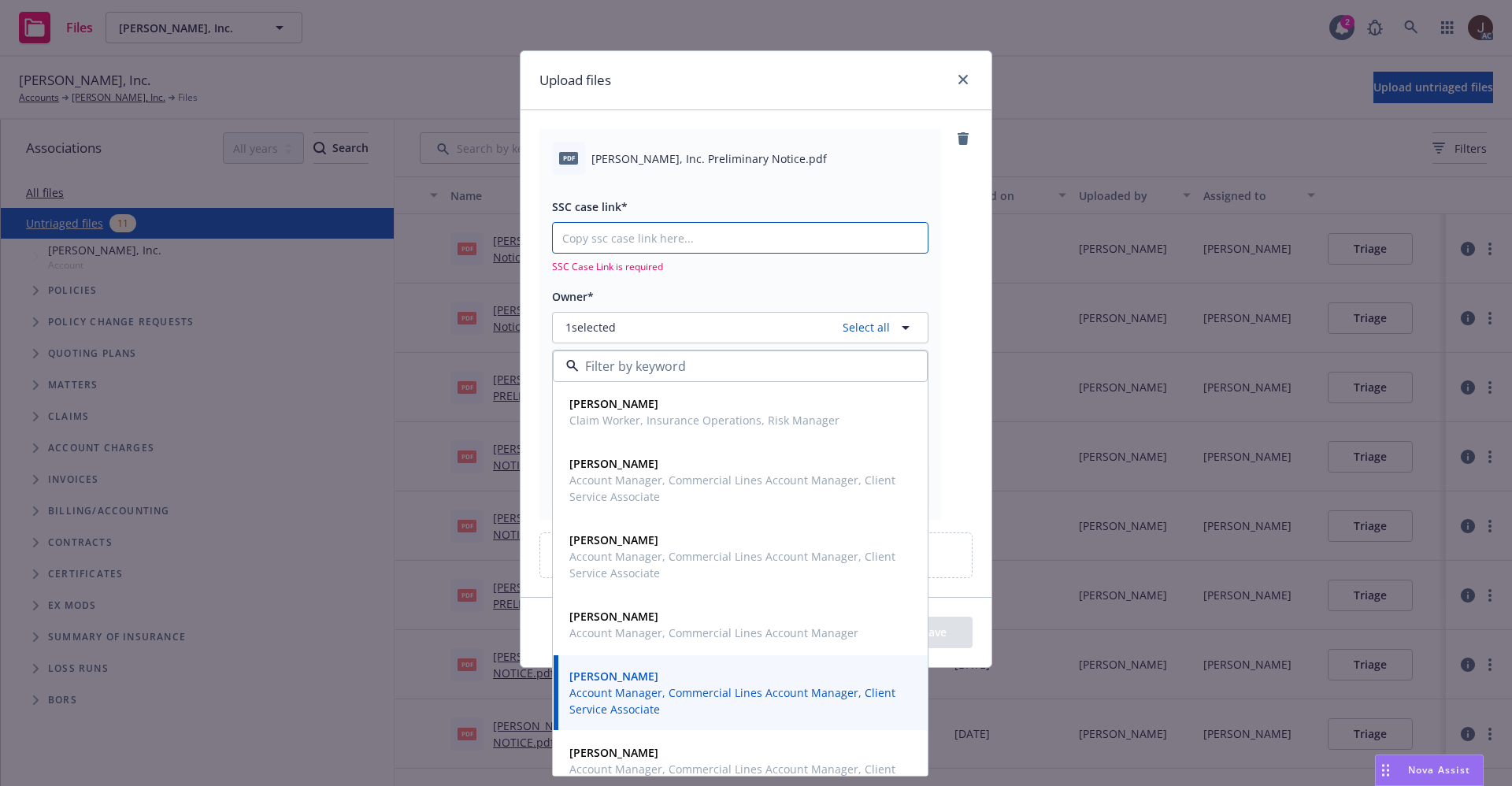
click at [700, 251] on input "SSC case link*" at bounding box center [740, 238] width 374 height 30
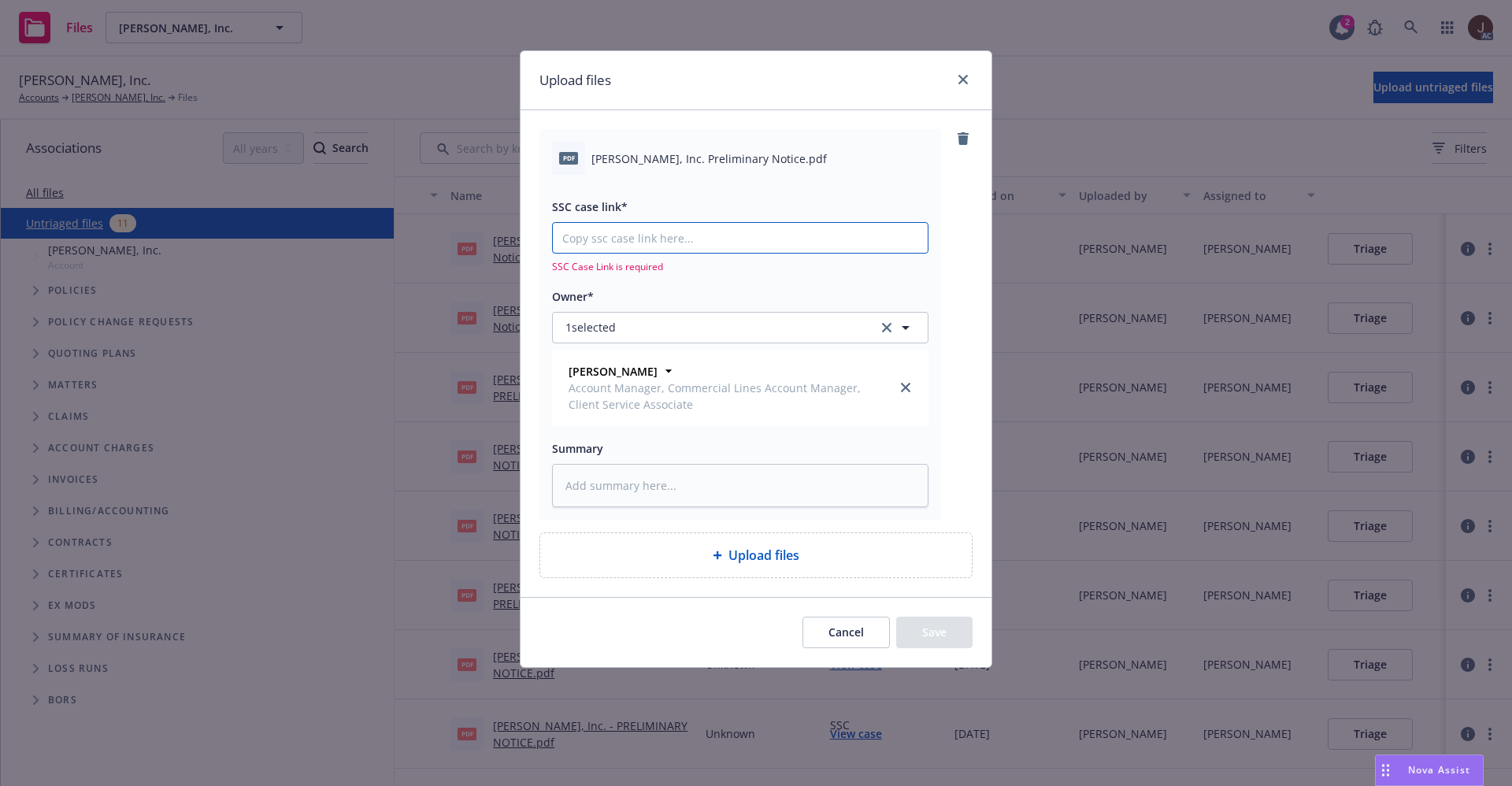
paste input "https://newfront-ssc.lightning.force.com/lightning/r/Case/500Vz00000Qma76IAB/vi…"
type input "https://newfront-ssc.lightning.force.com/lightning/r/Case/500Vz00000Qma76IAB/vi…"
type textarea "x"
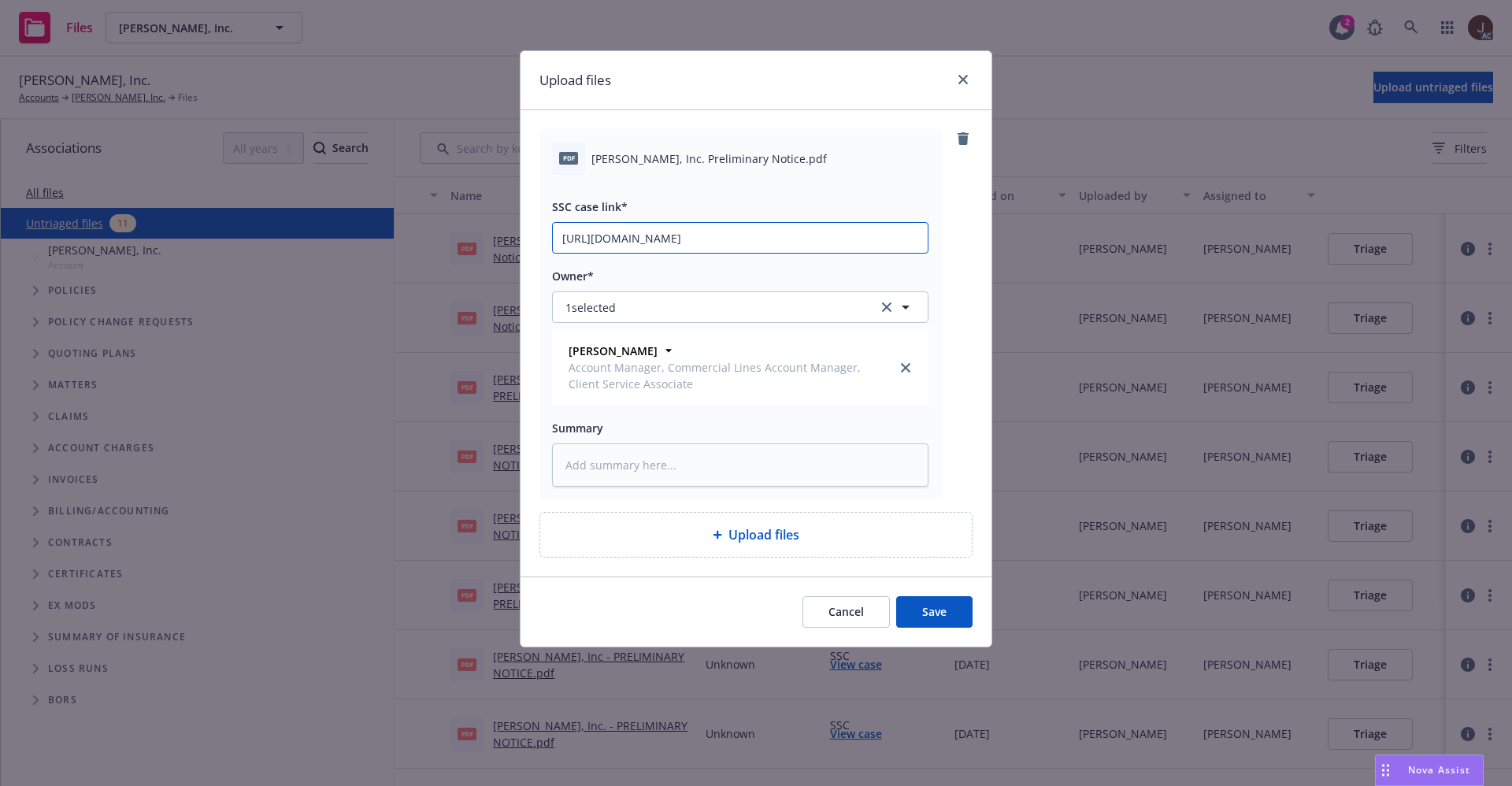
scroll to position [0, 83]
type input "https://newfront-ssc.lightning.force.com/lightning/r/Case/500Vz00000Qma76IAB/vi…"
click at [957, 257] on div "pdf Gordon N. Ball, Inc. Preliminary Notice.pdf SSC case link* https://newfront…" at bounding box center [756, 314] width 433 height 370
click at [705, 166] on span "Gordon N. Ball, Inc. Preliminary Notice.pdf" at bounding box center [709, 158] width 235 height 16
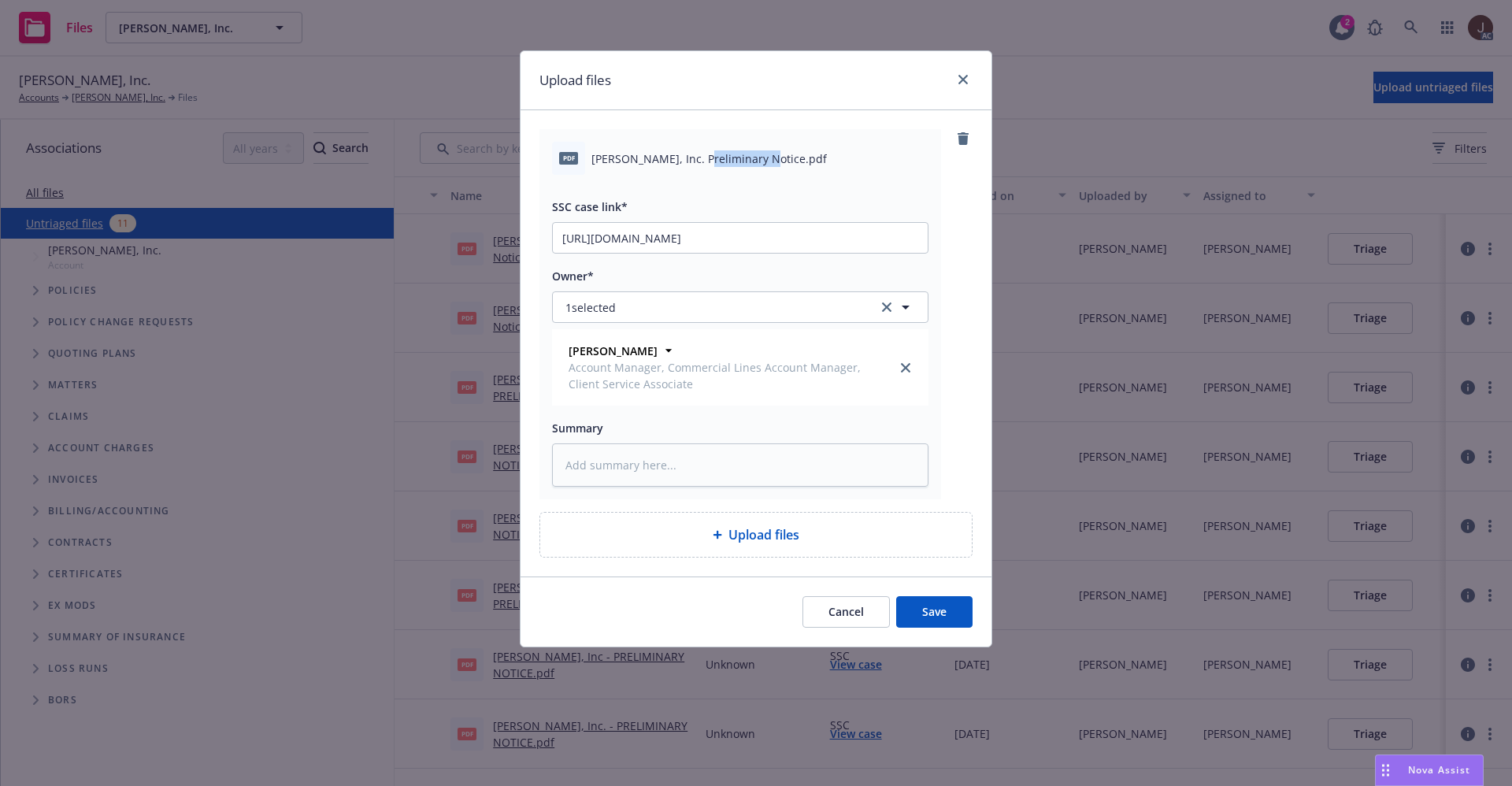
click at [705, 166] on span "Gordon N. Ball, Inc. Preliminary Notice.pdf" at bounding box center [709, 158] width 235 height 16
copy div "Gordon N. Ball, Inc. Preliminary Notice.pdf"
click at [600, 464] on textarea at bounding box center [740, 465] width 376 height 44
paste textarea "Gordon N. Ball, Inc. Preliminary Notice.pdf"
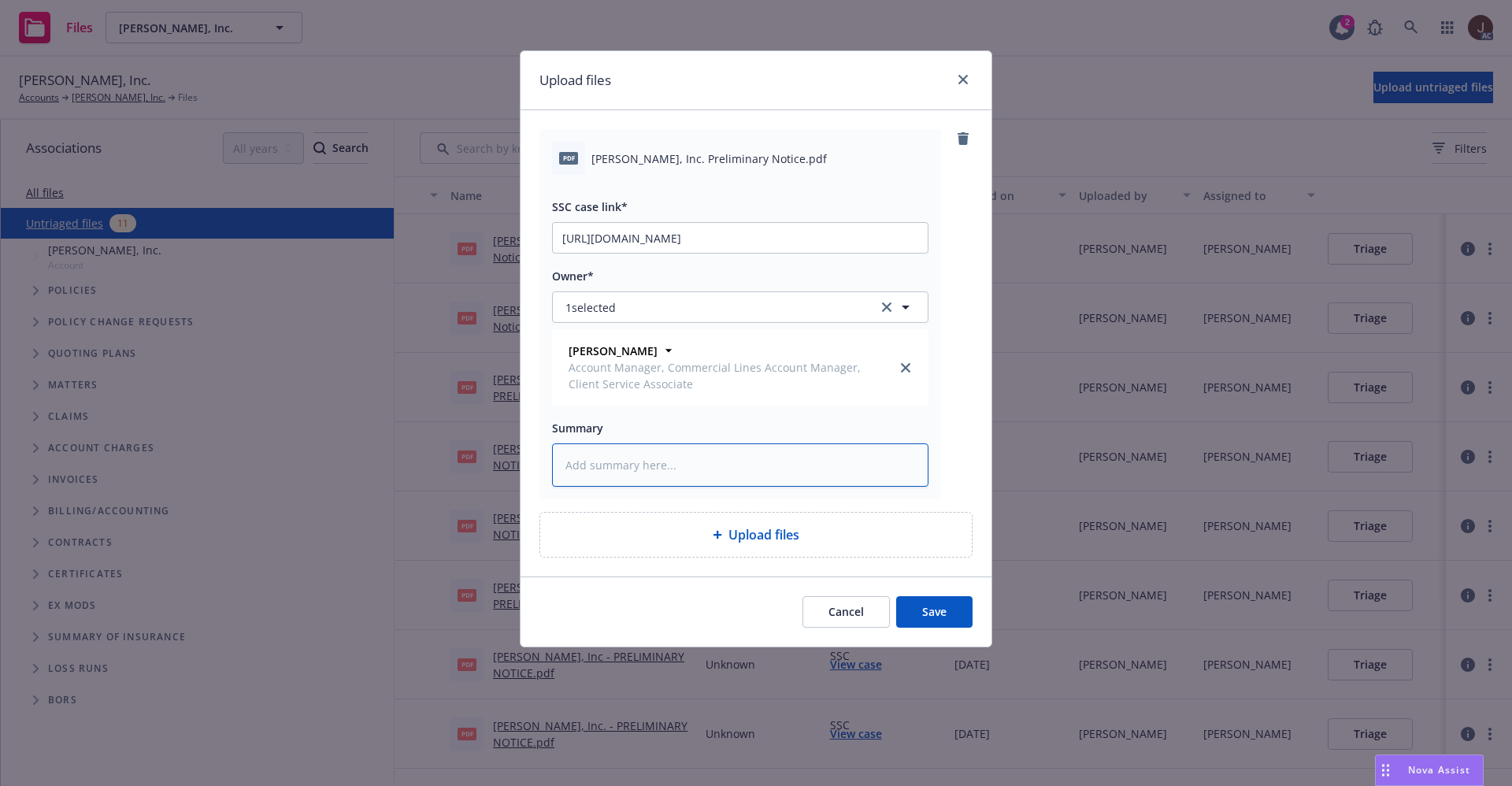
type textarea "x"
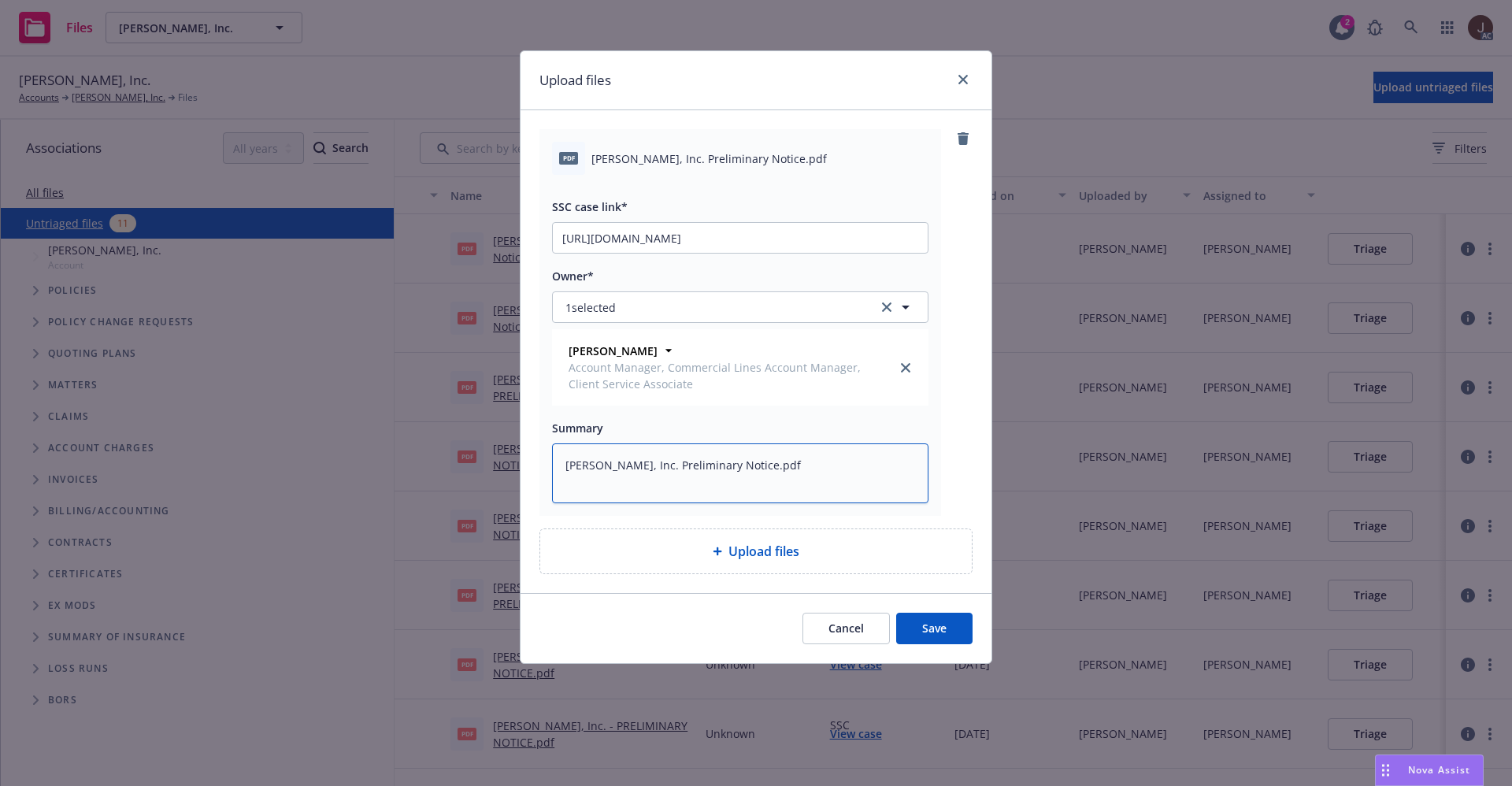
type textarea "Gordon N. Ball, Inc. Preliminary Notice.pdf"
click at [959, 474] on div "pdf Gordon N. Ball, Inc. Preliminary Notice.pdf SSC case link* https://newfront…" at bounding box center [756, 322] width 433 height 387
click at [928, 628] on button "Save" at bounding box center [934, 628] width 77 height 31
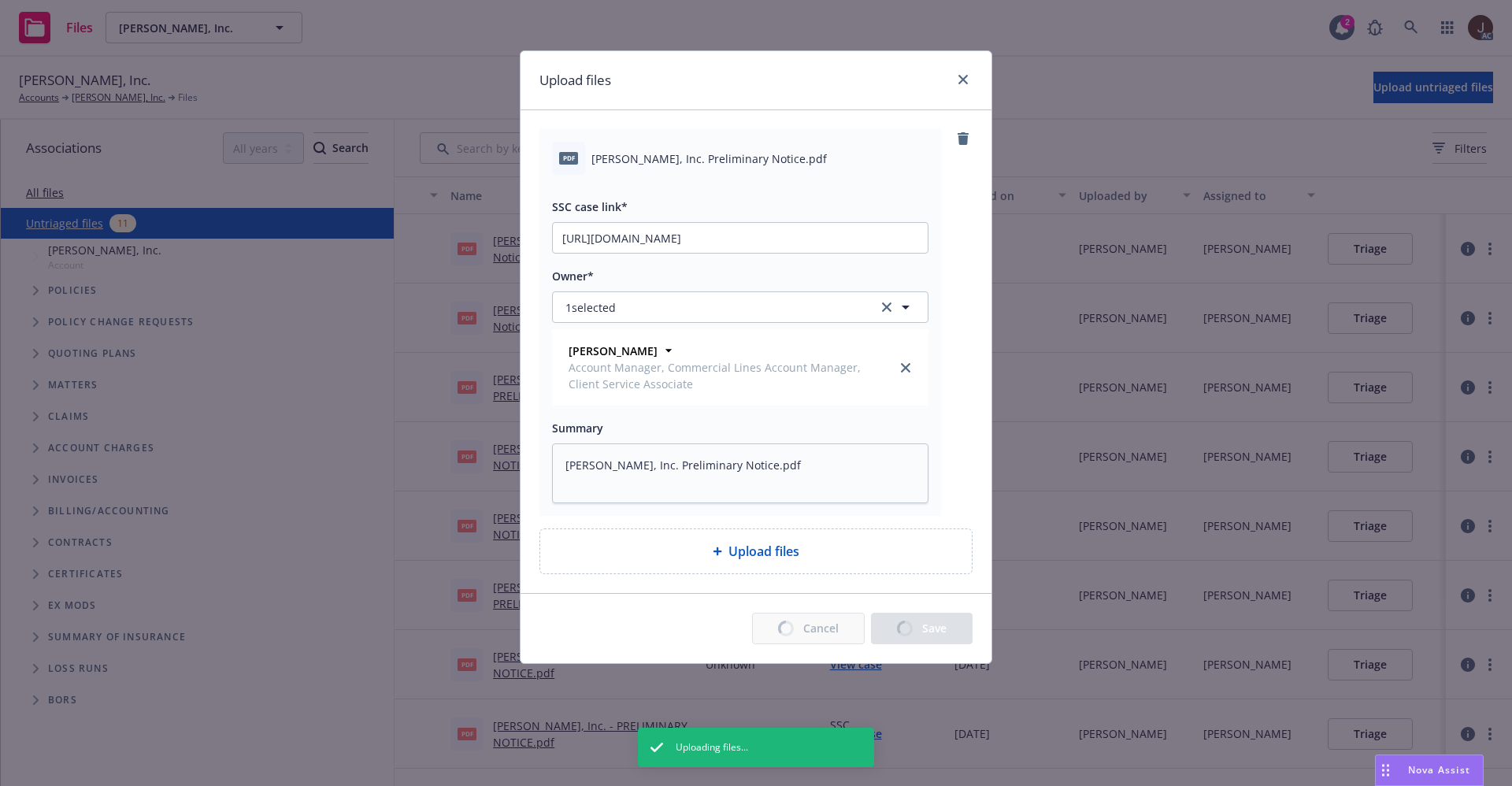
type textarea "x"
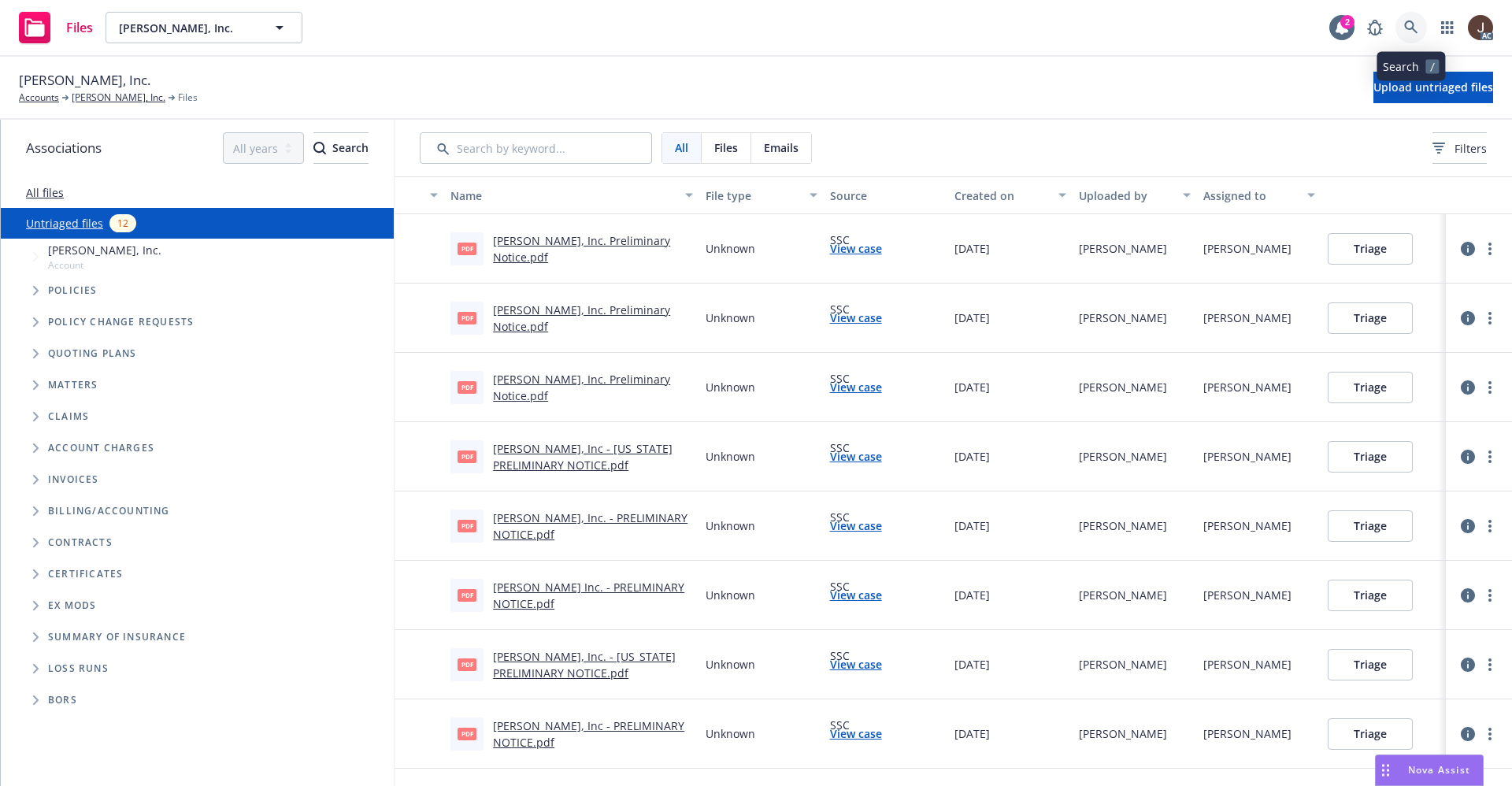
click at [1415, 21] on icon at bounding box center [1411, 27] width 14 height 14
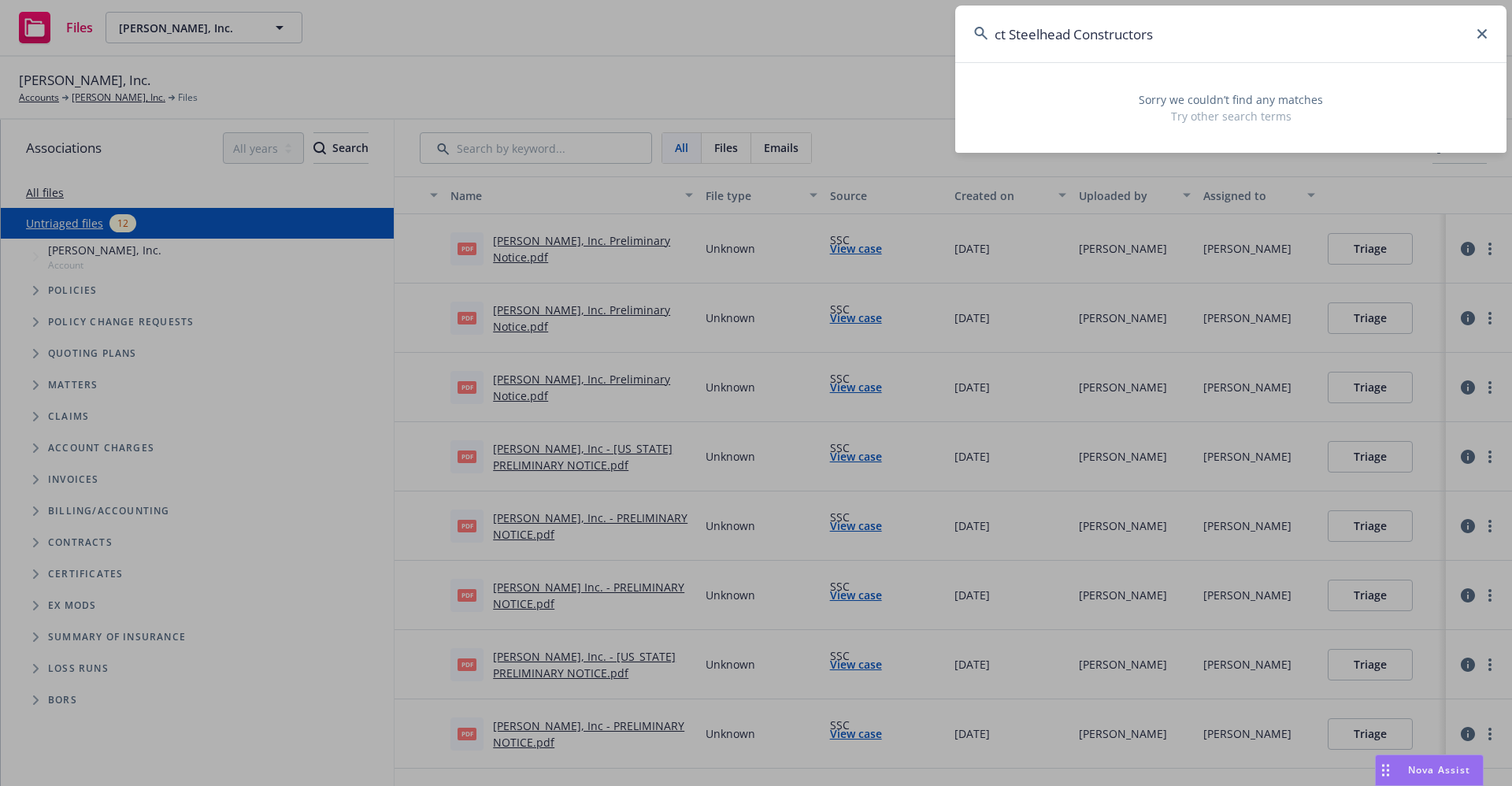
click at [1010, 35] on input "ct Steelhead Constructors" at bounding box center [1231, 34] width 551 height 57
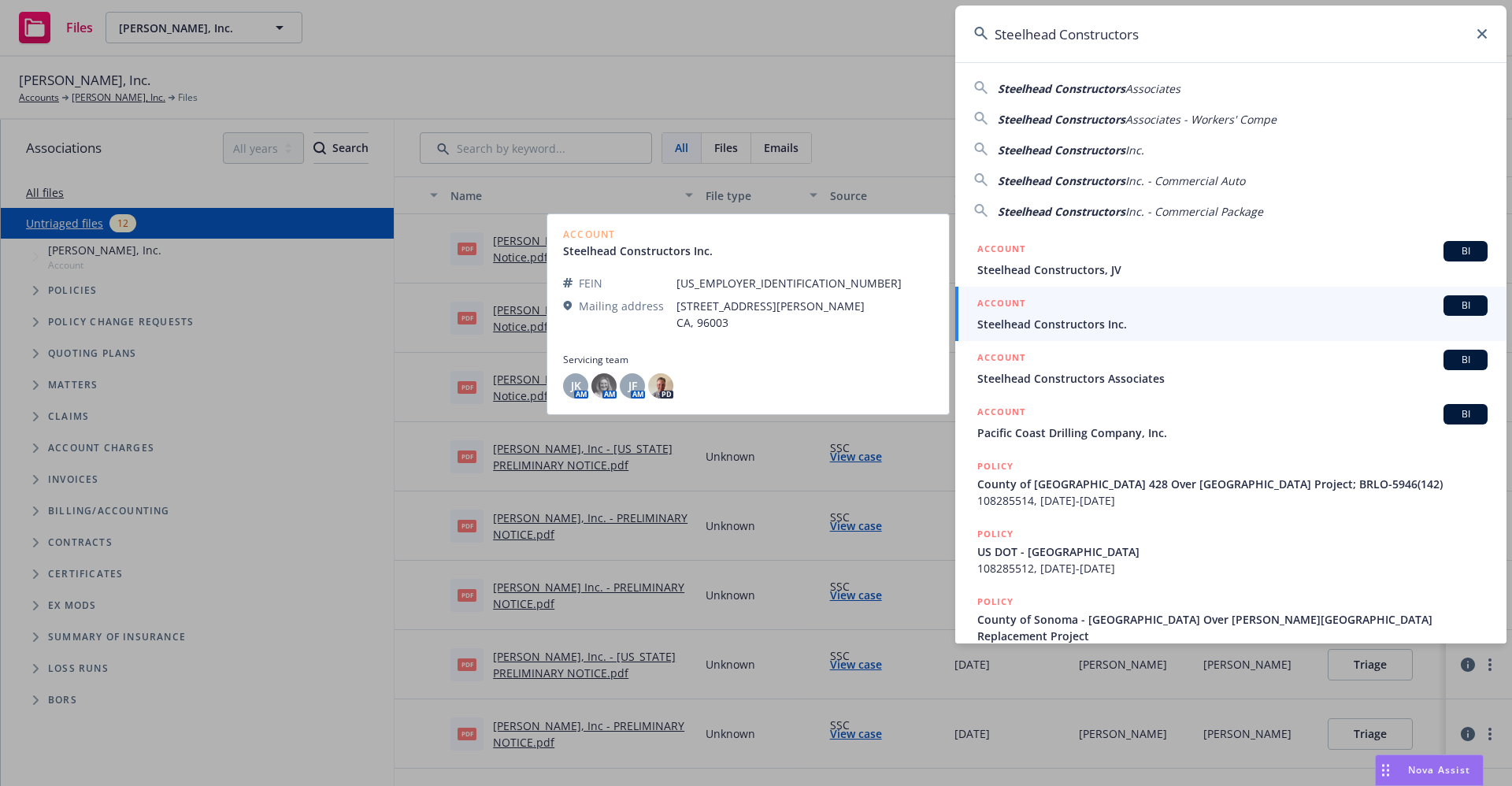
type input "Steelhead Constructors"
click at [1080, 326] on span "Steelhead Constructors Inc." at bounding box center [1232, 324] width 511 height 16
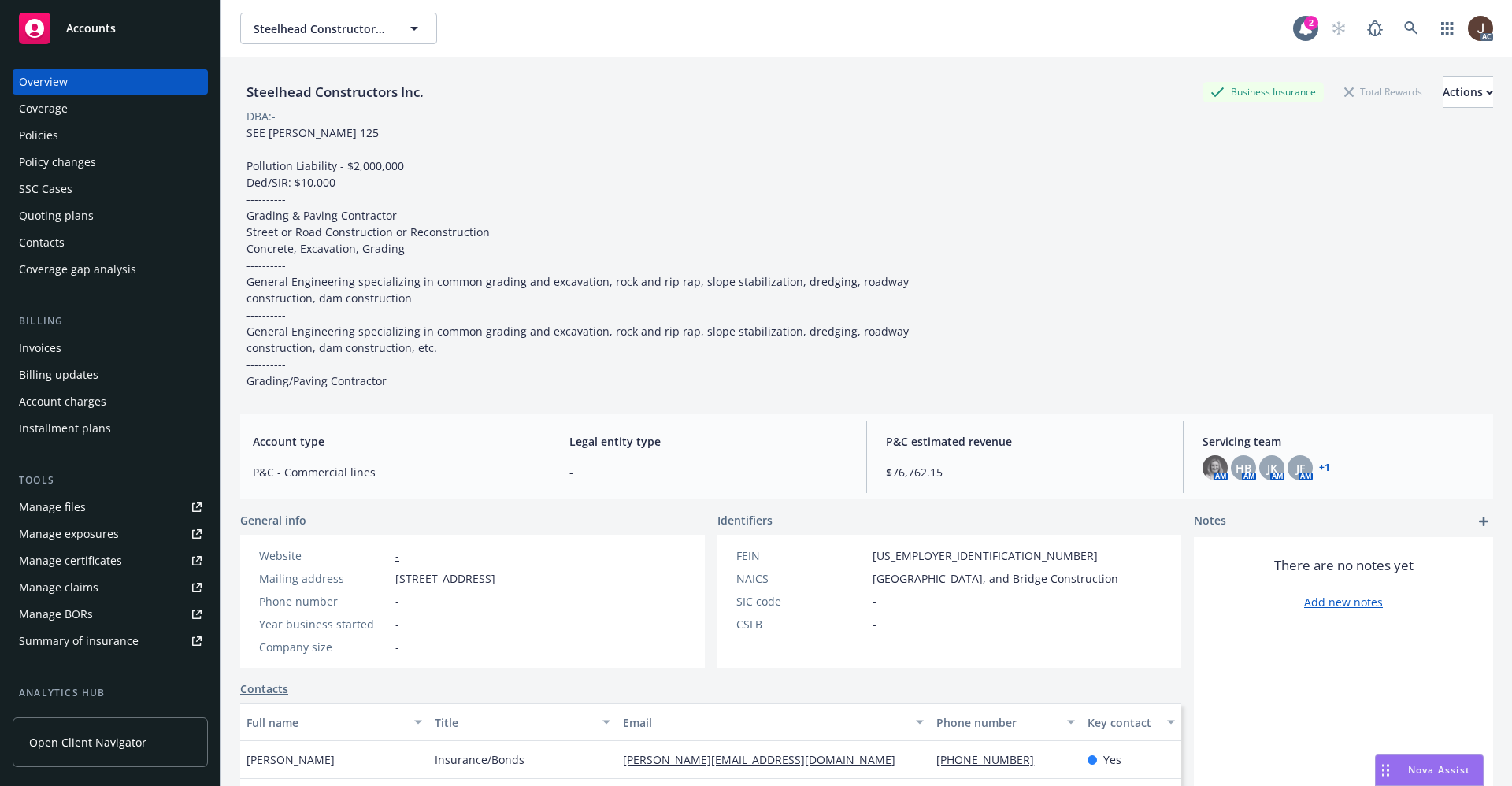
scroll to position [118, 0]
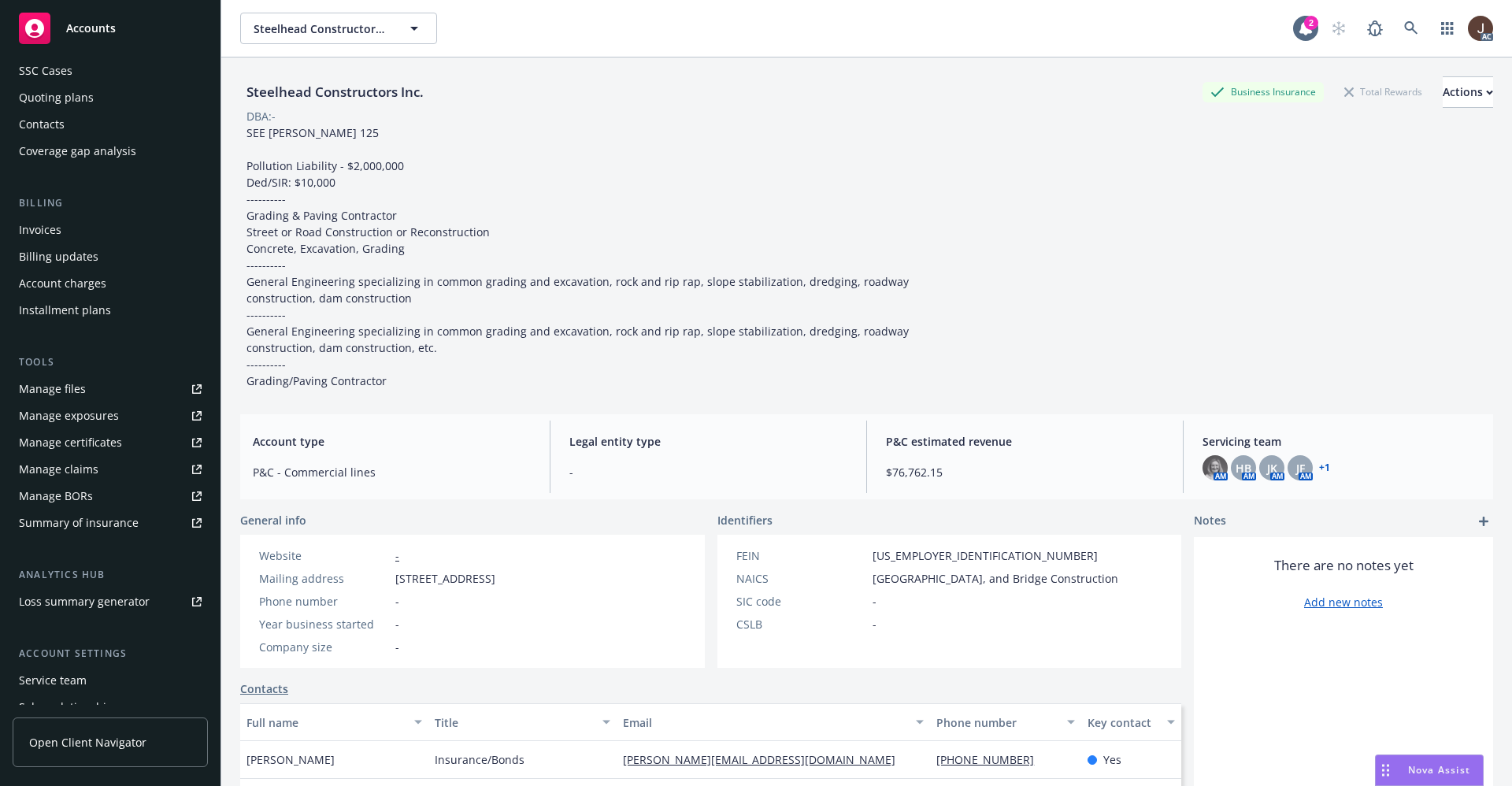
click at [61, 395] on div "Manage files" at bounding box center [52, 388] width 67 height 26
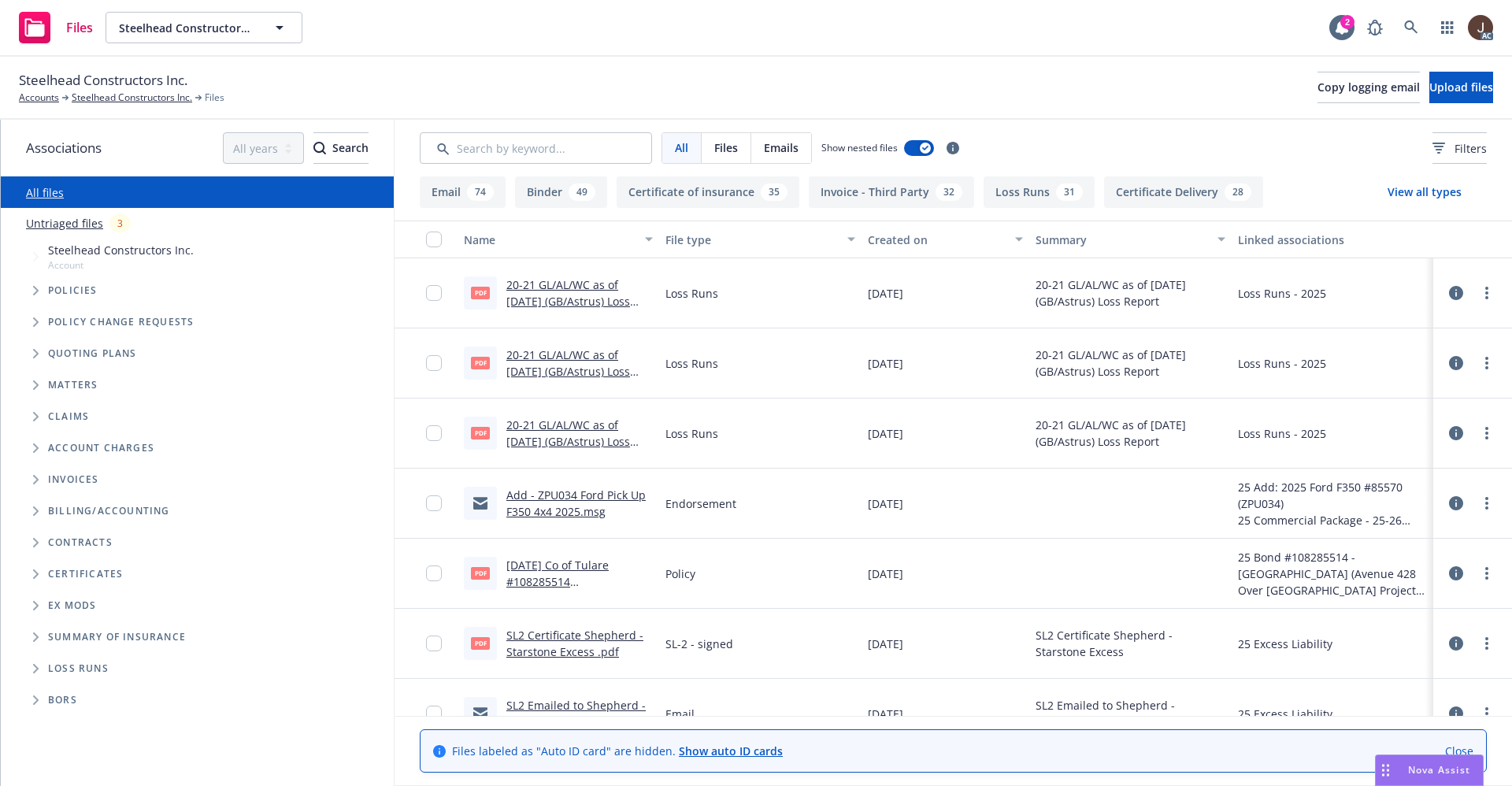
click at [77, 232] on div "Untriaged files 3" at bounding box center [207, 224] width 361 height 18
click at [78, 224] on link "Untriaged files" at bounding box center [65, 224] width 78 height 16
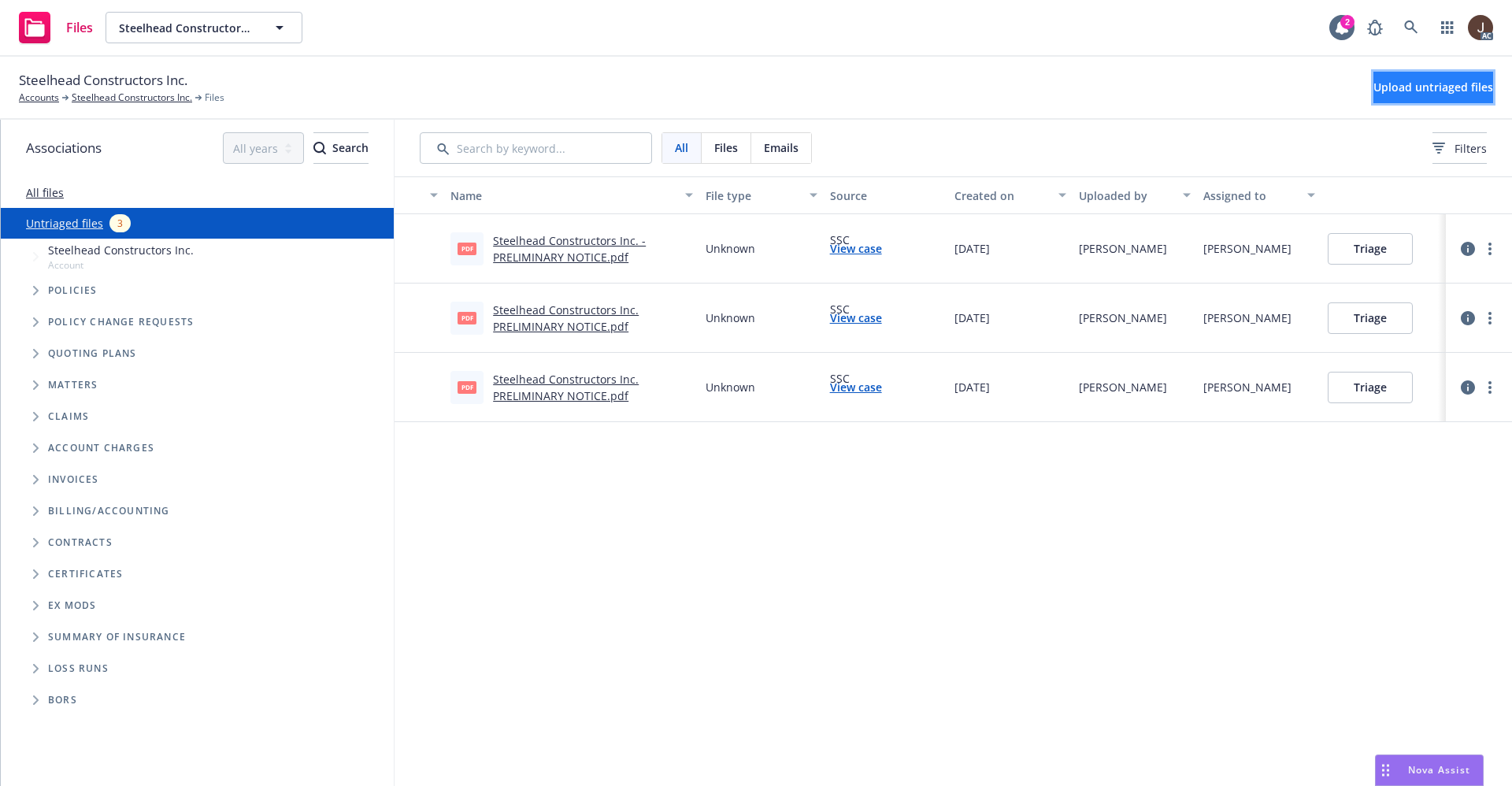
click at [1416, 93] on span "Upload untriaged files" at bounding box center [1433, 87] width 120 height 15
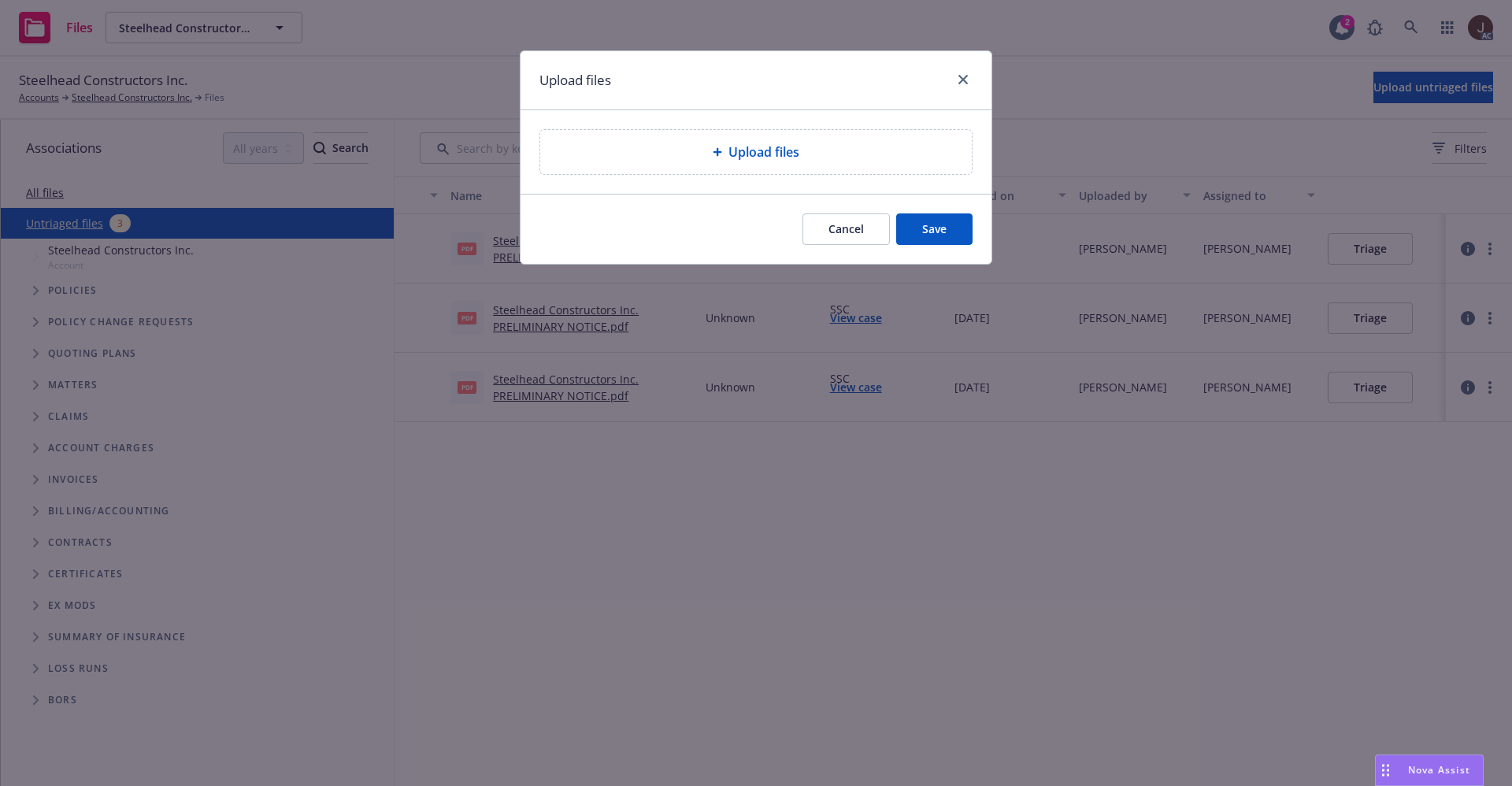
click at [743, 155] on span "Upload files" at bounding box center [764, 152] width 71 height 19
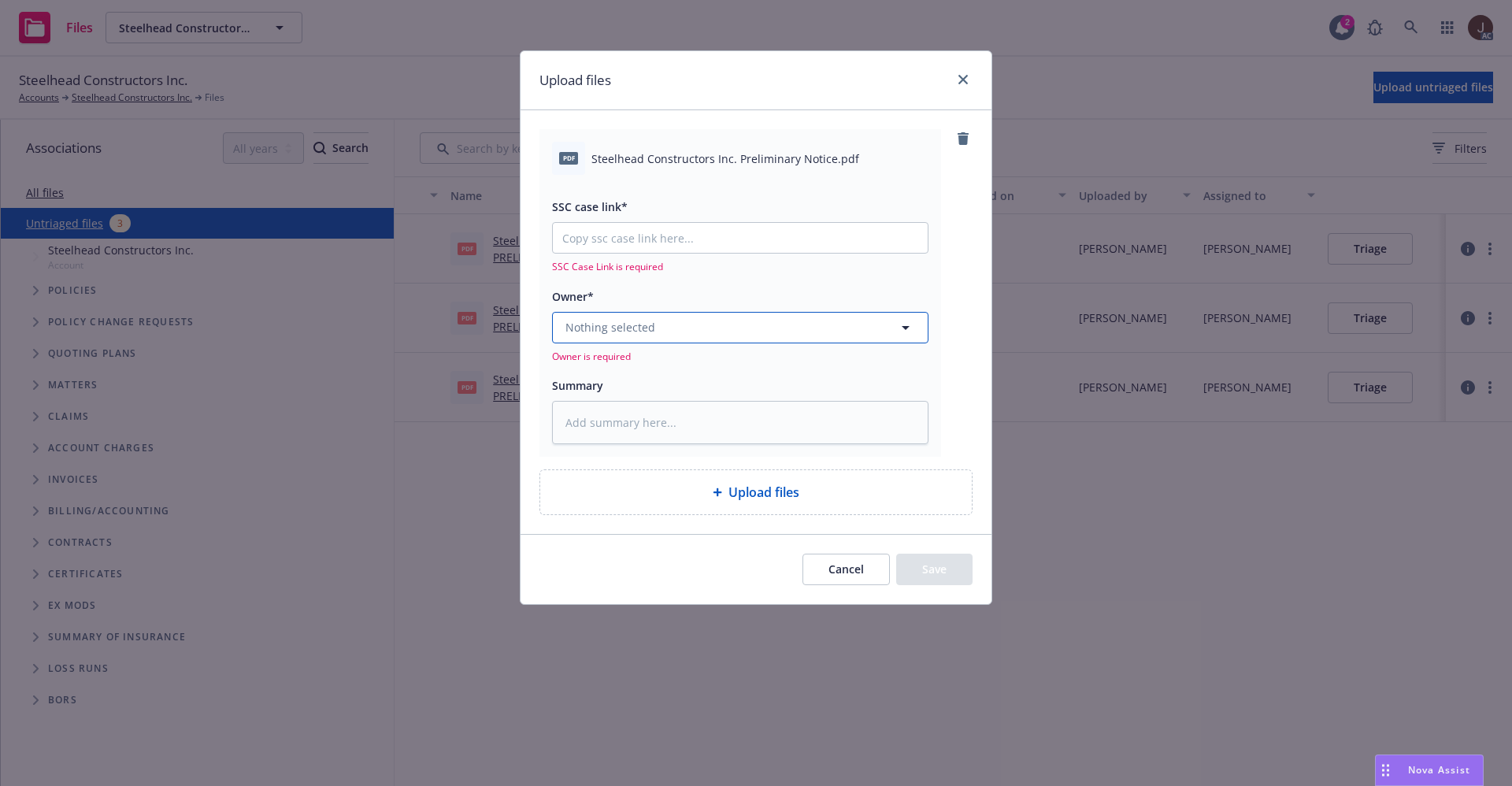
click at [618, 339] on button "Nothing selected" at bounding box center [740, 327] width 376 height 31
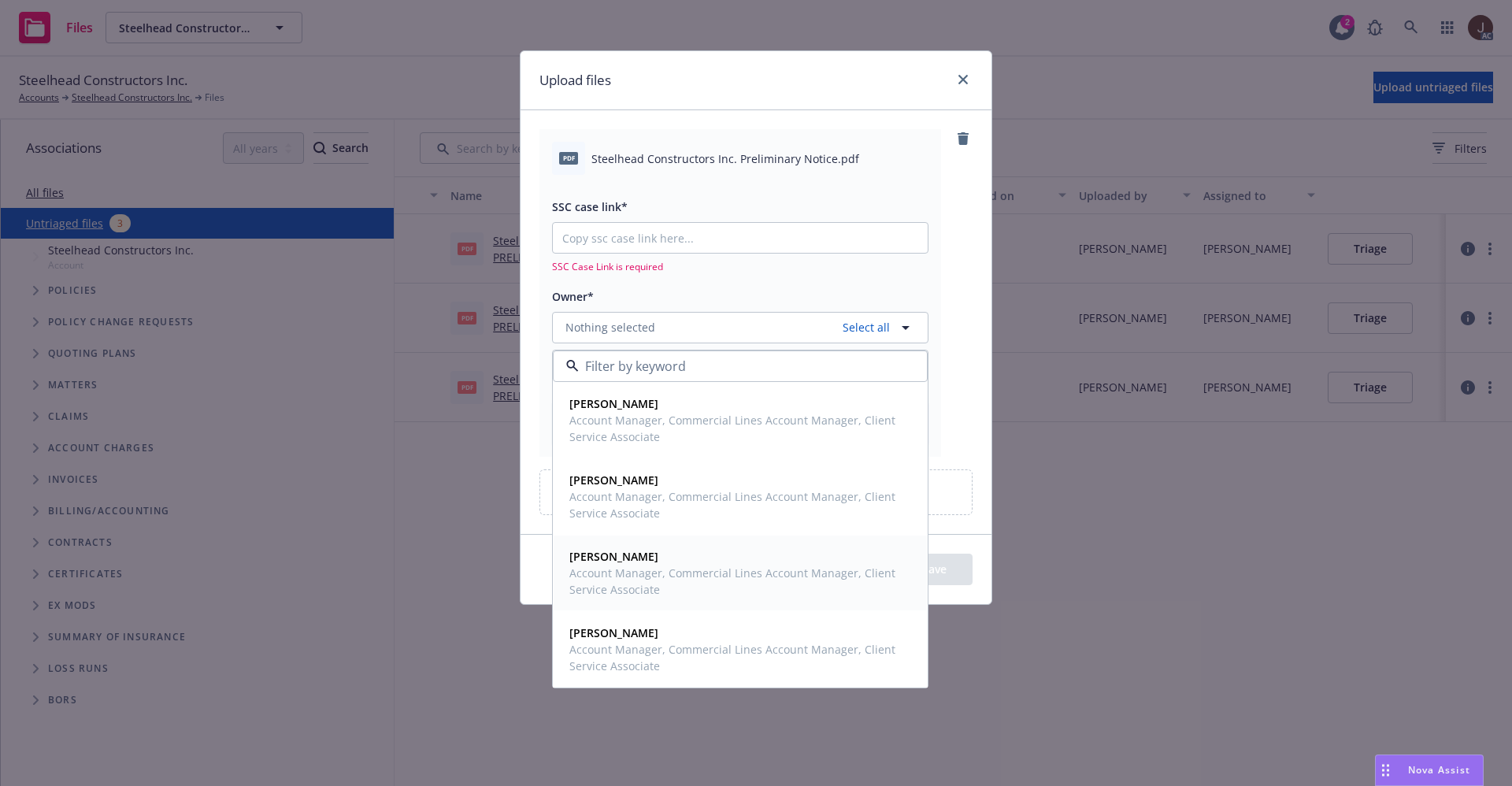
click at [633, 565] on span "Account Manager, Commercial Lines Account Manager, Client Service Associate" at bounding box center [738, 581] width 339 height 33
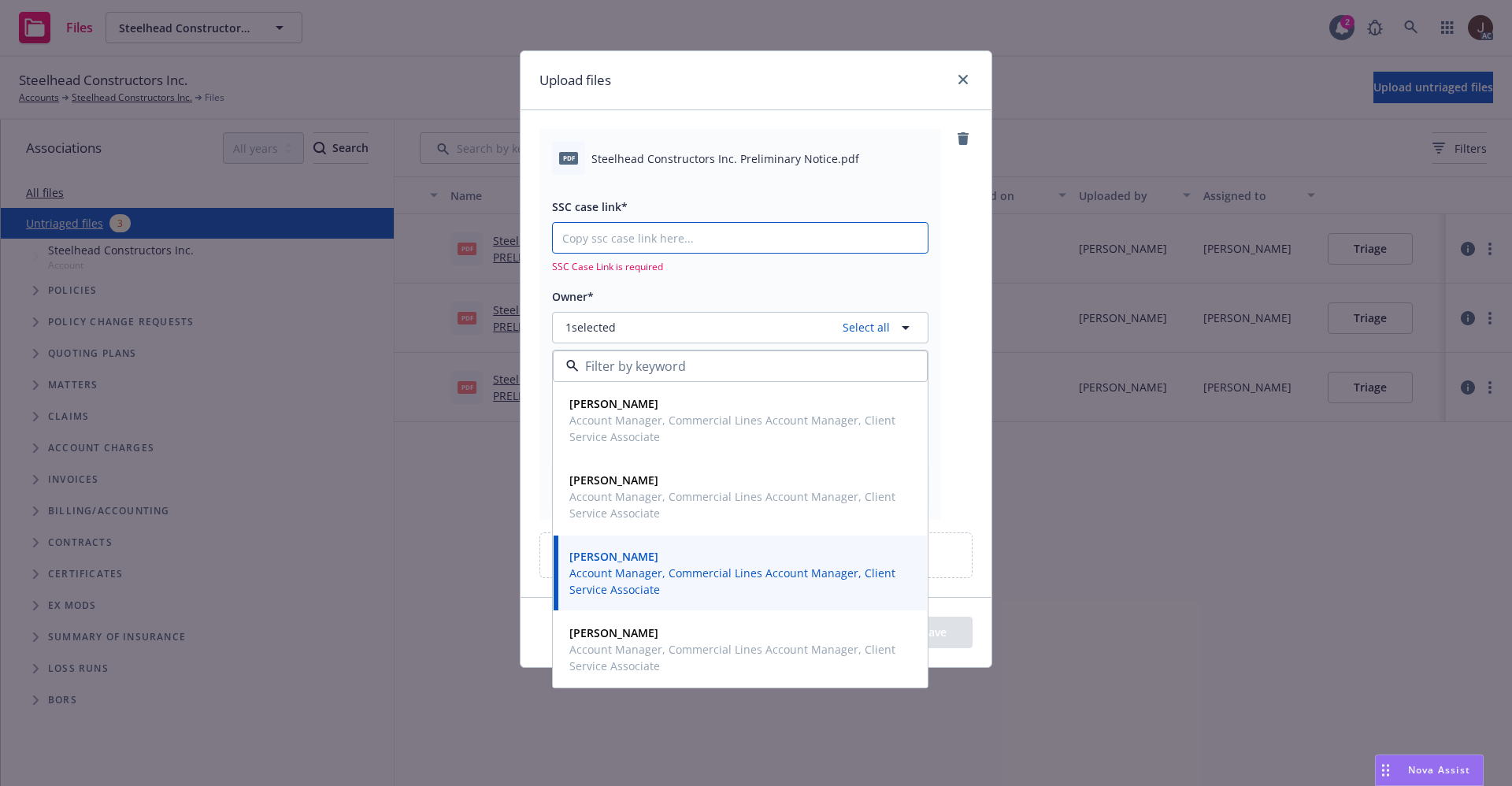
click at [640, 241] on input "SSC case link*" at bounding box center [740, 238] width 374 height 30
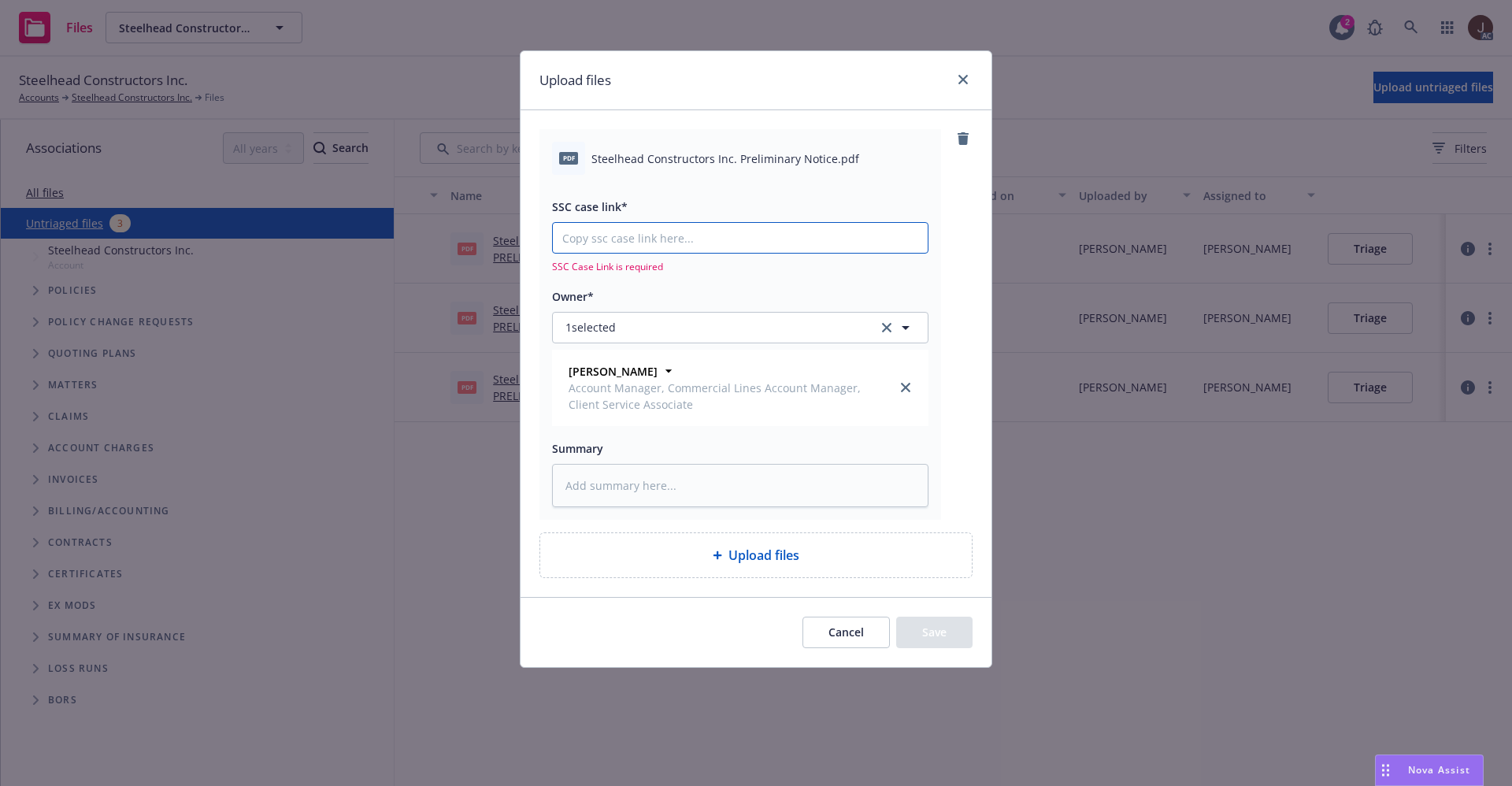
paste input "[URL][DOMAIN_NAME]"
type textarea "x"
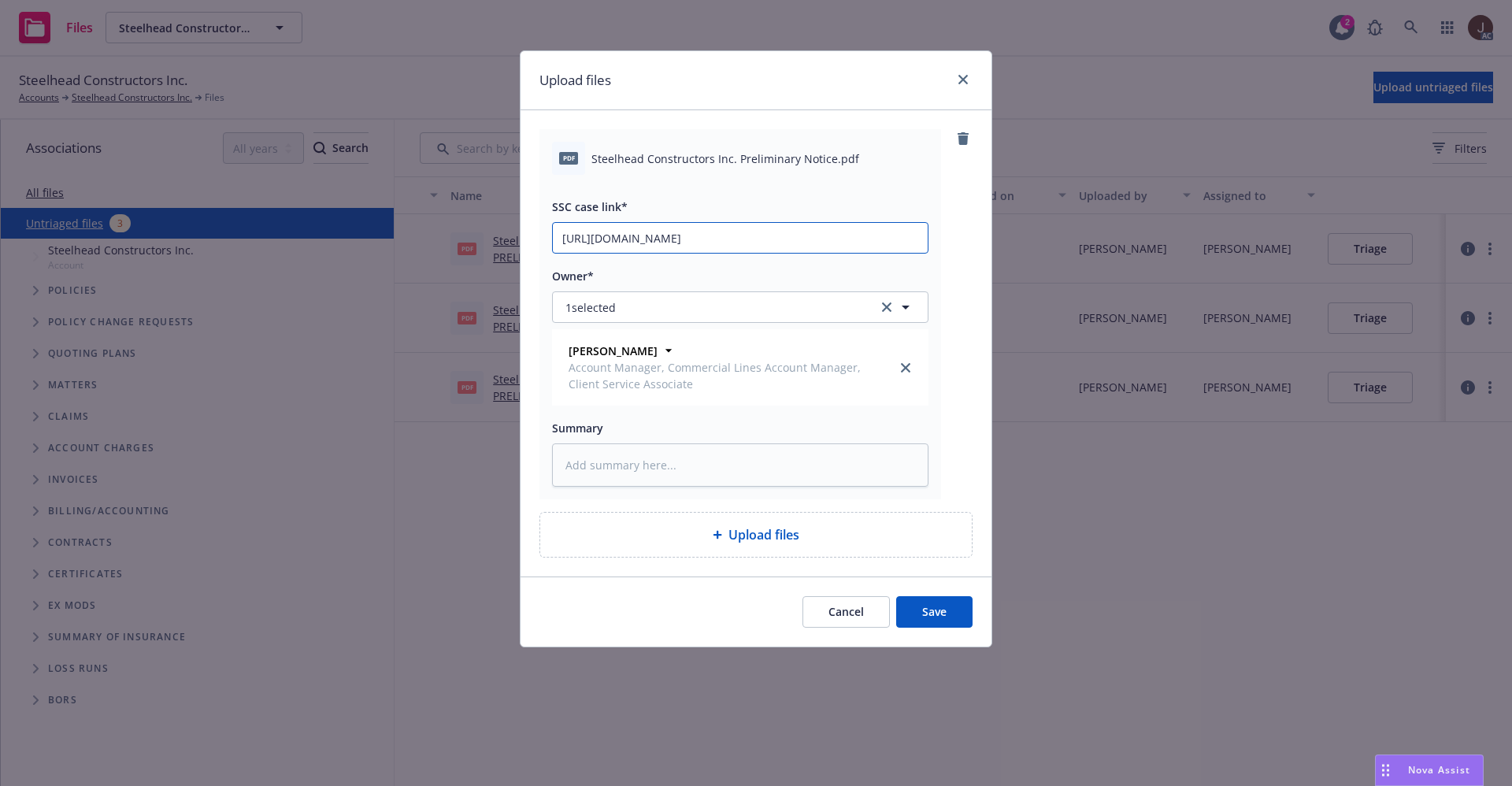
scroll to position [0, 84]
type input "[URL][DOMAIN_NAME]"
click at [953, 257] on div "pdf Steelhead Constructors Inc. Preliminary Notice.pdf SSC case link* [URL][DOM…" at bounding box center [756, 314] width 433 height 370
click at [724, 154] on span "Steelhead Constructors Inc. Preliminary Notice.pdf" at bounding box center [725, 158] width 268 height 16
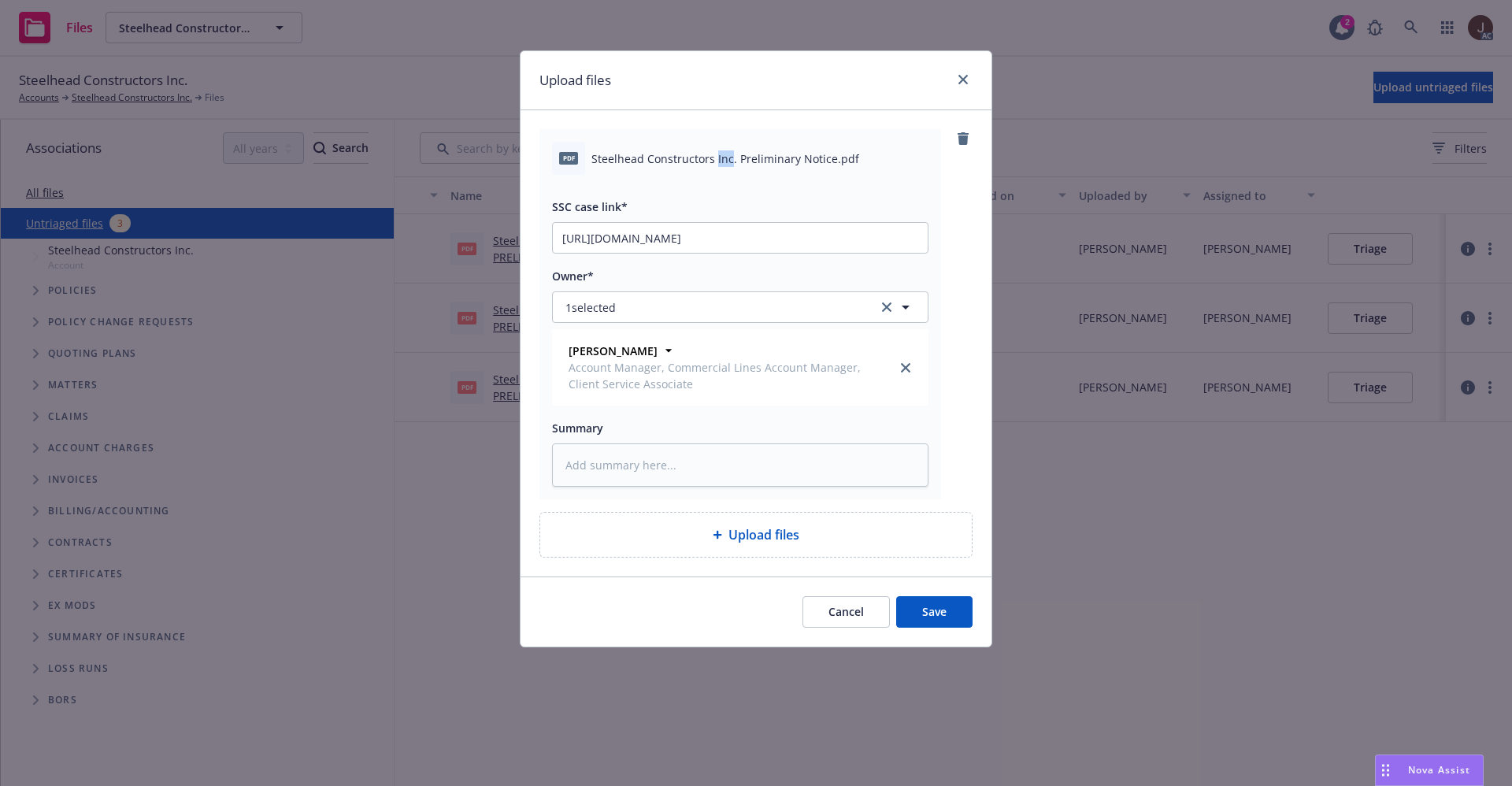
click at [724, 154] on span "Steelhead Constructors Inc. Preliminary Notice.pdf" at bounding box center [725, 158] width 268 height 16
copy div "Steelhead Constructors Inc. Preliminary Notice.pdf"
click at [636, 468] on textarea at bounding box center [740, 465] width 376 height 44
paste textarea "Steelhead Constructors Inc. Preliminary Notice.pdf"
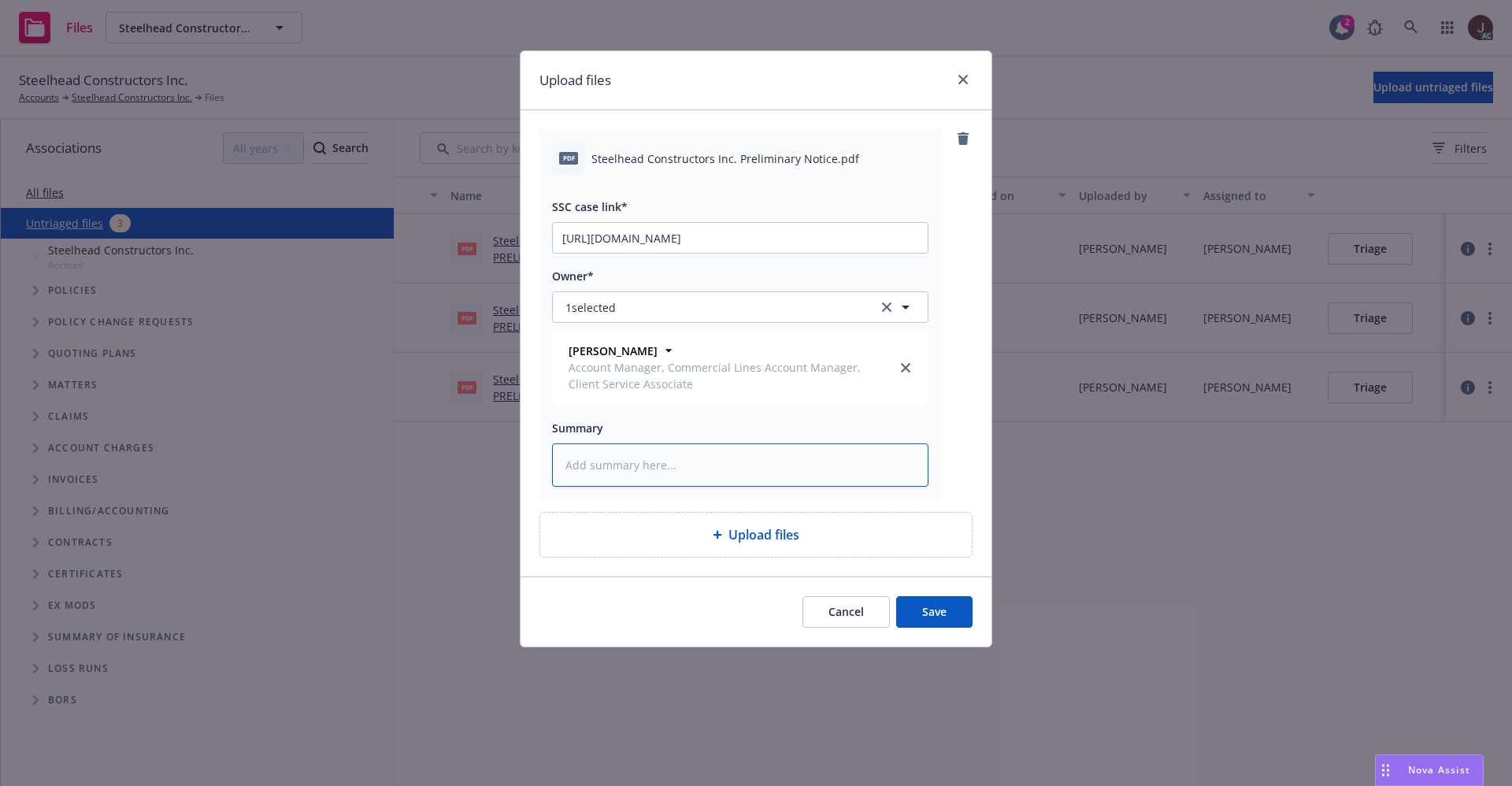
type textarea "Steelhead Constructors Inc. Preliminary Notice.pdf"
type textarea "x"
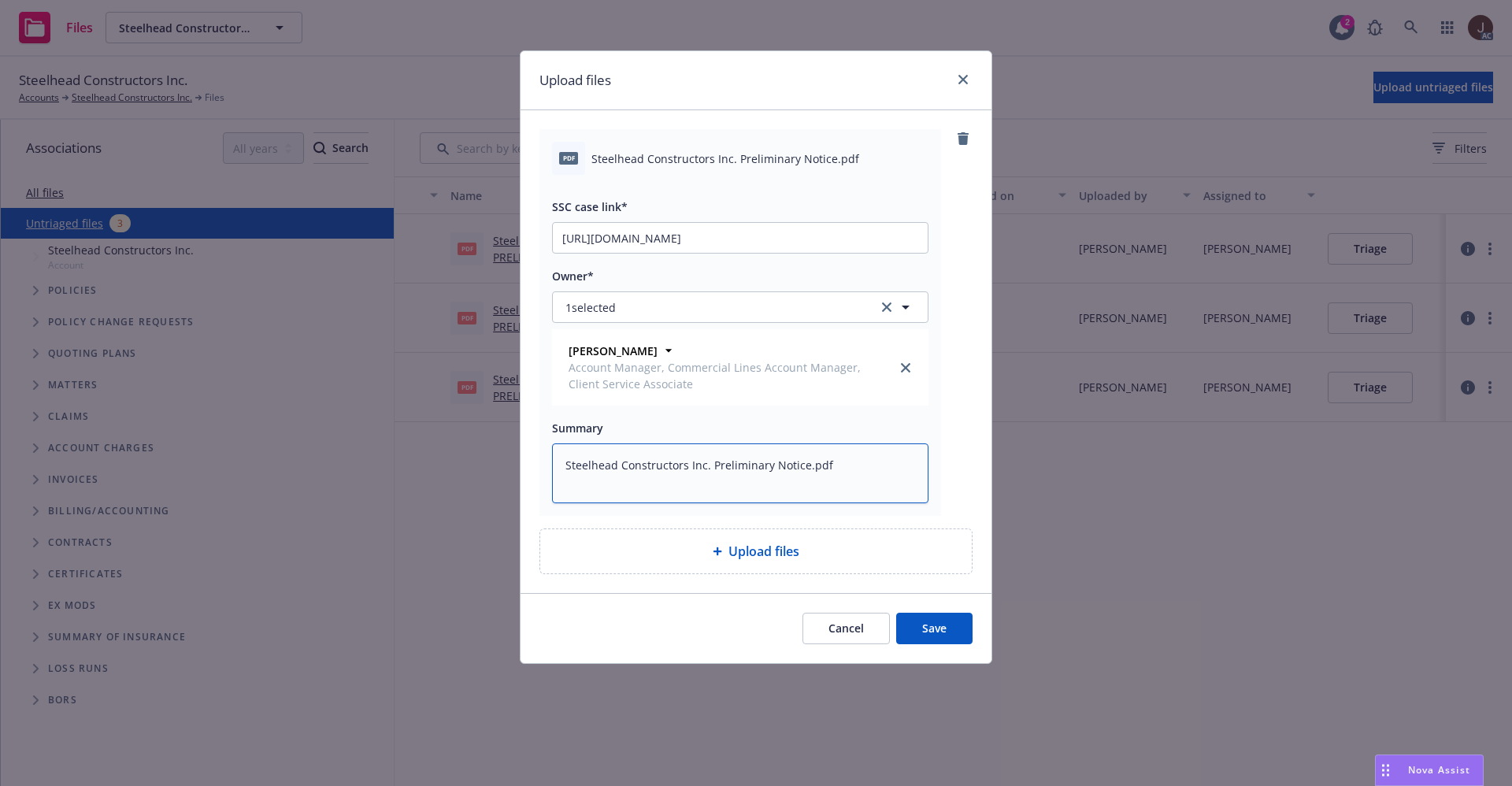
type textarea "Steelhead Constructors Inc. Preliminary Notice.pdf"
click at [934, 621] on button "Save" at bounding box center [934, 628] width 77 height 31
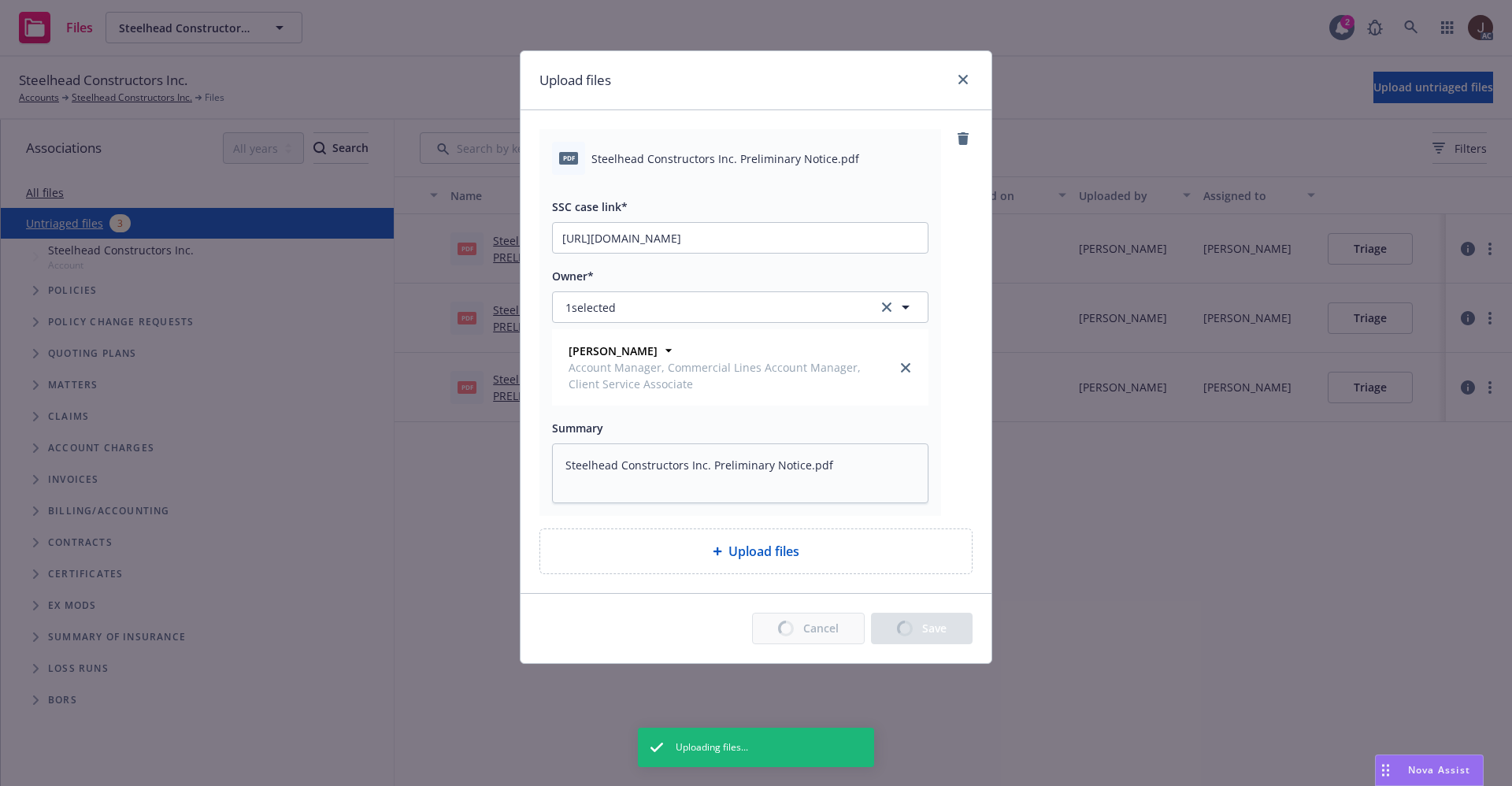
type textarea "x"
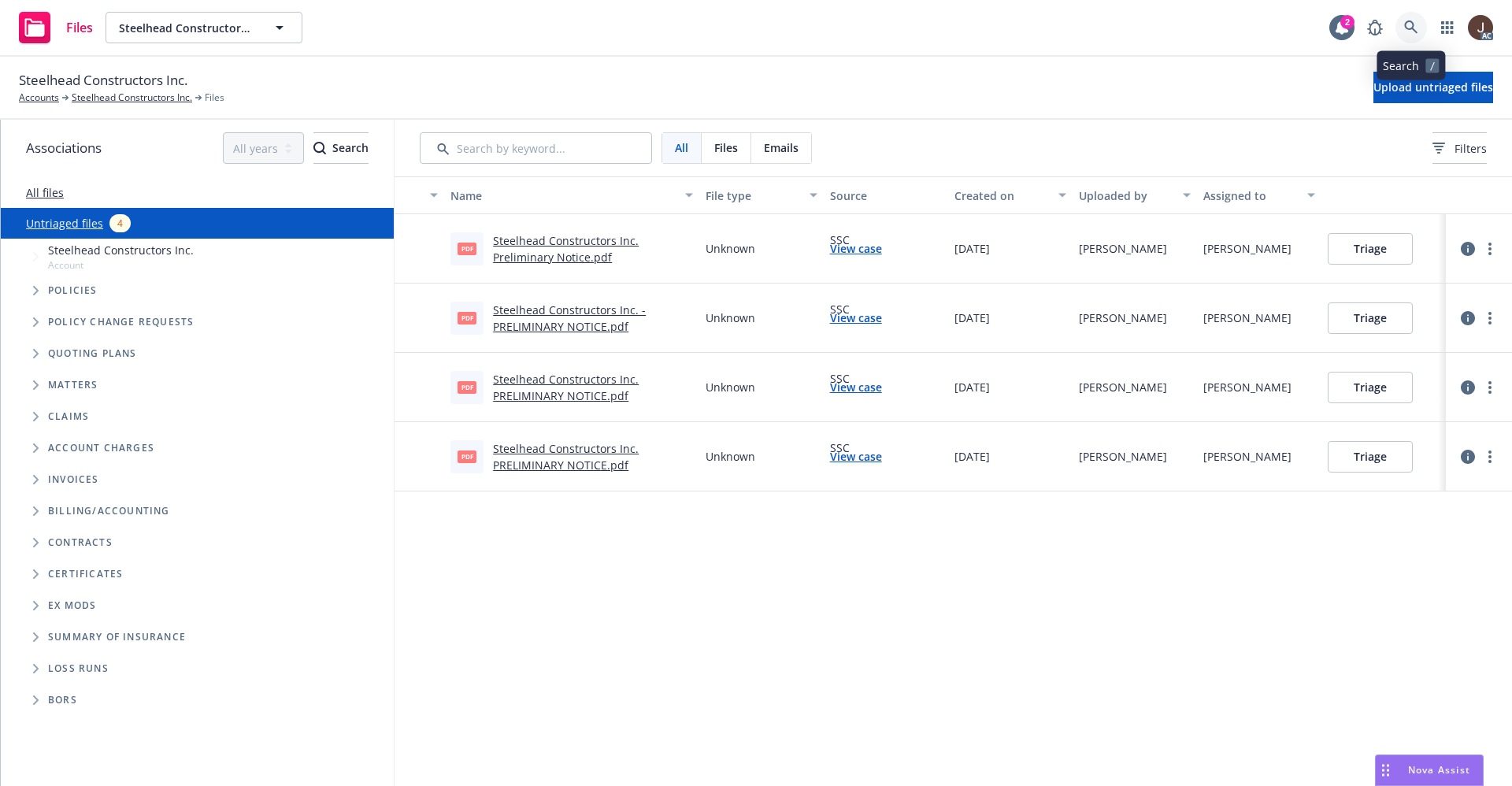
click at [1418, 32] on icon at bounding box center [1411, 27] width 14 height 14
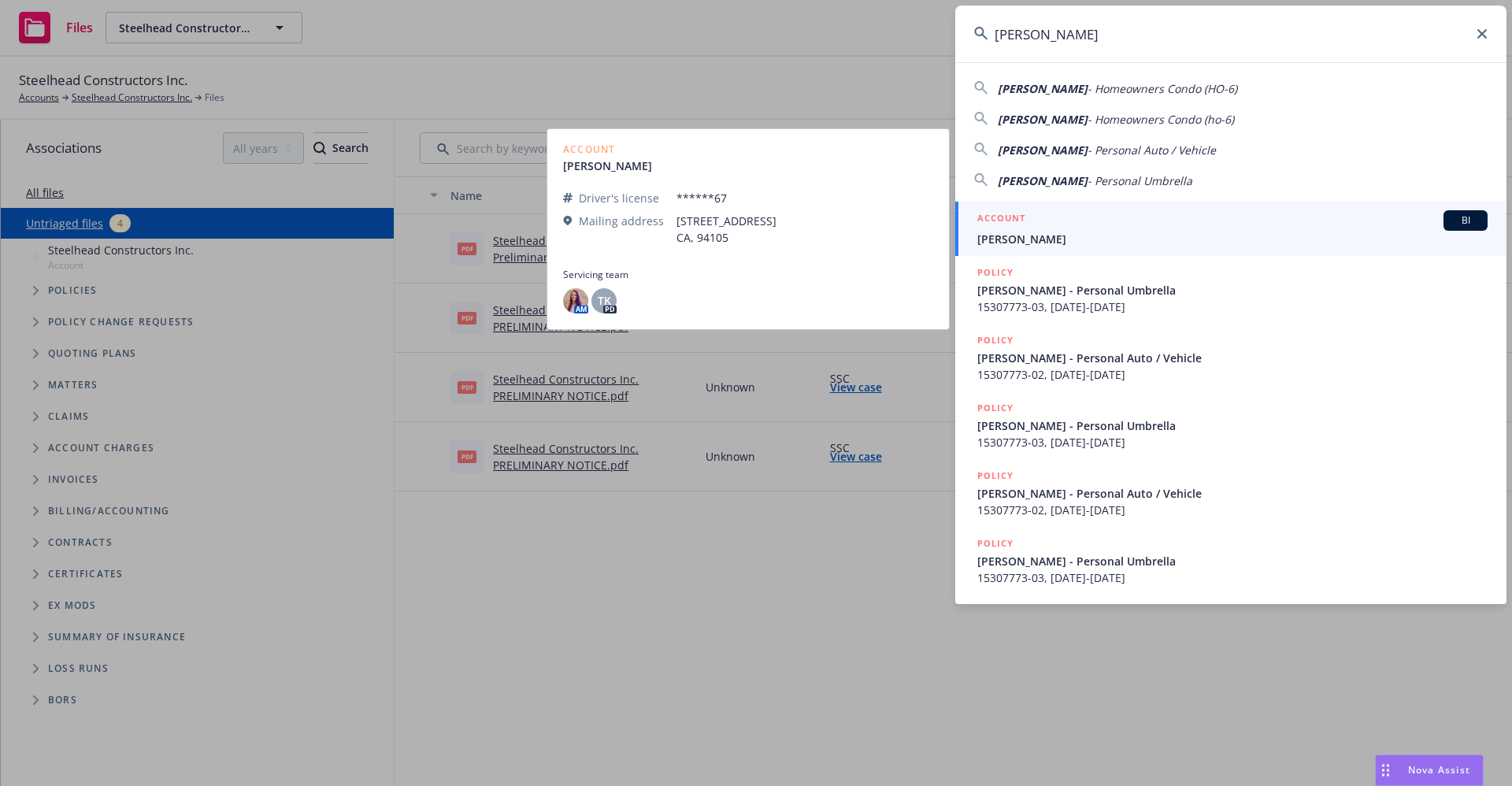
type input "[PERSON_NAME]"
click at [1048, 244] on span "[PERSON_NAME]" at bounding box center [1232, 239] width 511 height 16
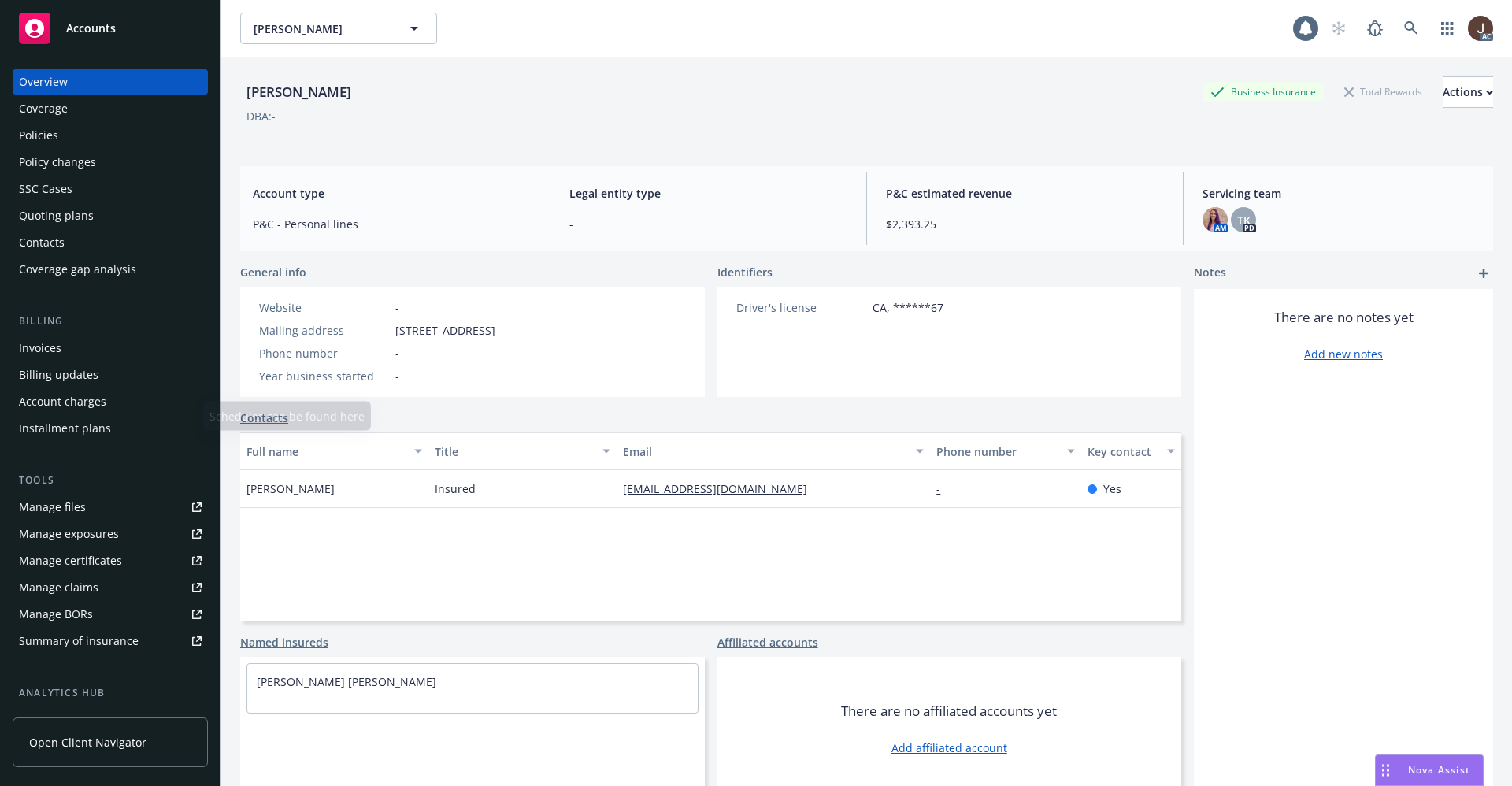
scroll to position [118, 0]
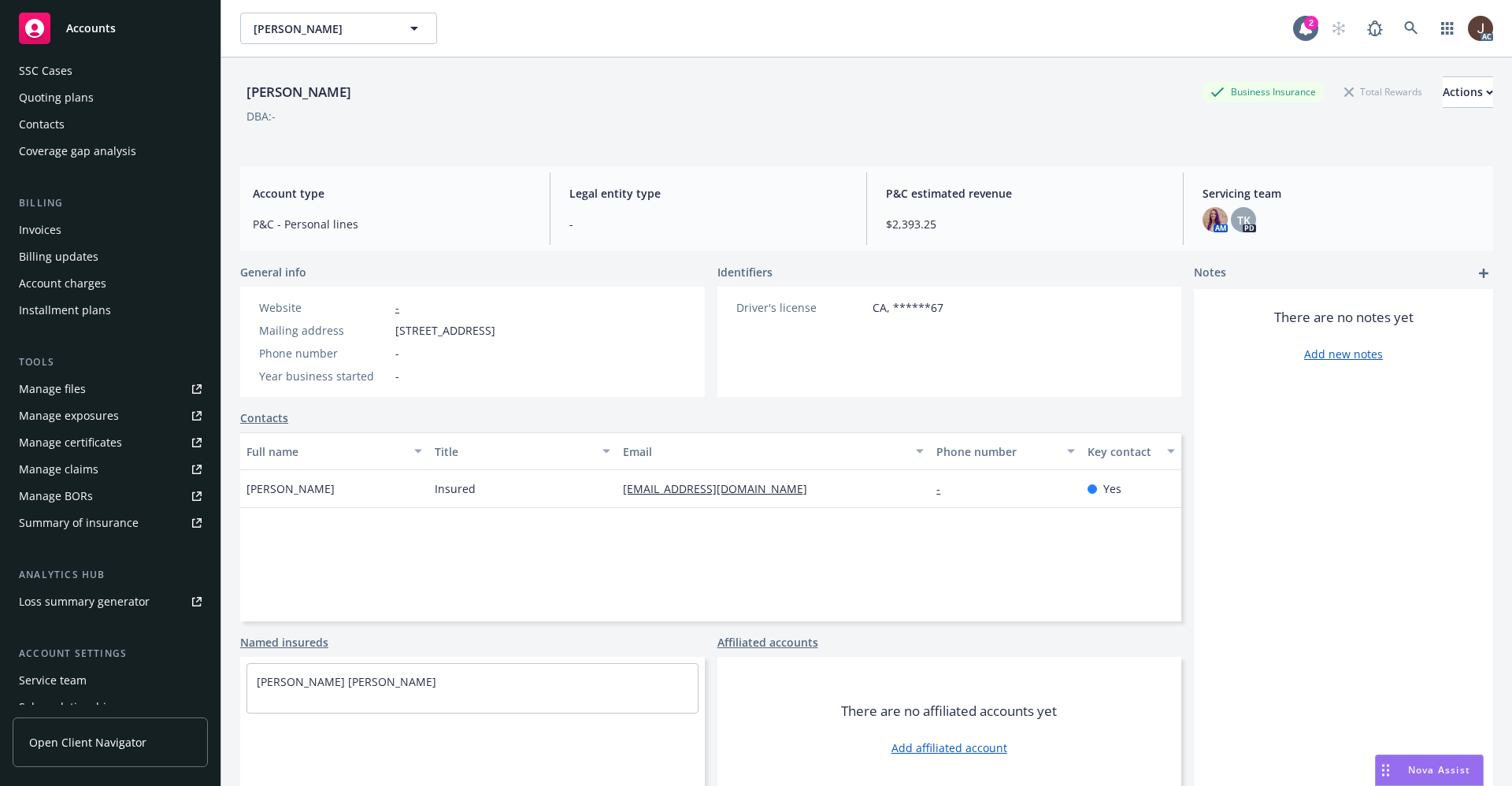
click at [56, 393] on div "Manage files" at bounding box center [52, 388] width 67 height 26
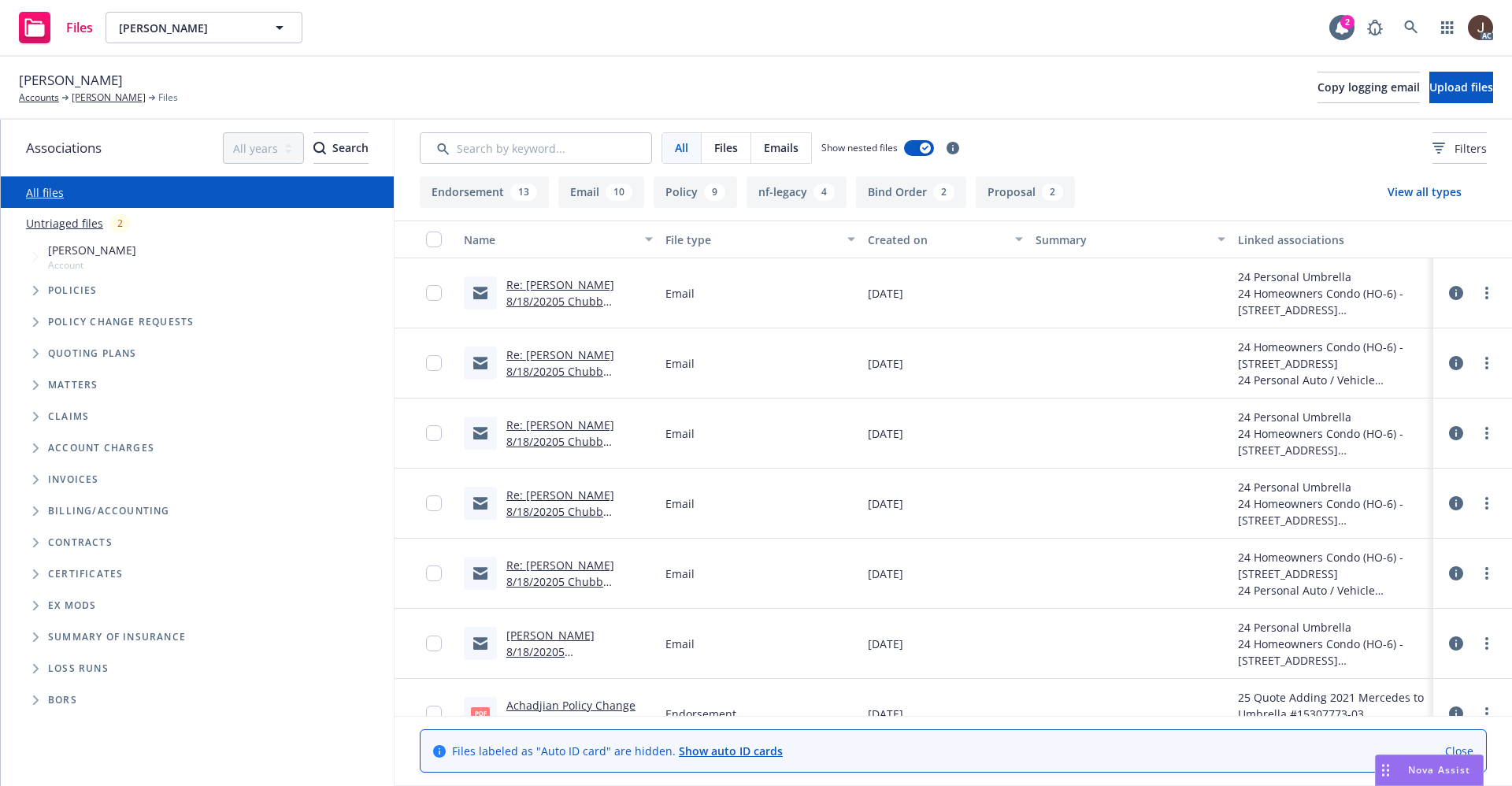
click at [82, 228] on link "Untriaged files" at bounding box center [65, 224] width 78 height 16
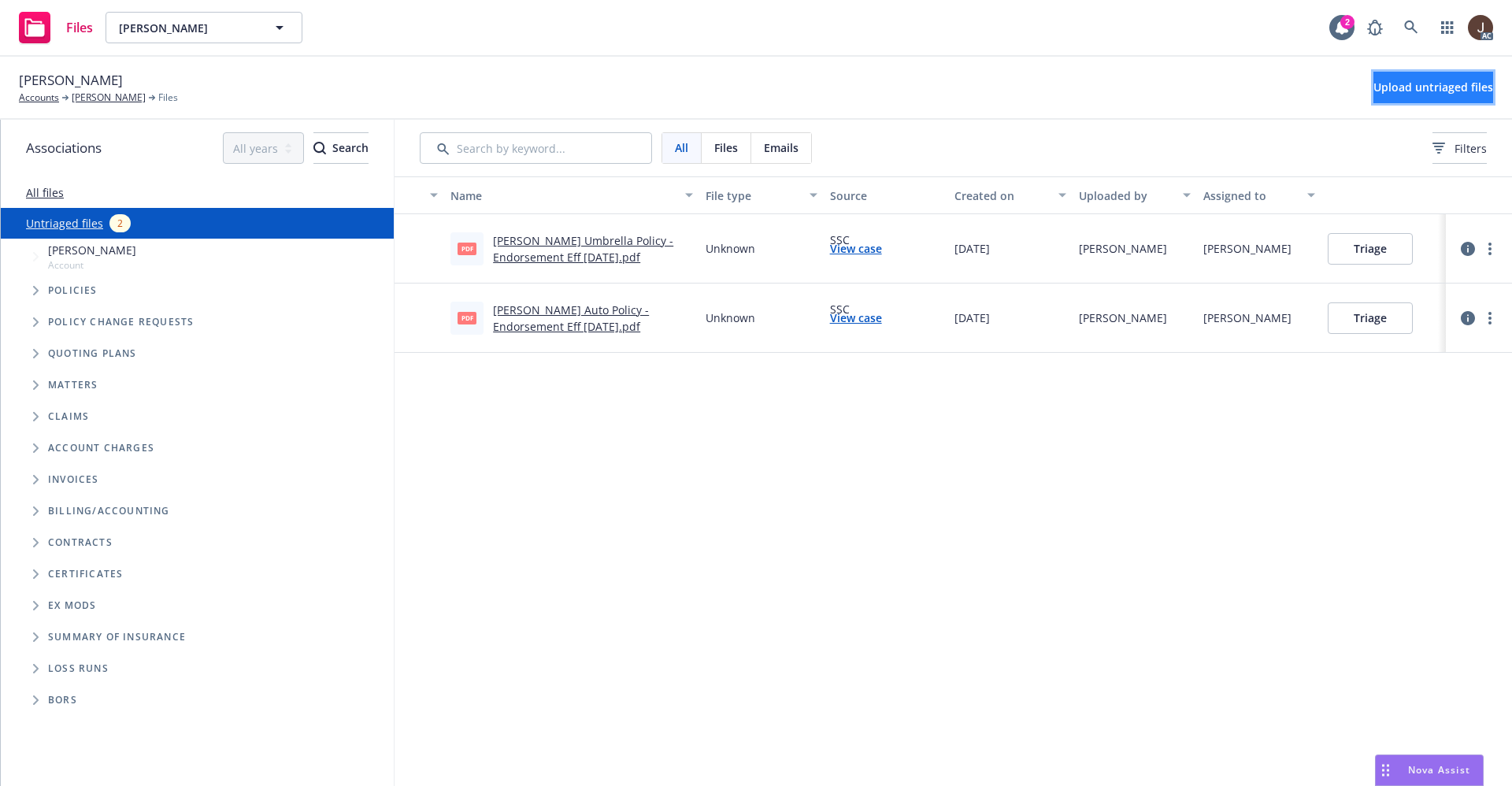
click at [1399, 82] on span "Upload untriaged files" at bounding box center [1433, 87] width 120 height 15
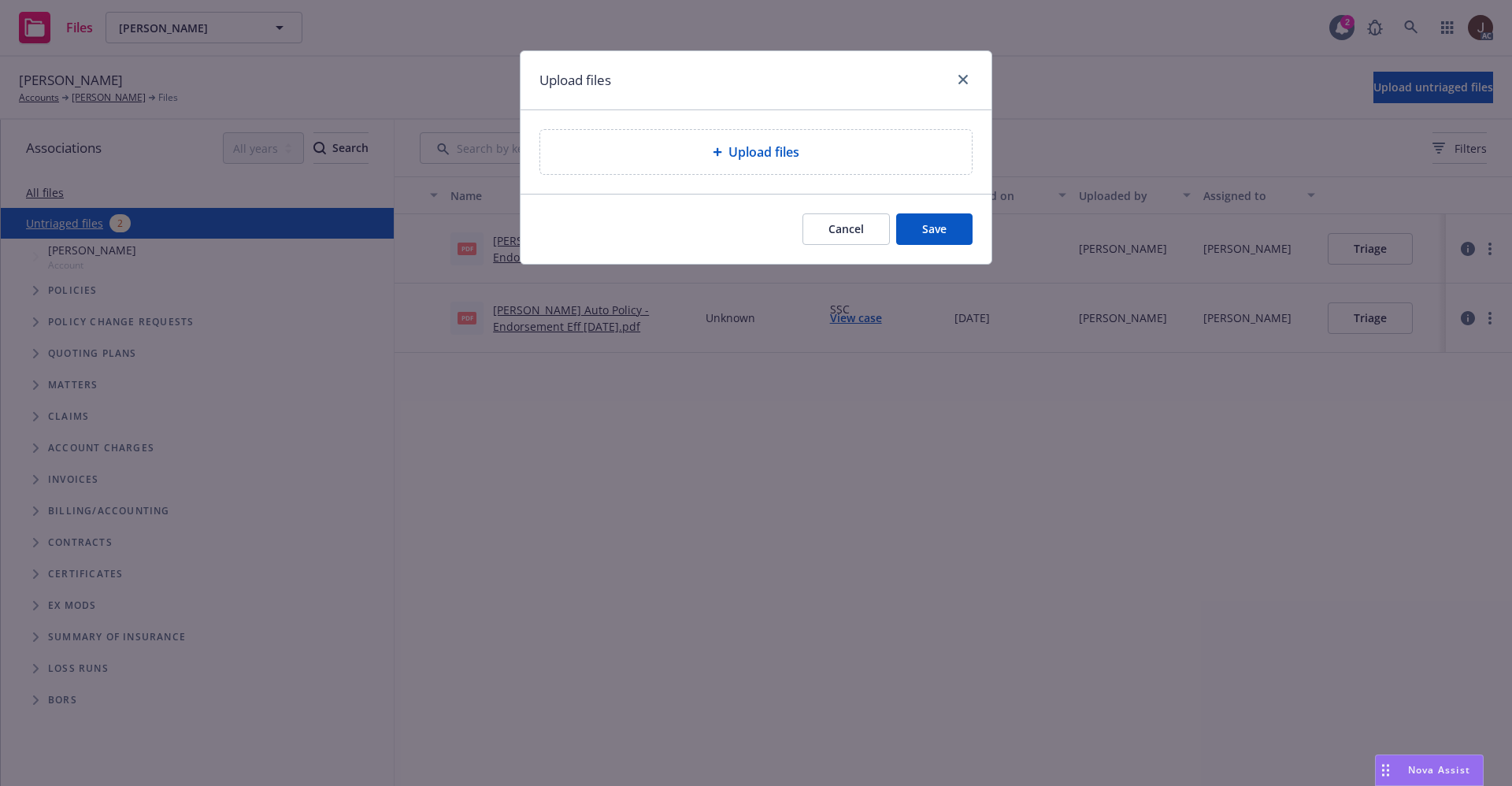
click at [724, 154] on div at bounding box center [720, 152] width 16 height 9
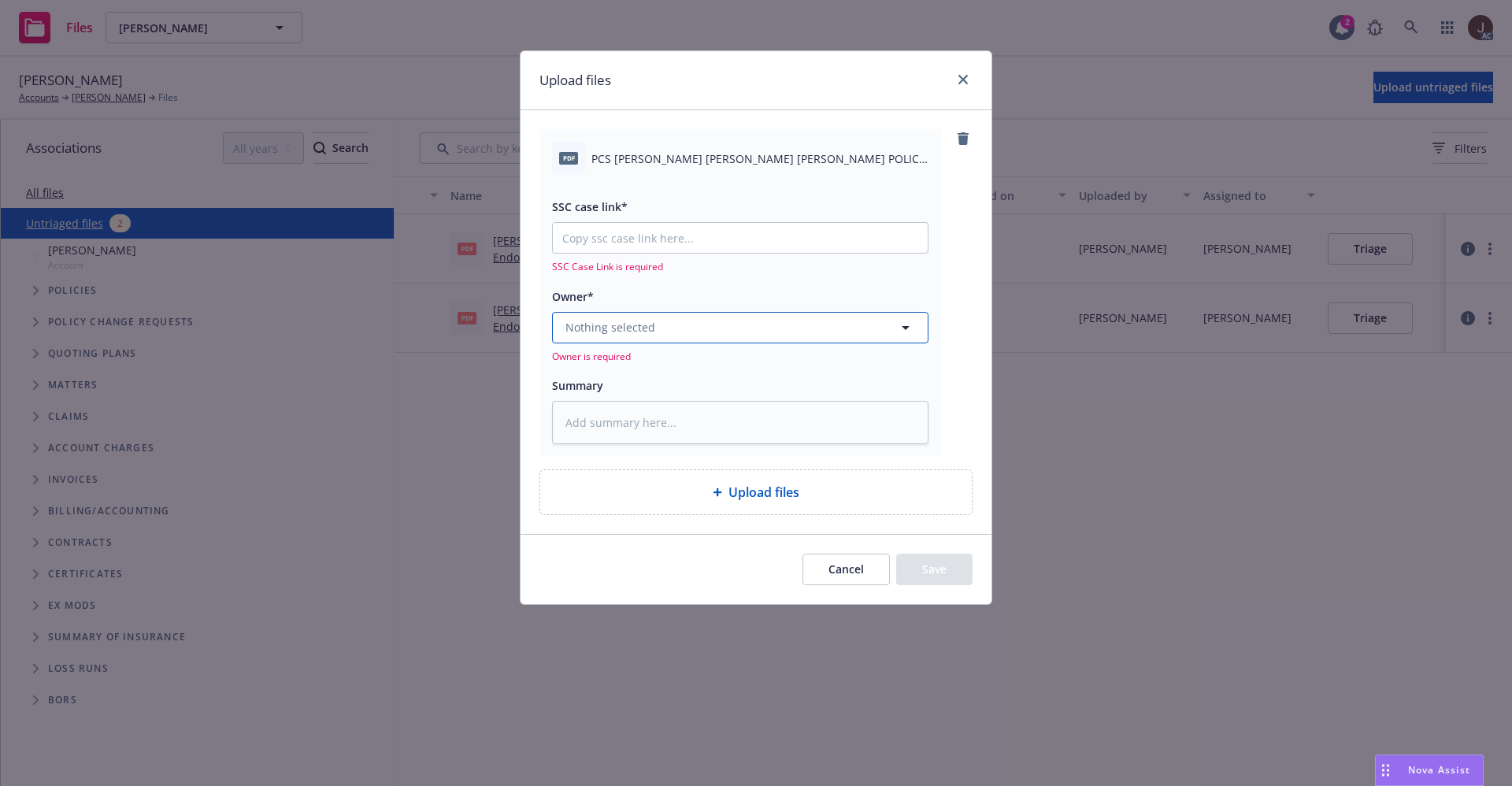
click at [647, 313] on button "Nothing selected" at bounding box center [740, 327] width 376 height 31
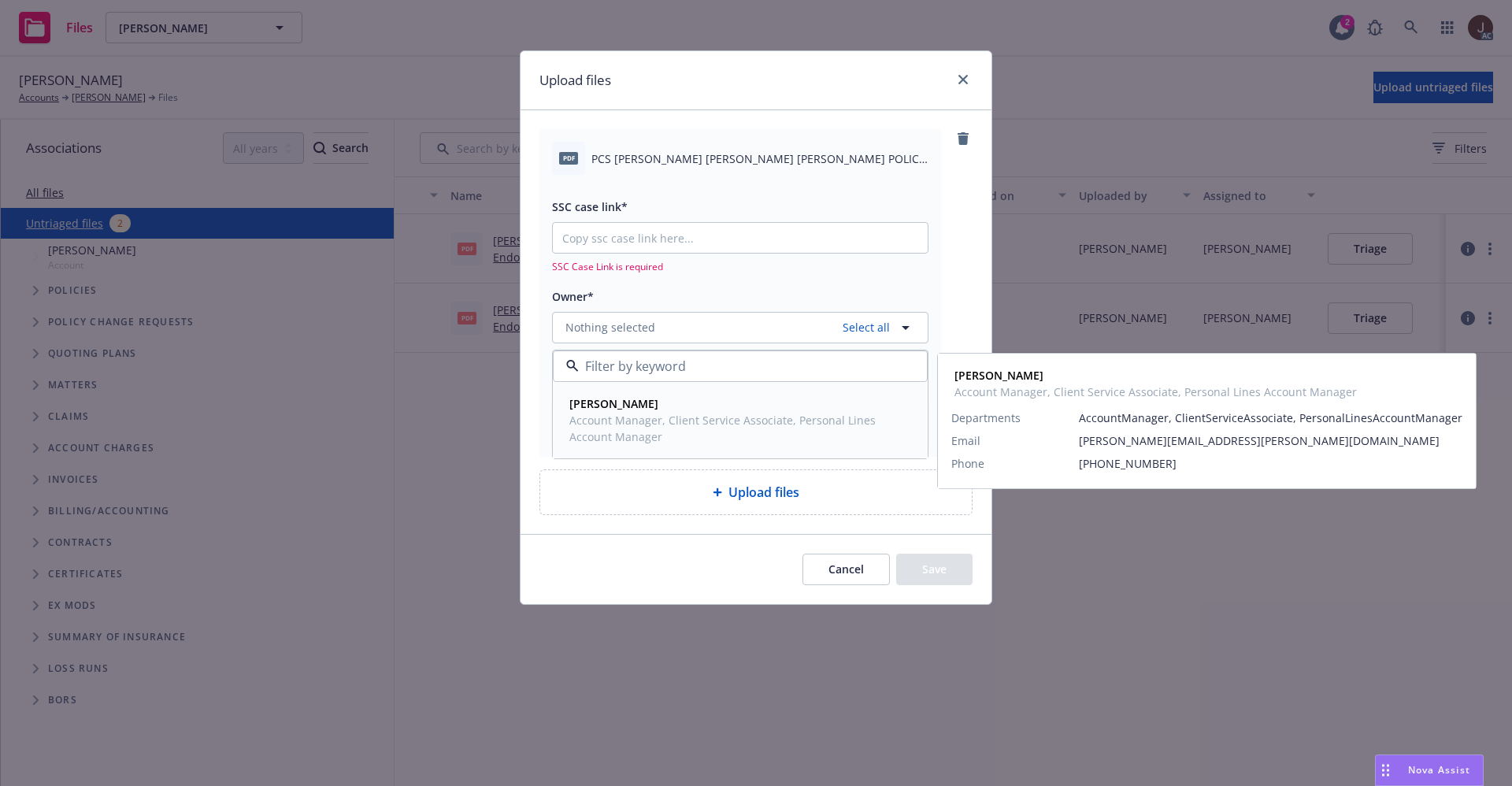
click at [653, 420] on span "Account Manager, Client Service Associate, Personal Lines Account Manager" at bounding box center [738, 428] width 339 height 33
type textarea "x"
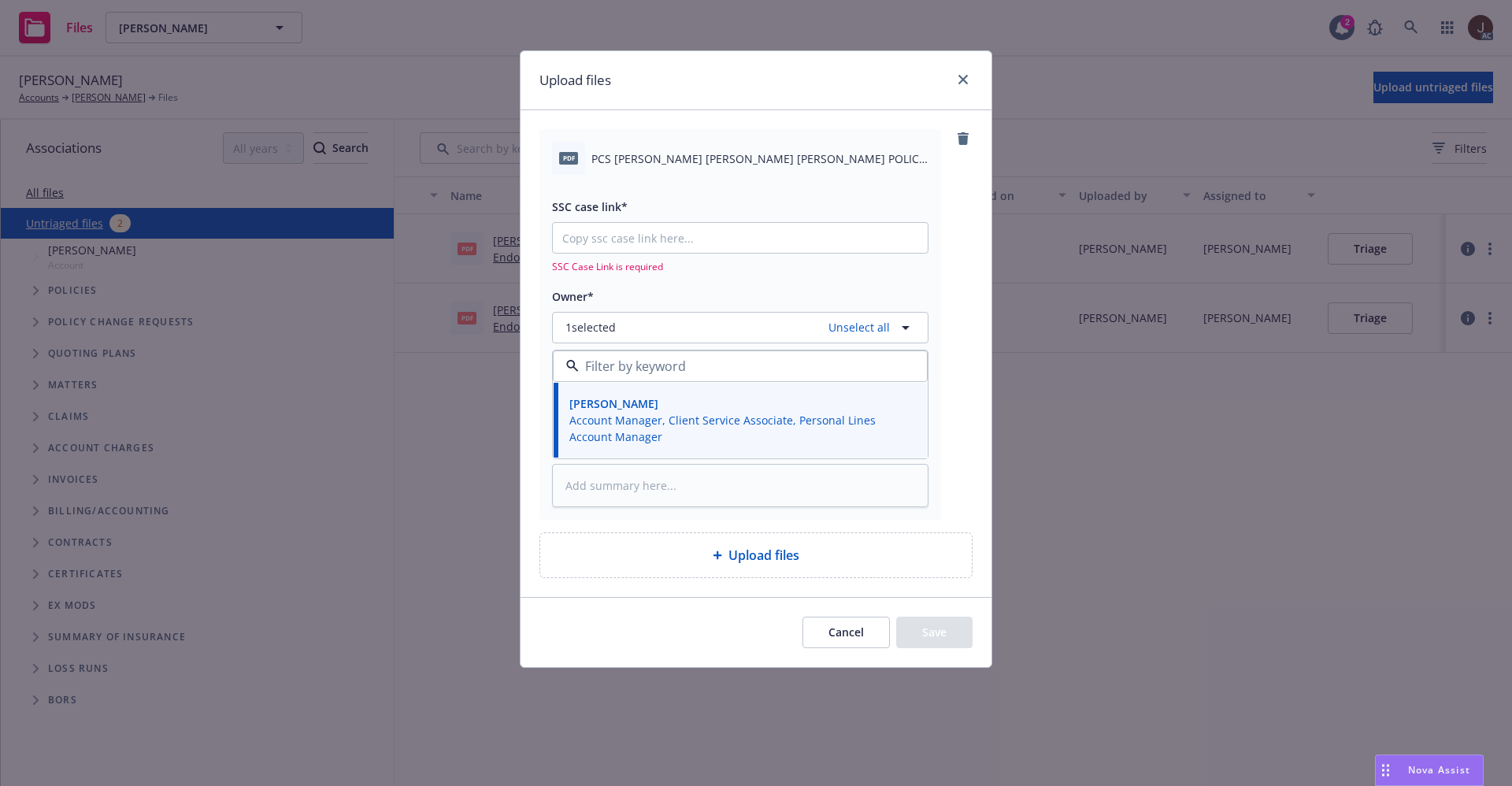
click at [690, 161] on span "PCS [PERSON_NAME] [PERSON_NAME] [PERSON_NAME] POLICY CHANGE 2025 HOMEOWNERS.pdf" at bounding box center [760, 158] width 337 height 16
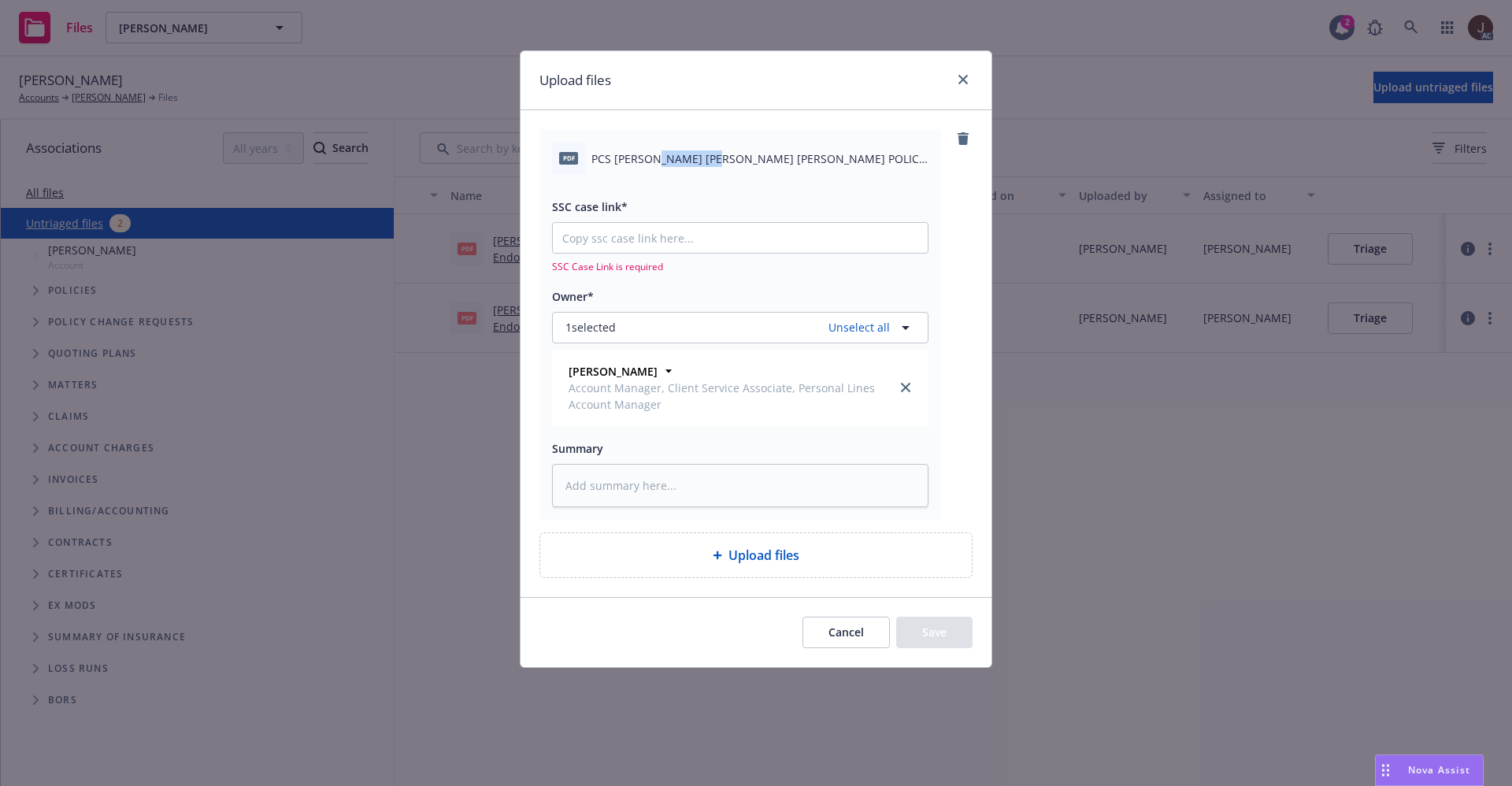
click at [690, 161] on span "PCS [PERSON_NAME] [PERSON_NAME] [PERSON_NAME] POLICY CHANGE 2025 HOMEOWNERS.pdf" at bounding box center [760, 158] width 337 height 16
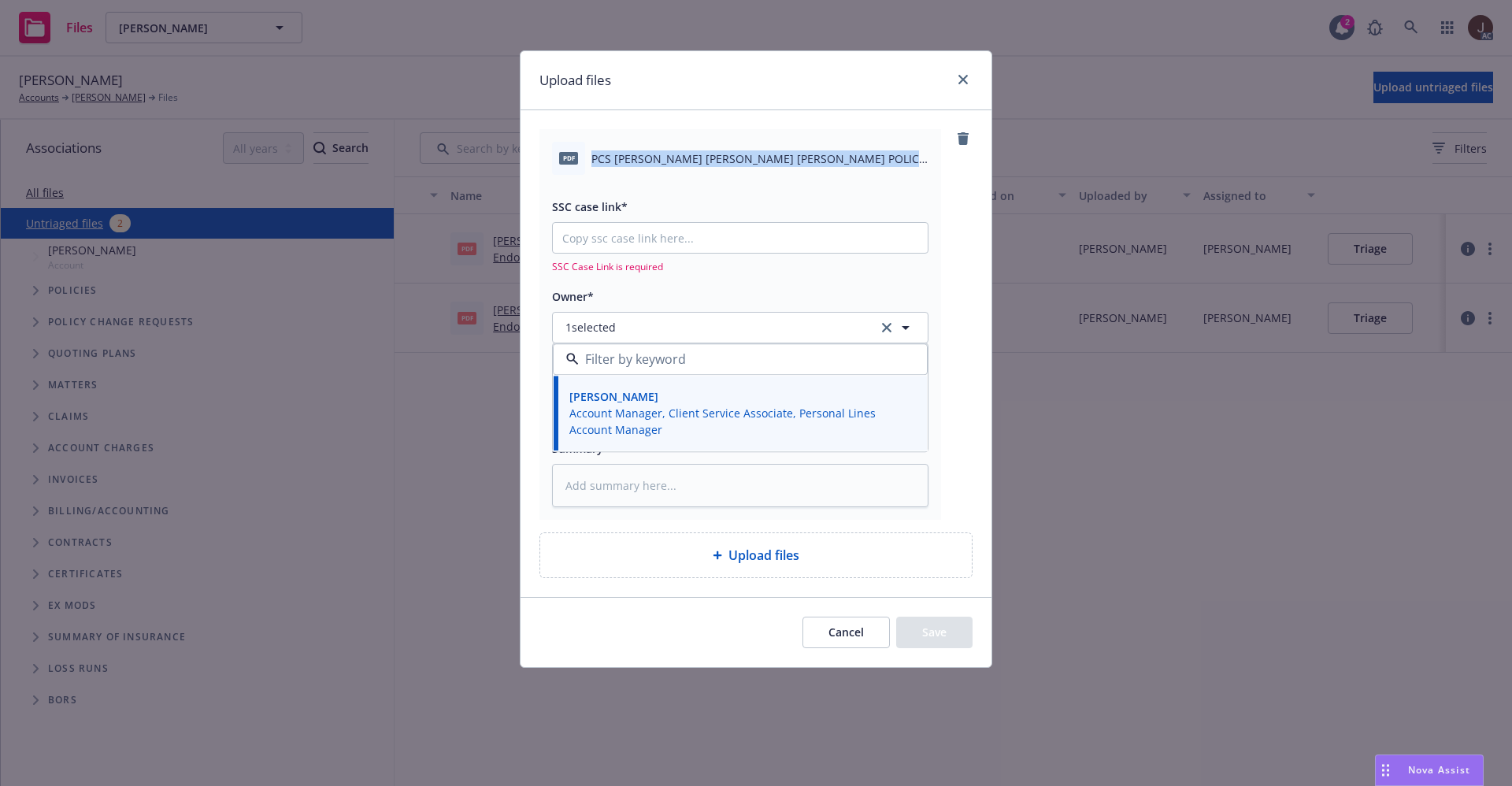
click at [690, 161] on span "PCS [PERSON_NAME] [PERSON_NAME] [PERSON_NAME] POLICY CHANGE 2025 HOMEOWNERS.pdf" at bounding box center [760, 158] width 337 height 16
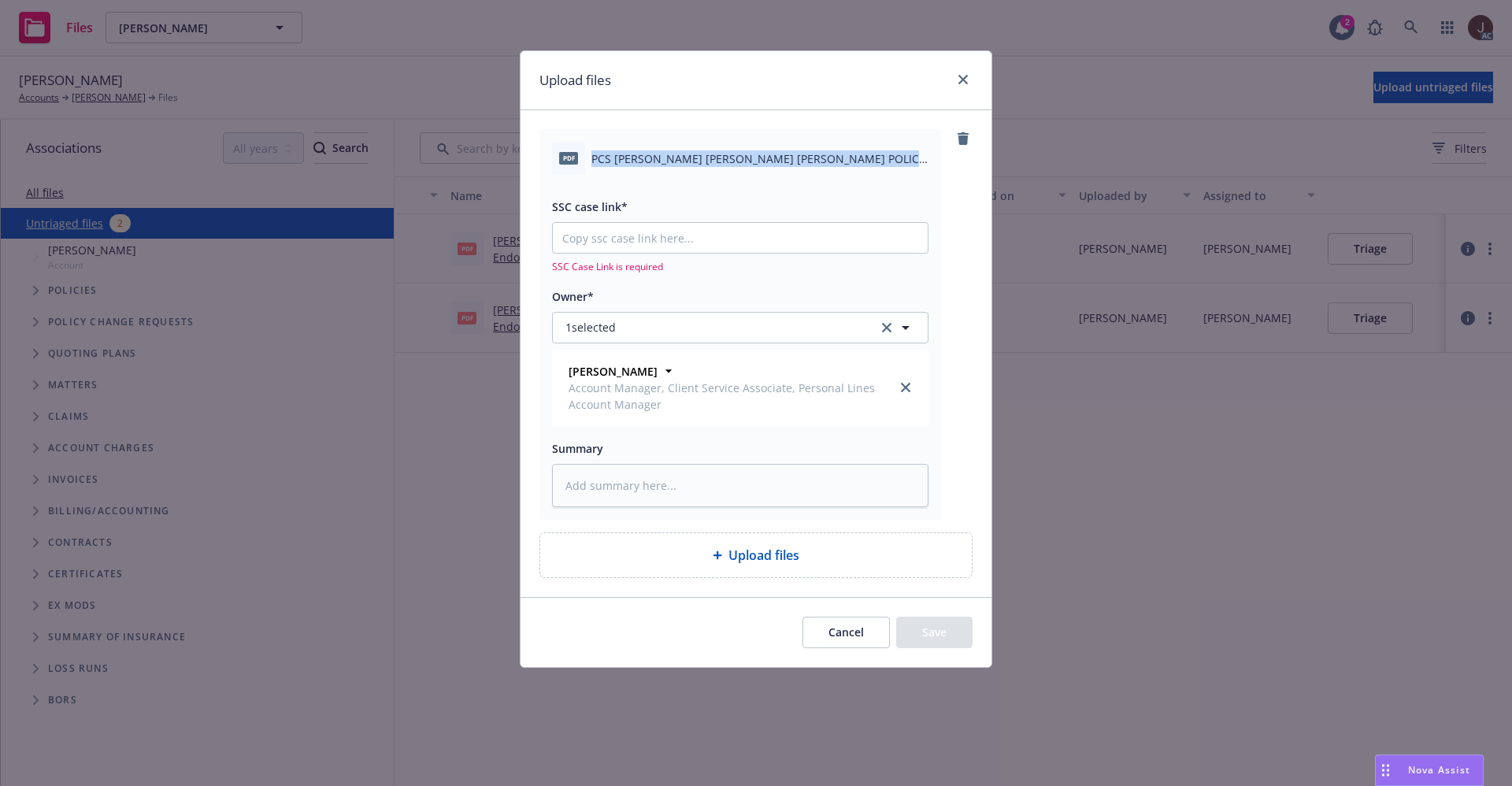
copy div "PCS [PERSON_NAME] [PERSON_NAME] [PERSON_NAME] POLICY CHANGE 2025 HOMEOWNERS.pdf"
click at [646, 467] on textarea at bounding box center [740, 485] width 376 height 44
paste textarea "PCS [PERSON_NAME] [PERSON_NAME] [PERSON_NAME] POLICY CHANGE 2025 HOMEOWNERS.pdf"
type textarea "PCS [PERSON_NAME] [PERSON_NAME] [PERSON_NAME] POLICY CHANGE 2025 HOMEOWNERS.pdf"
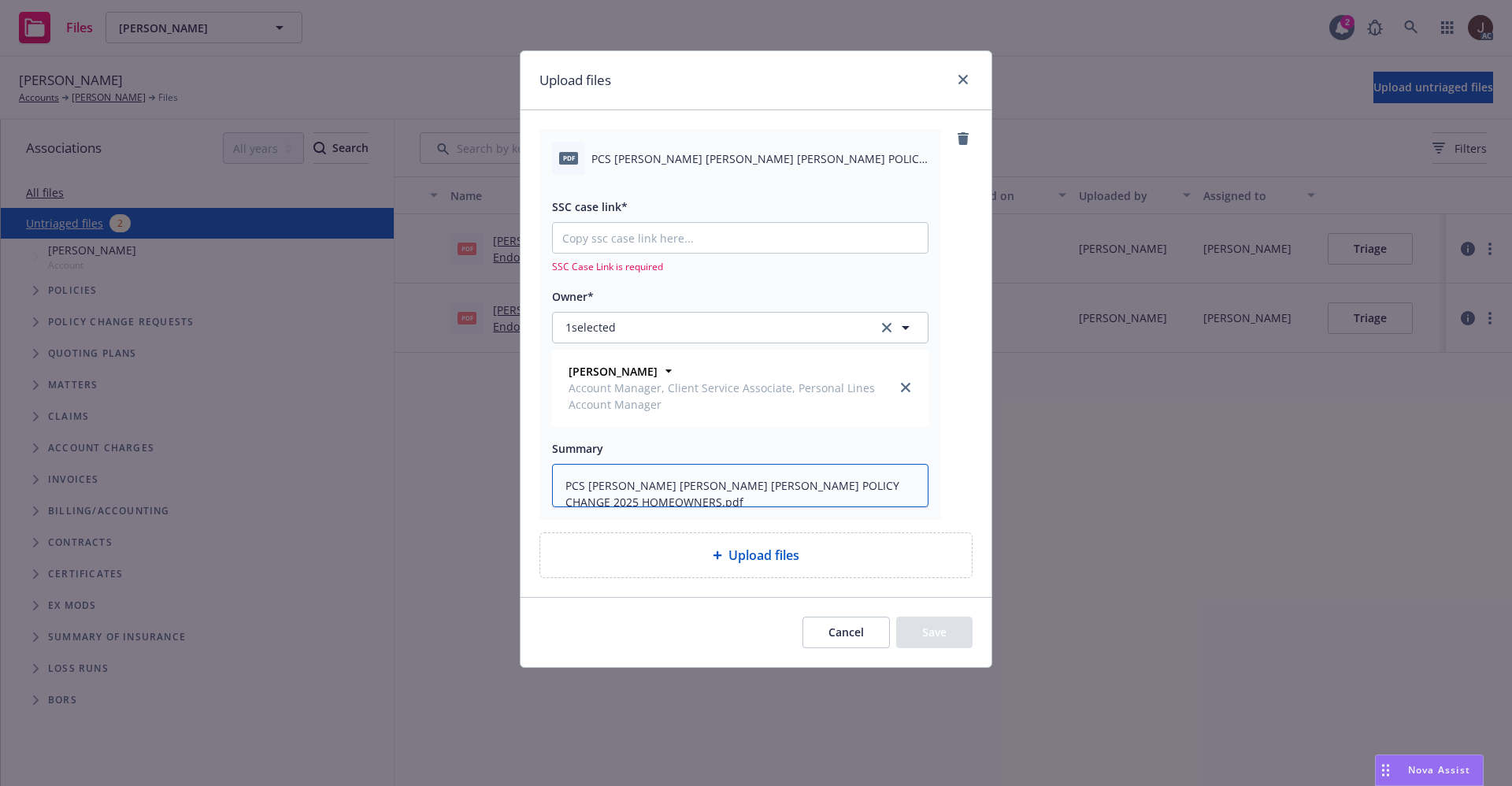
type textarea "x"
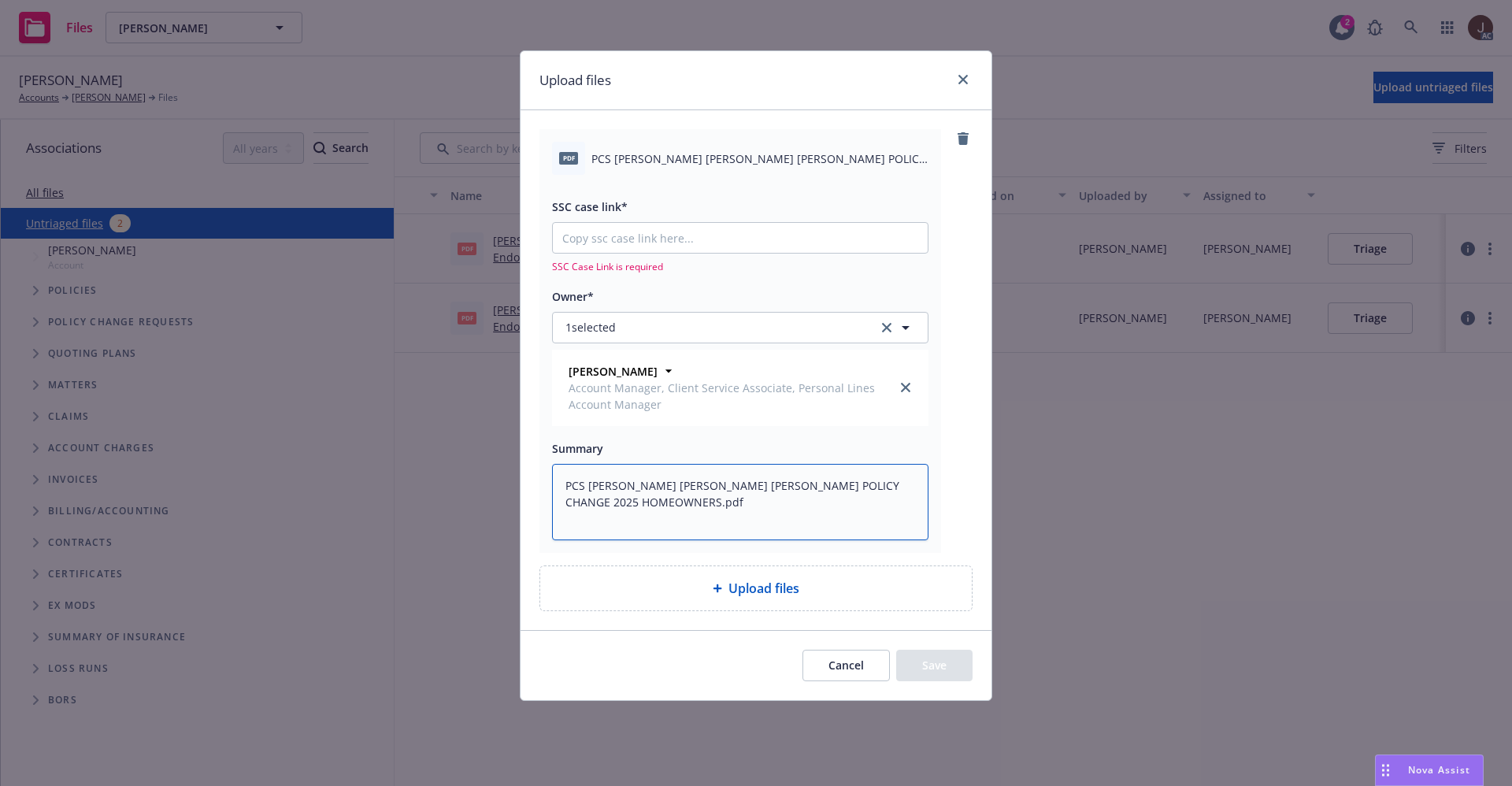
type textarea "PCS [PERSON_NAME] [PERSON_NAME] [PERSON_NAME] POLICY CHANGE 2025 HOMEOWNERS.pdf"
click at [619, 260] on span "SSC Case Link is required" at bounding box center [740, 266] width 376 height 13
click at [623, 250] on input "SSC case link*" at bounding box center [740, 238] width 374 height 30
paste input "[URL][DOMAIN_NAME]"
type textarea "x"
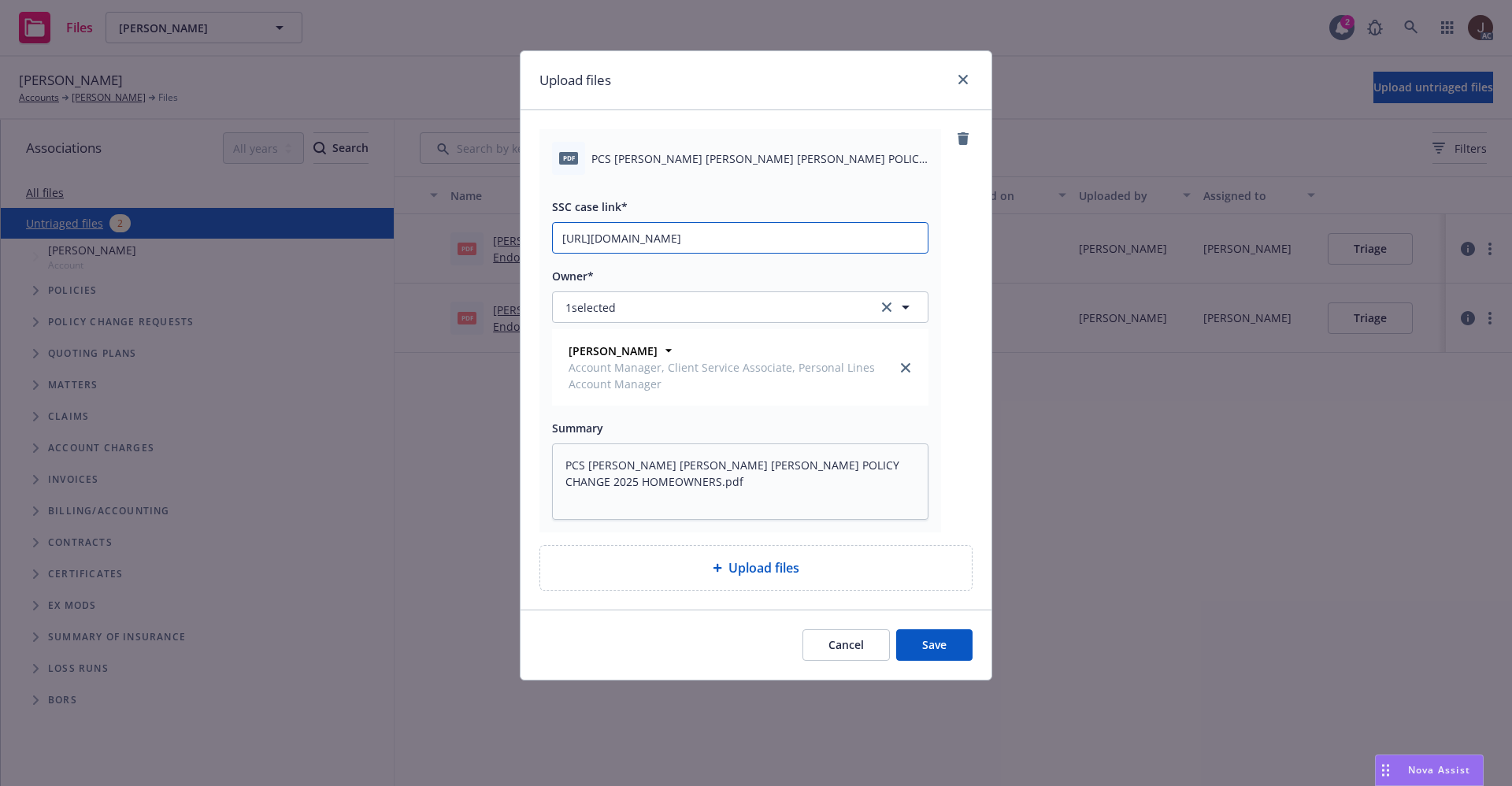
scroll to position [0, 81]
type input "[URL][DOMAIN_NAME]"
click at [970, 241] on div "pdf PCS [PERSON_NAME] [PERSON_NAME] [PERSON_NAME] POLICY CHANGE 2025 HOMEOWNERS…" at bounding box center [756, 331] width 433 height 403
click at [947, 640] on button "Save" at bounding box center [934, 645] width 77 height 31
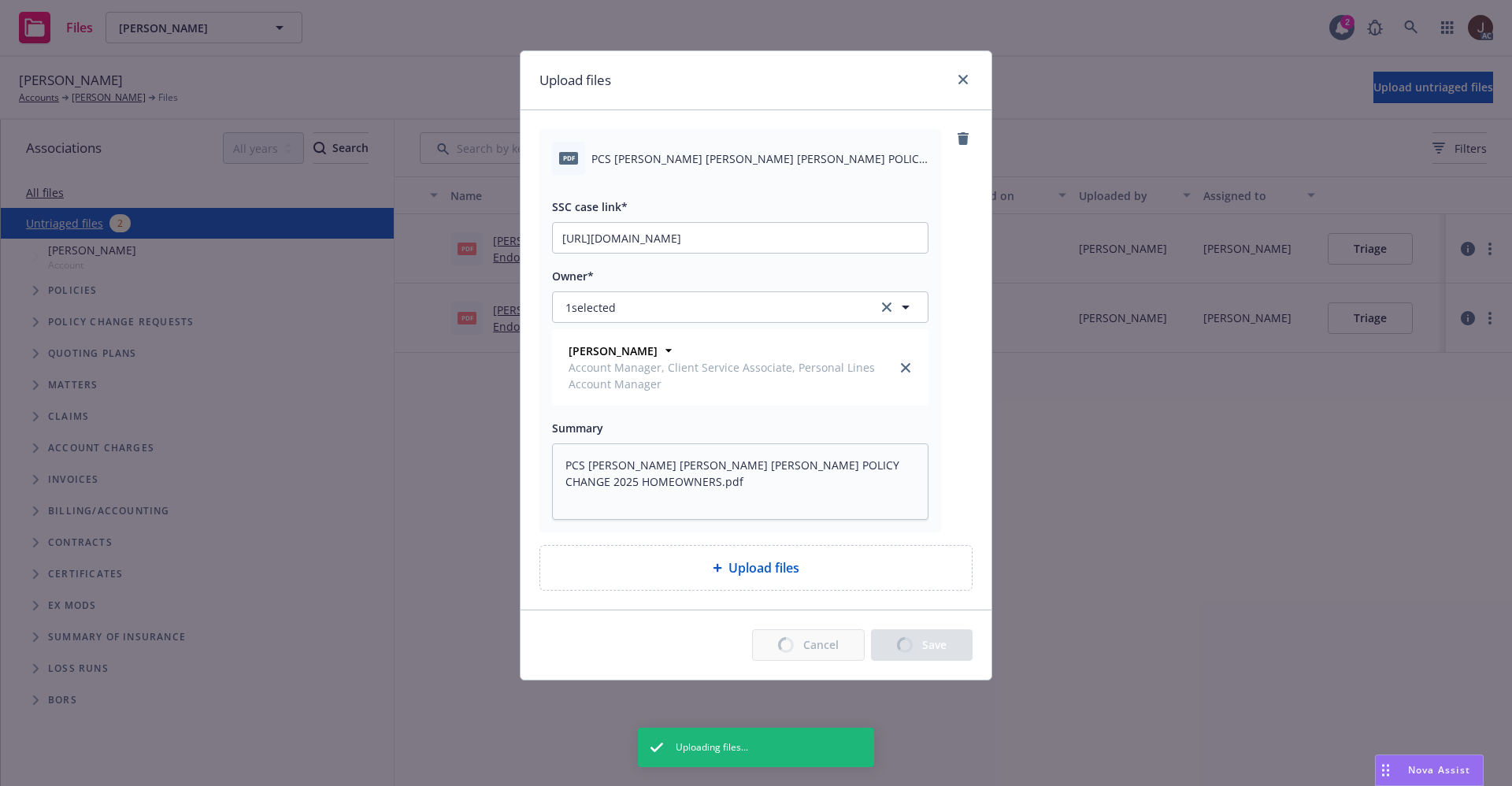
type textarea "x"
